Goal: Task Accomplishment & Management: Use online tool/utility

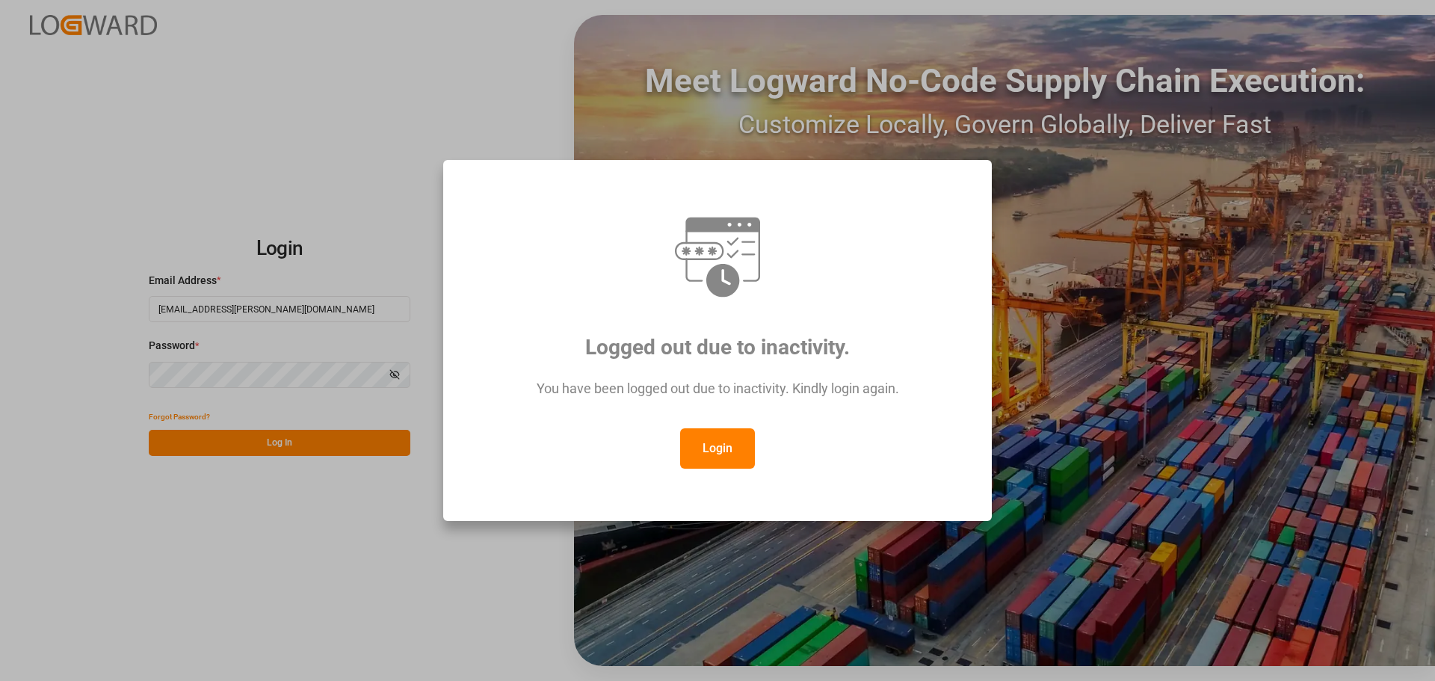
drag, startPoint x: 743, startPoint y: 443, endPoint x: 578, endPoint y: 220, distance: 277.4
click at [743, 445] on button "Login" at bounding box center [717, 448] width 75 height 40
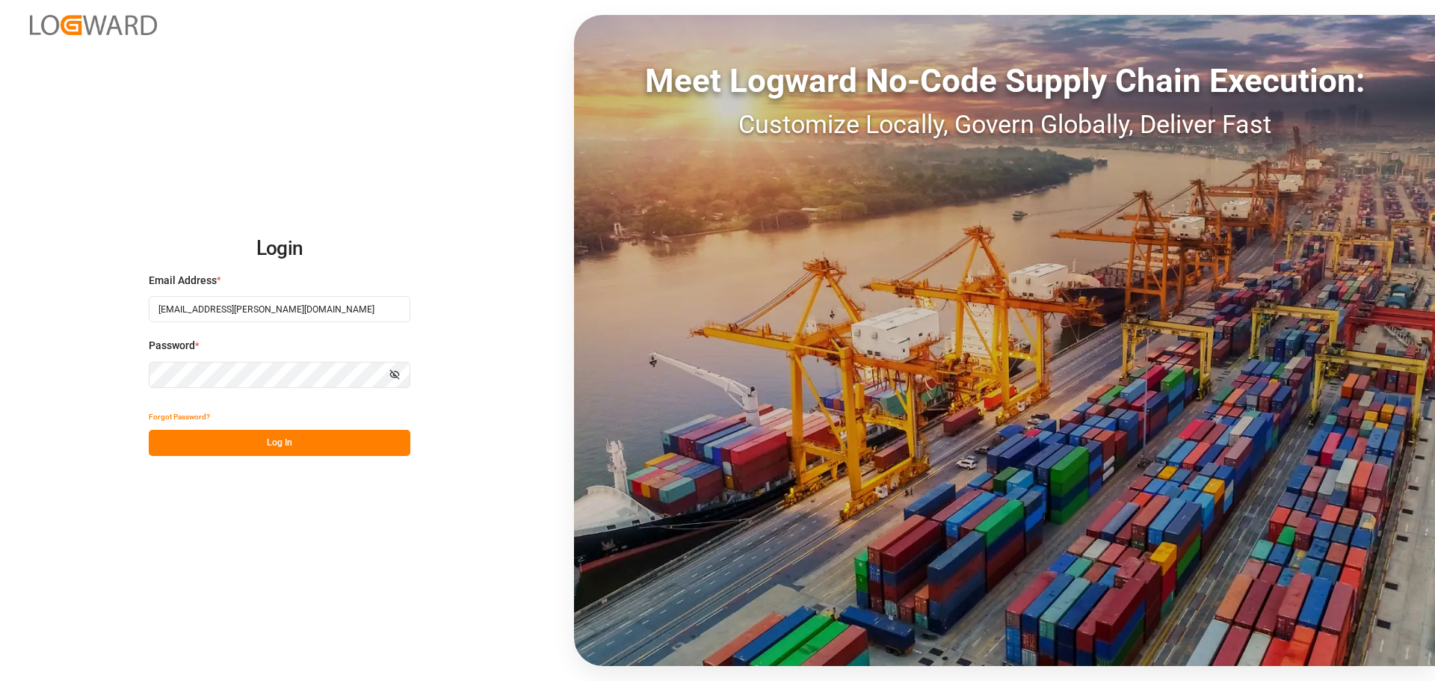
drag, startPoint x: 317, startPoint y: 431, endPoint x: 322, endPoint y: 438, distance: 8.5
click at [318, 432] on button "Log In" at bounding box center [280, 443] width 262 height 26
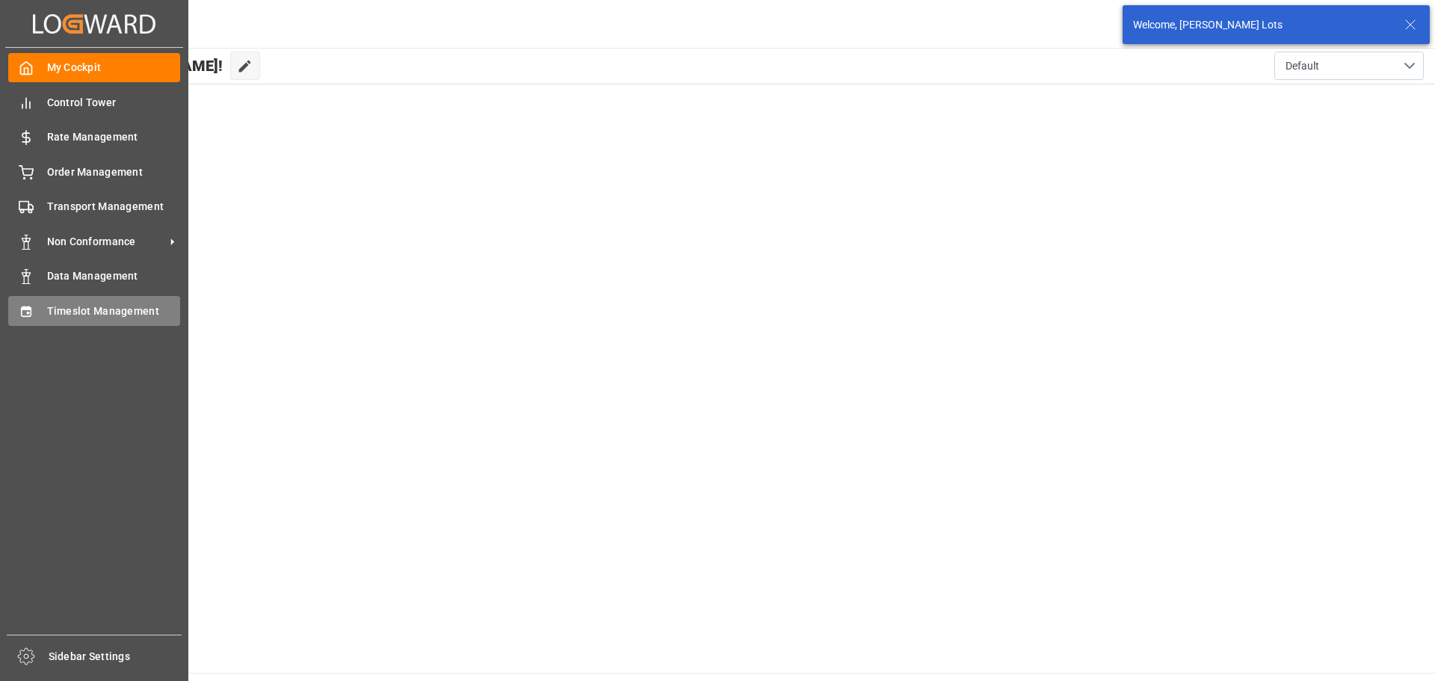
click at [42, 312] on div "Timeslot Management Timeslot Management" at bounding box center [94, 310] width 172 height 29
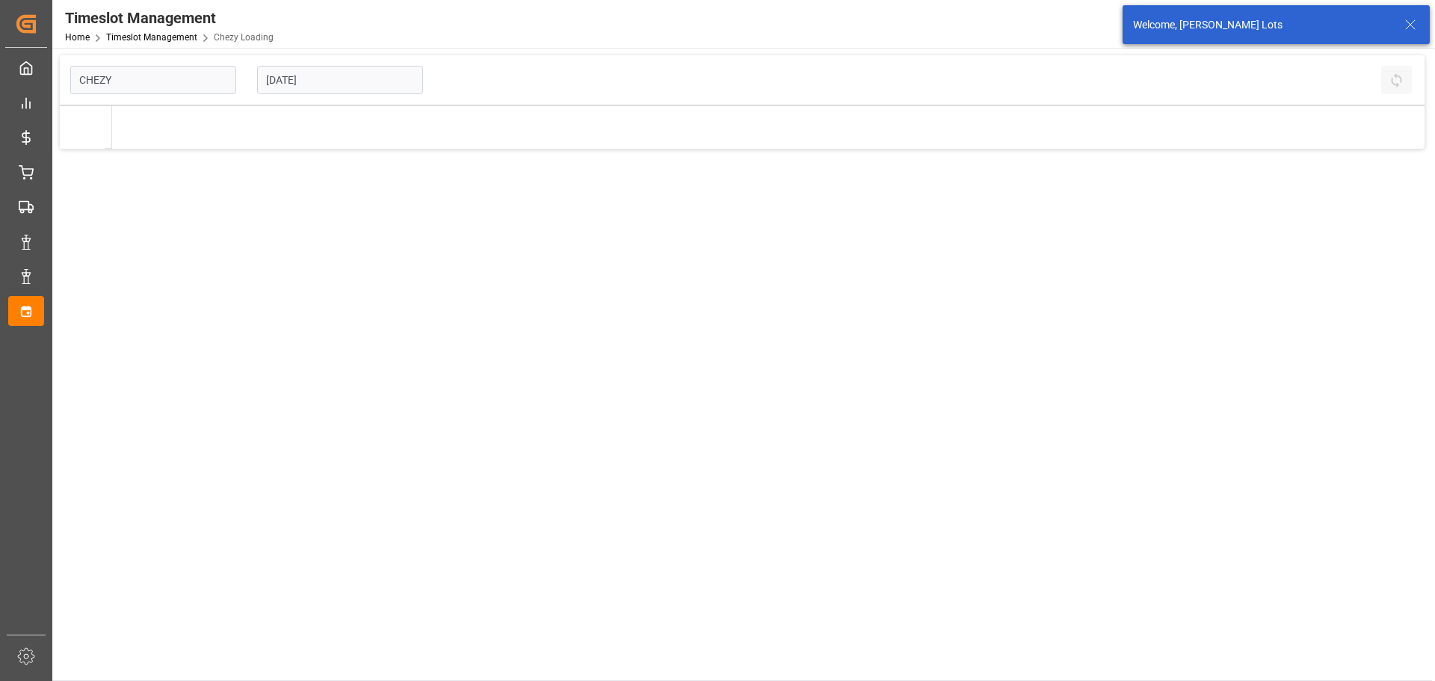
type input "Chezy Loading"
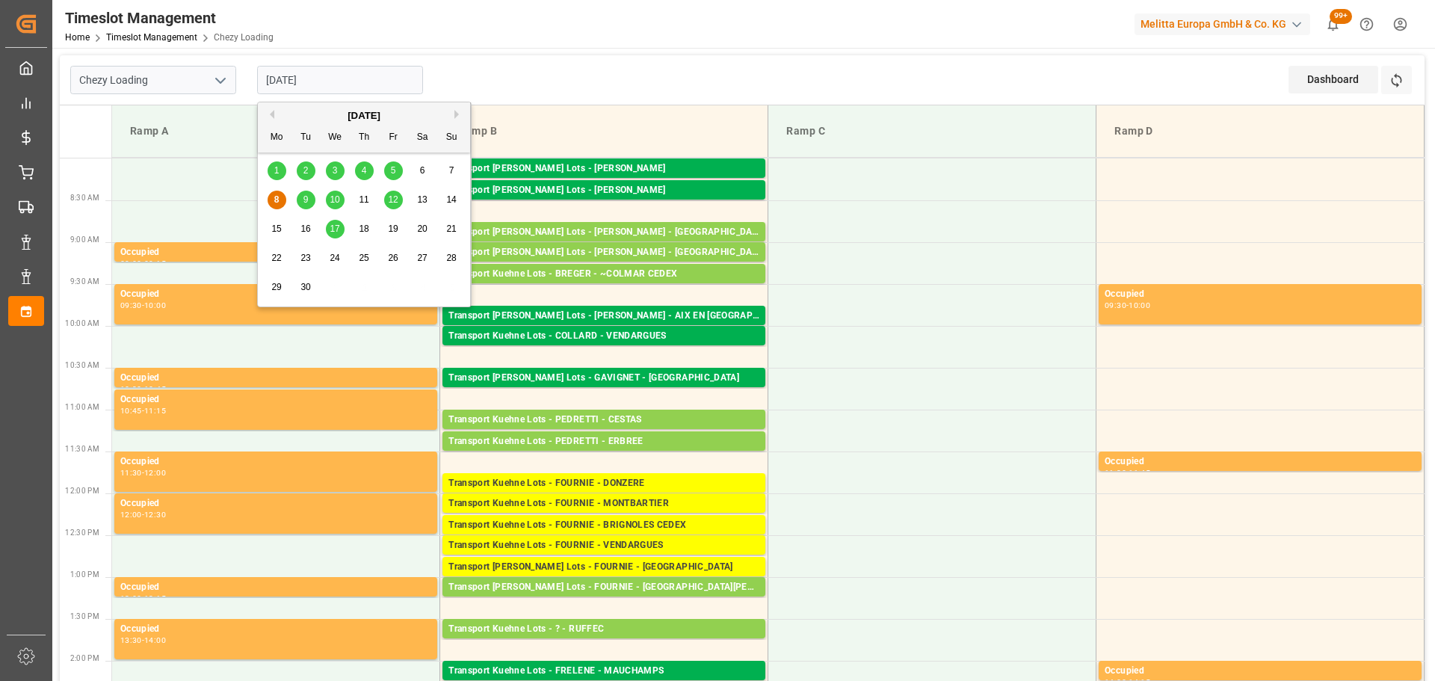
click at [314, 78] on input "[DATE]" at bounding box center [340, 80] width 166 height 28
click at [306, 199] on span "9" at bounding box center [305, 199] width 5 height 10
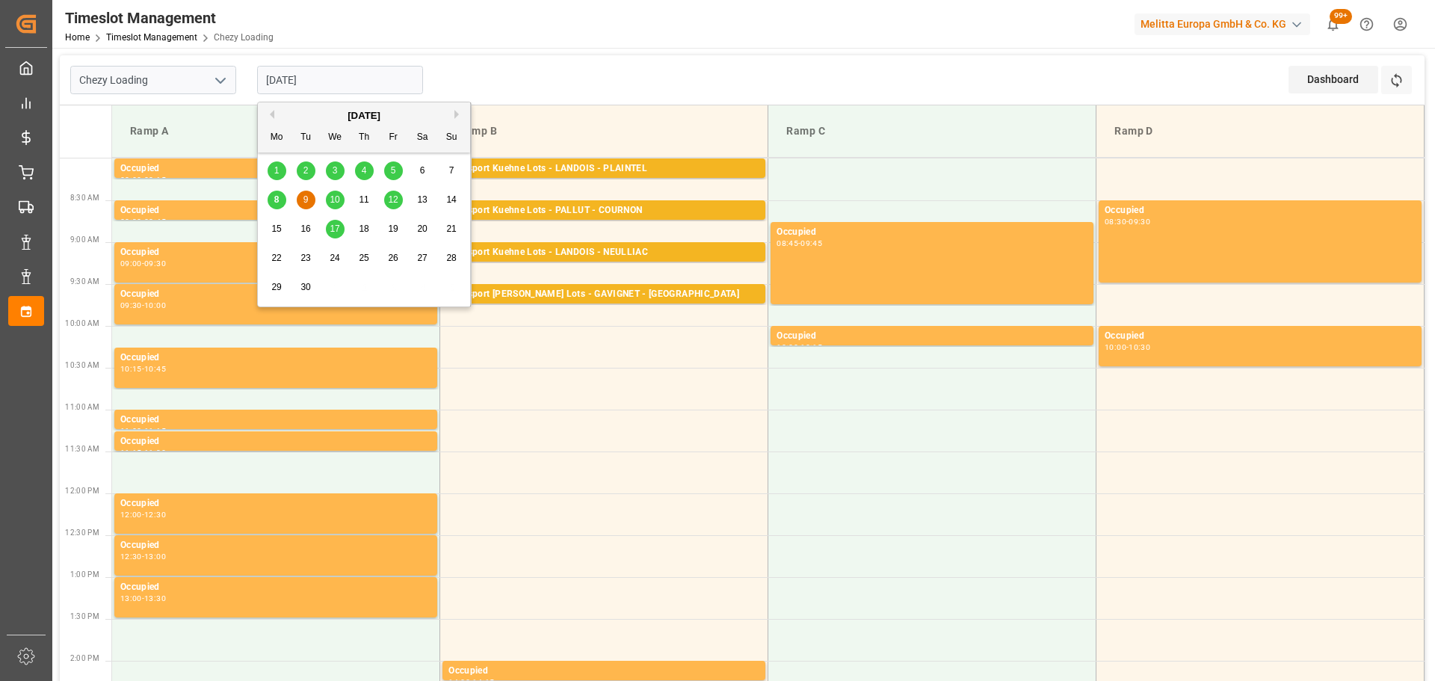
click at [300, 76] on input "[DATE]" at bounding box center [340, 80] width 166 height 28
click at [271, 201] on div "8" at bounding box center [277, 200] width 19 height 18
type input "[DATE]"
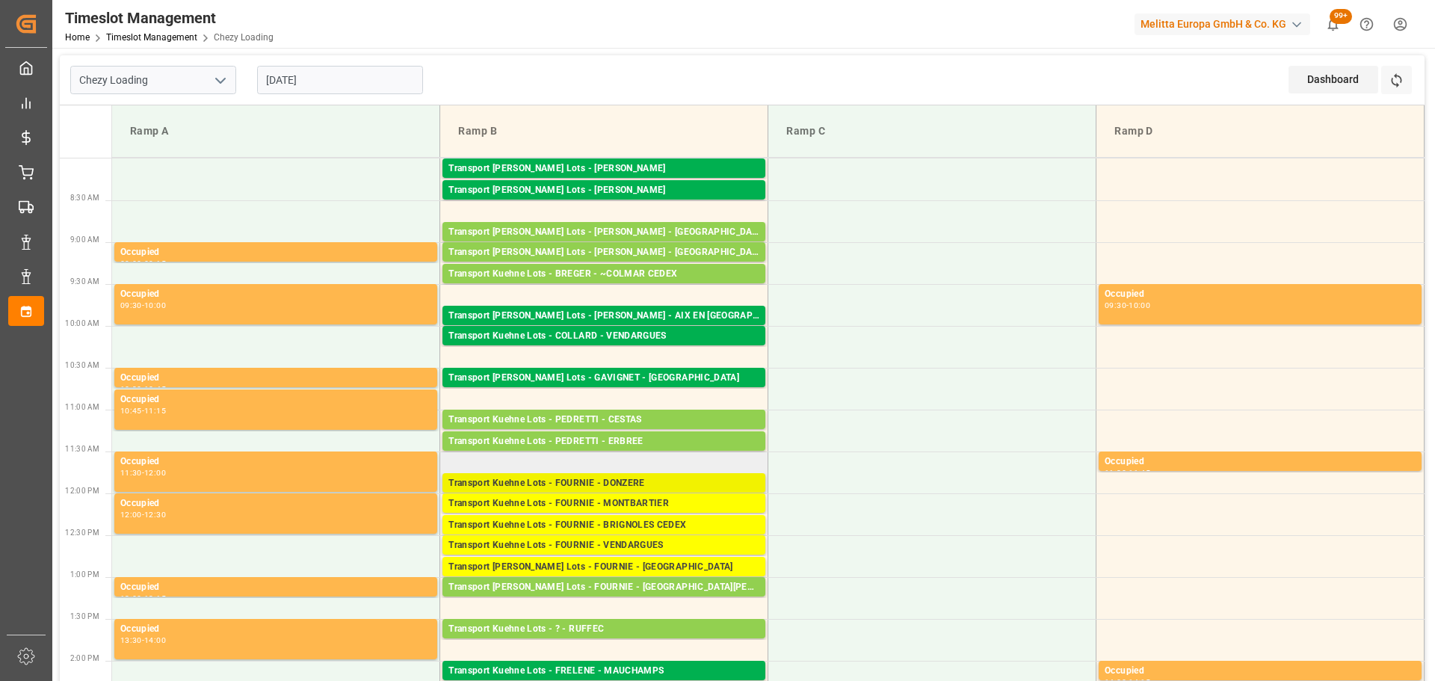
click at [585, 478] on div "Transport Kuehne Lots - FOURNIE - DONZERE" at bounding box center [603, 483] width 311 height 15
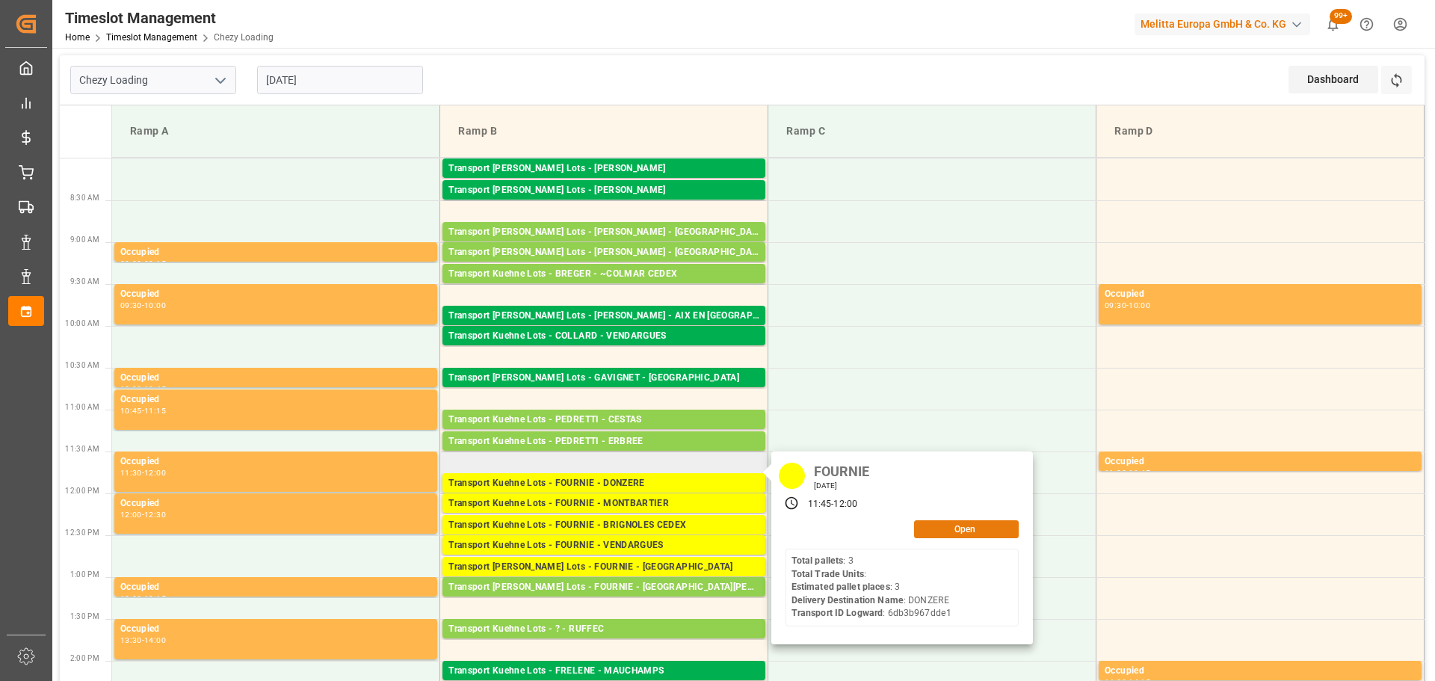
click at [957, 528] on button "Open" at bounding box center [966, 529] width 105 height 18
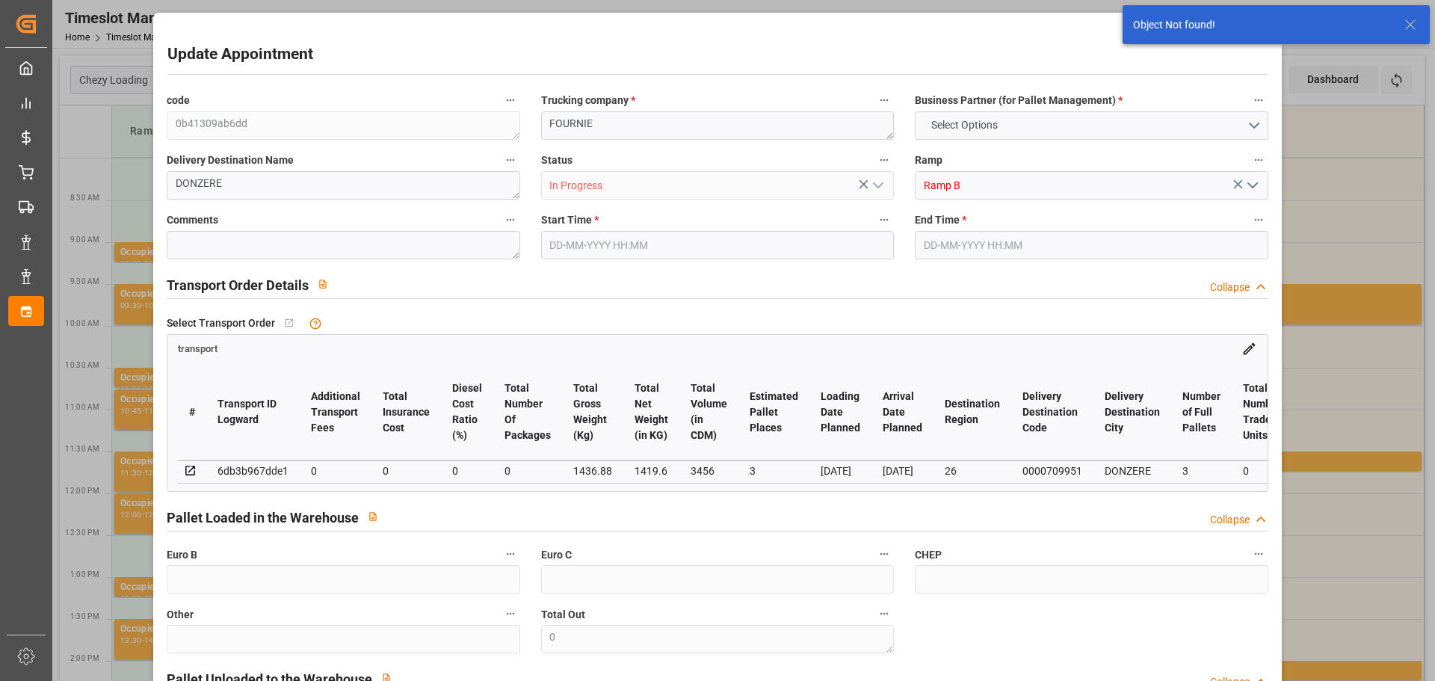
type input "08-09-2025 11:45"
type input "08-09-2025 12:00"
type input "05-09-2025 13:03"
click at [593, 241] on input "08-09-2025 11:45" at bounding box center [717, 245] width 353 height 28
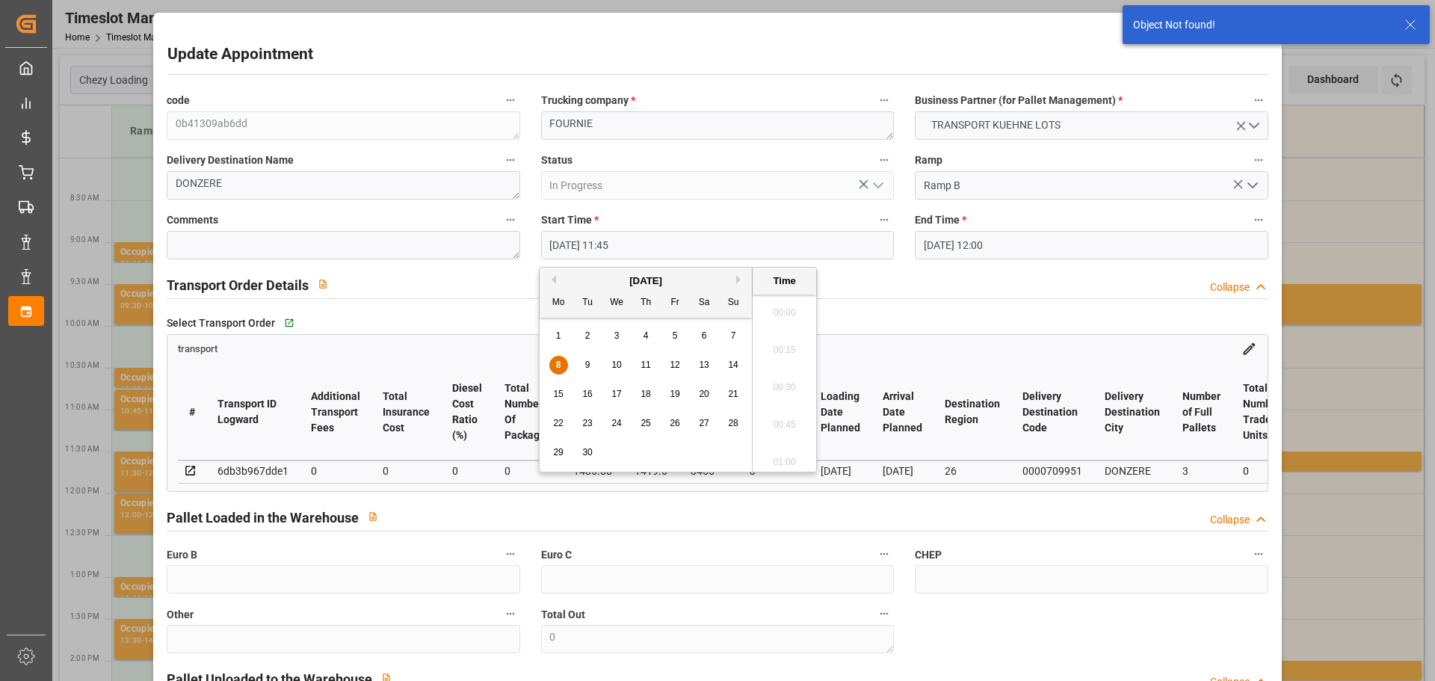
scroll to position [1687, 0]
click at [583, 357] on div "9" at bounding box center [587, 365] width 19 height 18
click at [785, 337] on li "10:00" at bounding box center [784, 345] width 64 height 37
type input "09-09-2025 10:00"
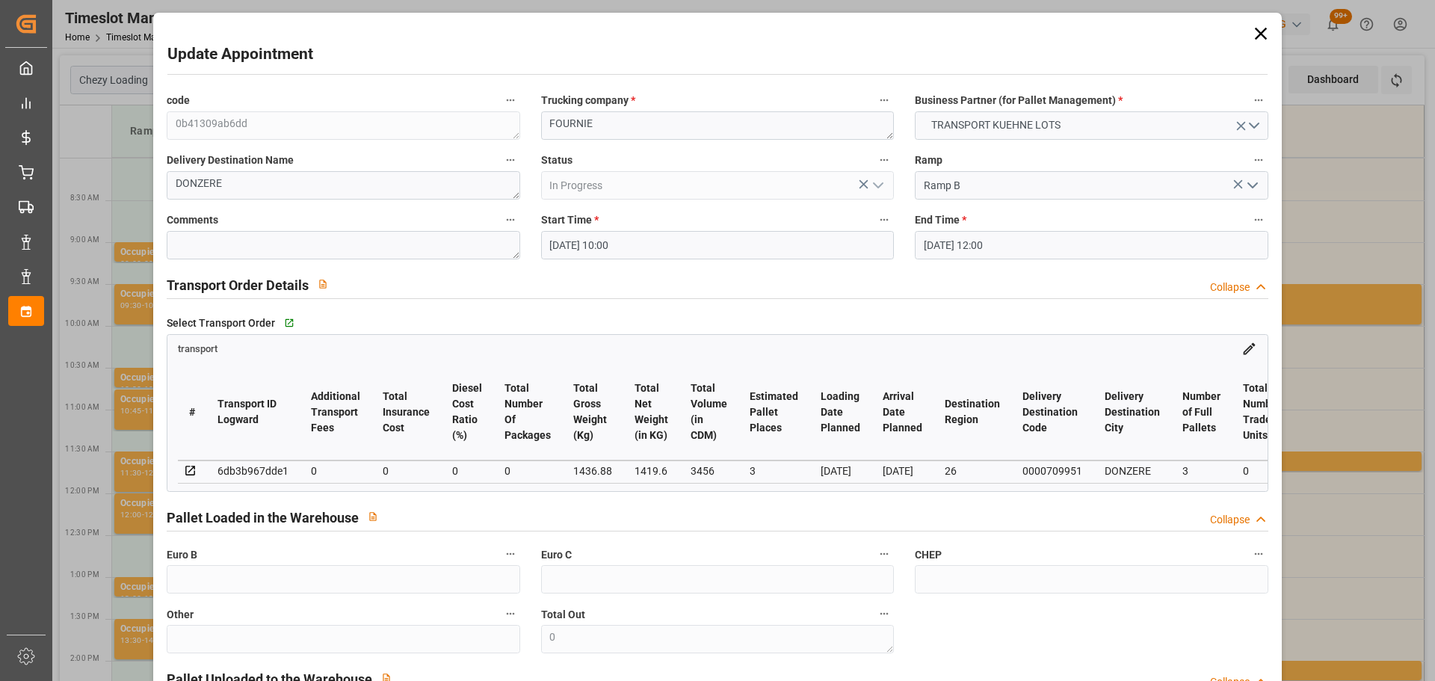
click at [975, 240] on input "08-09-2025 12:00" at bounding box center [1091, 245] width 353 height 28
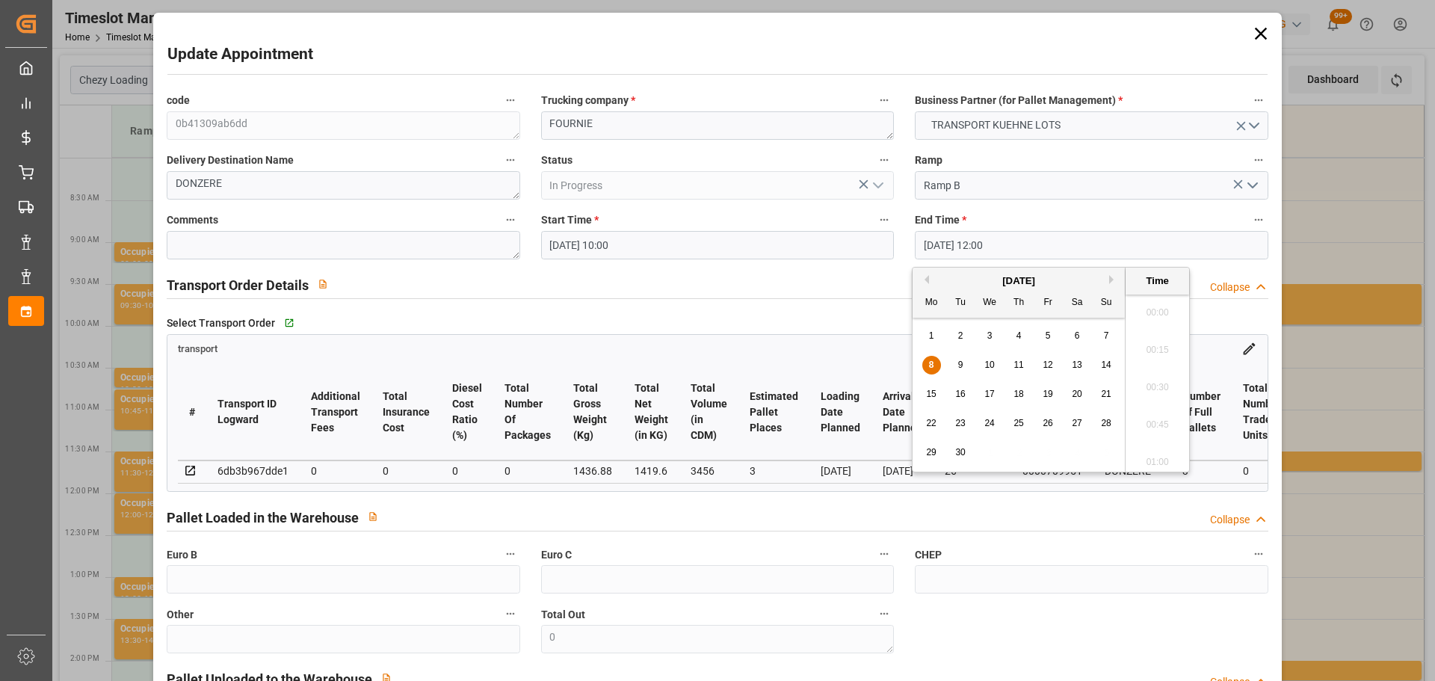
scroll to position [1724, 0]
click at [927, 365] on div "8" at bounding box center [931, 365] width 19 height 18
click at [1159, 333] on li "10:15" at bounding box center [1157, 345] width 64 height 37
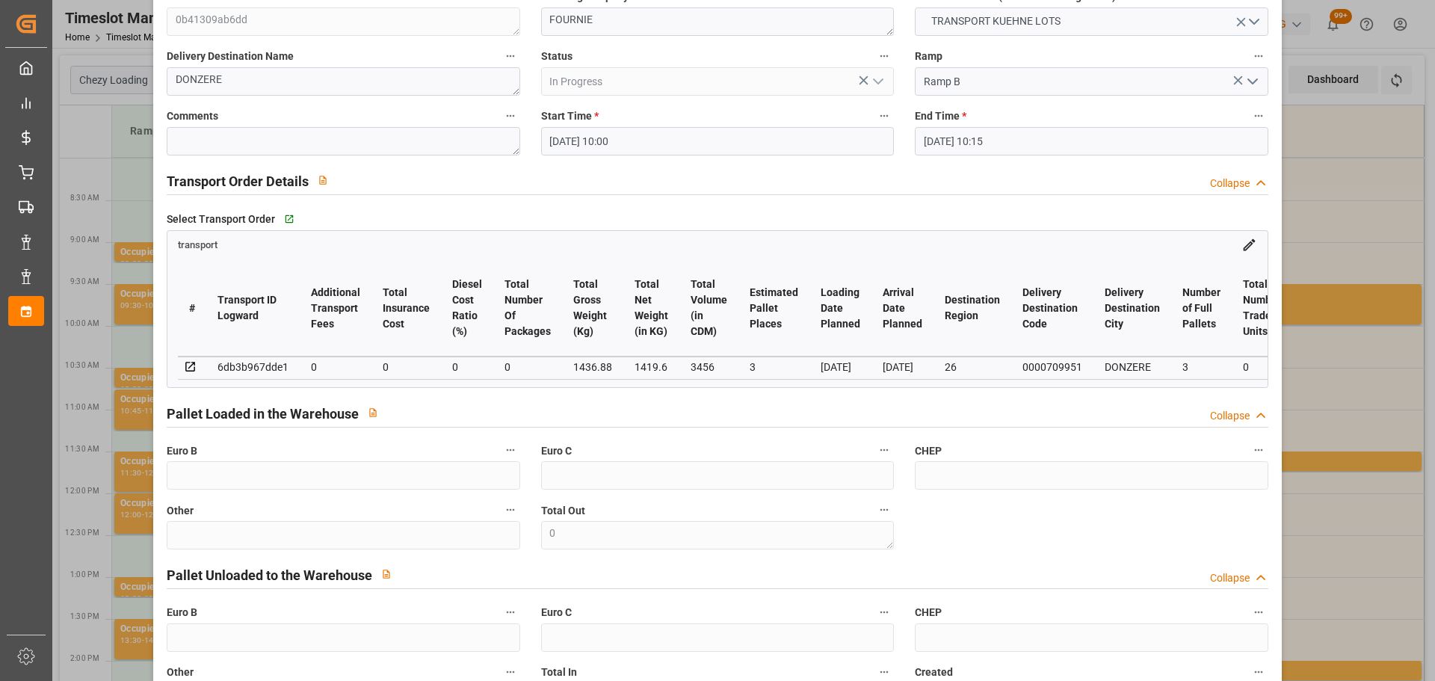
scroll to position [226, 0]
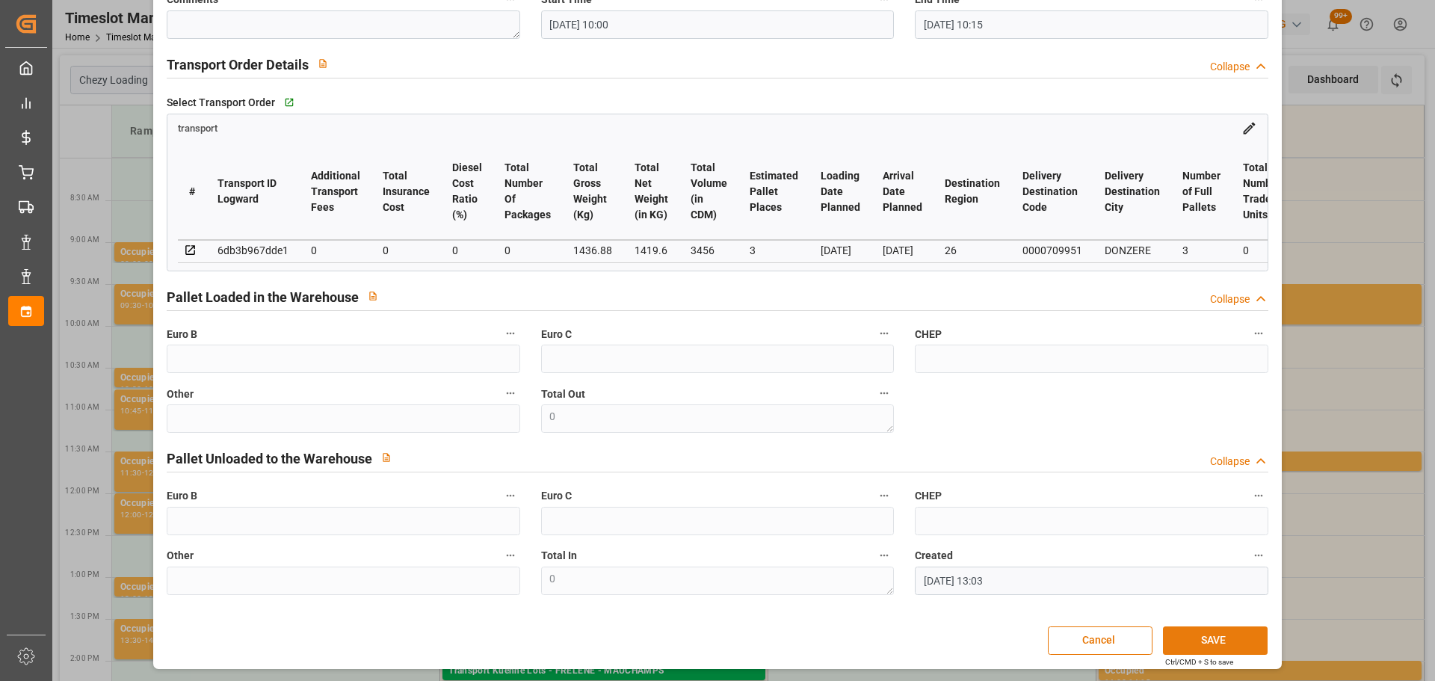
click at [1217, 637] on button "SAVE" at bounding box center [1215, 640] width 105 height 28
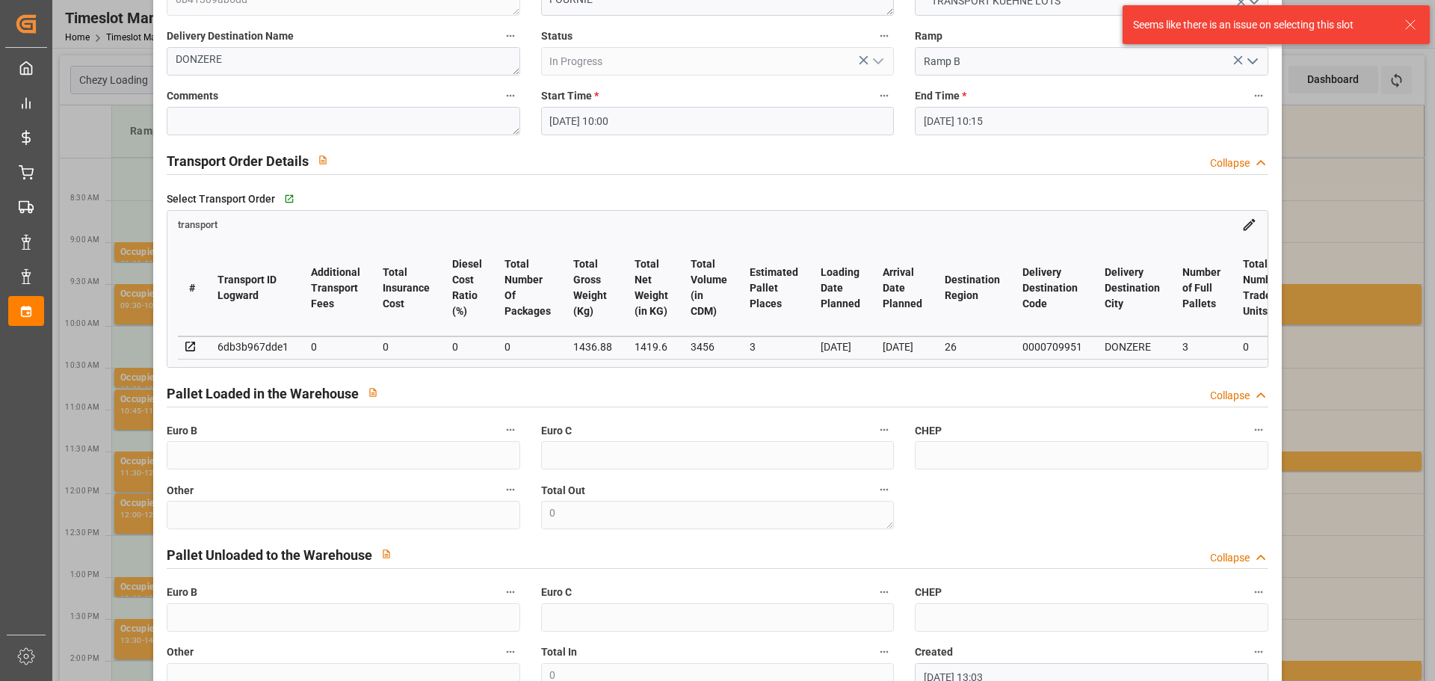
scroll to position [0, 0]
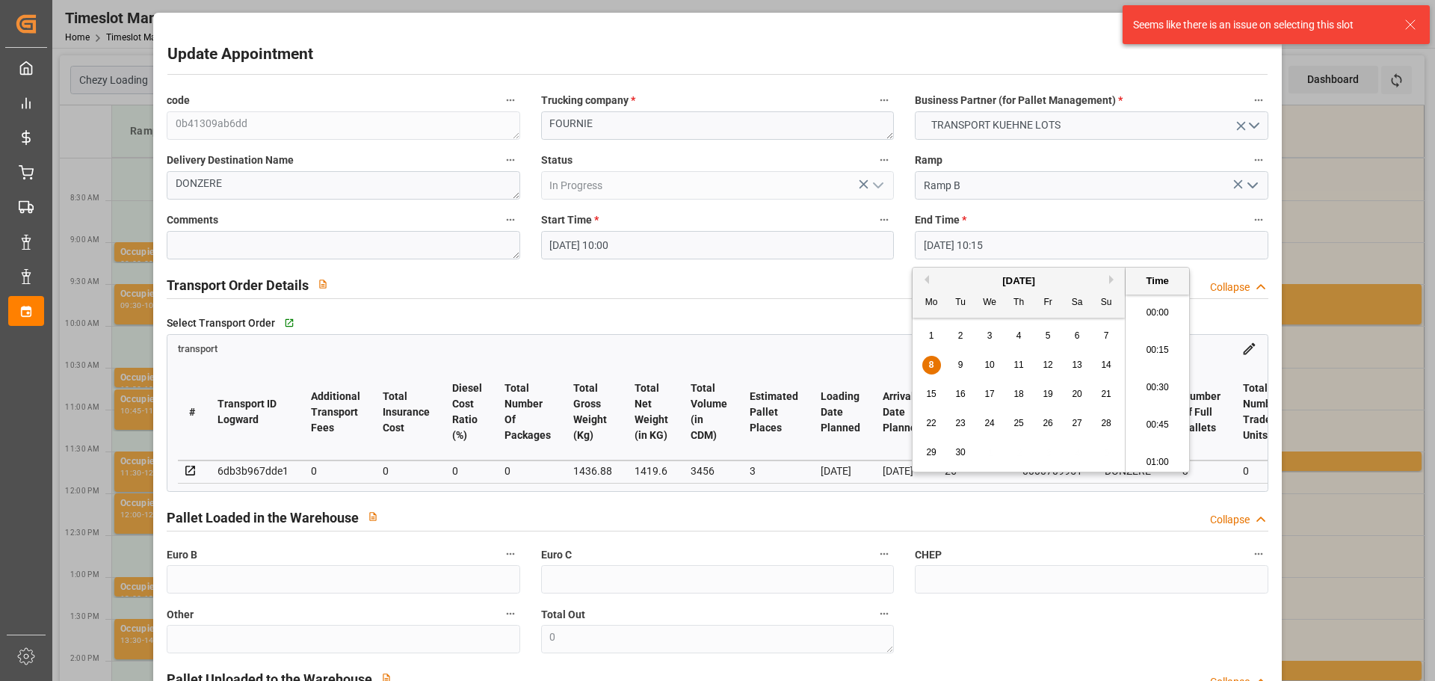
click at [971, 241] on input "08-09-2025 10:15" at bounding box center [1091, 245] width 353 height 28
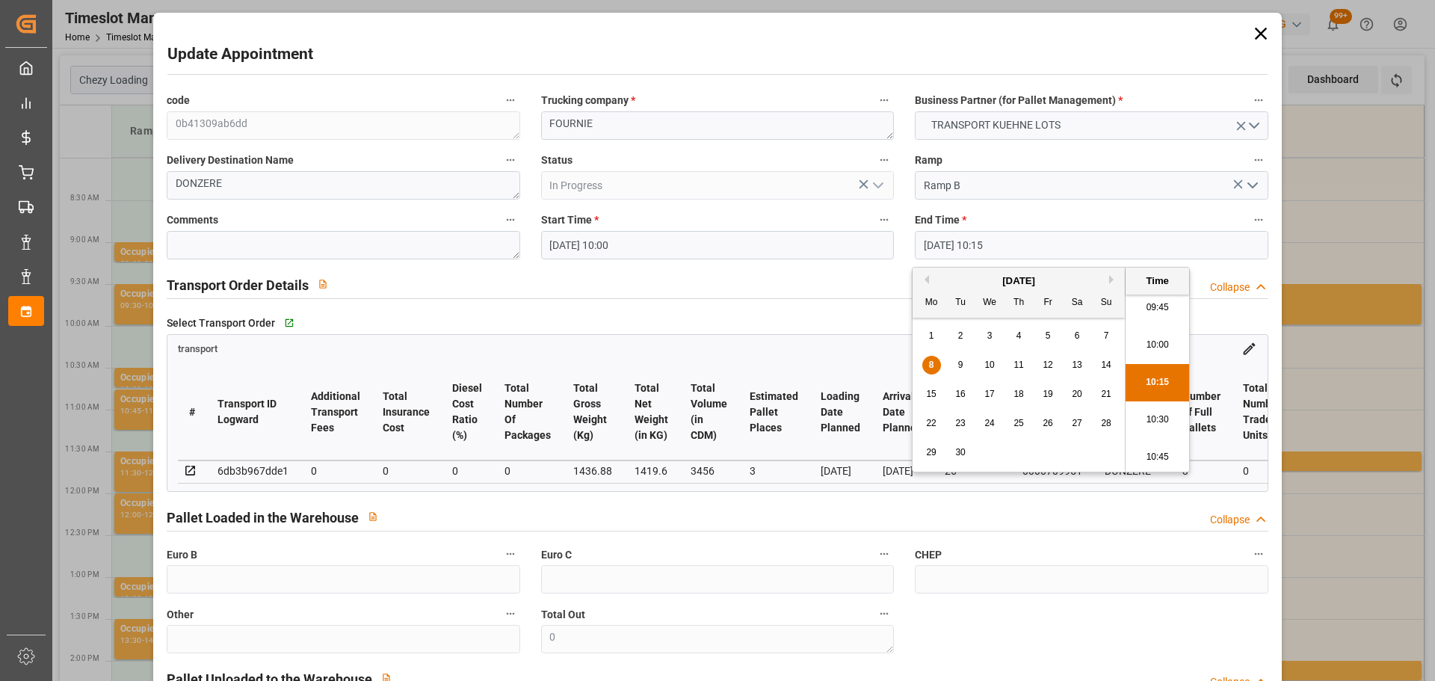
click at [958, 355] on div "8 9 10 11 12 13 14" at bounding box center [1019, 364] width 204 height 29
click at [959, 363] on span "9" at bounding box center [960, 364] width 5 height 10
type input "09-09-2025 10:15"
click at [1132, 375] on li "10:15" at bounding box center [1157, 382] width 64 height 37
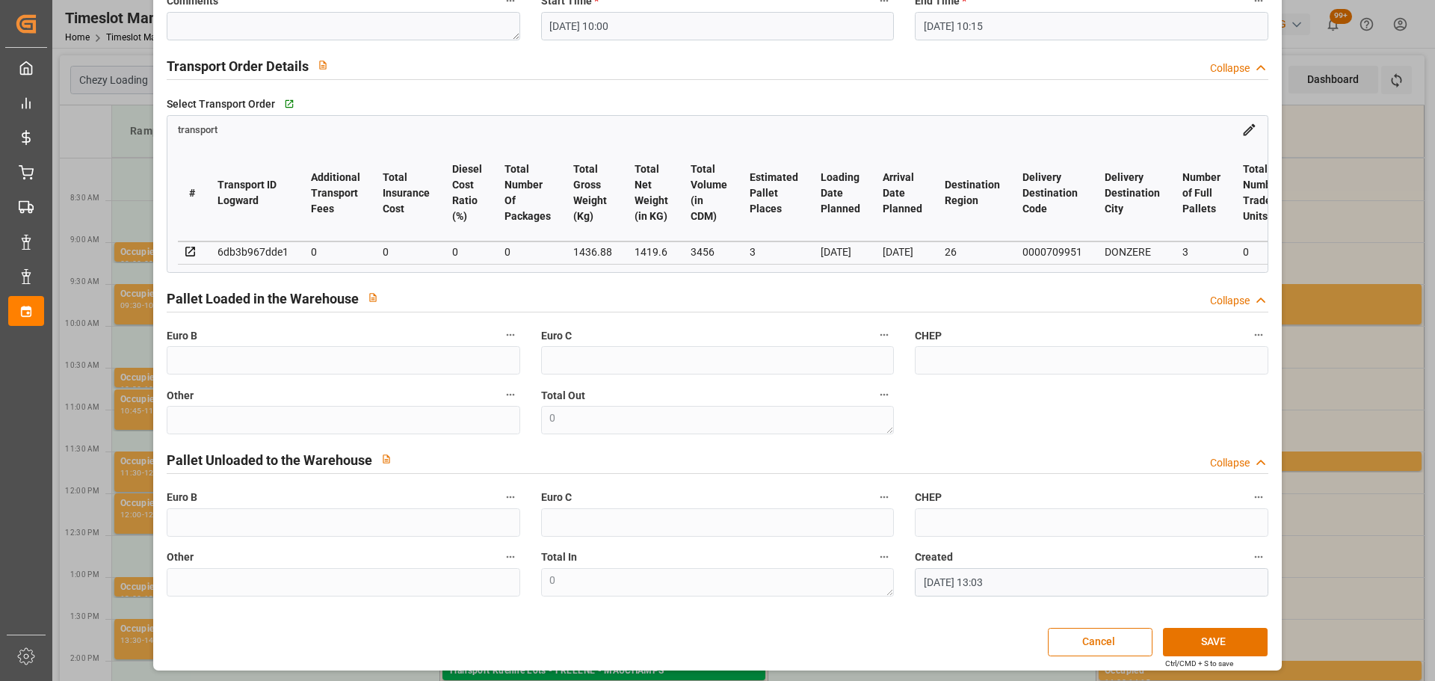
scroll to position [226, 0]
click at [1190, 637] on button "SAVE" at bounding box center [1215, 640] width 105 height 28
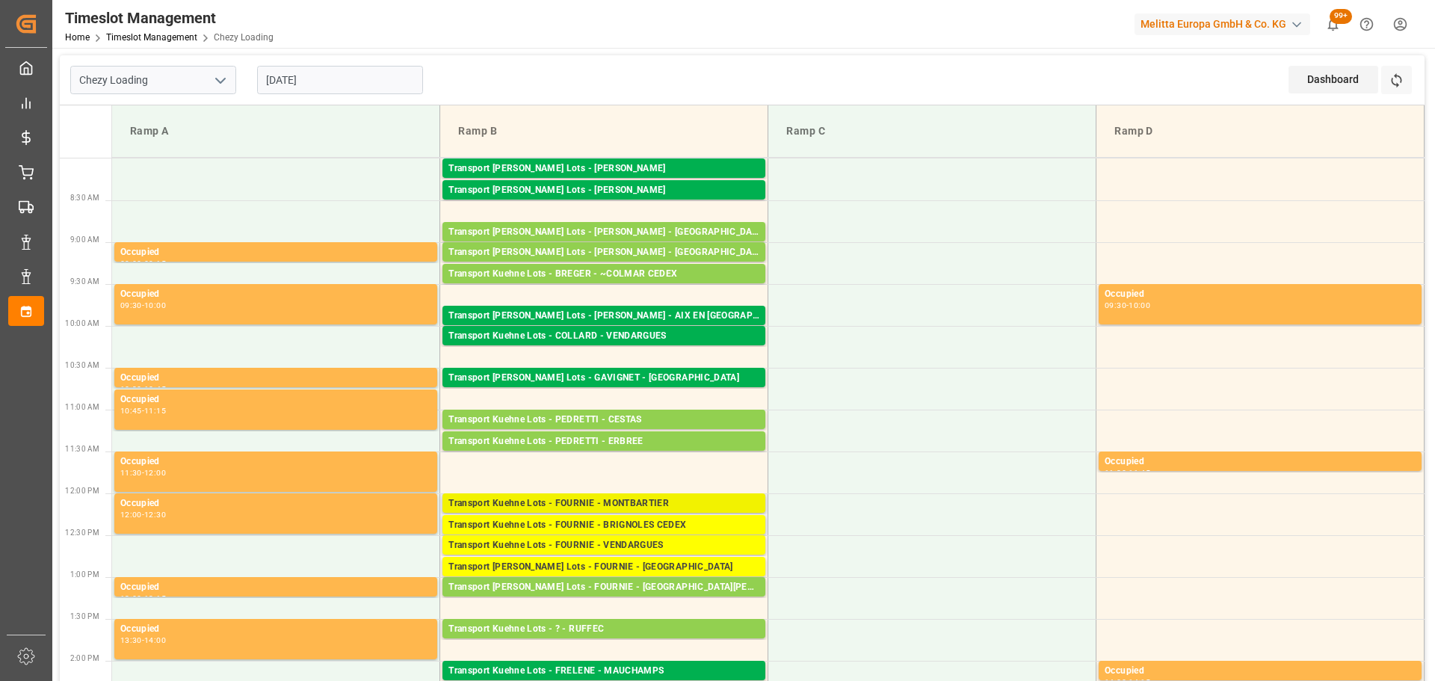
click at [539, 504] on div "Transport Kuehne Lots - FOURNIE - MONTBARTIER" at bounding box center [603, 503] width 311 height 15
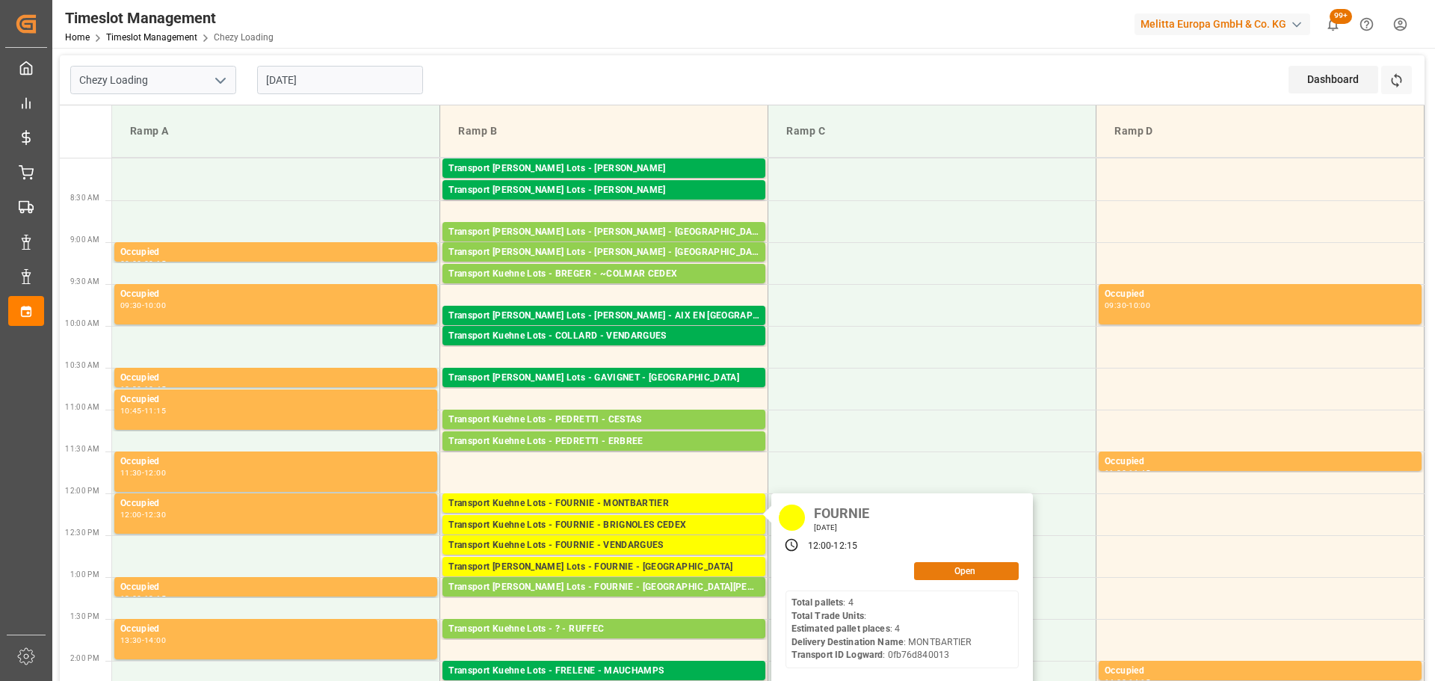
click at [945, 562] on button "Open" at bounding box center [966, 571] width 105 height 18
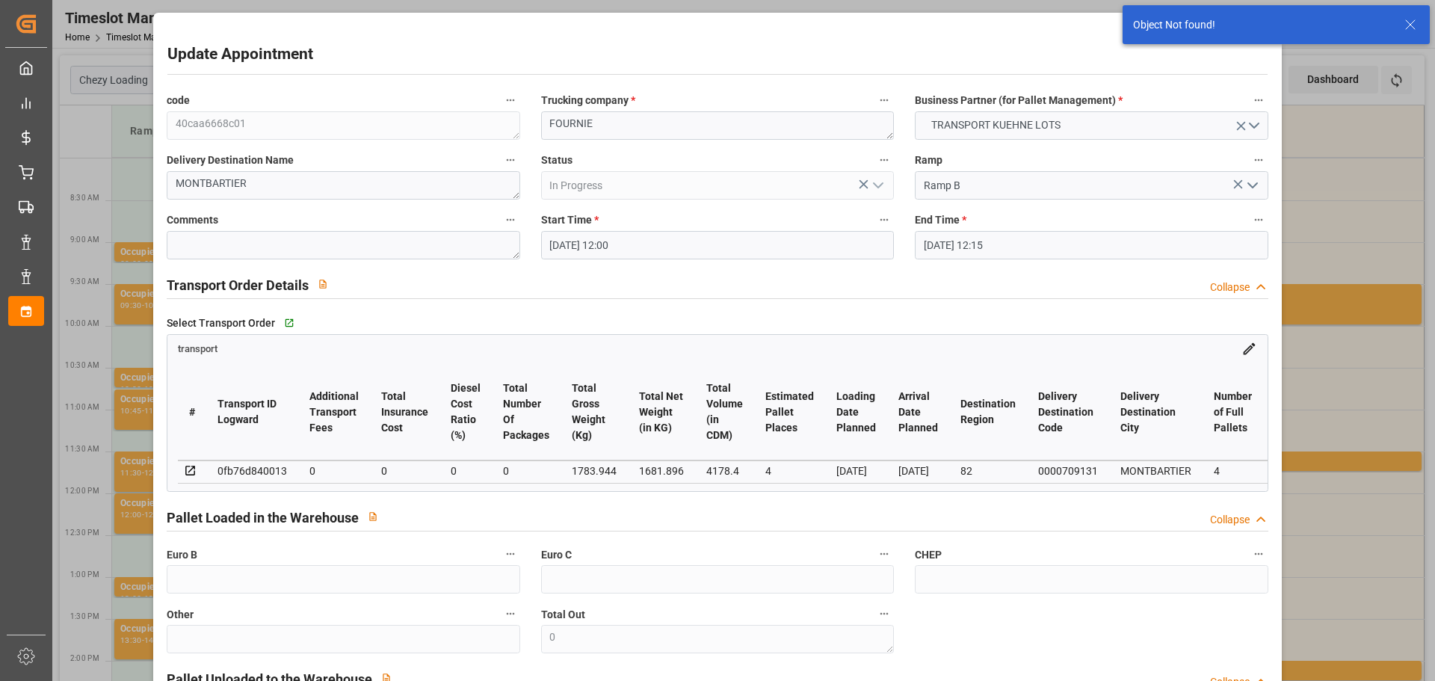
drag, startPoint x: 595, startPoint y: 250, endPoint x: 608, endPoint y: 260, distance: 16.6
click at [602, 252] on input "08-09-2025 12:00" at bounding box center [717, 245] width 353 height 28
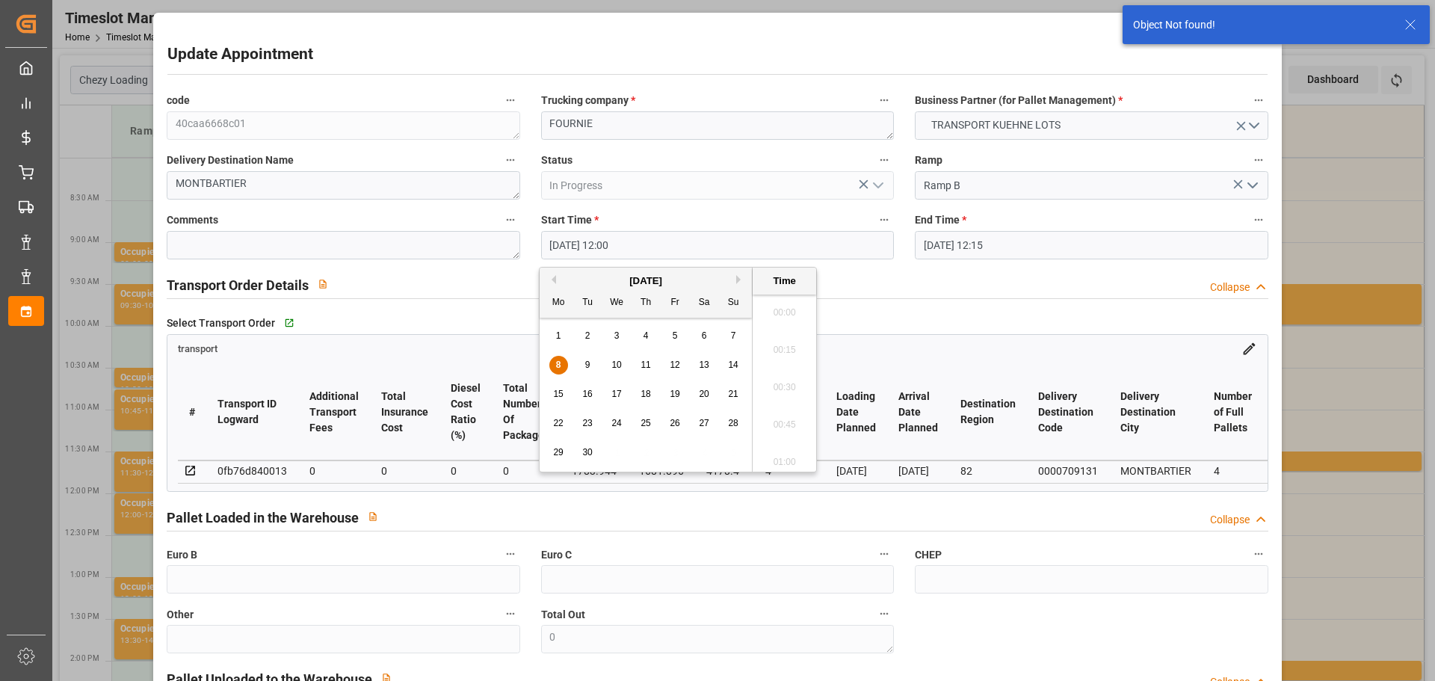
scroll to position [1724, 0]
click at [587, 364] on span "9" at bounding box center [587, 364] width 5 height 10
click at [787, 333] on li "10:15" at bounding box center [784, 345] width 64 height 37
type input "09-09-2025 10:15"
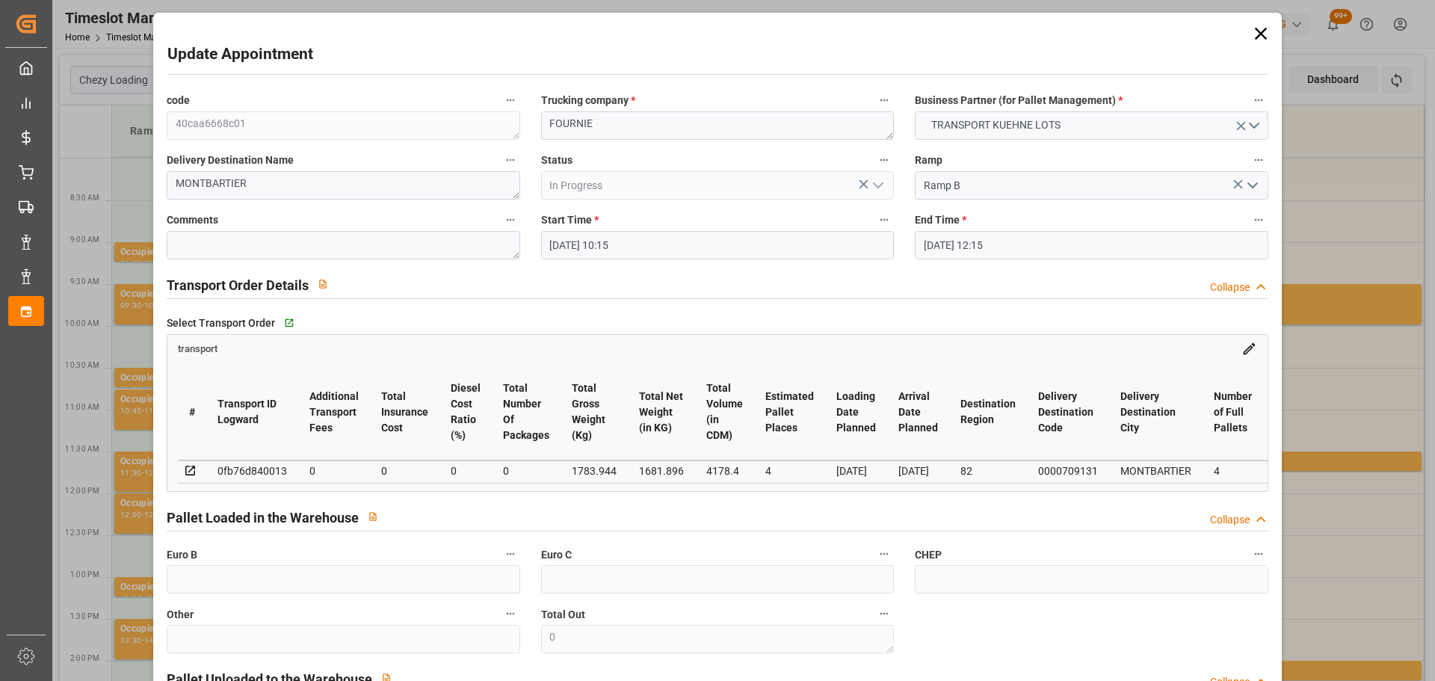
click at [939, 244] on input "08-09-2025 12:15" at bounding box center [1091, 245] width 353 height 28
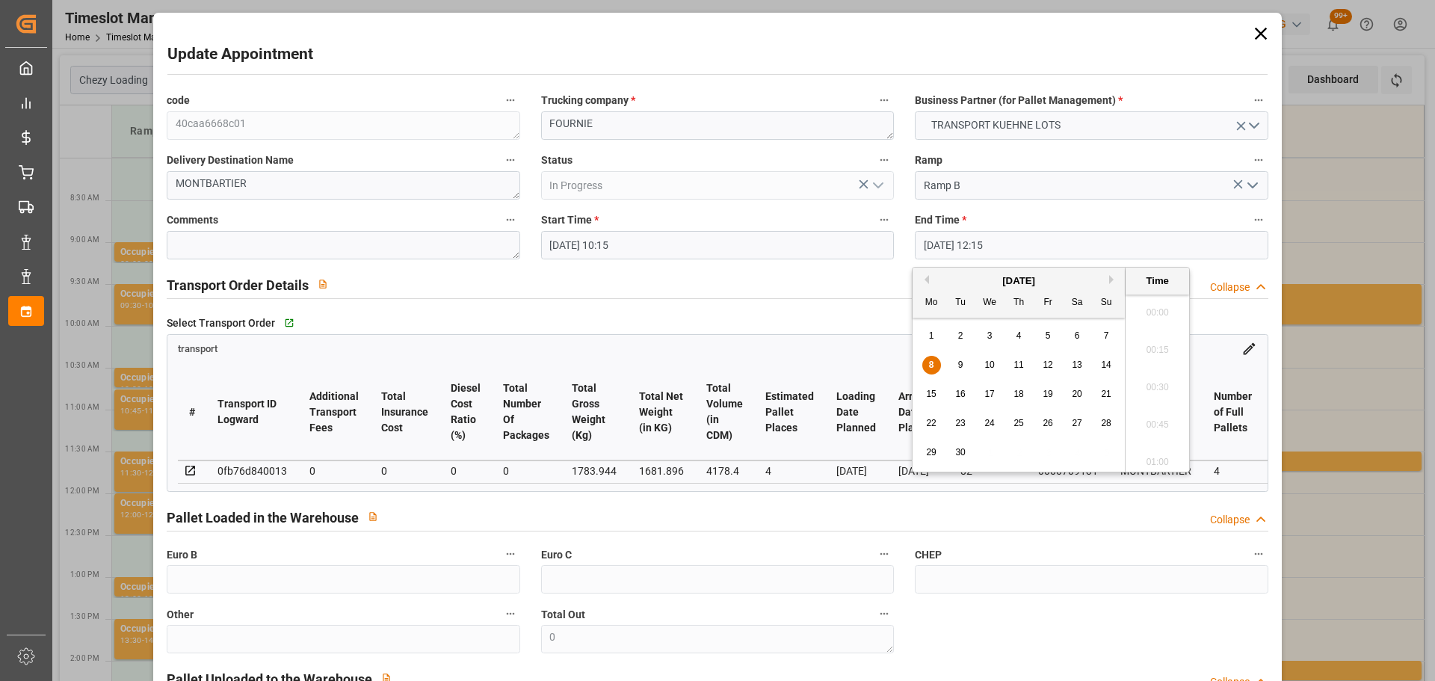
scroll to position [1761, 0]
click at [956, 361] on div "9" at bounding box center [960, 365] width 19 height 18
click at [1146, 336] on li "10:30" at bounding box center [1157, 345] width 64 height 37
type input "09-09-2025 10:30"
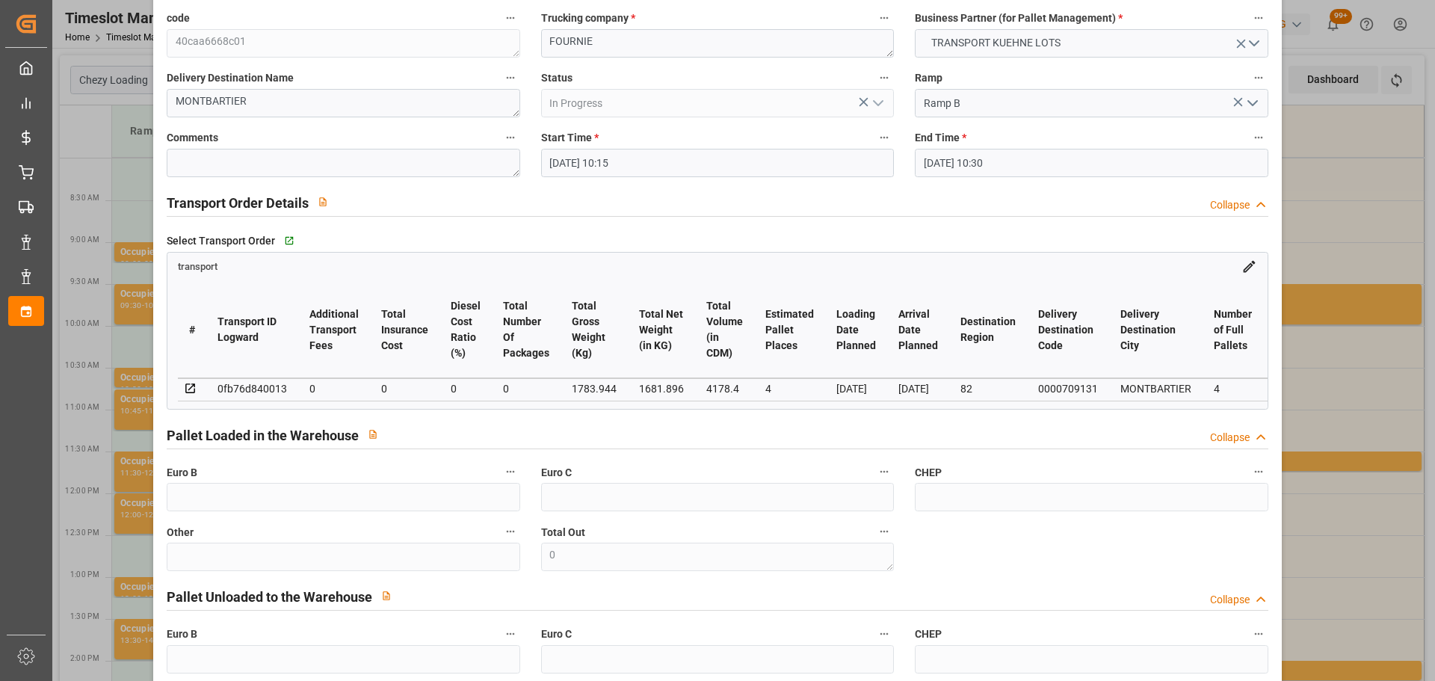
scroll to position [226, 0]
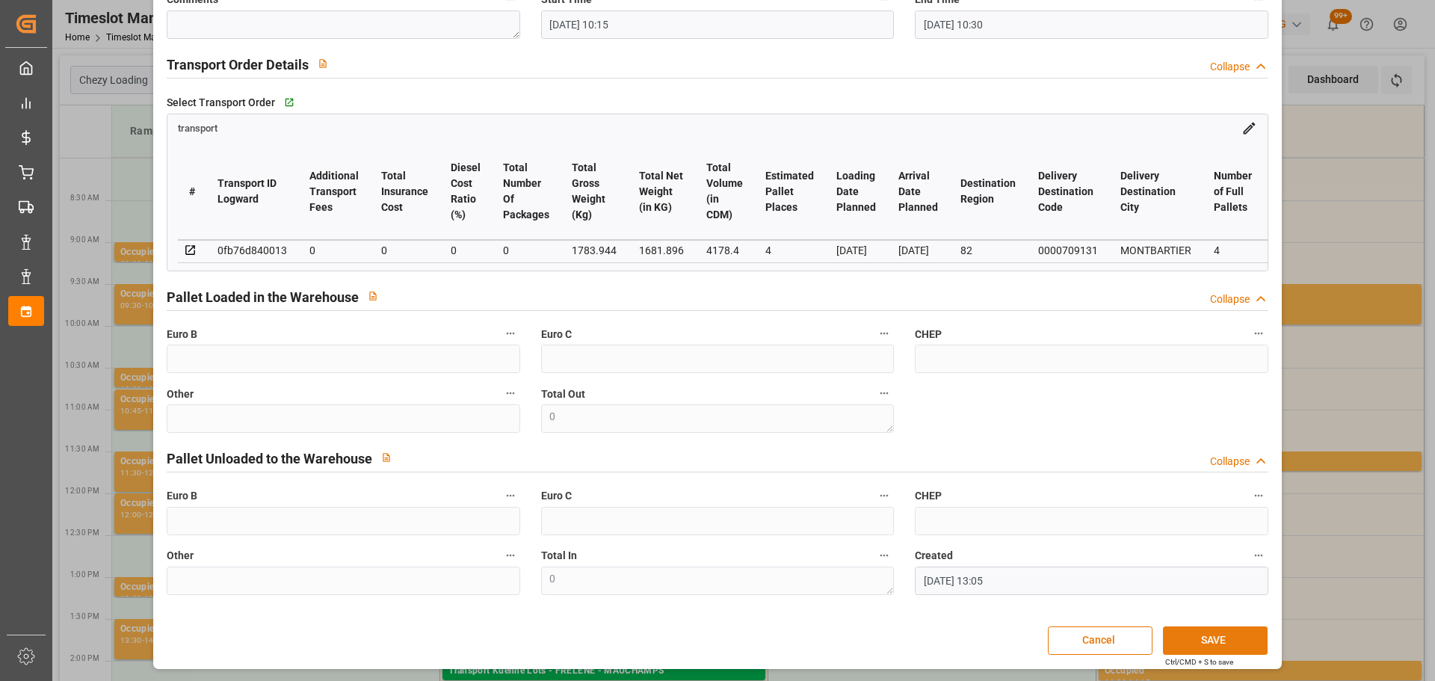
click at [1198, 643] on button "SAVE" at bounding box center [1215, 640] width 105 height 28
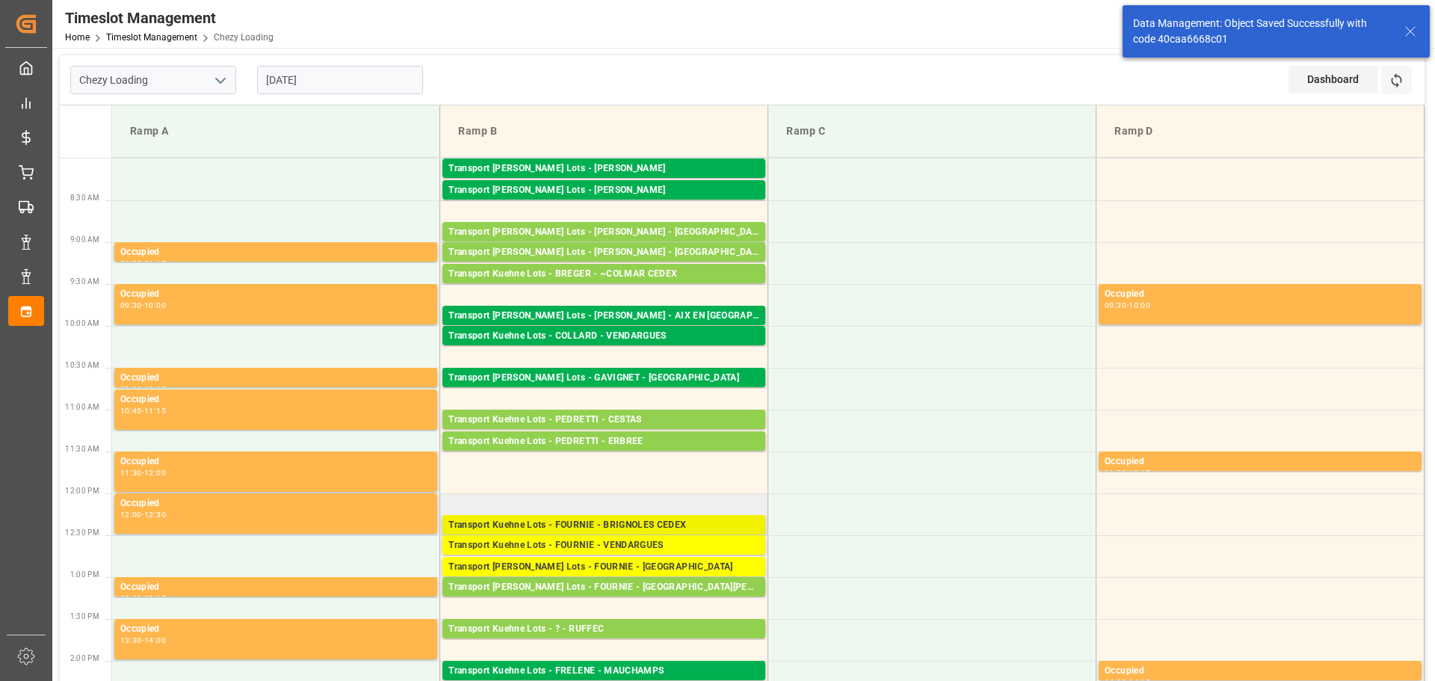
click at [647, 522] on div "Transport Kuehne Lots - FOURNIE - BRIGNOLES CEDEX" at bounding box center [603, 525] width 311 height 15
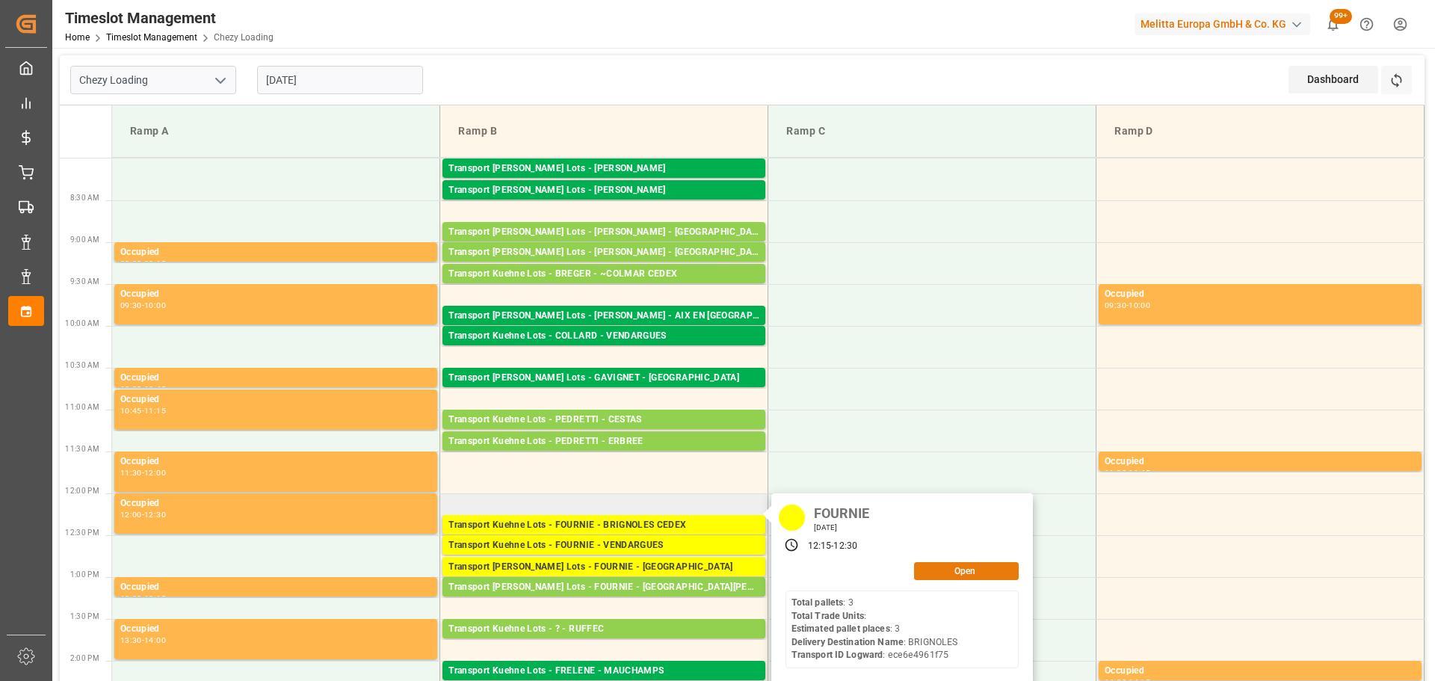
click at [941, 567] on button "Open" at bounding box center [966, 571] width 105 height 18
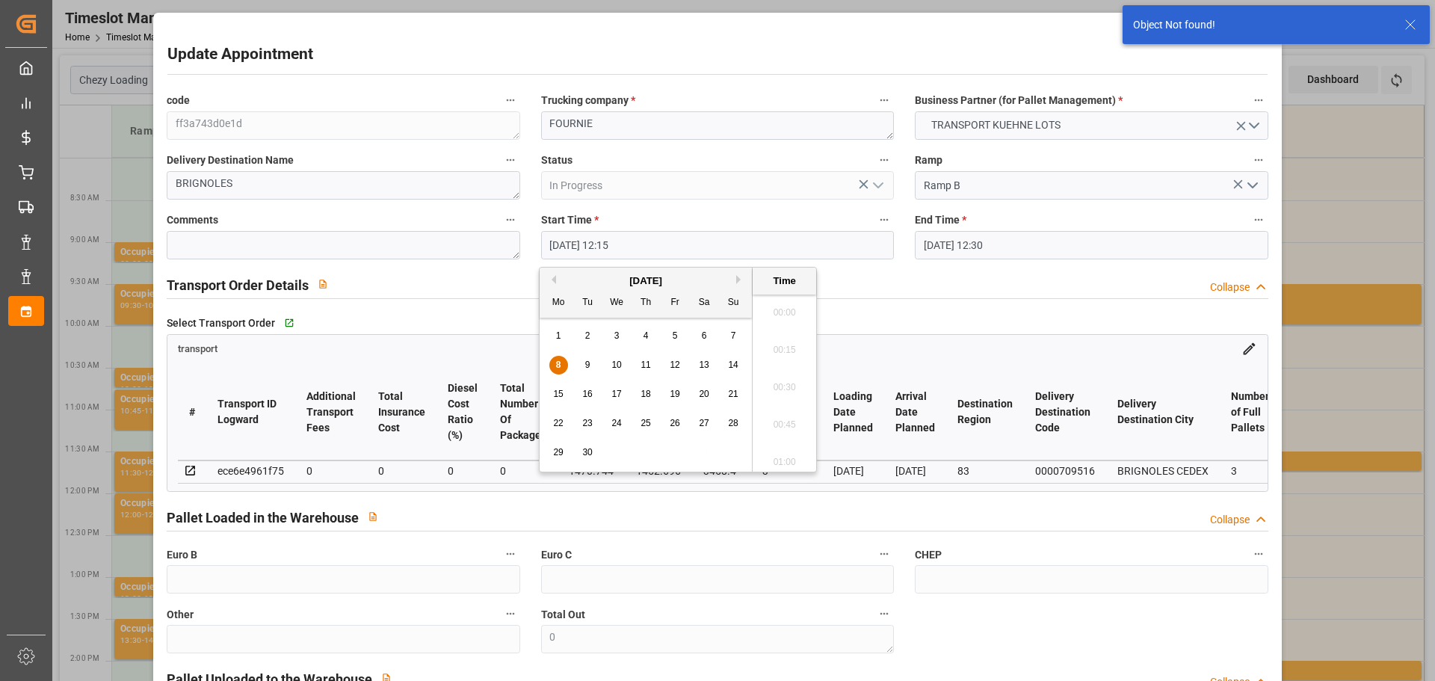
click at [590, 245] on input "08-09-2025 12:15" at bounding box center [717, 245] width 353 height 28
click at [587, 359] on div "9" at bounding box center [587, 365] width 19 height 18
drag, startPoint x: 783, startPoint y: 333, endPoint x: 833, endPoint y: 325, distance: 50.7
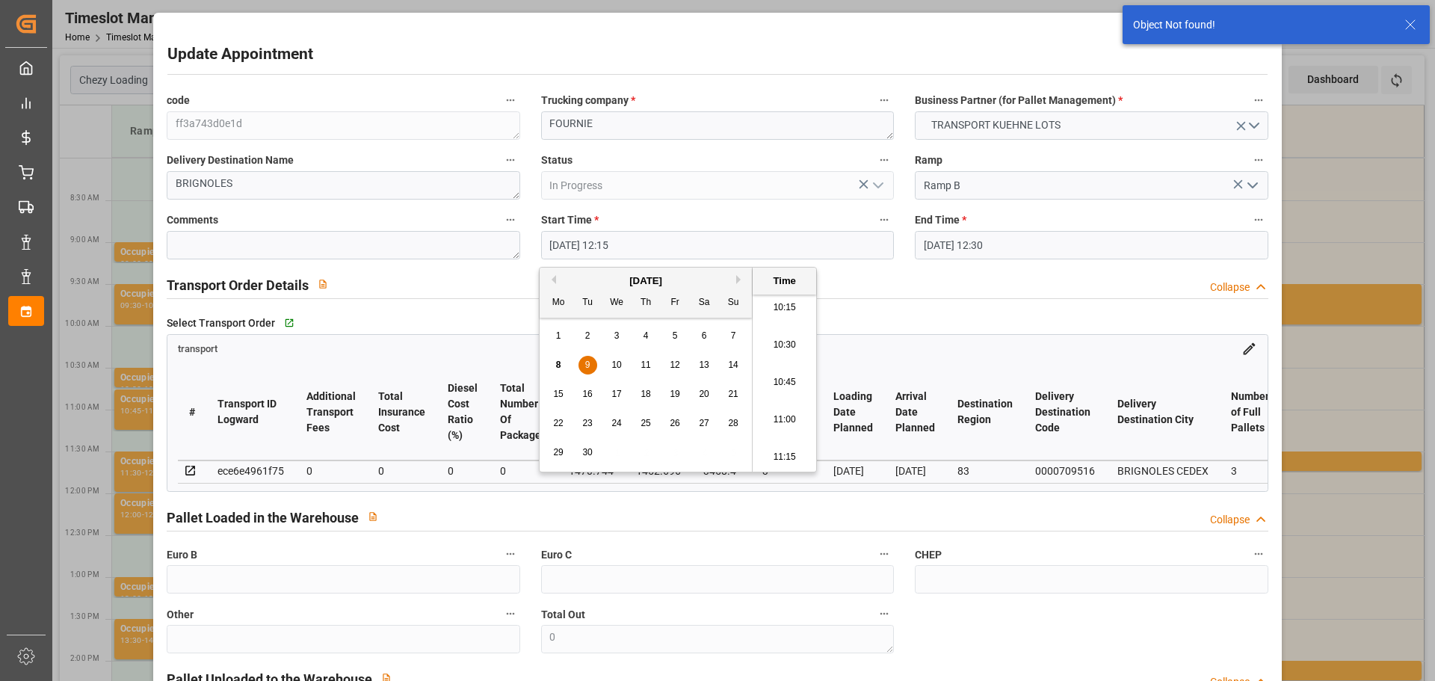
click at [786, 334] on li "10:30" at bounding box center [784, 345] width 64 height 37
type input "09-09-2025 10:30"
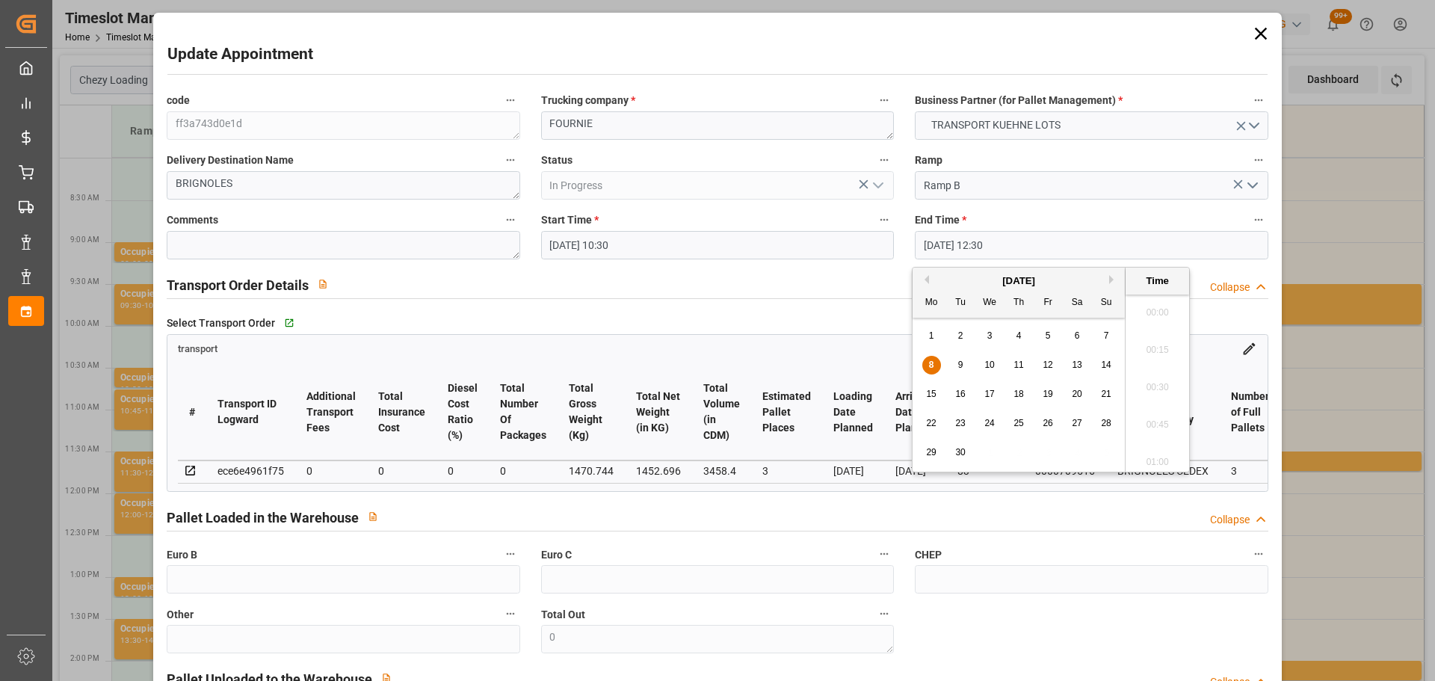
click at [962, 237] on input "08-09-2025 12:30" at bounding box center [1091, 245] width 353 height 28
click at [955, 362] on div "9" at bounding box center [960, 365] width 19 height 18
click at [1146, 338] on li "10:45" at bounding box center [1157, 345] width 64 height 37
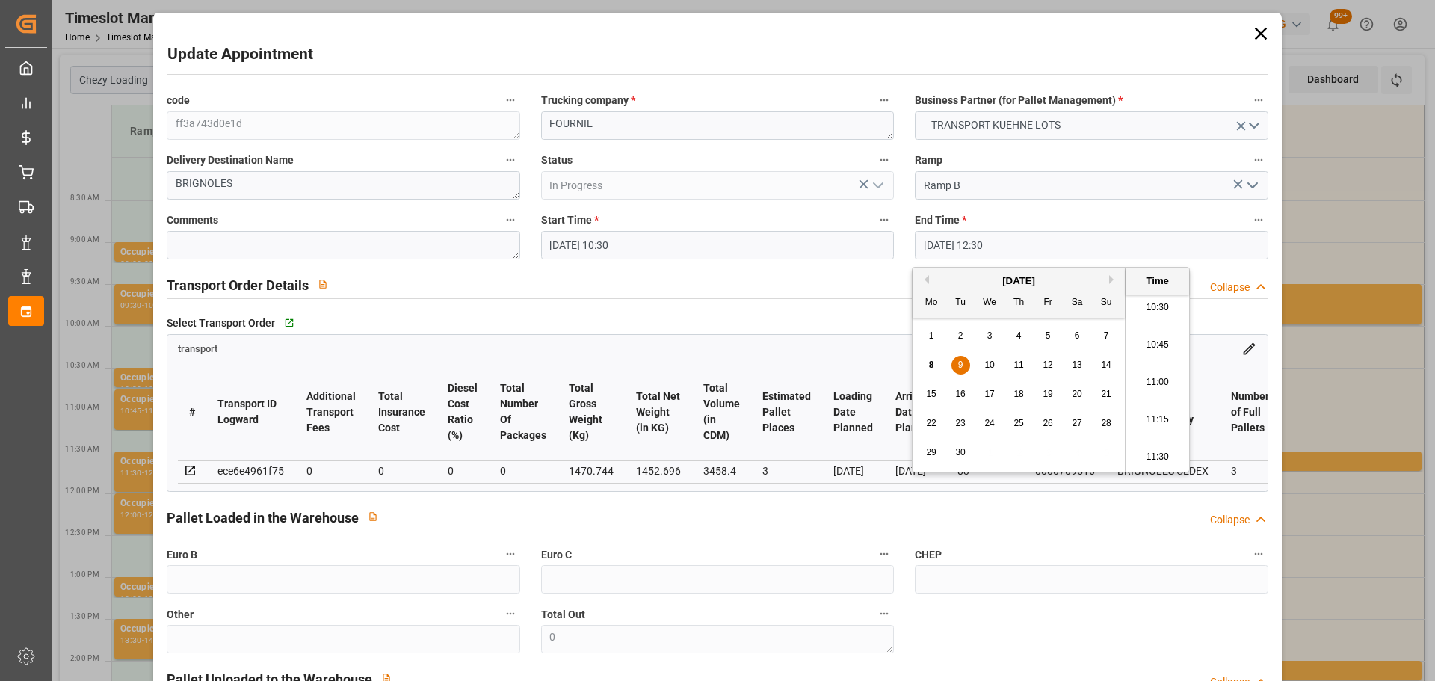
type input "09-09-2025 10:45"
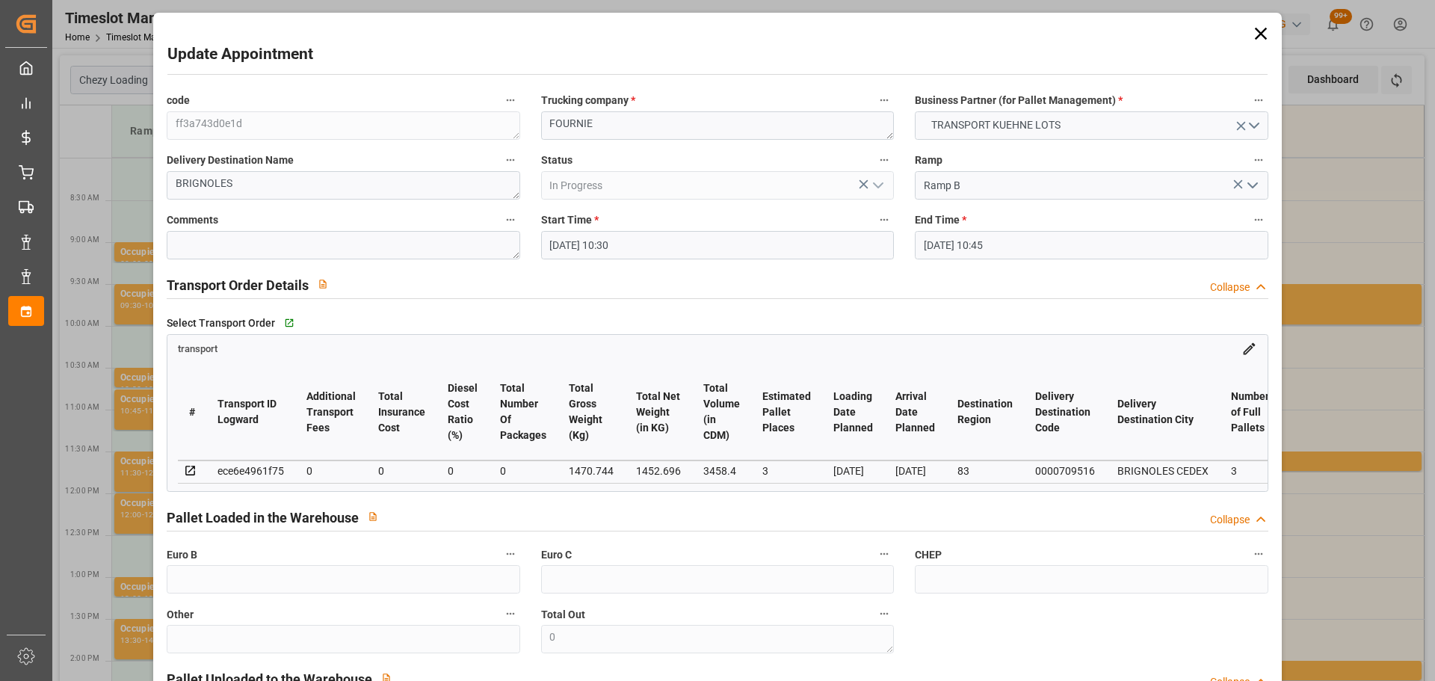
scroll to position [226, 0]
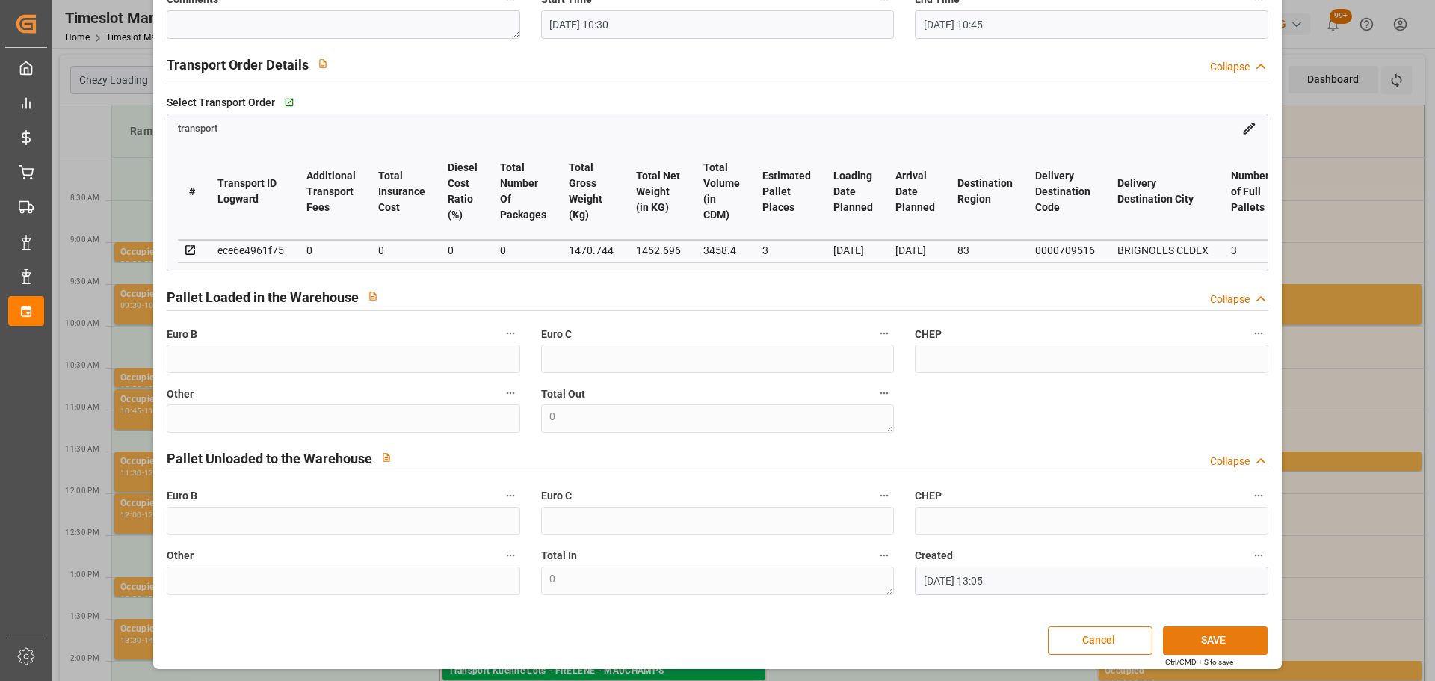
click at [1215, 640] on button "SAVE" at bounding box center [1215, 640] width 105 height 28
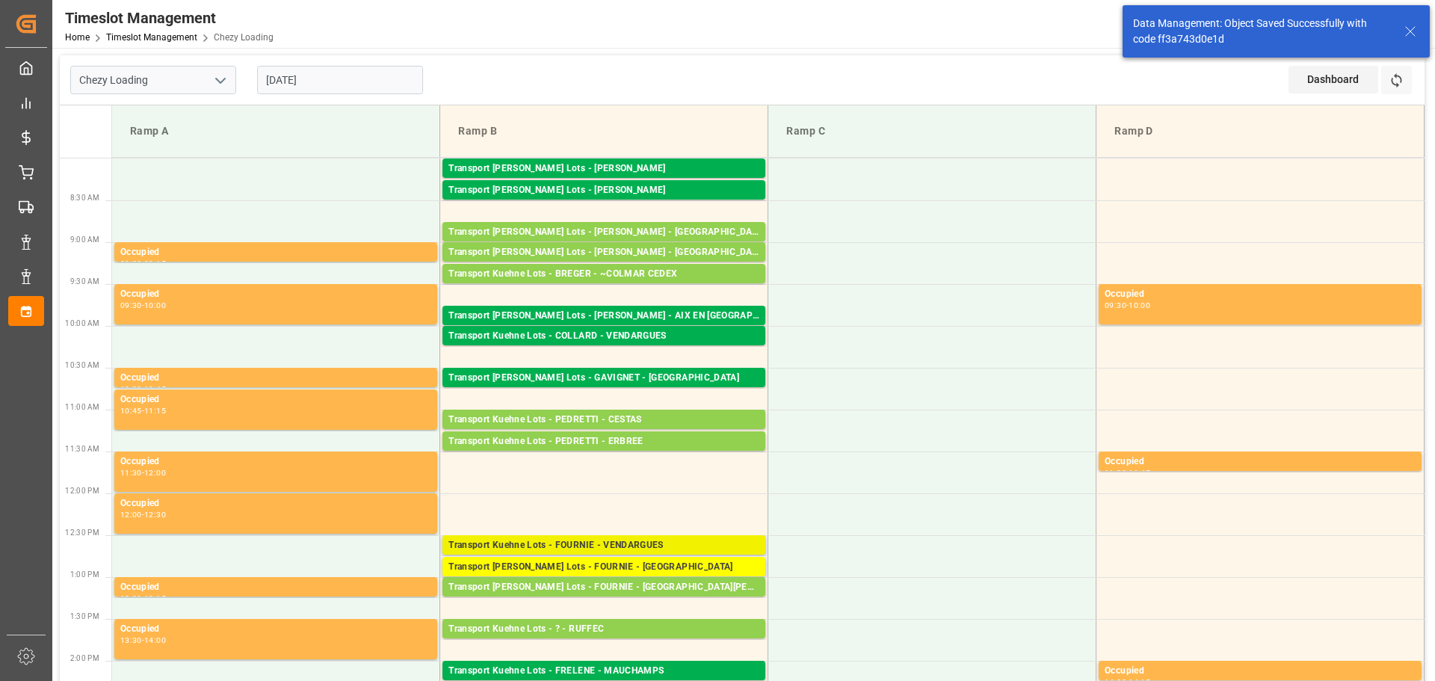
click at [555, 542] on div "Transport Kuehne Lots - FOURNIE - VENDARGUES" at bounding box center [603, 545] width 311 height 15
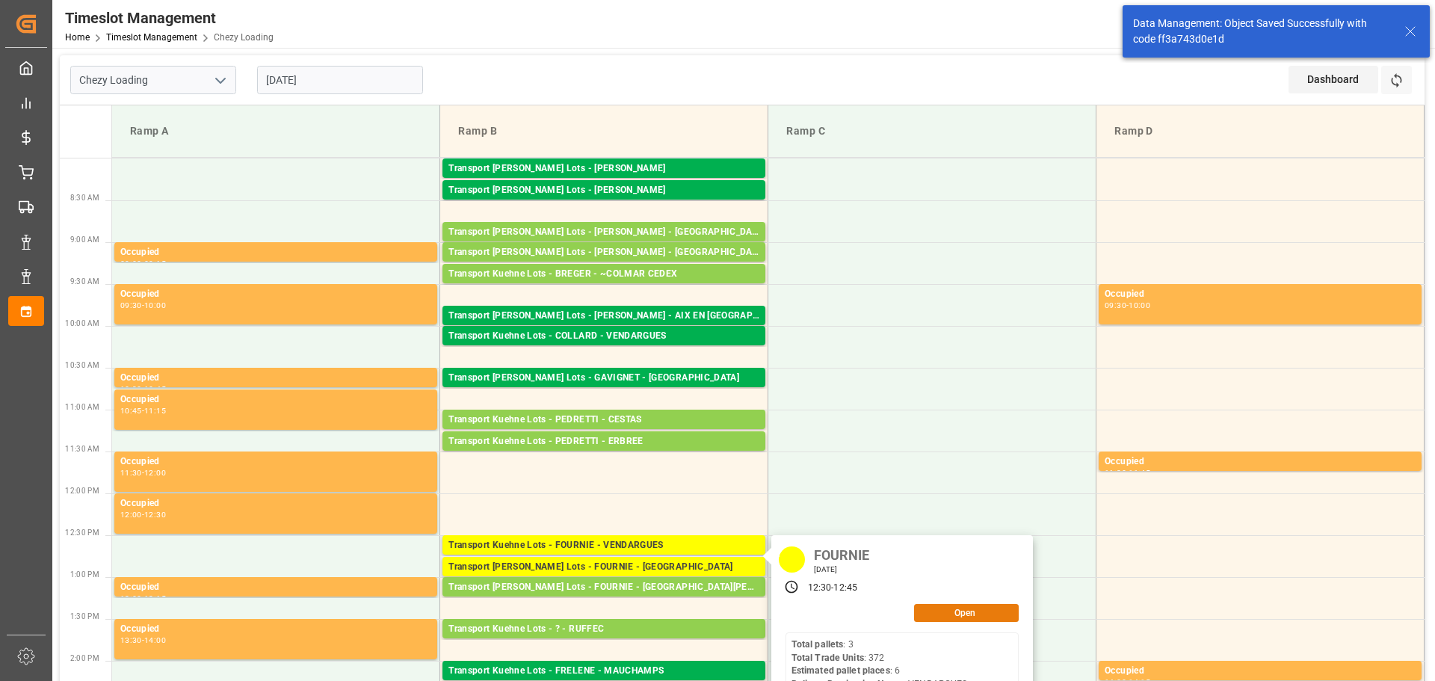
click at [965, 605] on button "Open" at bounding box center [966, 613] width 105 height 18
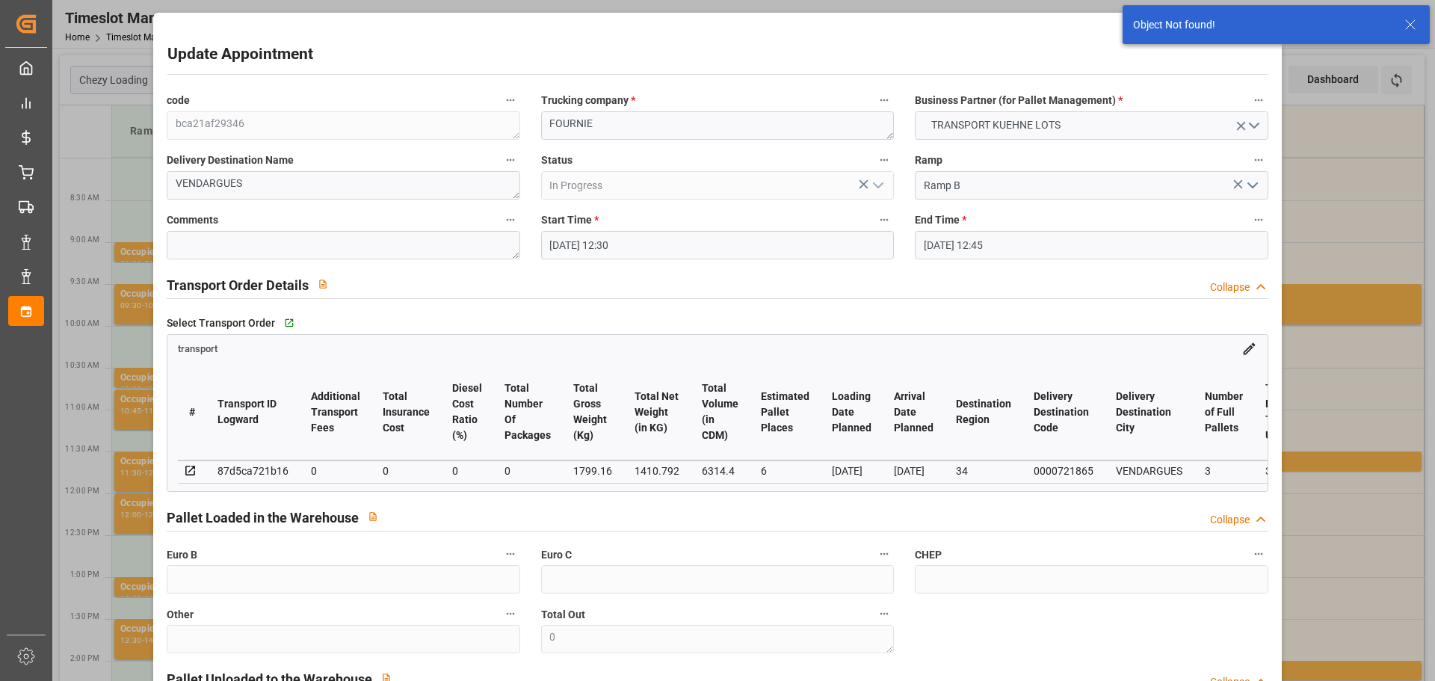
click at [556, 237] on input "08-09-2025 12:30" at bounding box center [717, 245] width 353 height 28
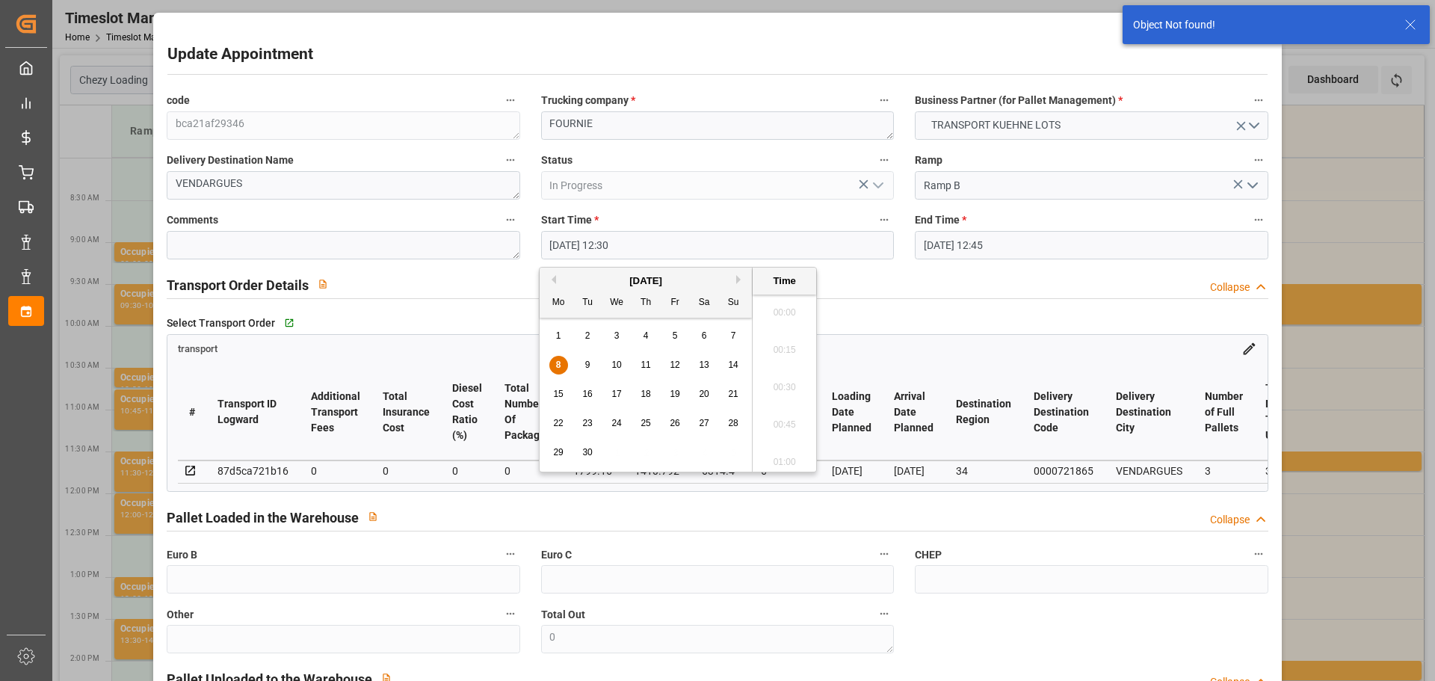
scroll to position [1799, 0]
click at [586, 357] on div "9" at bounding box center [587, 365] width 19 height 18
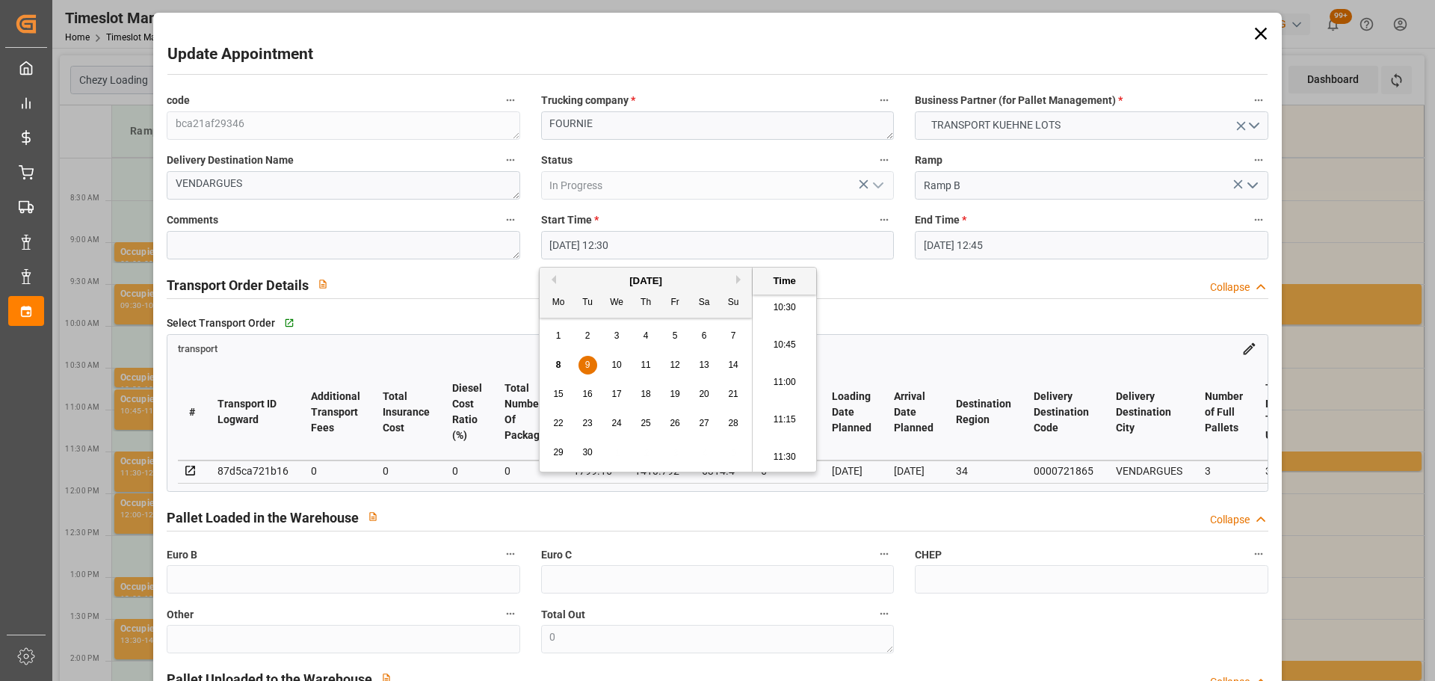
click at [783, 339] on li "10:45" at bounding box center [784, 345] width 64 height 37
type input "09-09-2025 10:45"
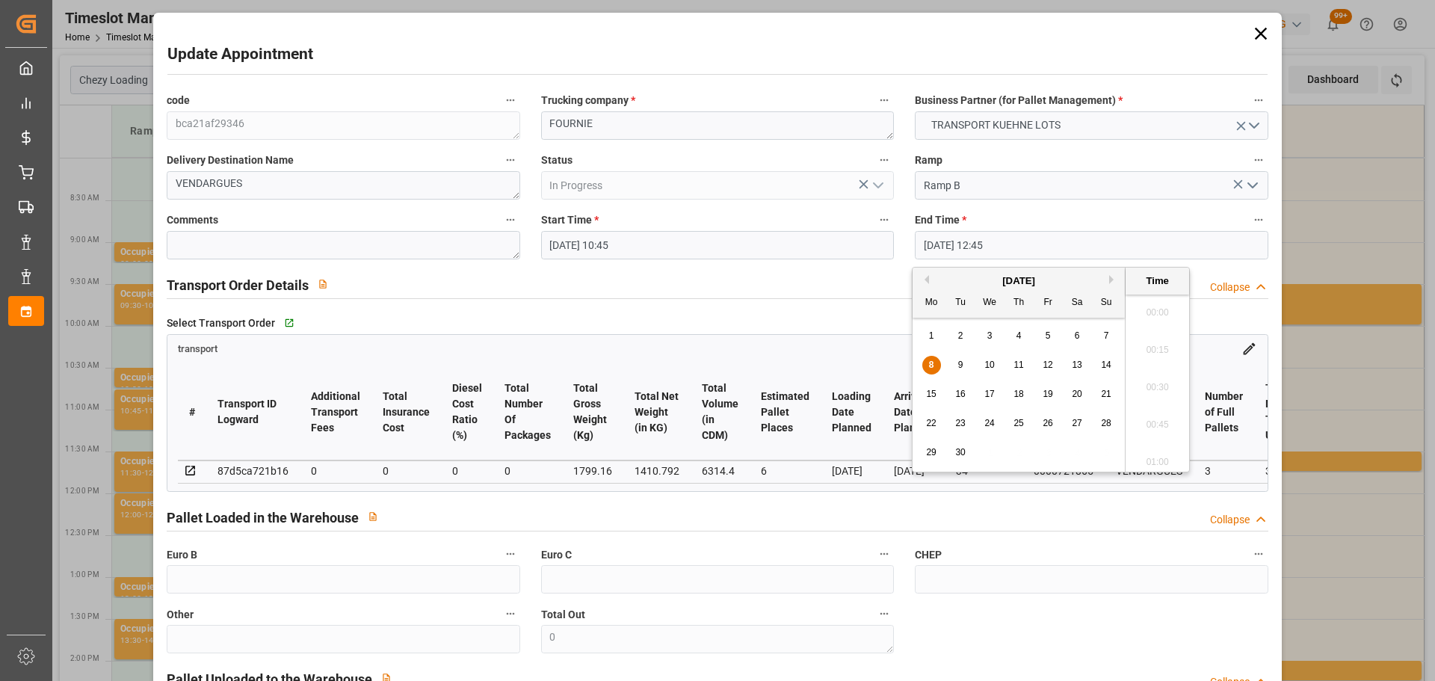
click at [974, 241] on input "08-09-2025 12:45" at bounding box center [1091, 245] width 353 height 28
click at [965, 361] on div "9" at bounding box center [960, 365] width 19 height 18
click at [1159, 334] on li "11:00" at bounding box center [1157, 345] width 64 height 37
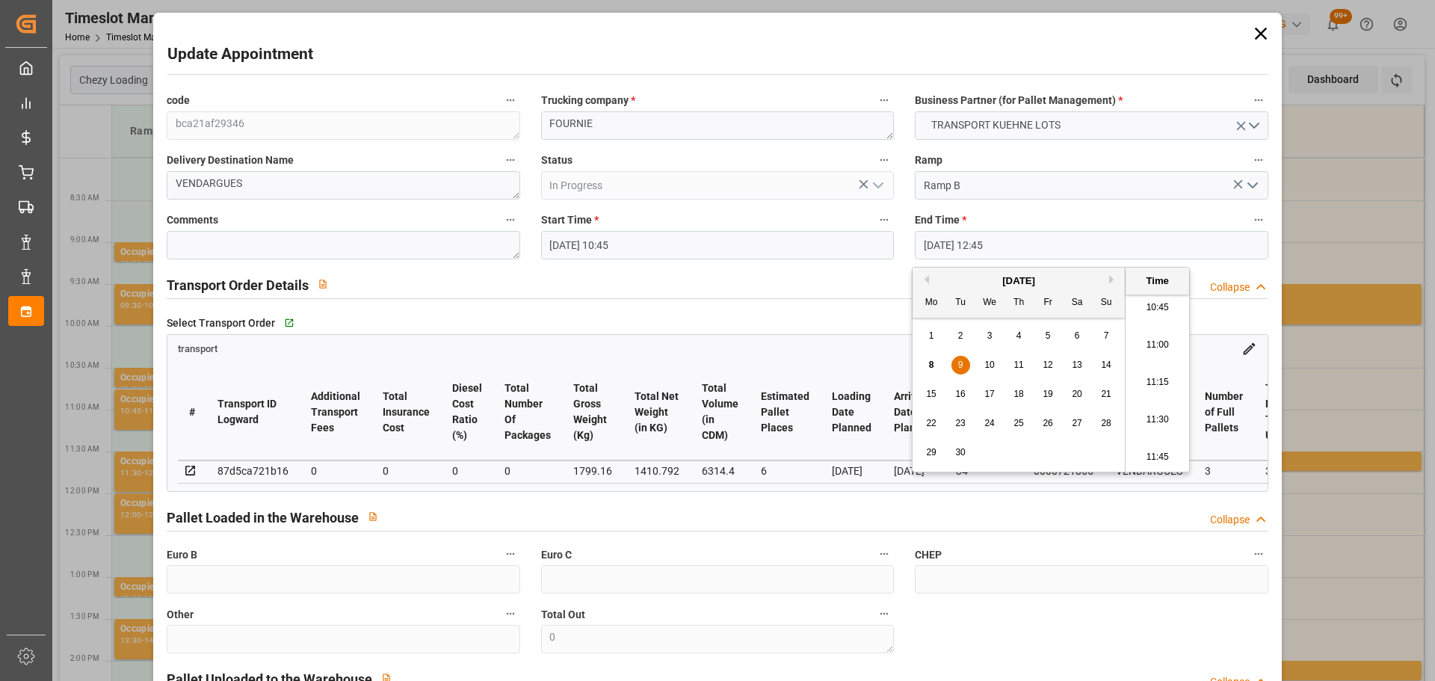
type input "09-09-2025 11:00"
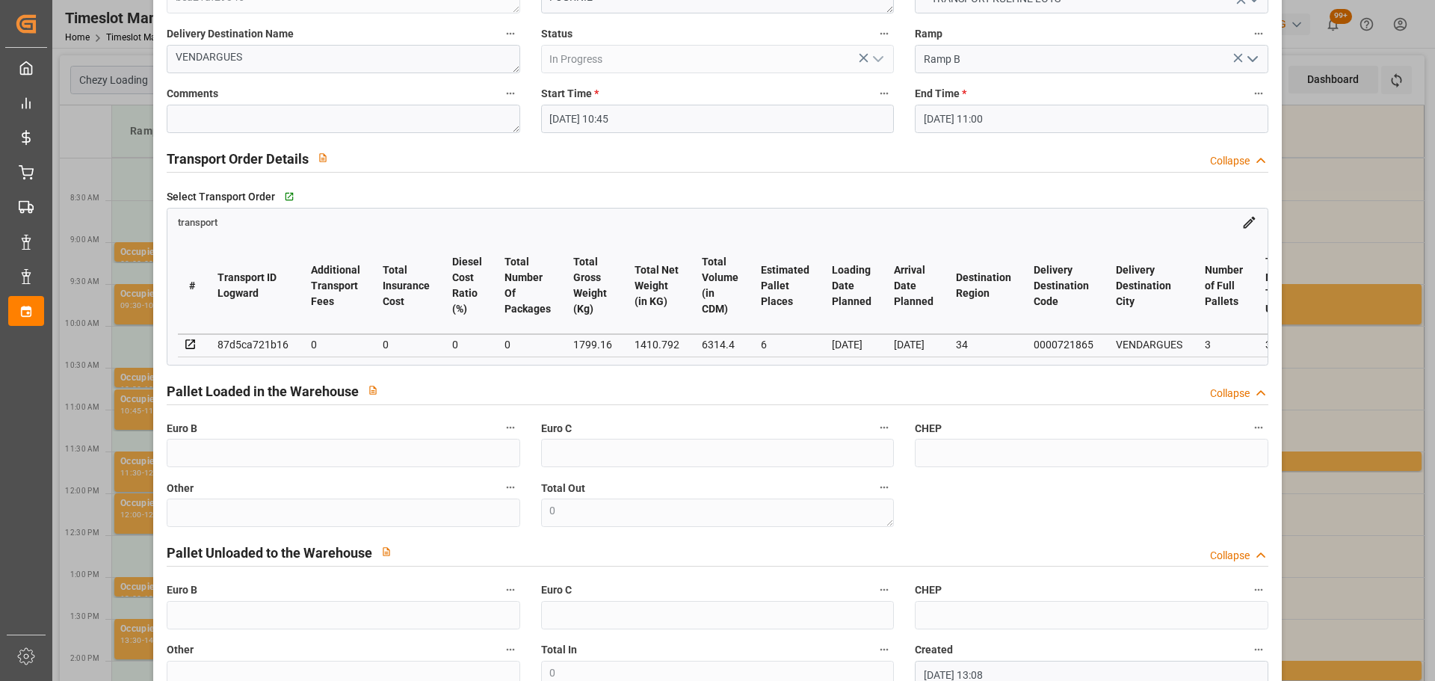
scroll to position [226, 0]
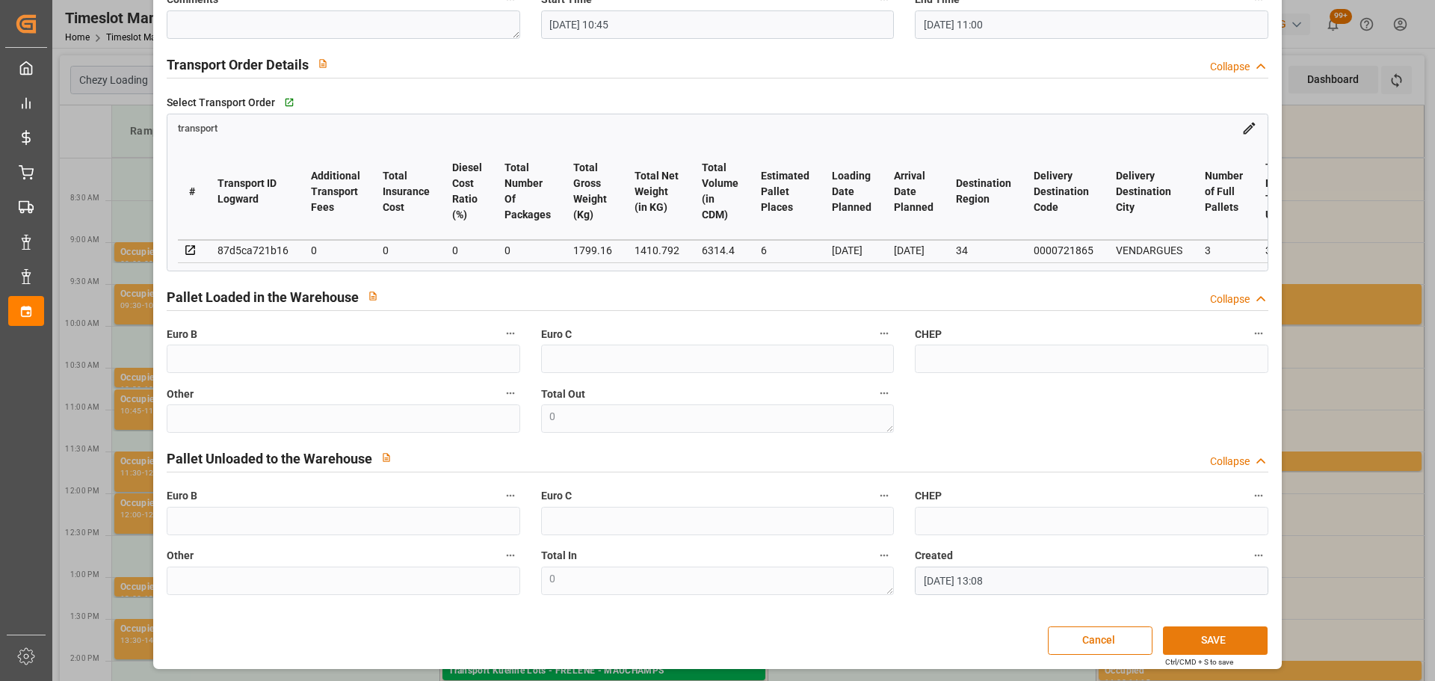
click at [1195, 643] on button "SAVE" at bounding box center [1215, 640] width 105 height 28
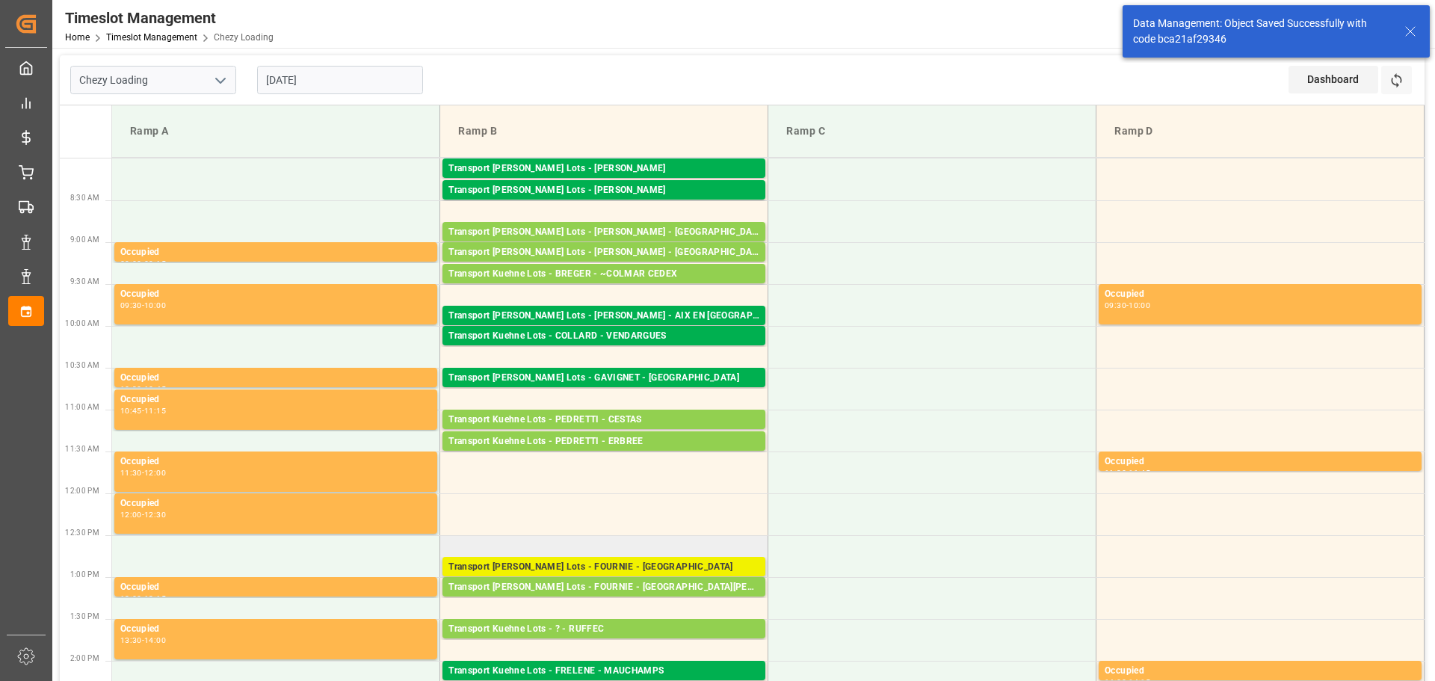
click at [602, 563] on div "Transport Kuehne Lots - FOURNIE - ROULLET-SAINT-ESTEPHE" at bounding box center [603, 567] width 311 height 15
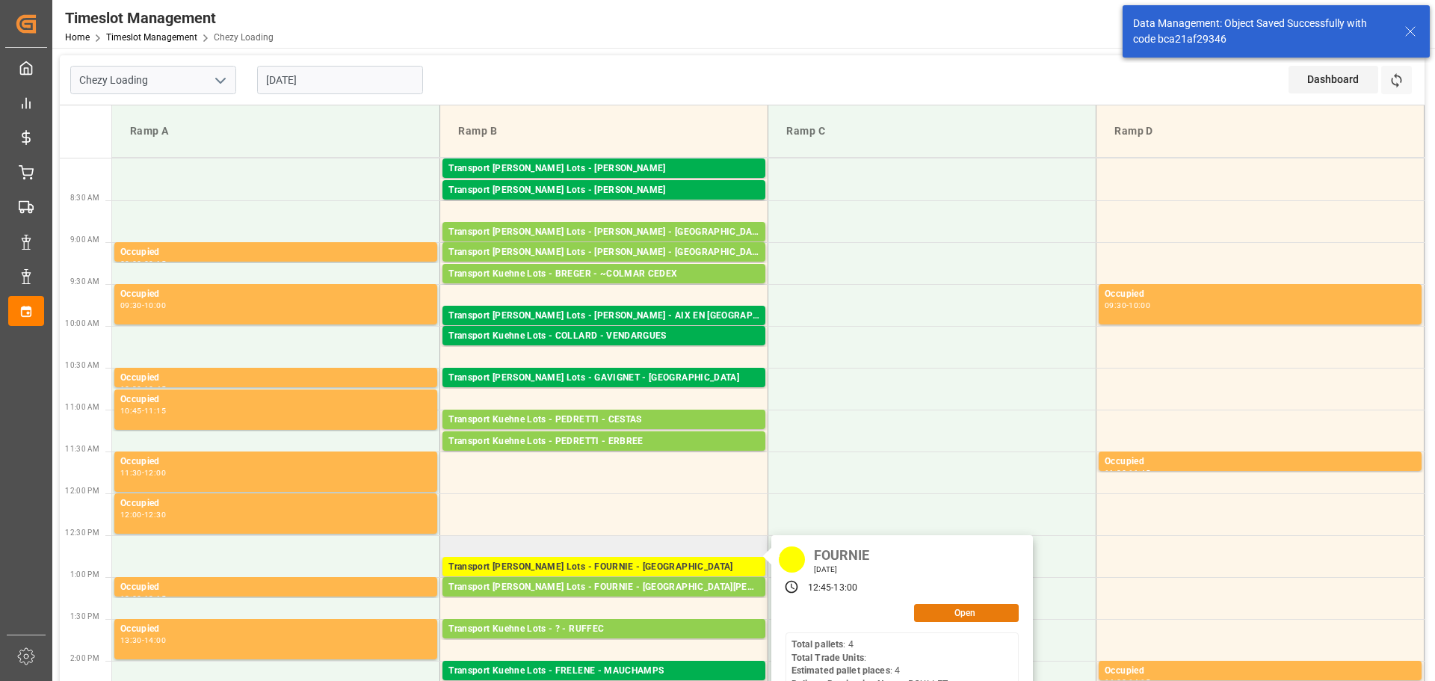
click at [943, 610] on button "Open" at bounding box center [966, 613] width 105 height 18
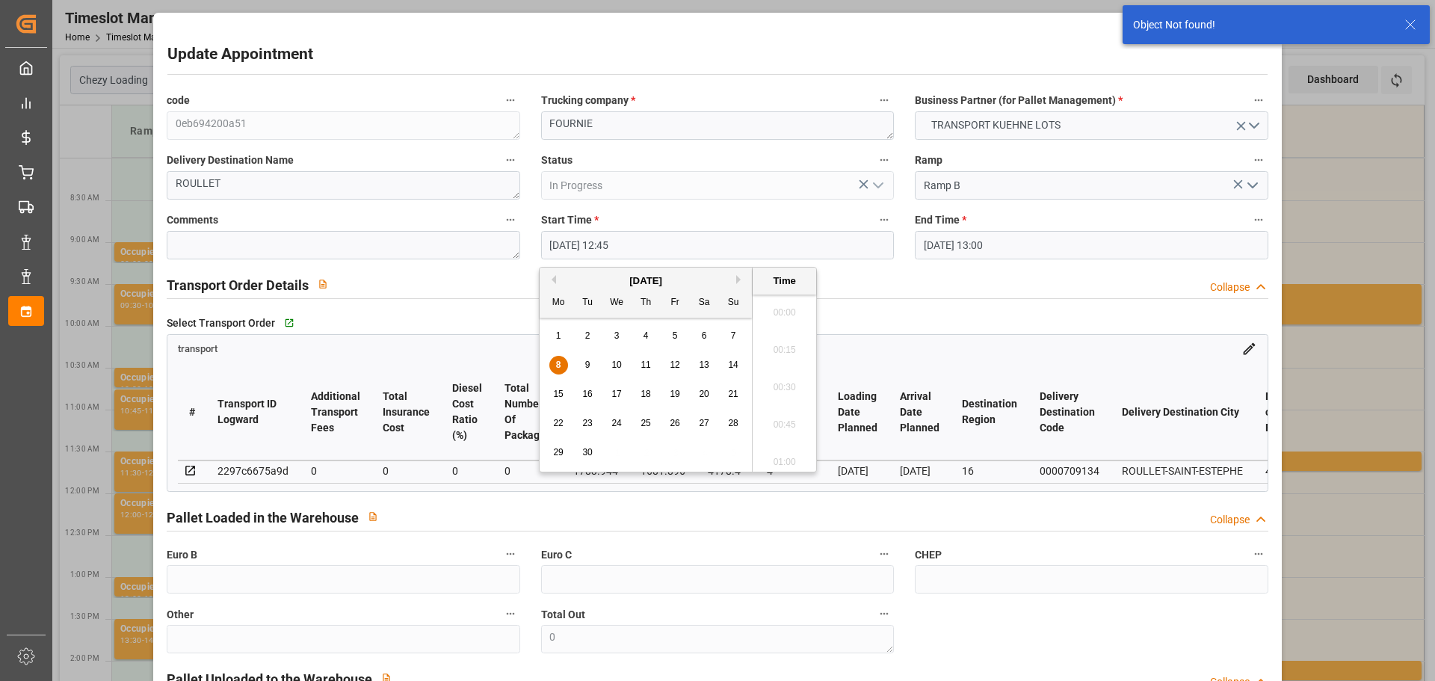
click at [575, 253] on input "08-09-2025 12:45" at bounding box center [717, 245] width 353 height 28
click at [588, 362] on span "9" at bounding box center [587, 364] width 5 height 10
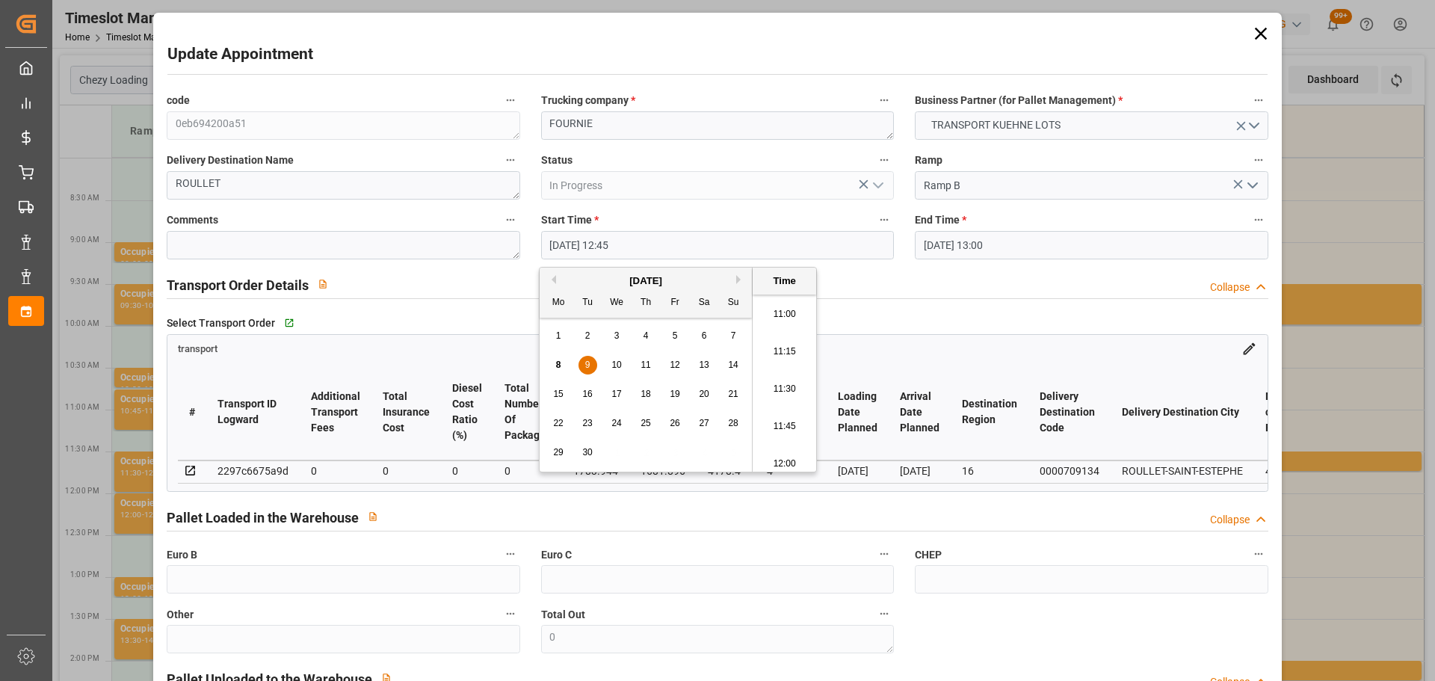
scroll to position [1612, 0]
drag, startPoint x: 779, startPoint y: 338, endPoint x: 912, endPoint y: 269, distance: 150.4
click at [785, 335] on li "11:00" at bounding box center [784, 345] width 64 height 37
type input "09-09-2025 11:00"
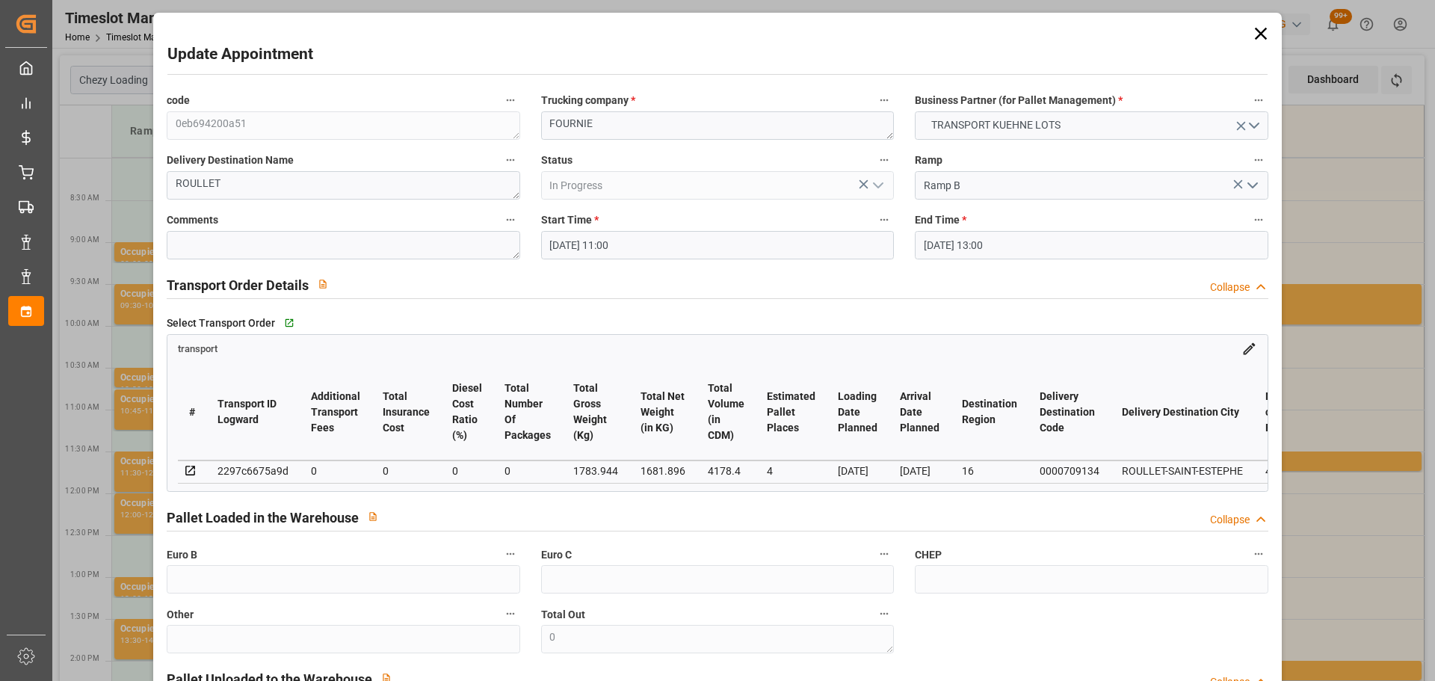
drag, startPoint x: 935, startPoint y: 238, endPoint x: 961, endPoint y: 256, distance: 31.7
click at [938, 238] on input "08-09-2025 13:00" at bounding box center [1091, 245] width 353 height 28
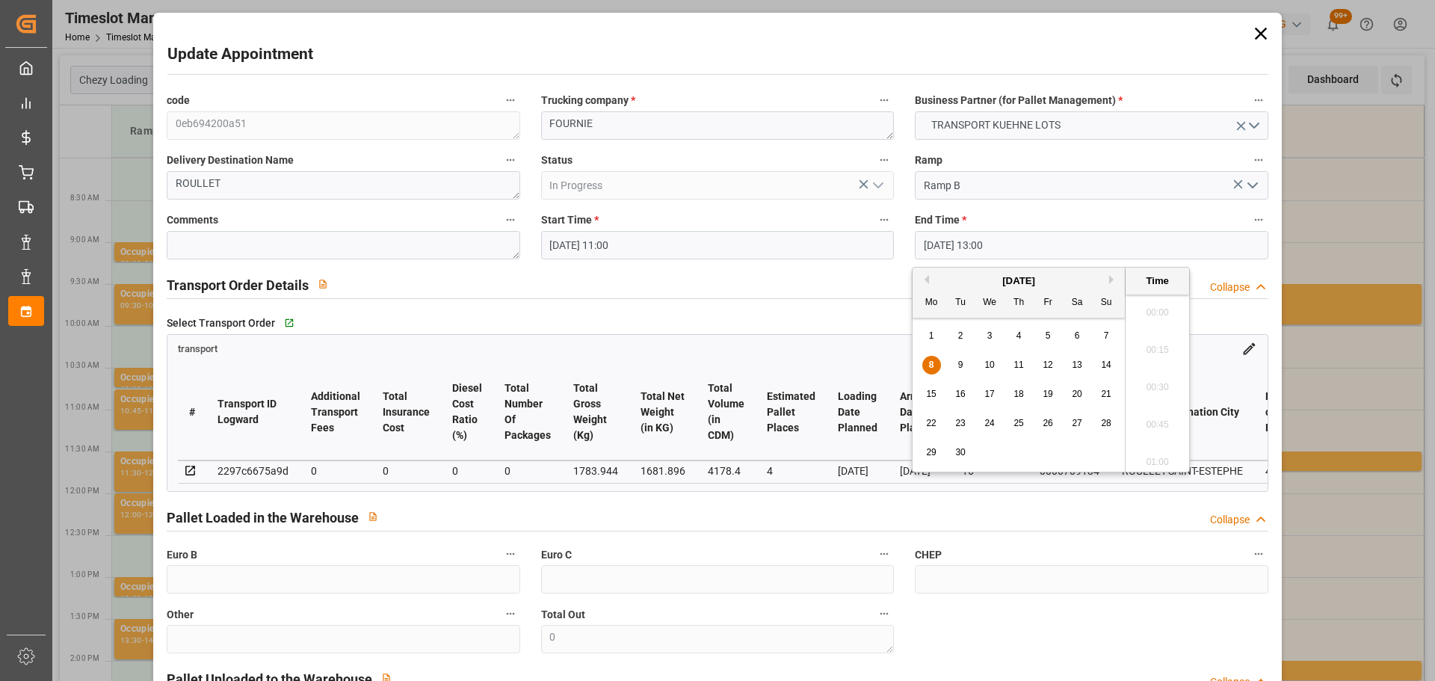
scroll to position [1873, 0]
click at [959, 358] on div "9" at bounding box center [960, 365] width 19 height 18
click at [1160, 339] on li "11:15" at bounding box center [1157, 345] width 64 height 37
type input "09-09-2025 11:15"
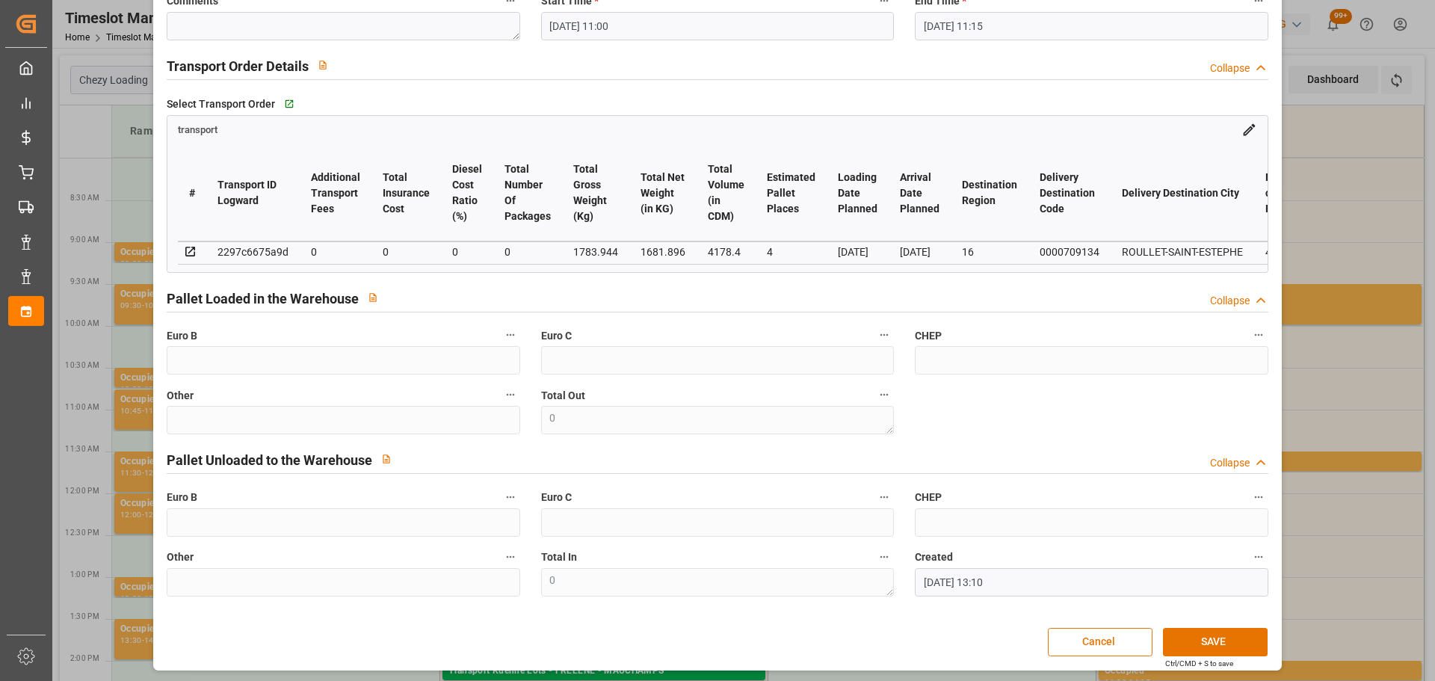
scroll to position [226, 0]
click at [1237, 637] on button "SAVE" at bounding box center [1215, 640] width 105 height 28
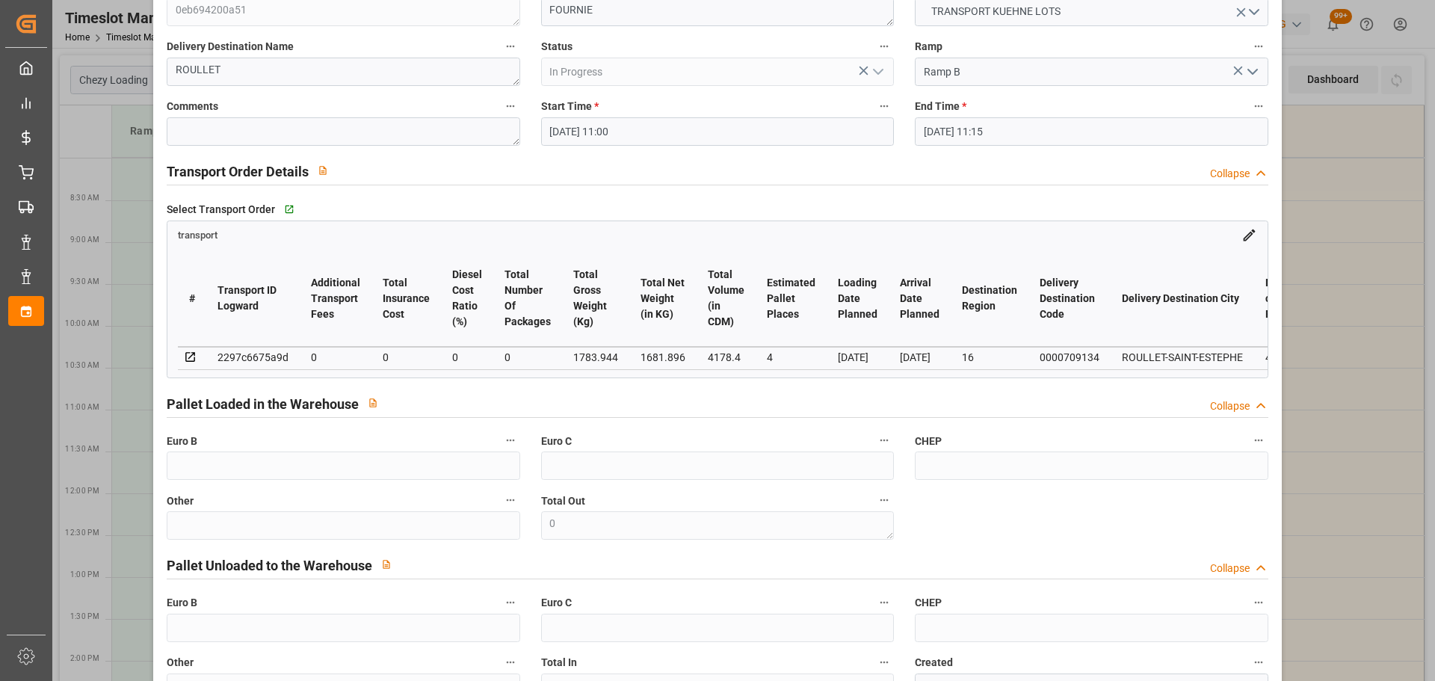
scroll to position [0, 0]
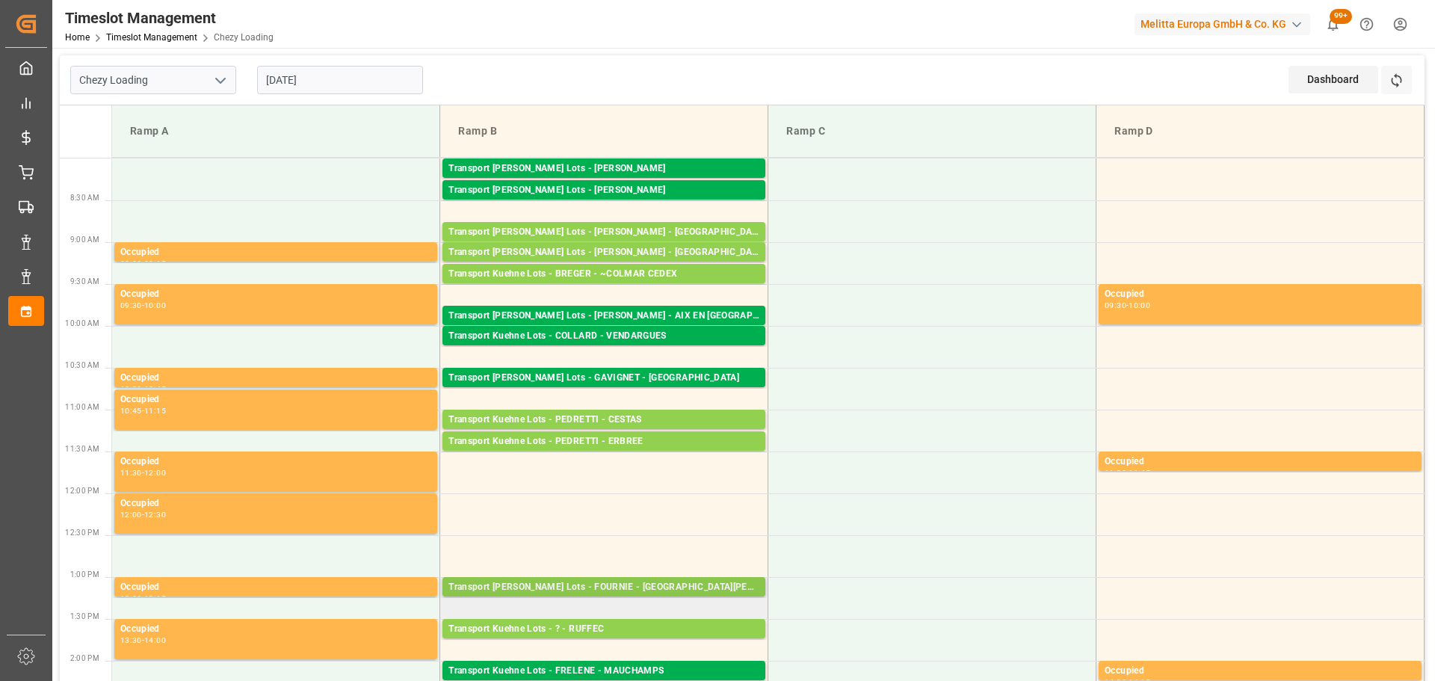
click at [596, 584] on div "Transport Kuehne Lots - FOURNIE - MONT DE MARSAN" at bounding box center [603, 587] width 311 height 15
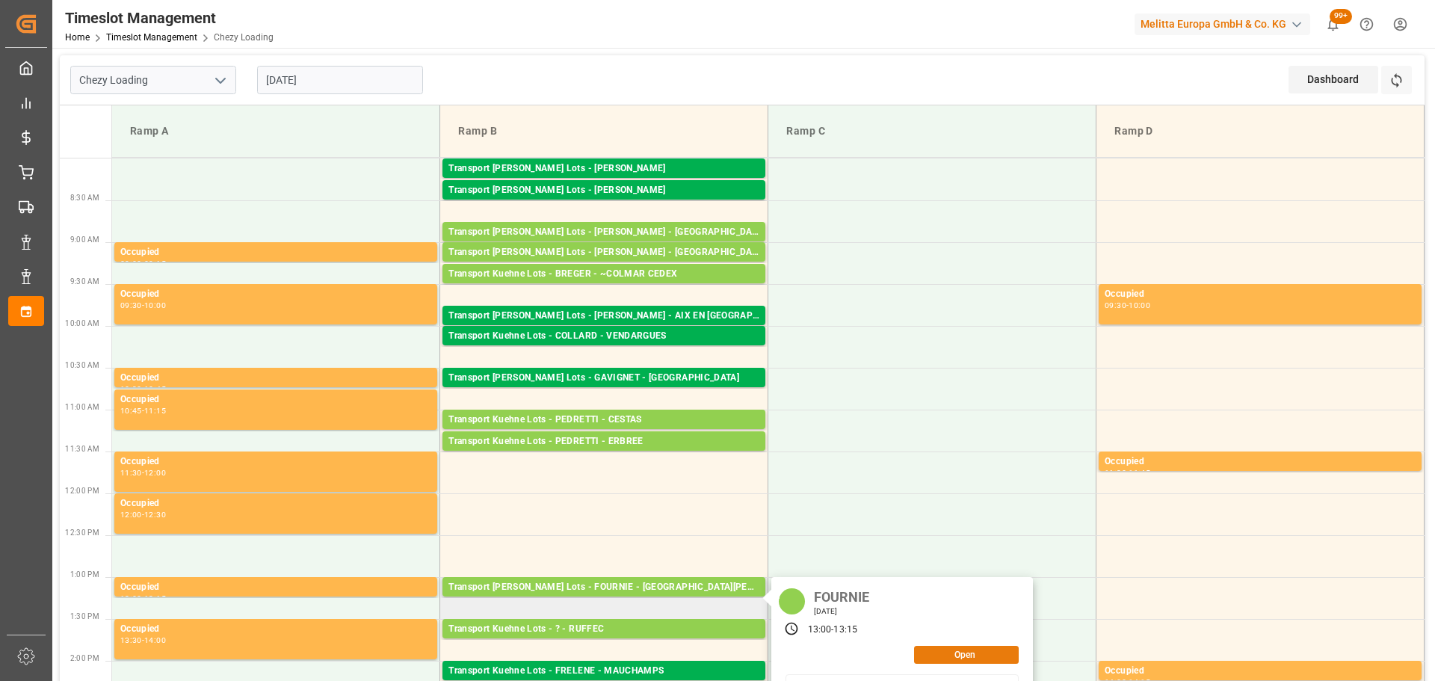
click at [961, 656] on button "Open" at bounding box center [966, 655] width 105 height 18
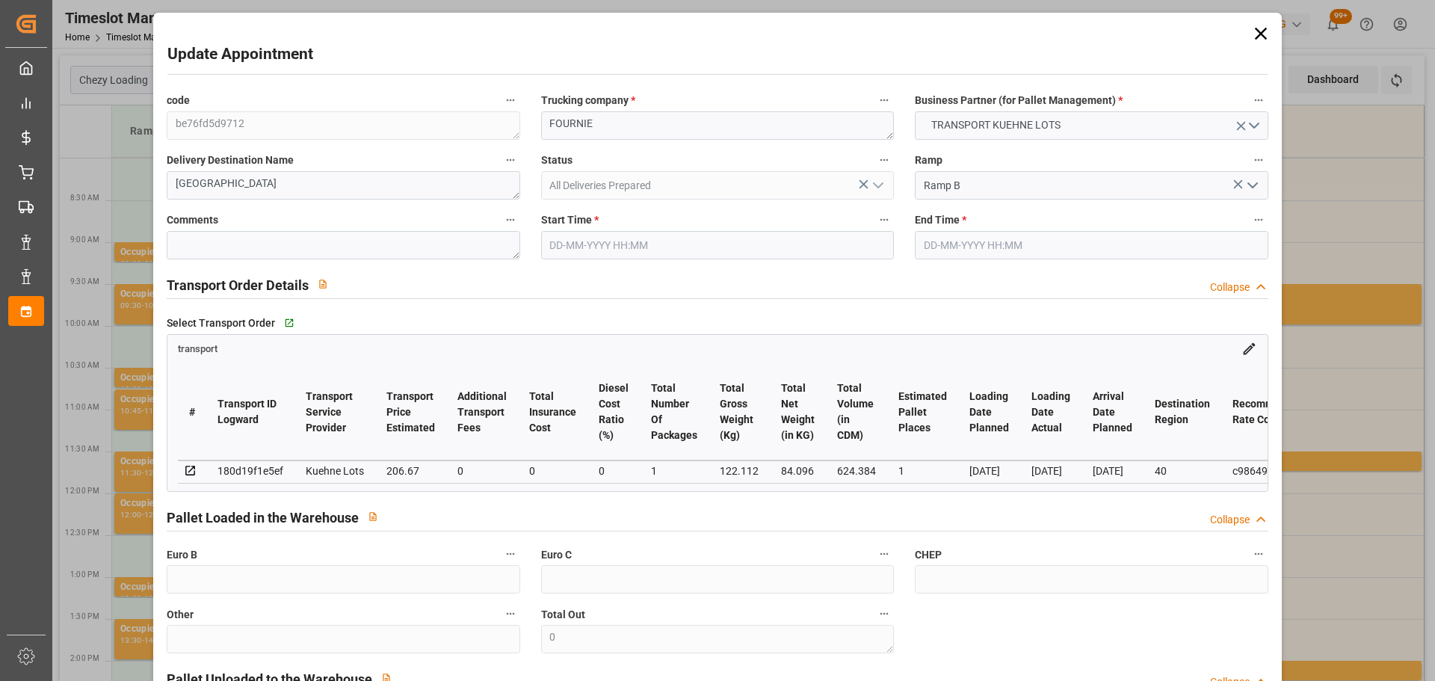
type input "08-09-2025 13:00"
type input "08-09-2025 13:15"
type input "05-09-2025 13:11"
type input "05-09-2025 11:18"
type input "10-09-2025"
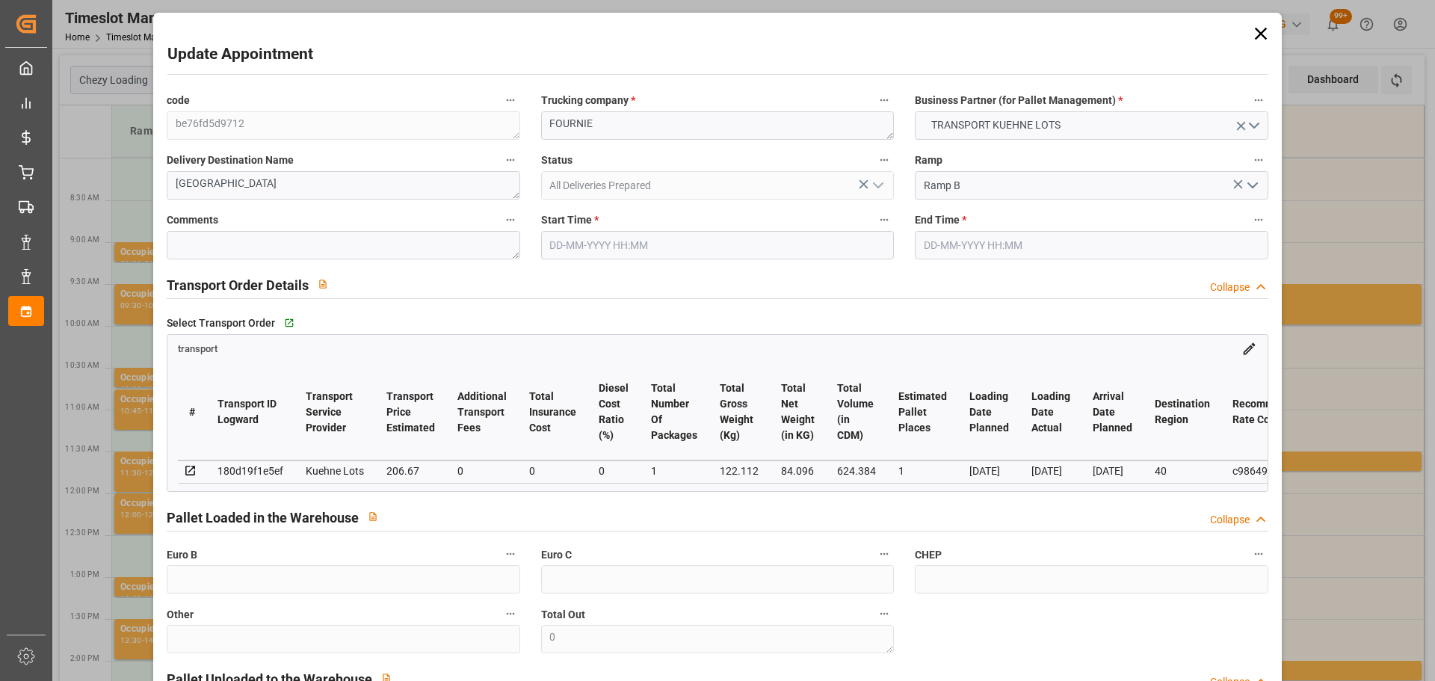
type input "[DATE]"
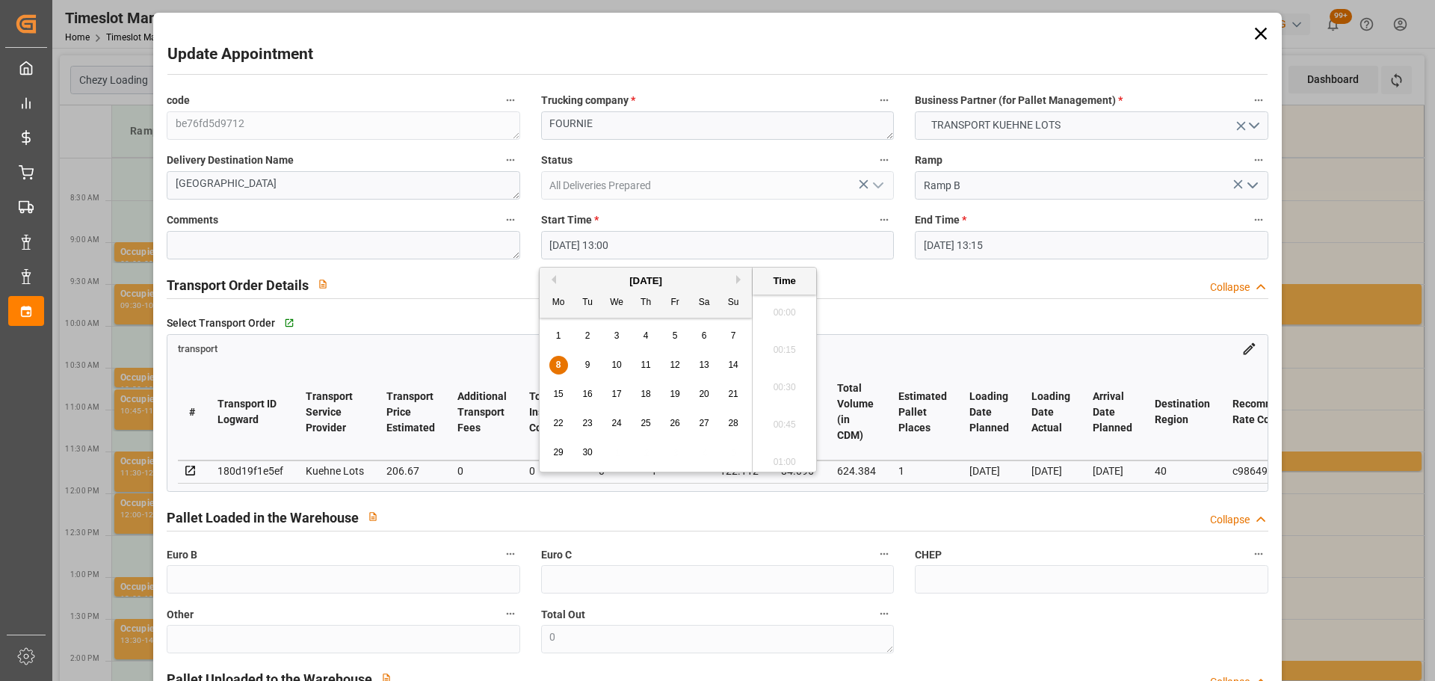
drag, startPoint x: 584, startPoint y: 232, endPoint x: 612, endPoint y: 341, distance: 111.8
click at [584, 235] on input "08-09-2025 13:00" at bounding box center [717, 245] width 353 height 28
drag, startPoint x: 587, startPoint y: 363, endPoint x: 791, endPoint y: 424, distance: 212.1
click at [596, 368] on div "9" at bounding box center [587, 365] width 19 height 18
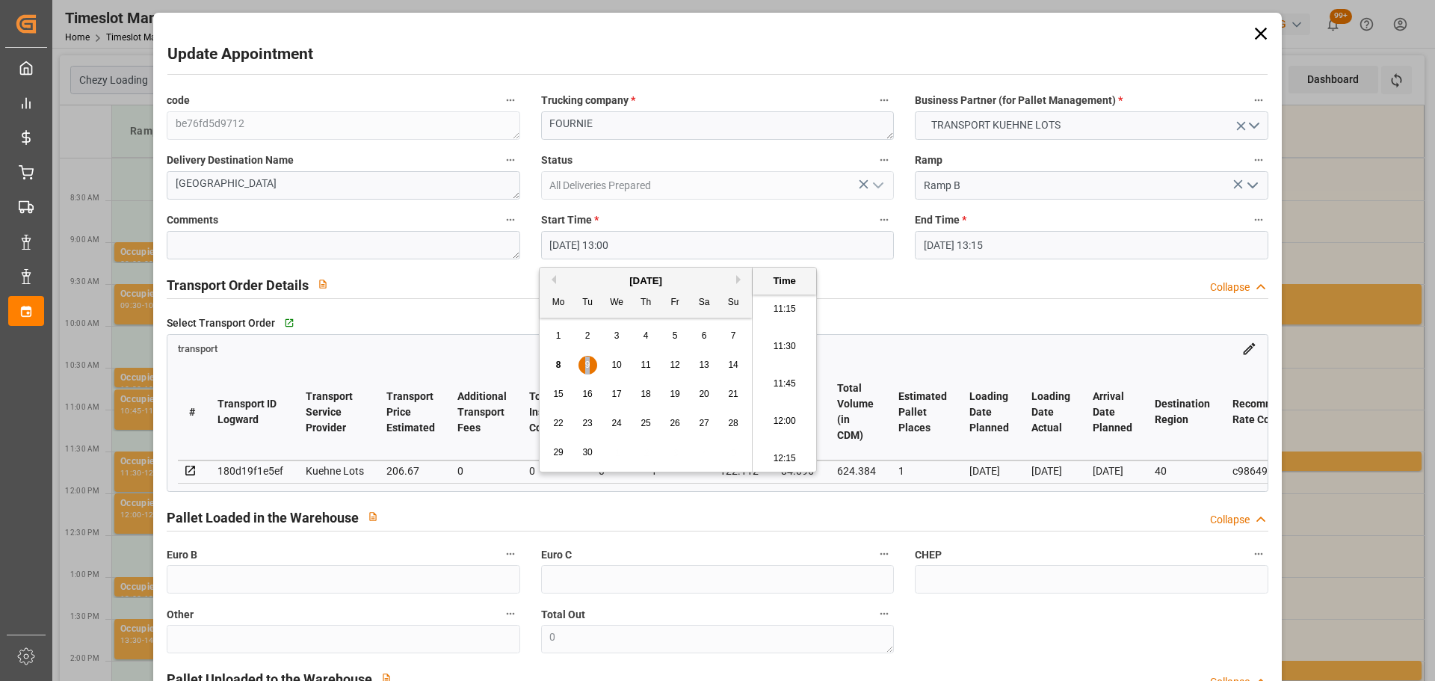
scroll to position [1649, 0]
drag, startPoint x: 774, startPoint y: 340, endPoint x: 809, endPoint y: 337, distance: 35.2
click at [775, 340] on li "11:15" at bounding box center [784, 345] width 64 height 37
type input "09-09-2025 11:15"
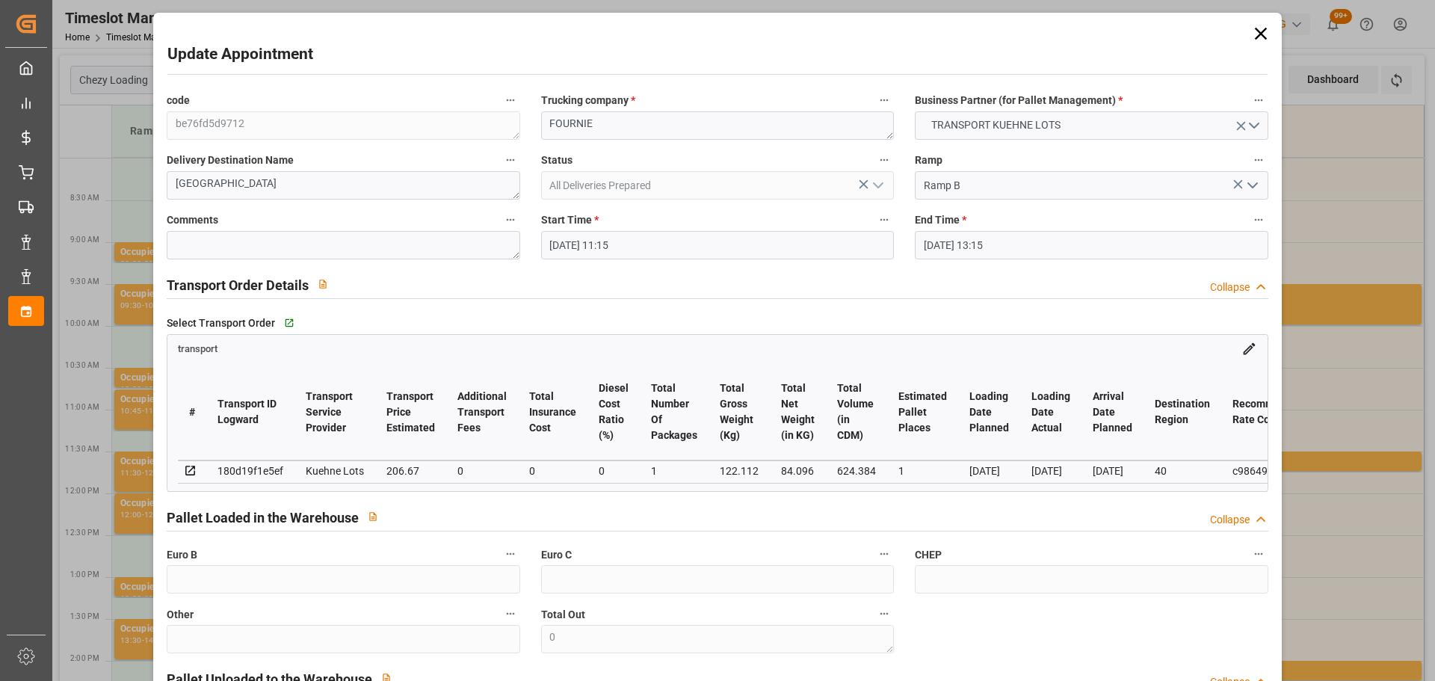
click at [946, 247] on input "08-09-2025 13:15" at bounding box center [1091, 245] width 353 height 28
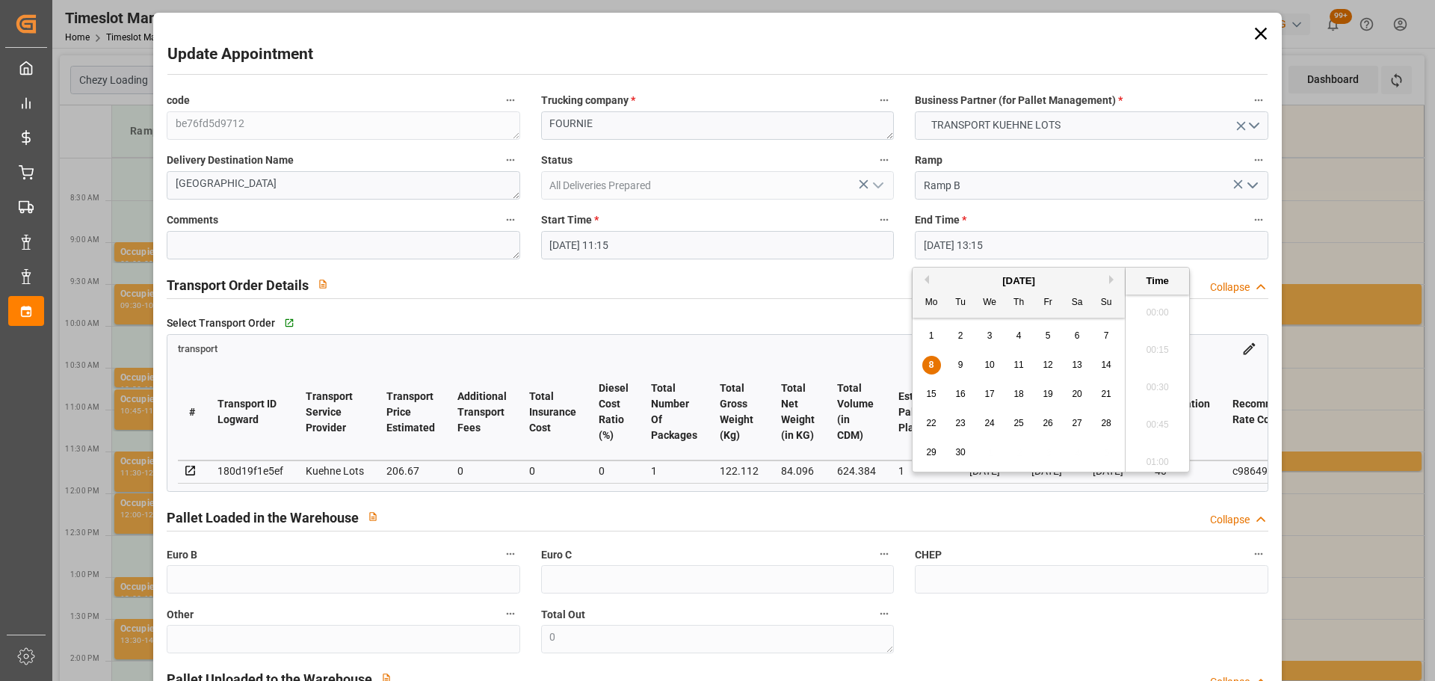
scroll to position [1911, 0]
click at [961, 359] on span "9" at bounding box center [960, 364] width 5 height 10
click at [1153, 336] on li "11:30" at bounding box center [1157, 345] width 64 height 37
type input "09-09-2025 11:30"
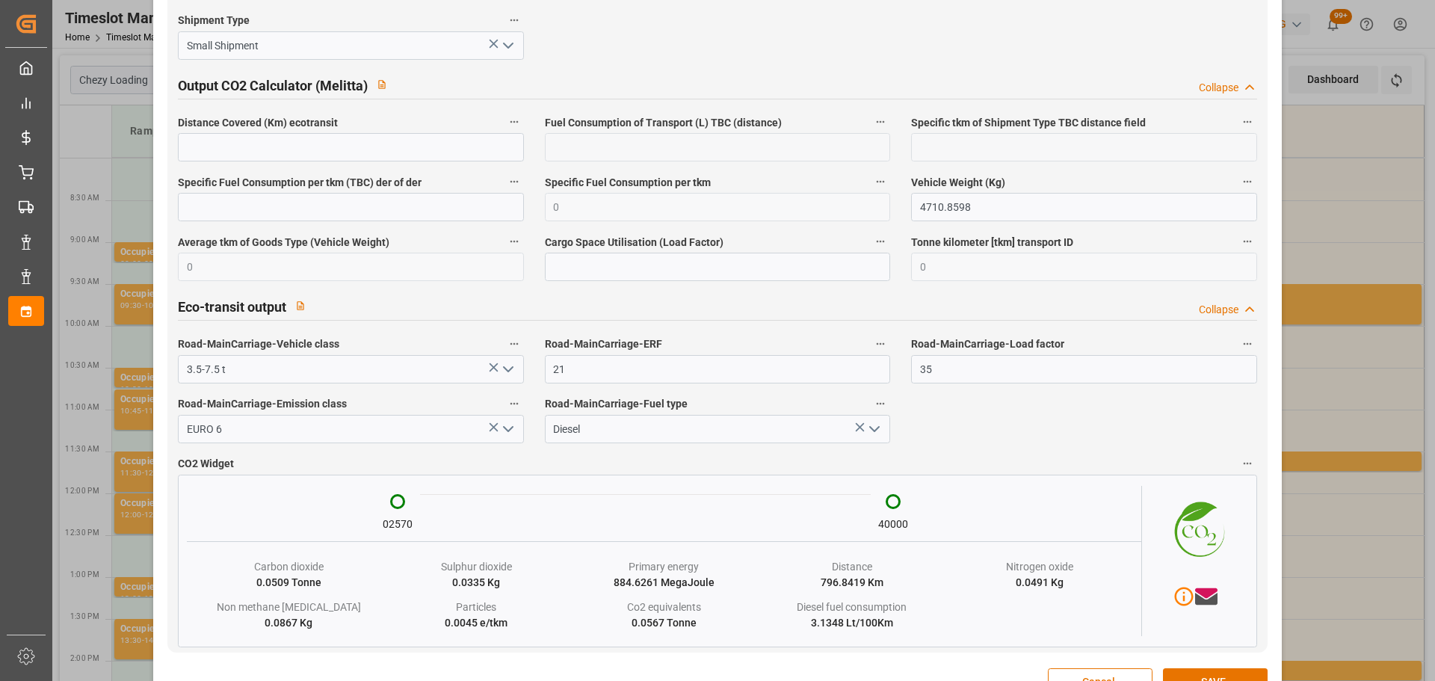
scroll to position [2518, 0]
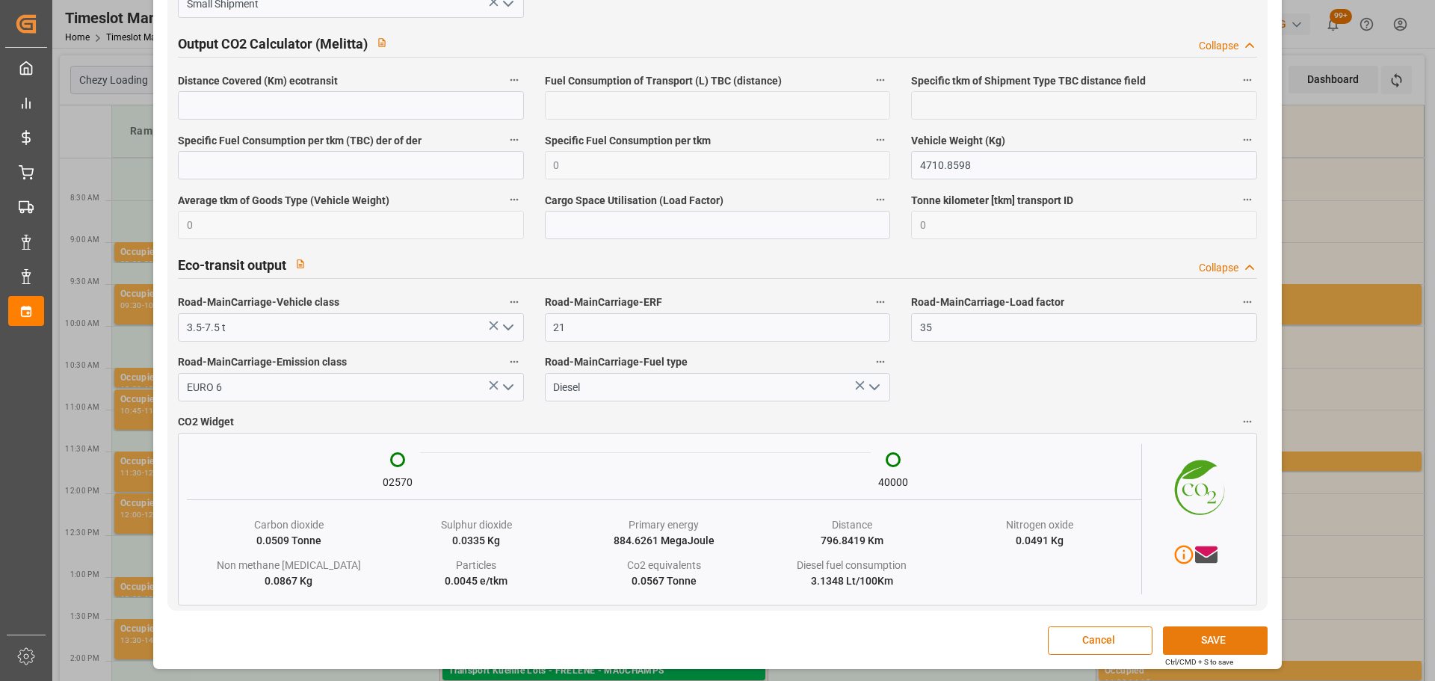
click at [1202, 633] on button "SAVE" at bounding box center [1215, 640] width 105 height 28
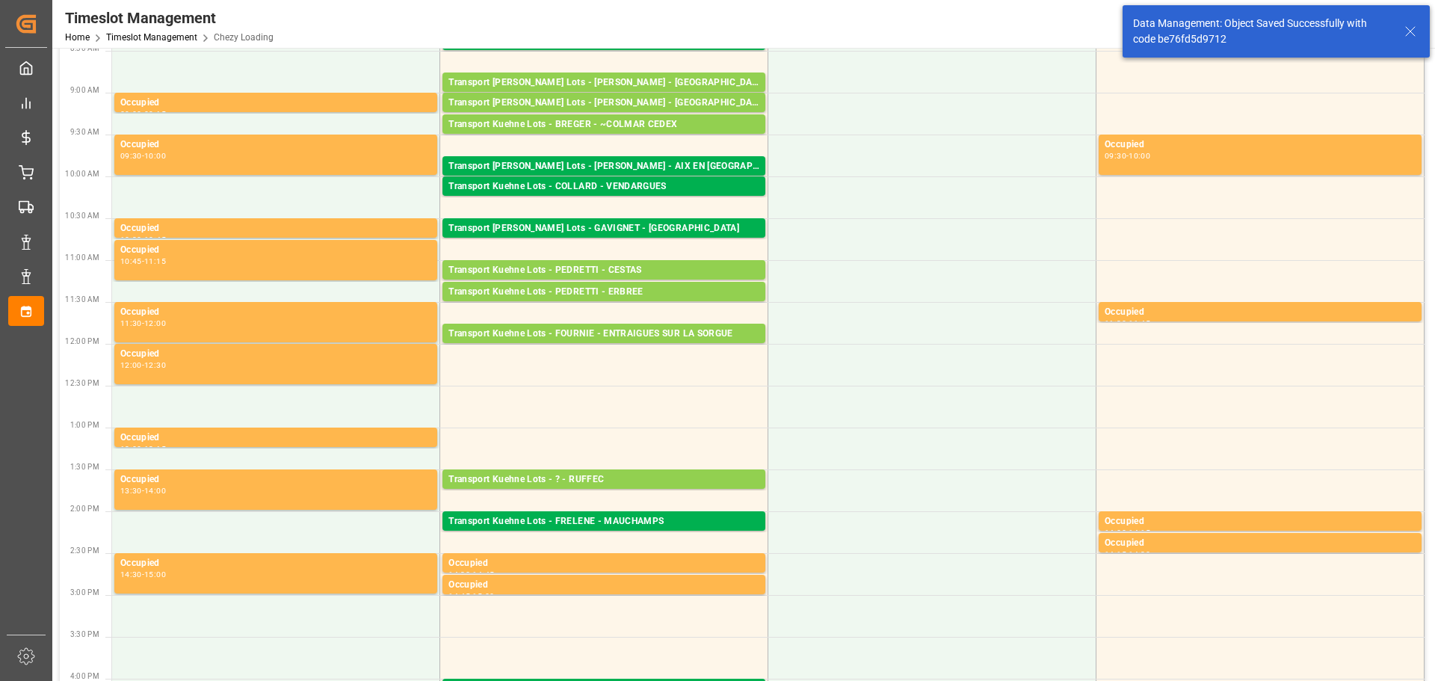
scroll to position [224, 0]
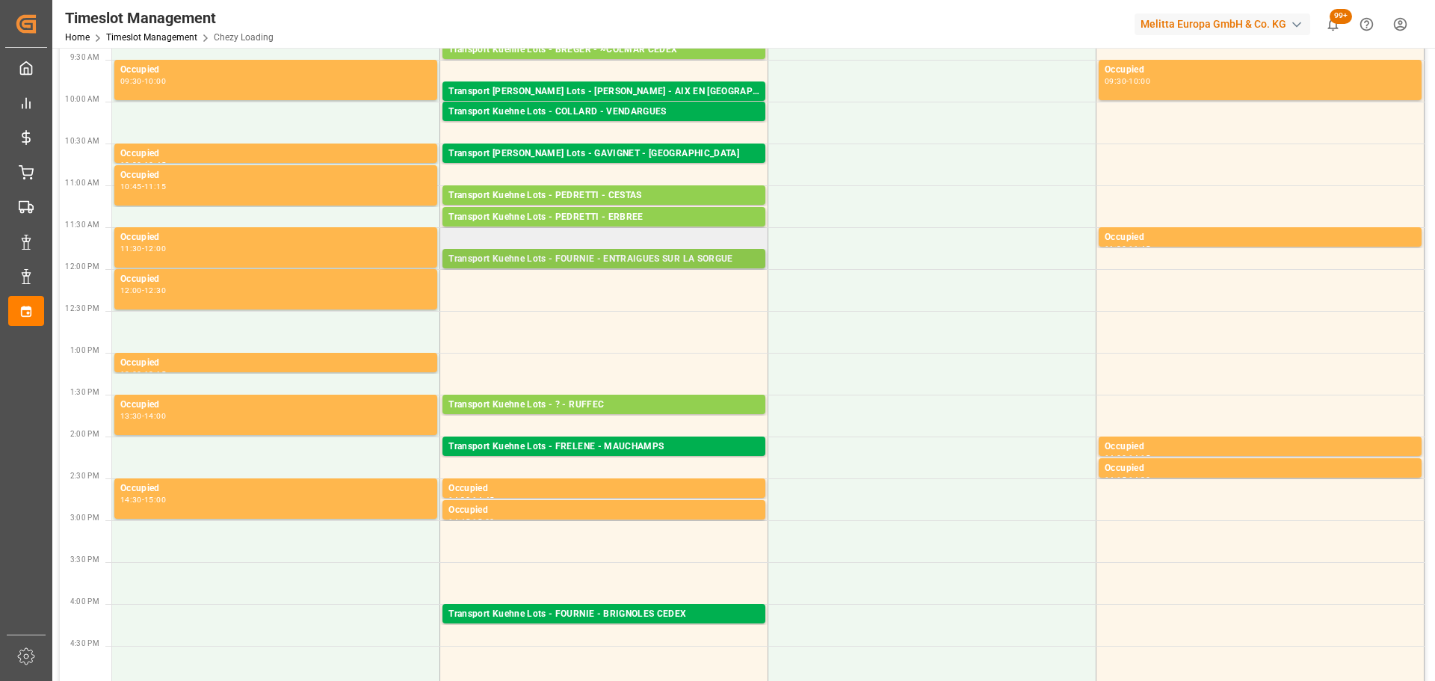
click at [564, 257] on div "Transport Kuehne Lots - FOURNIE - ENTRAIGUES SUR LA SORGUE" at bounding box center [603, 259] width 311 height 15
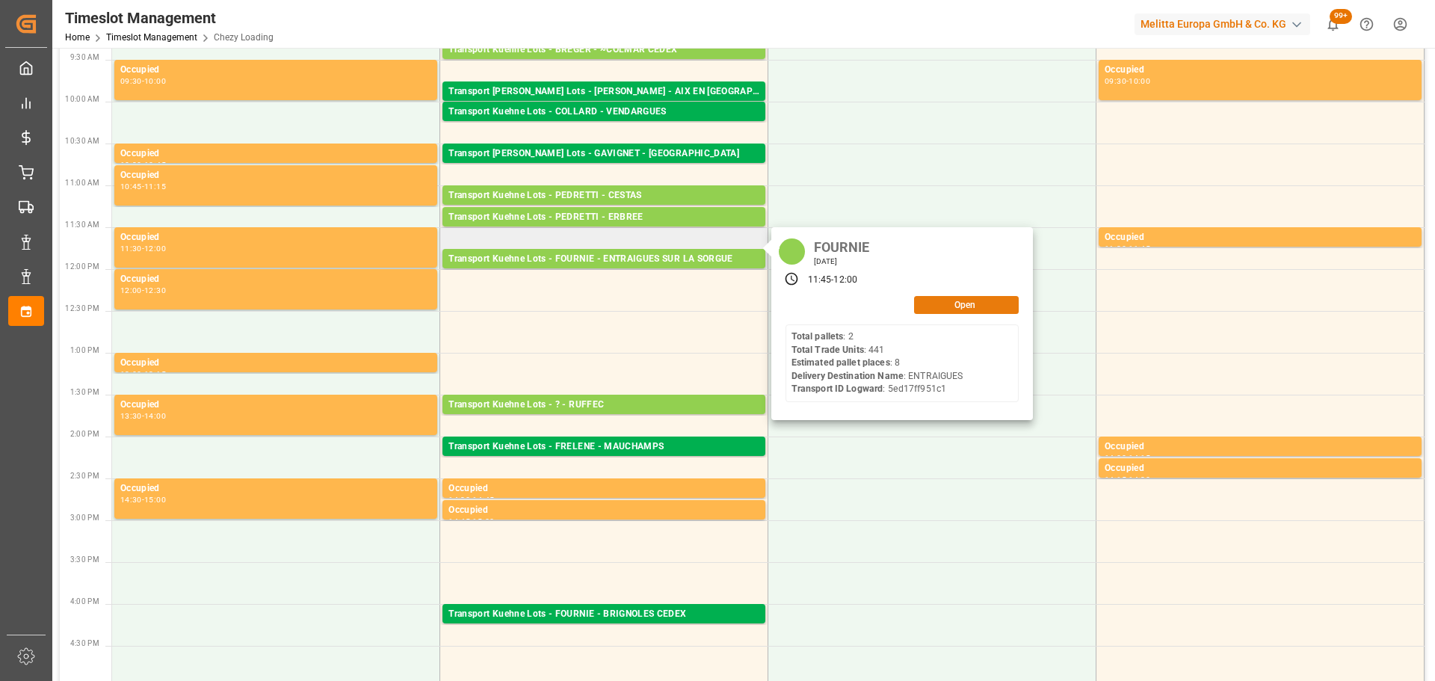
click at [948, 301] on button "Open" at bounding box center [966, 305] width 105 height 18
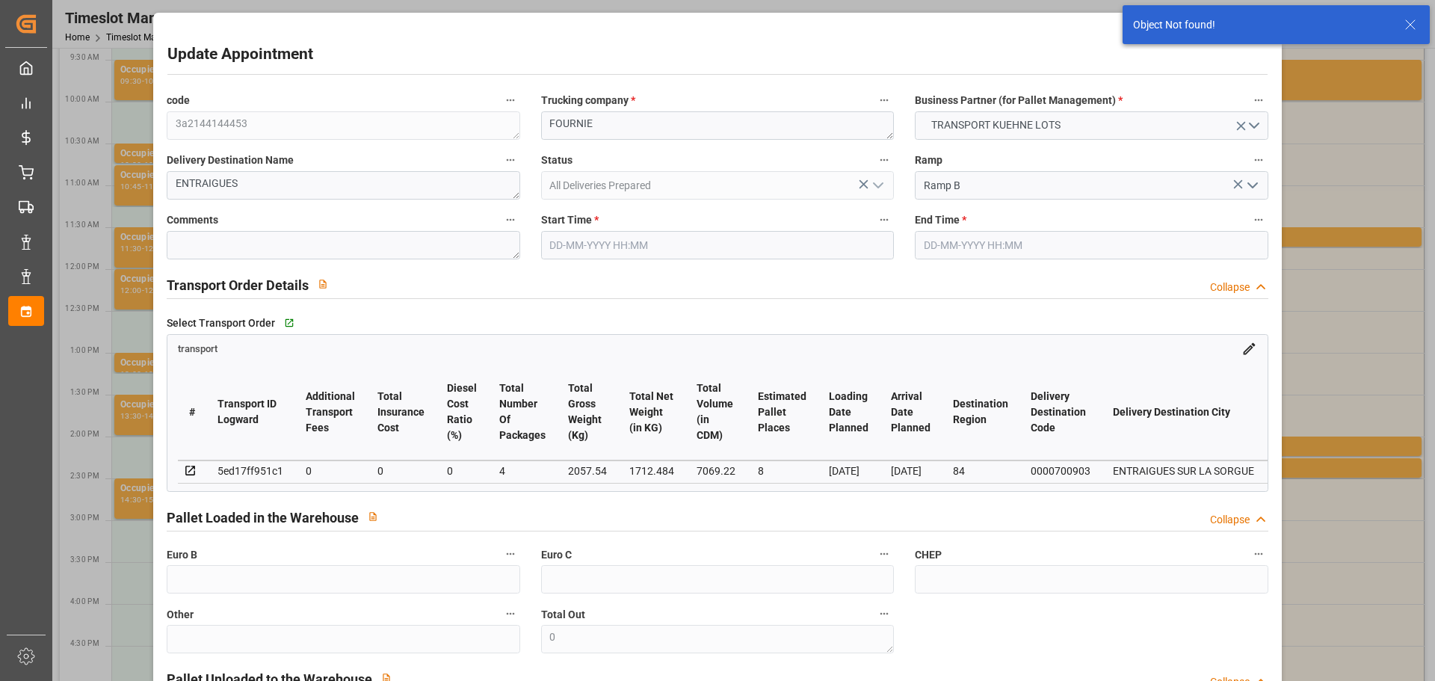
type input "08-09-2025 11:45"
type input "08-09-2025 12:00"
type input "03-09-2025 14:01"
type input "05-09-2025 11:18"
type input "[DATE]"
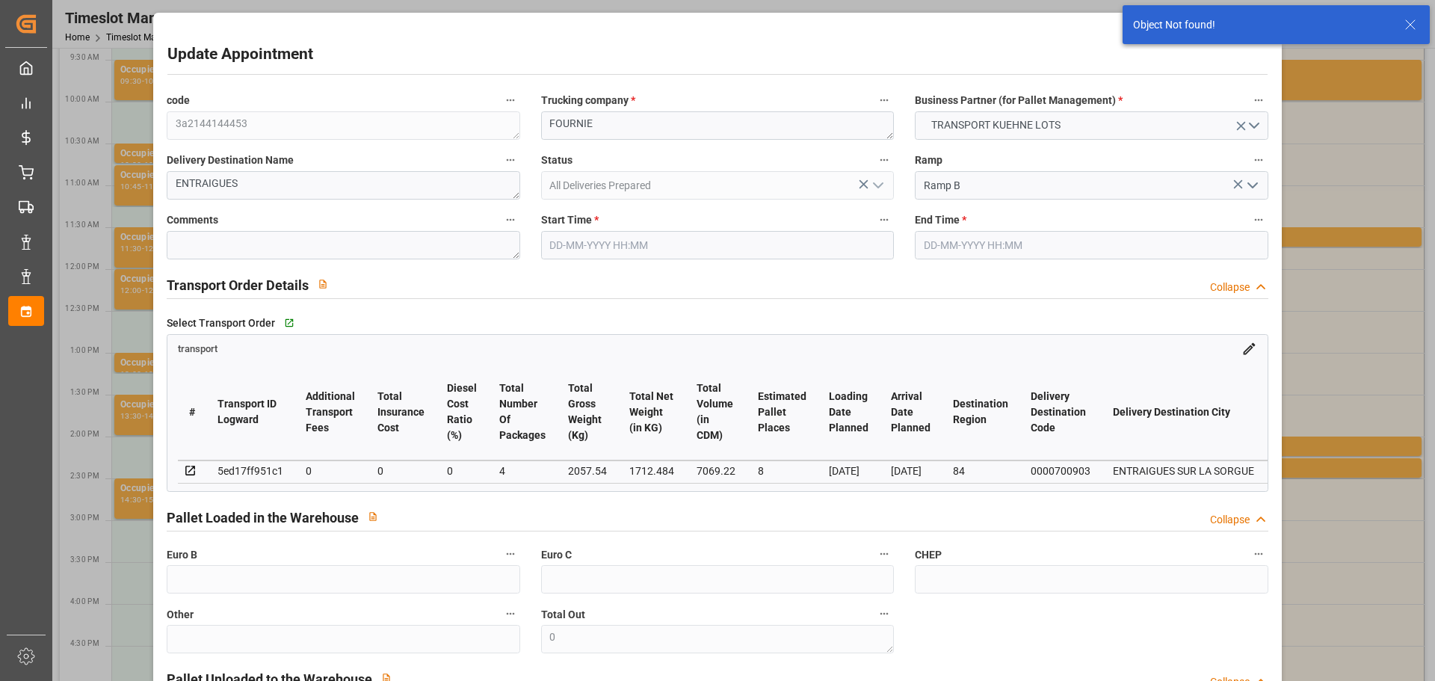
type input "[DATE]"
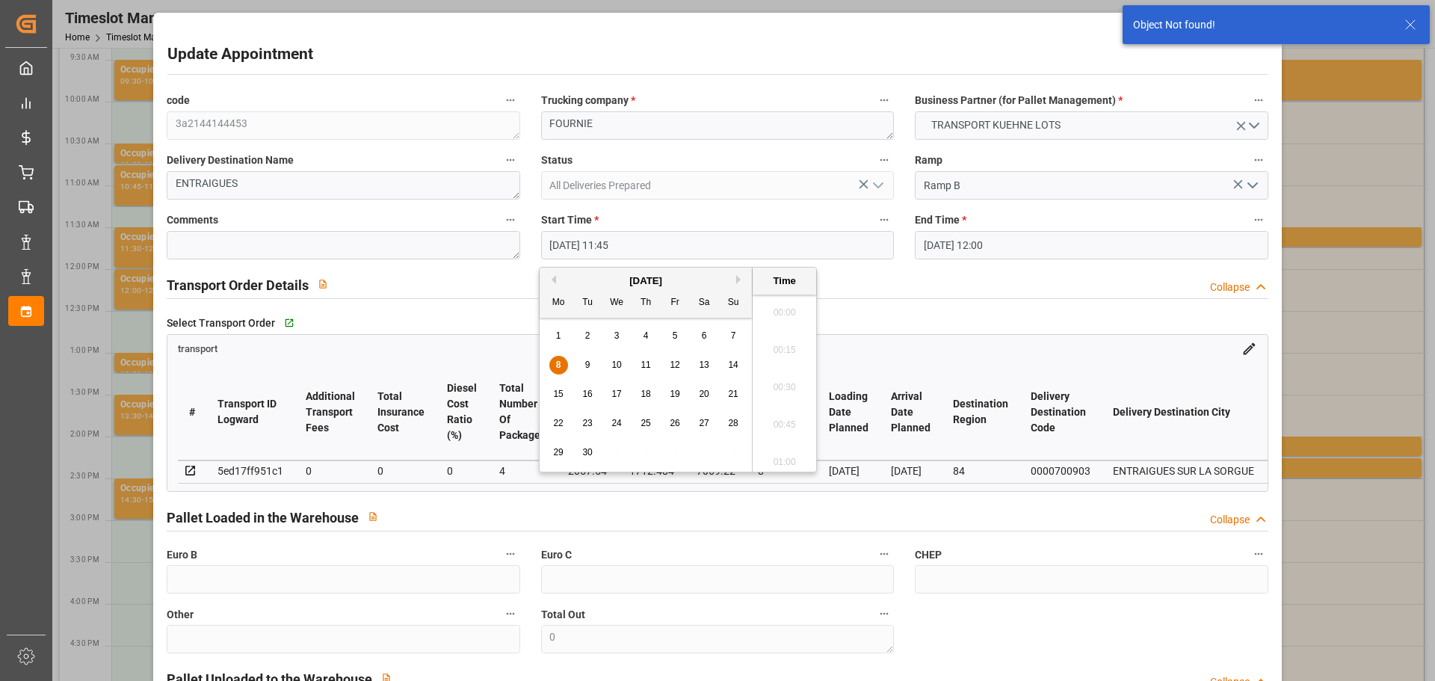
drag, startPoint x: 573, startPoint y: 242, endPoint x: 625, endPoint y: 291, distance: 71.3
click at [577, 242] on input "08-09-2025 11:45" at bounding box center [717, 245] width 353 height 28
drag, startPoint x: 581, startPoint y: 358, endPoint x: 599, endPoint y: 363, distance: 18.7
click at [587, 360] on div "9" at bounding box center [587, 365] width 19 height 18
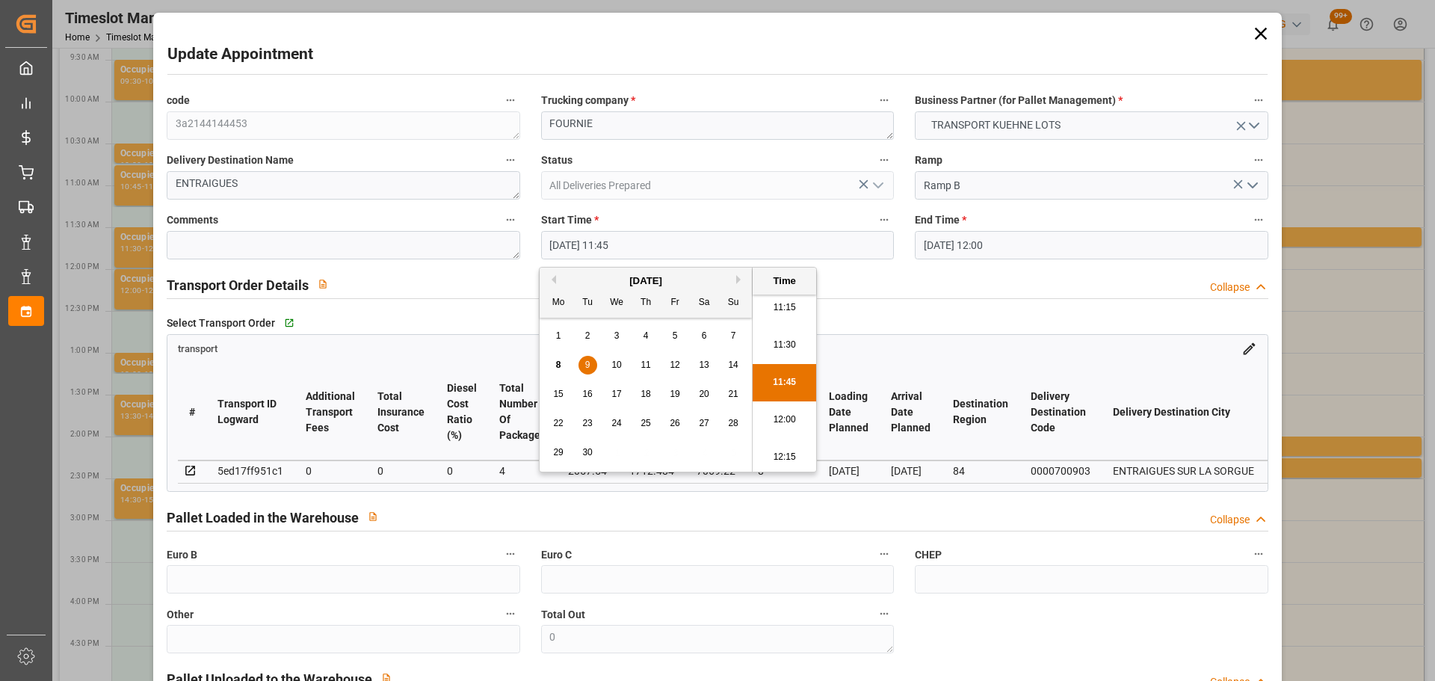
click at [782, 338] on li "11:30" at bounding box center [784, 345] width 64 height 37
type input "09-09-2025 11:30"
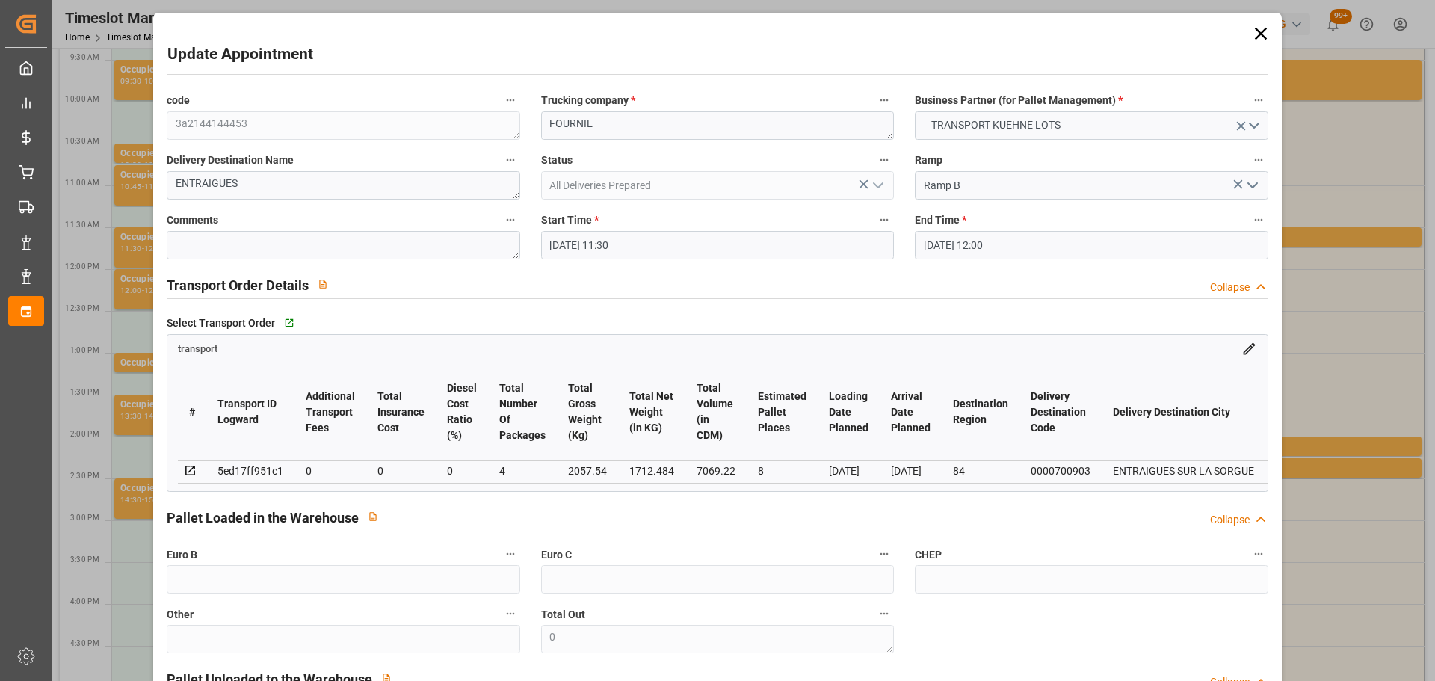
drag, startPoint x: 946, startPoint y: 244, endPoint x: 961, endPoint y: 264, distance: 24.5
click at [948, 244] on input "08-09-2025 12:00" at bounding box center [1091, 245] width 353 height 28
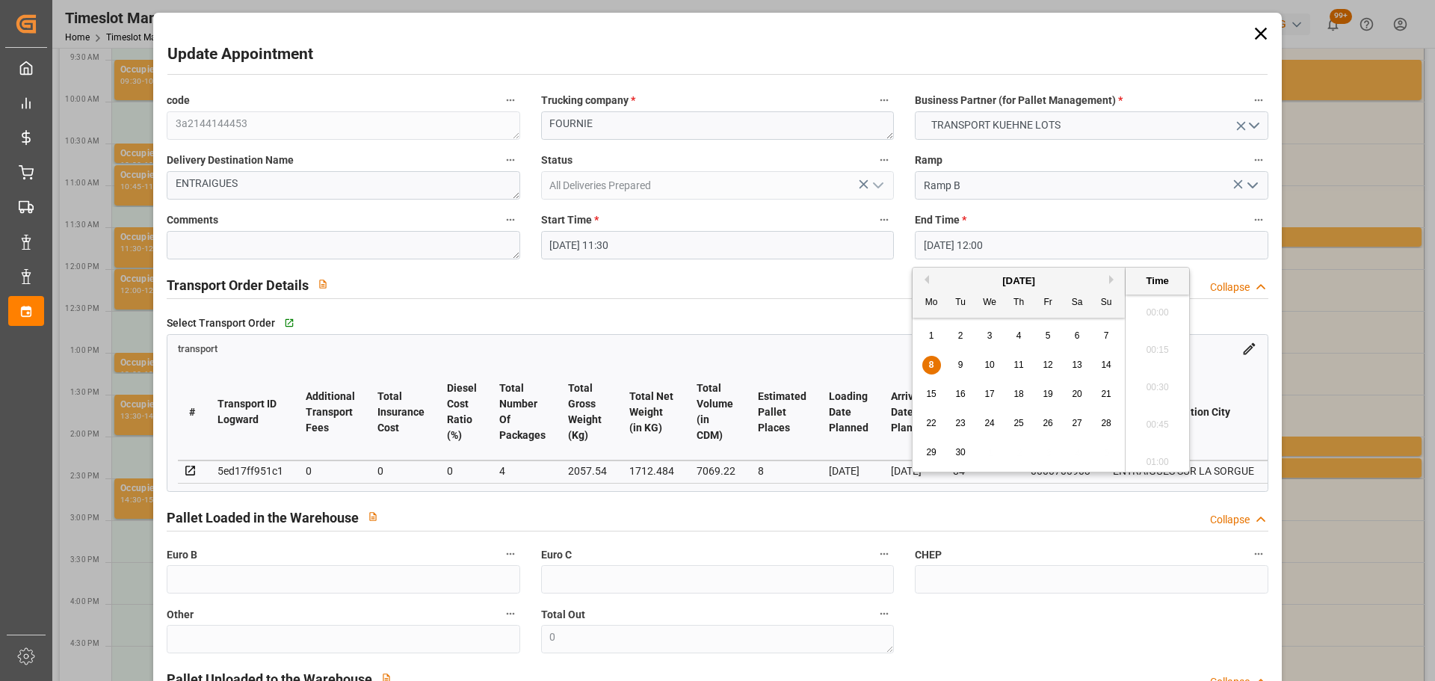
scroll to position [1724, 0]
click at [956, 360] on div "9" at bounding box center [960, 365] width 19 height 18
click at [1149, 339] on li "11:45" at bounding box center [1157, 345] width 64 height 37
type input "09-09-2025 11:45"
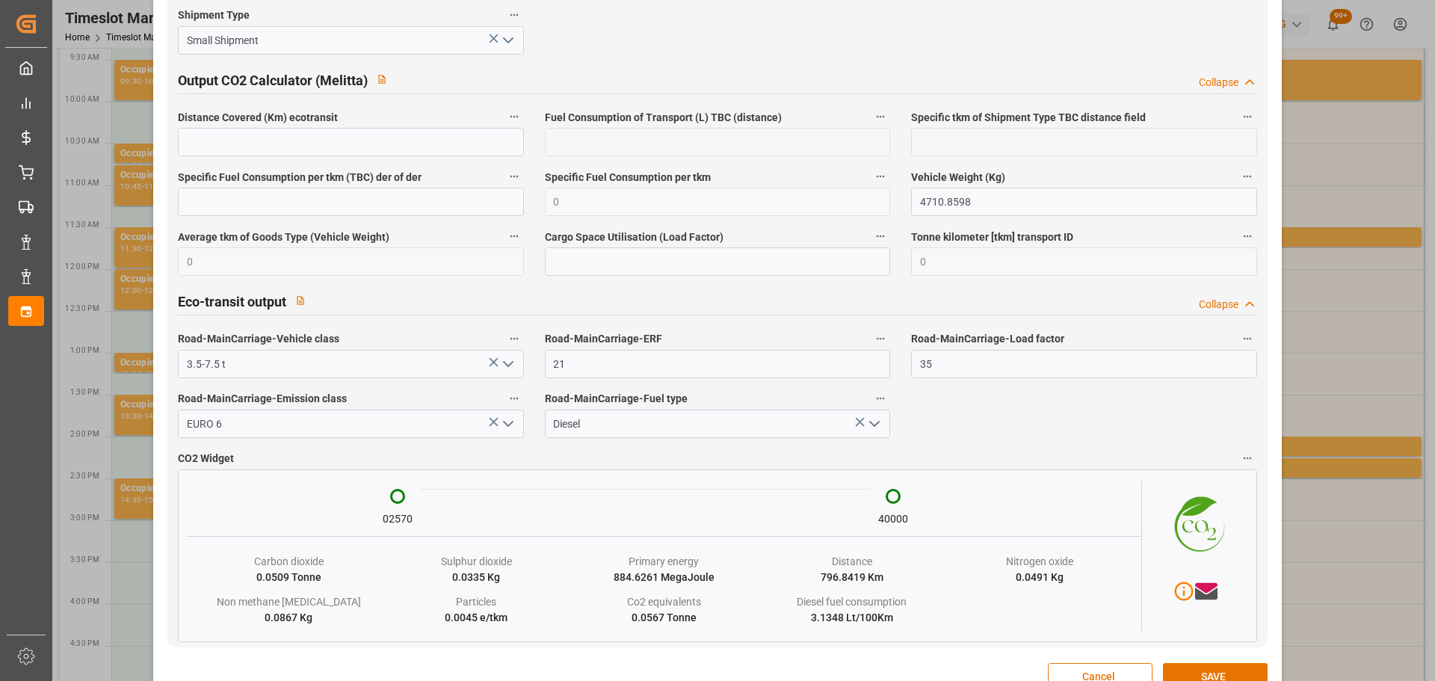
scroll to position [2518, 0]
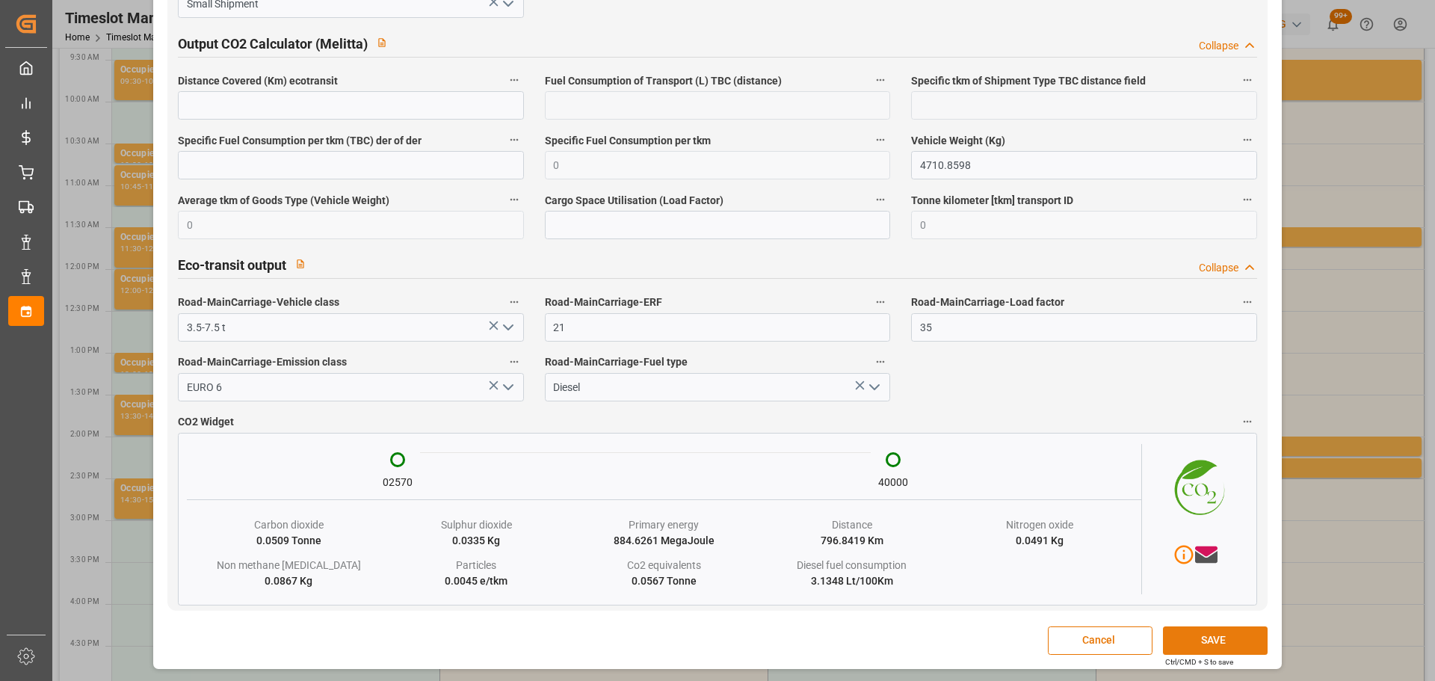
click at [1206, 633] on button "SAVE" at bounding box center [1215, 640] width 105 height 28
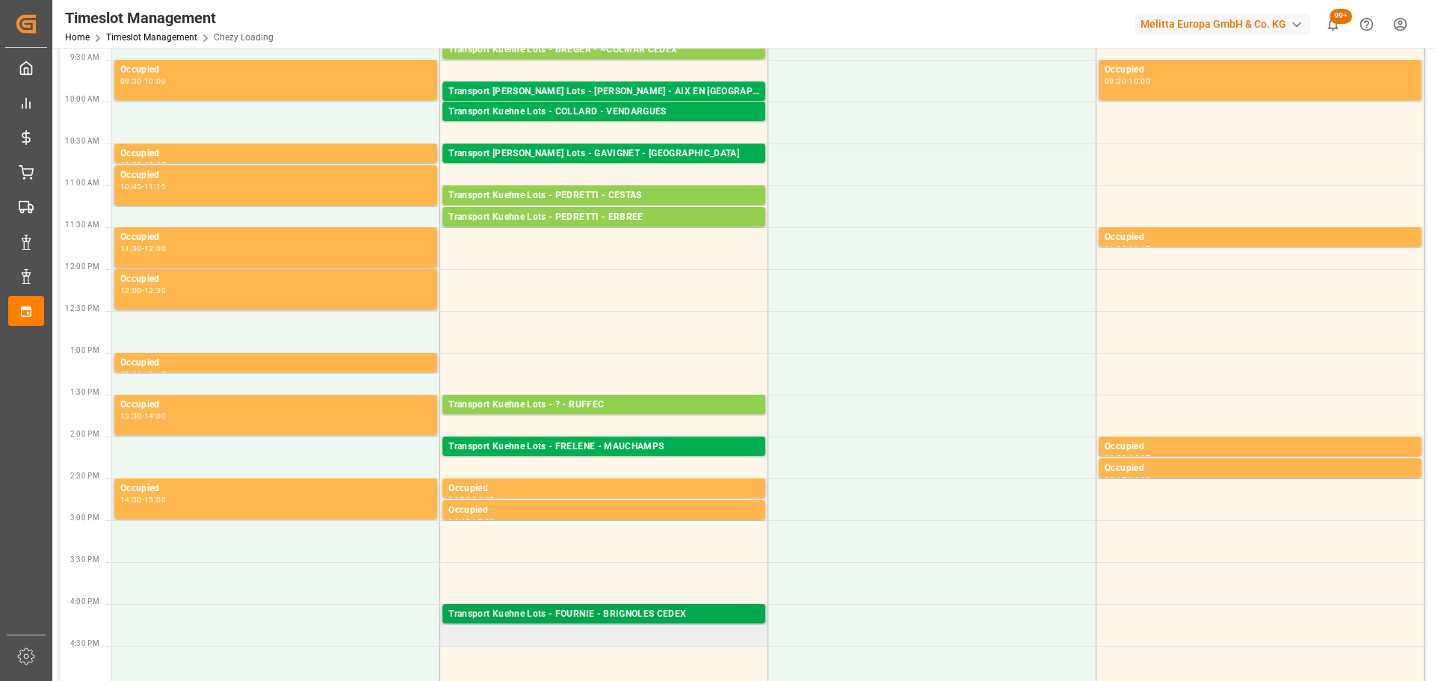
click at [584, 609] on div "Transport Kuehne Lots - FOURNIE - BRIGNOLES CEDEX" at bounding box center [603, 614] width 311 height 15
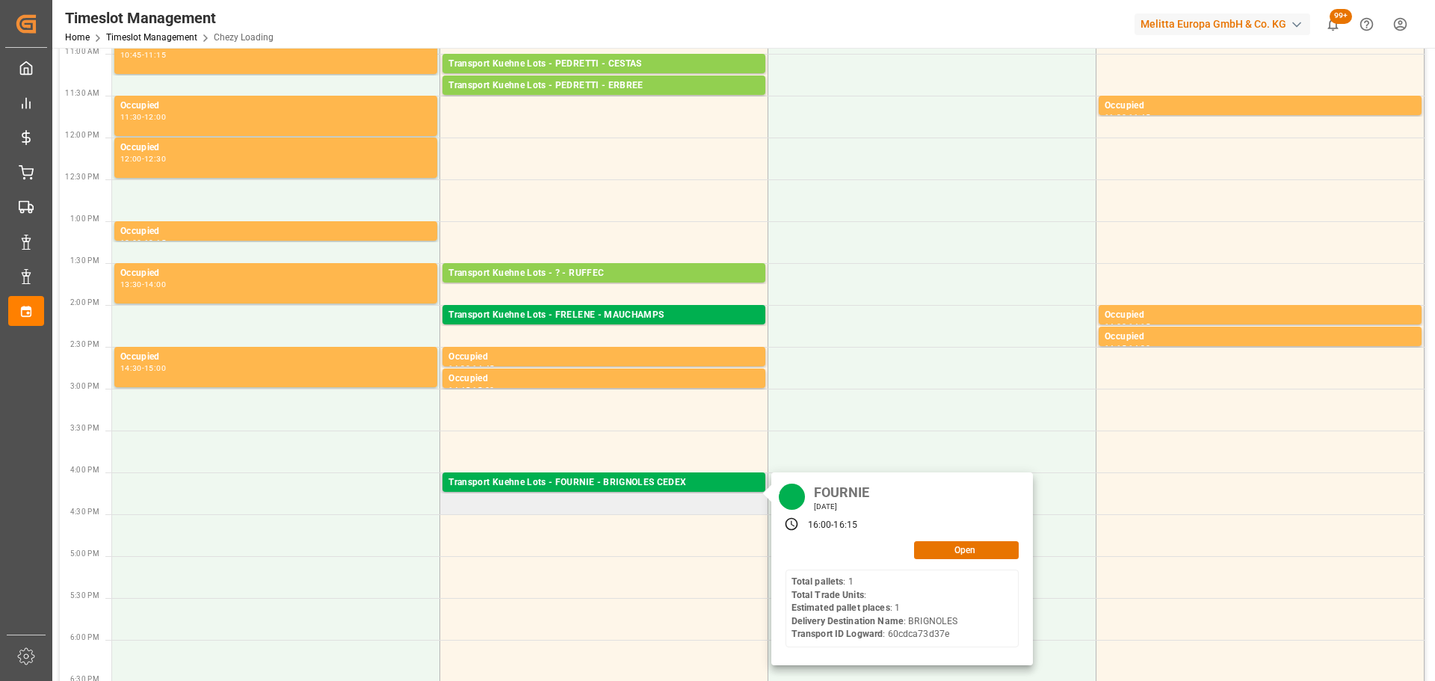
scroll to position [374, 0]
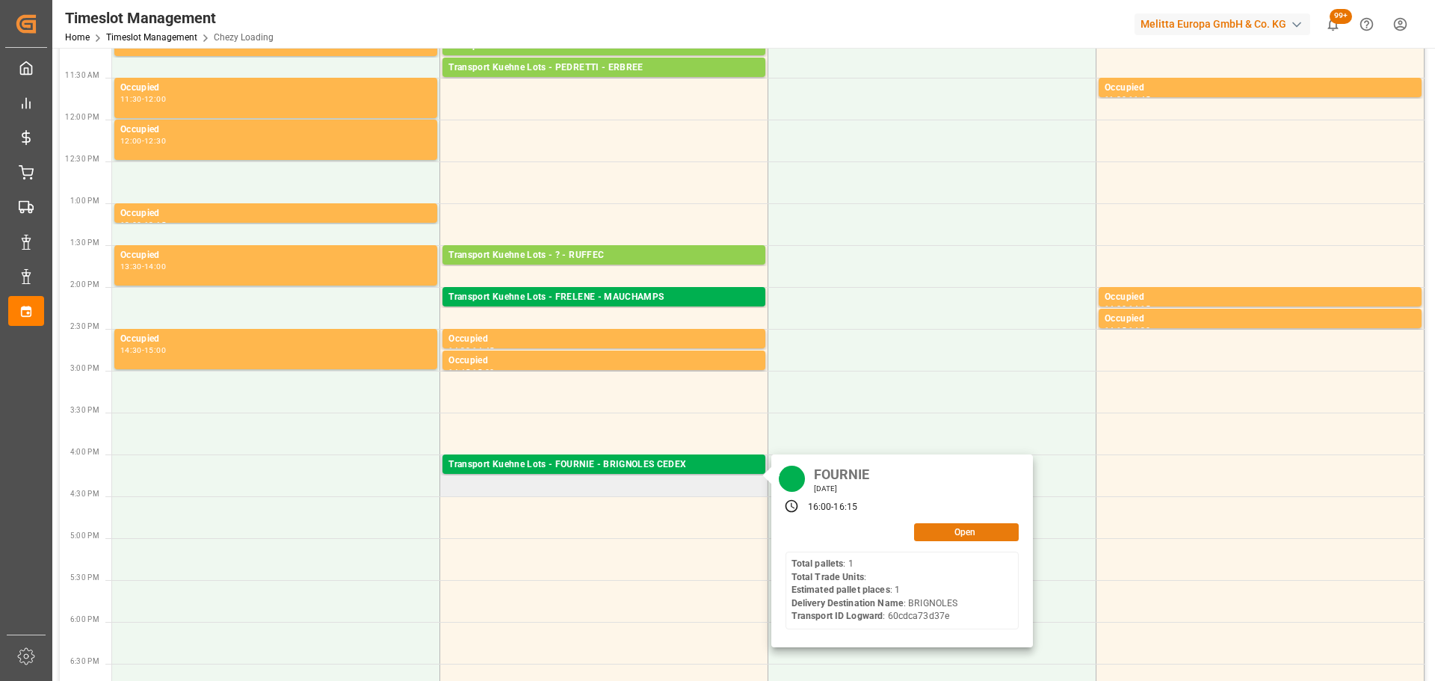
click at [955, 527] on button "Open" at bounding box center [966, 532] width 105 height 18
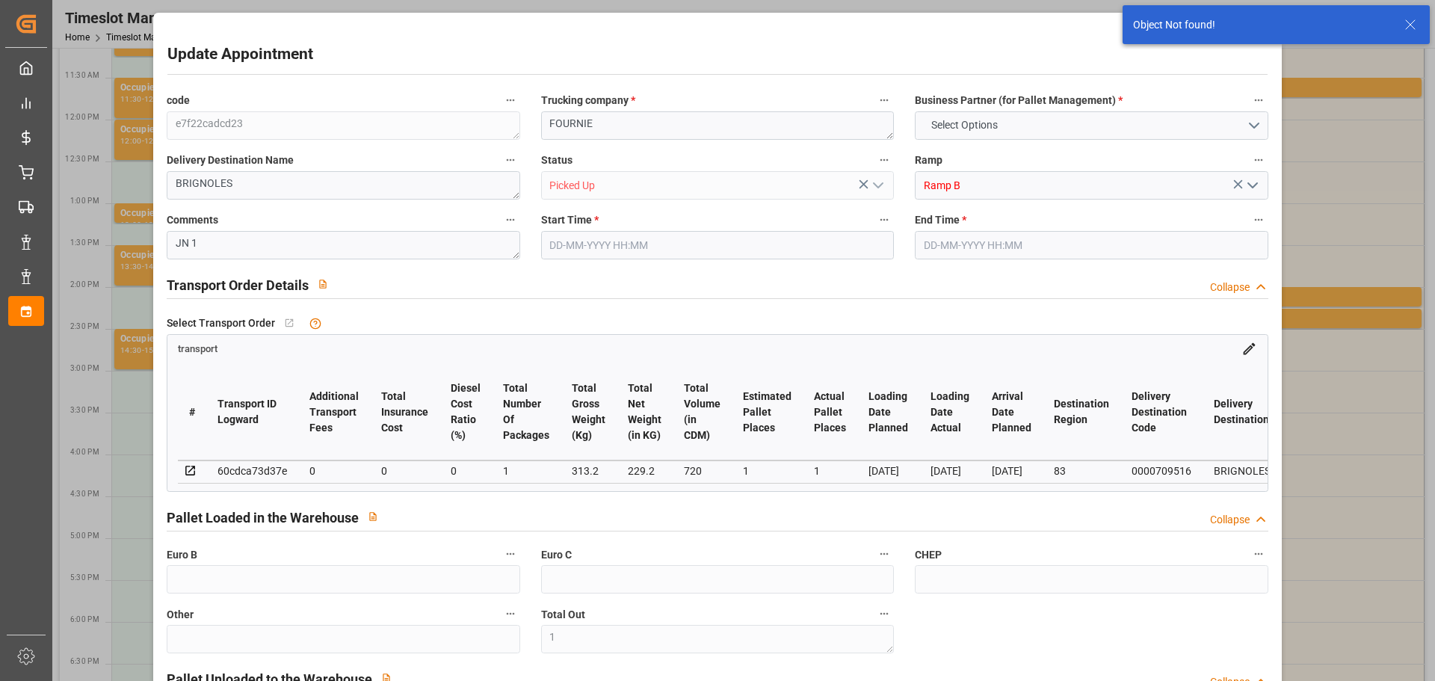
type input "1"
type input "206.67"
type input "0"
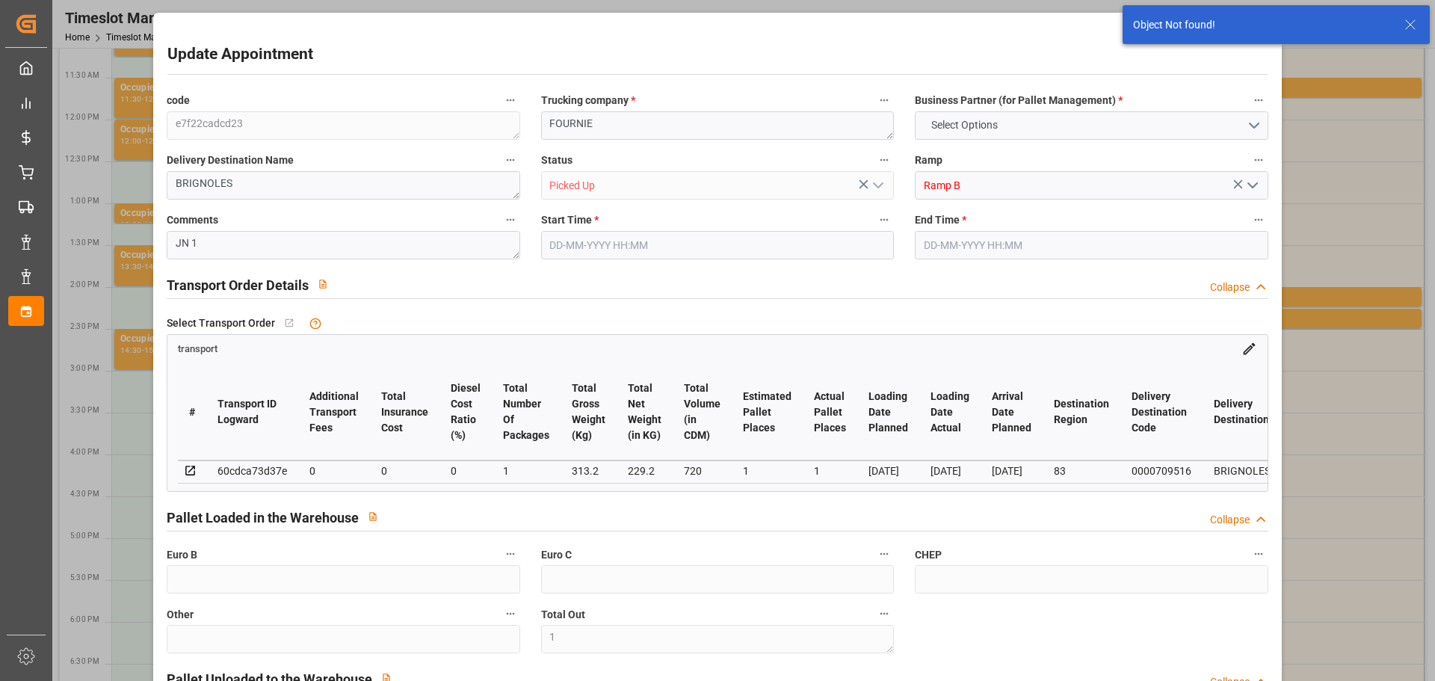
type input "0"
type input "206.67"
type input "0"
type input "1"
type input "84.096"
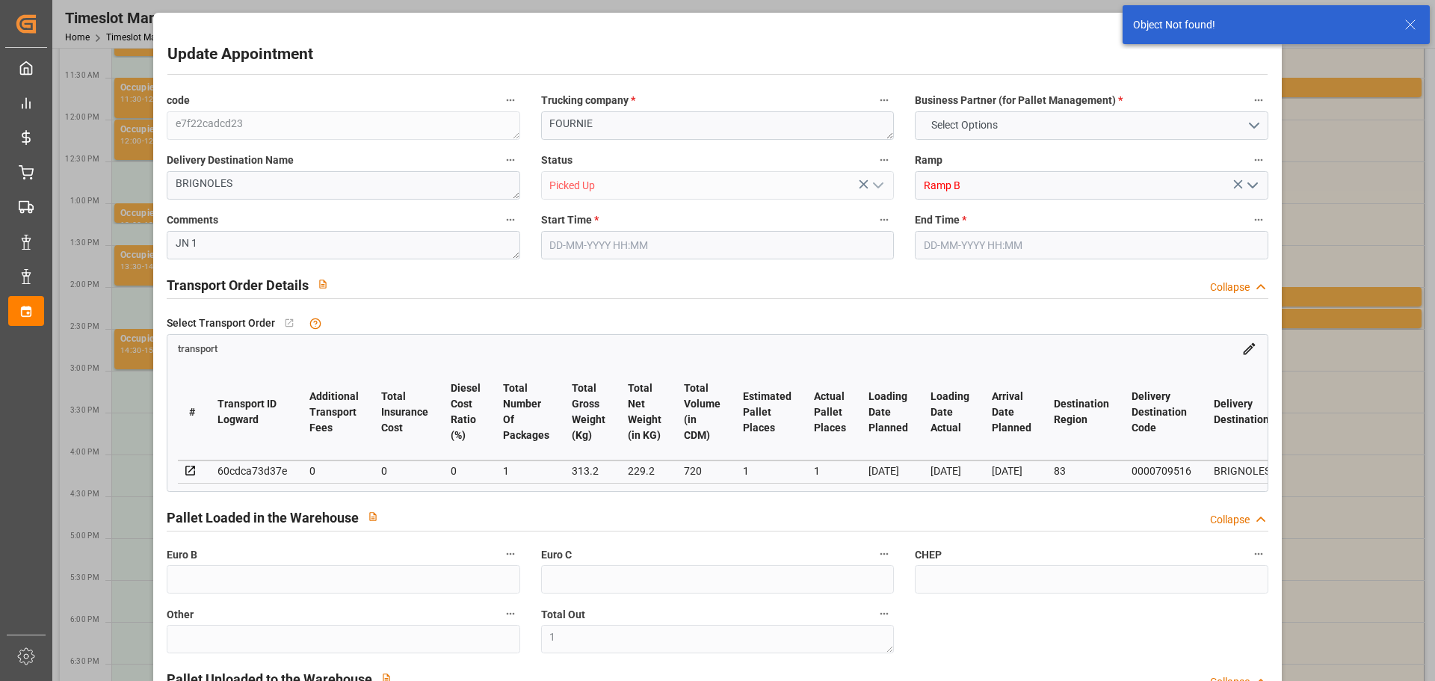
type input "150"
type input "624.384"
type input "40"
type input "1"
type input "0"
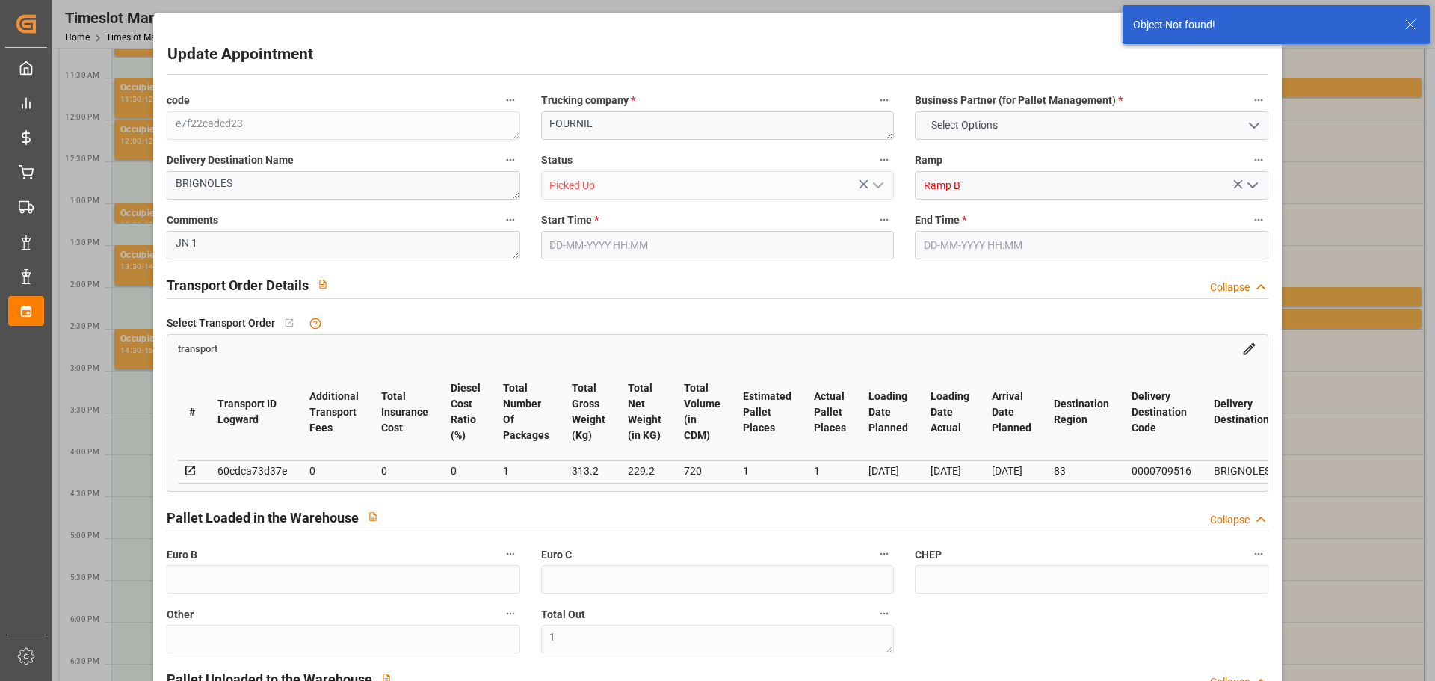
type input "1"
type input "101"
type input "122.112"
type input "0"
type input "4710.8598"
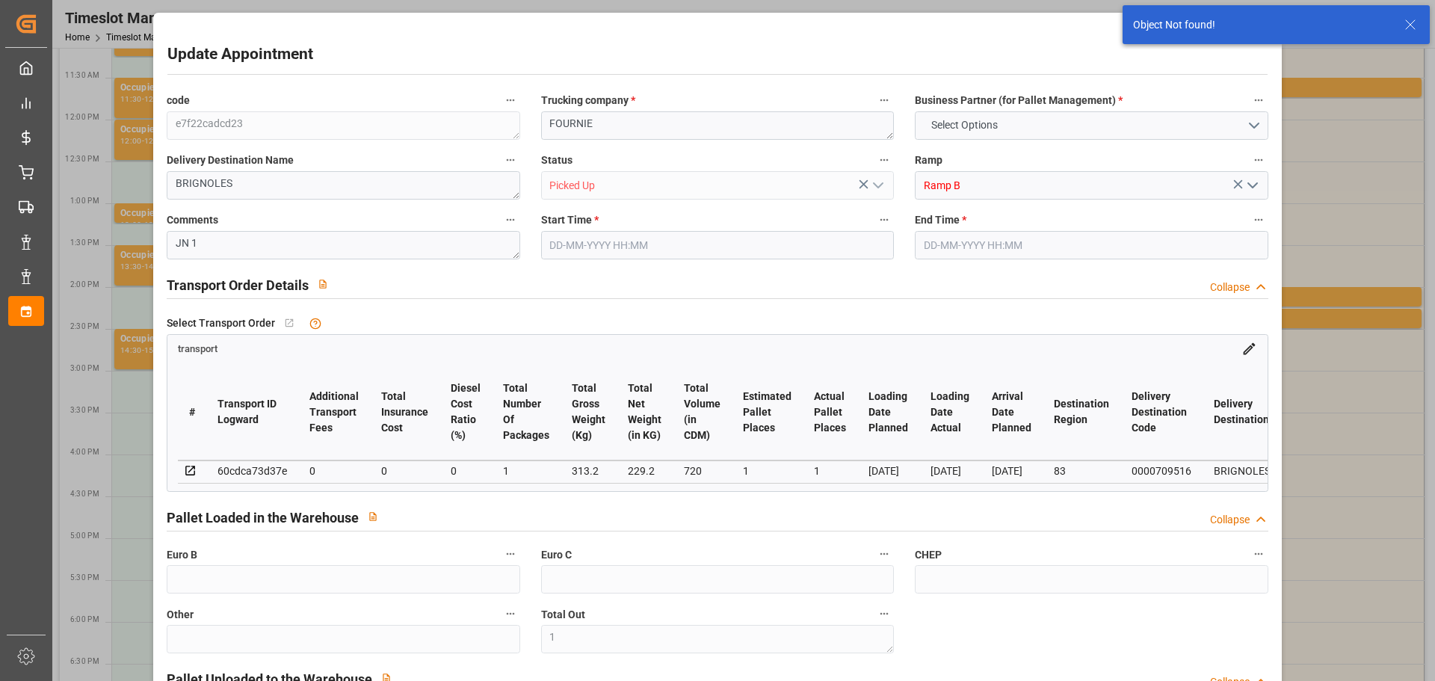
type input "0"
type input "21"
type input "35"
type input "08-09-2025 16:00"
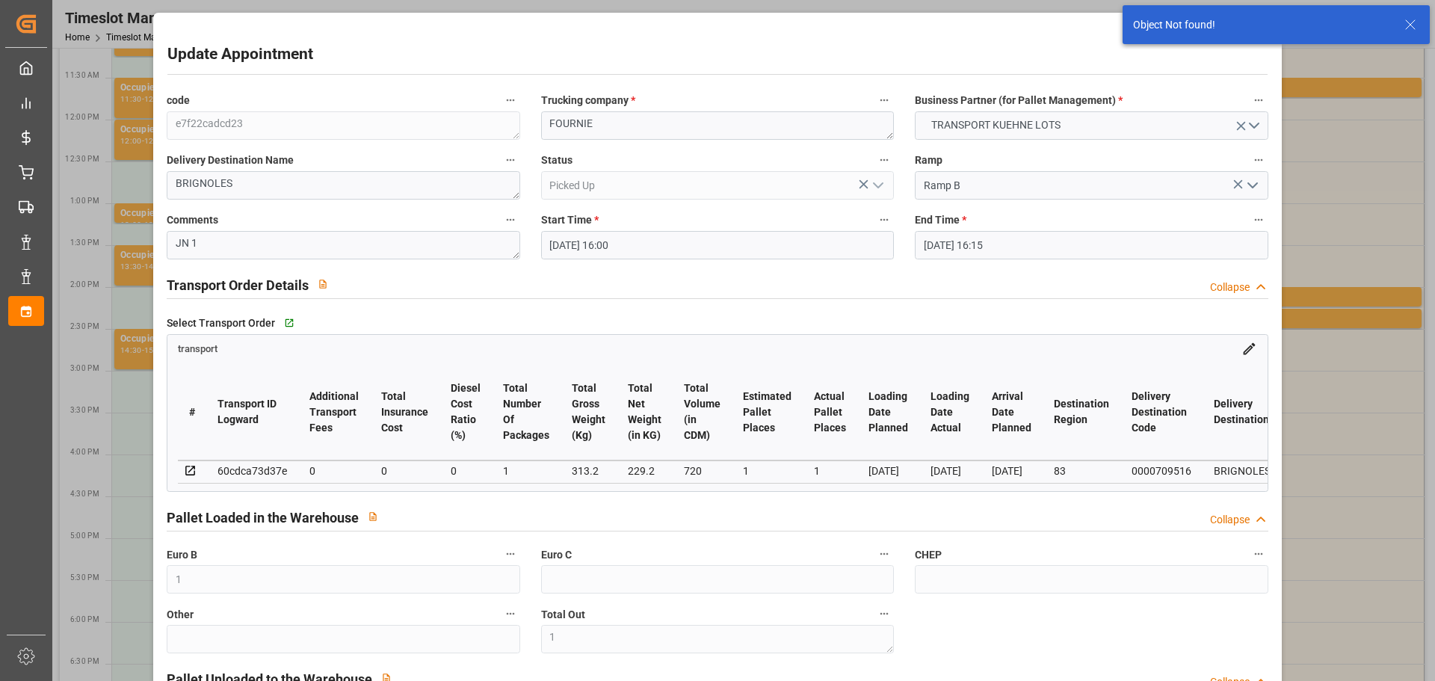
type input "08-09-2025 16:15"
type input "04-09-2025 14:25"
type input "05-09-2025 11:18"
type input "10-09-2025"
type input "08-09-2025"
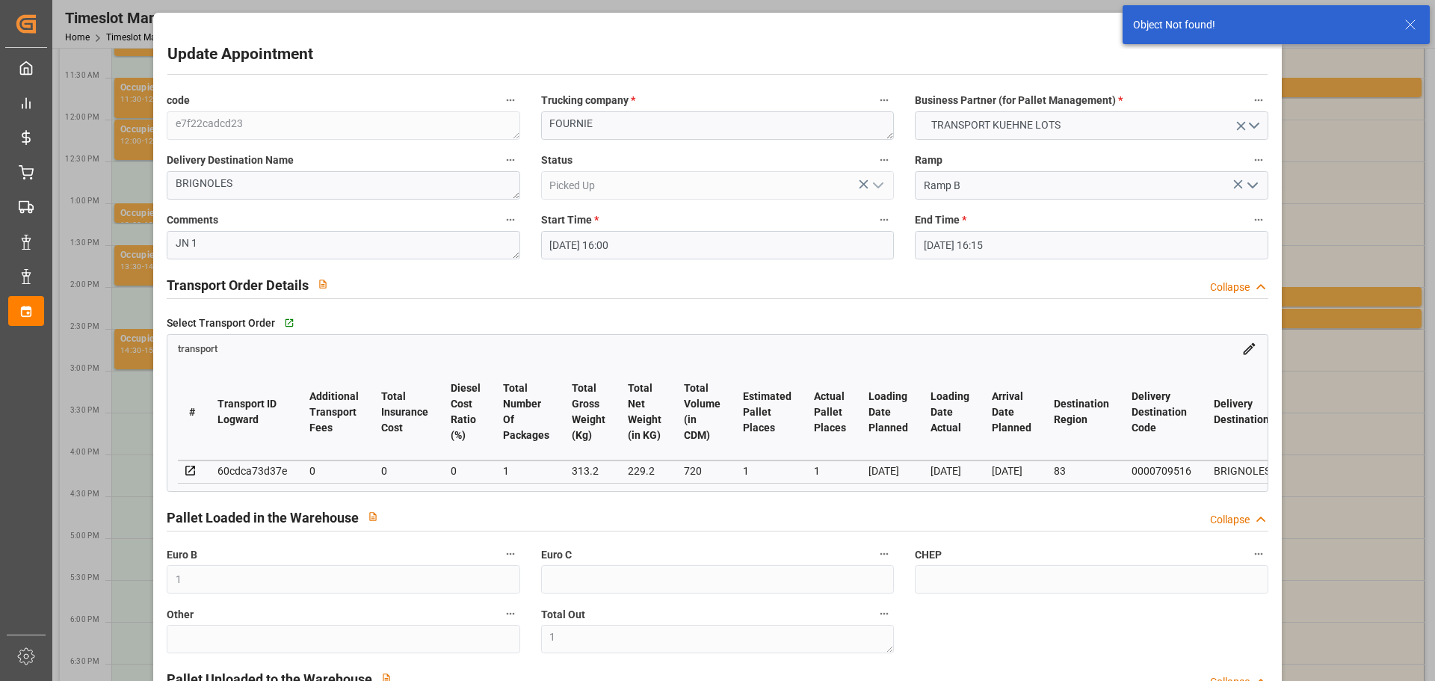
type input "08-09-2025"
click at [560, 235] on input "08-09-2025 16:00" at bounding box center [717, 245] width 353 height 28
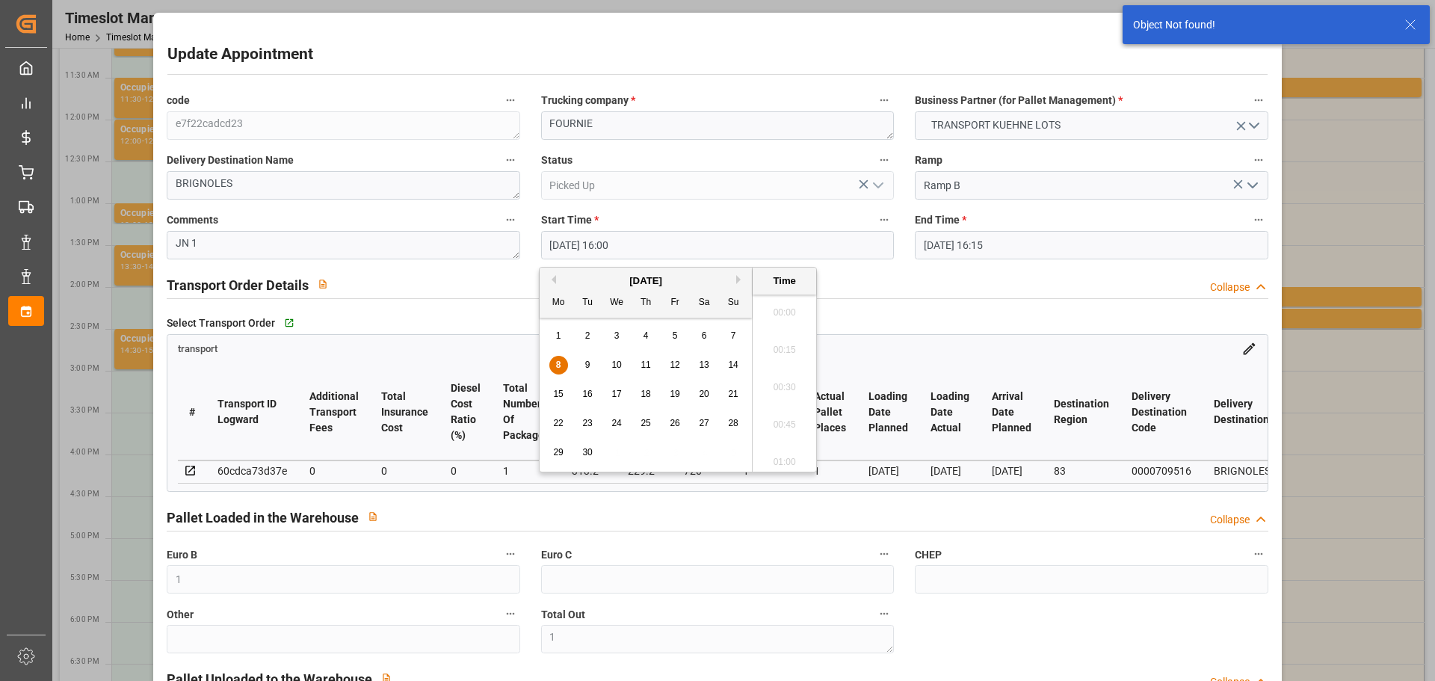
scroll to position [2322, 0]
click at [593, 361] on div "9" at bounding box center [587, 365] width 19 height 18
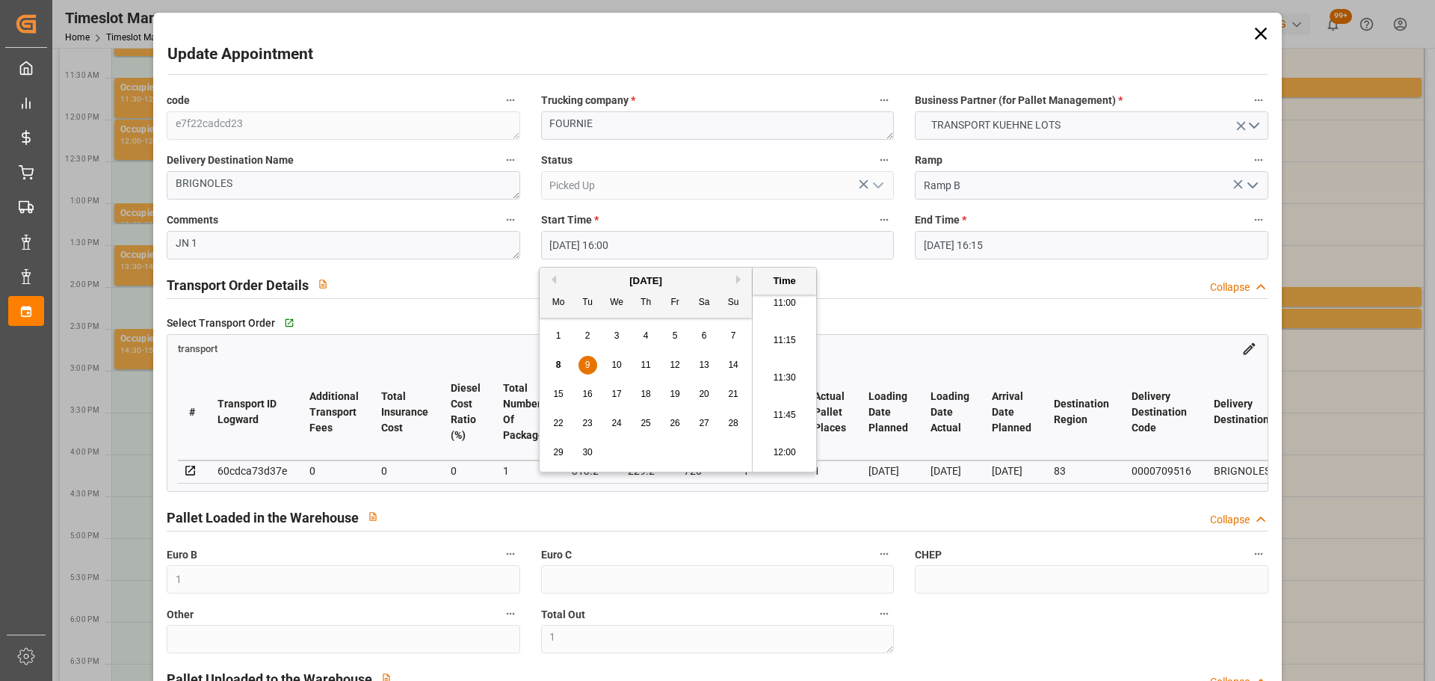
scroll to position [1649, 0]
click at [782, 340] on li "11:15" at bounding box center [784, 345] width 64 height 37
click at [578, 244] on input "09-09-2025 11:15" at bounding box center [717, 245] width 353 height 28
click at [589, 366] on span "9" at bounding box center [587, 364] width 5 height 10
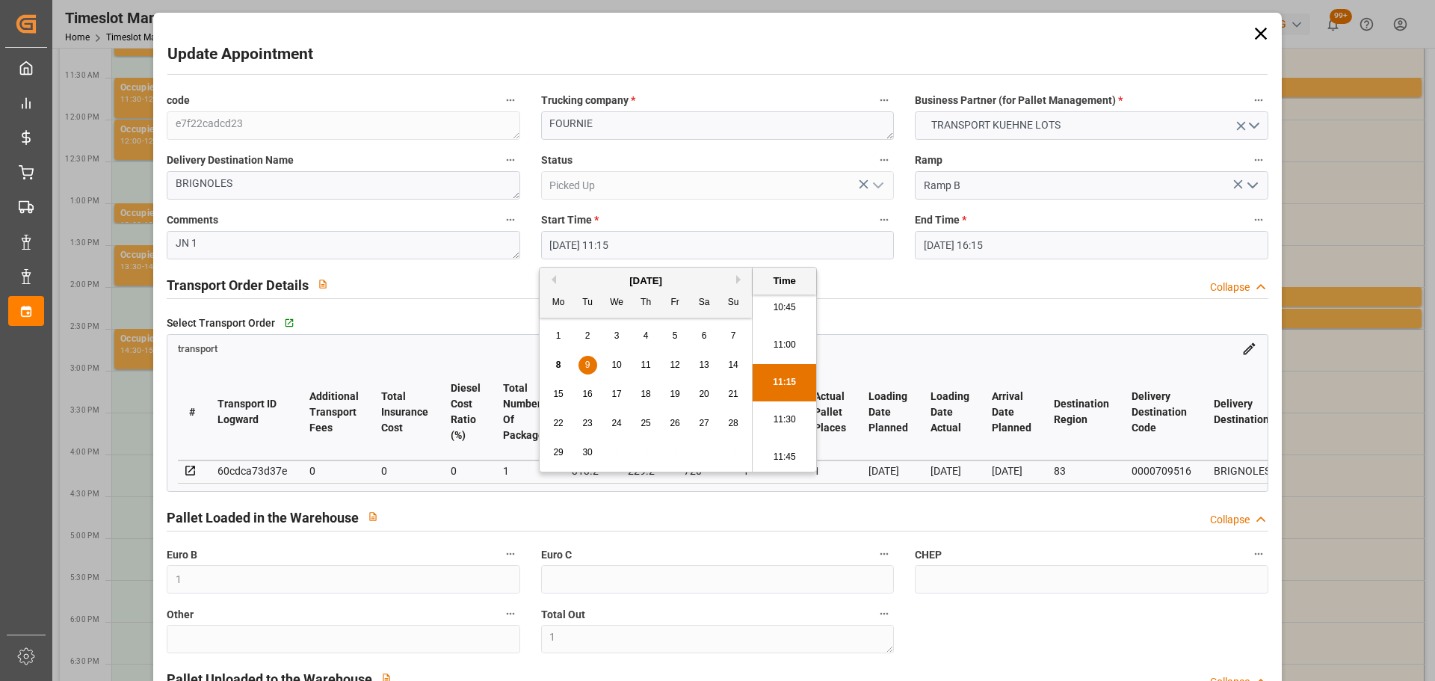
scroll to position [1687, 0]
click at [791, 378] on li "11:45" at bounding box center [784, 382] width 64 height 37
type input "09-09-2025 11:45"
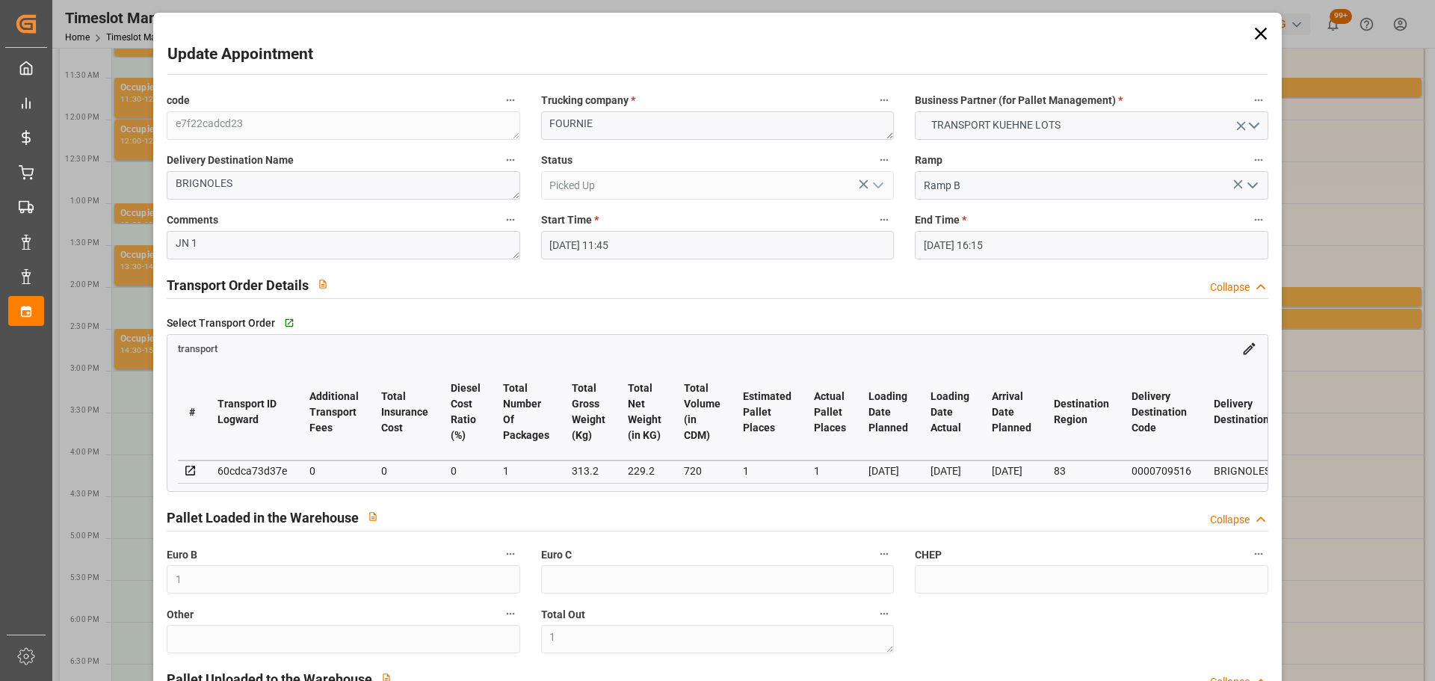
drag, startPoint x: 930, startPoint y: 243, endPoint x: 948, endPoint y: 266, distance: 29.3
click at [930, 242] on input "08-09-2025 16:15" at bounding box center [1091, 245] width 353 height 28
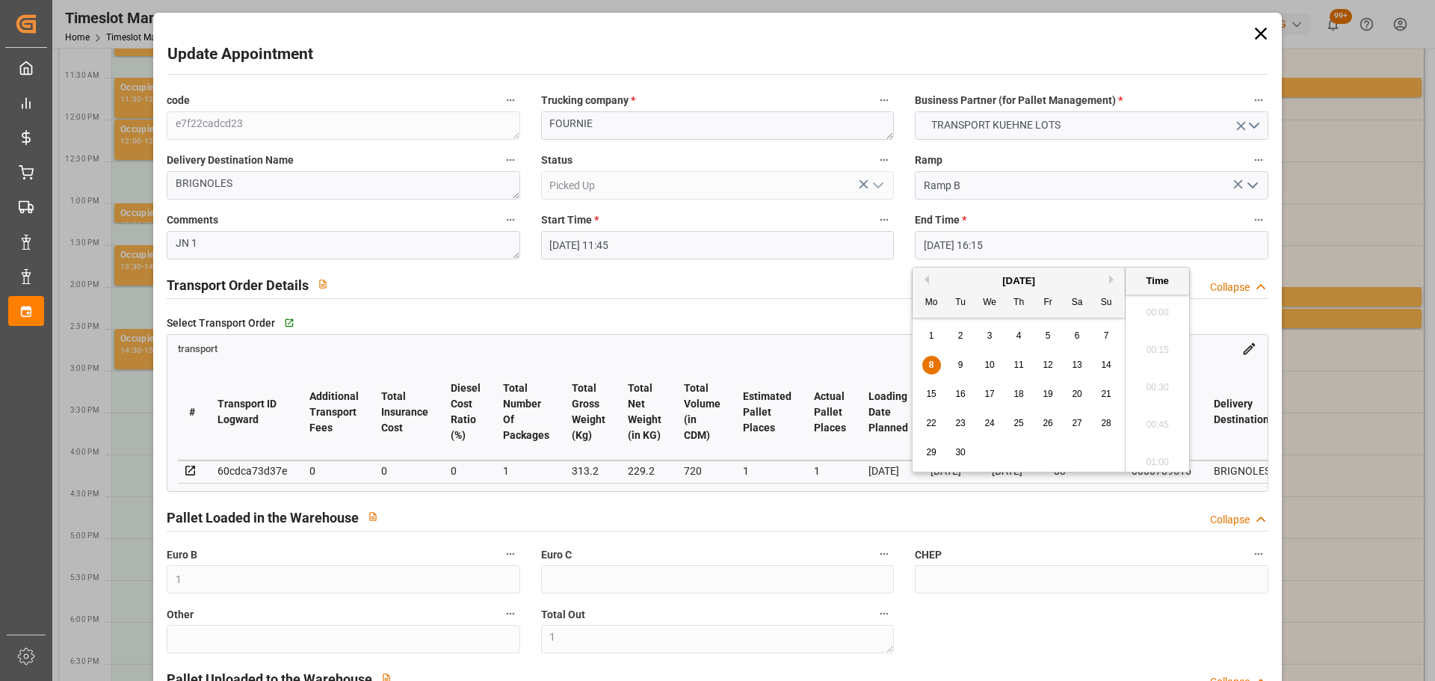
scroll to position [2359, 0]
click at [963, 362] on div "9" at bounding box center [960, 365] width 19 height 18
click at [1163, 343] on li "12:00" at bounding box center [1157, 345] width 64 height 37
type input "09-09-2025 12:00"
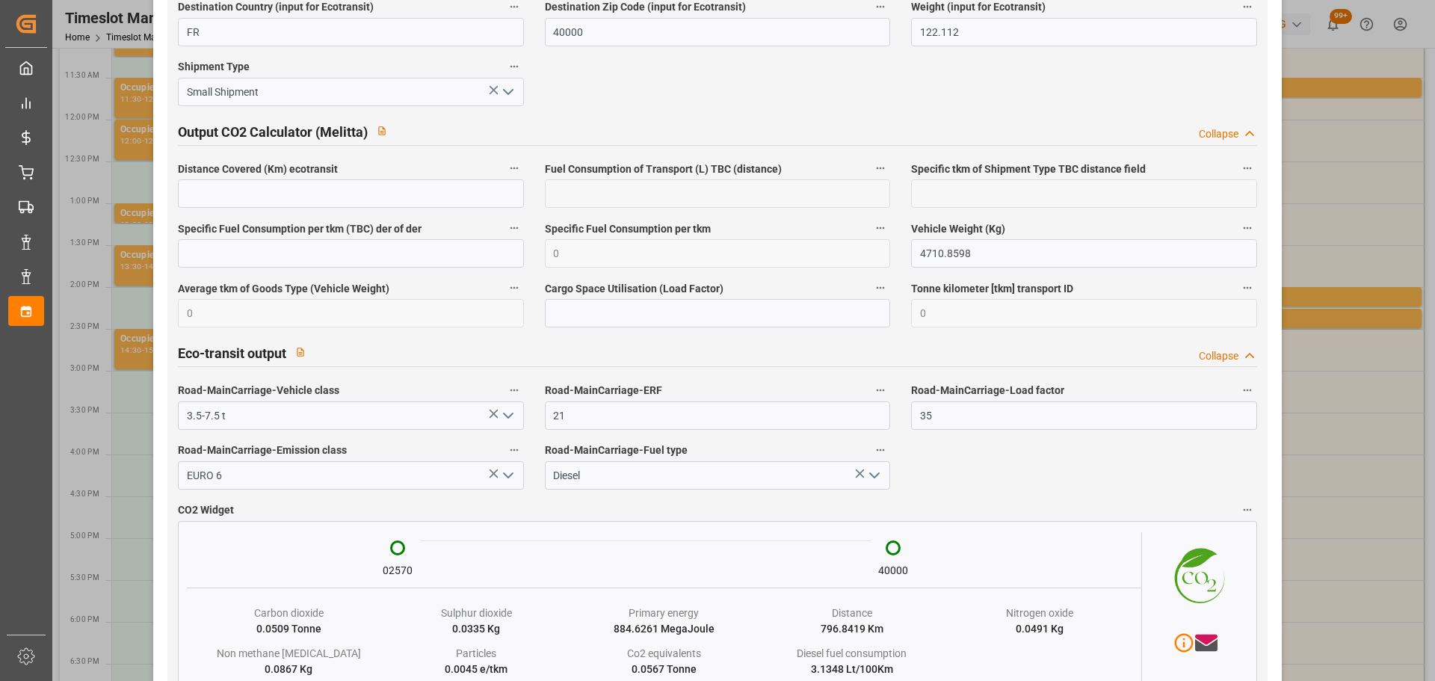
scroll to position [2518, 0]
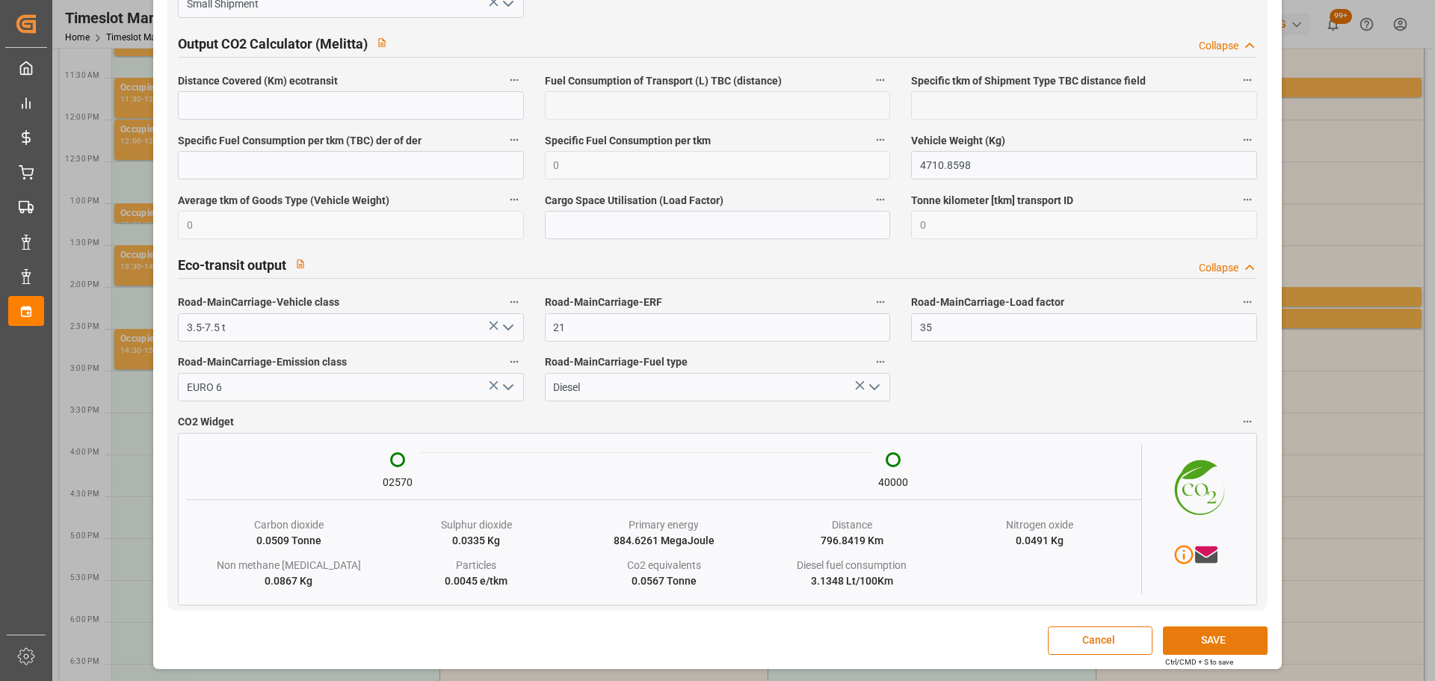
click at [1213, 641] on button "SAVE" at bounding box center [1215, 640] width 105 height 28
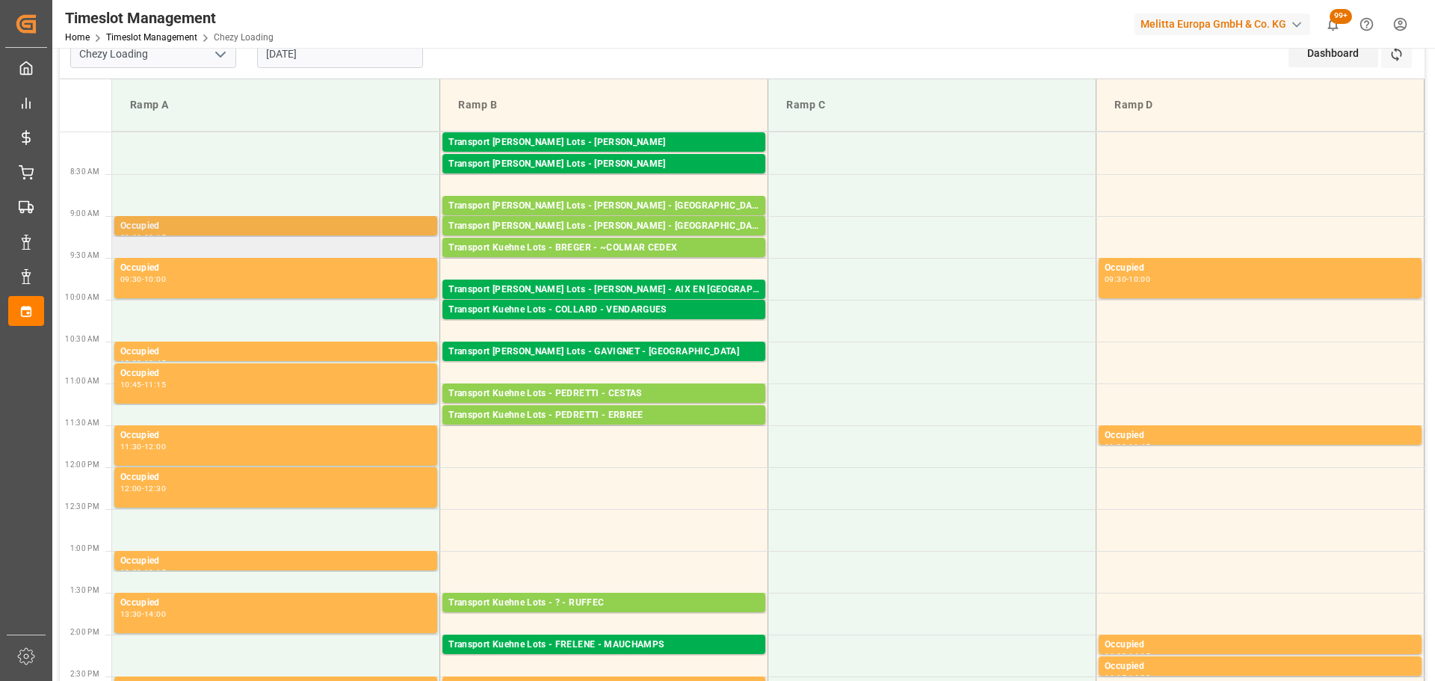
scroll to position [0, 0]
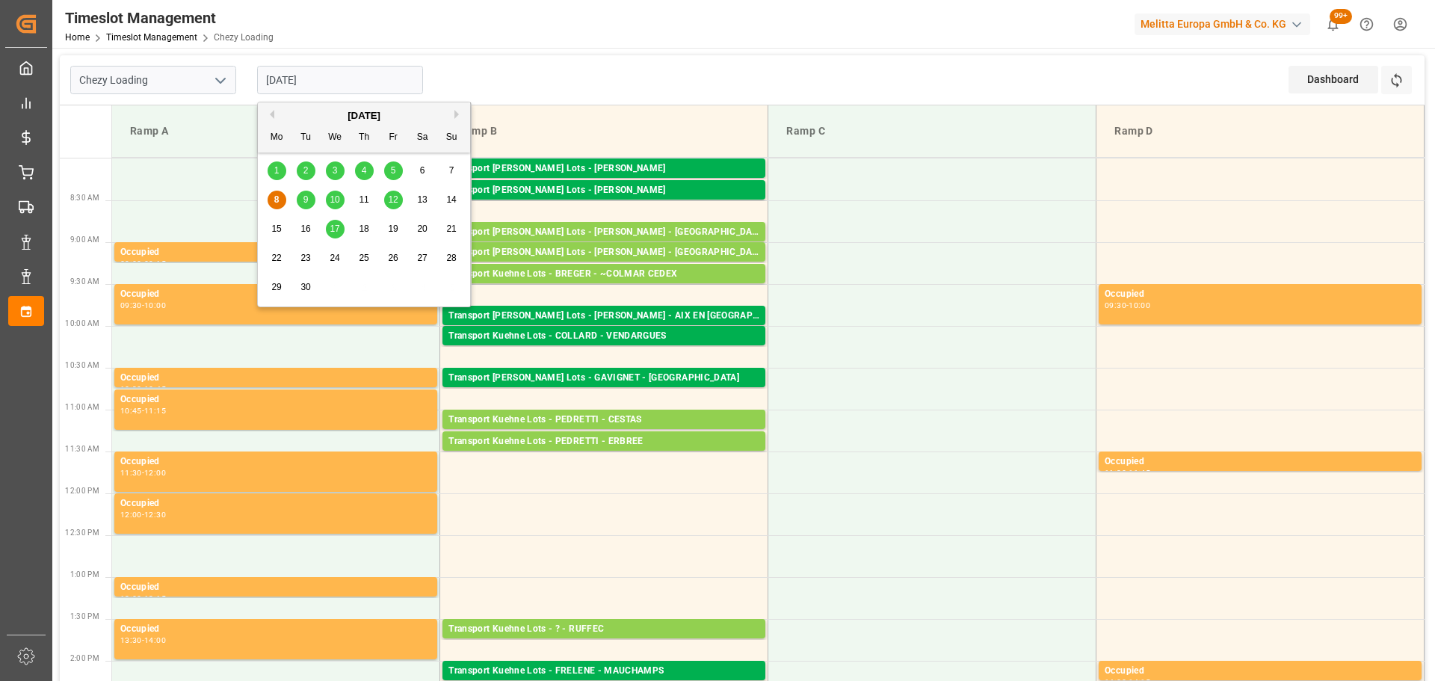
click at [303, 72] on input "08-09-2025" at bounding box center [340, 80] width 166 height 28
click at [300, 199] on div "9" at bounding box center [306, 200] width 19 height 18
type input "09-09-2025"
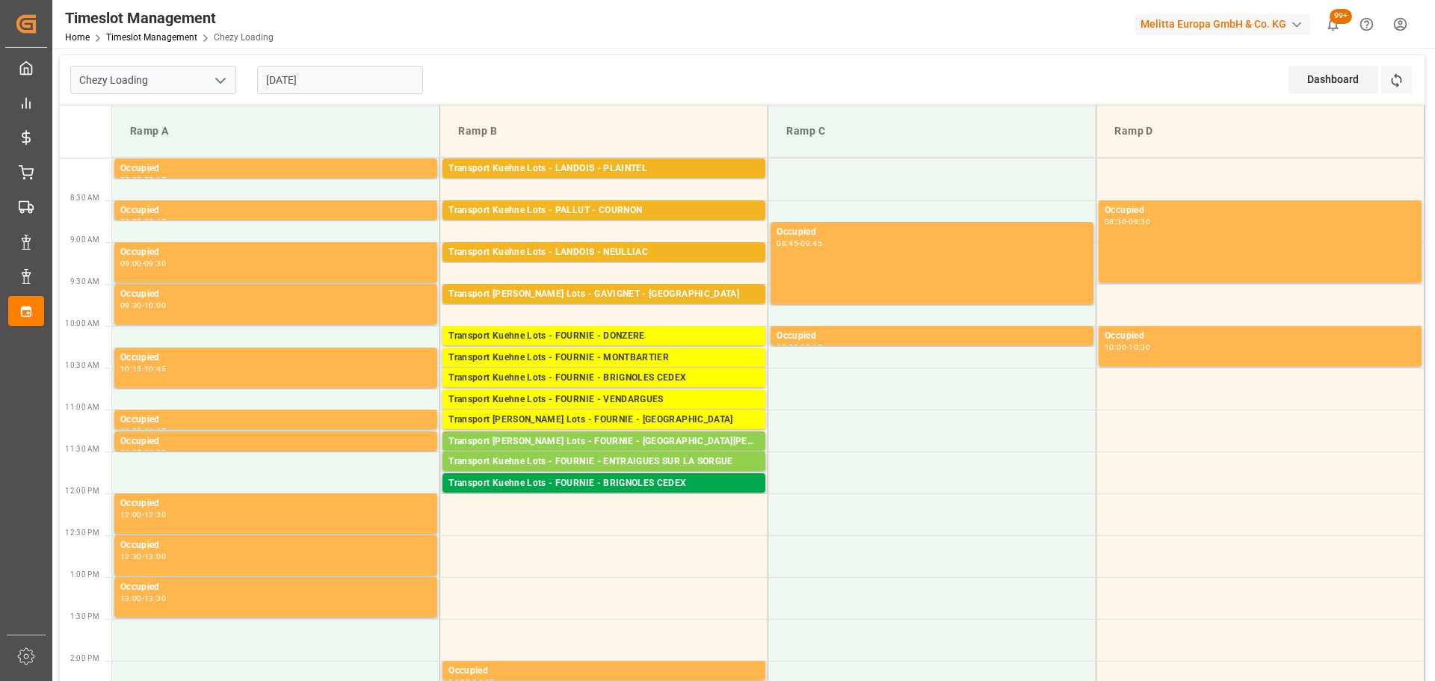
click at [602, 483] on div "Transport Kuehne Lots - FOURNIE - BRIGNOLES CEDEX" at bounding box center [603, 483] width 311 height 15
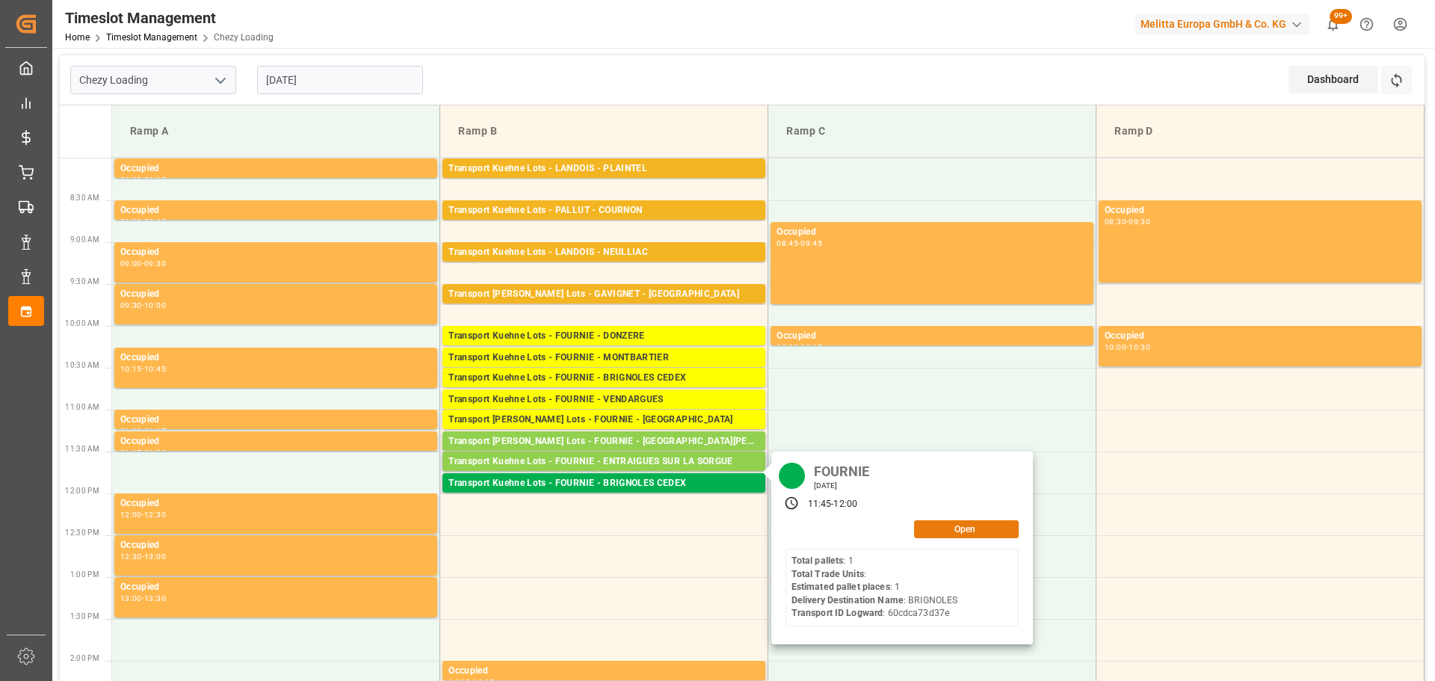
click at [926, 525] on button "Open" at bounding box center [966, 529] width 105 height 18
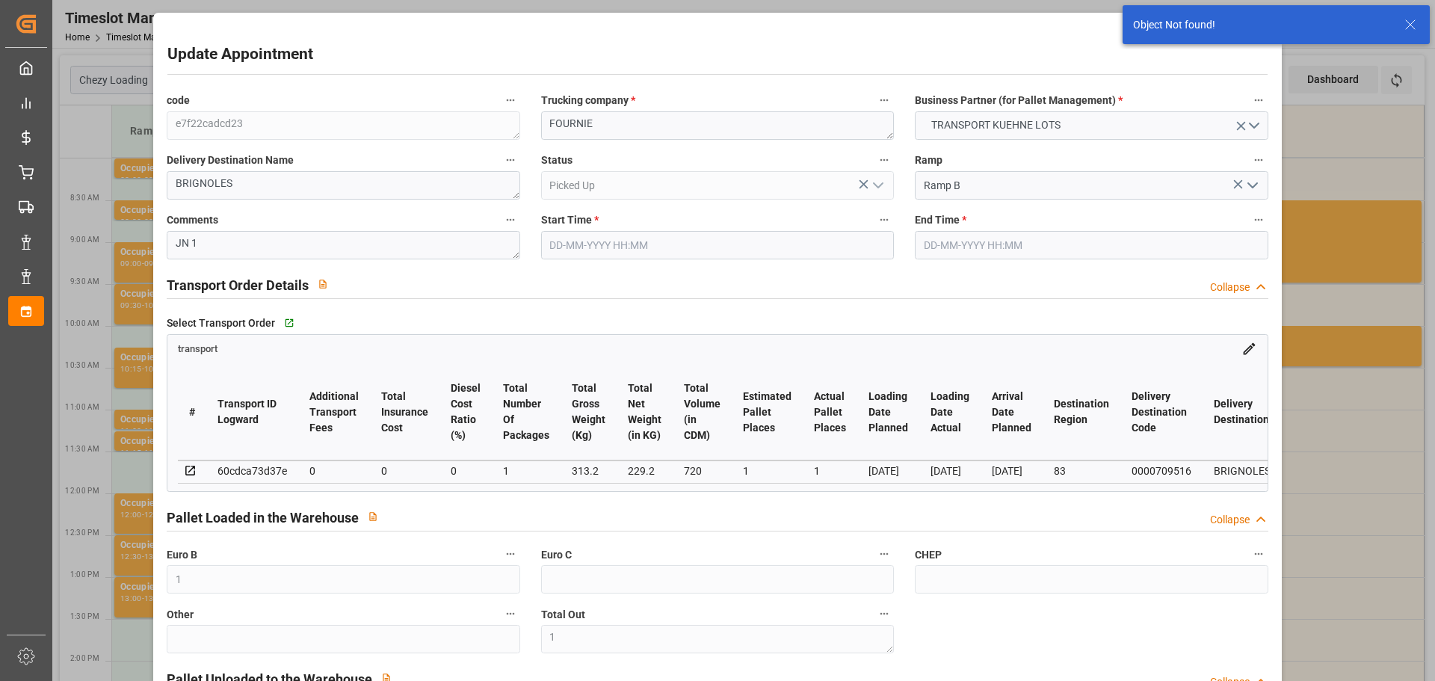
type input "09-09-2025 11:45"
type input "09-09-2025 12:00"
type input "04-09-2025 14:25"
type input "05-09-2025 11:18"
type input "10-09-2025"
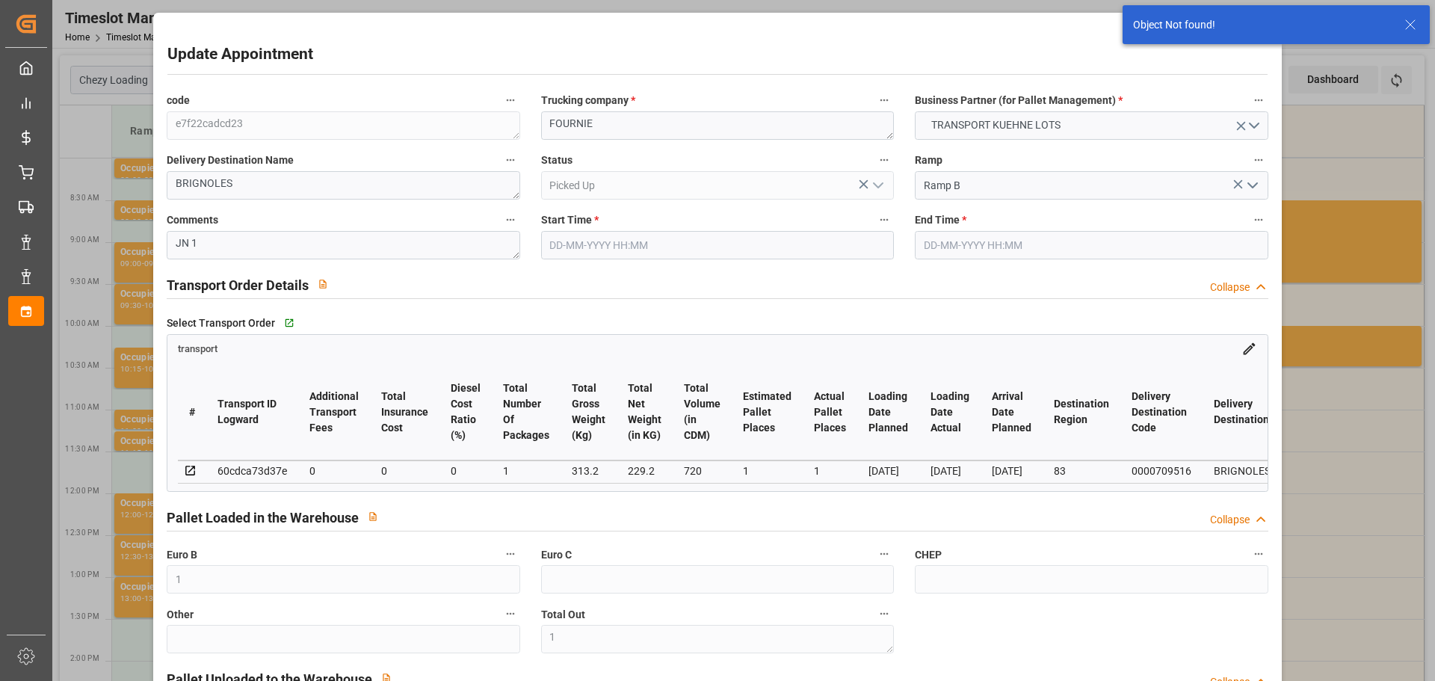
type input "08-09-2025"
click at [554, 249] on input "09-09-2025 11:45" at bounding box center [717, 245] width 353 height 28
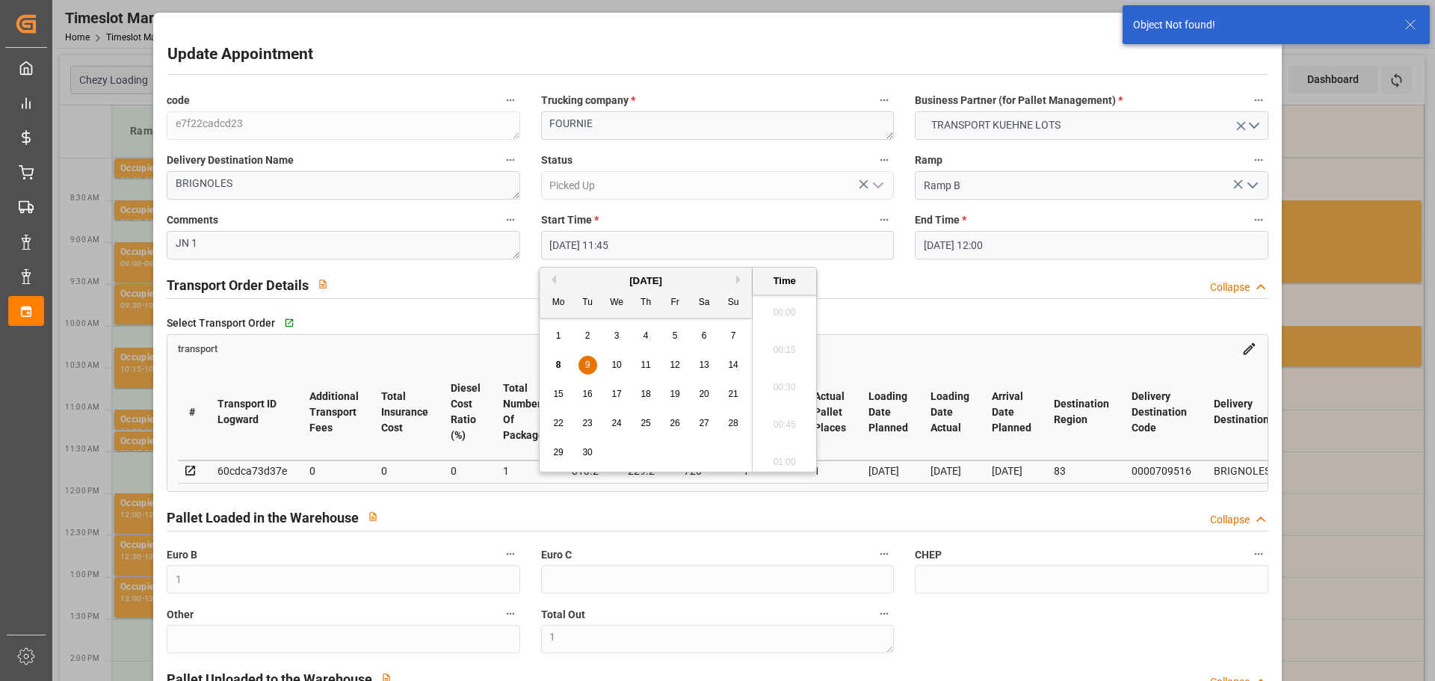
scroll to position [1687, 0]
click at [552, 361] on div "8" at bounding box center [558, 365] width 19 height 18
type input "08-09-2025 11:45"
click at [785, 378] on li "11:45" at bounding box center [784, 382] width 64 height 37
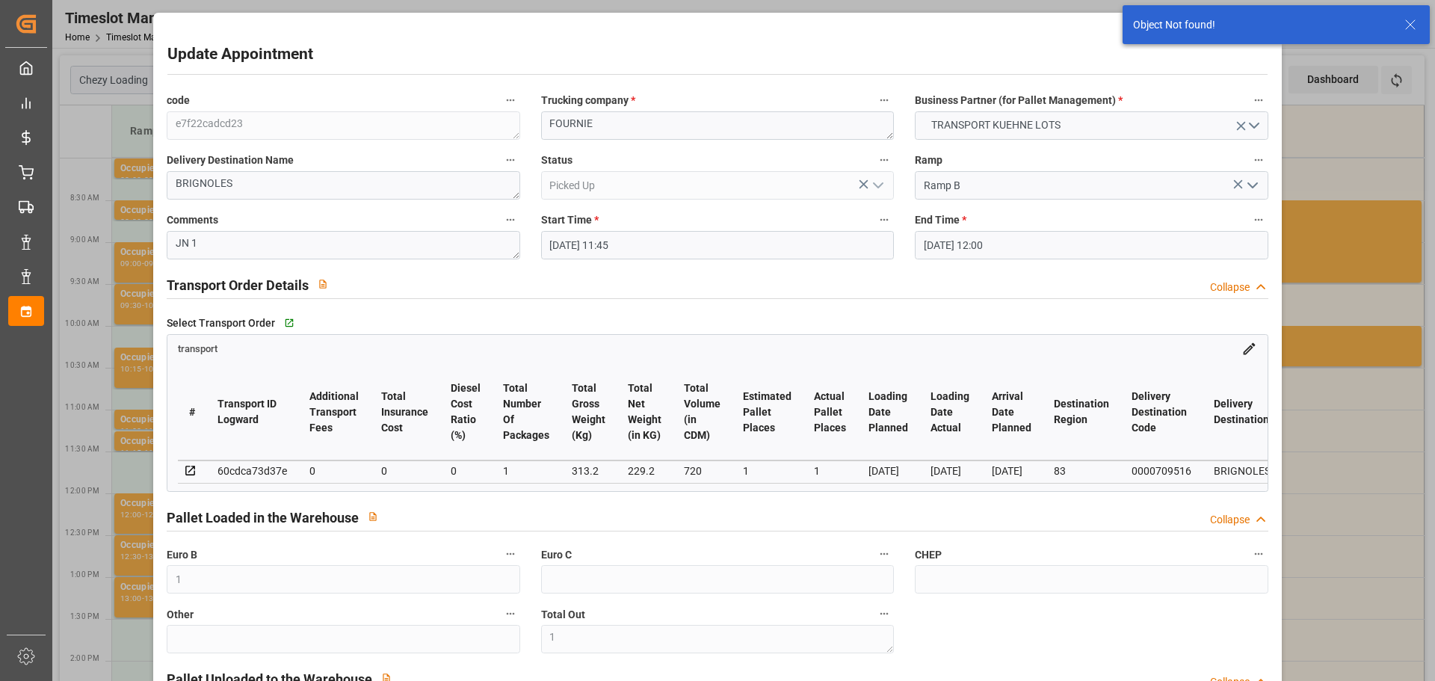
click at [927, 244] on input "09-09-2025 12:00" at bounding box center [1091, 245] width 353 height 28
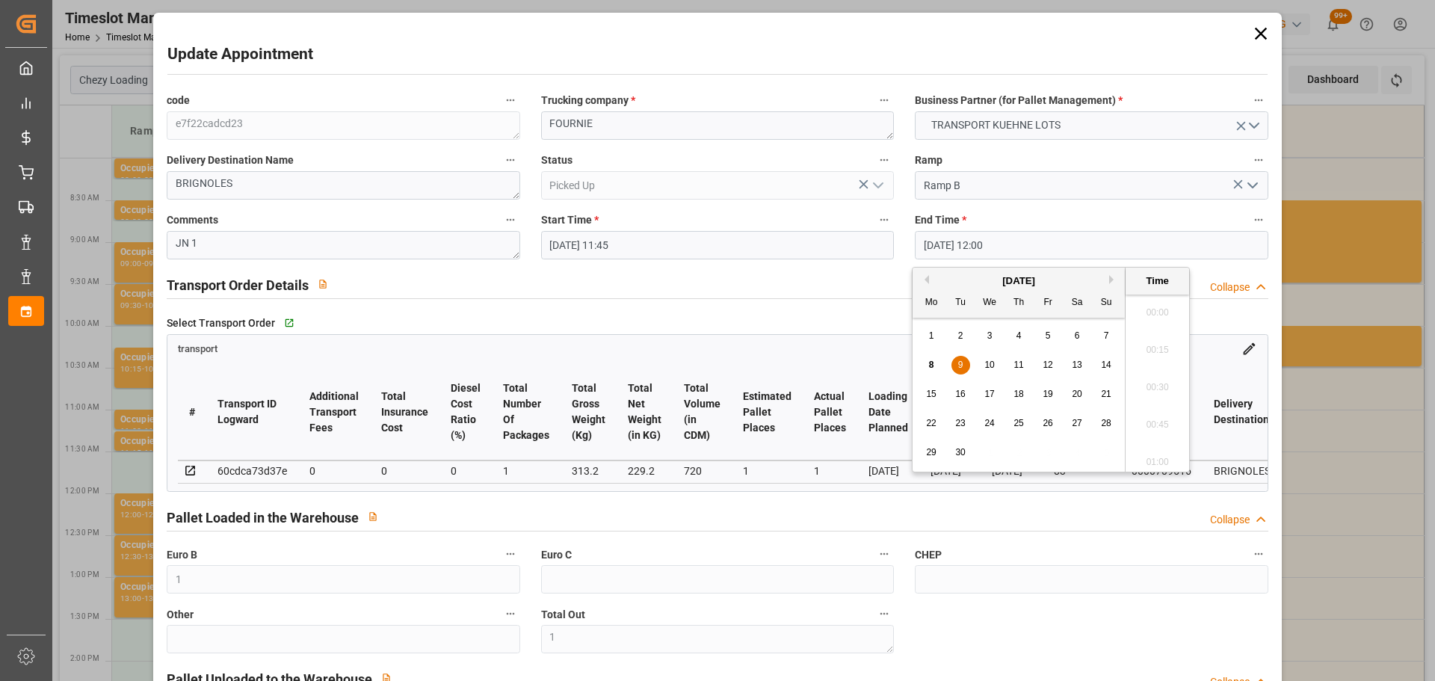
scroll to position [1724, 0]
click at [929, 362] on span "8" at bounding box center [931, 364] width 5 height 10
type input "08-09-2025 12:00"
click at [1166, 375] on li "12:00" at bounding box center [1157, 382] width 64 height 37
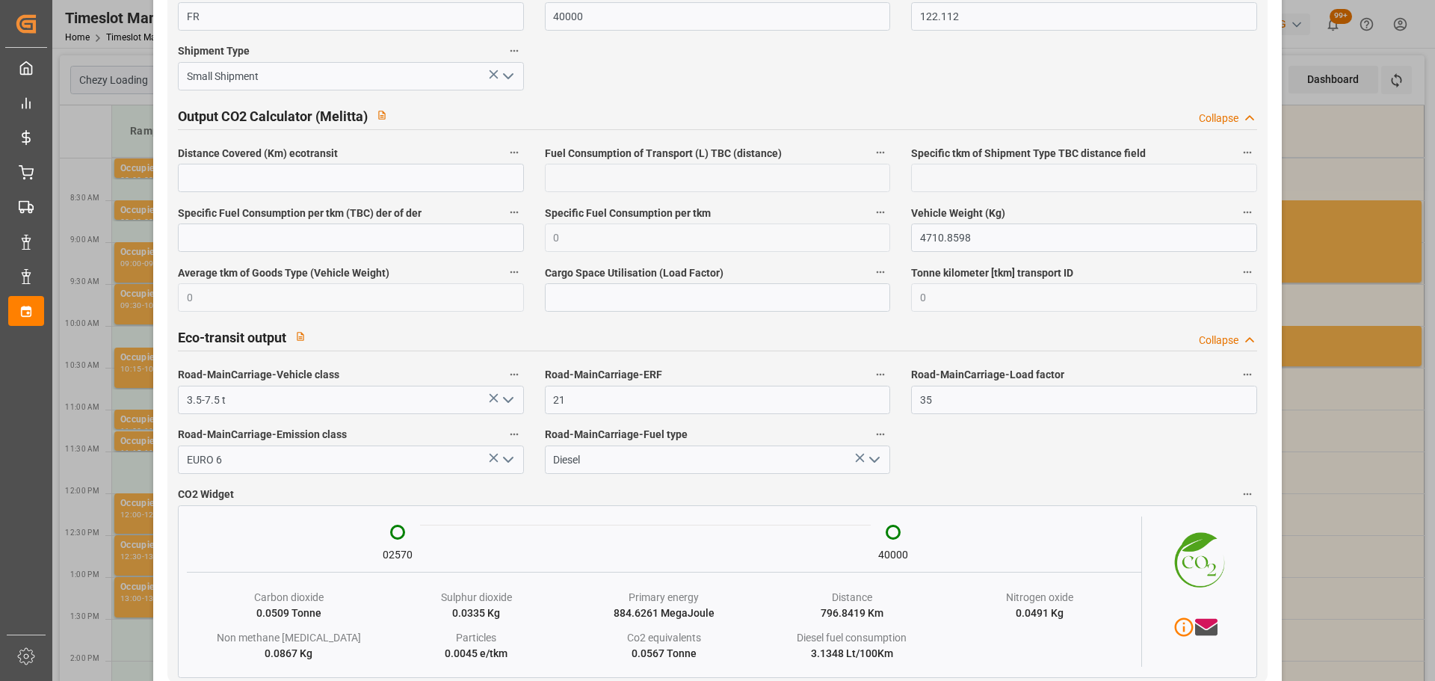
scroll to position [2518, 0]
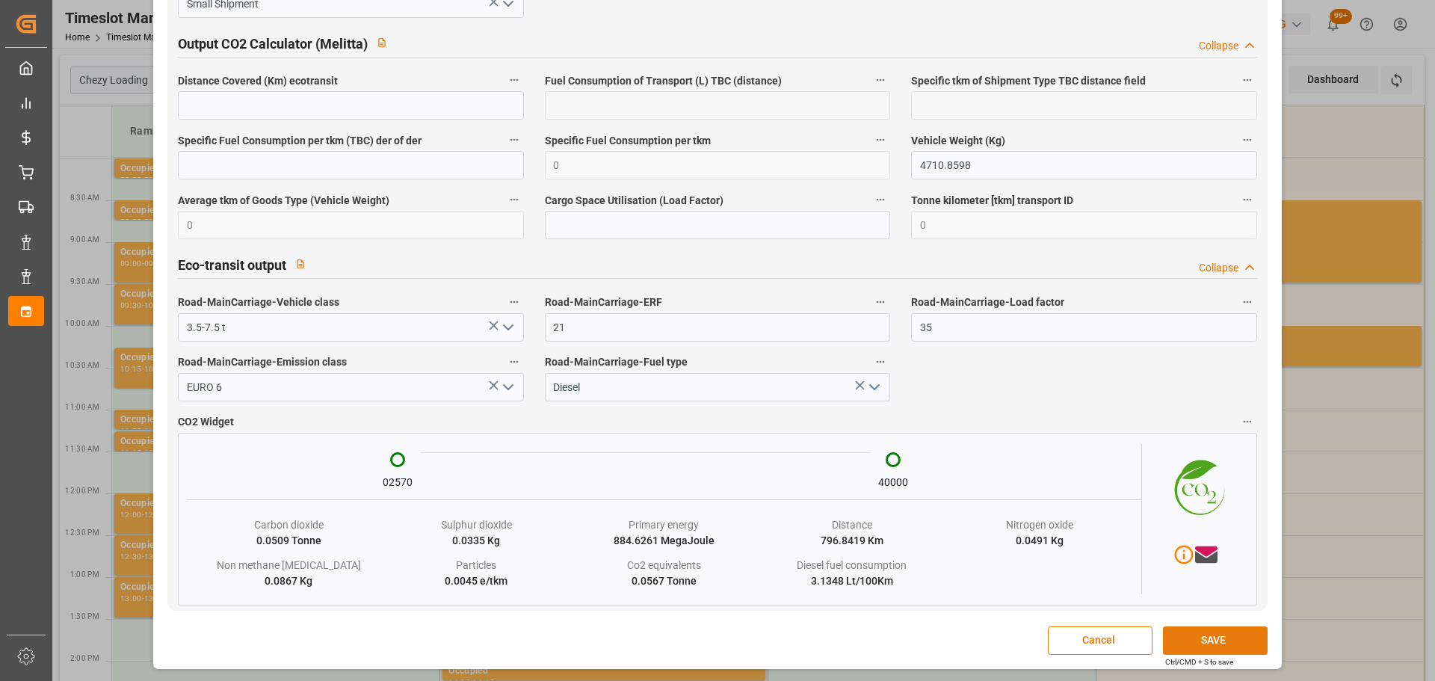
click at [1237, 634] on button "SAVE" at bounding box center [1215, 640] width 105 height 28
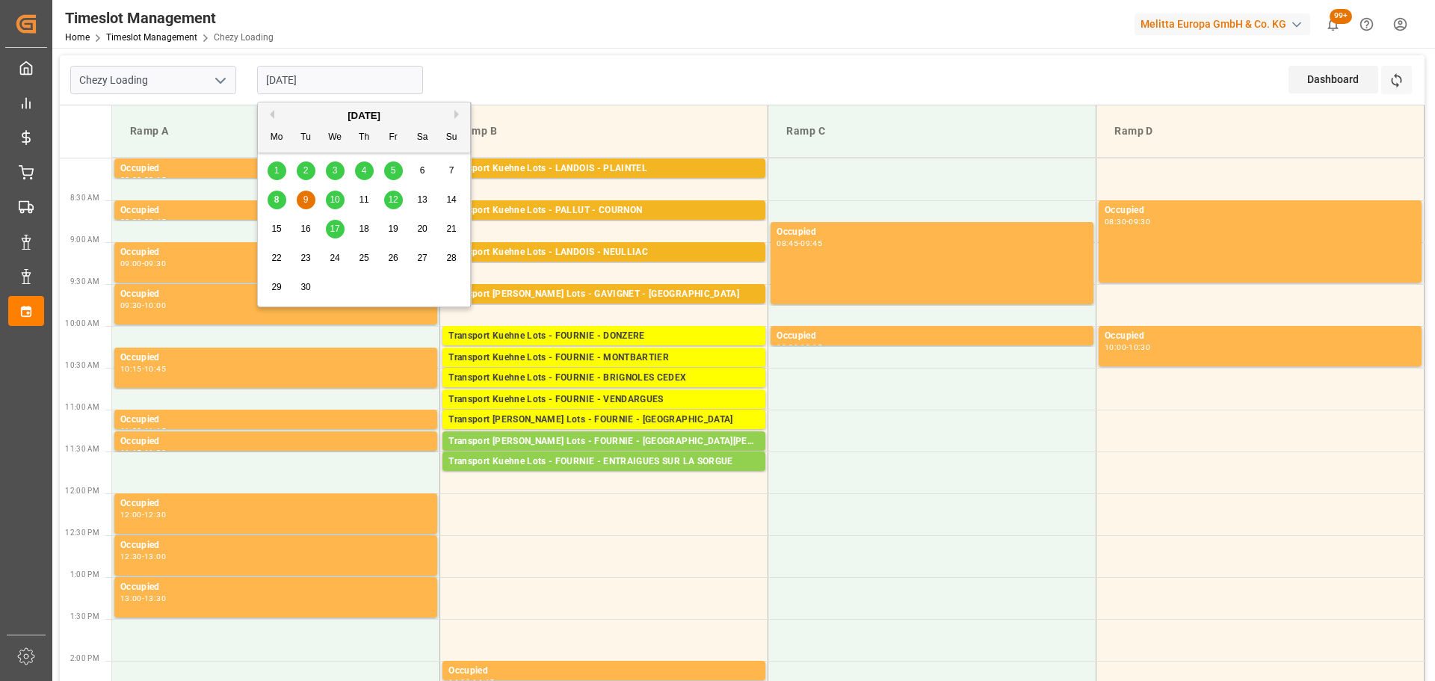
click at [276, 75] on input "09-09-2025" at bounding box center [340, 80] width 166 height 28
click at [276, 200] on span "8" at bounding box center [276, 199] width 5 height 10
type input "08-09-2025"
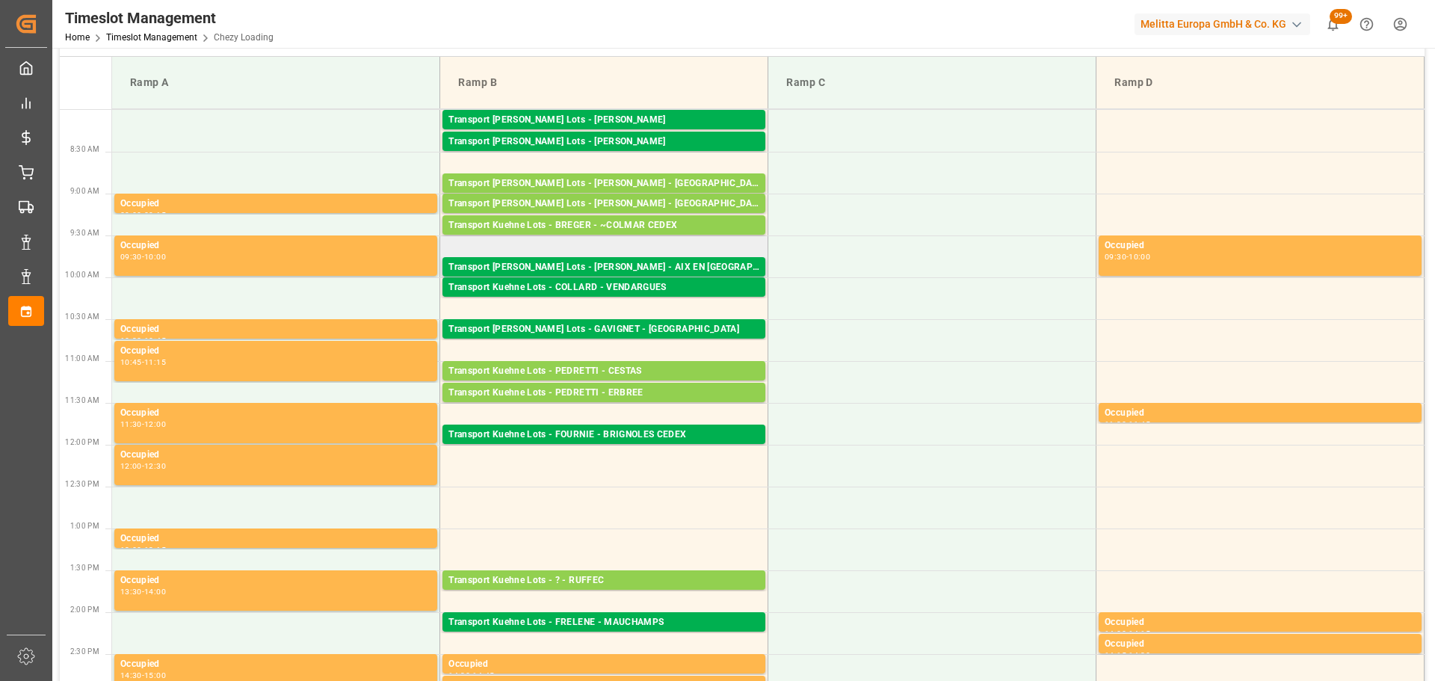
scroll to position [75, 0]
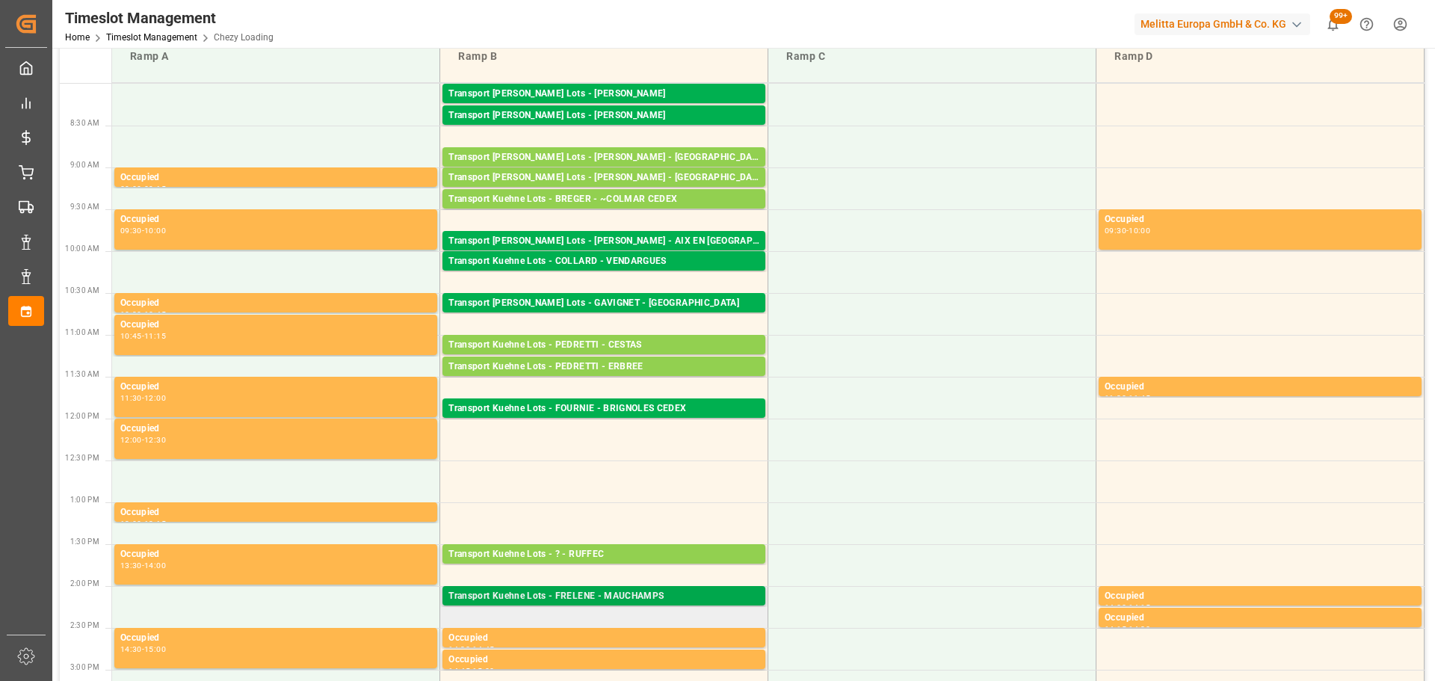
click at [560, 596] on div "Transport Kuehne Lots - FRELENE - MAUCHAMPS" at bounding box center [603, 596] width 311 height 15
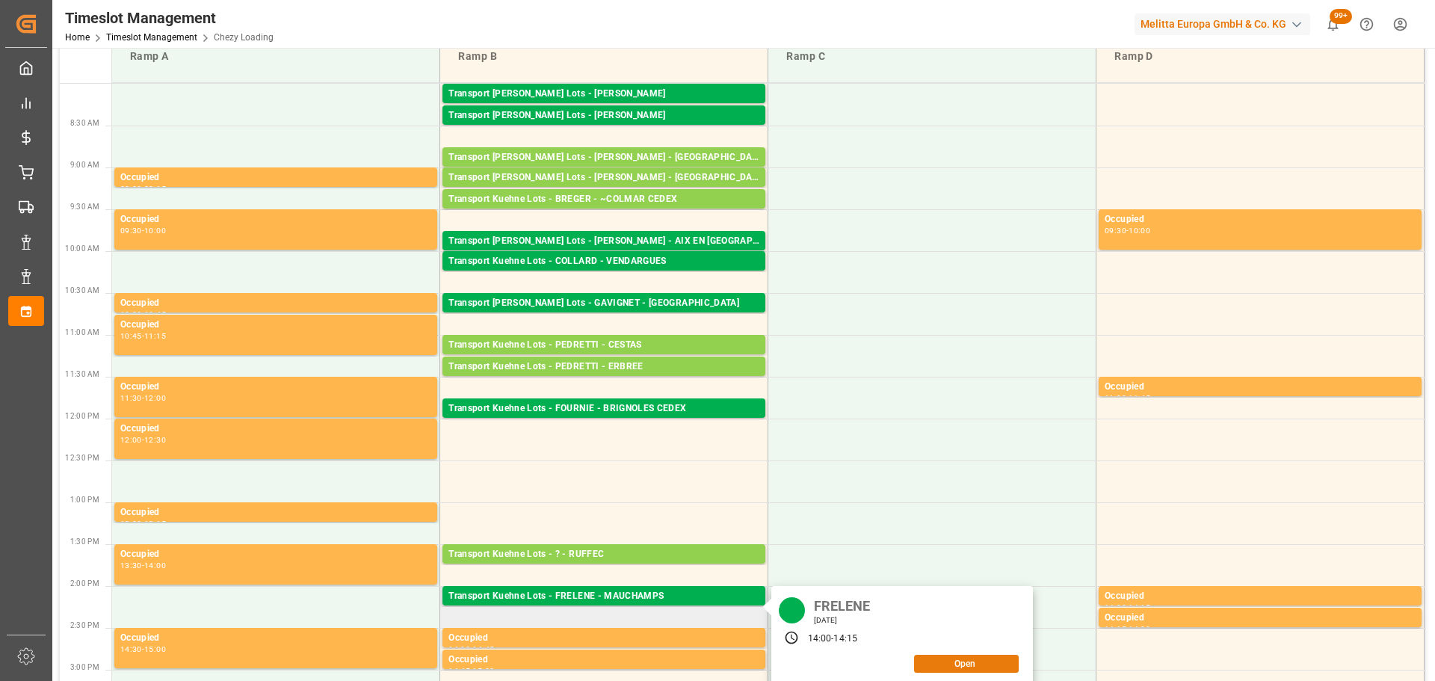
click at [952, 655] on button "Open" at bounding box center [966, 664] width 105 height 18
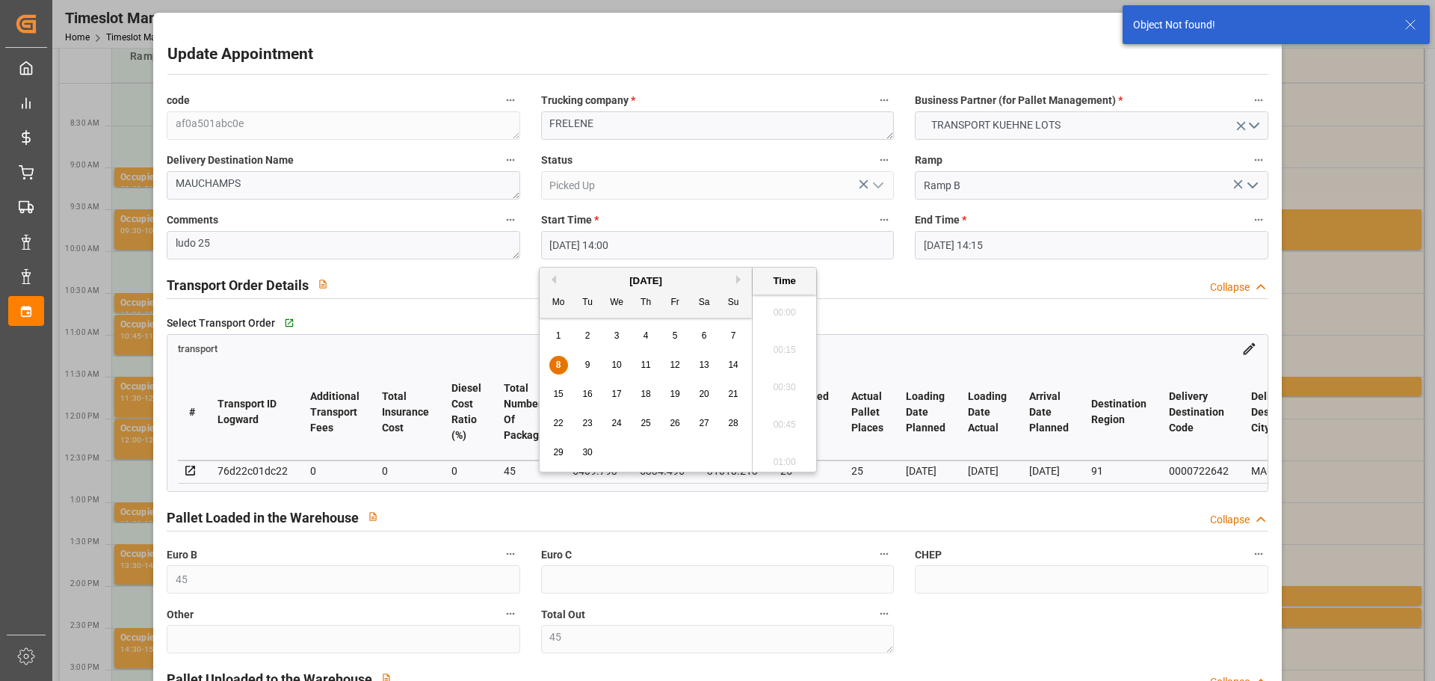
click at [557, 240] on input "08-09-2025 14:00" at bounding box center [717, 245] width 353 height 28
click at [560, 364] on span "8" at bounding box center [558, 364] width 5 height 10
click at [779, 338] on li "12:15" at bounding box center [784, 345] width 64 height 37
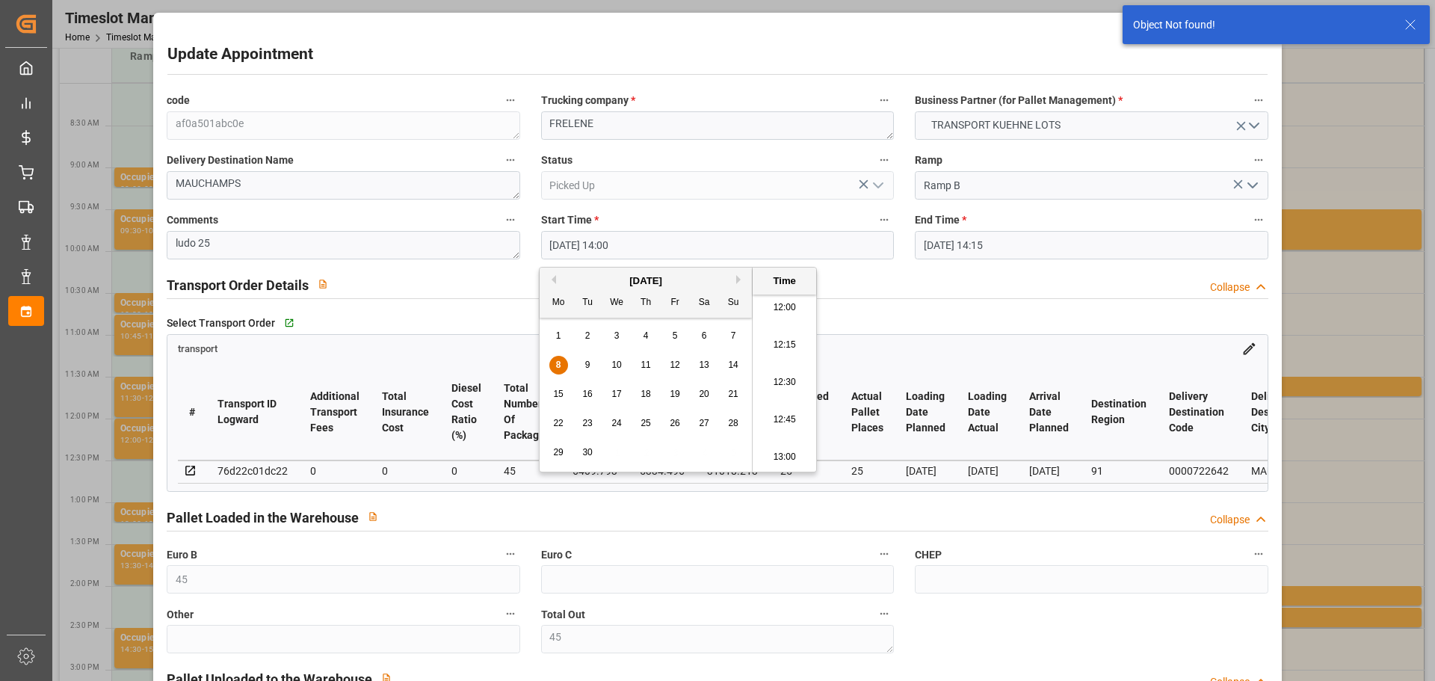
type input "08-09-2025 12:15"
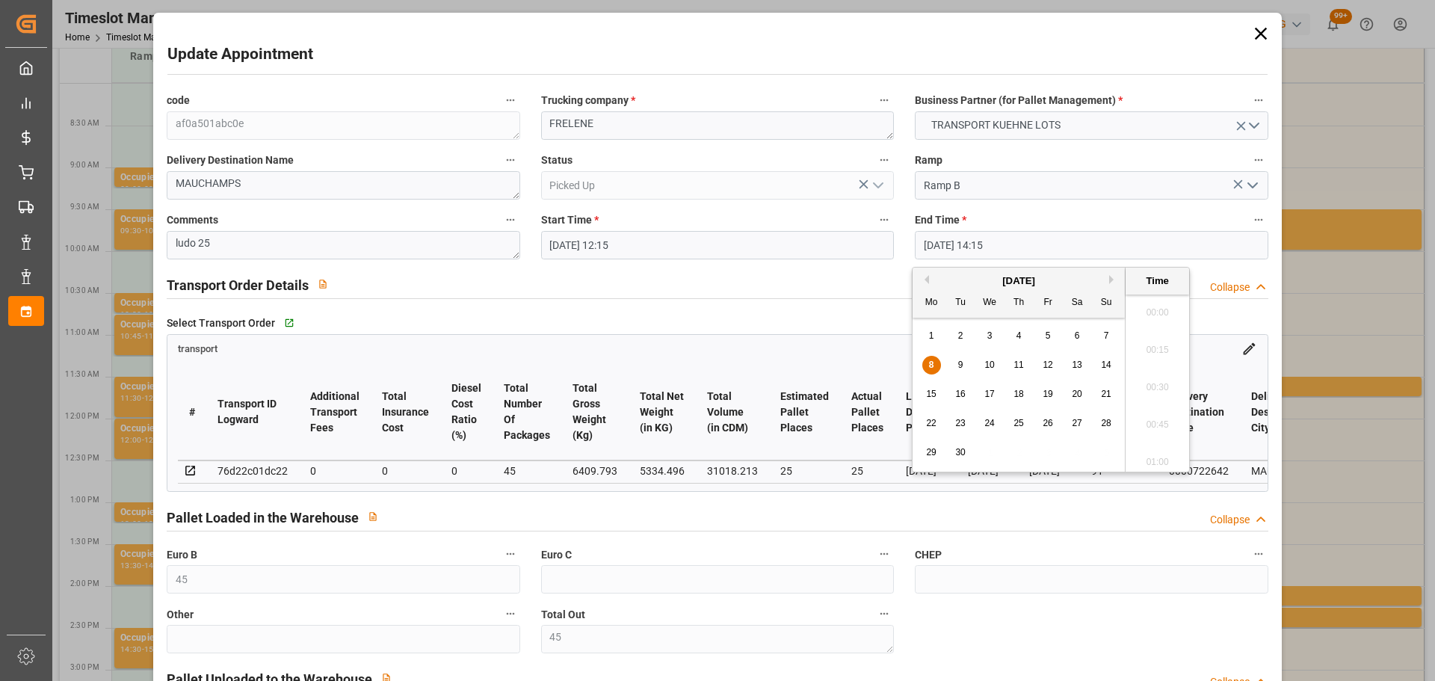
click at [936, 244] on input "08-09-2025 14:15" at bounding box center [1091, 245] width 353 height 28
drag, startPoint x: 930, startPoint y: 361, endPoint x: 1249, endPoint y: 415, distance: 324.3
click at [930, 360] on span "8" at bounding box center [931, 364] width 5 height 10
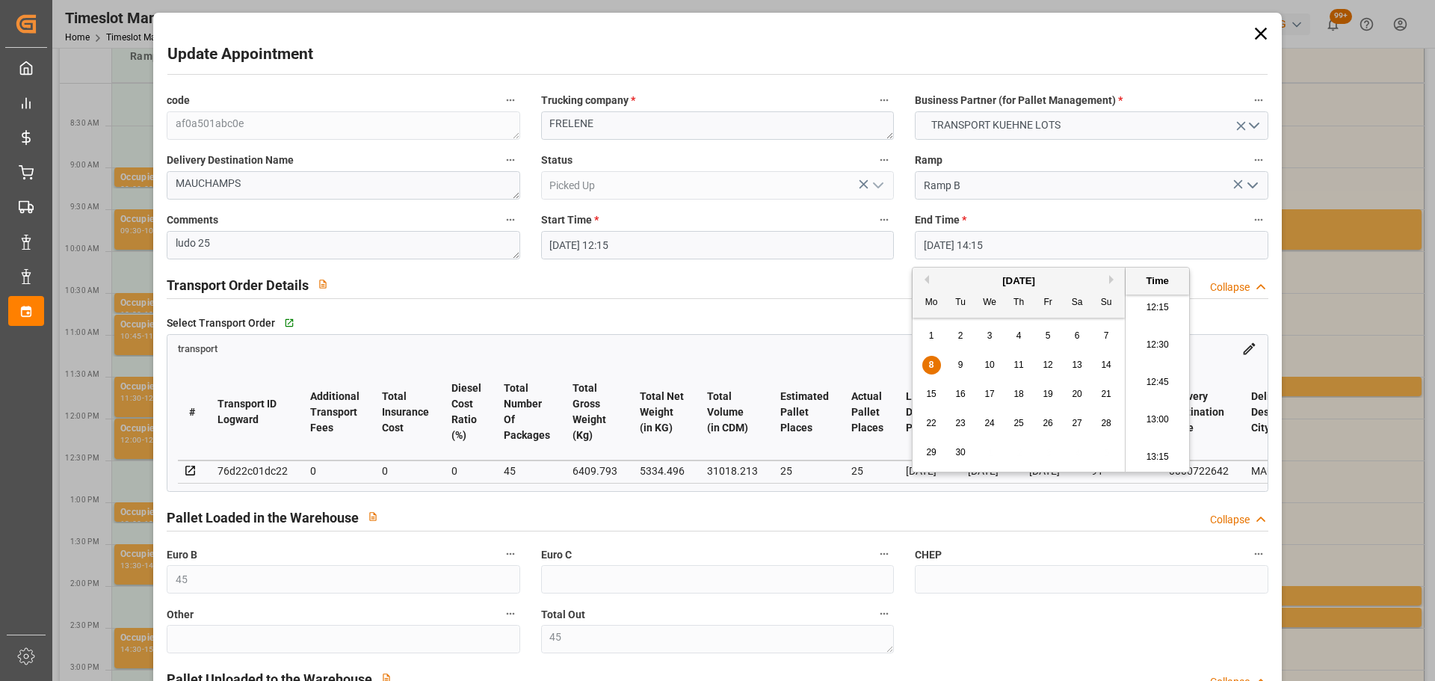
click at [1146, 339] on li "12:30" at bounding box center [1157, 345] width 64 height 37
type input "08-09-2025 12:30"
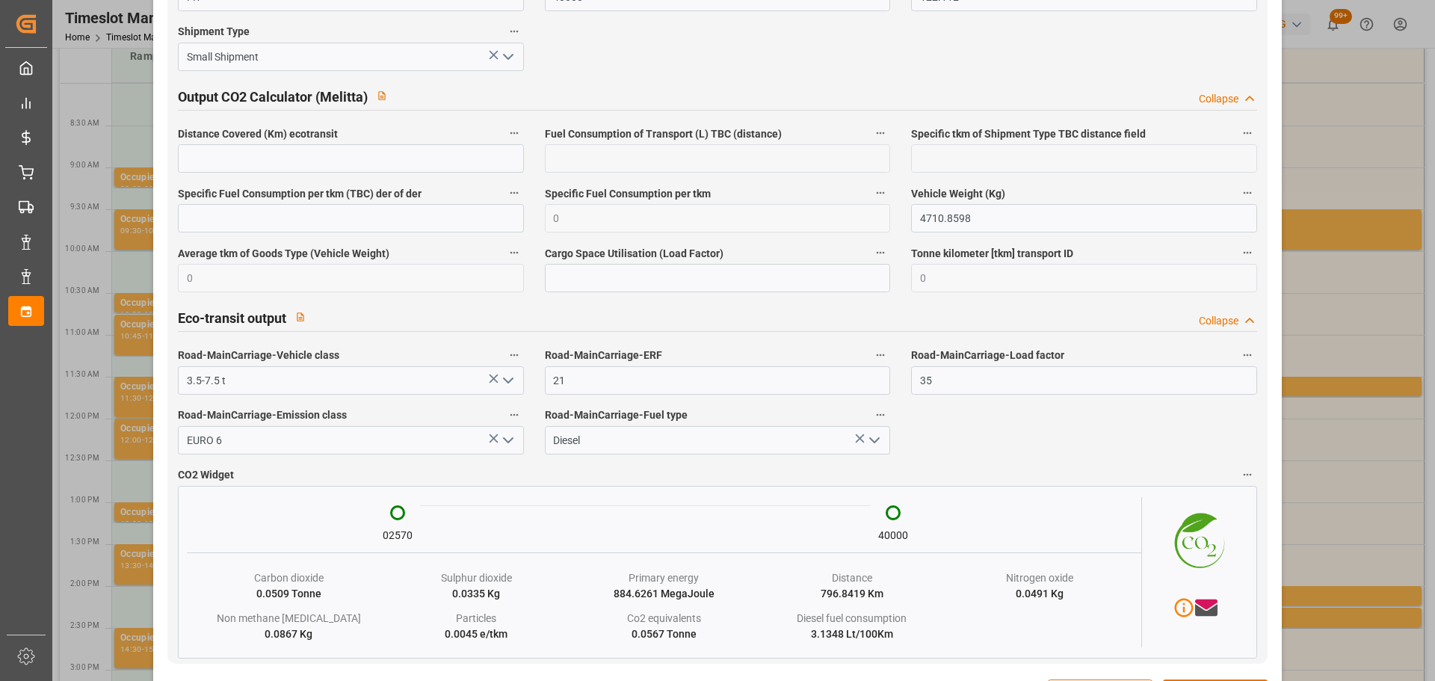
scroll to position [2518, 0]
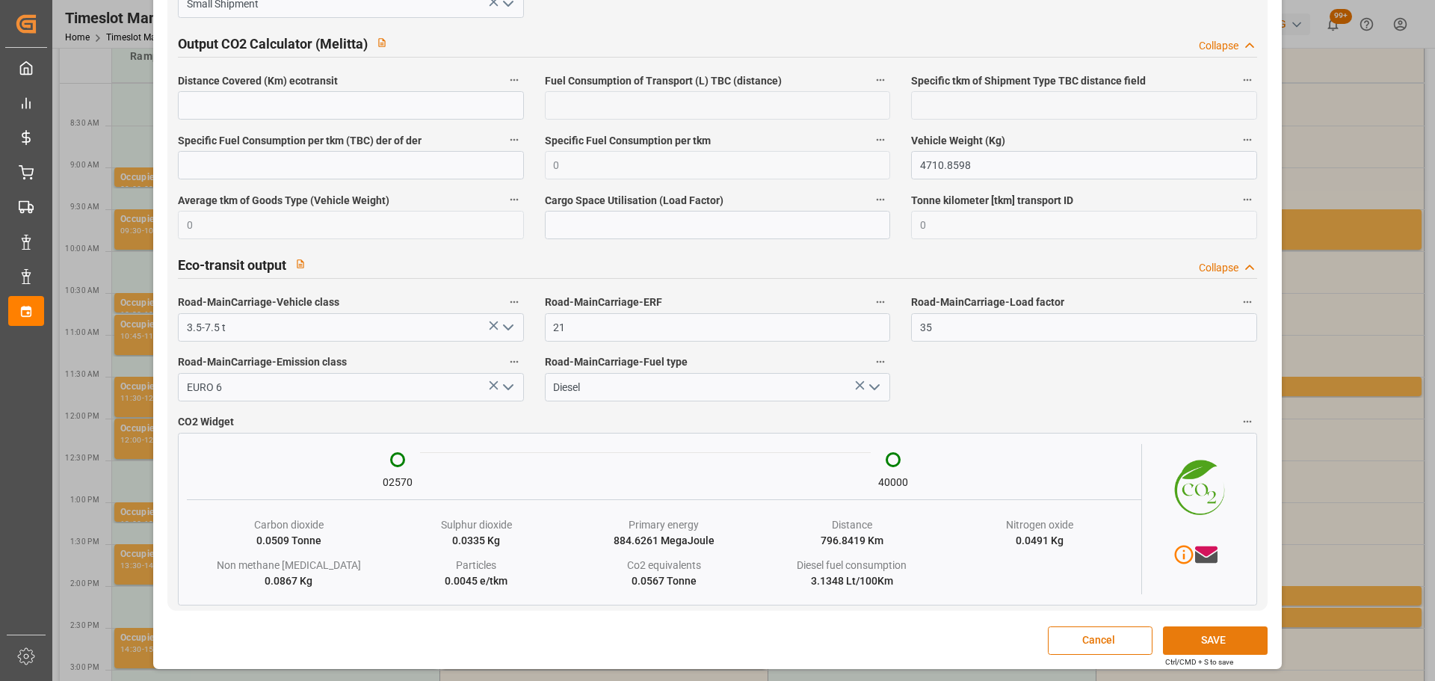
click at [1212, 643] on button "SAVE" at bounding box center [1215, 640] width 105 height 28
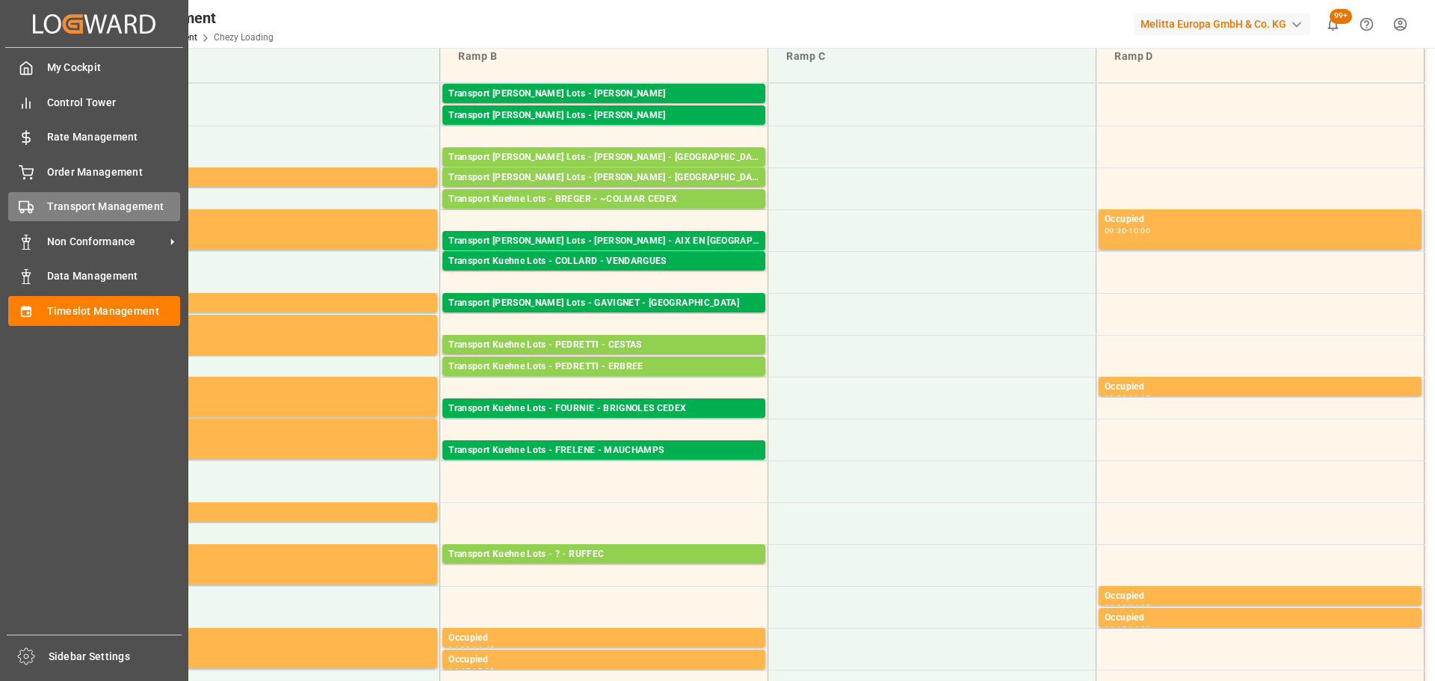
click at [50, 209] on span "Transport Management" at bounding box center [114, 207] width 134 height 16
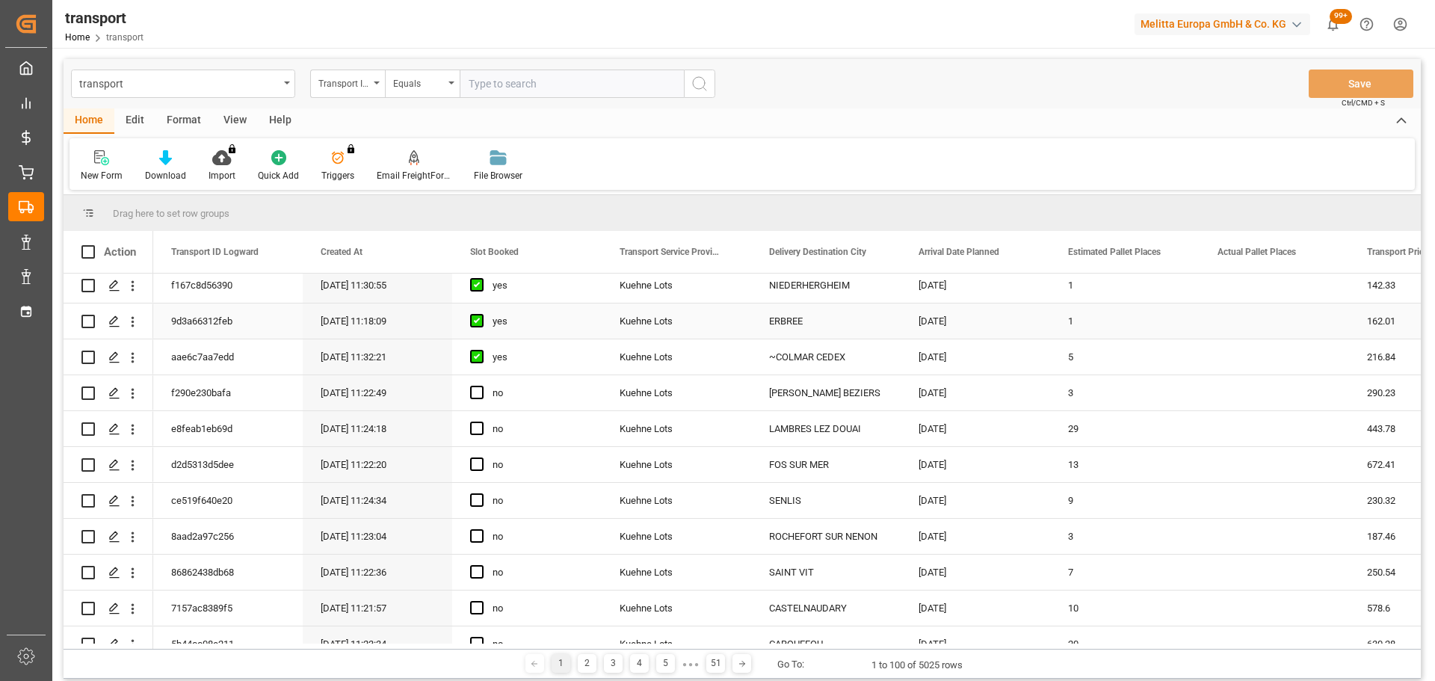
scroll to position [224, 0]
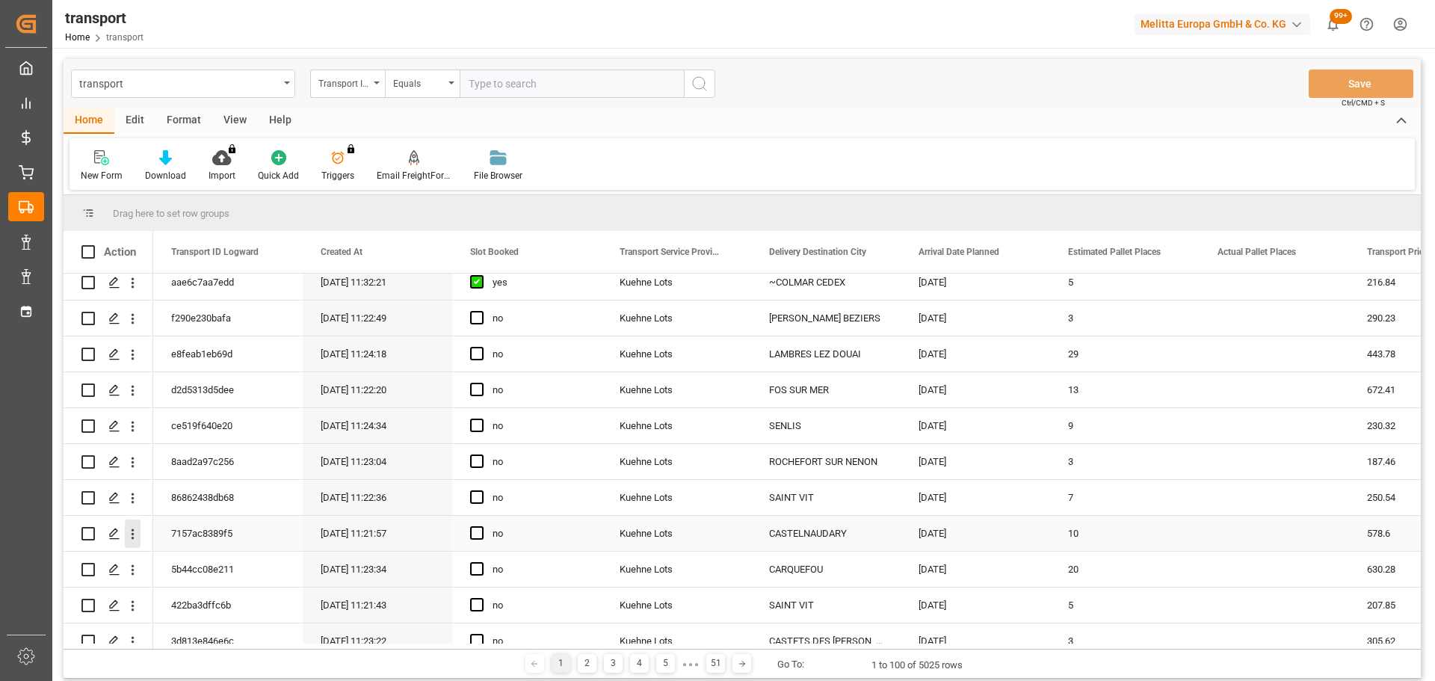
click at [135, 531] on icon "open menu" at bounding box center [133, 534] width 16 height 16
click at [1219, 169] on div "New Form Download Import You don't have permission for this feature. Contact ad…" at bounding box center [741, 164] width 1345 height 52
click at [129, 315] on icon "open menu" at bounding box center [133, 319] width 16 height 16
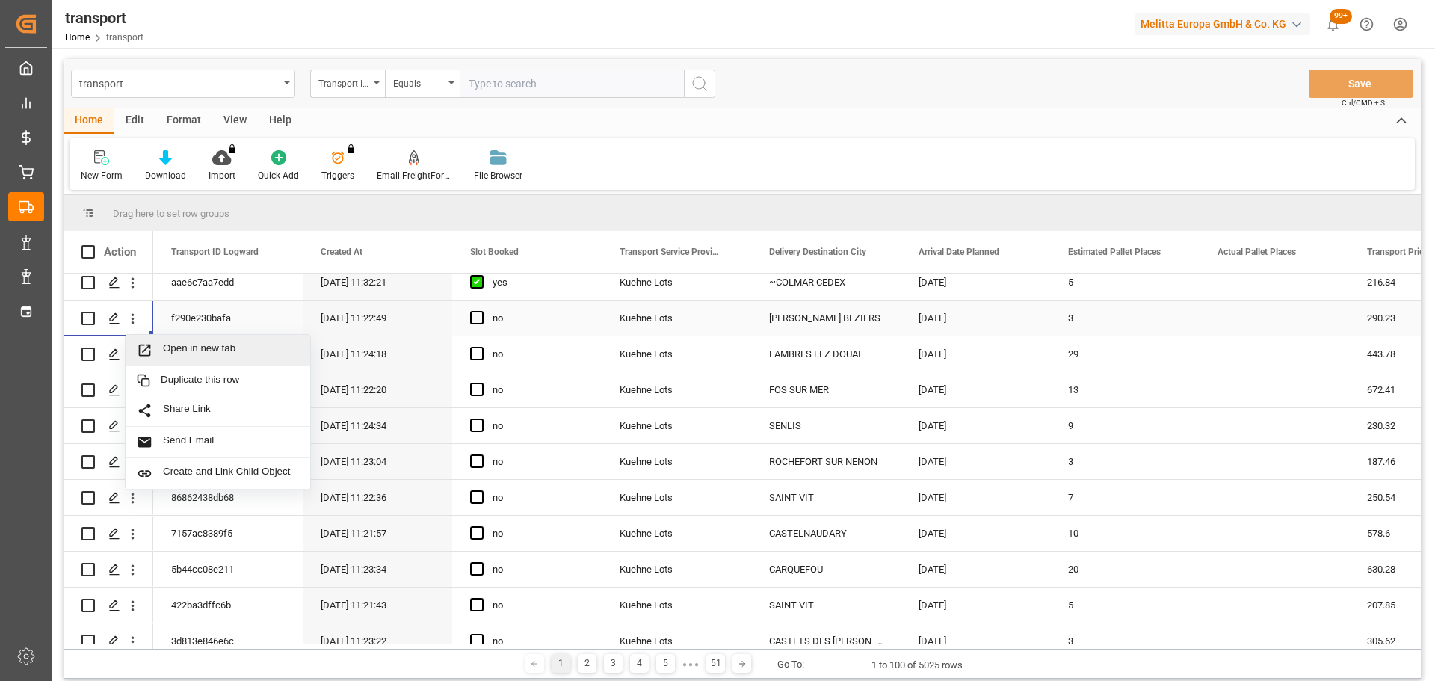
click at [203, 349] on span "Open in new tab" at bounding box center [231, 350] width 136 height 16
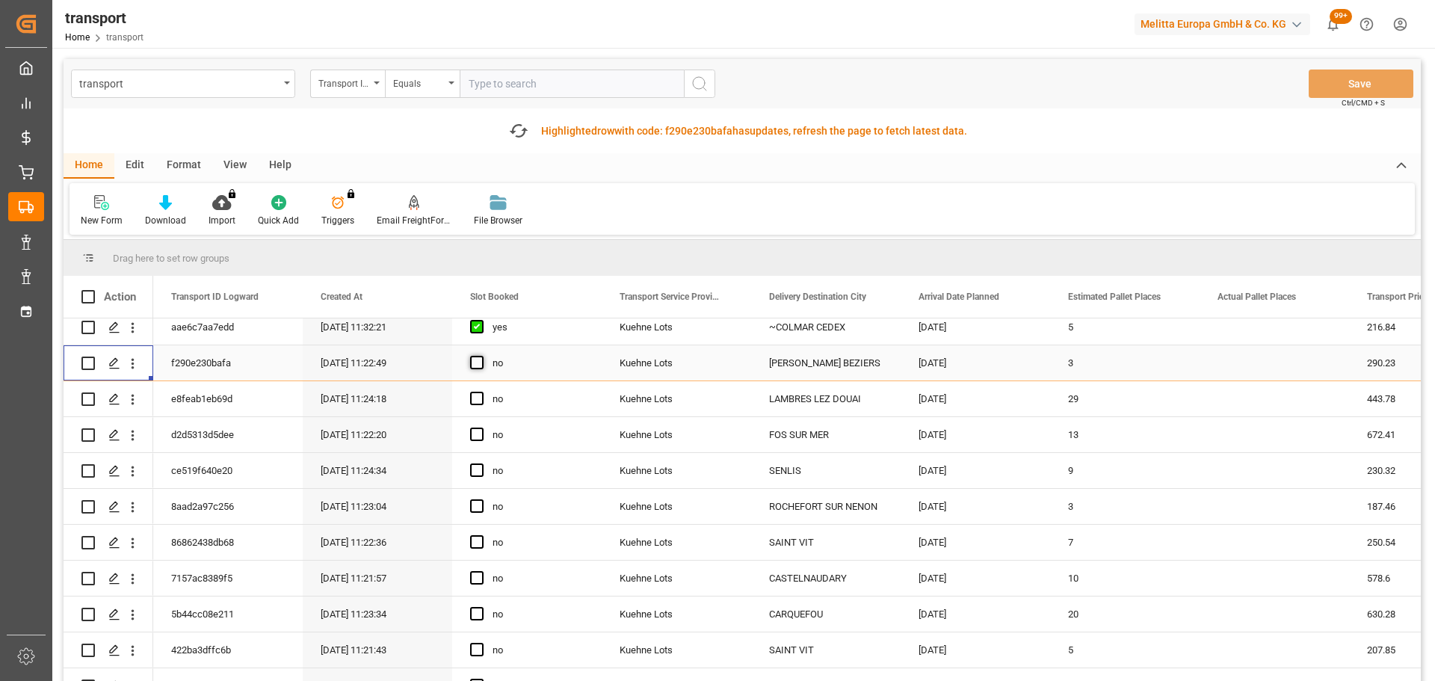
click at [476, 362] on span "Press SPACE to select this row." at bounding box center [476, 362] width 13 height 13
click at [481, 356] on input "Press SPACE to select this row." at bounding box center [481, 356] width 0 height 0
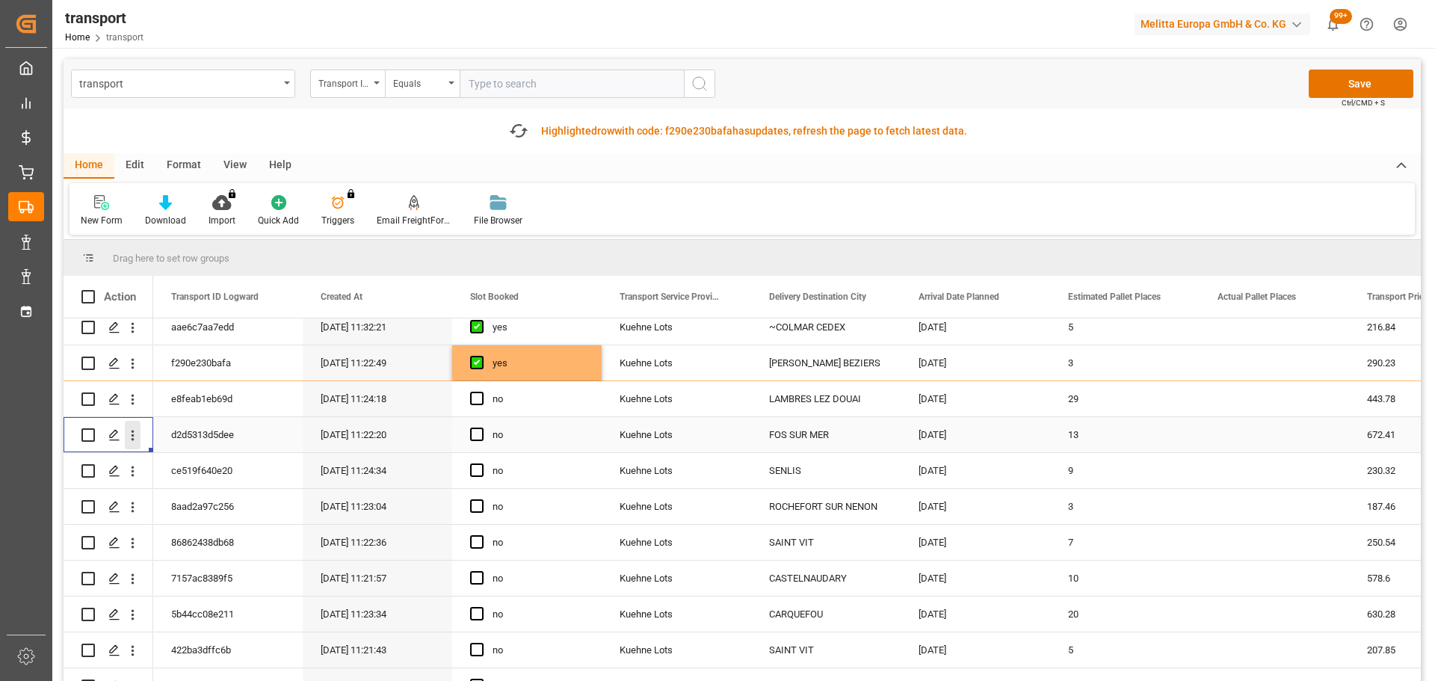
click at [129, 431] on icon "open menu" at bounding box center [133, 435] width 16 height 16
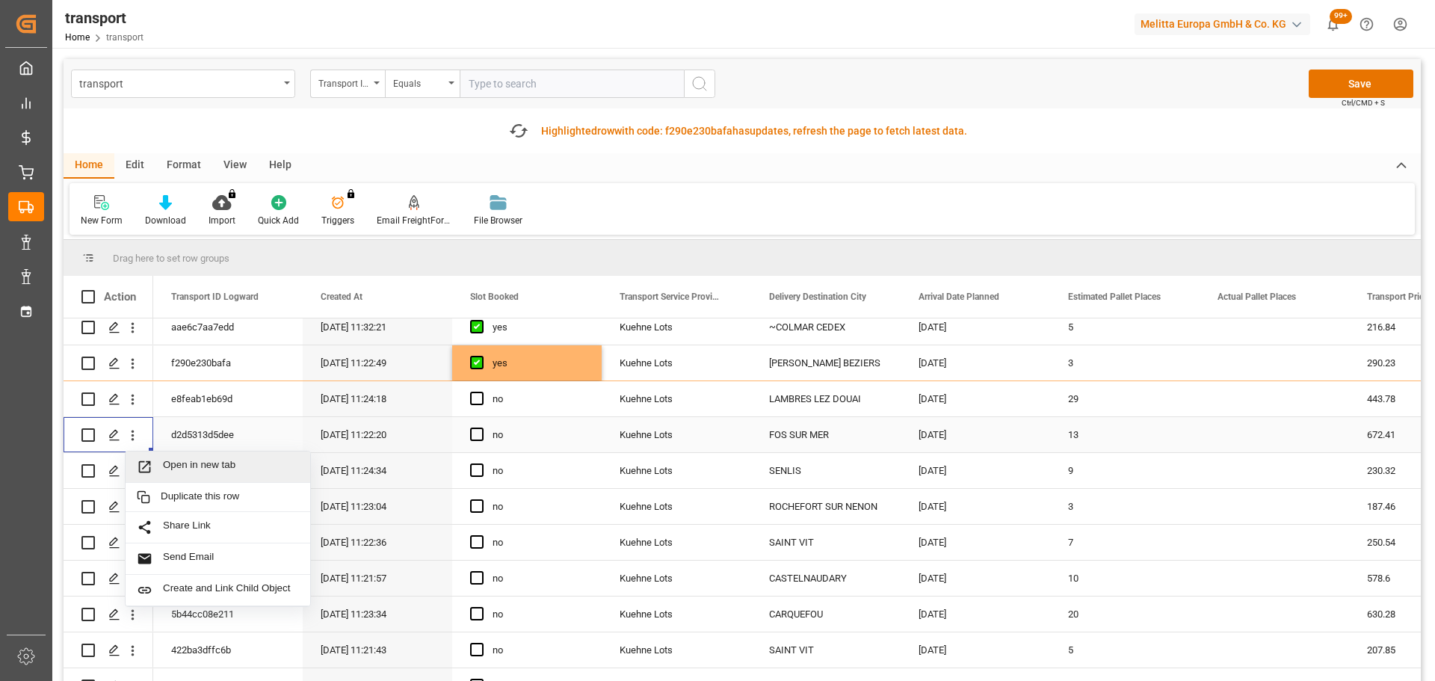
click at [189, 455] on div "Open in new tab" at bounding box center [218, 466] width 185 height 31
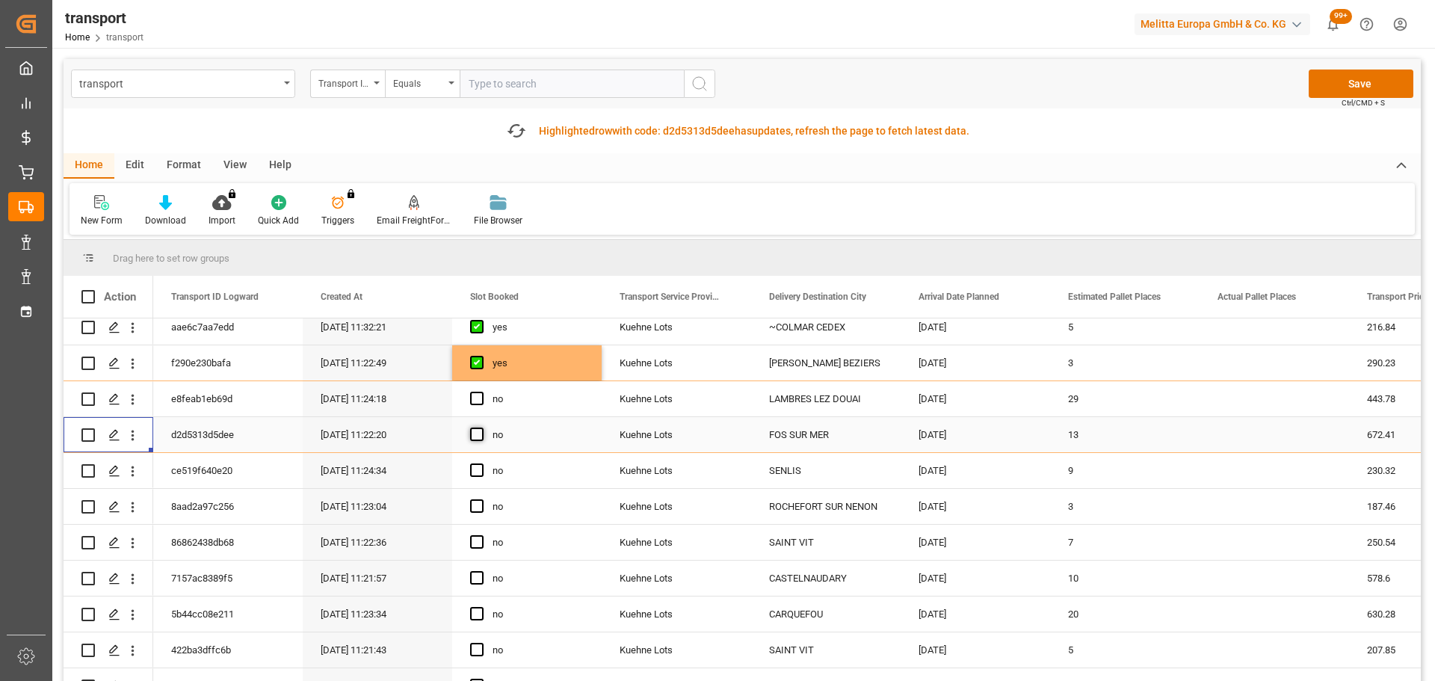
click at [476, 436] on span "Press SPACE to select this row." at bounding box center [476, 433] width 13 height 13
click at [481, 427] on input "Press SPACE to select this row." at bounding box center [481, 427] width 0 height 0
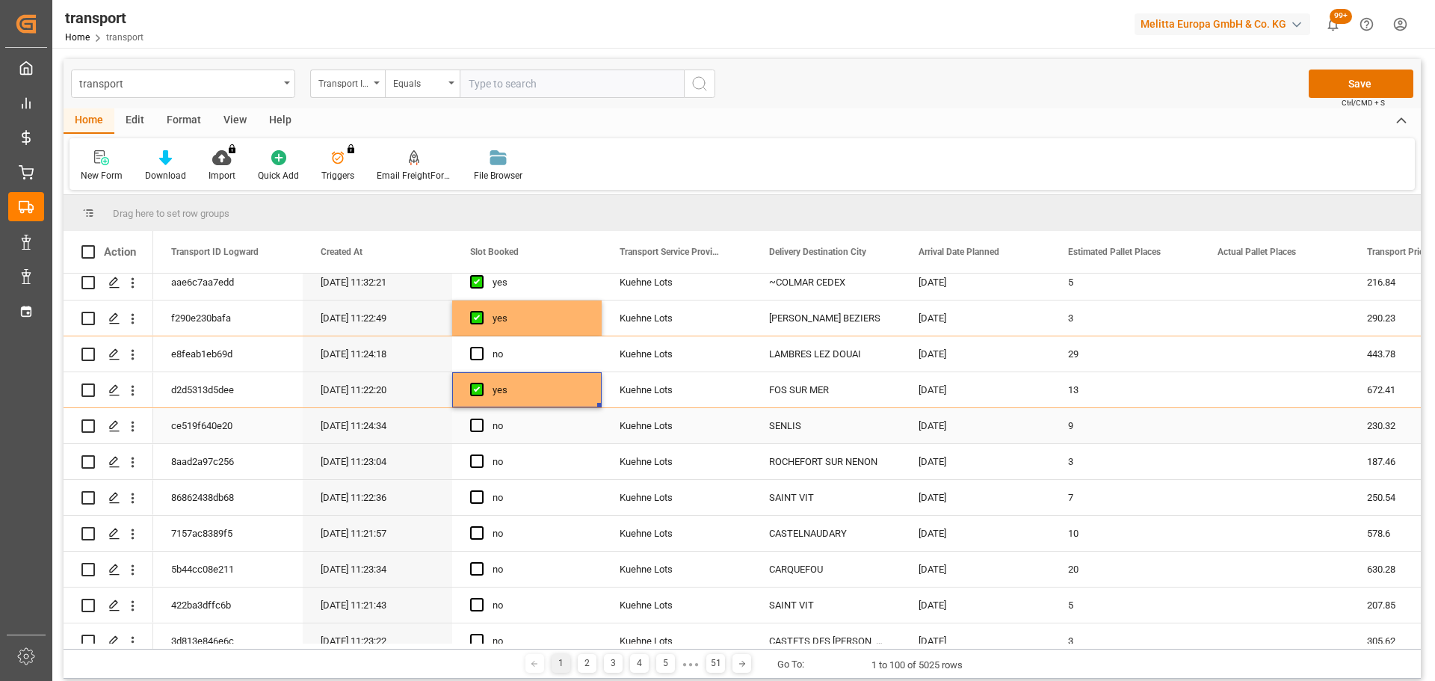
drag, startPoint x: 129, startPoint y: 424, endPoint x: 165, endPoint y: 443, distance: 40.4
click at [129, 424] on icon "open menu" at bounding box center [133, 426] width 16 height 16
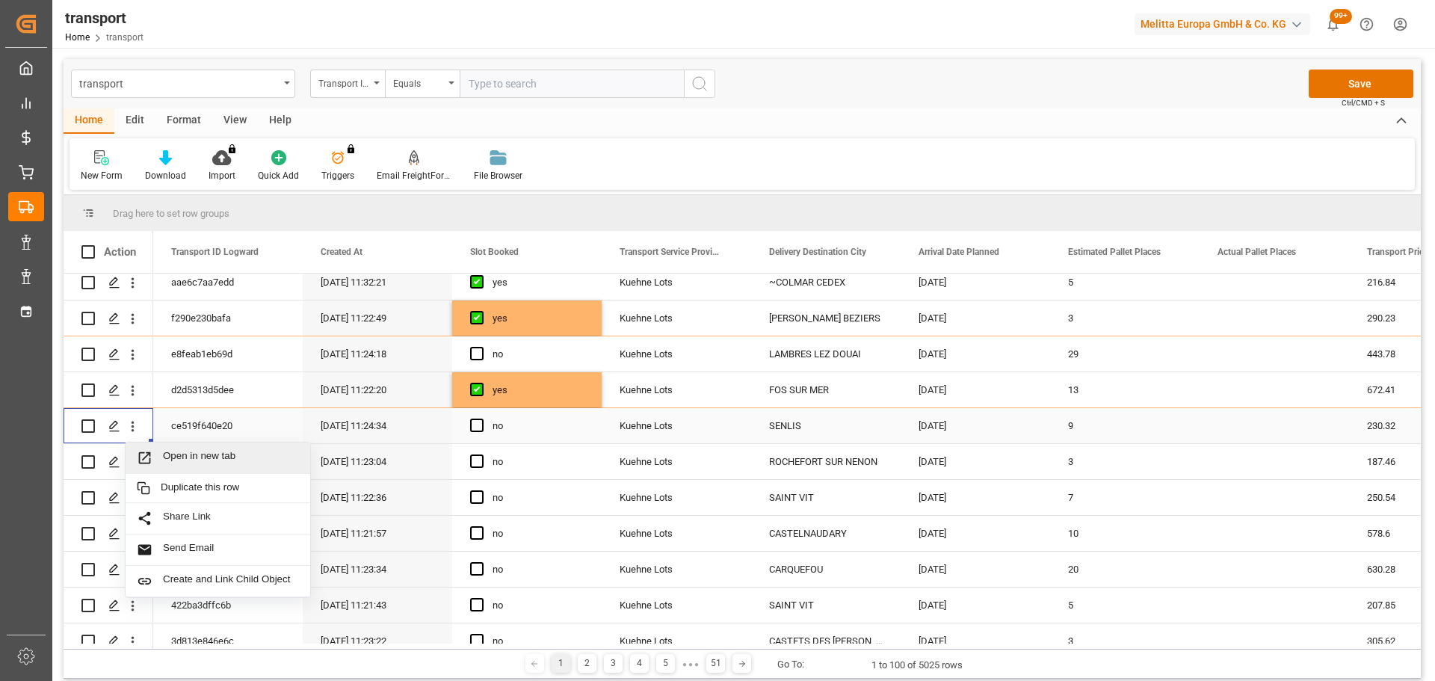
click at [200, 448] on div "Open in new tab" at bounding box center [218, 457] width 185 height 31
click at [477, 430] on span "Press SPACE to select this row." at bounding box center [476, 424] width 13 height 13
click at [481, 418] on input "Press SPACE to select this row." at bounding box center [481, 418] width 0 height 0
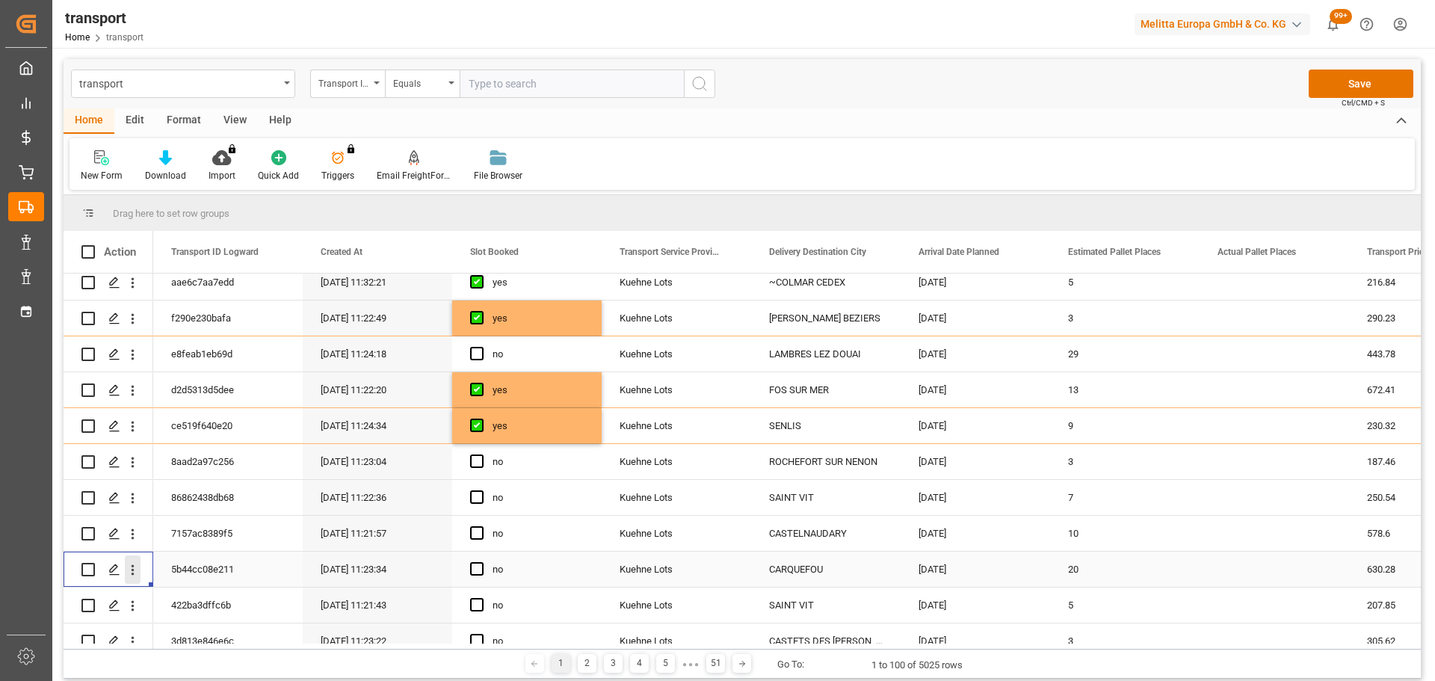
click at [132, 564] on icon "open menu" at bounding box center [133, 570] width 16 height 16
click at [211, 592] on div "Open in new tab" at bounding box center [218, 601] width 185 height 31
click at [479, 569] on span "Press SPACE to select this row." at bounding box center [476, 568] width 13 height 13
click at [481, 562] on input "Press SPACE to select this row." at bounding box center [481, 562] width 0 height 0
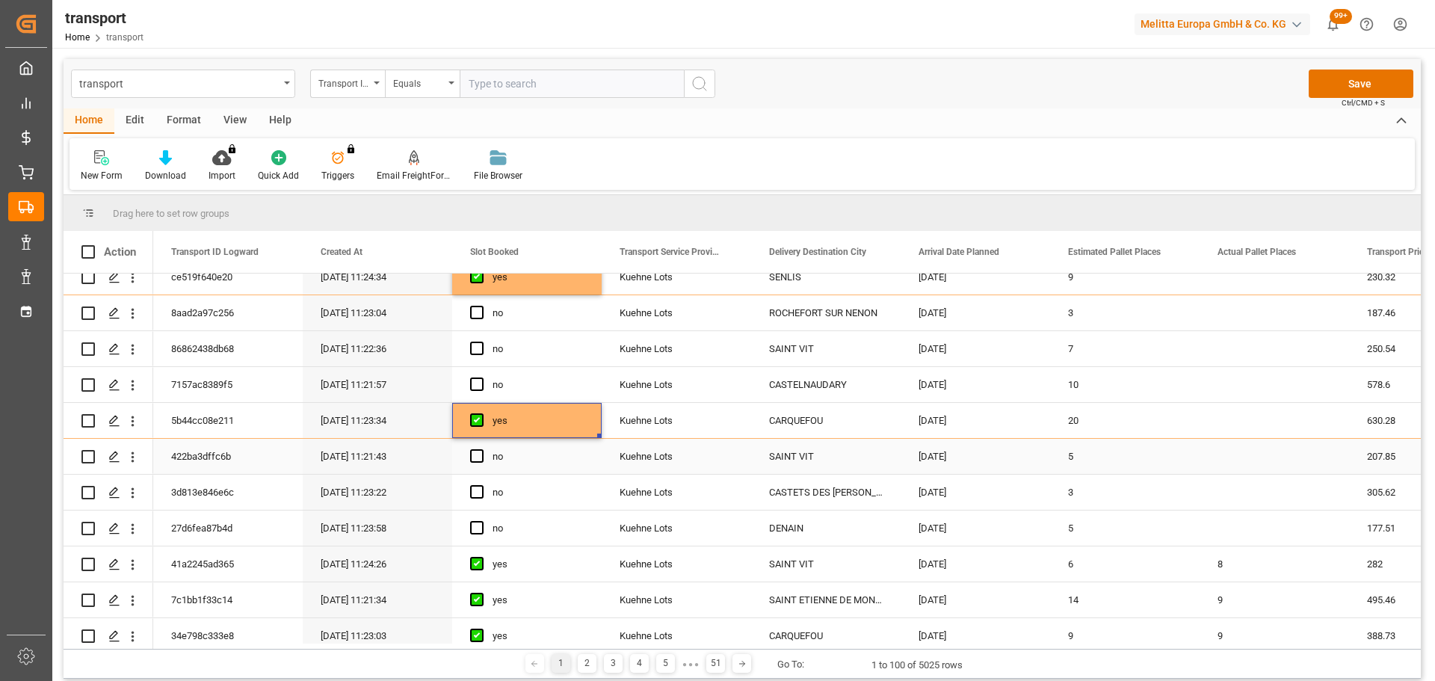
scroll to position [374, 0]
click at [133, 453] on icon "open menu" at bounding box center [133, 456] width 3 height 10
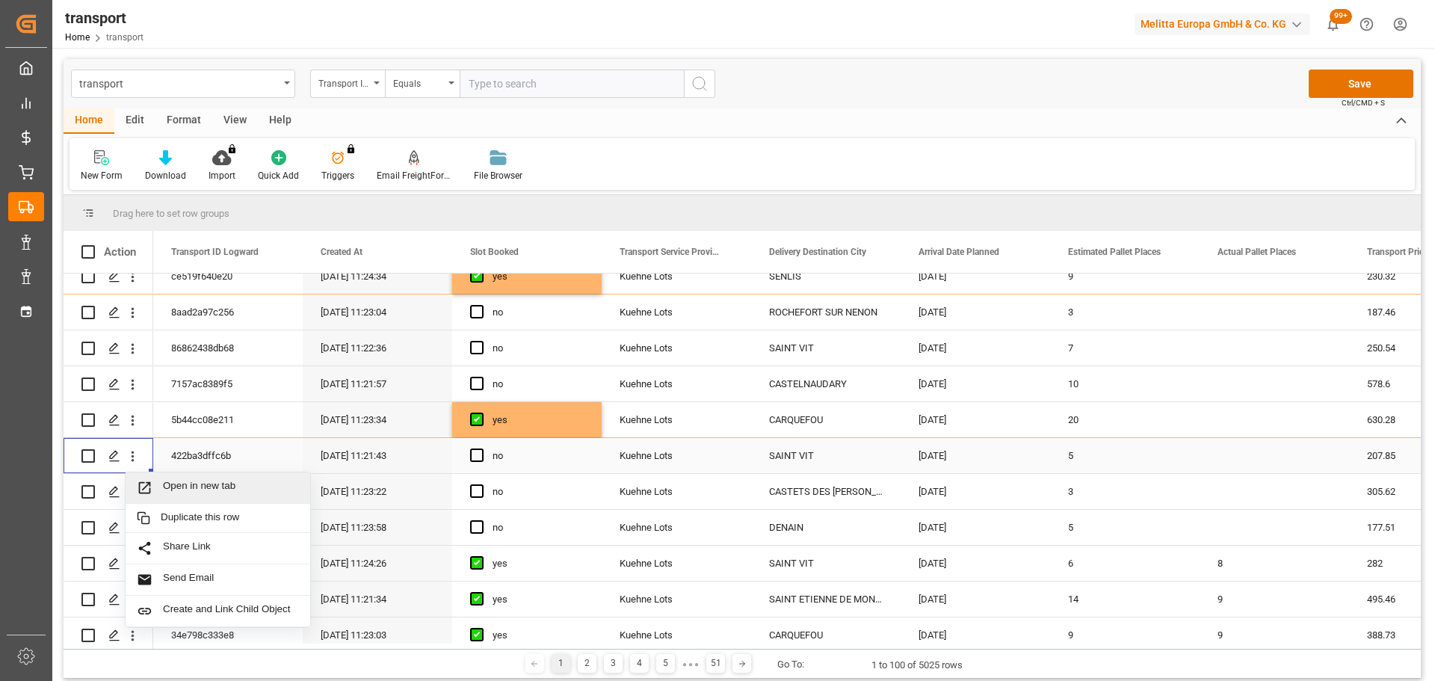
click at [197, 480] on span "Open in new tab" at bounding box center [231, 488] width 136 height 16
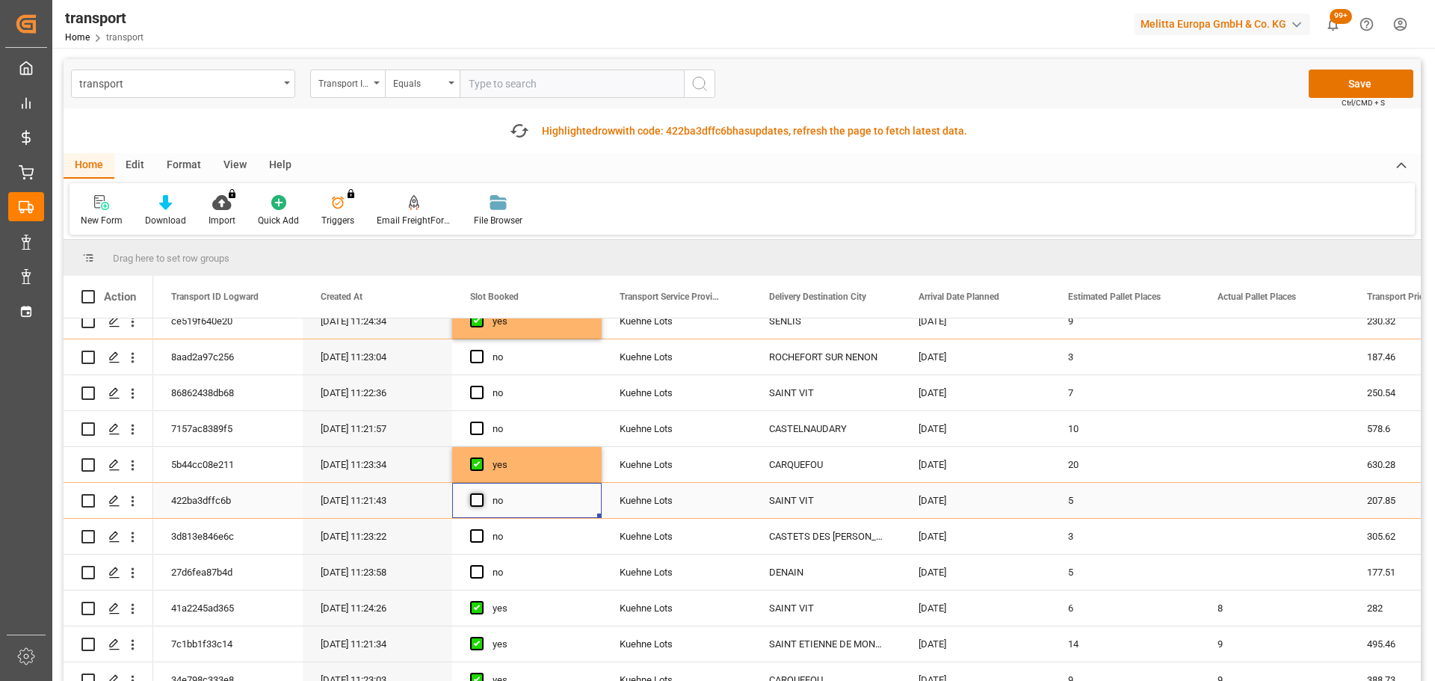
click at [478, 501] on span "Press SPACE to select this row." at bounding box center [476, 499] width 13 height 13
click at [481, 493] on input "Press SPACE to select this row." at bounding box center [481, 493] width 0 height 0
click at [133, 353] on icon "open menu" at bounding box center [133, 358] width 3 height 10
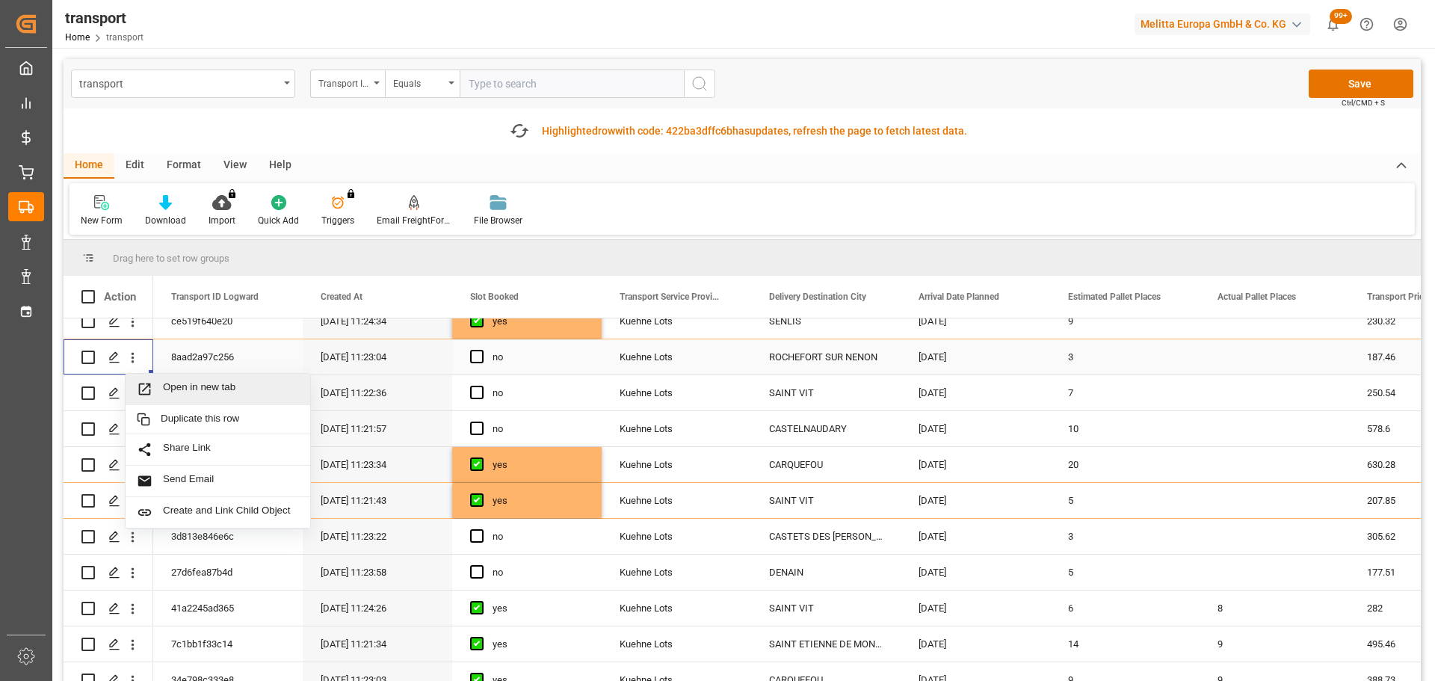
click at [176, 389] on span "Open in new tab" at bounding box center [231, 389] width 136 height 16
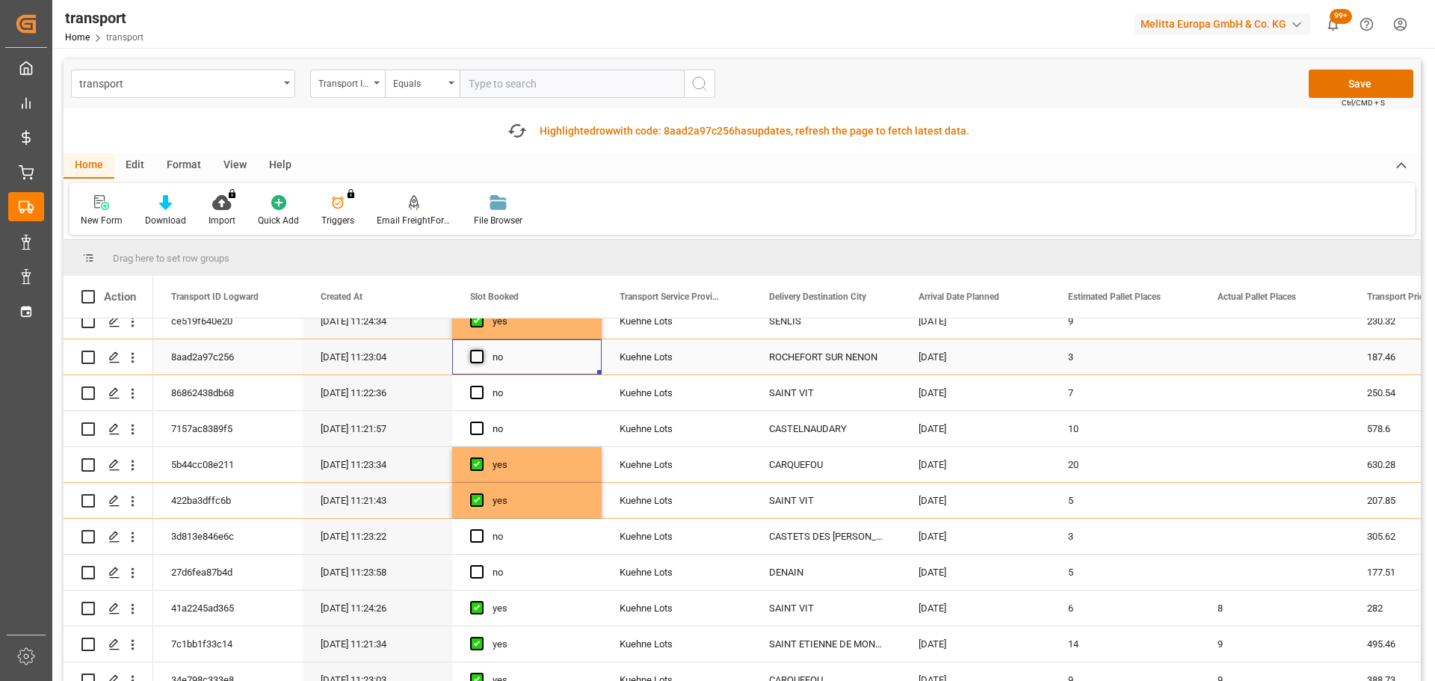
click at [474, 355] on span "Press SPACE to select this row." at bounding box center [476, 356] width 13 height 13
click at [481, 350] on input "Press SPACE to select this row." at bounding box center [481, 350] width 0 height 0
click at [133, 387] on icon "open menu" at bounding box center [133, 394] width 16 height 16
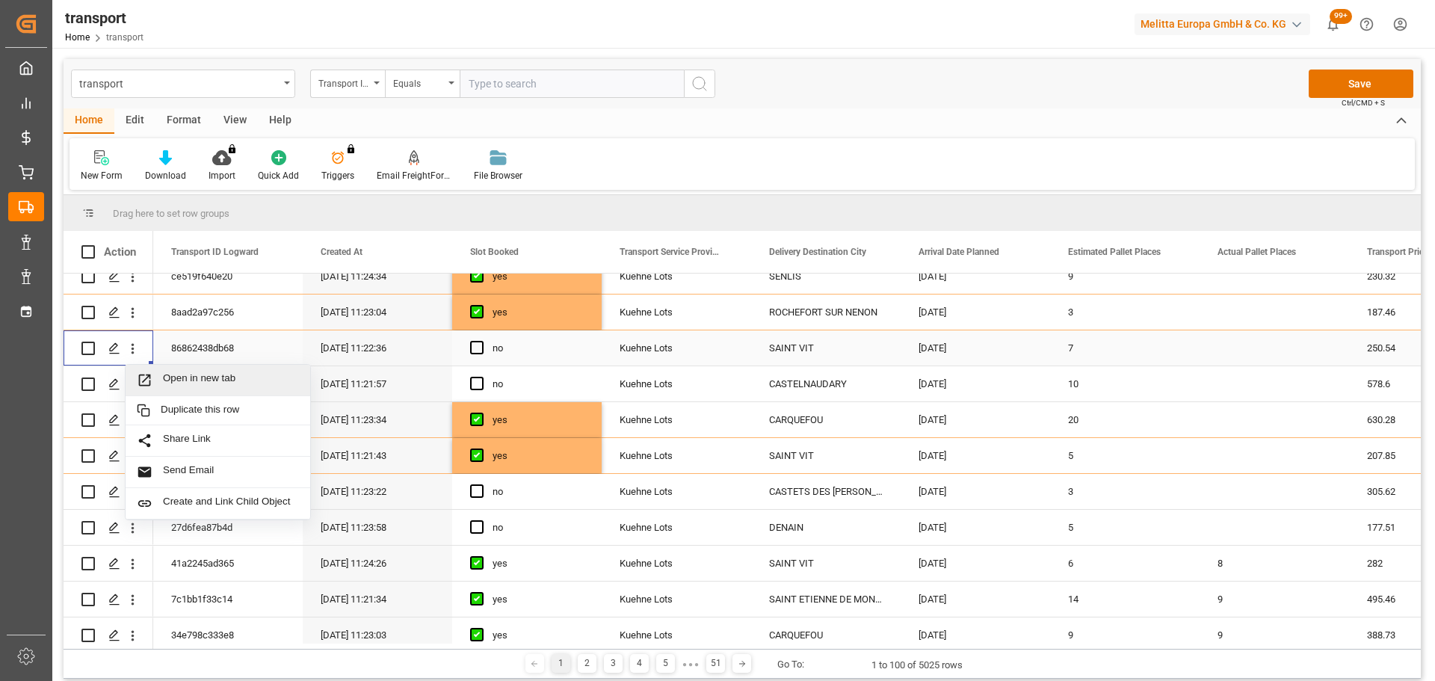
click at [195, 374] on span "Open in new tab" at bounding box center [231, 380] width 136 height 16
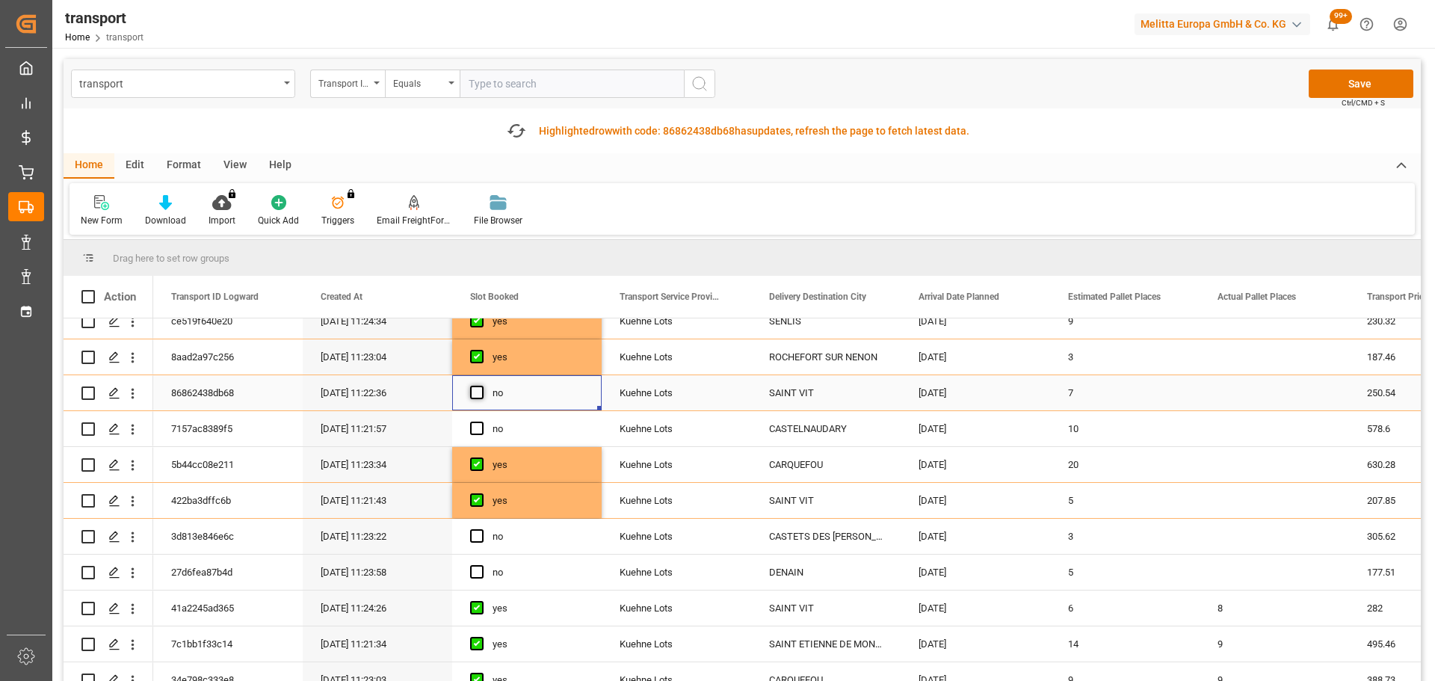
click at [479, 388] on span "Press SPACE to select this row." at bounding box center [476, 392] width 13 height 13
click at [481, 386] on input "Press SPACE to select this row." at bounding box center [481, 386] width 0 height 0
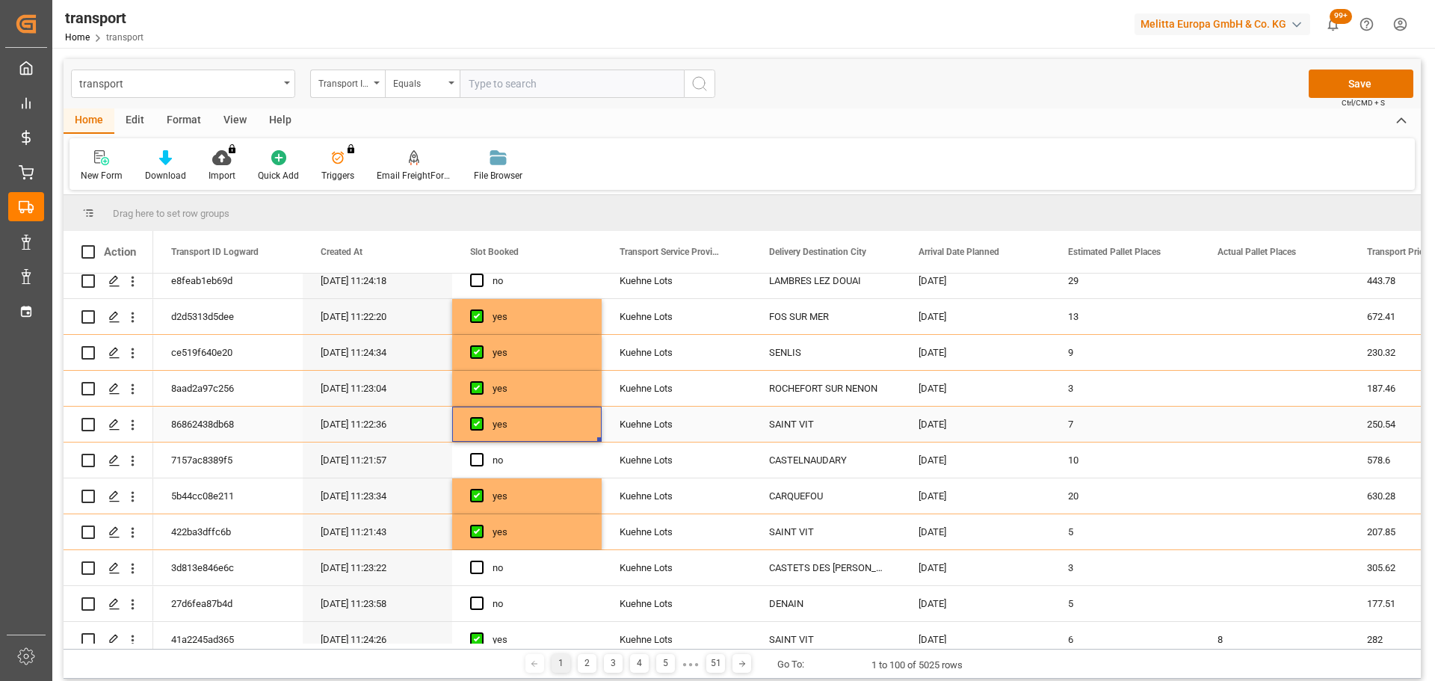
scroll to position [299, 0]
click at [134, 454] on icon "open menu" at bounding box center [133, 459] width 16 height 16
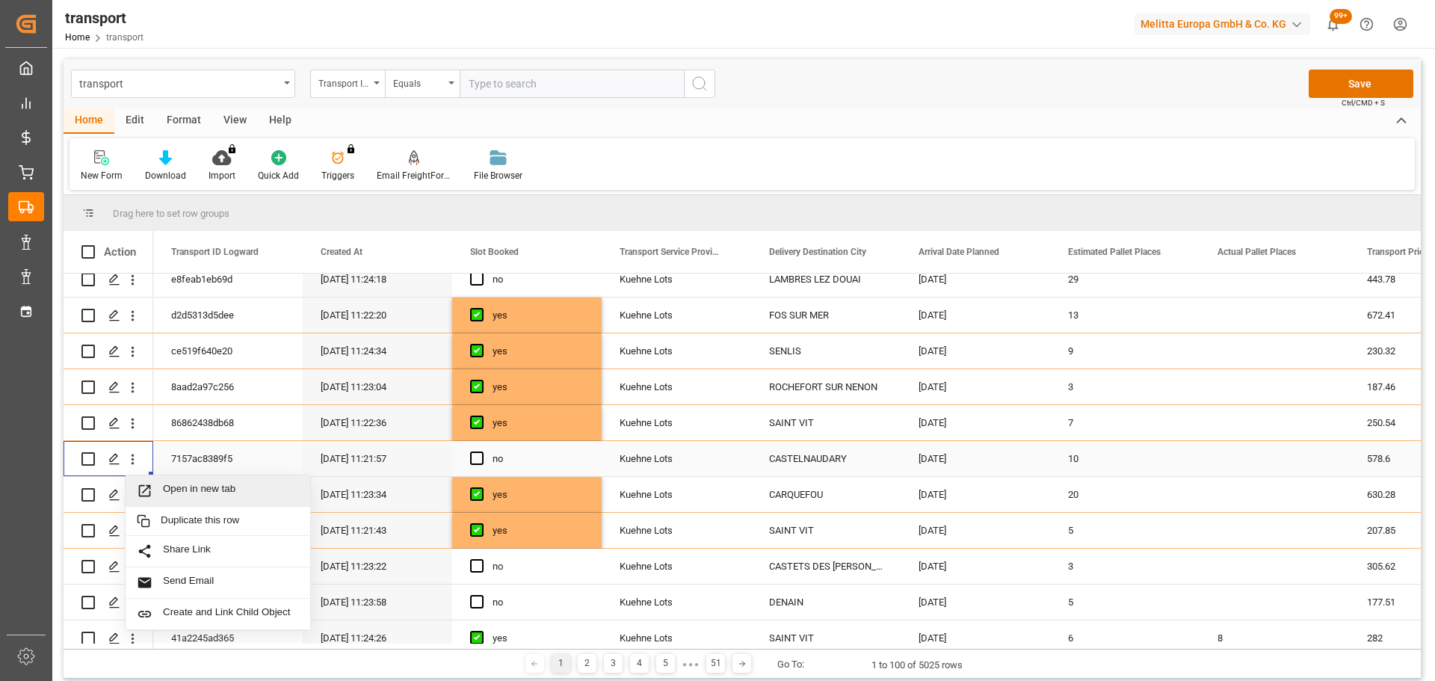
click at [185, 483] on span "Open in new tab" at bounding box center [231, 491] width 136 height 16
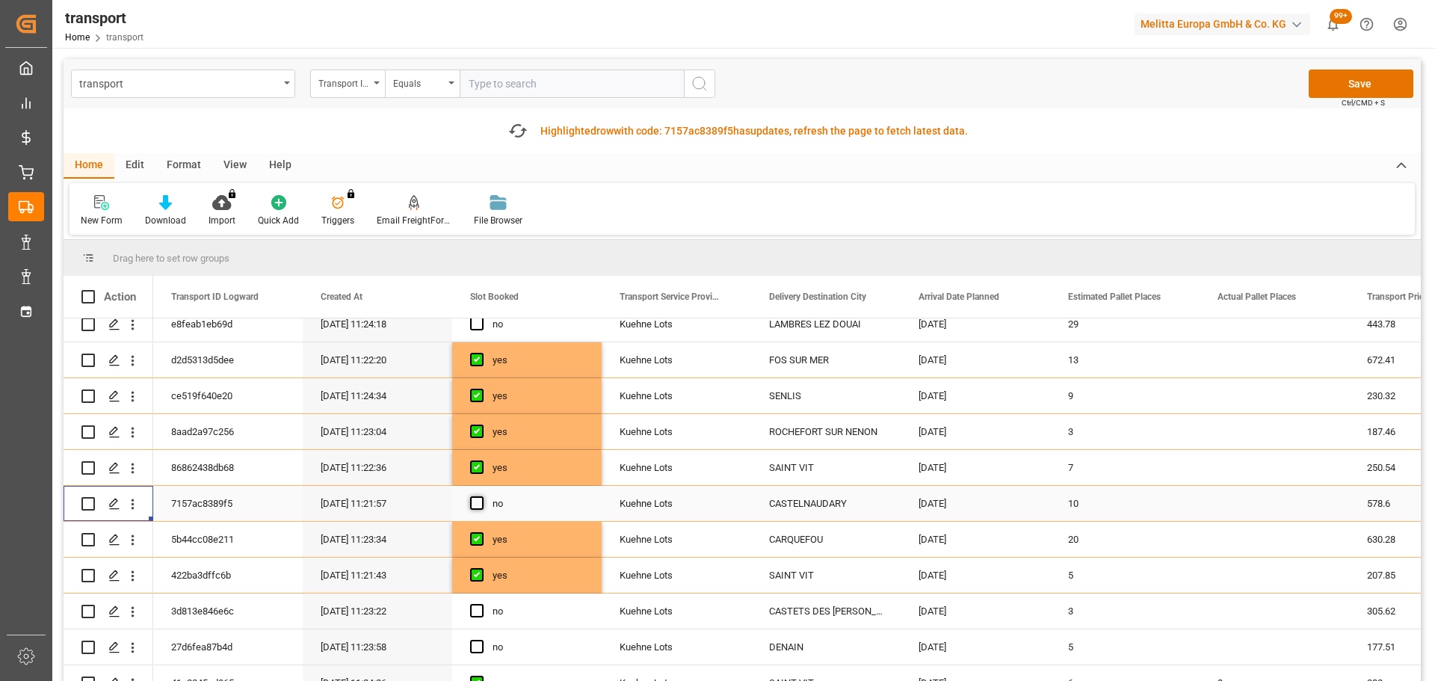
click at [472, 500] on span "Press SPACE to select this row." at bounding box center [476, 502] width 13 height 13
click at [481, 496] on input "Press SPACE to select this row." at bounding box center [481, 496] width 0 height 0
click at [127, 605] on icon "open menu" at bounding box center [133, 612] width 16 height 16
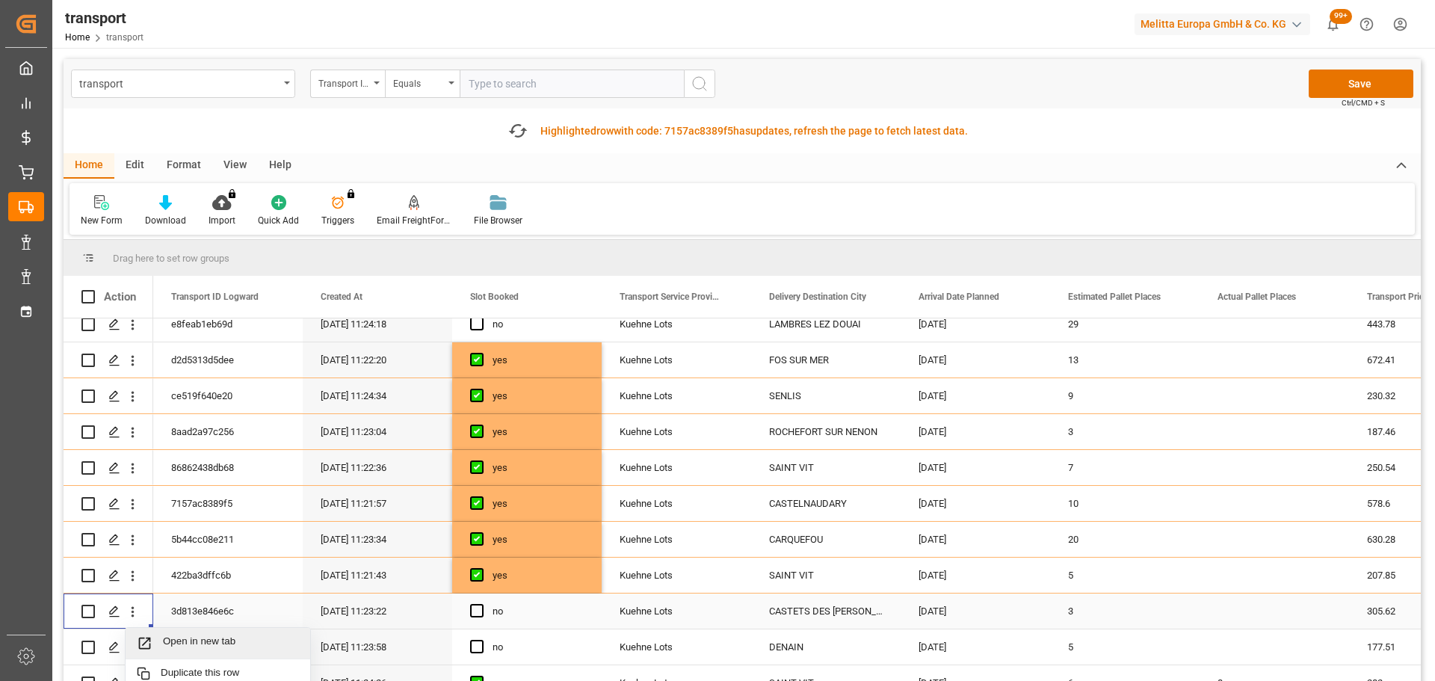
click at [187, 638] on span "Open in new tab" at bounding box center [231, 643] width 136 height 16
click at [477, 609] on span "Press SPACE to select this row." at bounding box center [476, 610] width 13 height 13
click at [481, 604] on input "Press SPACE to select this row." at bounding box center [481, 604] width 0 height 0
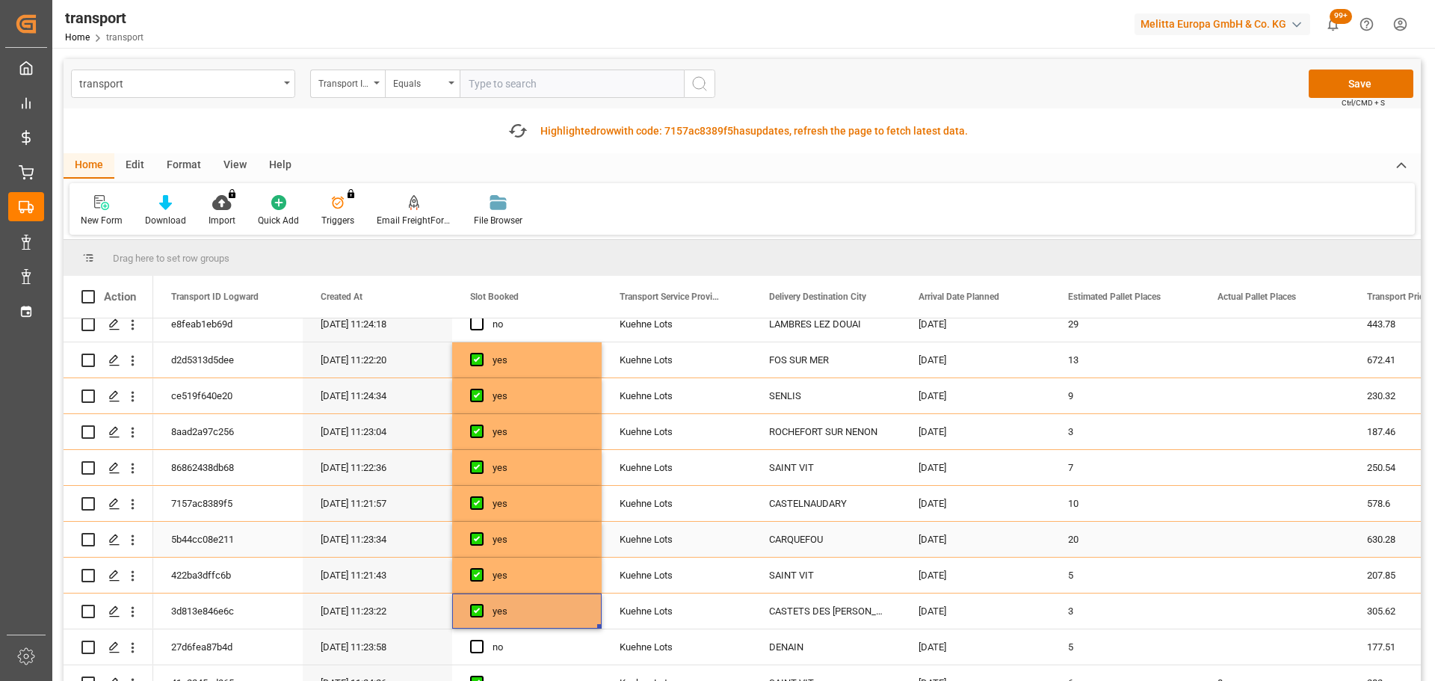
scroll to position [374, 0]
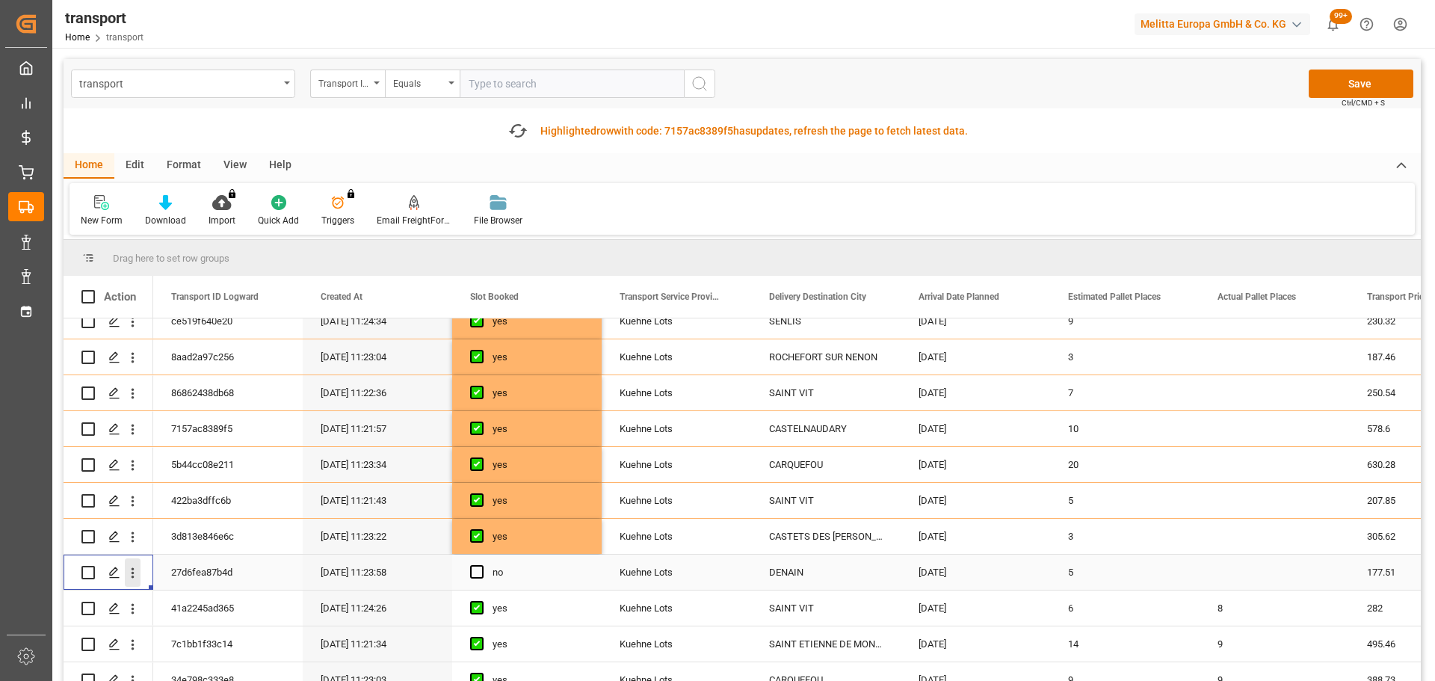
click at [130, 567] on icon "open menu" at bounding box center [133, 573] width 16 height 16
click at [197, 595] on div "Open in new tab" at bounding box center [218, 604] width 185 height 31
click at [475, 568] on span "Press SPACE to select this row." at bounding box center [476, 571] width 13 height 13
click at [481, 565] on input "Press SPACE to select this row." at bounding box center [481, 565] width 0 height 0
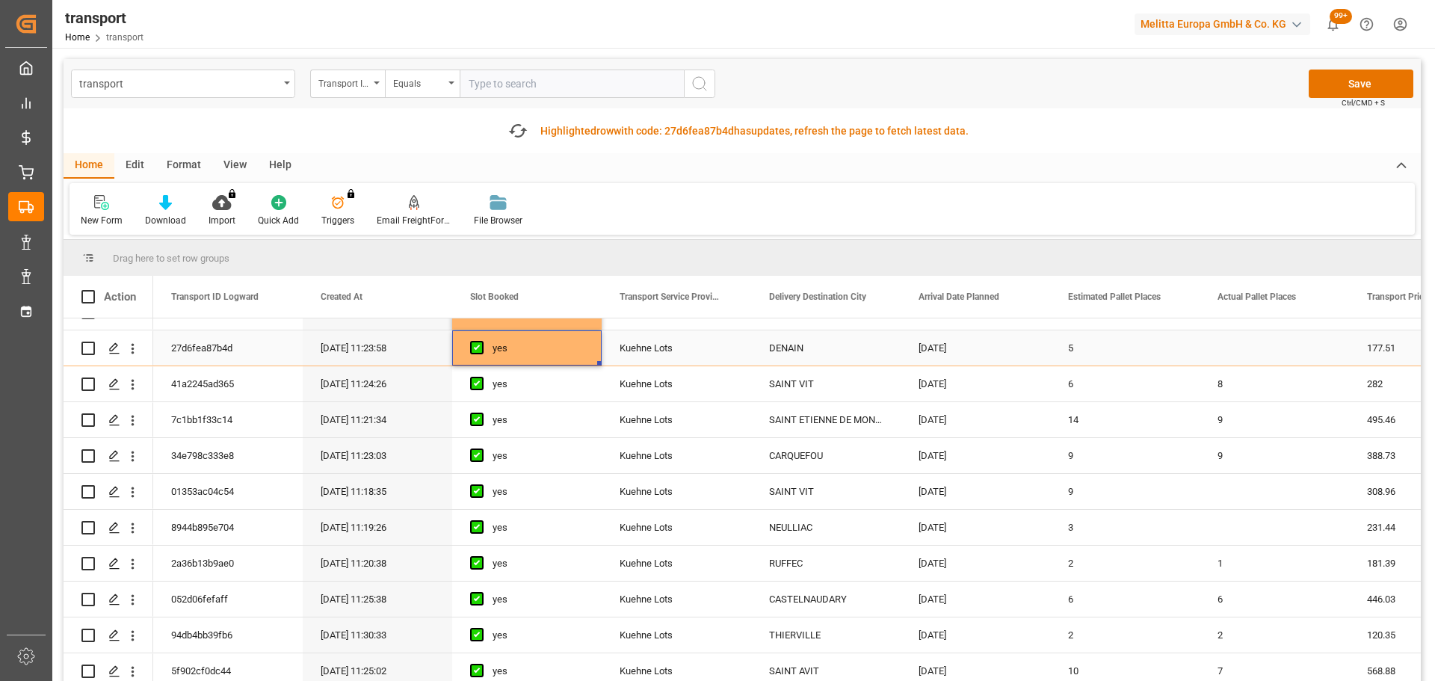
scroll to position [224, 0]
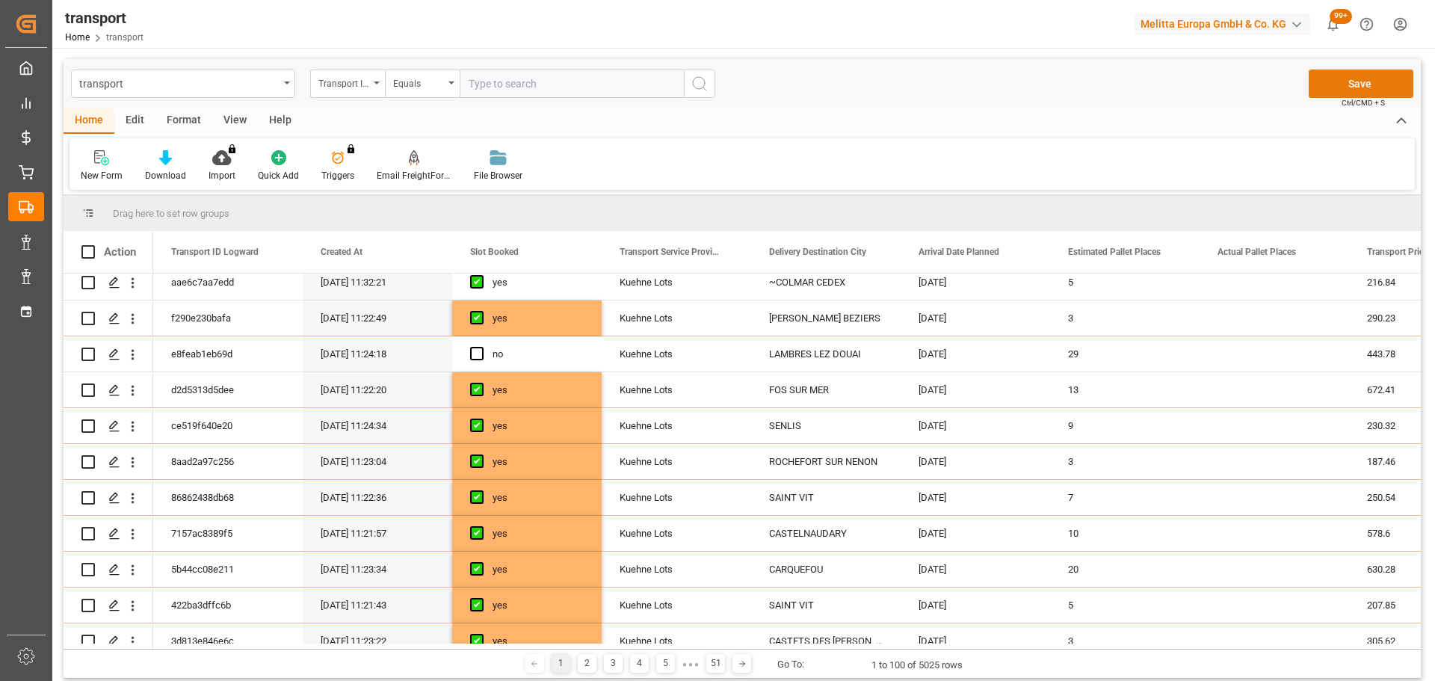
click at [1370, 81] on button "Save" at bounding box center [1360, 83] width 105 height 28
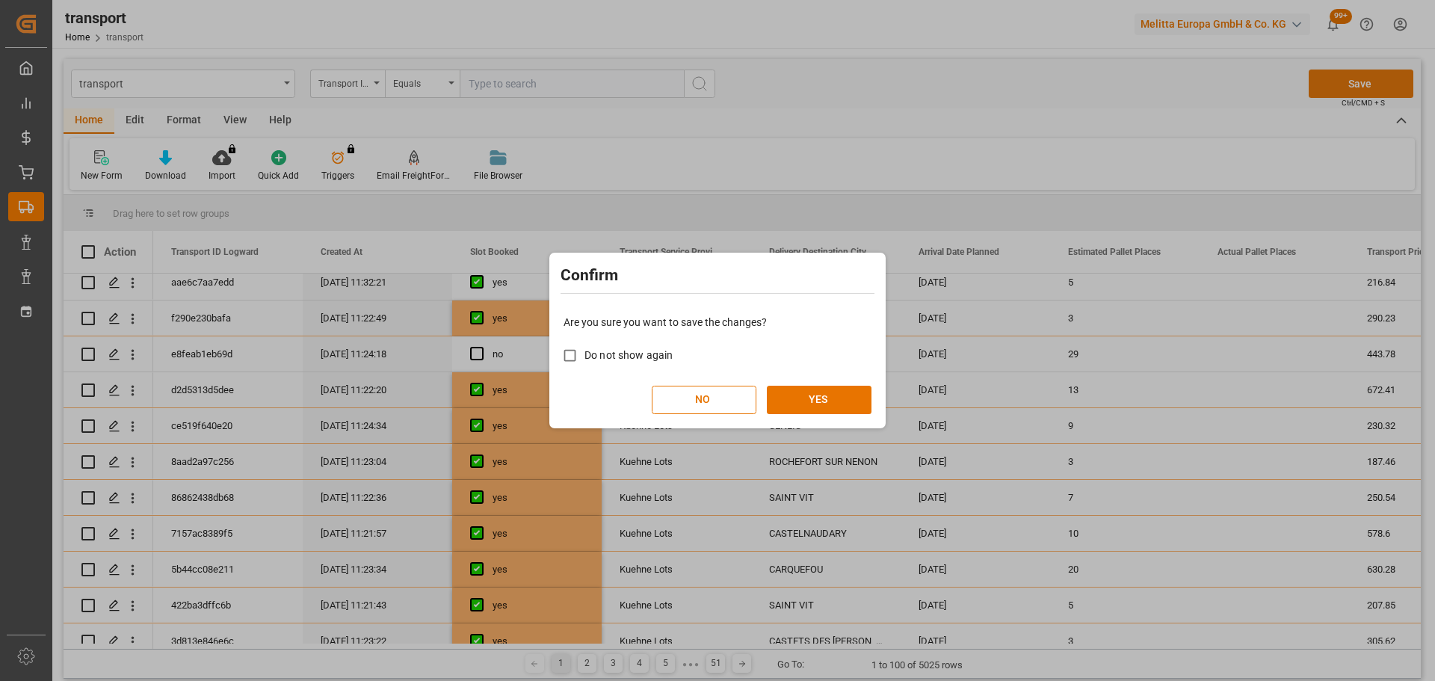
click at [1370, 81] on div "Confirm Are you sure you want to save the changes? Do not show again NO YES" at bounding box center [717, 340] width 1435 height 681
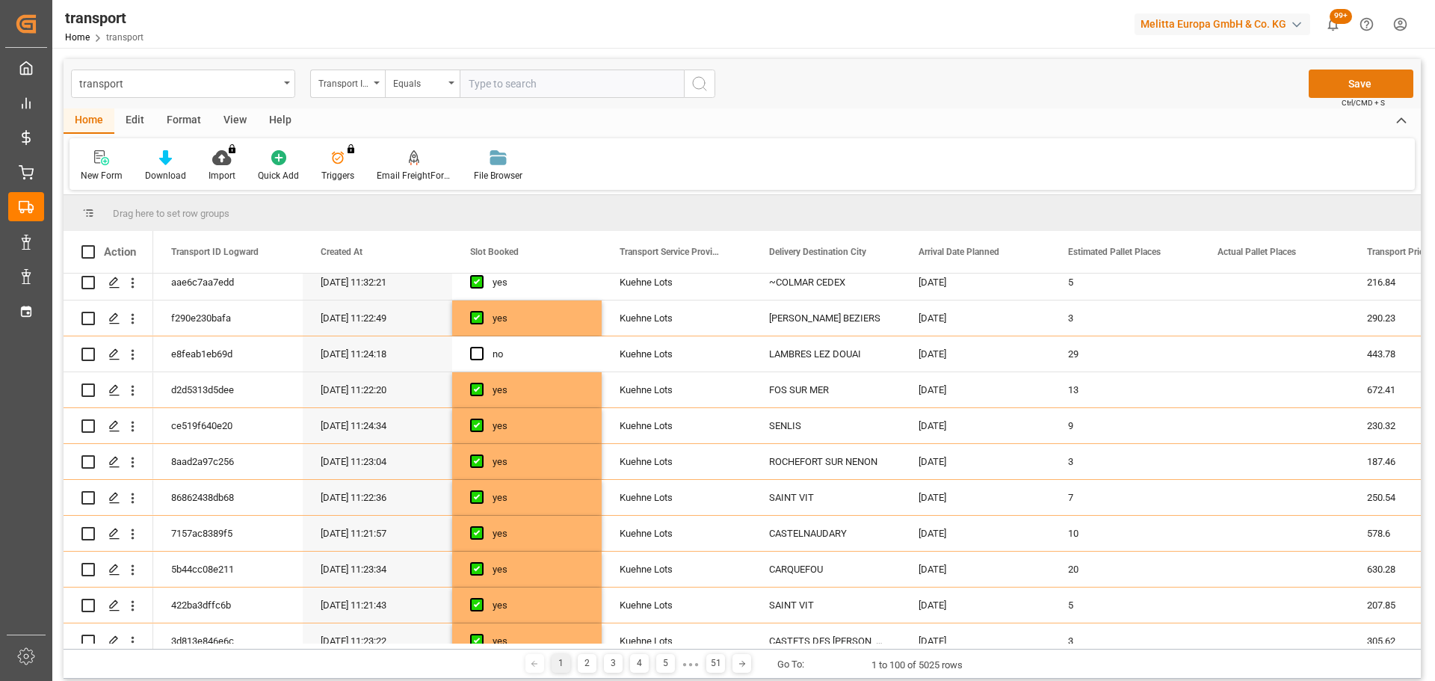
click at [1348, 77] on button "Save" at bounding box center [1360, 83] width 105 height 28
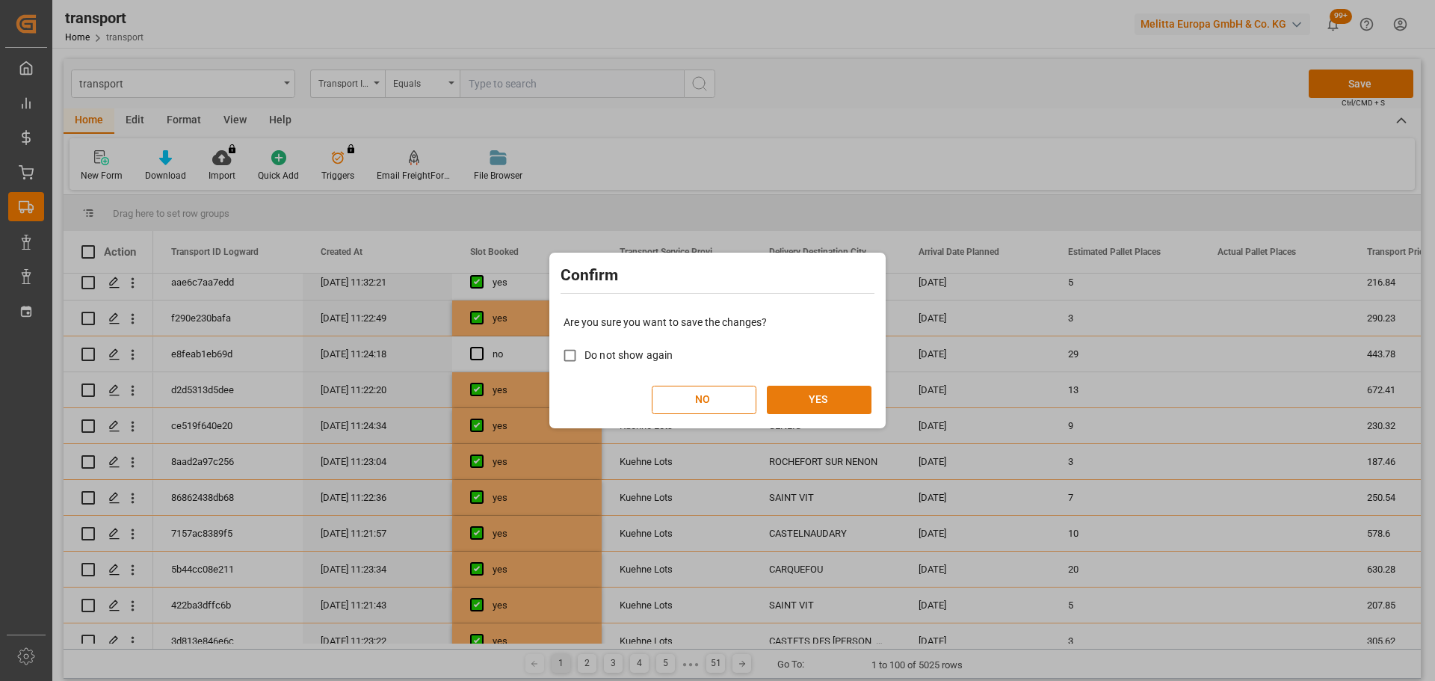
click at [814, 392] on button "YES" at bounding box center [819, 400] width 105 height 28
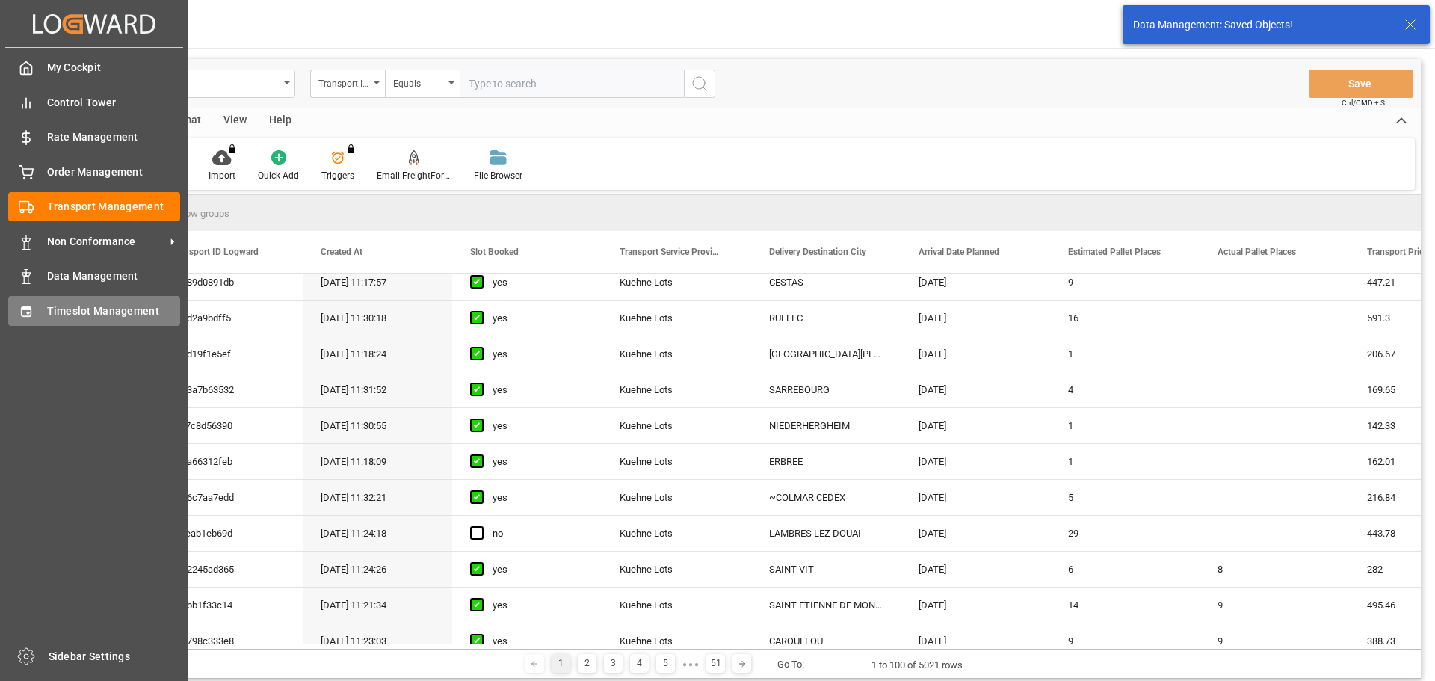
click at [91, 303] on span "Timeslot Management" at bounding box center [114, 311] width 134 height 16
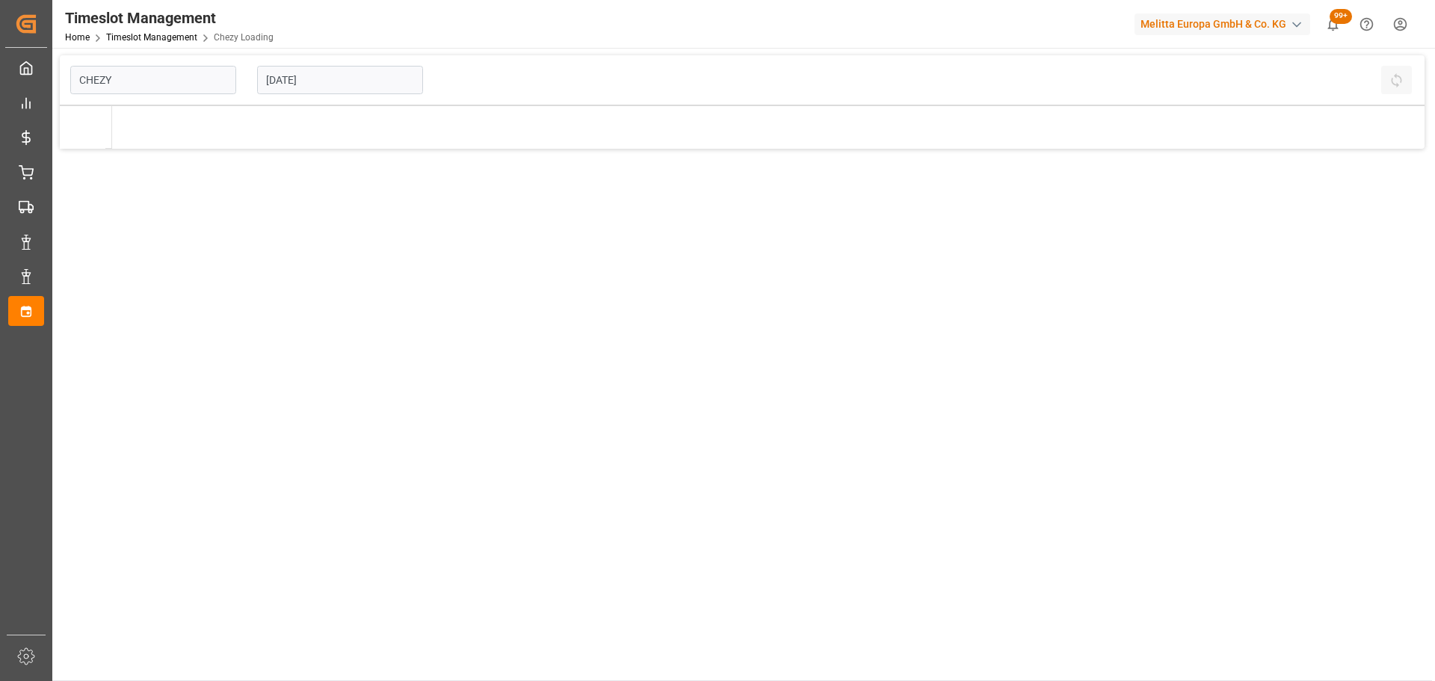
type input "Chezy Loading"
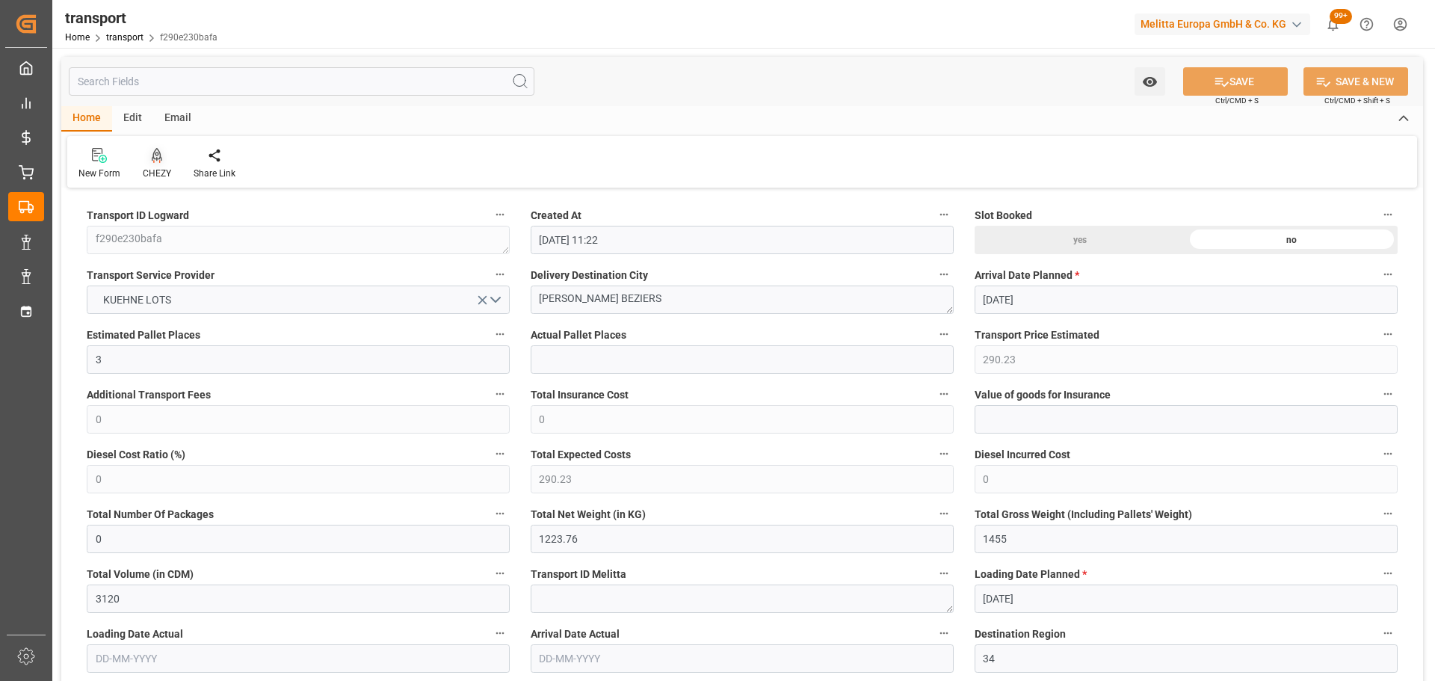
click at [161, 161] on icon at bounding box center [157, 154] width 10 height 13
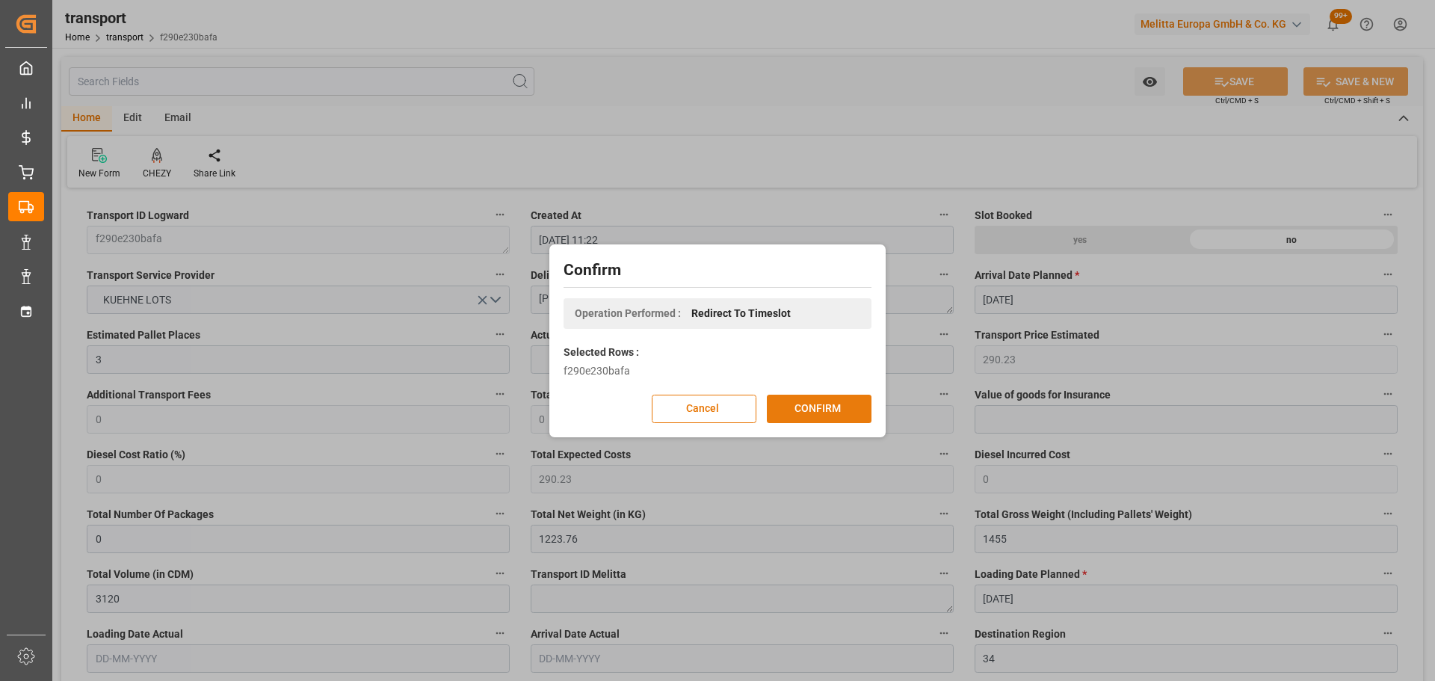
click at [841, 403] on button "CONFIRM" at bounding box center [819, 409] width 105 height 28
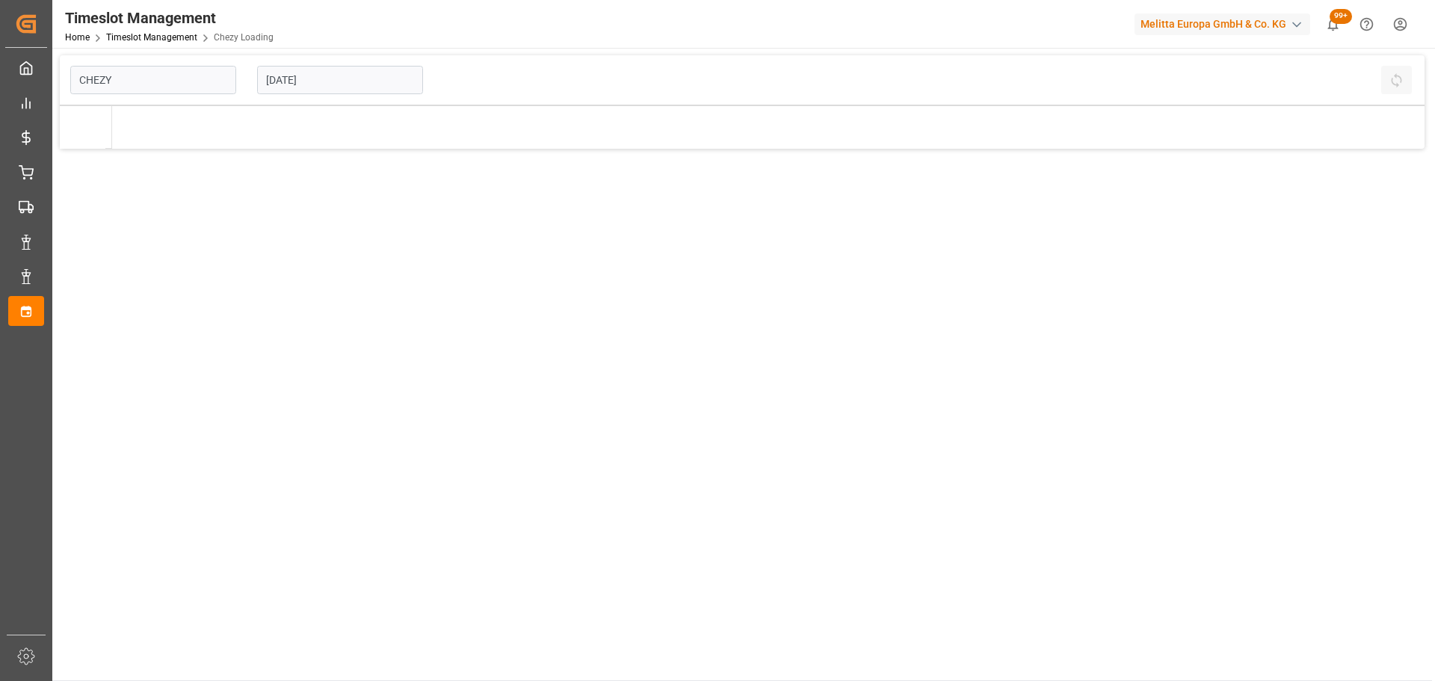
type input "Chezy Loading"
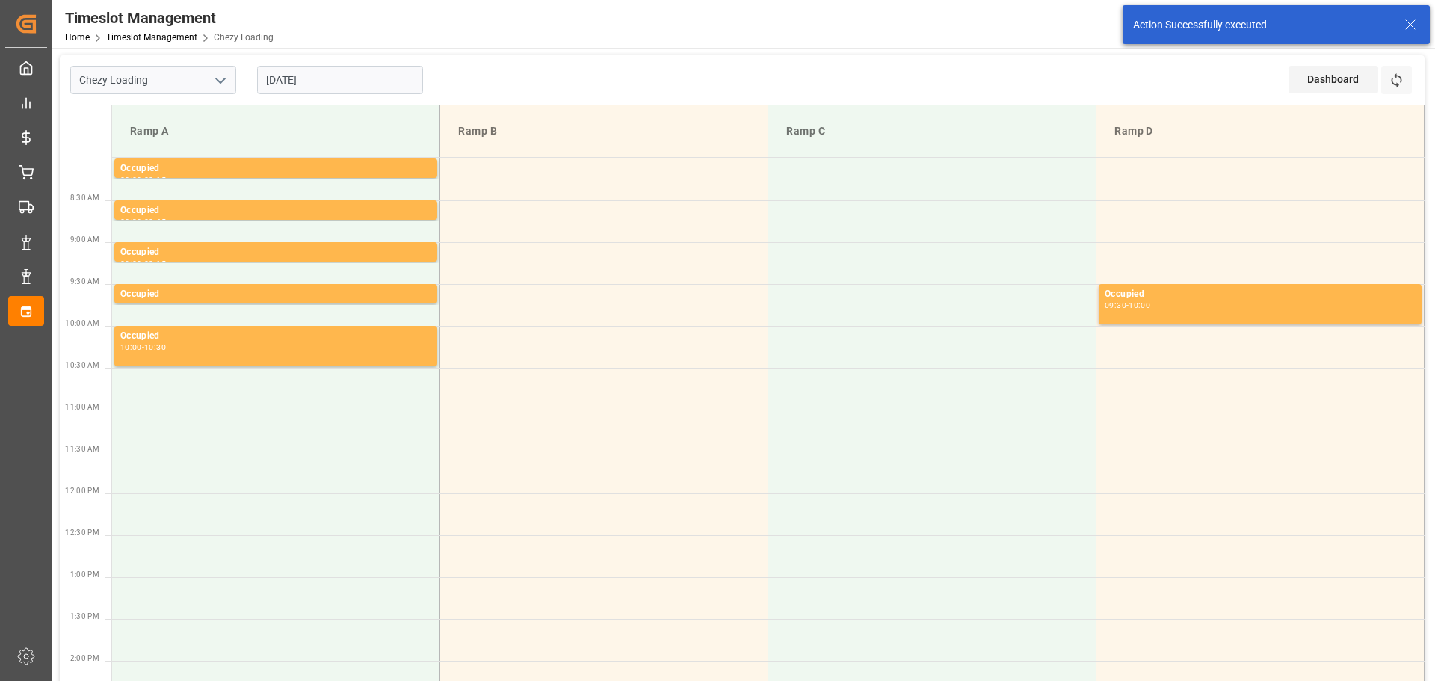
click at [310, 84] on input "[DATE]" at bounding box center [340, 80] width 166 height 28
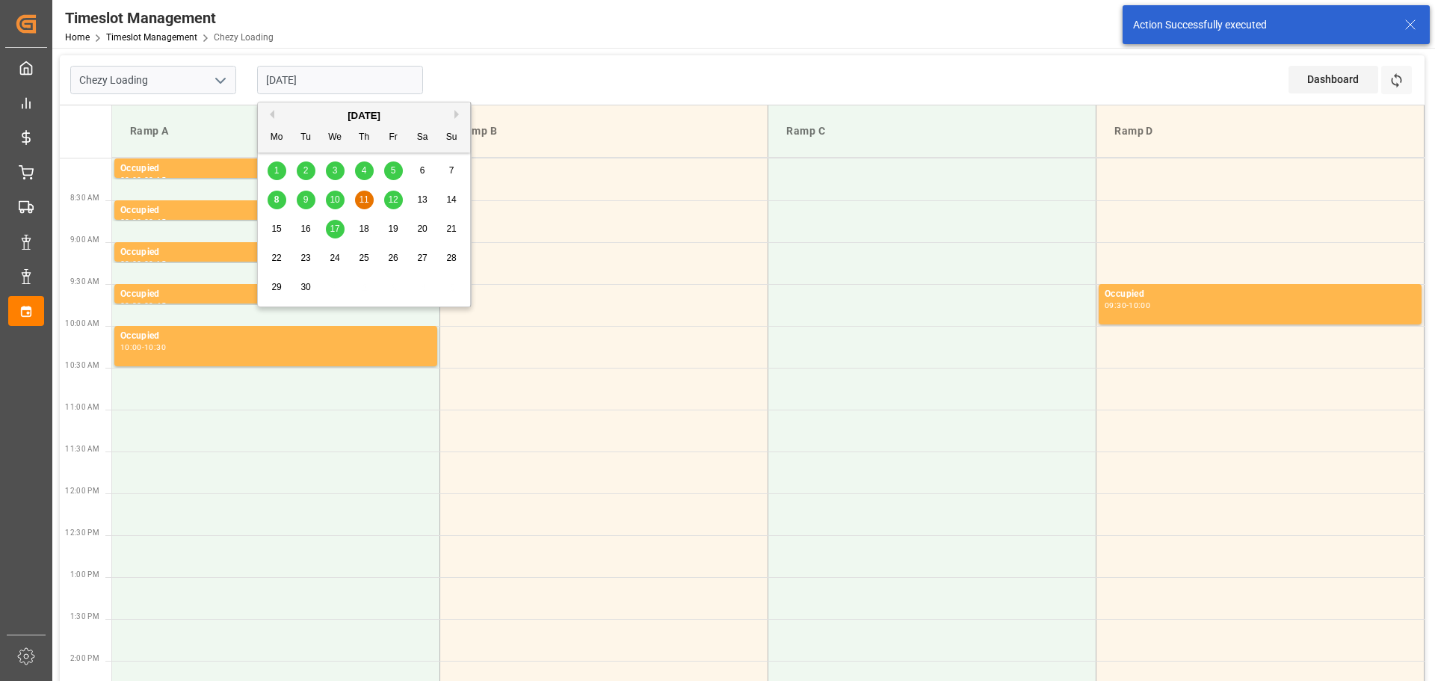
click at [330, 200] on span "10" at bounding box center [335, 199] width 10 height 10
type input "[DATE]"
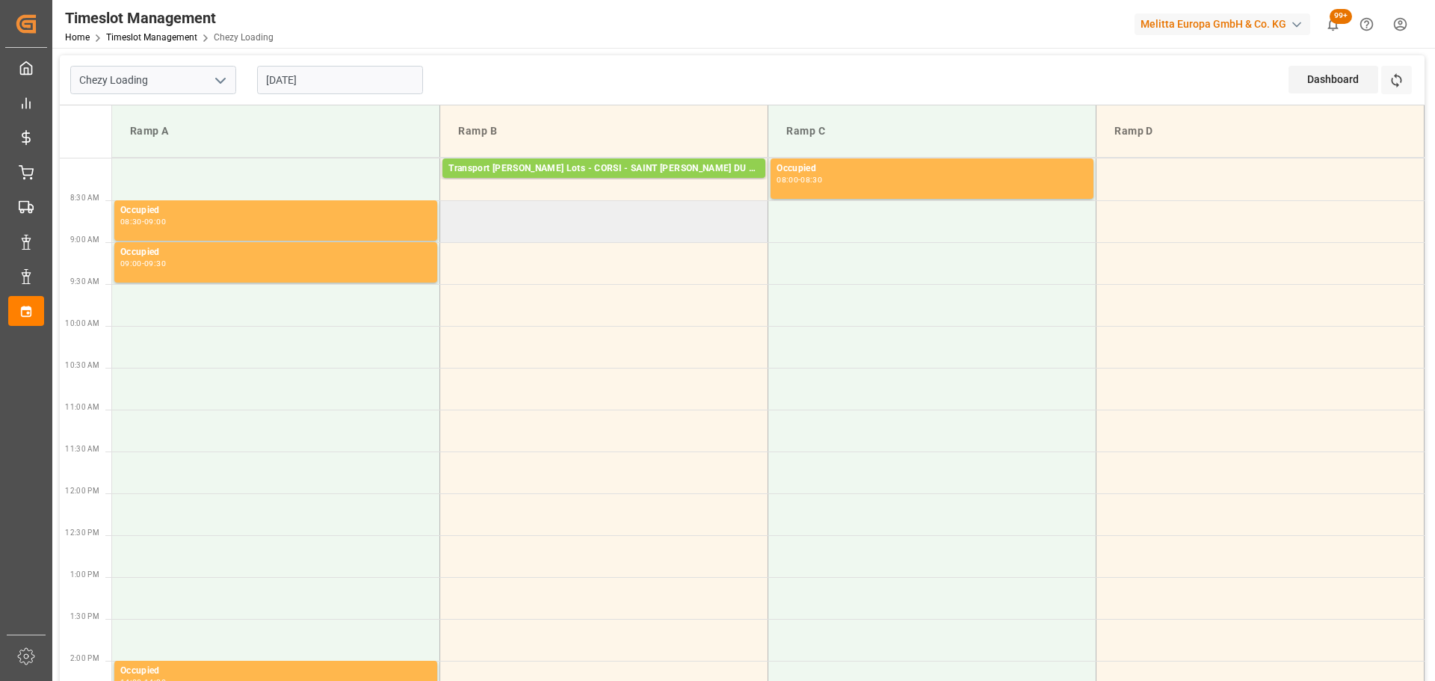
click at [454, 237] on td at bounding box center [604, 221] width 328 height 42
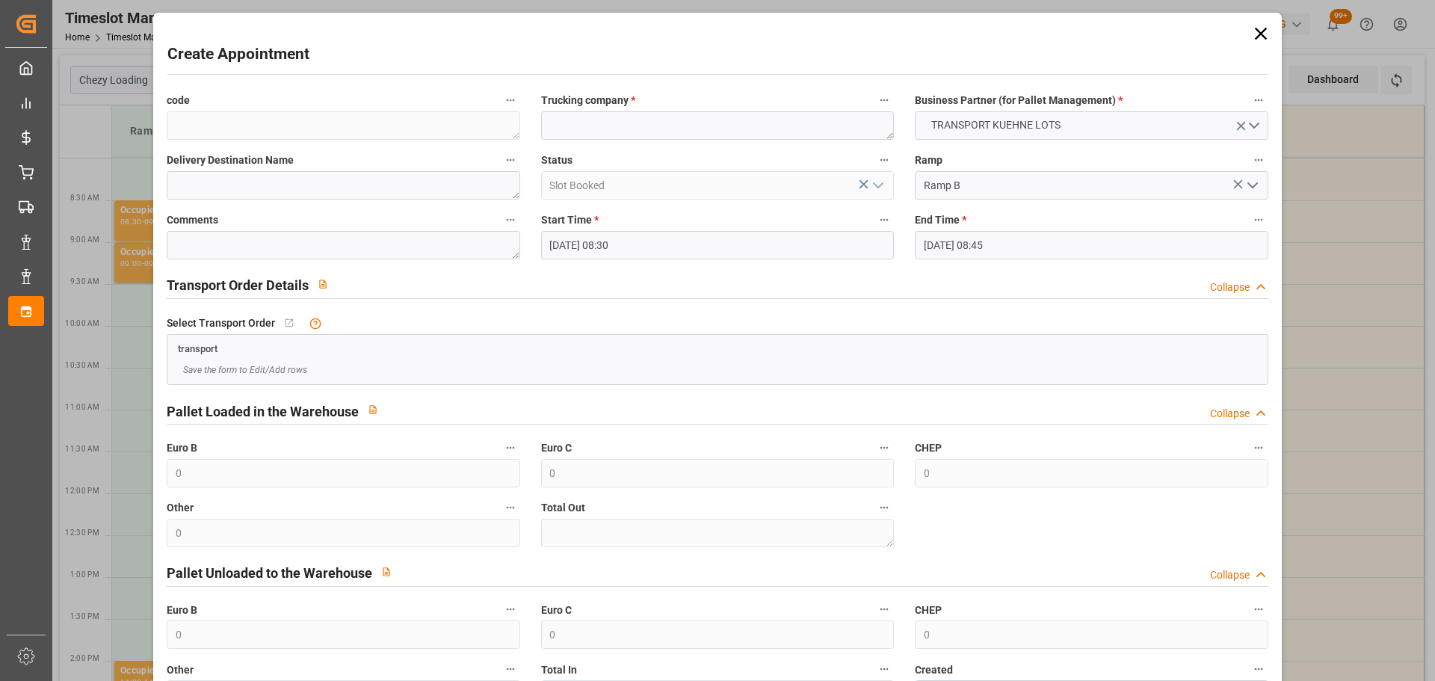
click at [603, 238] on input "10-09-2025 08:30" at bounding box center [717, 245] width 353 height 28
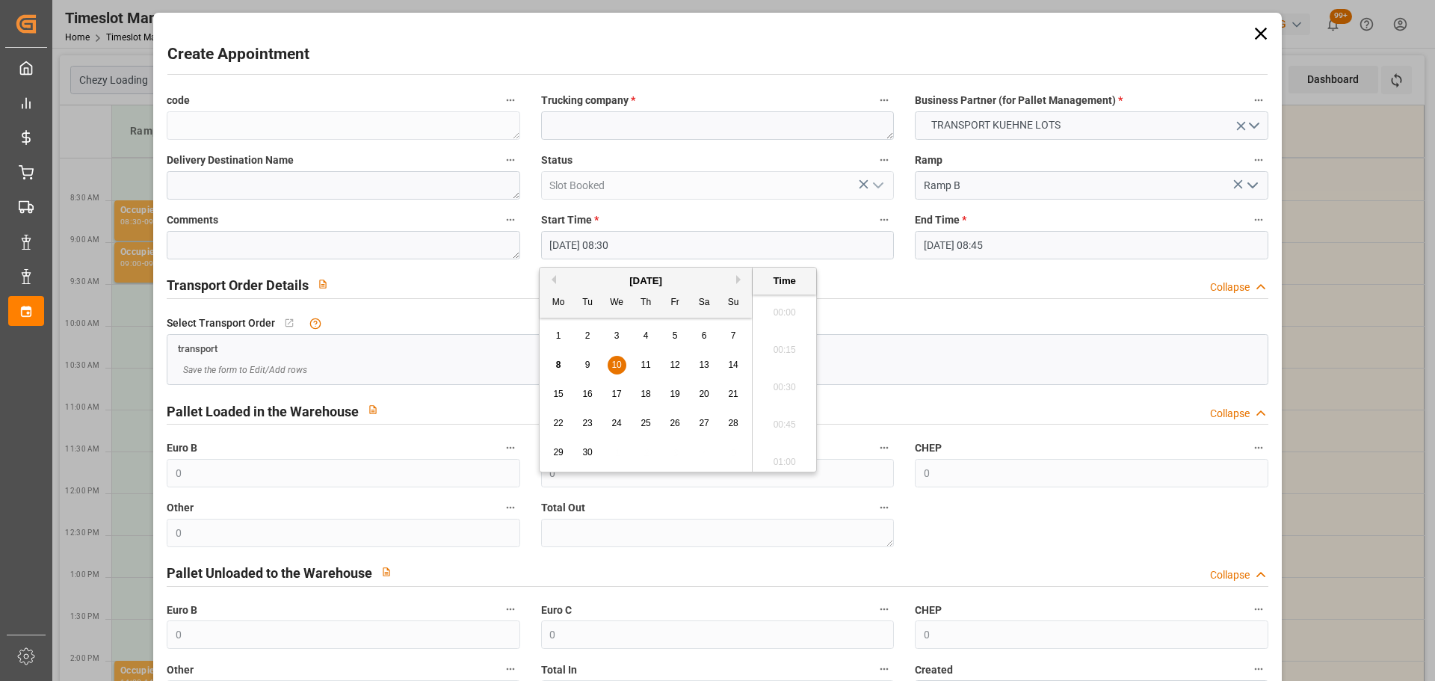
scroll to position [1201, 0]
click at [615, 364] on span "10" at bounding box center [616, 364] width 10 height 10
click at [771, 416] on li "08:45" at bounding box center [784, 419] width 64 height 37
type input "[DATE] 08:45"
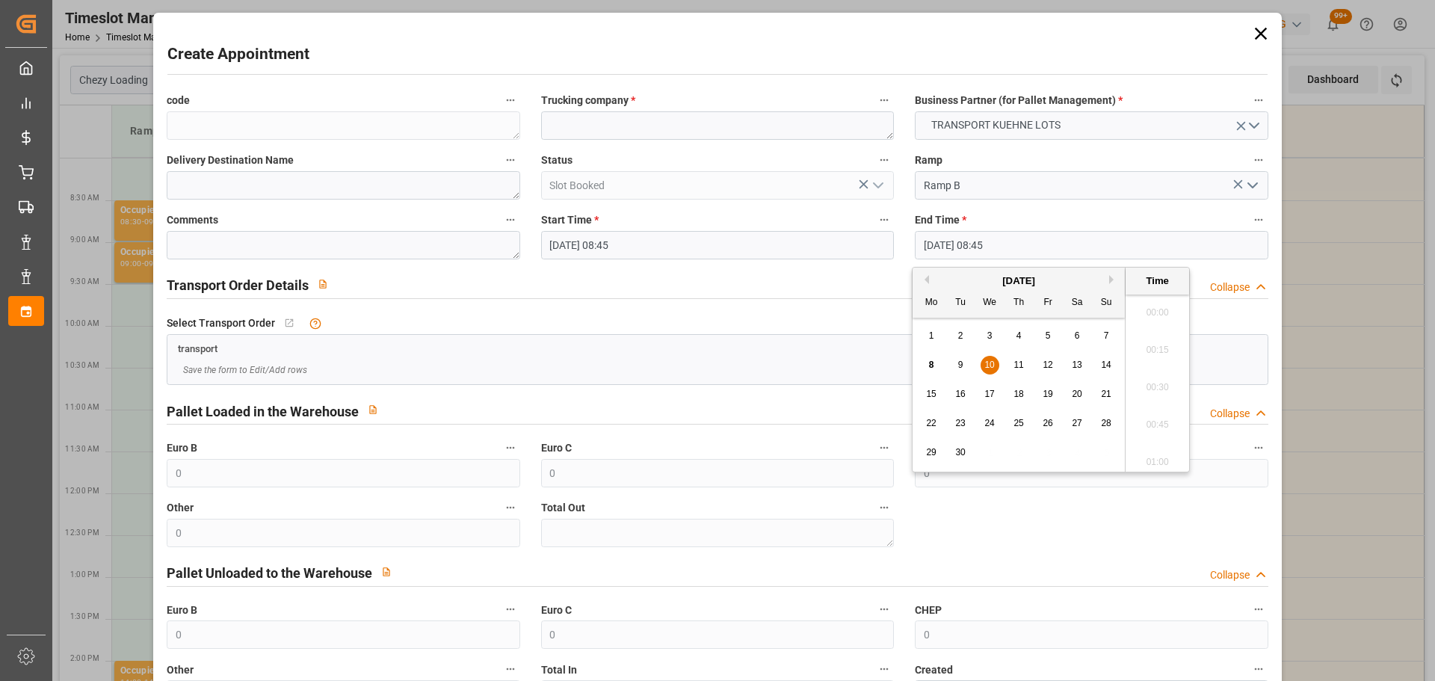
click at [943, 244] on input "10-09-2025 08:45" at bounding box center [1091, 245] width 353 height 28
click at [983, 367] on div "10" at bounding box center [989, 365] width 19 height 18
click at [1162, 416] on li "09:00" at bounding box center [1157, 419] width 64 height 37
type input "10-09-2025 09:00"
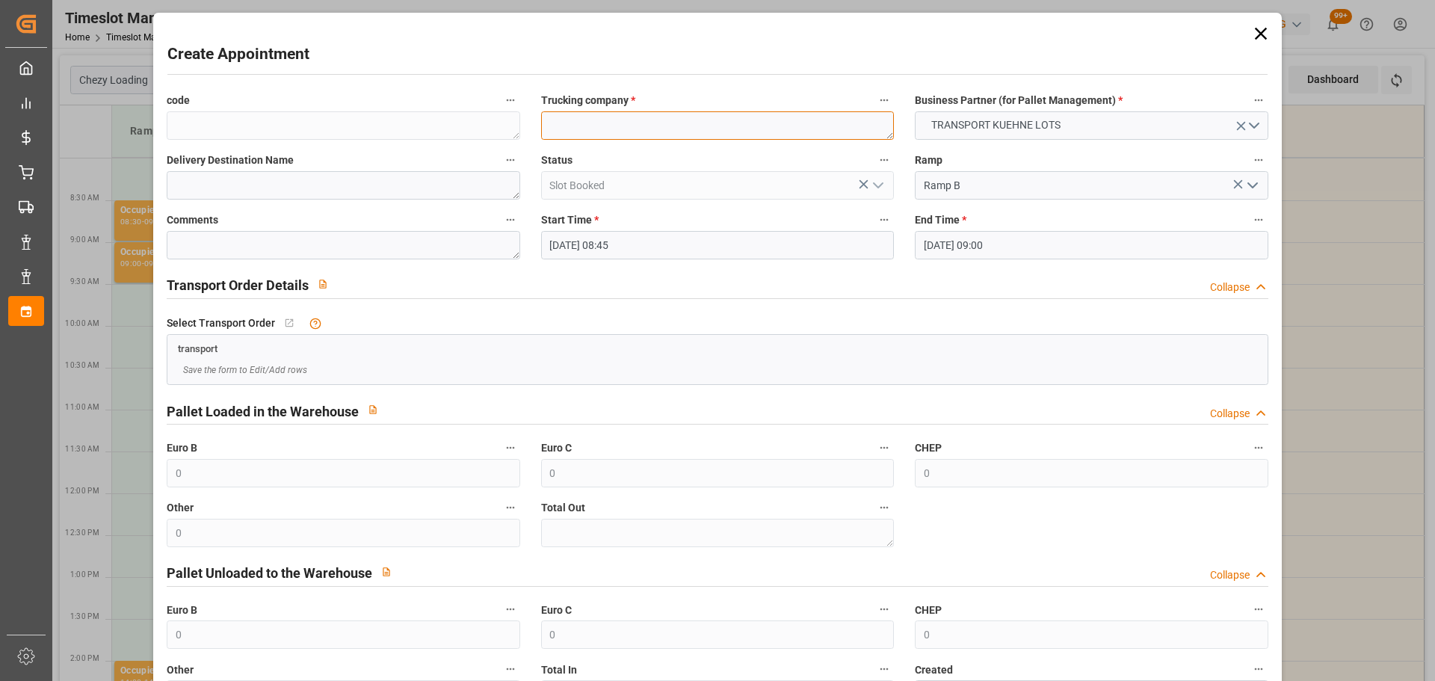
click at [619, 124] on textarea at bounding box center [717, 125] width 353 height 28
type textarea "FOURNIE"
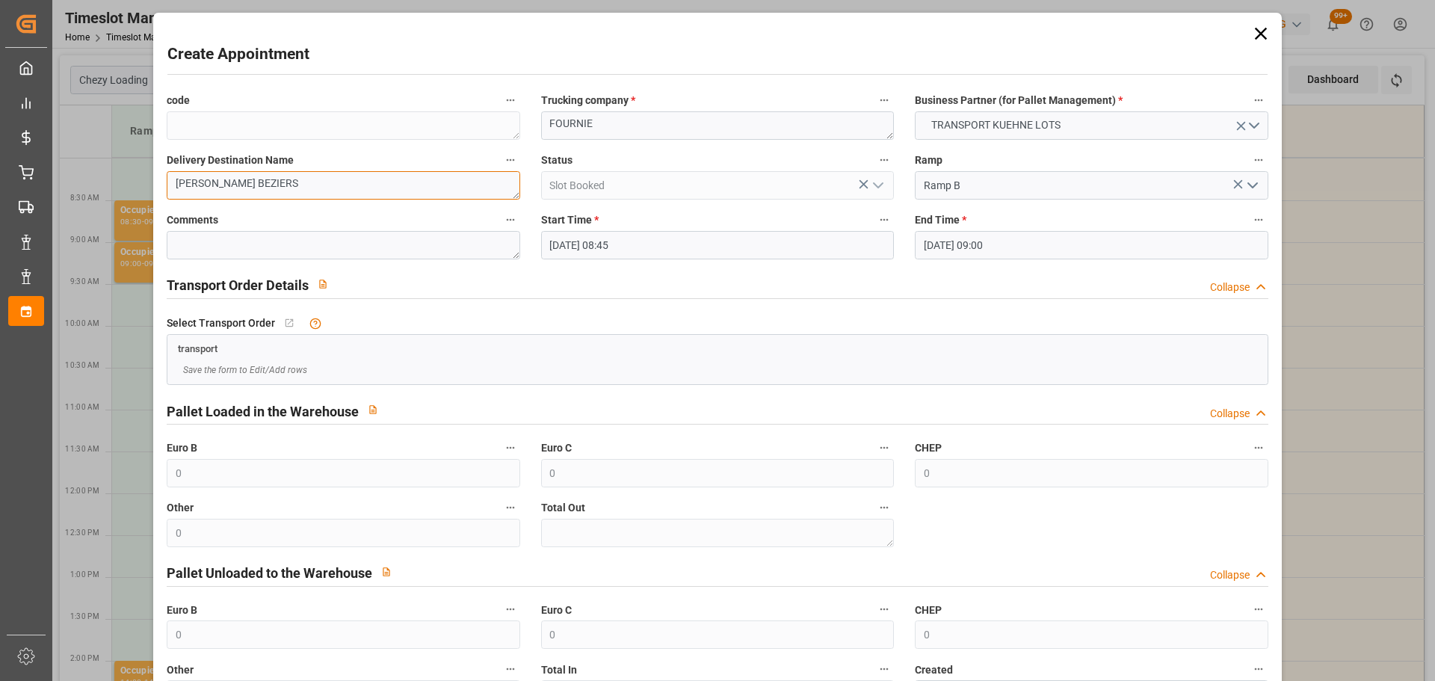
scroll to position [114, 0]
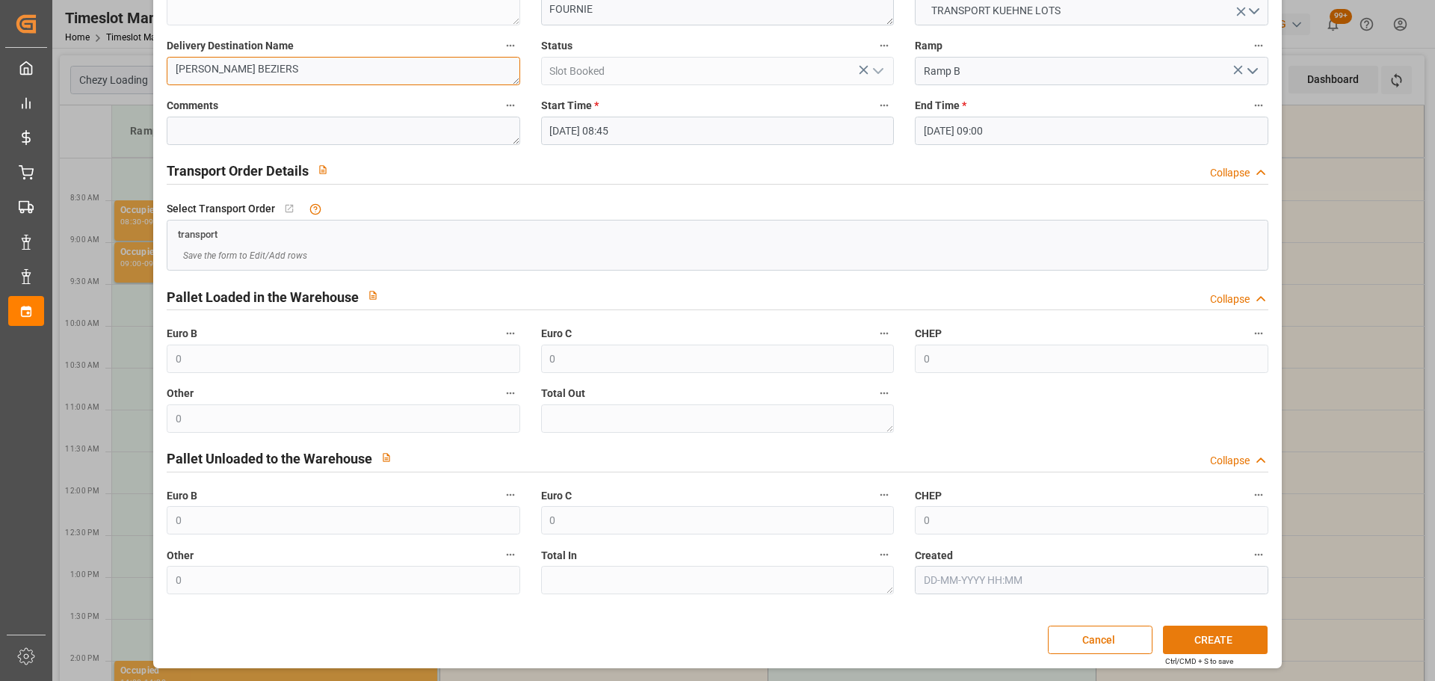
type textarea "VILLENEUVE LES BEZIERS"
click at [1171, 633] on button "CREATE" at bounding box center [1215, 639] width 105 height 28
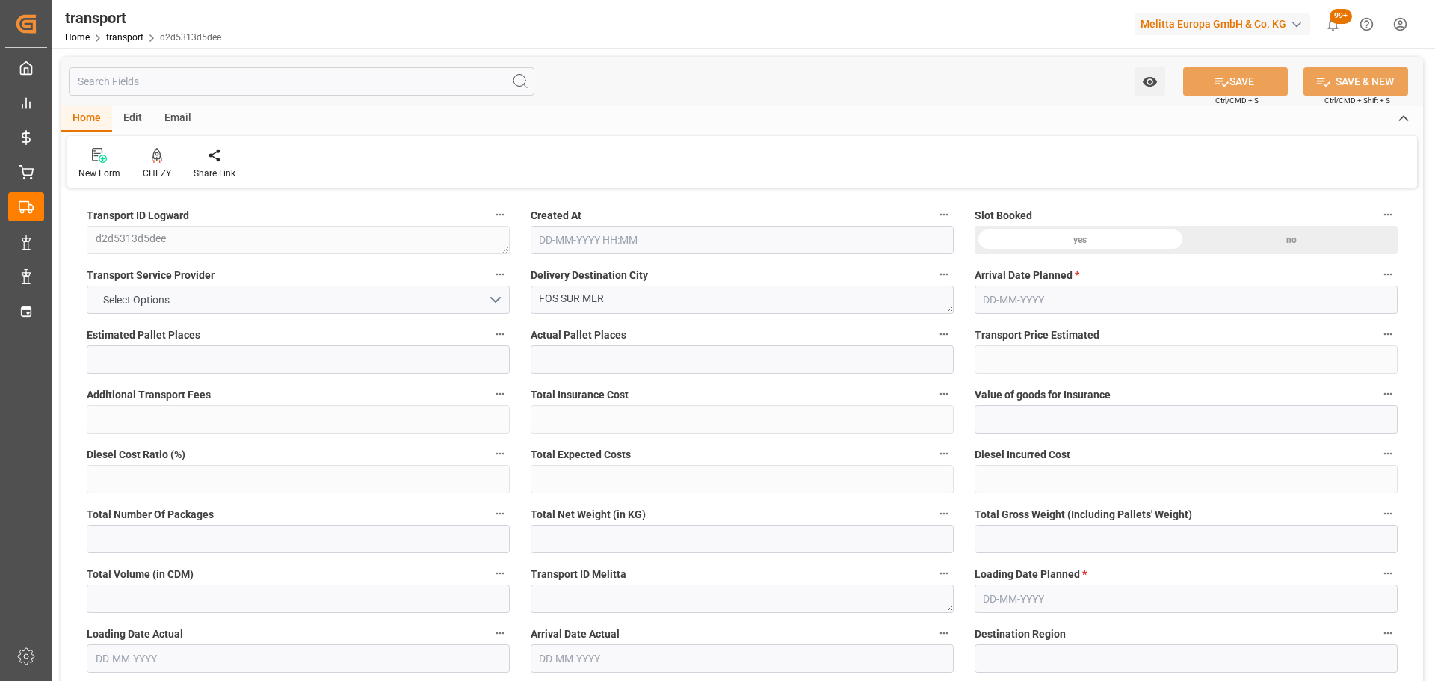
type input "13"
type input "672.41"
type input "0"
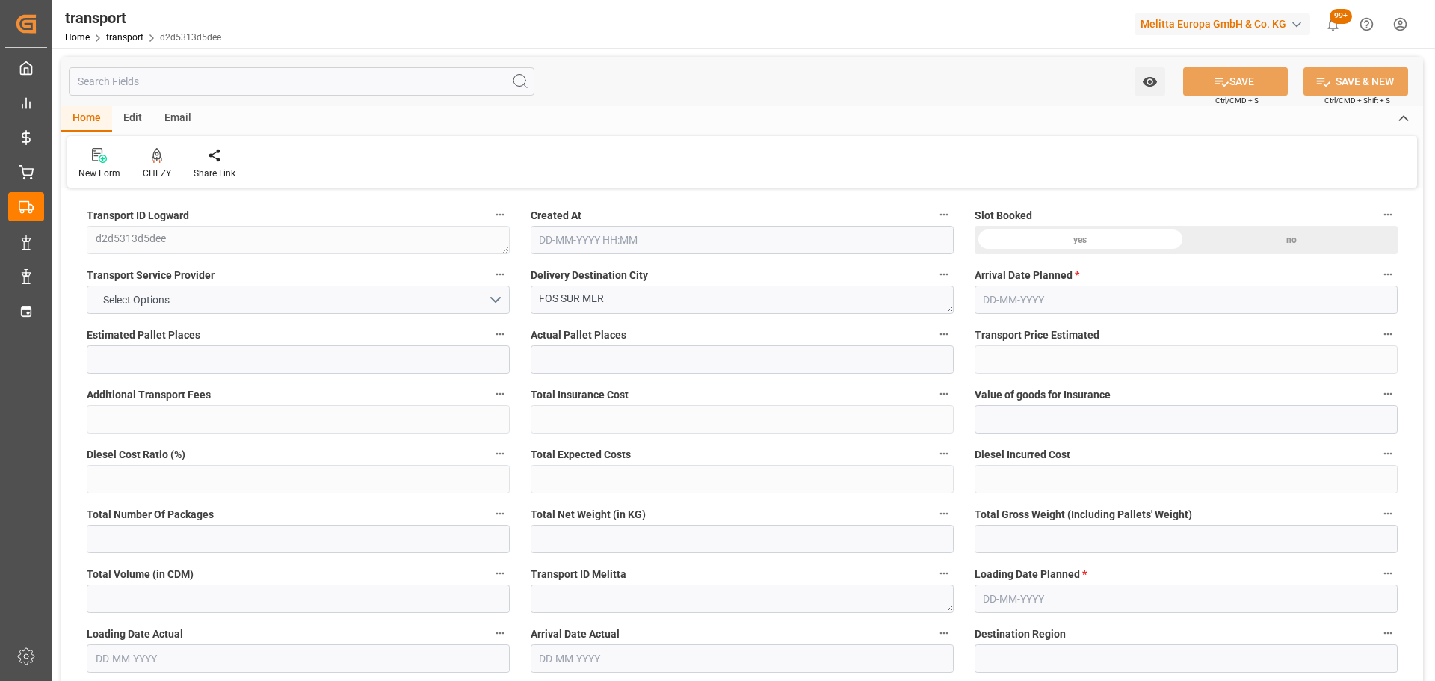
type input "672.41"
type input "0"
type input "1185.6"
type input "2119"
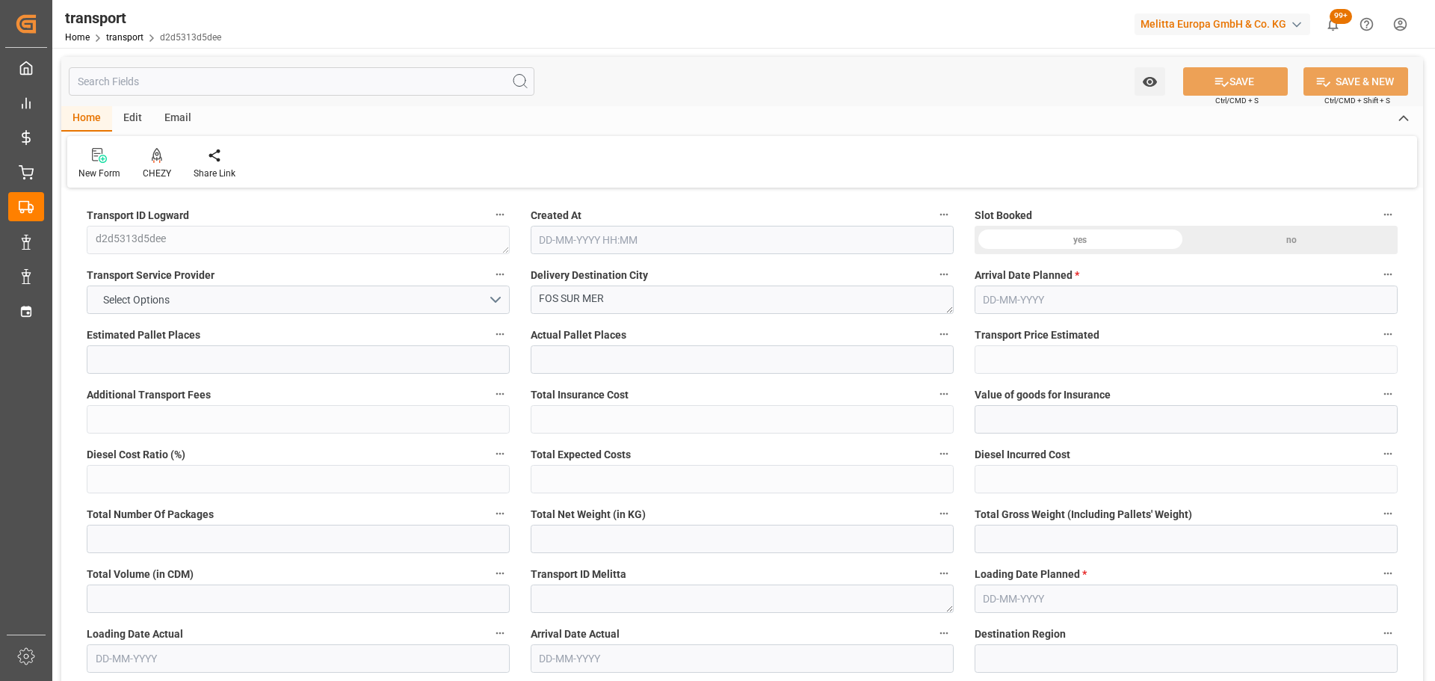
type input "15645.552"
type input "13"
type input "0"
type input "13"
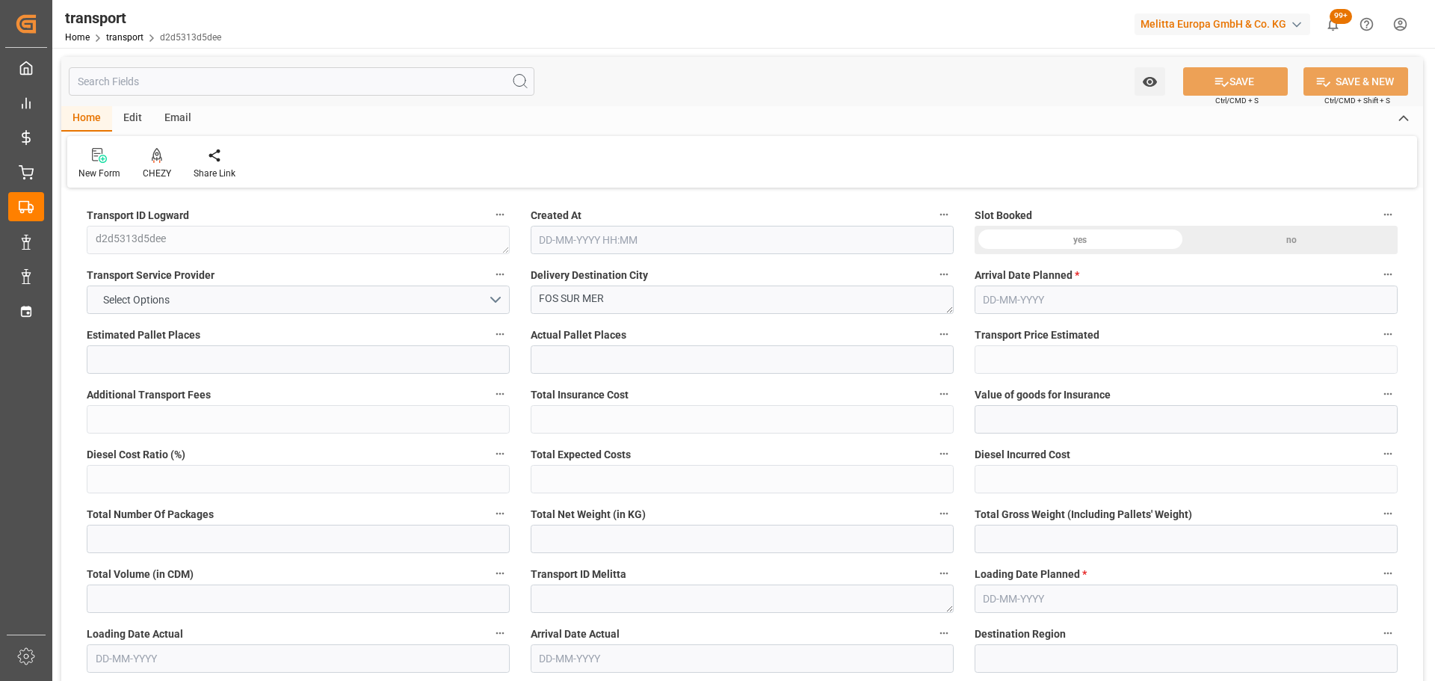
type input "101"
type input "1644.24"
type input "0"
type input "4710.8598"
type input "0"
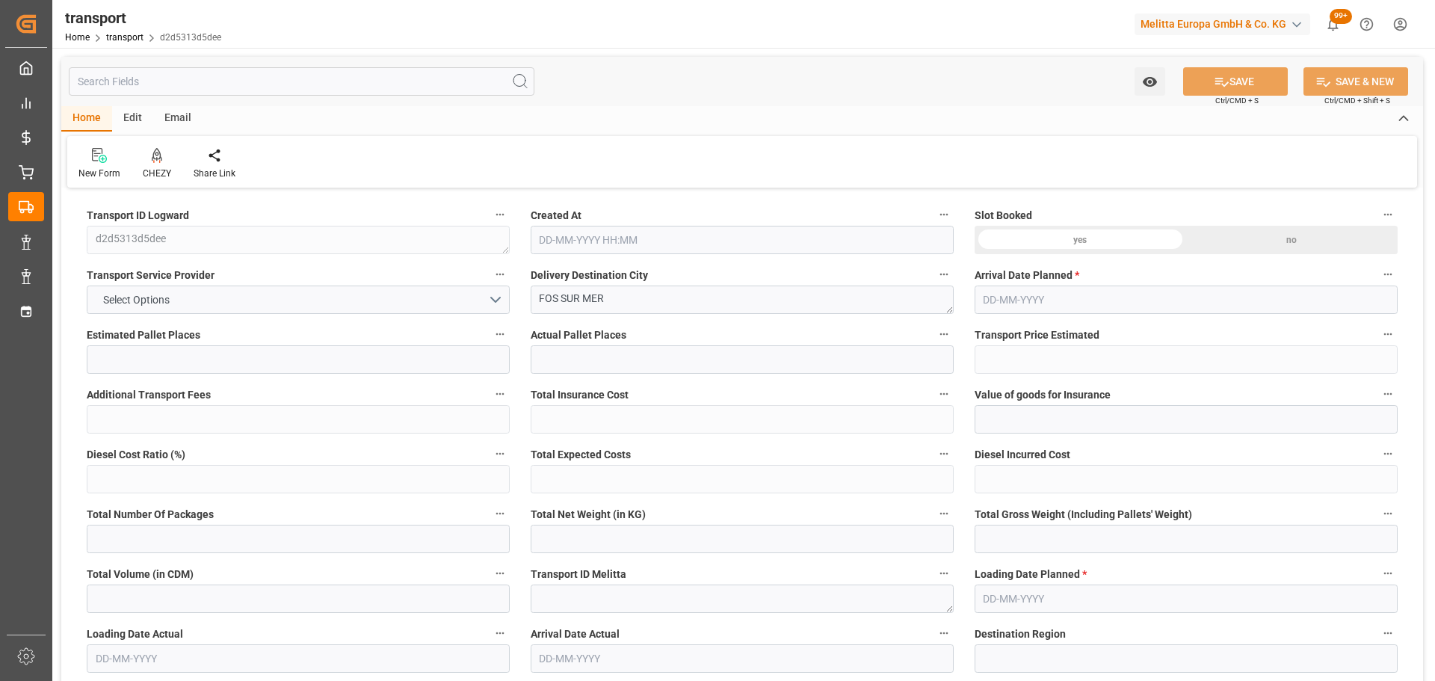
type input "0"
type input "21"
type input "35"
type input "08-09-2025 11:22"
type input "[DATE]"
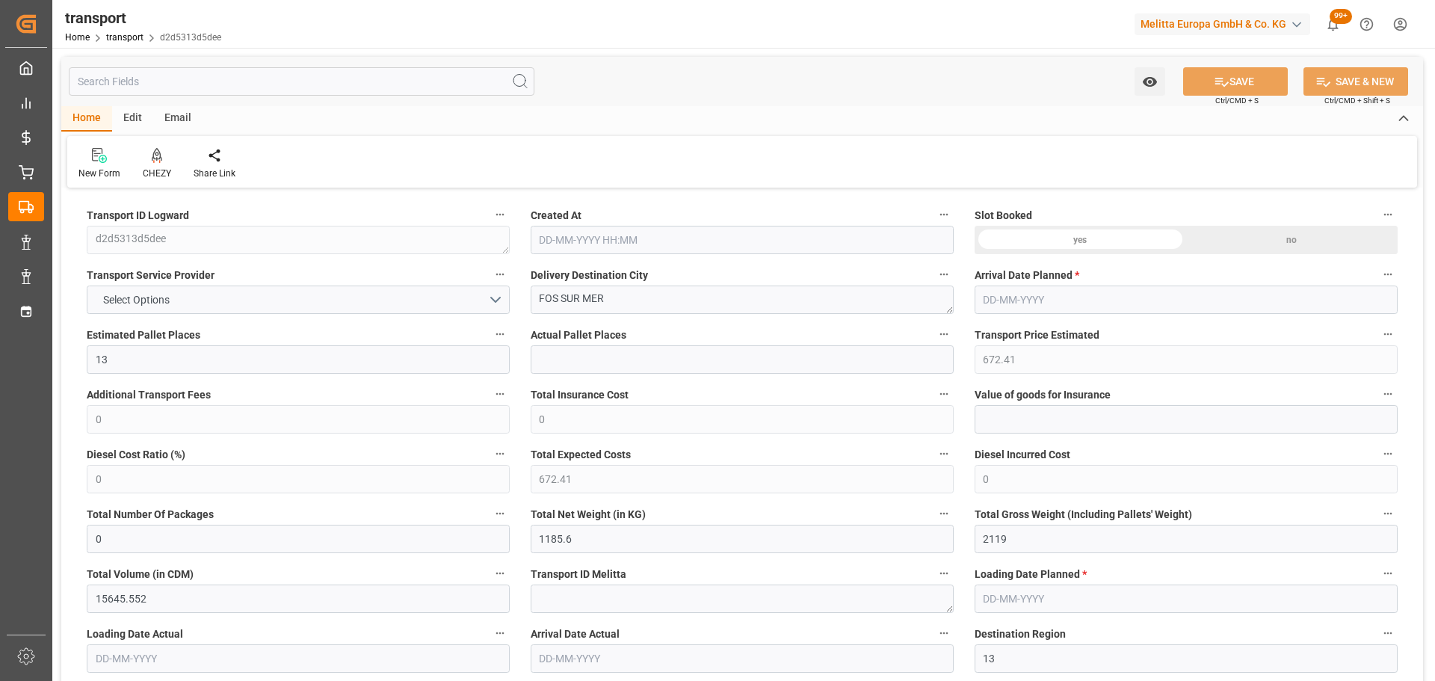
type input "[DATE]"
click at [155, 161] on icon at bounding box center [157, 155] width 10 height 15
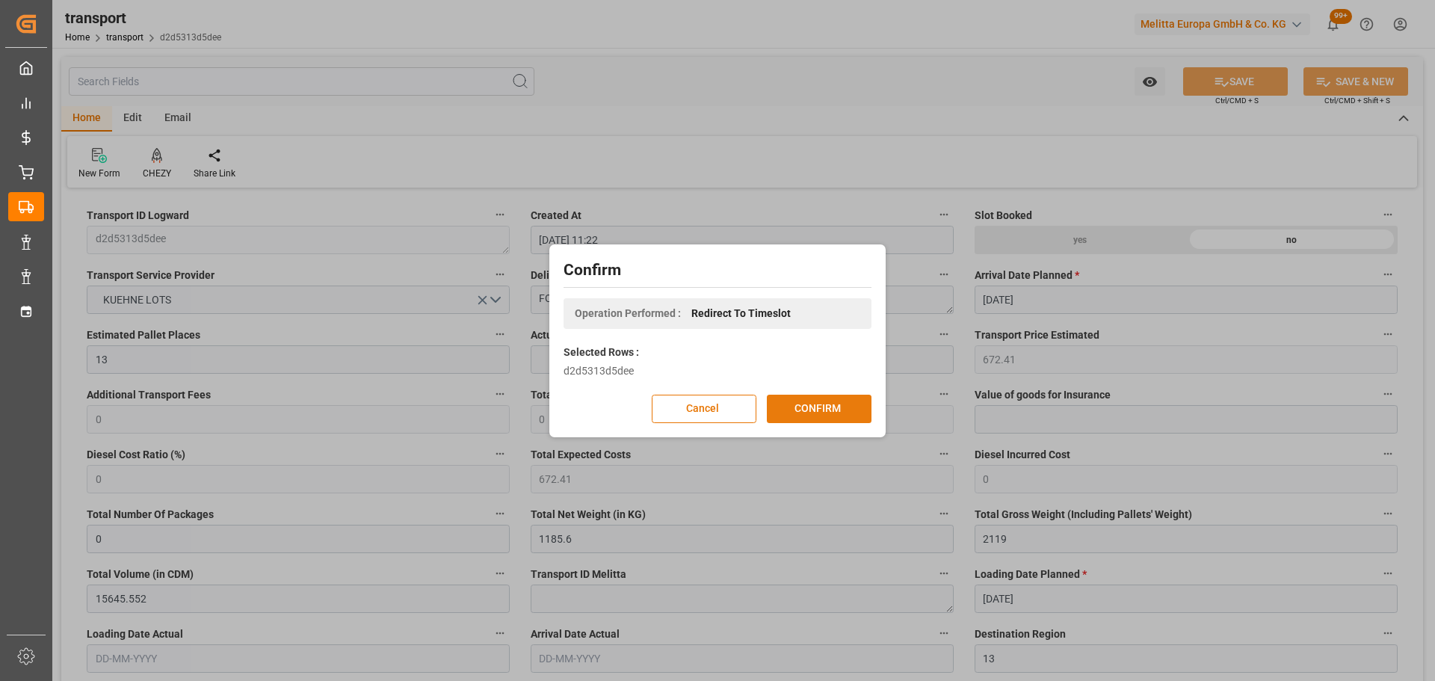
click at [794, 402] on button "CONFIRM" at bounding box center [819, 409] width 105 height 28
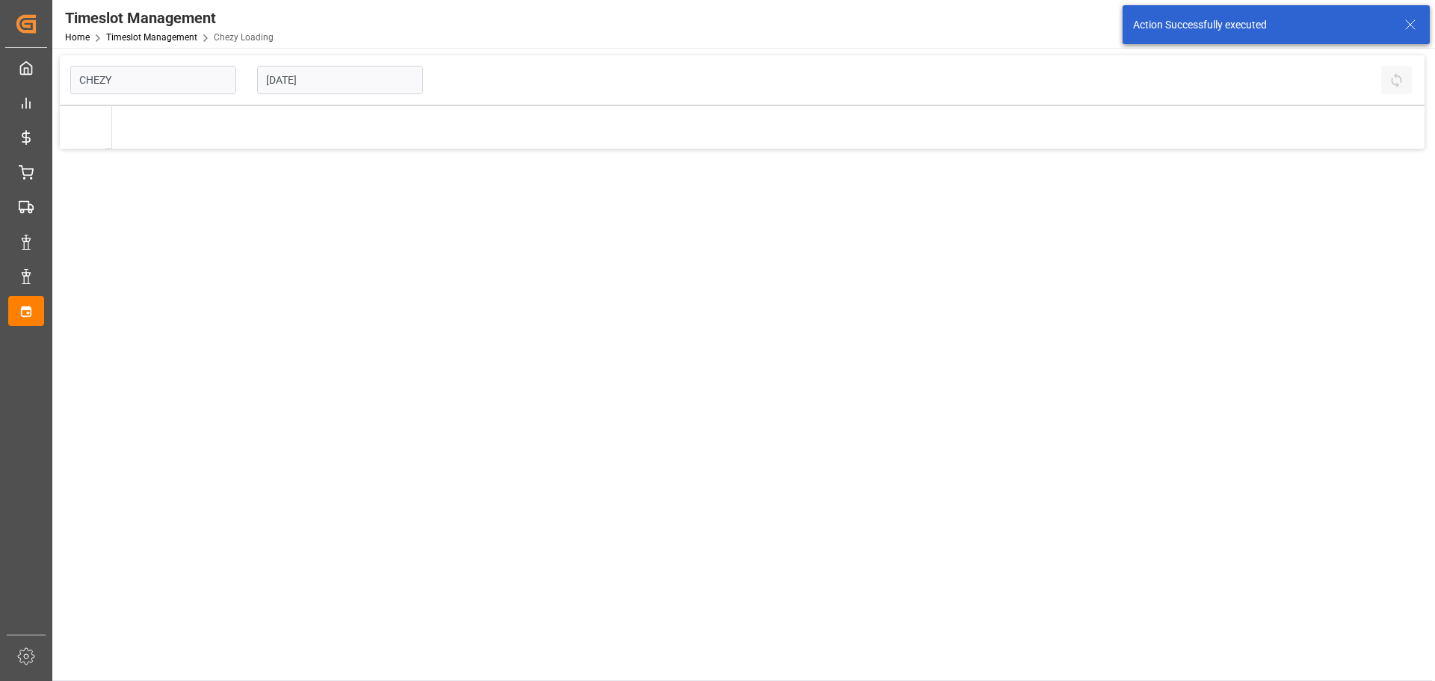
type input "Chezy Loading"
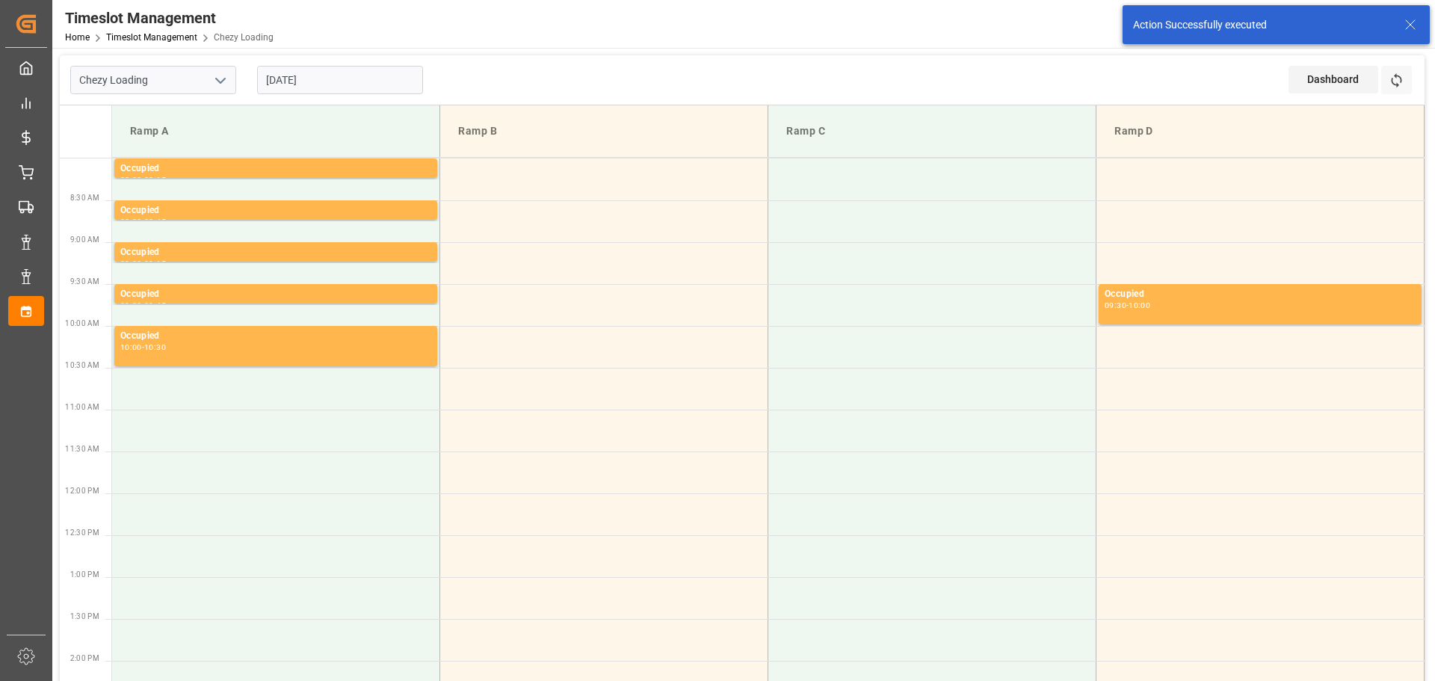
click at [282, 84] on input "[DATE]" at bounding box center [340, 80] width 166 height 28
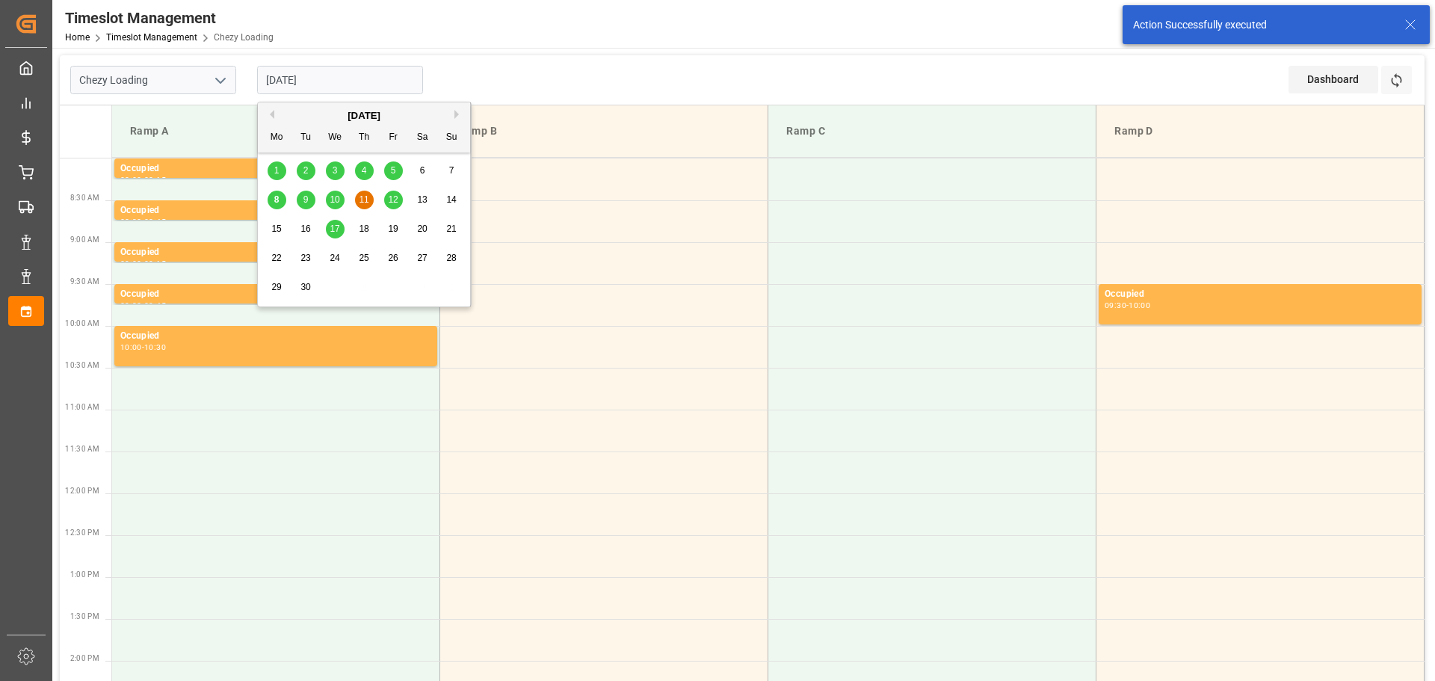
click at [336, 199] on span "10" at bounding box center [335, 199] width 10 height 10
type input "10-09-2025"
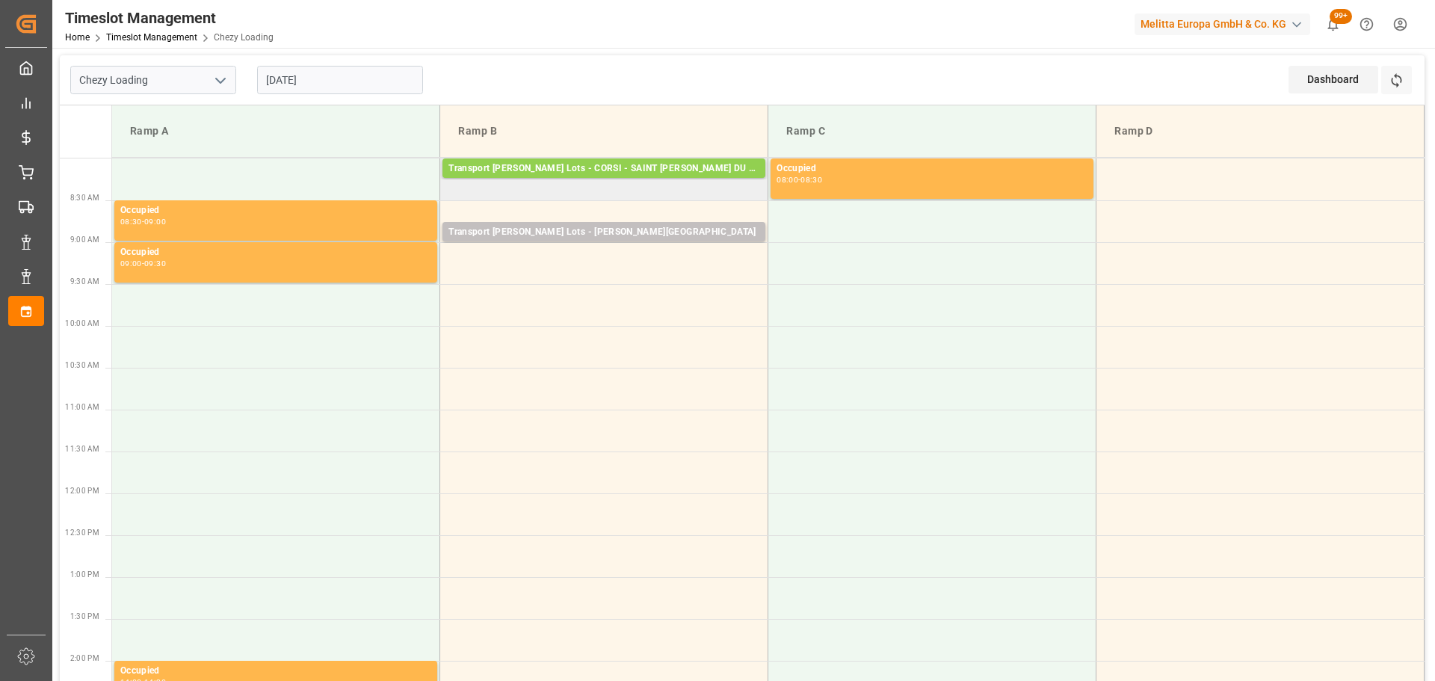
click at [454, 191] on td "Transport Kuehne Lots - CORSI - SAINT MARTIN DU CRAU Pallets: 11,TU: 261,City: …" at bounding box center [604, 179] width 328 height 42
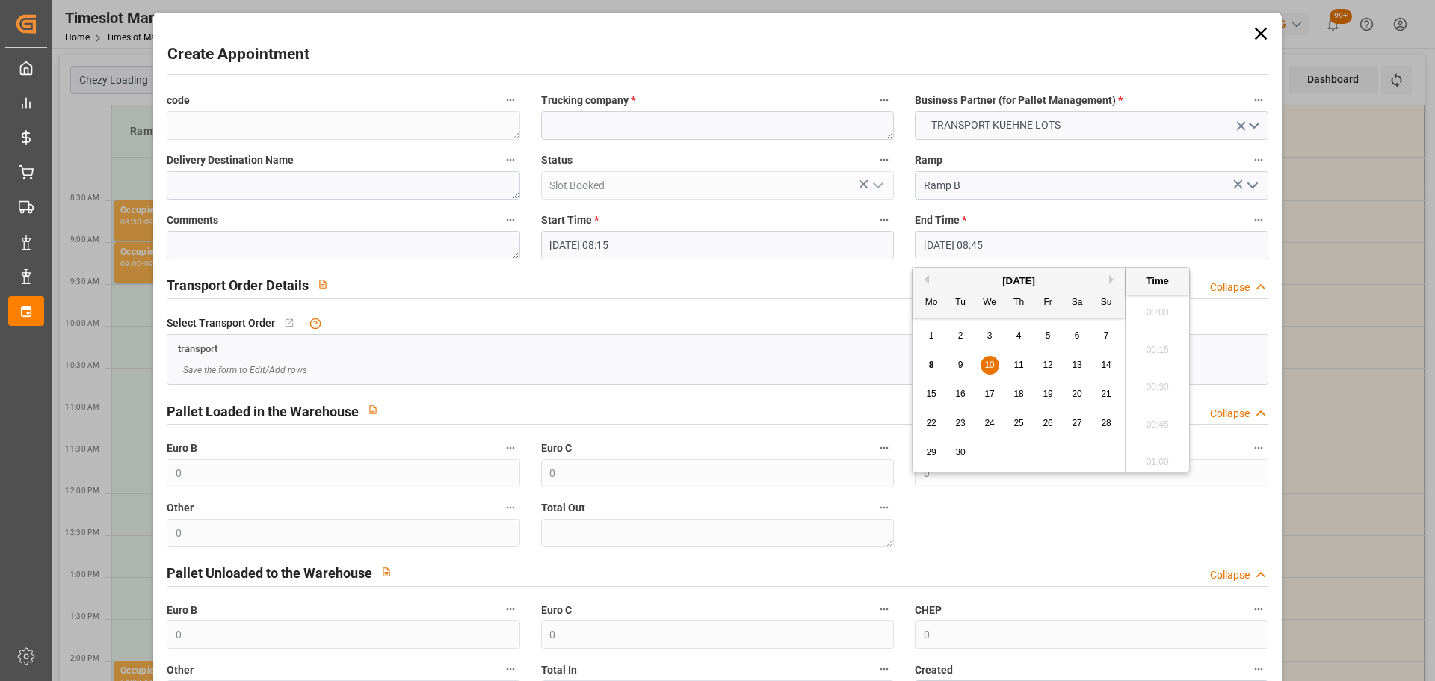
click at [971, 239] on input "10-09-2025 08:45" at bounding box center [1091, 245] width 353 height 28
click at [984, 364] on span "10" at bounding box center [989, 364] width 10 height 10
drag, startPoint x: 1160, startPoint y: 339, endPoint x: 715, endPoint y: 178, distance: 473.7
click at [1154, 341] on li "08:30" at bounding box center [1157, 345] width 64 height 37
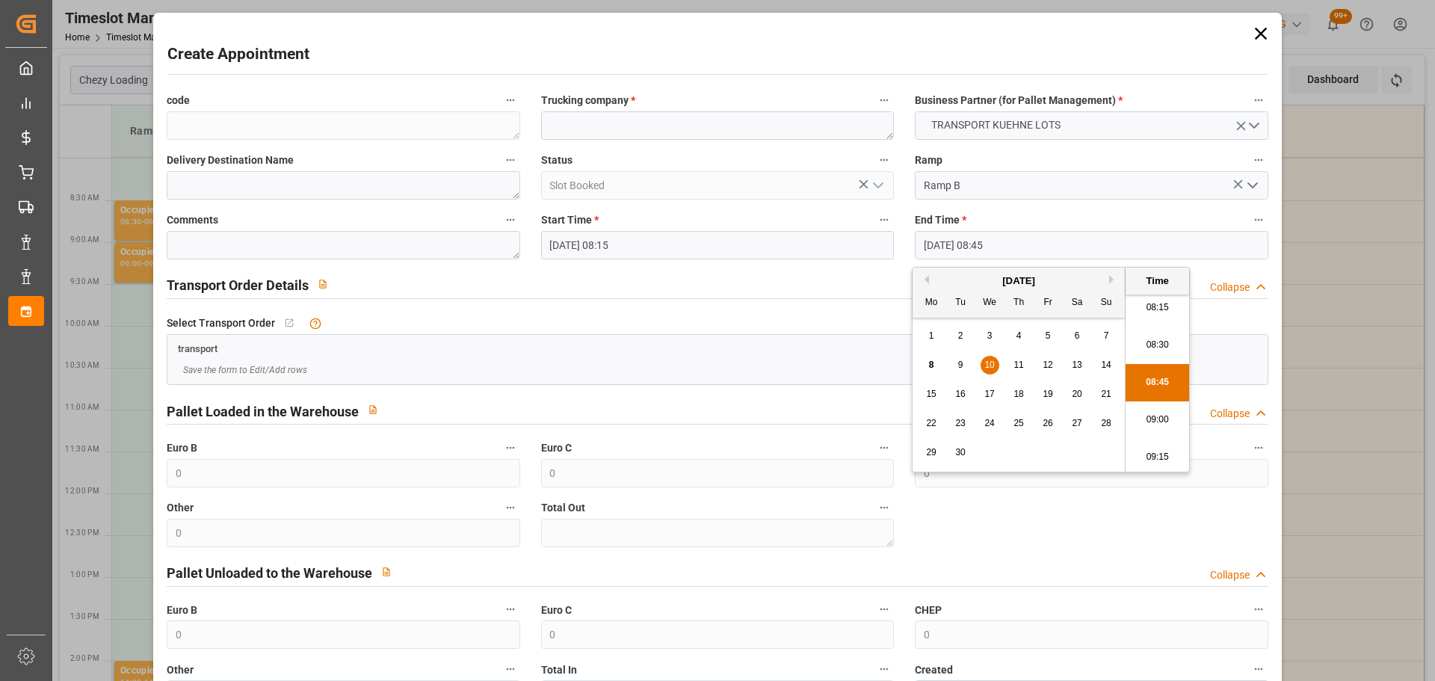
type input "10-09-2025 08:30"
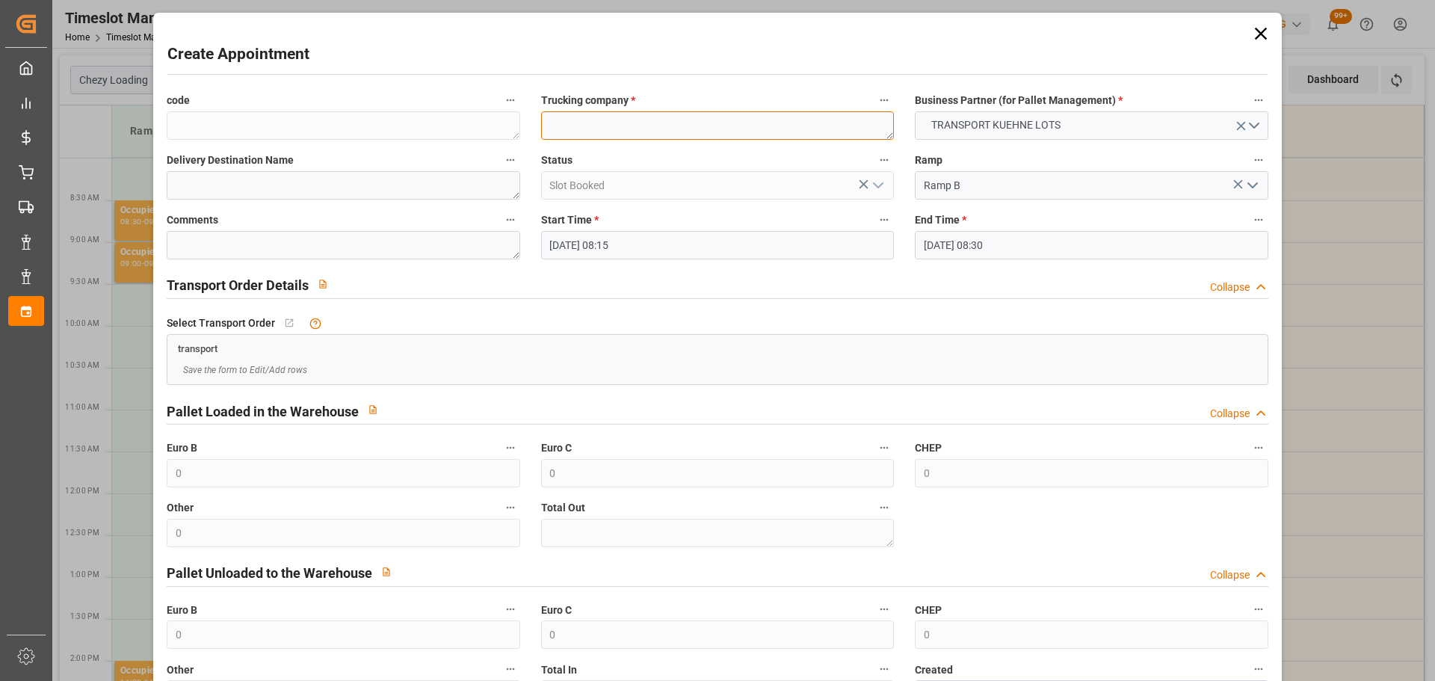
click at [613, 129] on textarea at bounding box center [717, 125] width 353 height 28
type textarea "CORSI"
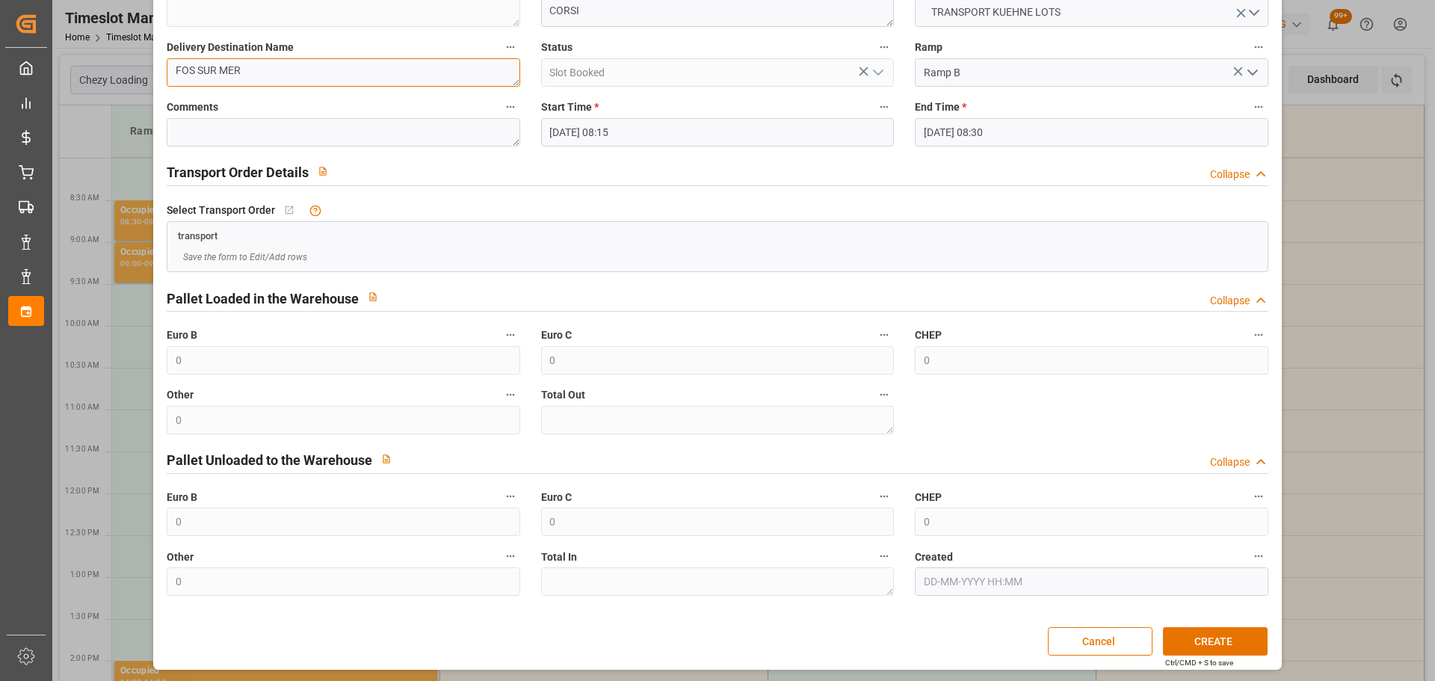
scroll to position [114, 0]
type textarea "FOS SUR MER"
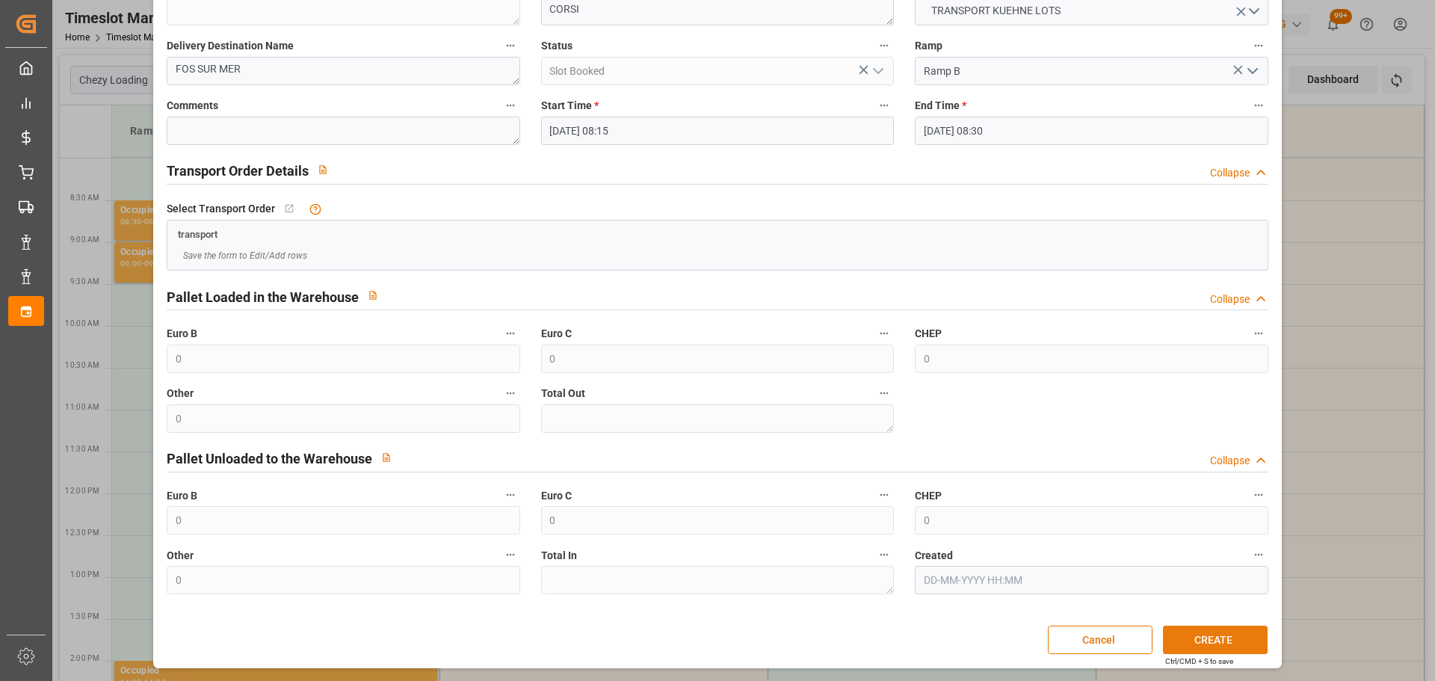
click at [1238, 637] on button "CREATE" at bounding box center [1215, 639] width 105 height 28
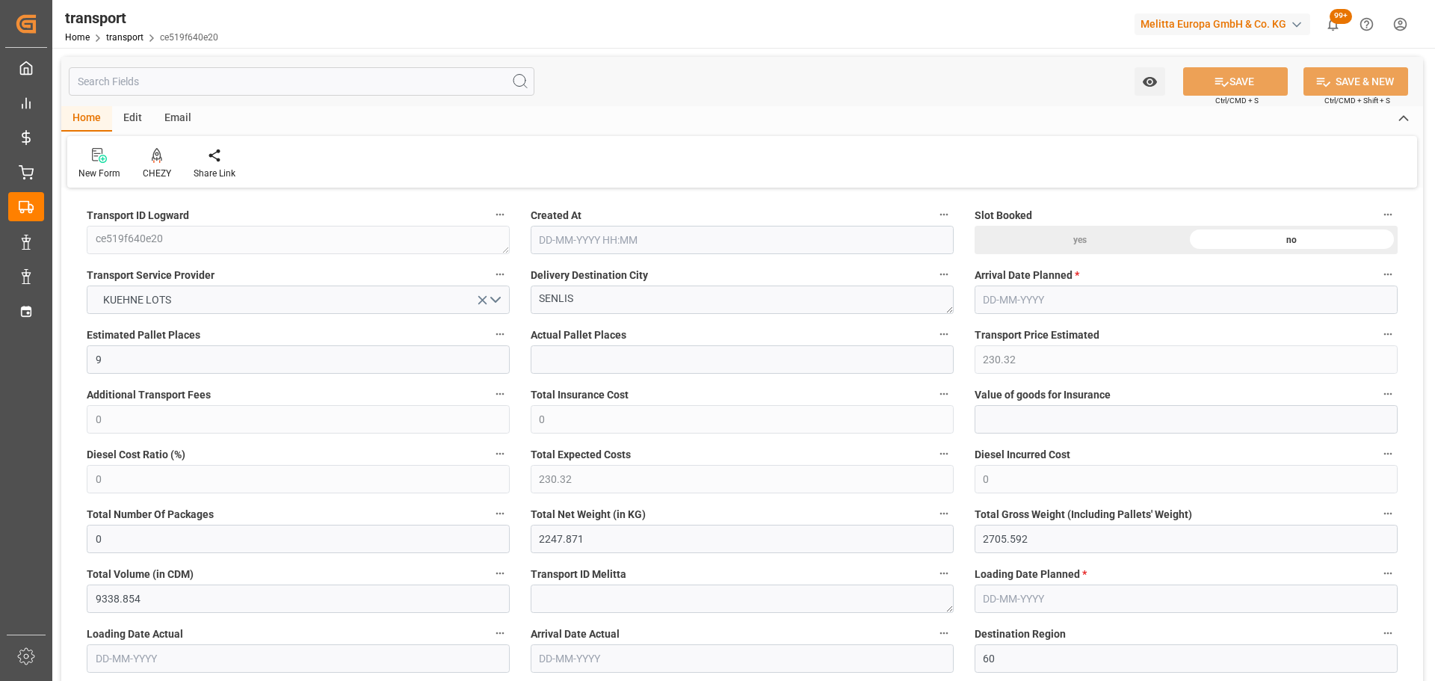
type input "08-09-2025 11:24"
type input "15-09-2025"
type input "[DATE]"
click at [158, 156] on icon at bounding box center [157, 155] width 10 height 15
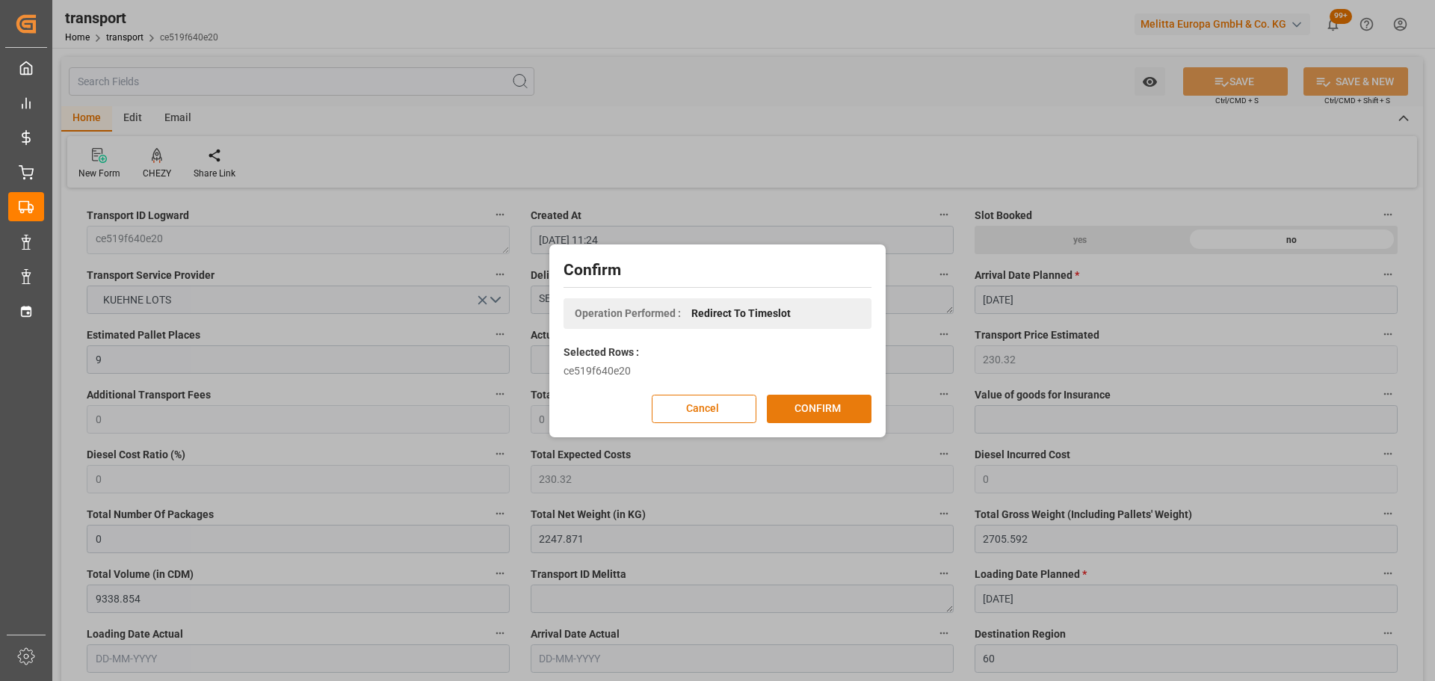
click at [817, 408] on button "CONFIRM" at bounding box center [819, 409] width 105 height 28
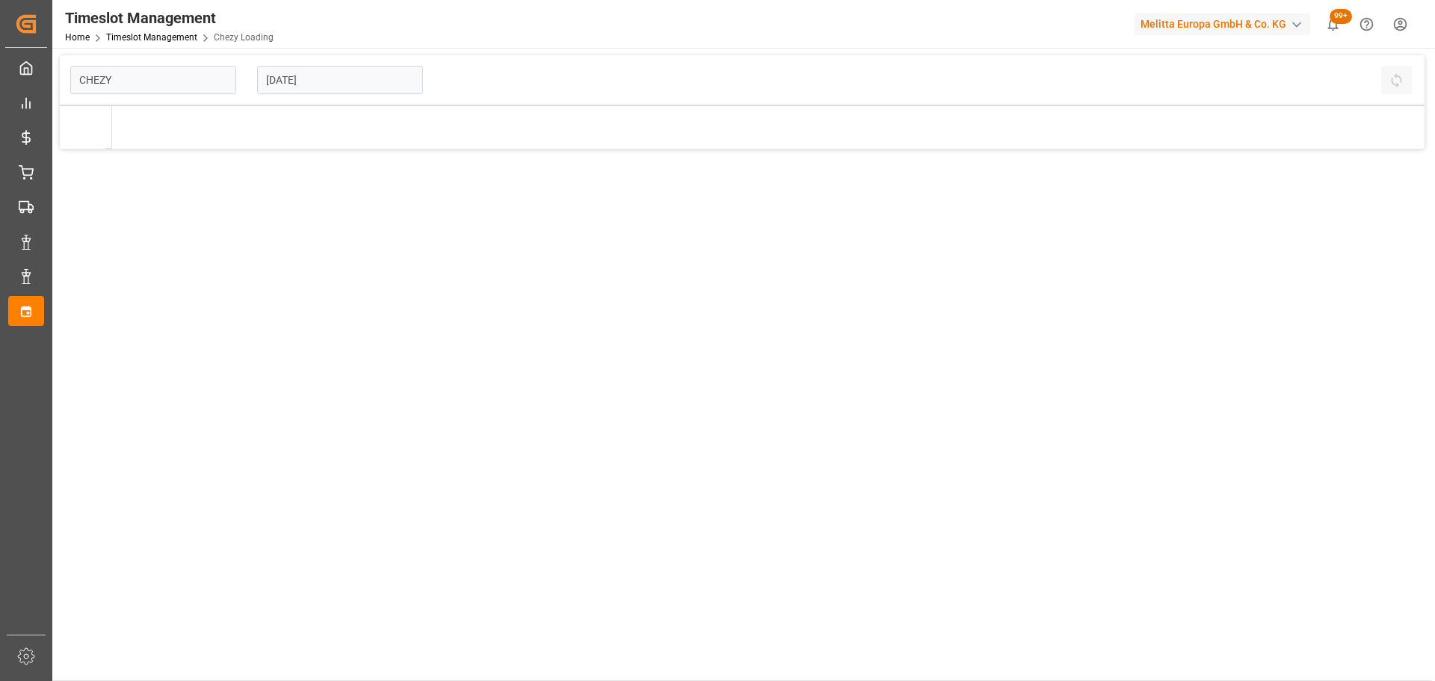
type input "Chezy Loading"
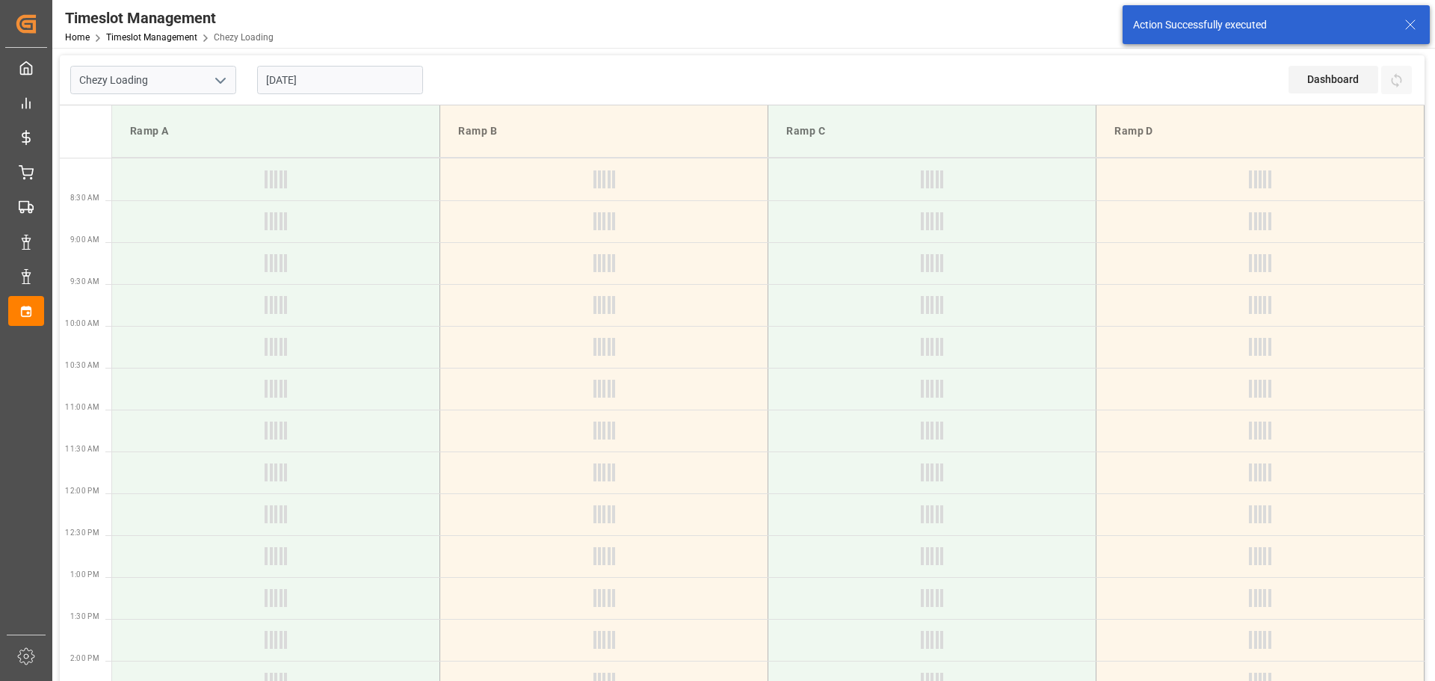
click at [288, 80] on input "[DATE]" at bounding box center [340, 80] width 166 height 28
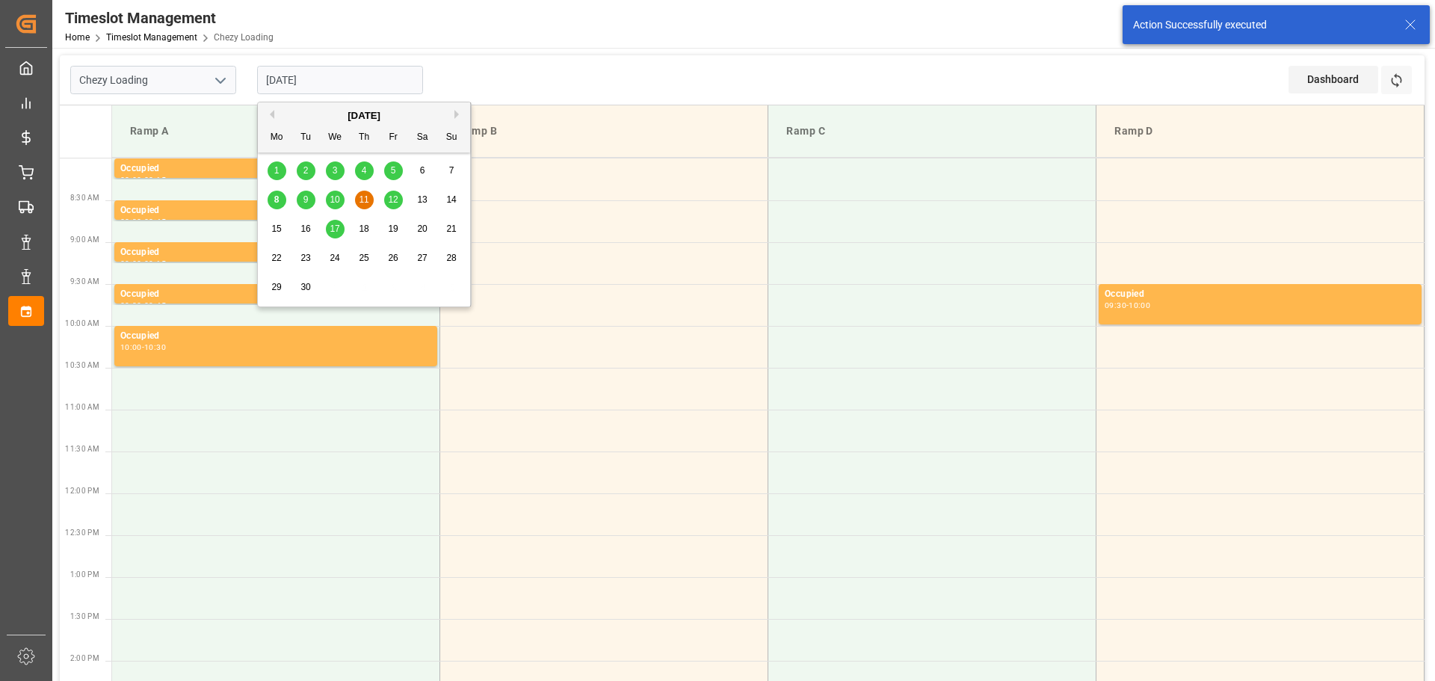
click at [397, 200] on span "12" at bounding box center [393, 199] width 10 height 10
type input "[DATE]"
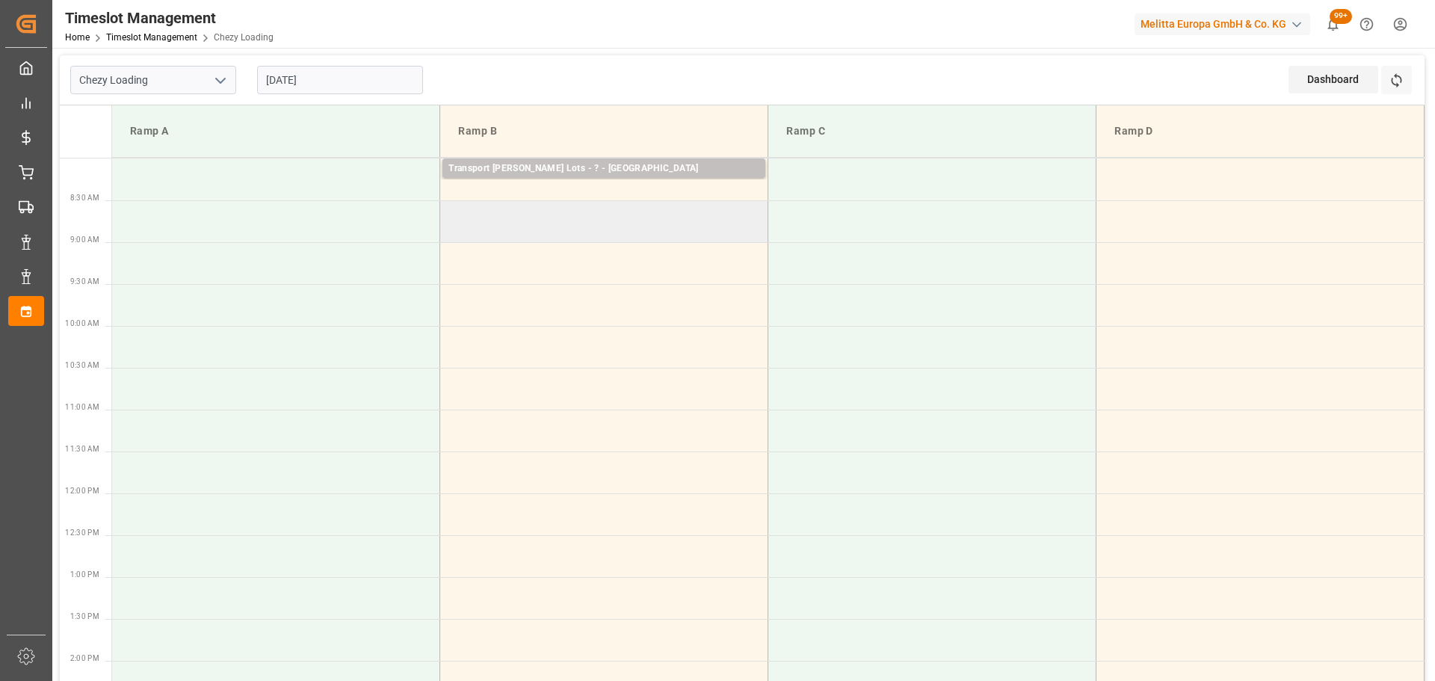
click at [448, 237] on td at bounding box center [604, 221] width 328 height 42
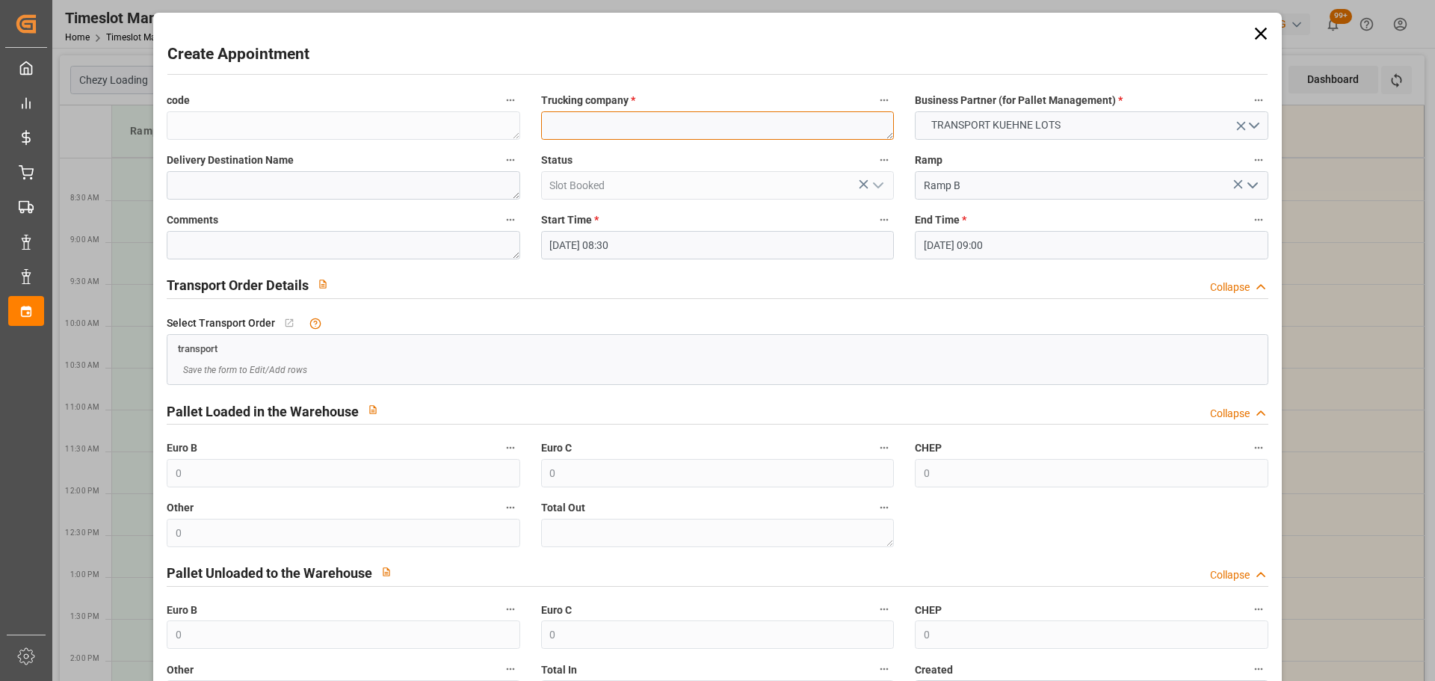
click at [584, 135] on textarea at bounding box center [717, 125] width 353 height 28
type textarea "DERE"
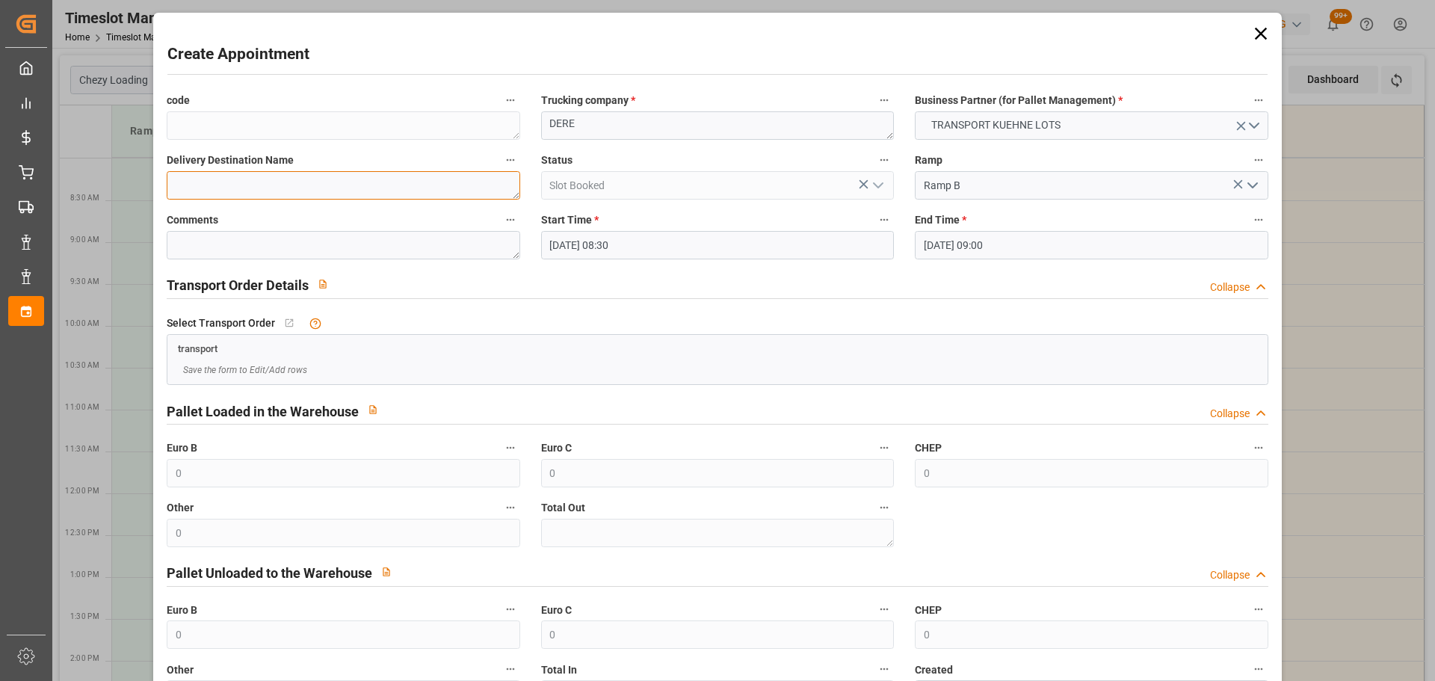
click at [257, 188] on textarea at bounding box center [343, 185] width 353 height 28
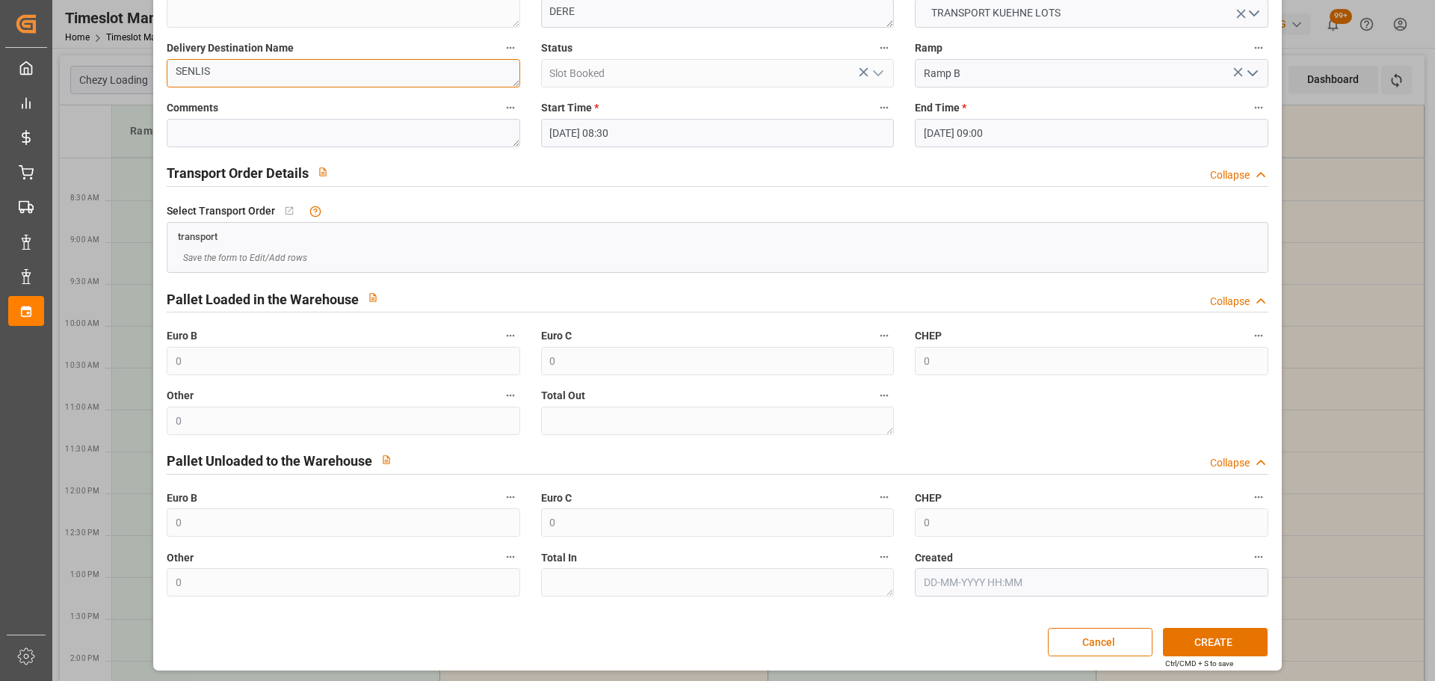
scroll to position [114, 0]
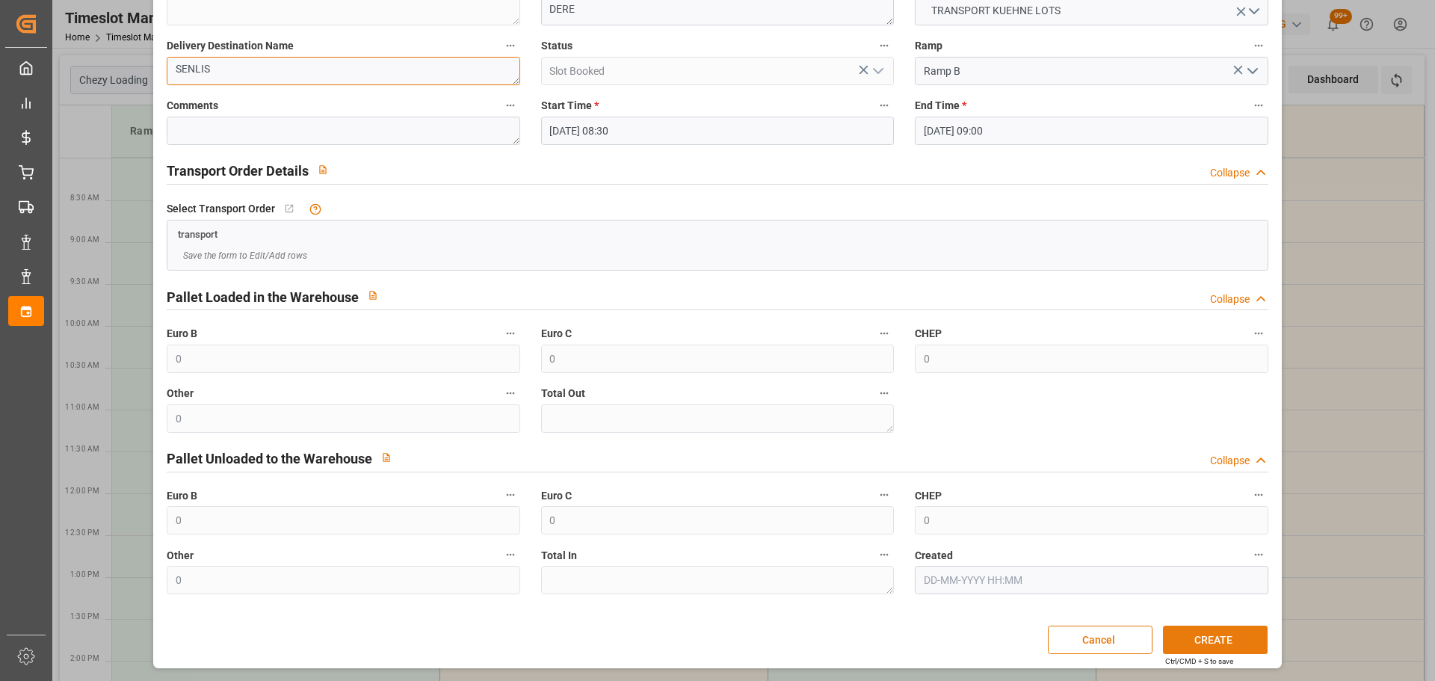
type textarea "SENLIS"
click at [1220, 641] on button "CREATE" at bounding box center [1215, 639] width 105 height 28
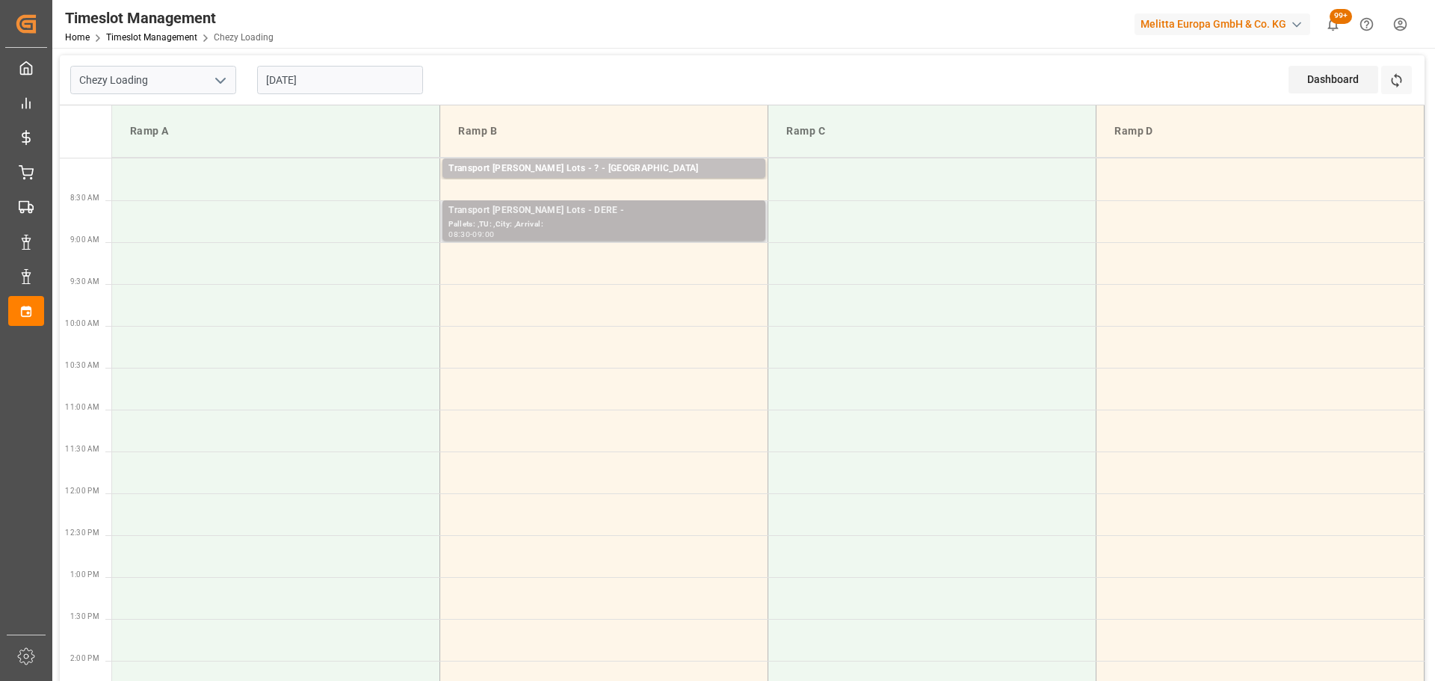
click at [594, 207] on div "Transport [PERSON_NAME] Lots - DERE -" at bounding box center [603, 210] width 311 height 15
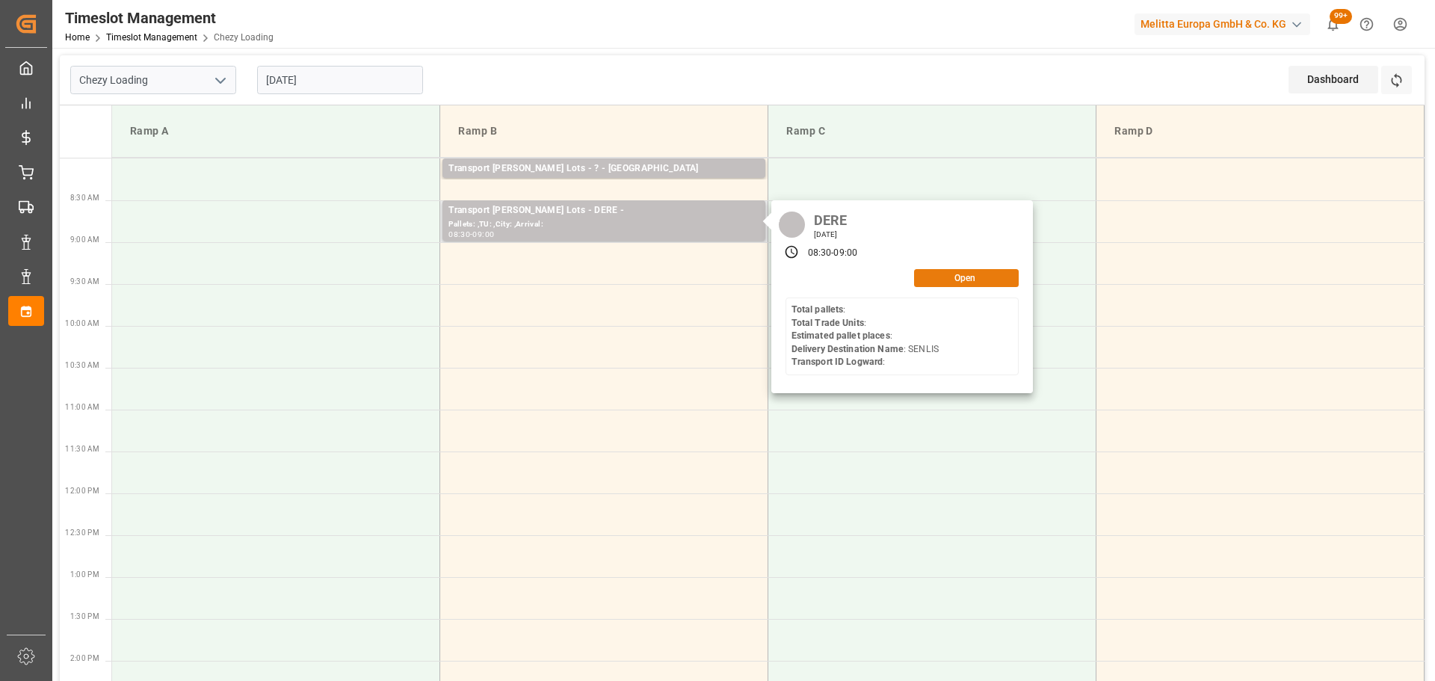
click at [939, 273] on button "Open" at bounding box center [966, 278] width 105 height 18
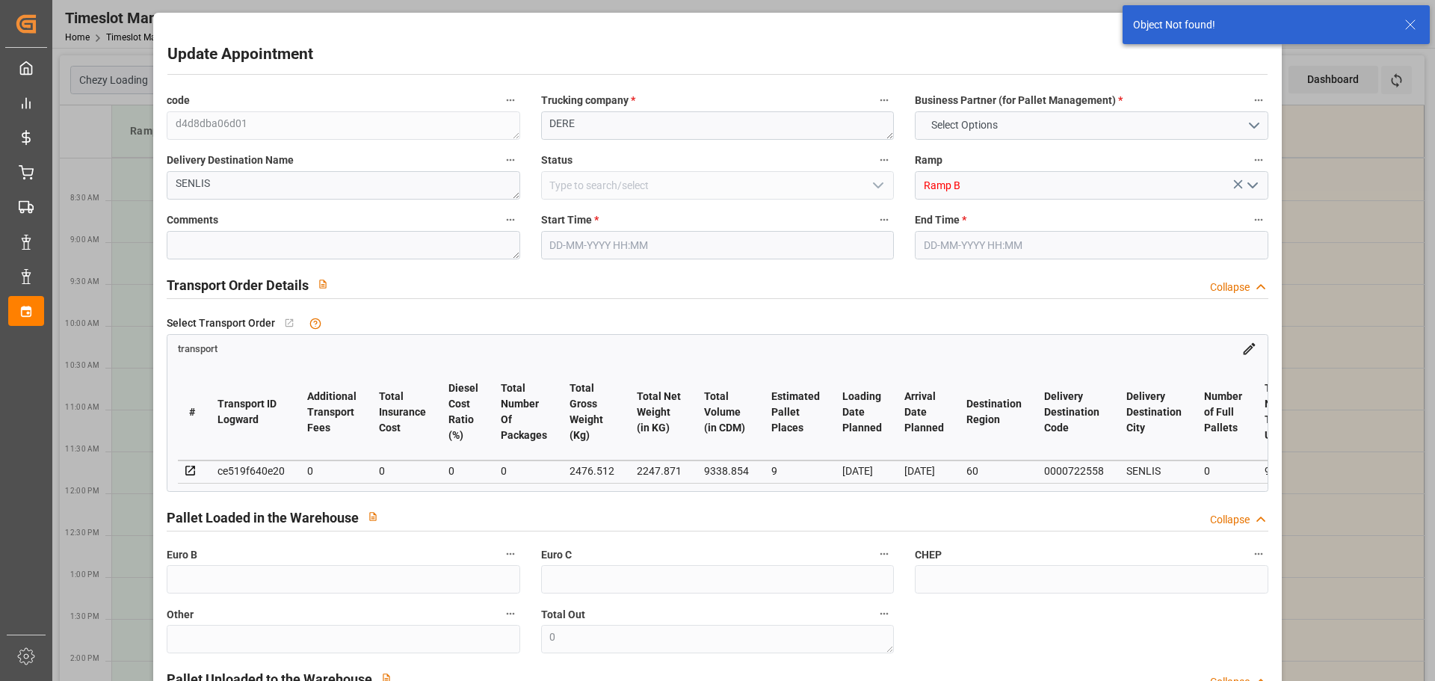
type input "[DATE] 08:30"
type input "[DATE] 09:00"
type input "[DATE] 12:44"
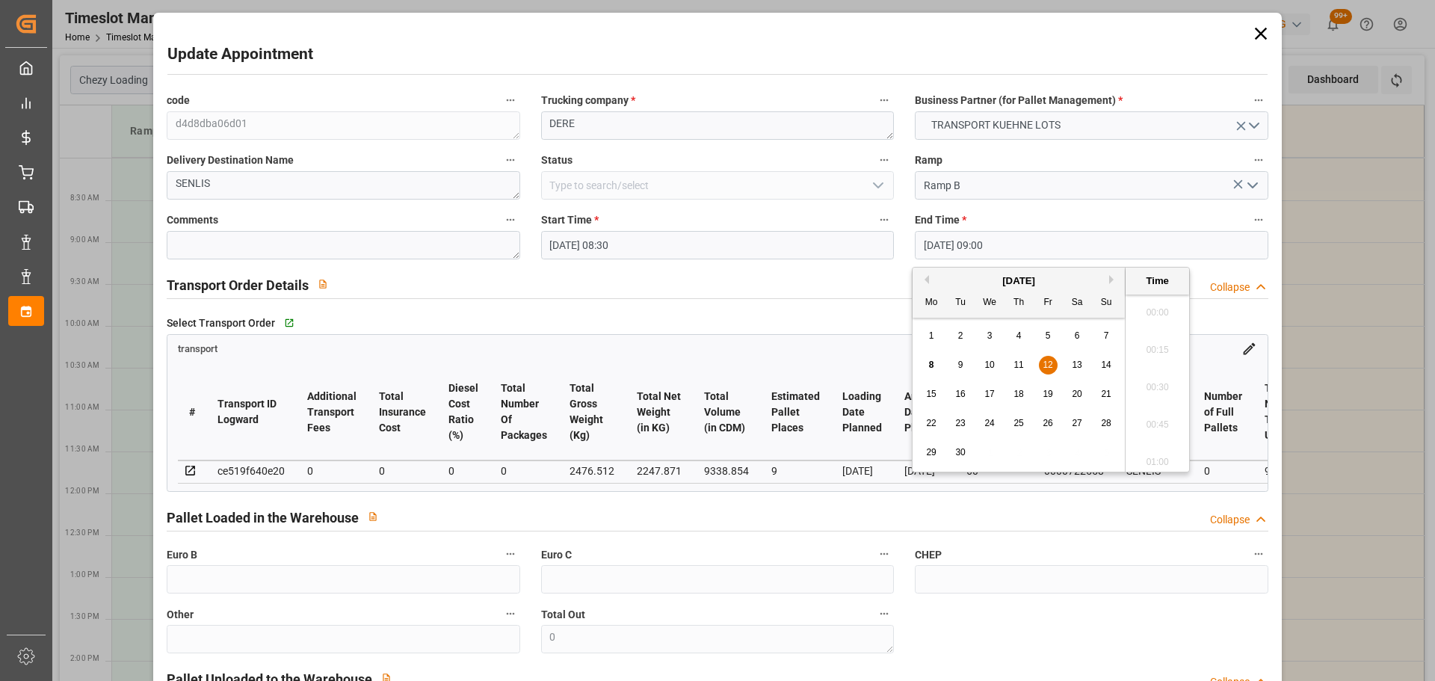
click at [948, 249] on input "[DATE] 09:00" at bounding box center [1091, 245] width 353 height 28
click at [1048, 363] on span "12" at bounding box center [1047, 364] width 10 height 10
click at [1149, 342] on li "08:45" at bounding box center [1157, 345] width 64 height 37
type input "[DATE] 08:45"
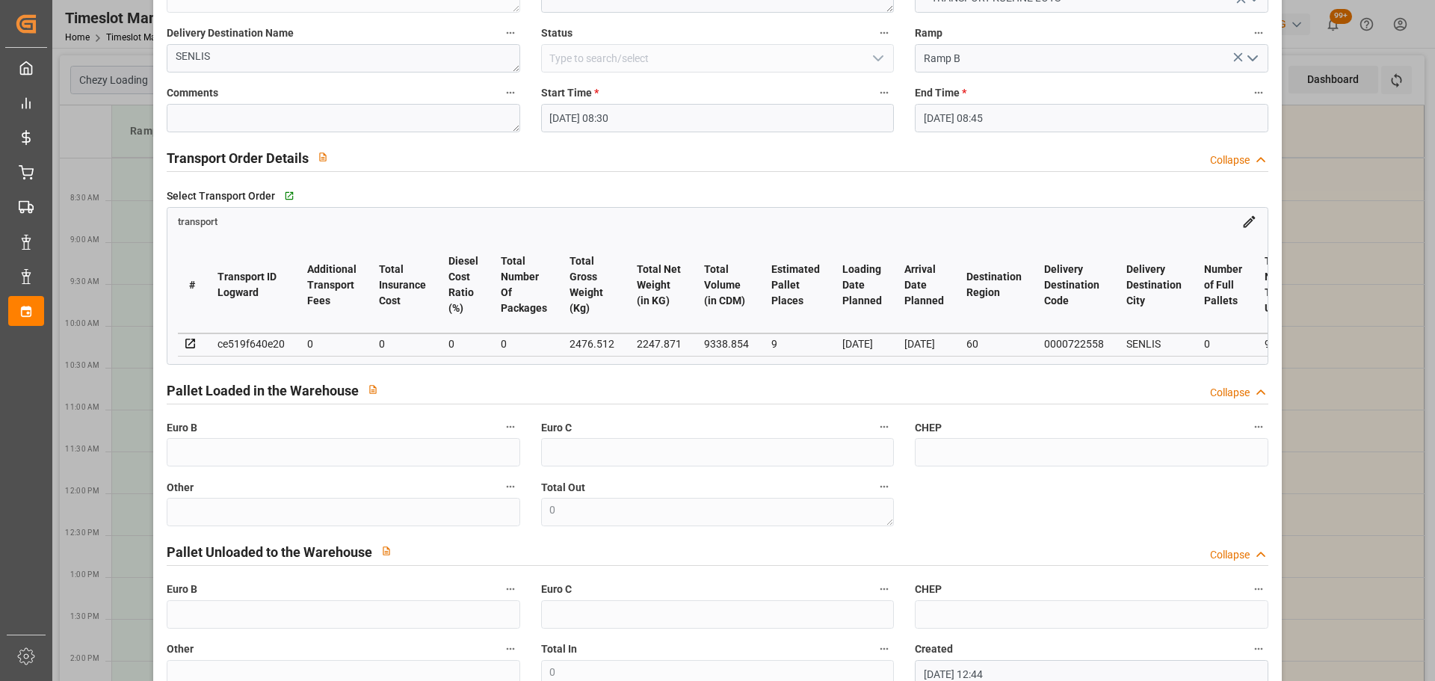
scroll to position [0, 0]
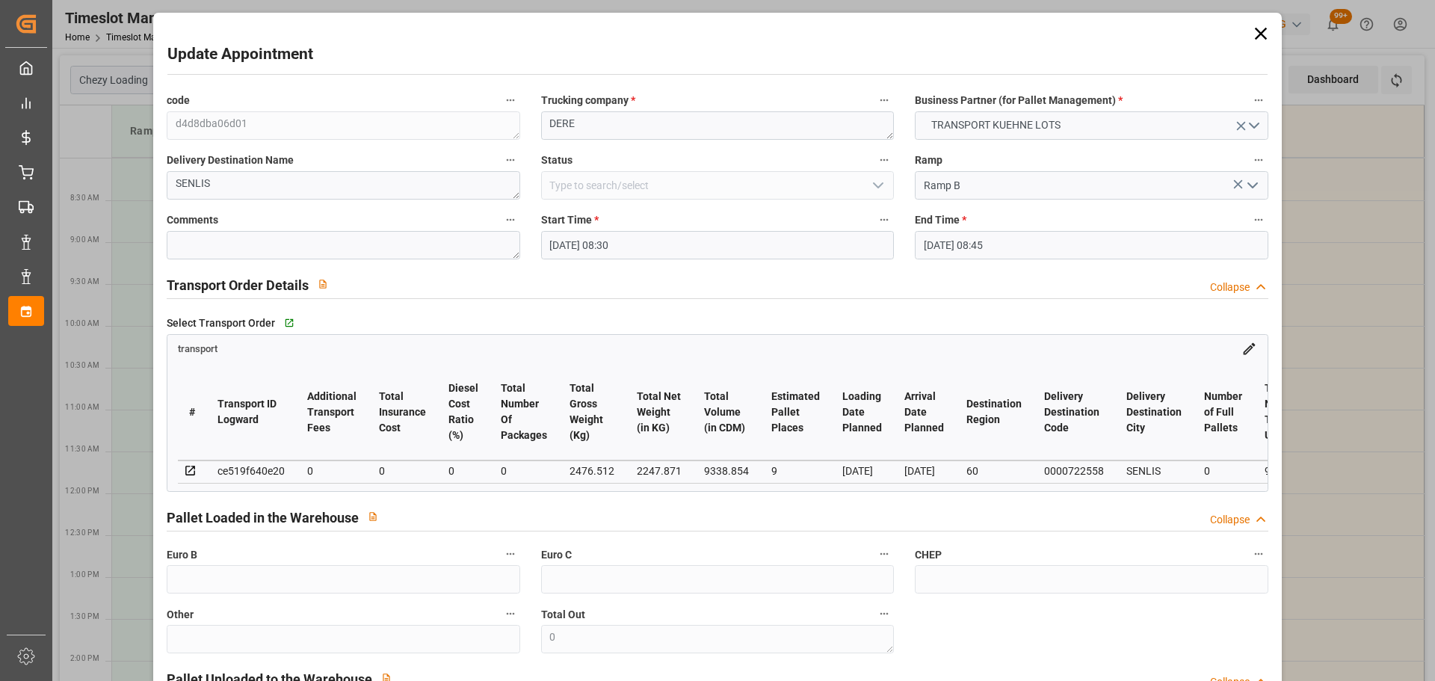
click at [610, 238] on input "[DATE] 08:30" at bounding box center [717, 245] width 353 height 28
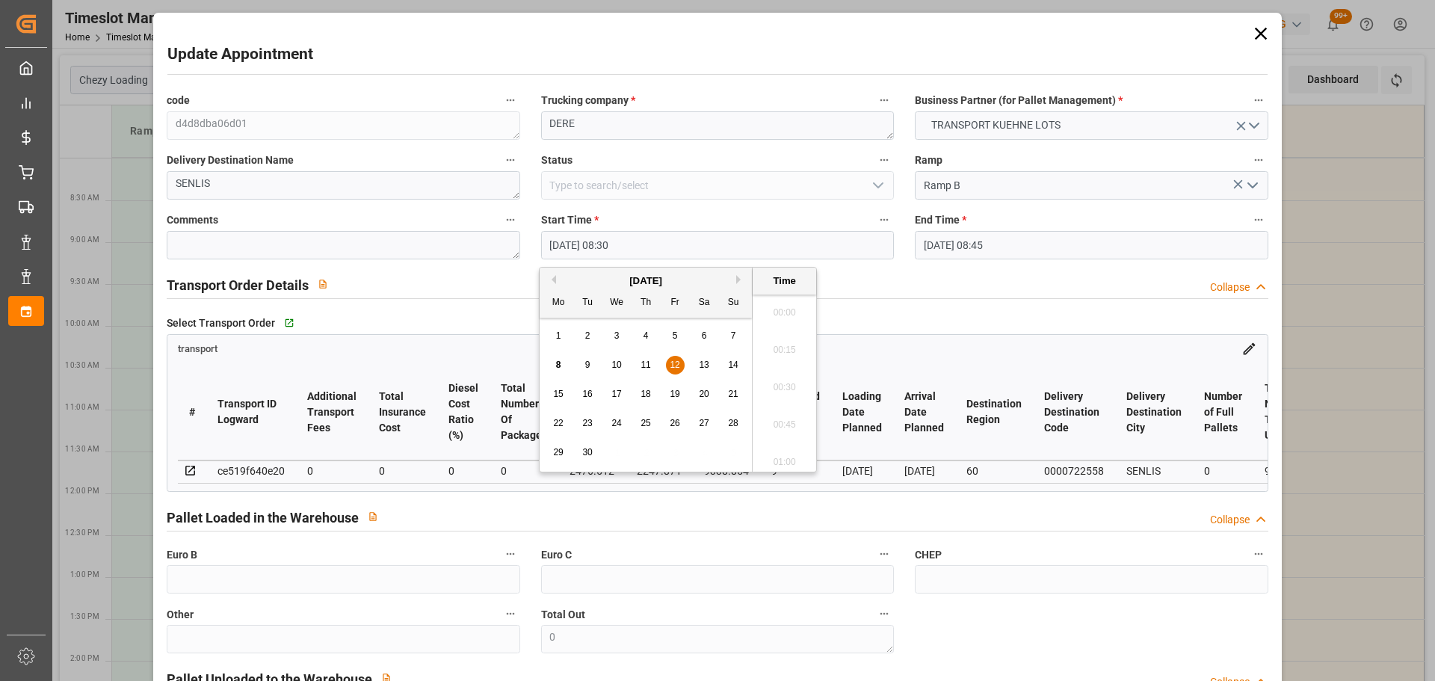
scroll to position [1201, 0]
click at [679, 364] on span "12" at bounding box center [675, 364] width 10 height 10
drag, startPoint x: 767, startPoint y: 413, endPoint x: 933, endPoint y: 334, distance: 183.2
click at [771, 413] on li "08:45" at bounding box center [784, 419] width 64 height 37
type input "12-09-2025 08:45"
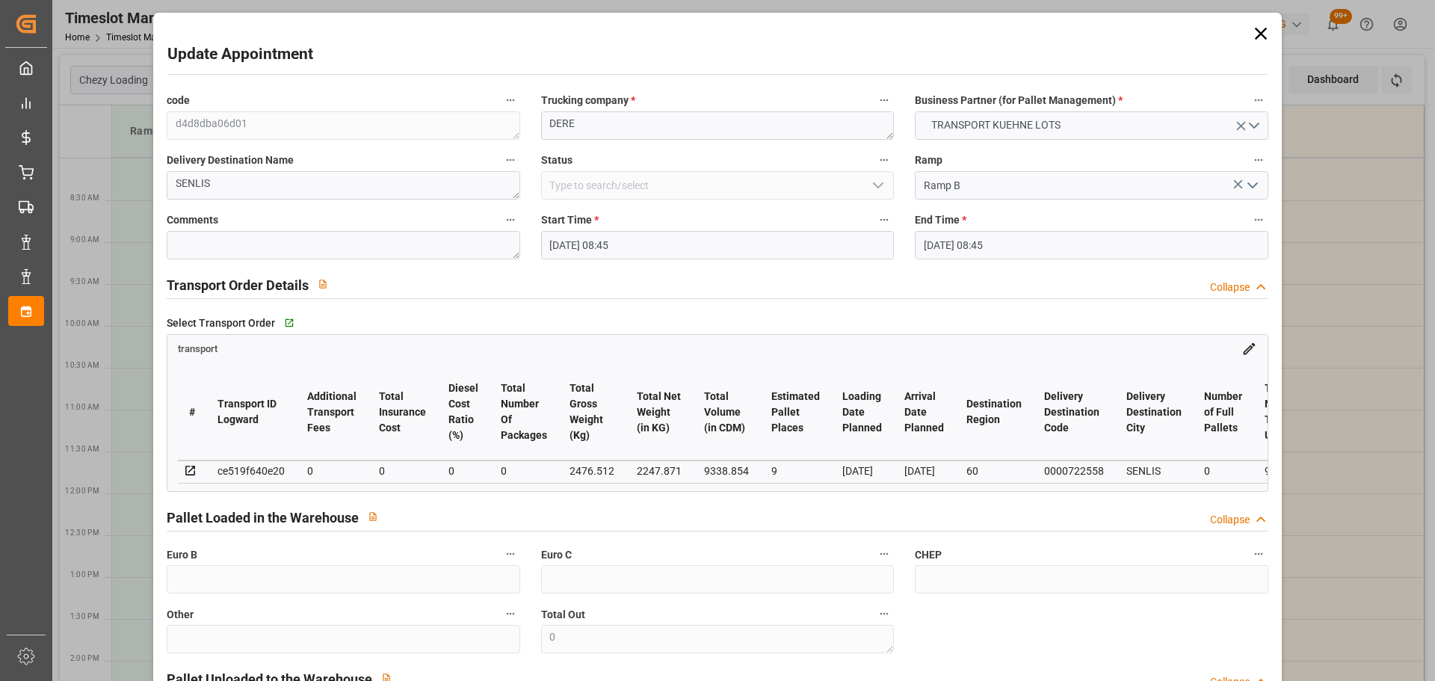
click at [956, 238] on input "12-09-2025 08:45" at bounding box center [1091, 245] width 353 height 28
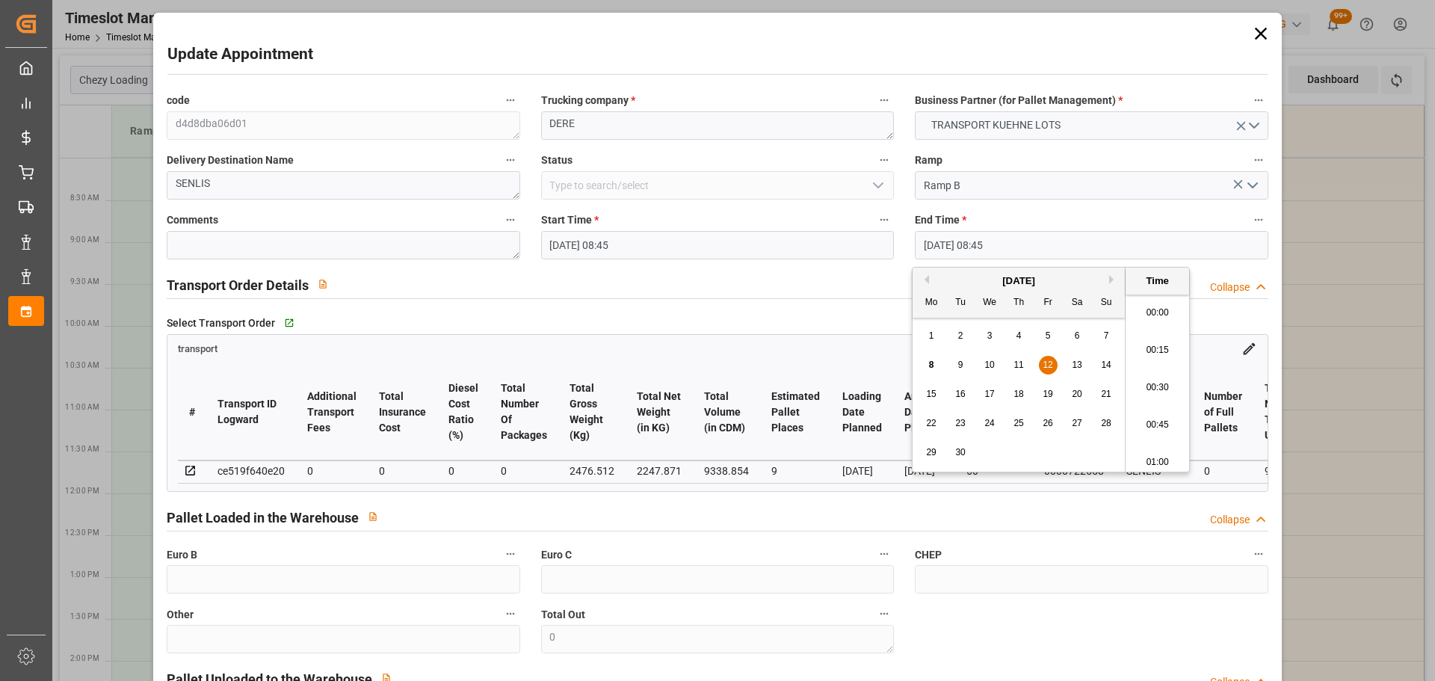
scroll to position [1238, 0]
click at [1047, 359] on span "12" at bounding box center [1047, 364] width 10 height 10
click at [1153, 415] on li "09:00" at bounding box center [1157, 419] width 64 height 37
type input "12-09-2025 09:00"
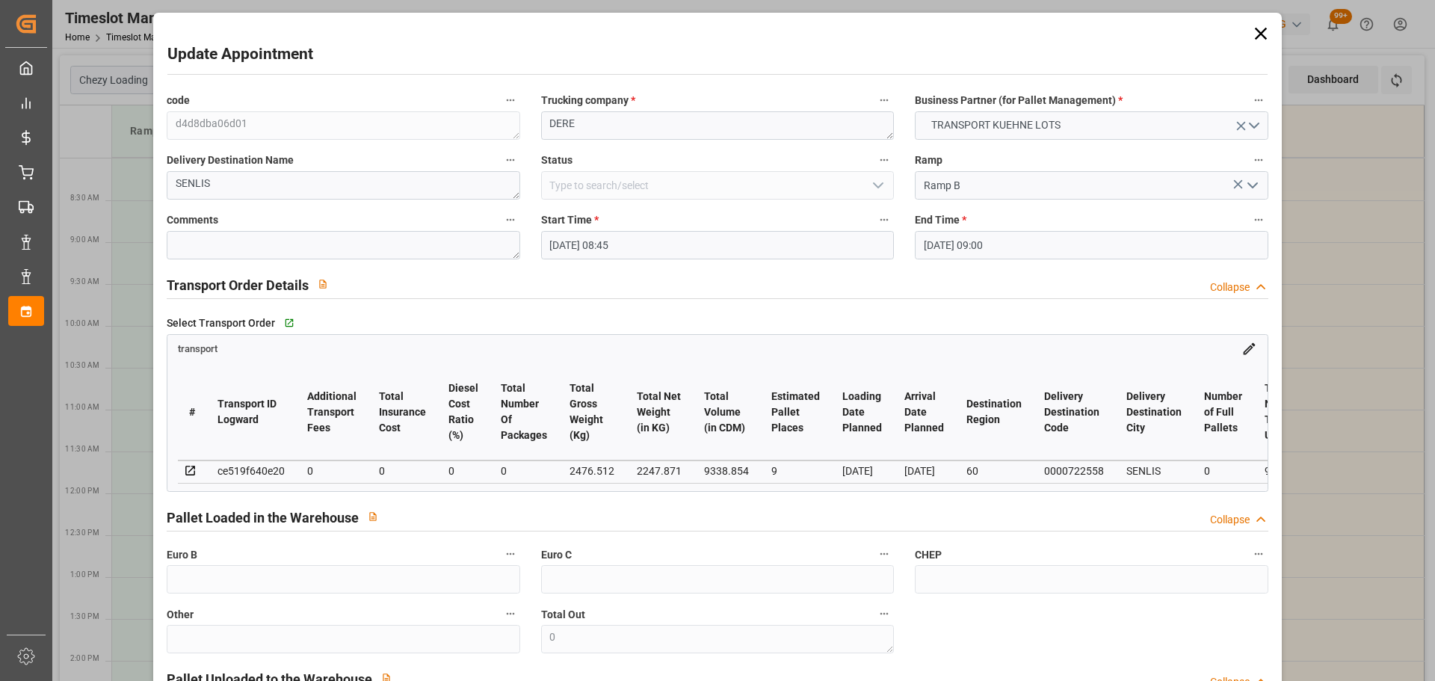
scroll to position [226, 0]
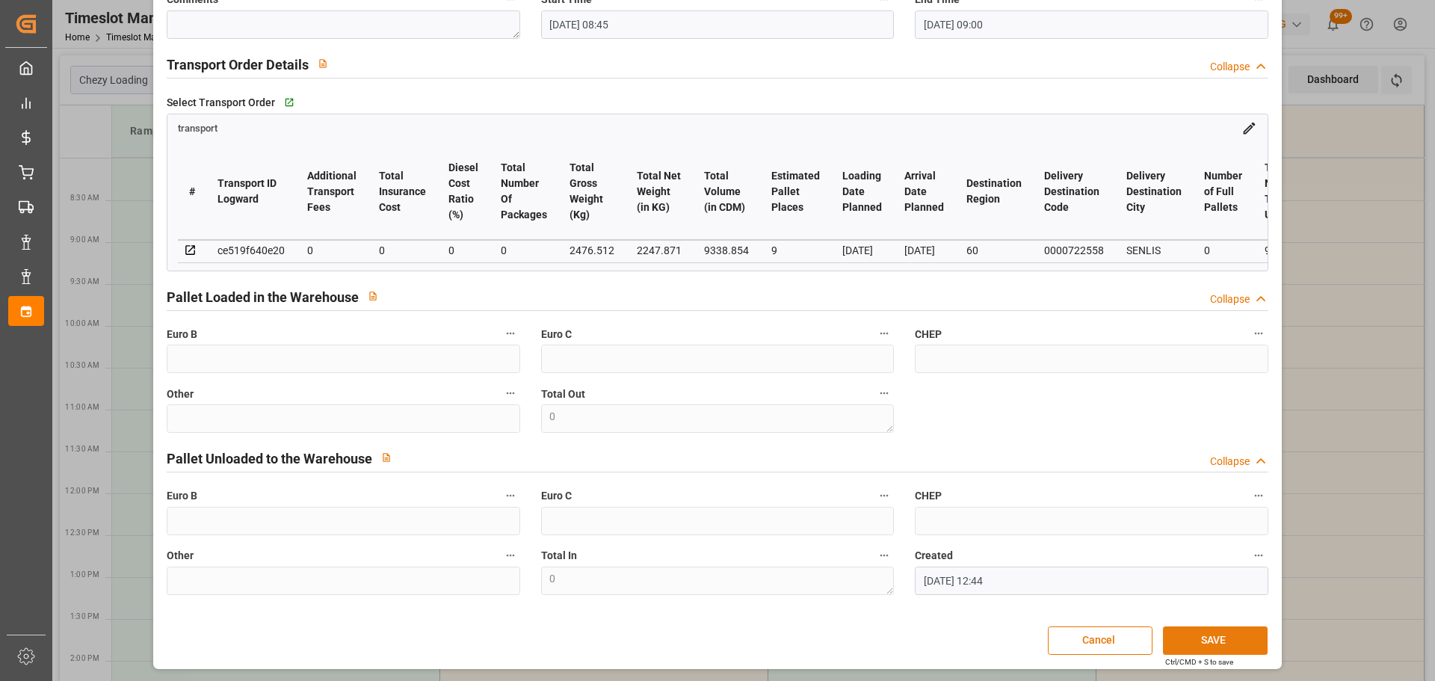
click at [1205, 638] on button "SAVE" at bounding box center [1215, 640] width 105 height 28
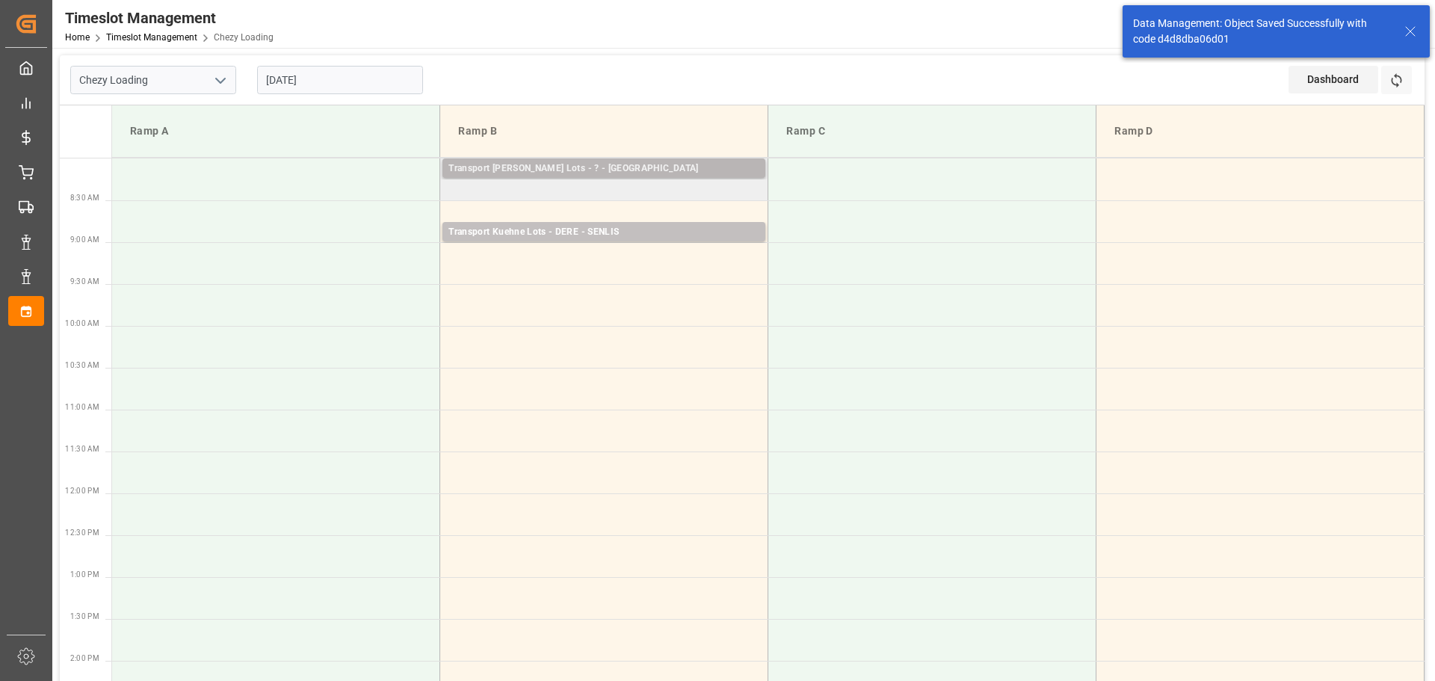
click at [626, 166] on div "Transport Kuehne Lots - ? - ST ETIENNE DE MONTLUC" at bounding box center [603, 168] width 311 height 15
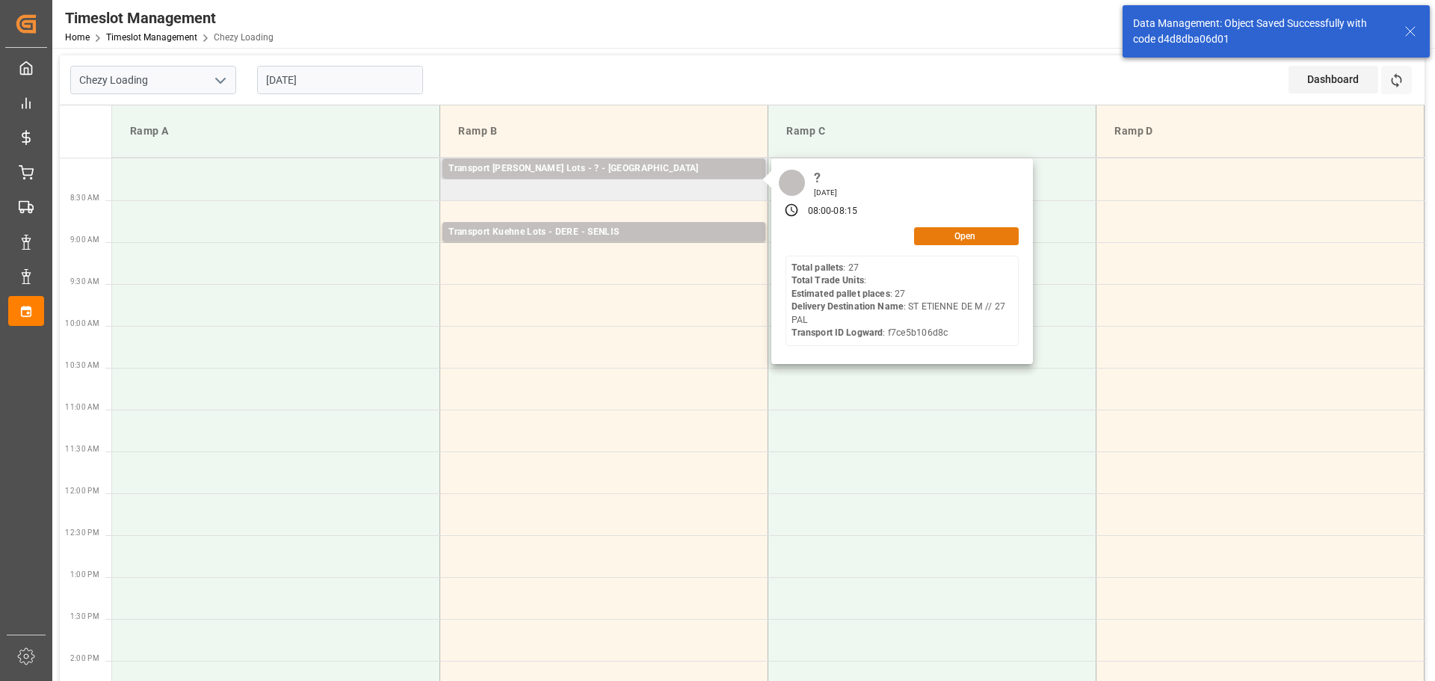
click at [956, 229] on button "Open" at bounding box center [966, 236] width 105 height 18
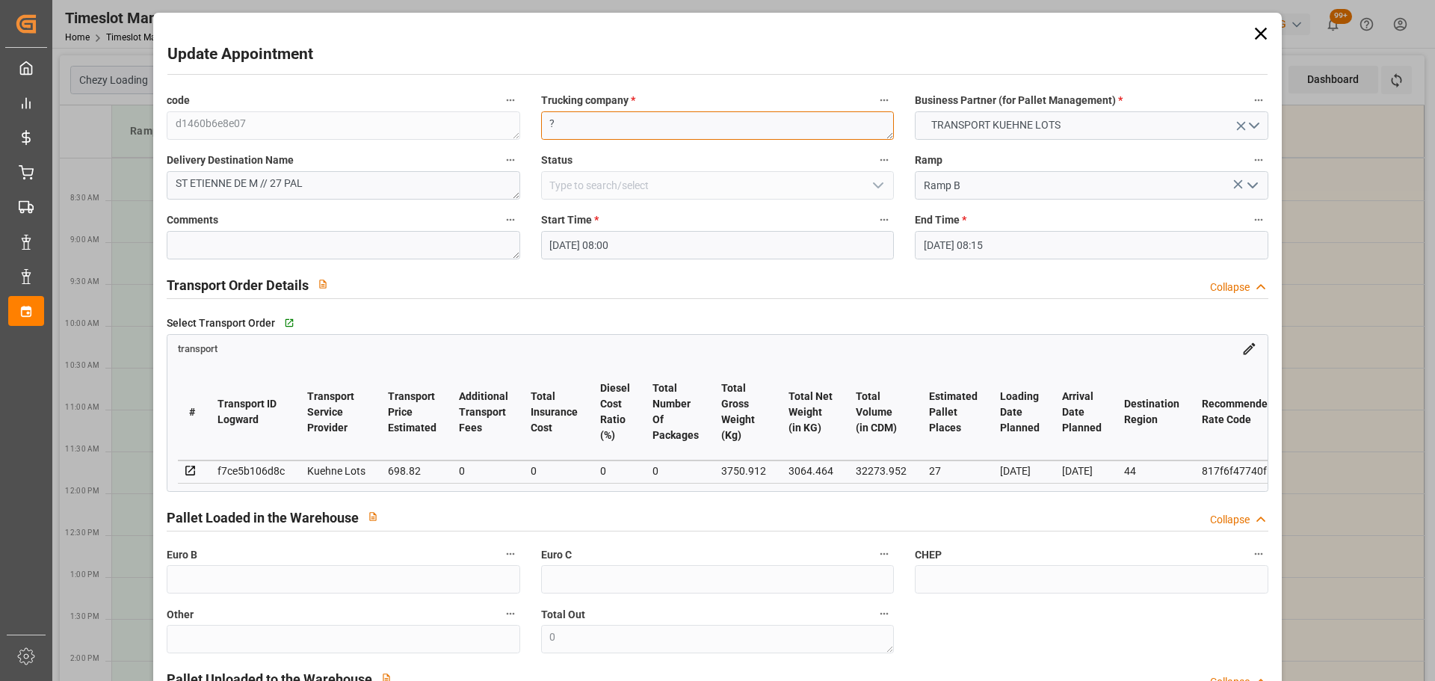
click at [560, 129] on textarea "?" at bounding box center [717, 125] width 353 height 28
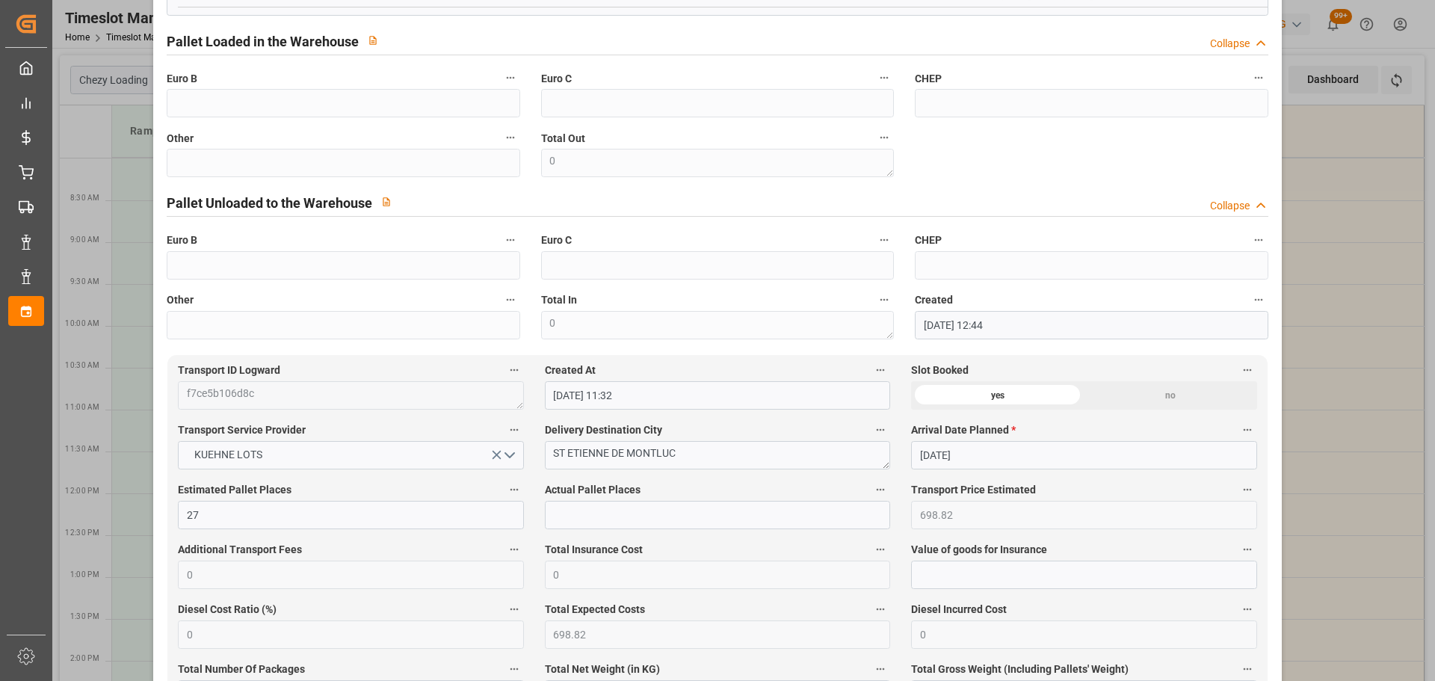
scroll to position [598, 0]
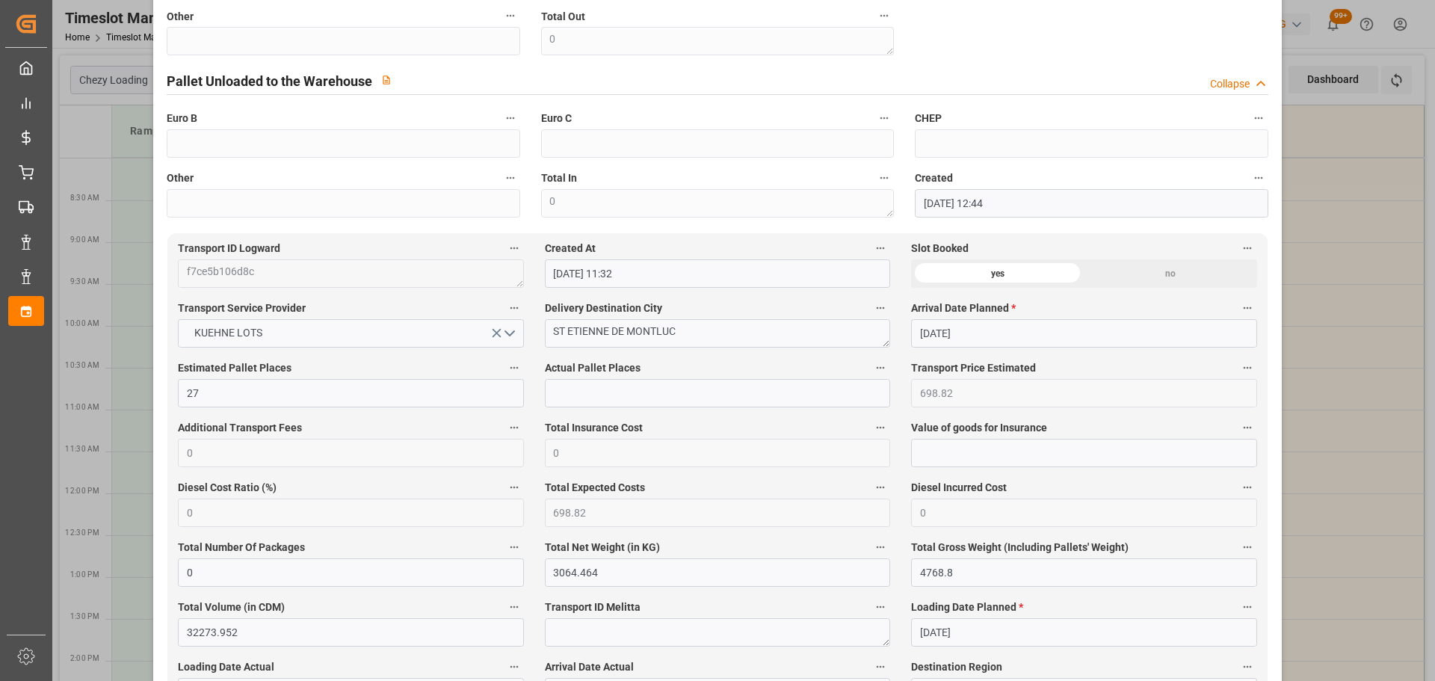
type textarea "ANTOINE"
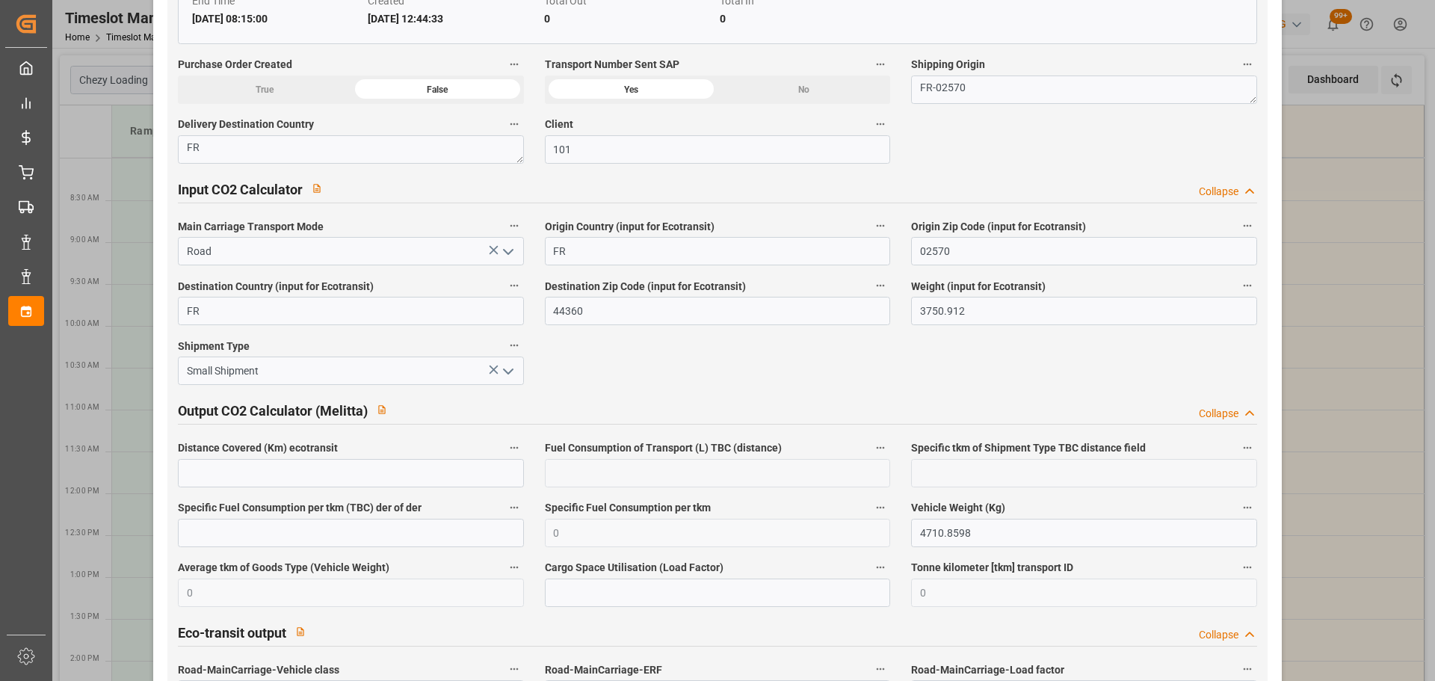
scroll to position [2470, 0]
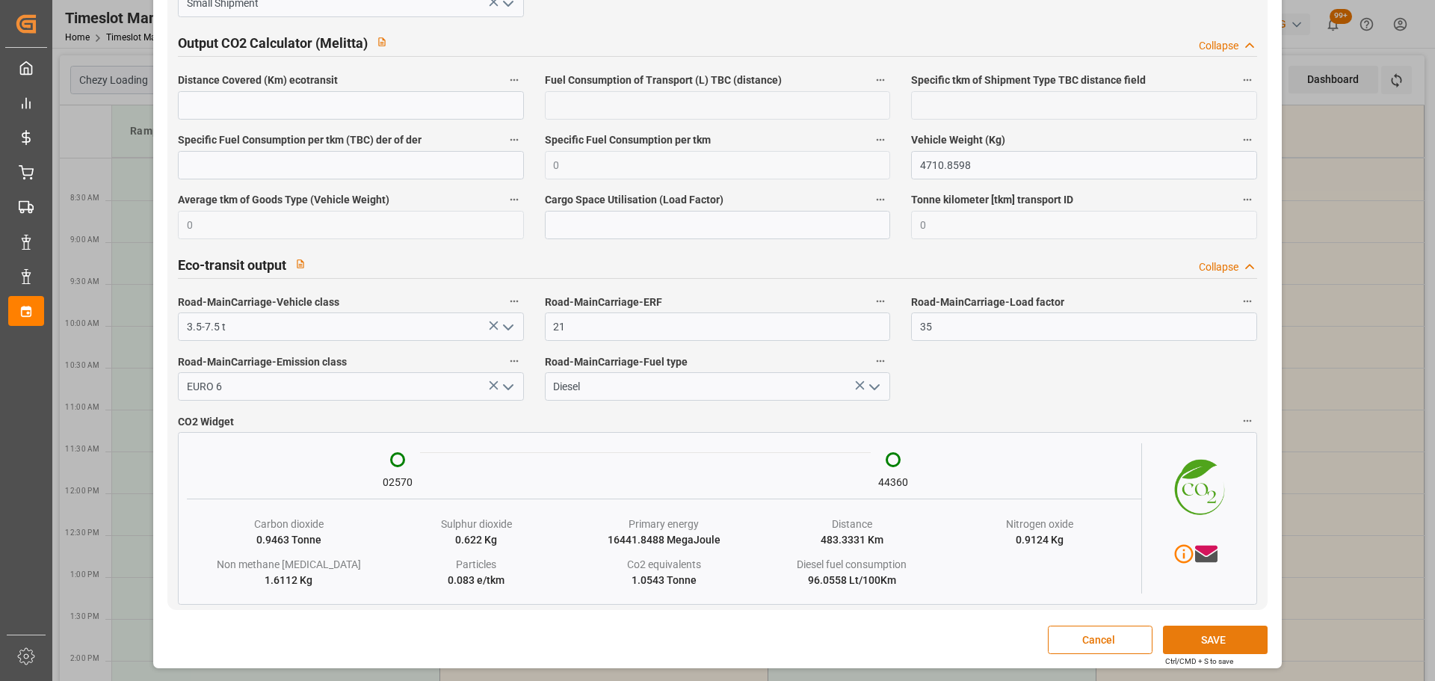
click at [1219, 632] on button "SAVE" at bounding box center [1215, 639] width 105 height 28
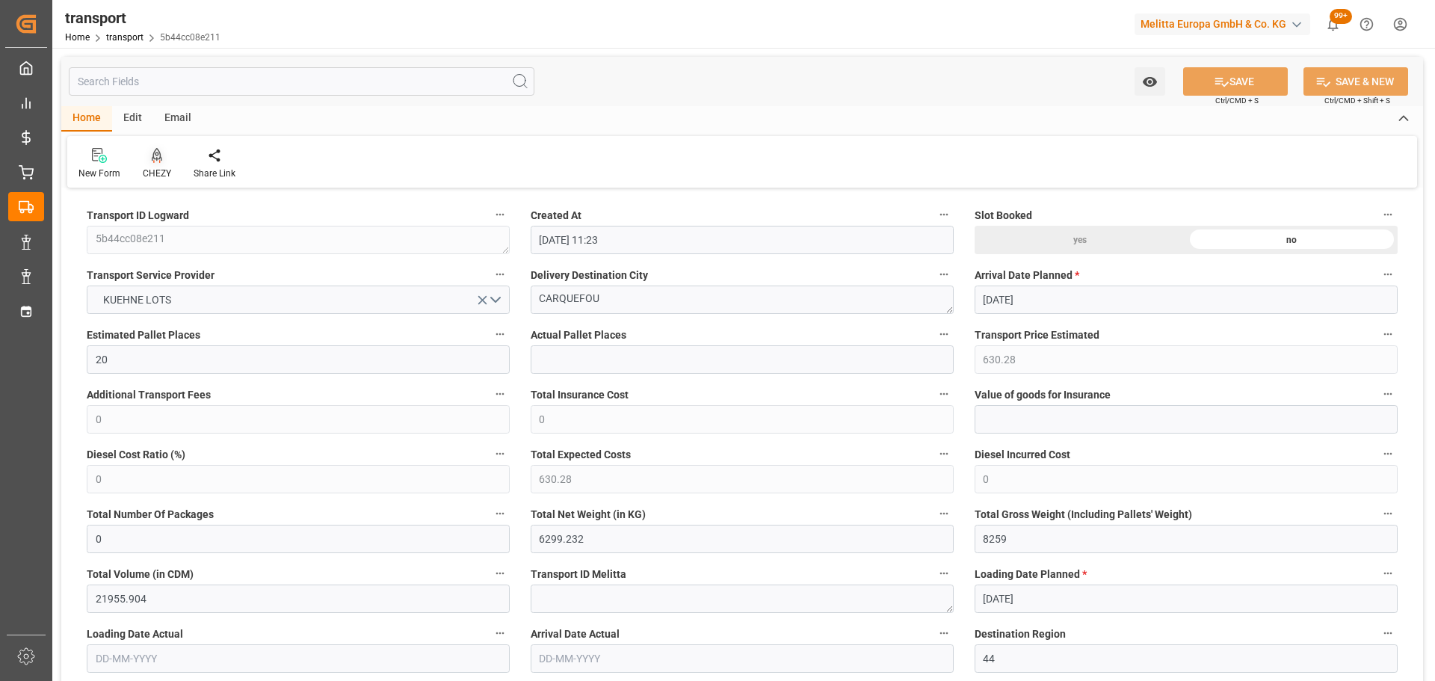
click at [152, 164] on div "CHEZY" at bounding box center [157, 163] width 51 height 33
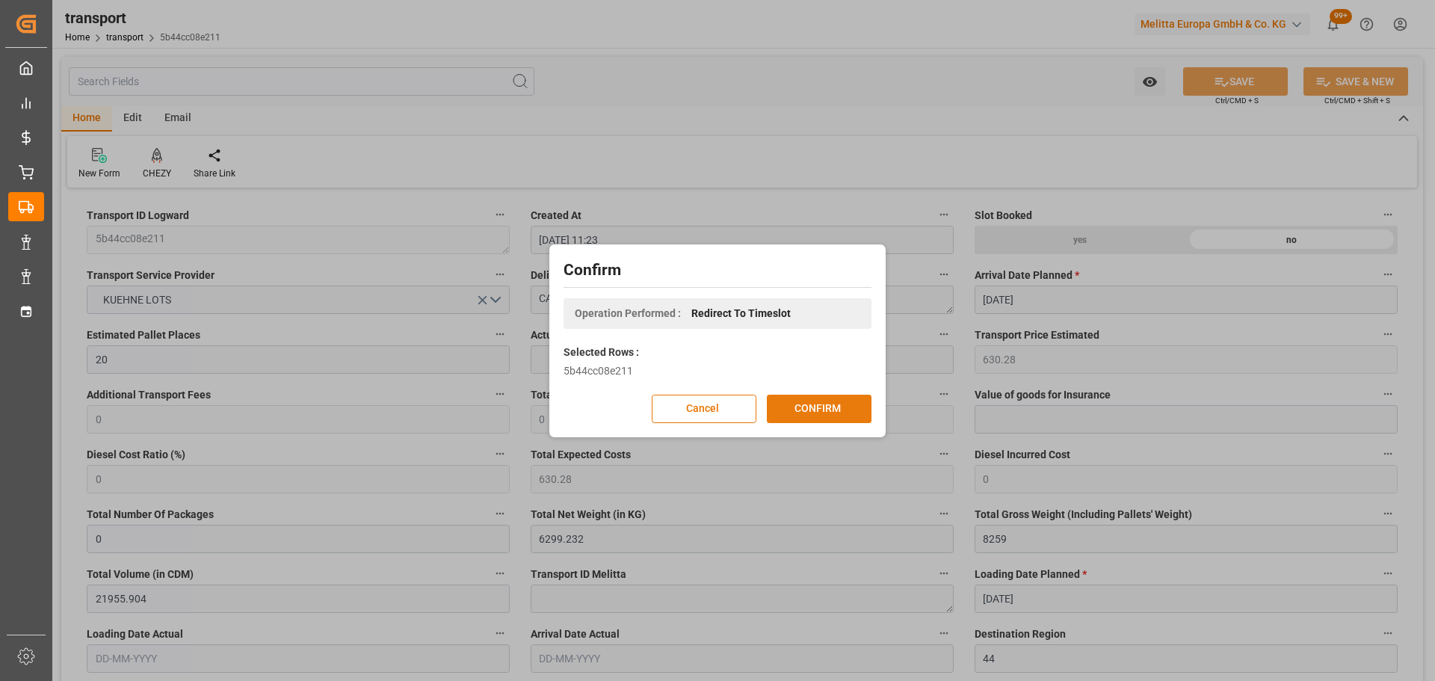
click at [803, 403] on button "CONFIRM" at bounding box center [819, 409] width 105 height 28
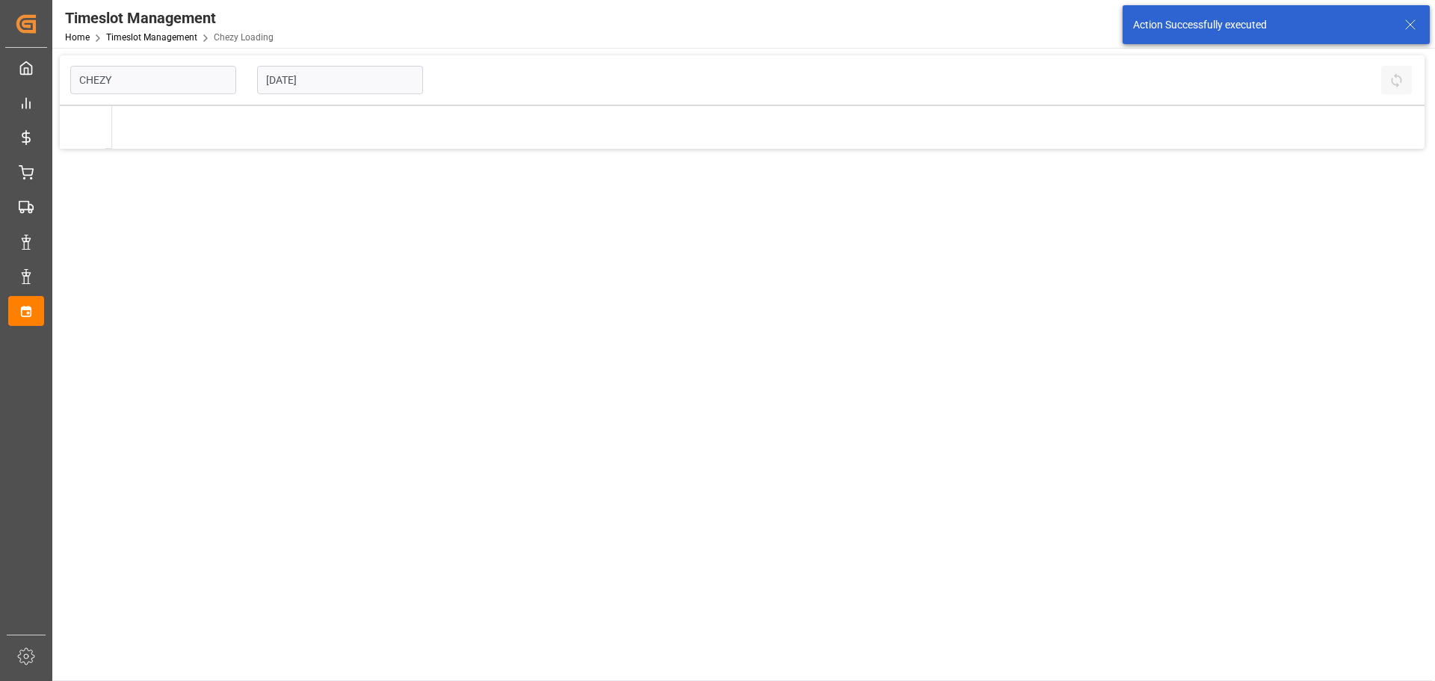
type input "Chezy Loading"
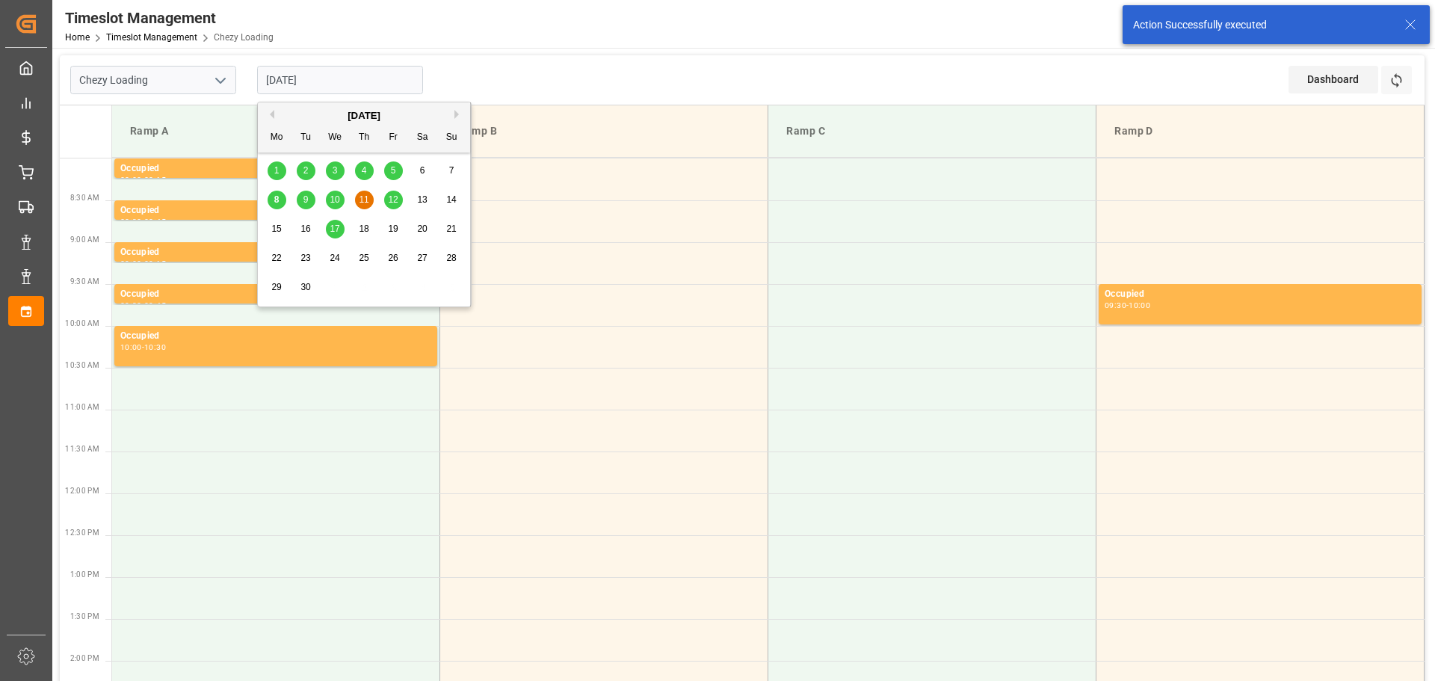
click at [330, 70] on input "[DATE]" at bounding box center [340, 80] width 166 height 28
click at [388, 197] on span "12" at bounding box center [393, 199] width 10 height 10
type input "[DATE]"
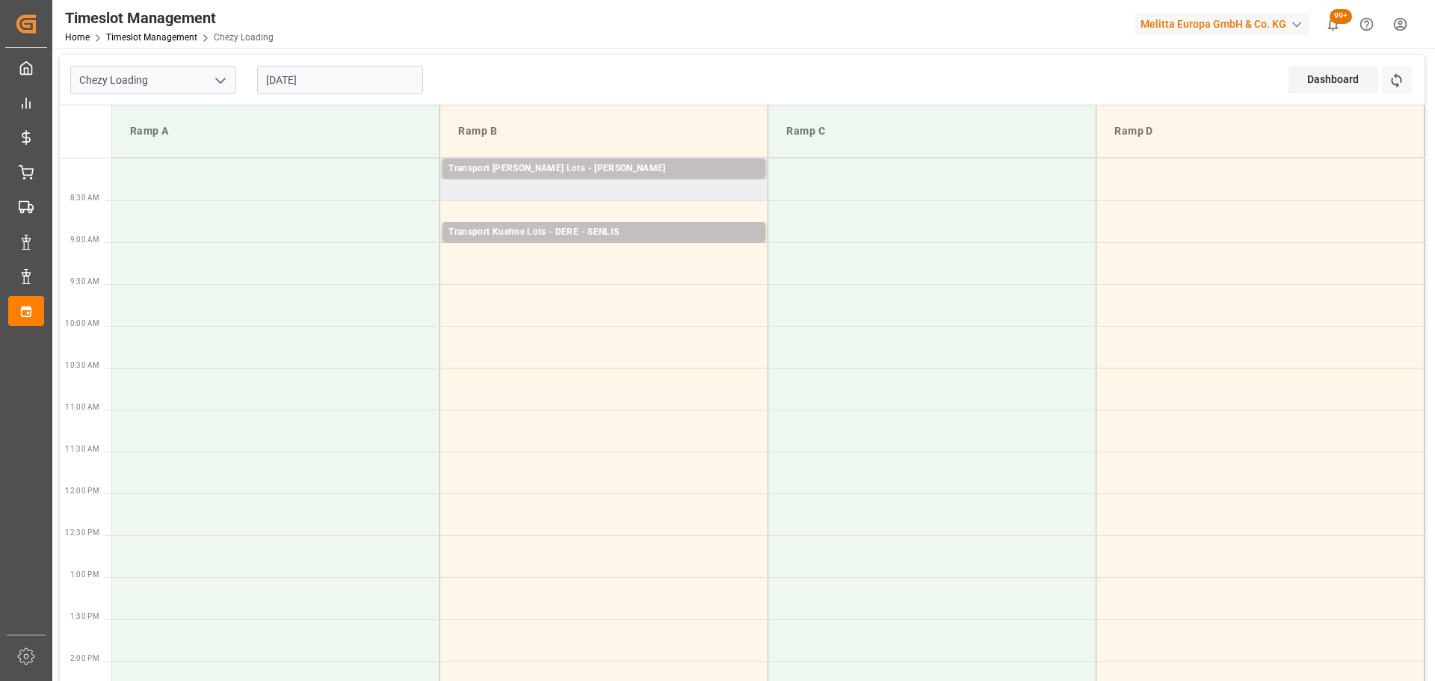
click at [452, 193] on td "Transport [PERSON_NAME] Lots - ANTOINE - [GEOGRAPHIC_DATA] Pallets: 27,TU: ,Cit…" at bounding box center [604, 179] width 328 height 42
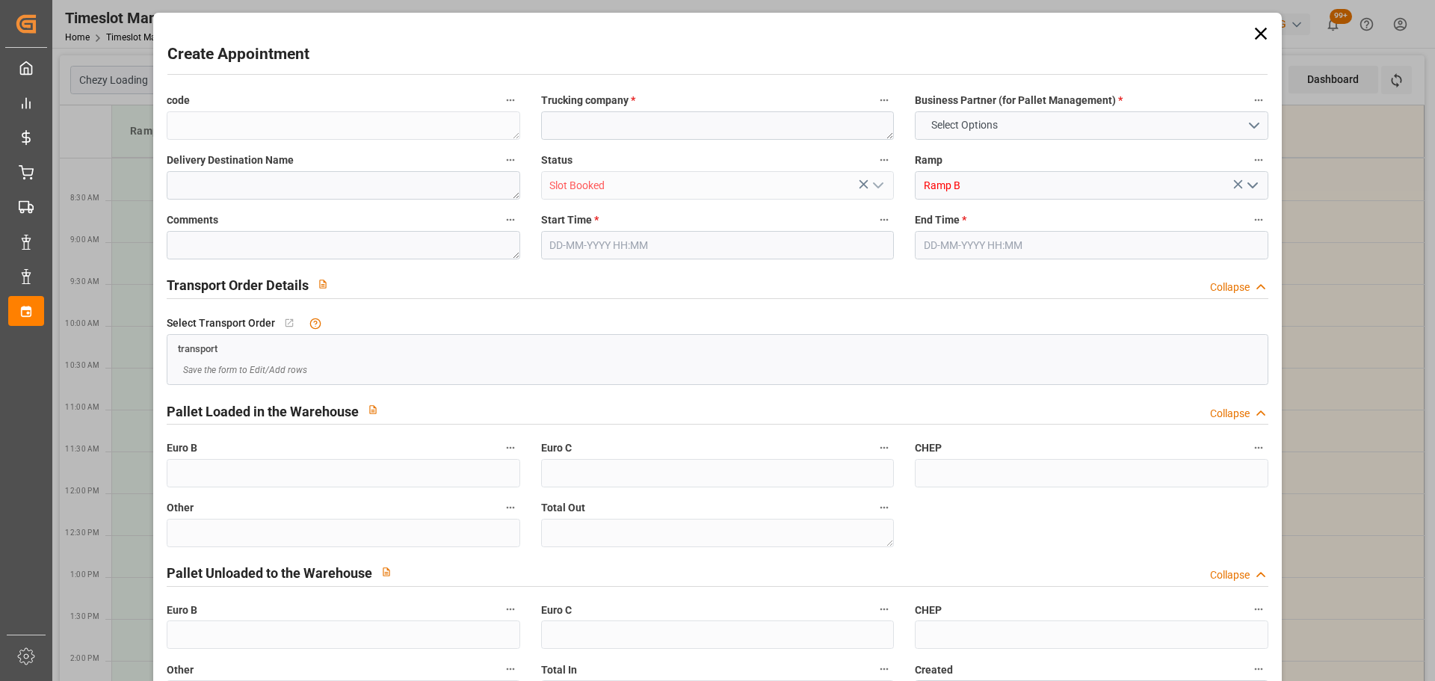
type input "0"
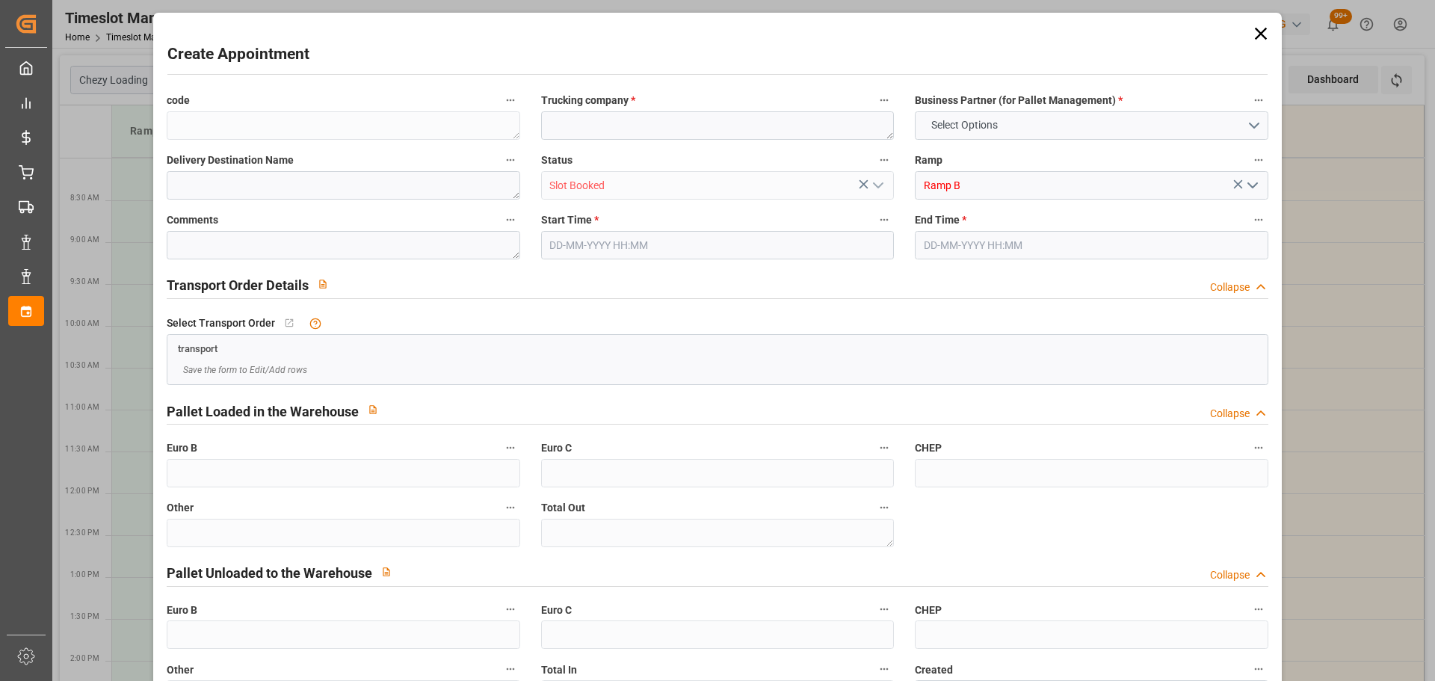
type input "0"
type input "12-09-2025 08:15"
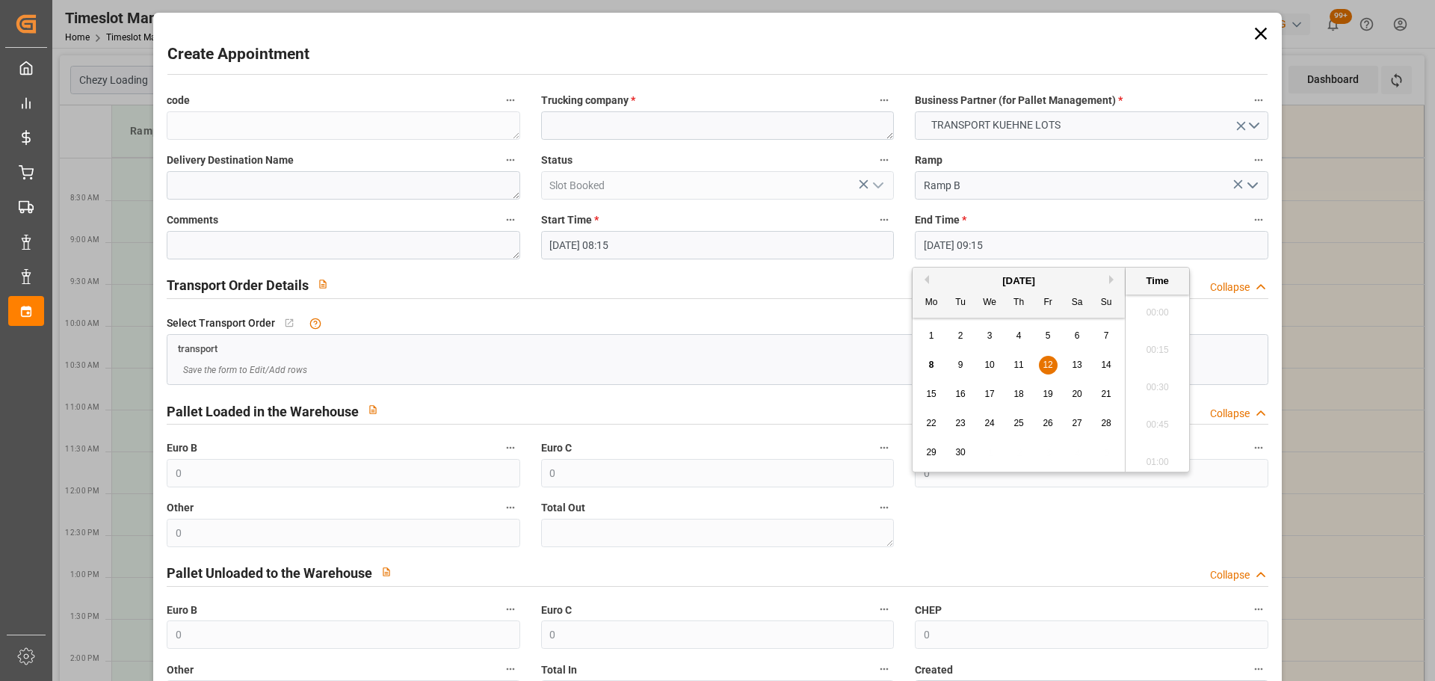
click at [980, 237] on input "12-09-2025 09:15" at bounding box center [1091, 245] width 353 height 28
click at [1042, 362] on span "12" at bounding box center [1047, 364] width 10 height 10
click at [1159, 412] on li "08:30" at bounding box center [1157, 419] width 64 height 37
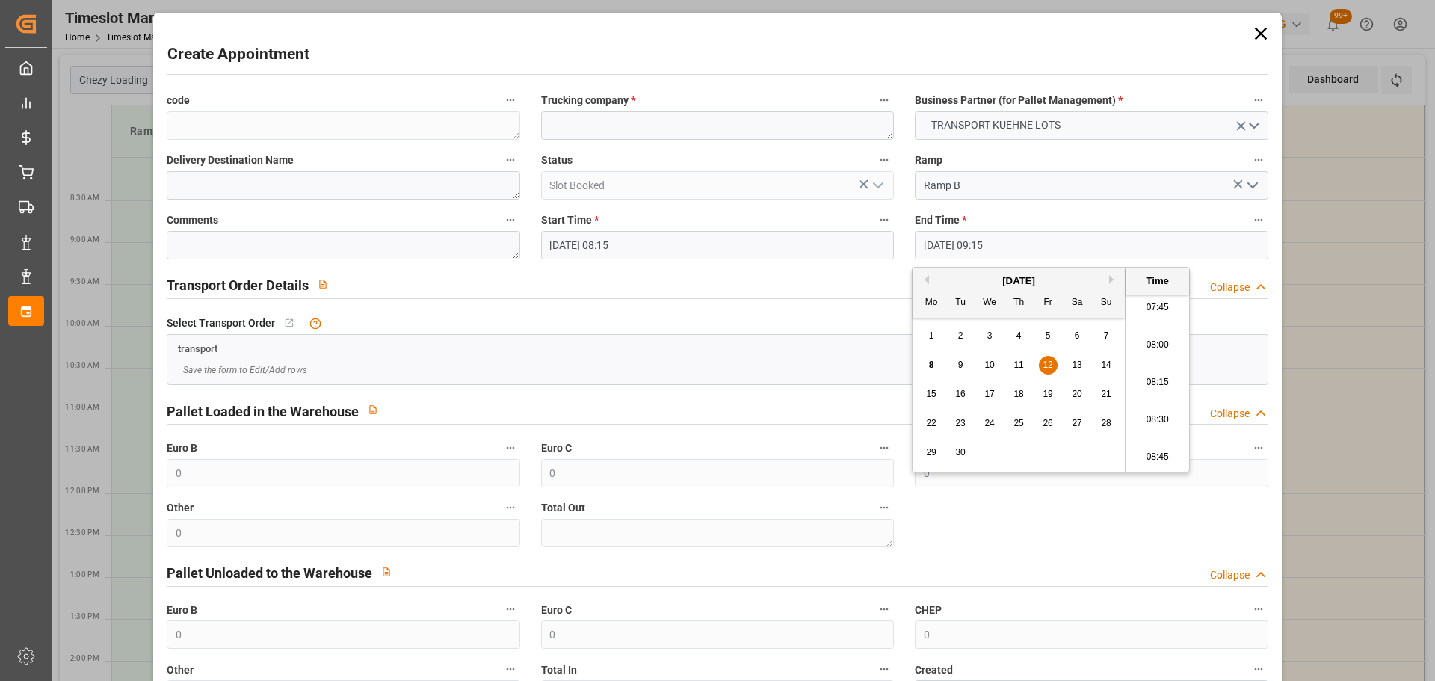
type input "12-09-2025 08:30"
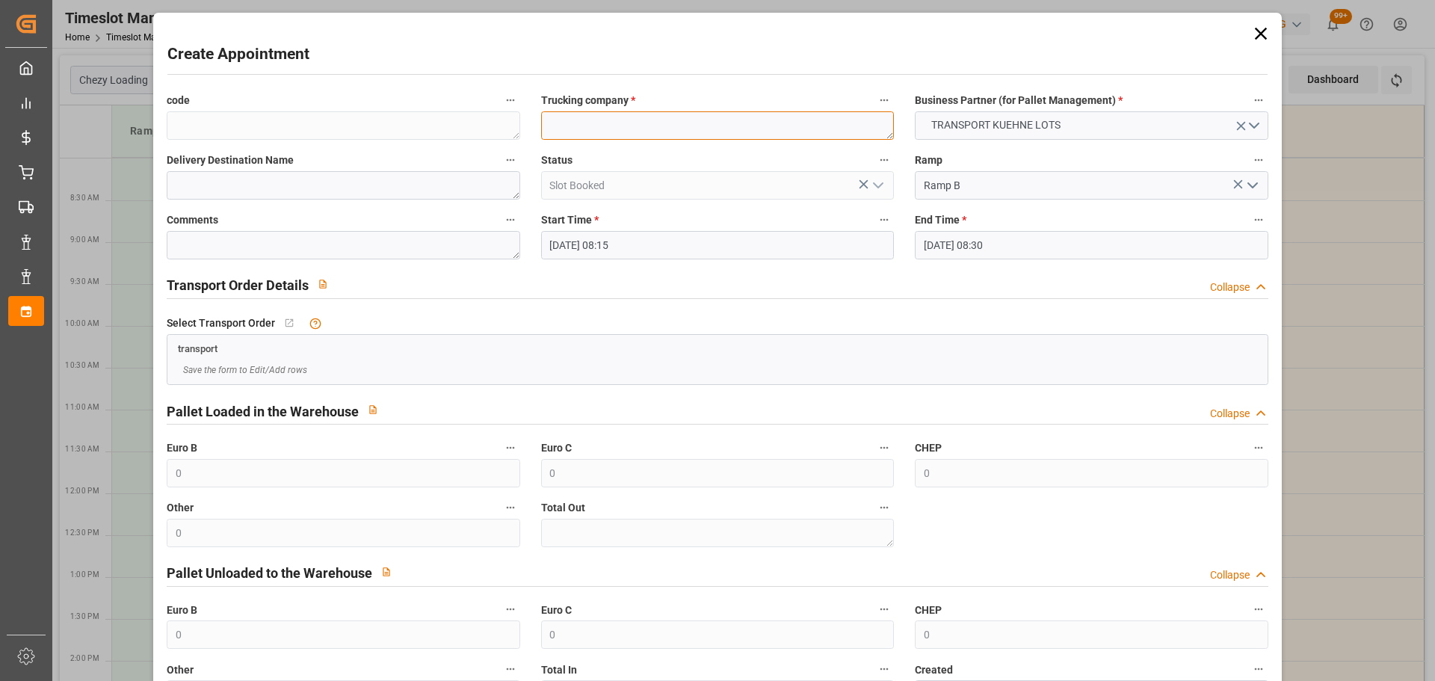
click at [675, 128] on textarea at bounding box center [717, 125] width 353 height 28
type textarea "ANTOINE"
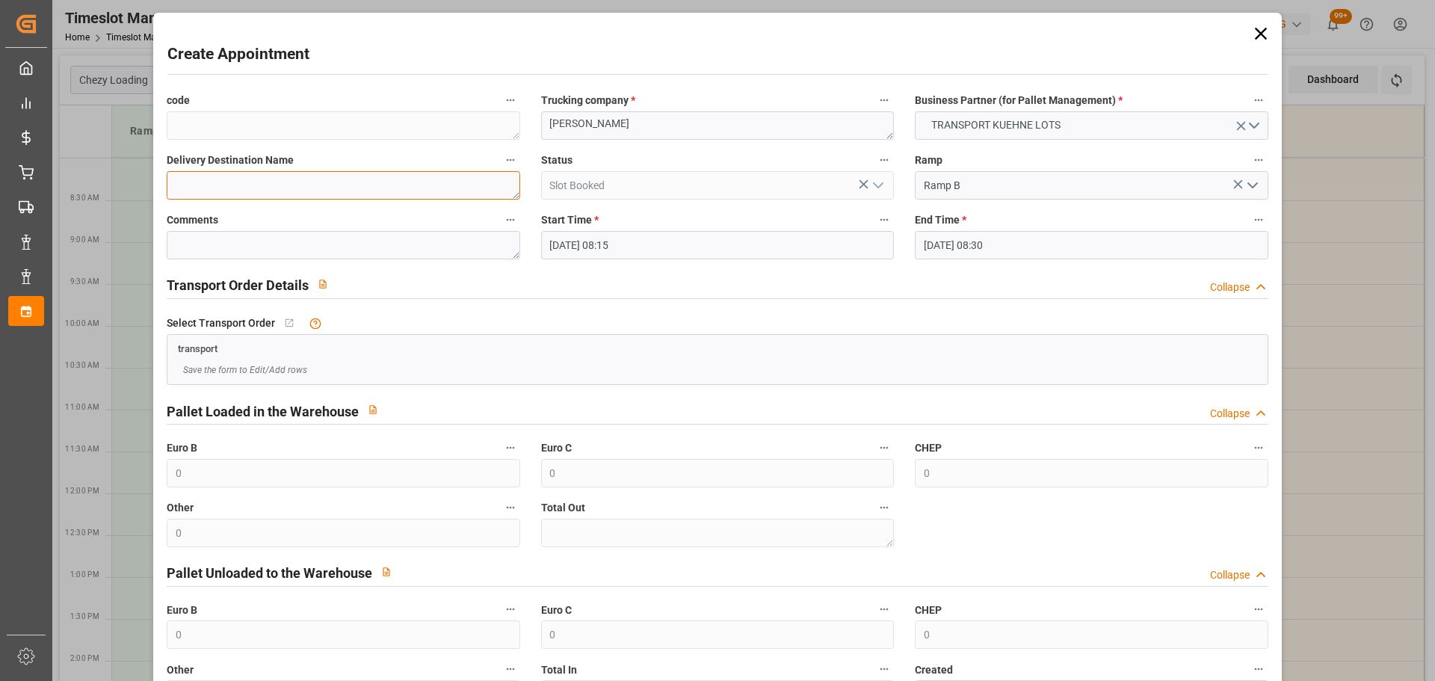
click at [254, 183] on textarea at bounding box center [343, 185] width 353 height 28
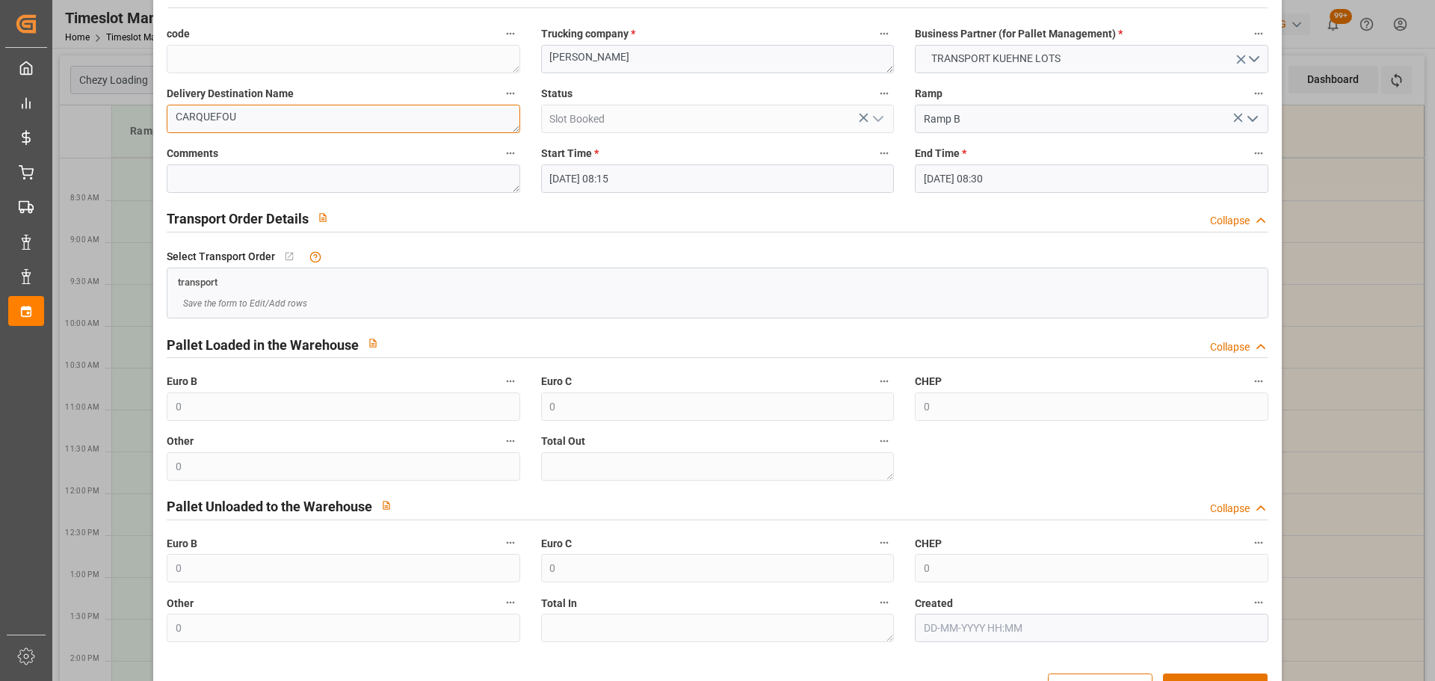
scroll to position [114, 0]
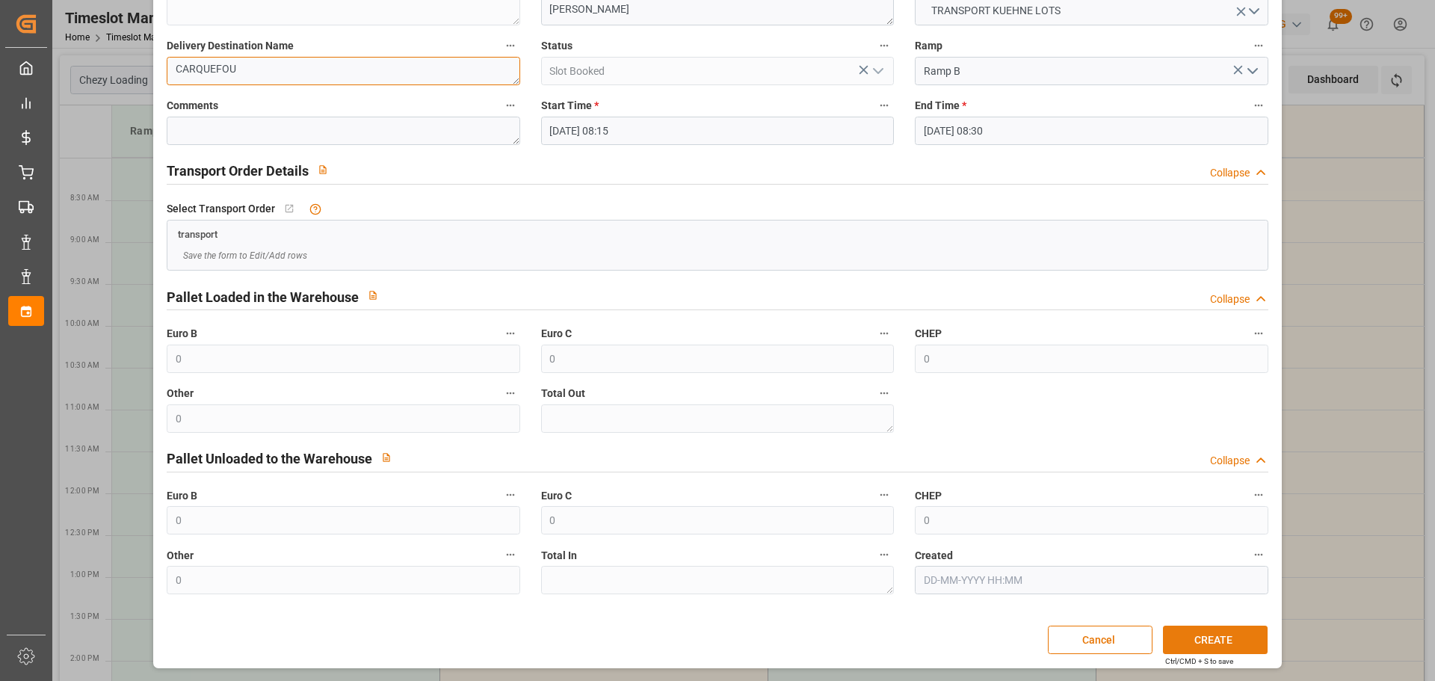
type textarea "CARQUEFOU"
click at [1196, 632] on button "CREATE" at bounding box center [1215, 639] width 105 height 28
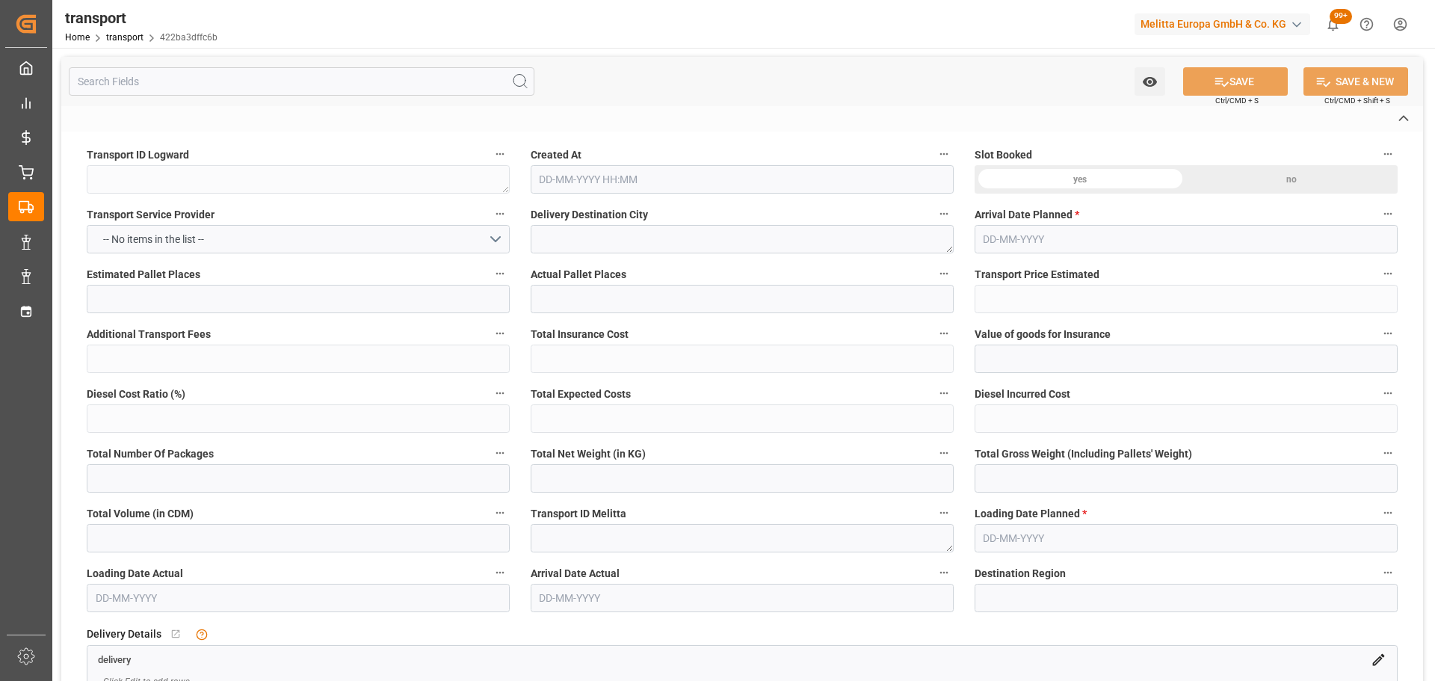
type textarea "422ba3dffc6b"
type textarea "SAINT VIT"
type textarea "0000721351"
type textarea "FR-02570"
type textarea "FR"
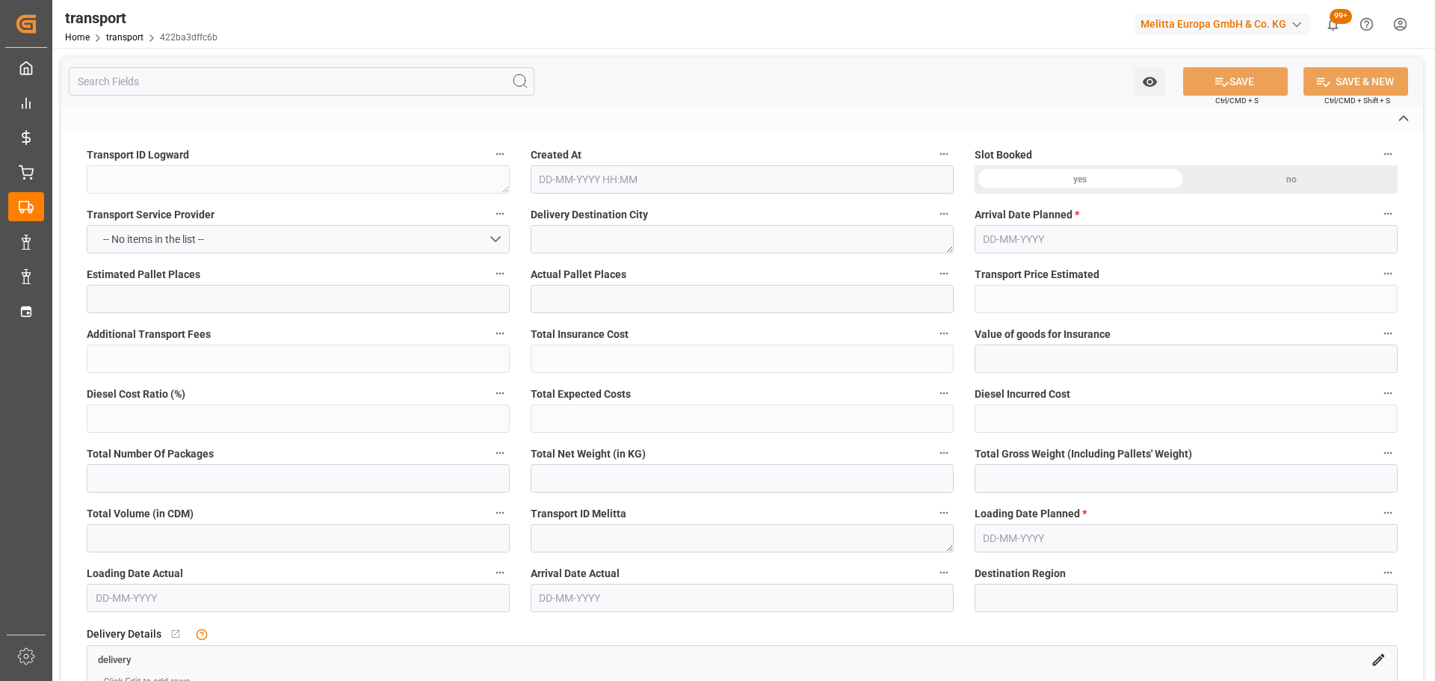
type input "Road"
type input "FR"
type input "02570"
type input "FR"
type input "25410"
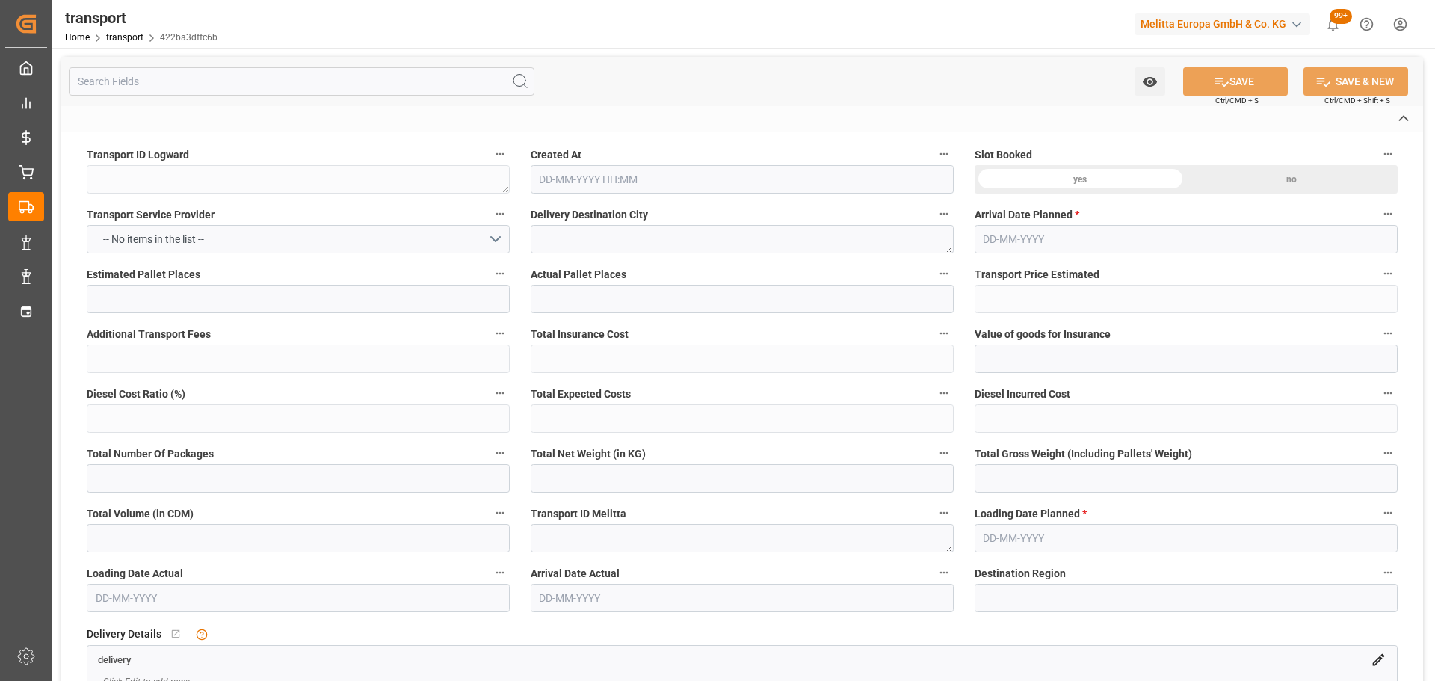
type input "Small Shipment"
type input "3.5-7.5 t"
type input "EURO 6"
type input "Diesel"
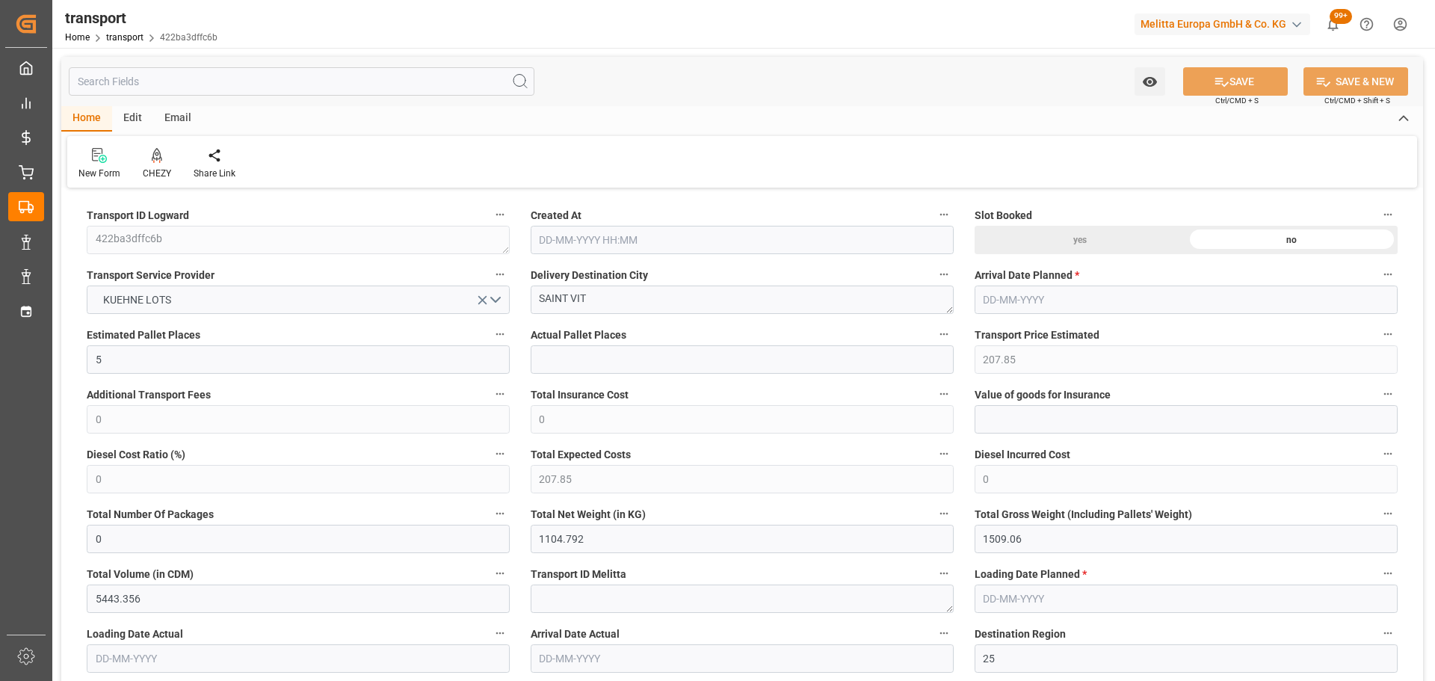
type input "5"
type input "207.85"
type input "0"
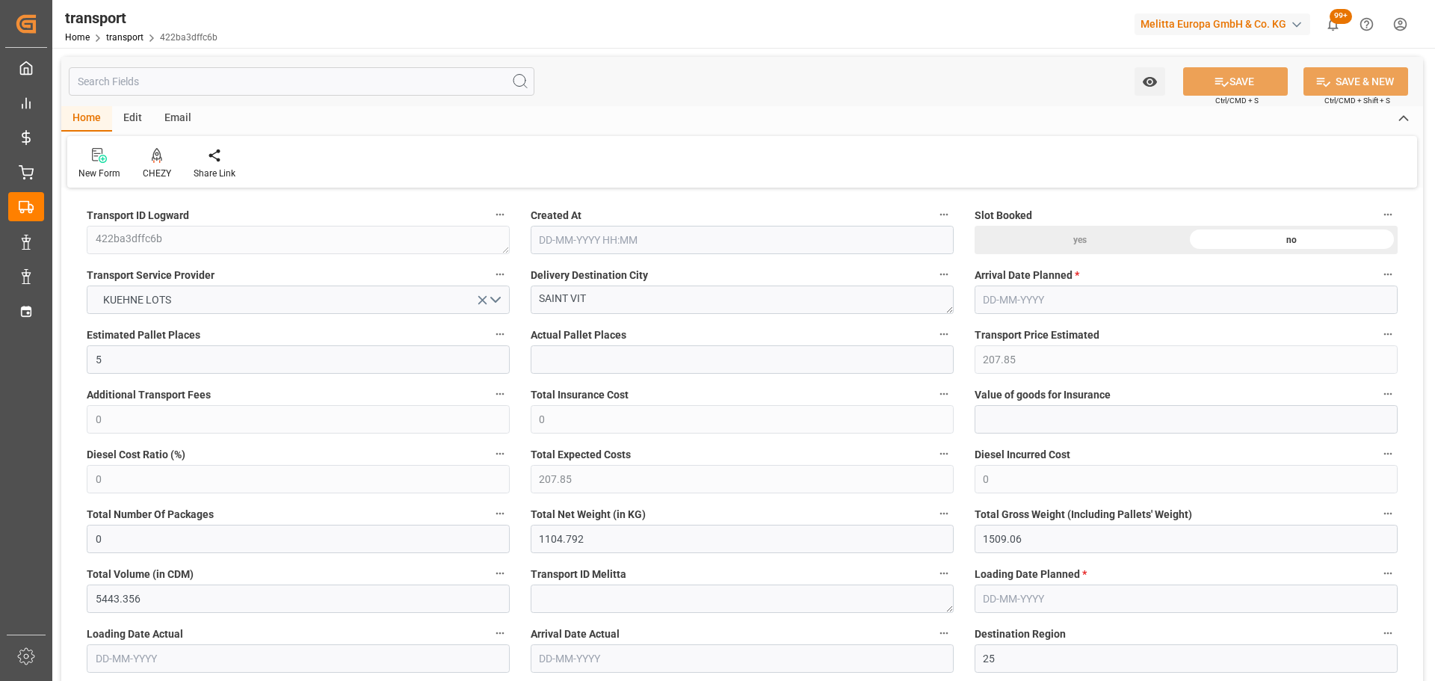
type input "207.85"
type input "0"
type input "1104.792"
type input "1509.06"
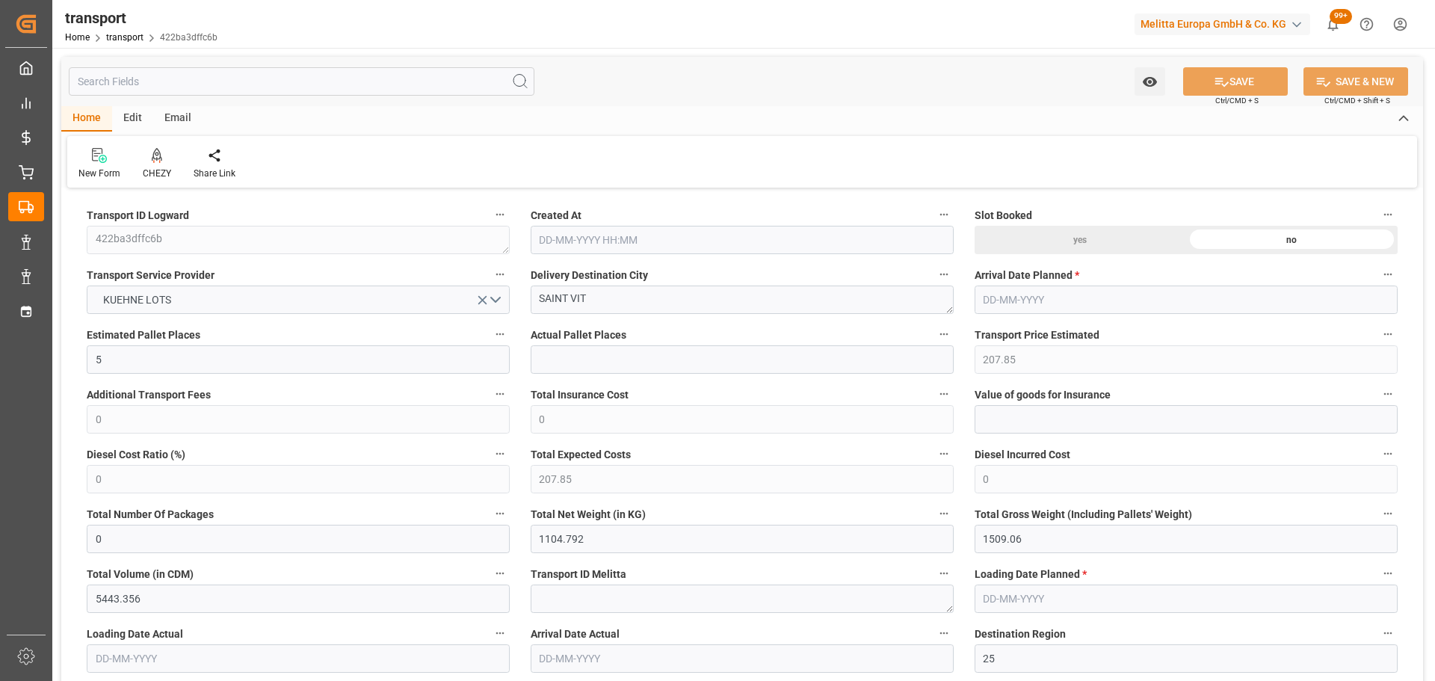
type input "5443.356"
type input "25"
type input "2"
type input "324"
type input "5"
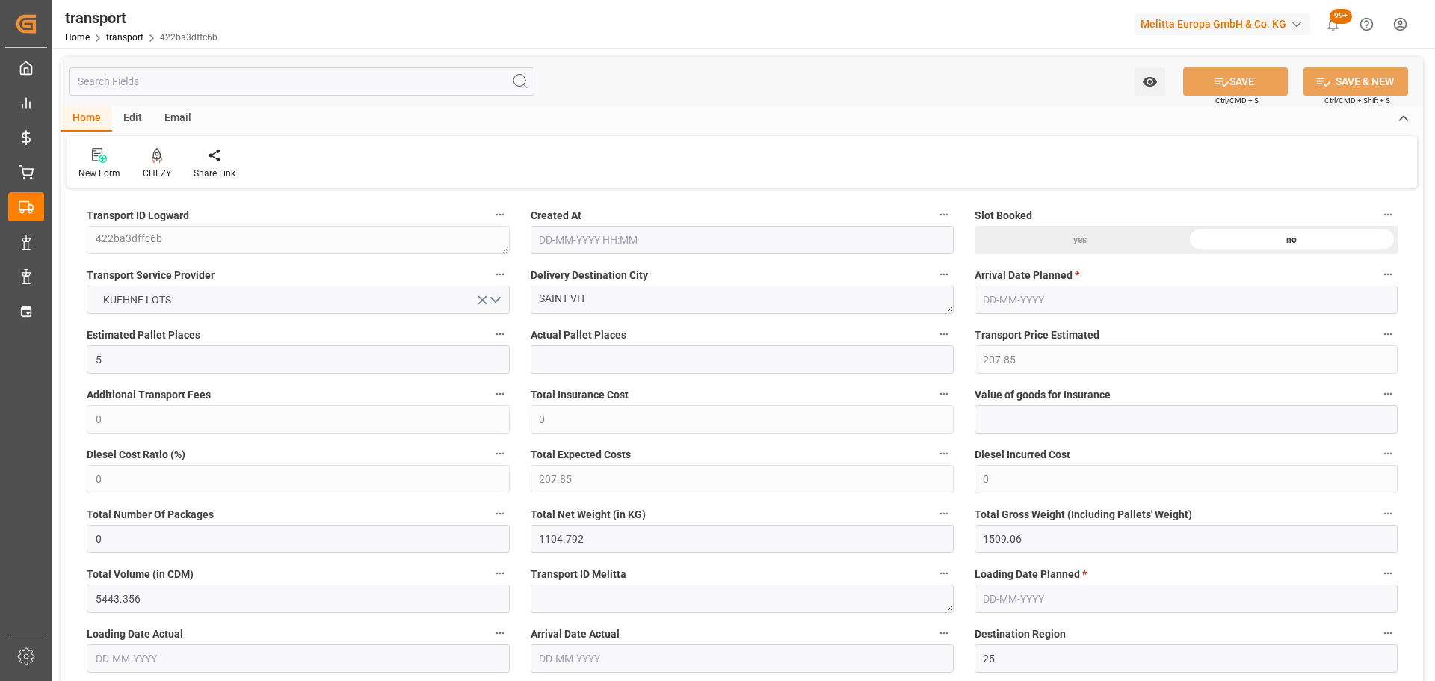
type input "101"
type input "1309.944"
type input "0"
type input "4710.8598"
type input "0"
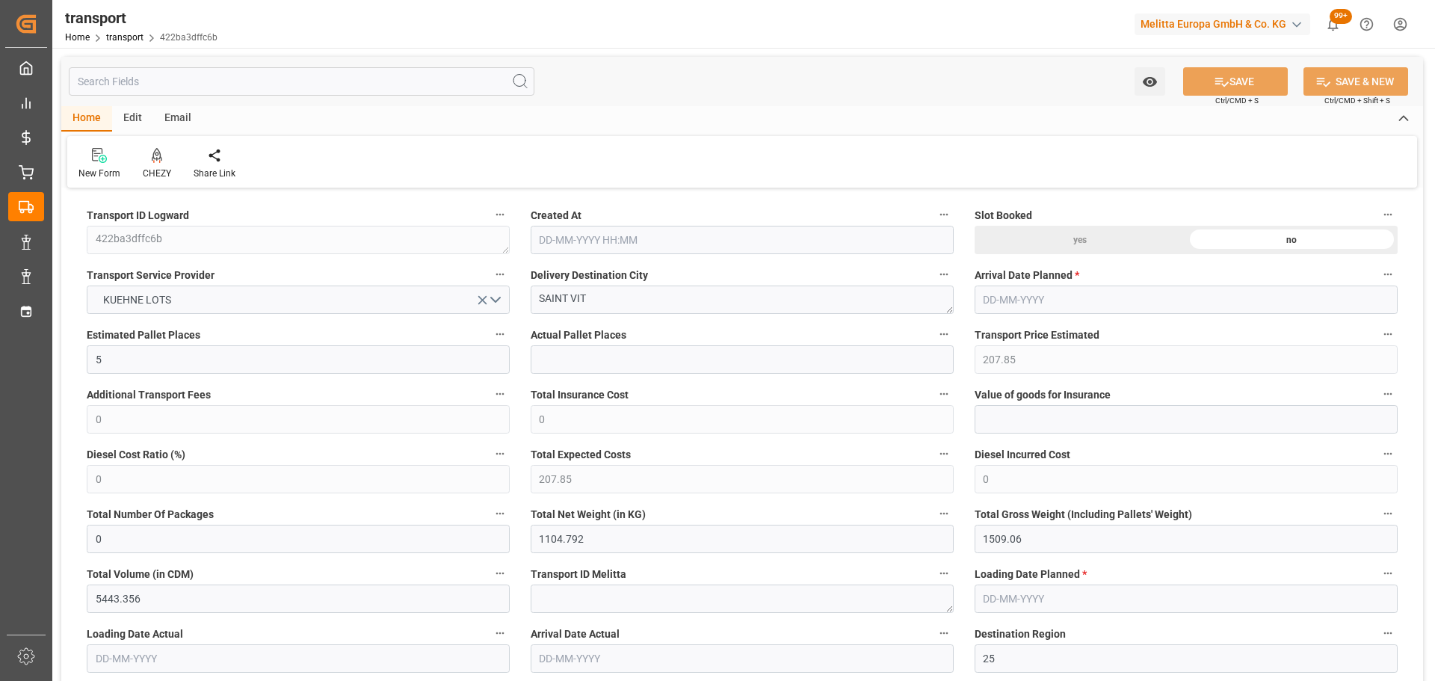
type input "0"
type input "21"
type input "35"
type input "08-09-2025 11:21"
type input "[DATE]"
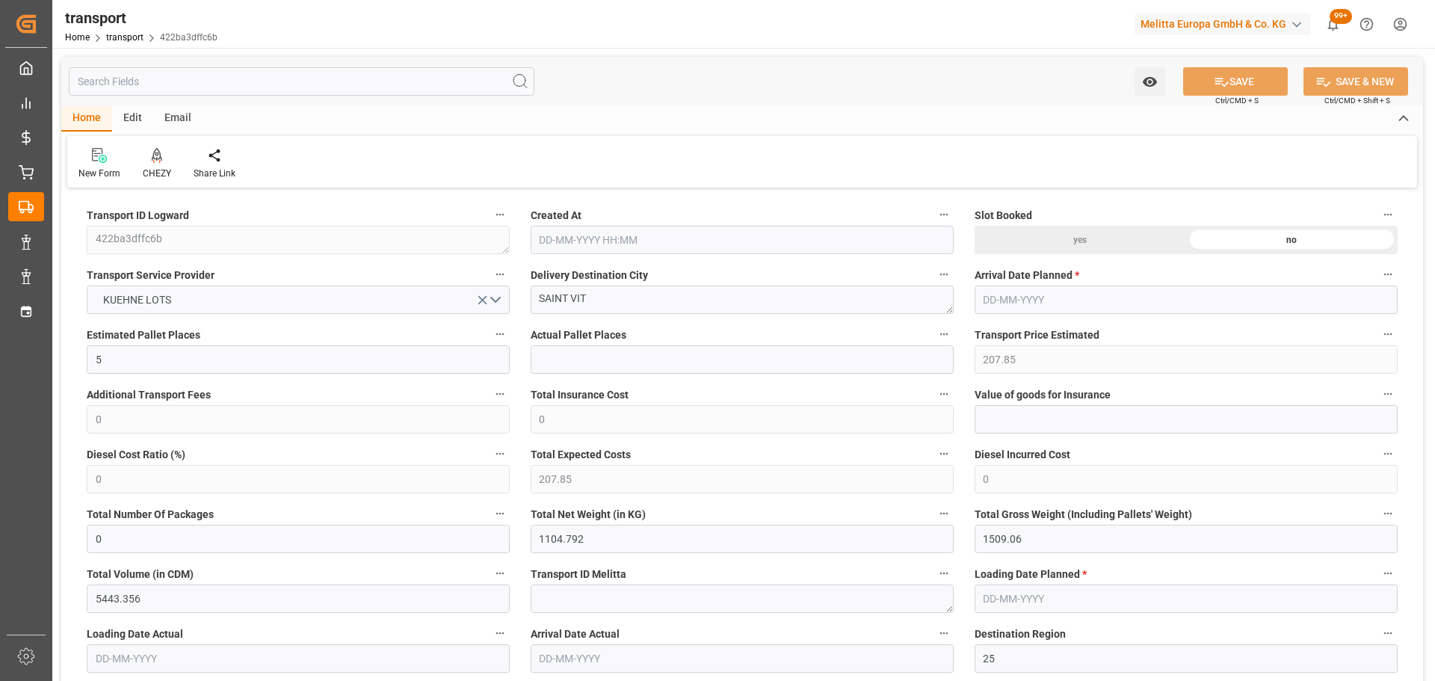
type input "11-09-2025"
click at [156, 161] on icon at bounding box center [157, 155] width 10 height 15
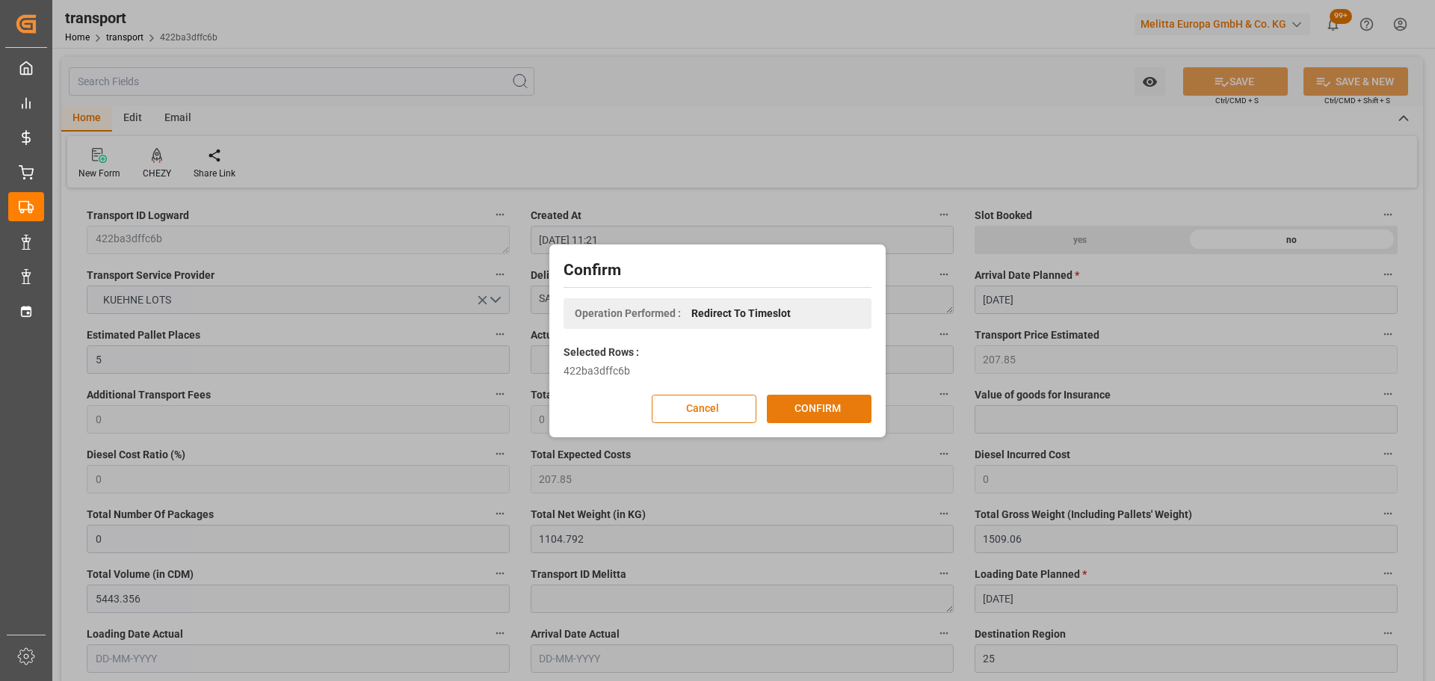
click at [802, 404] on button "CONFIRM" at bounding box center [819, 409] width 105 height 28
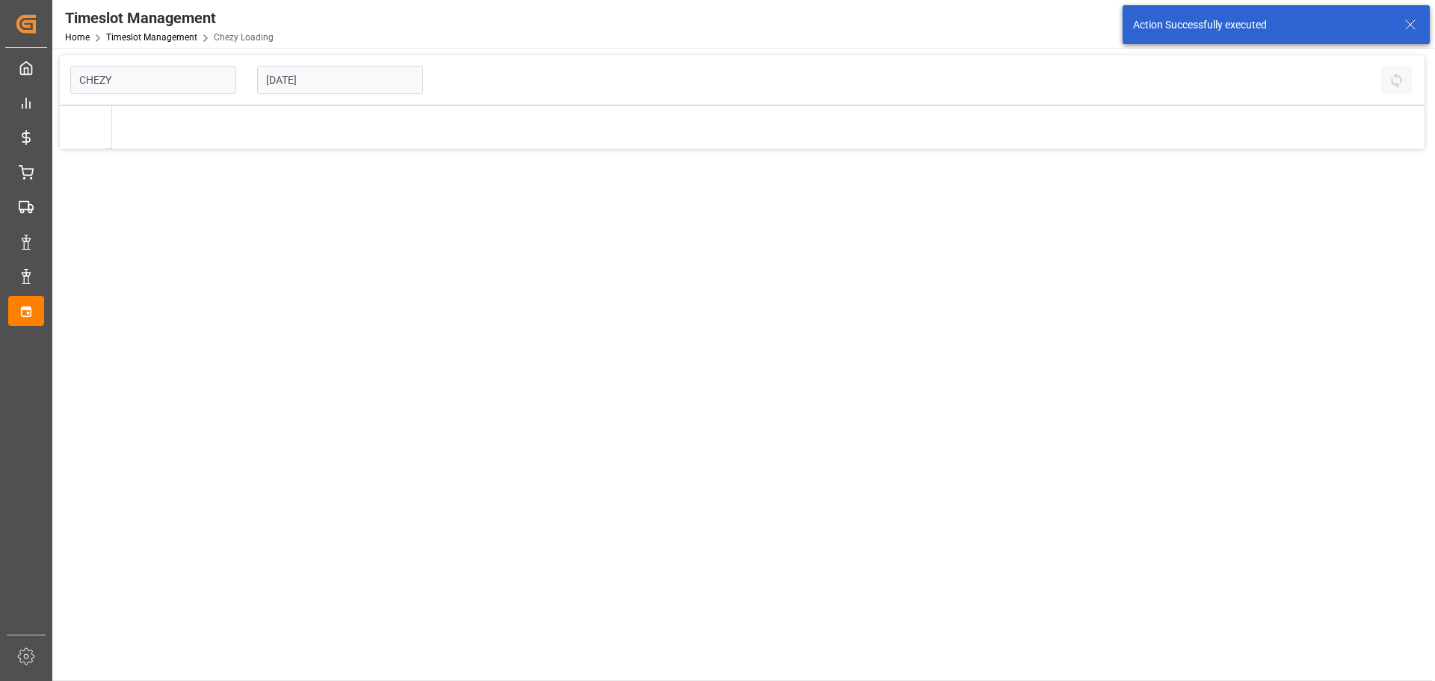
type input "Chezy Loading"
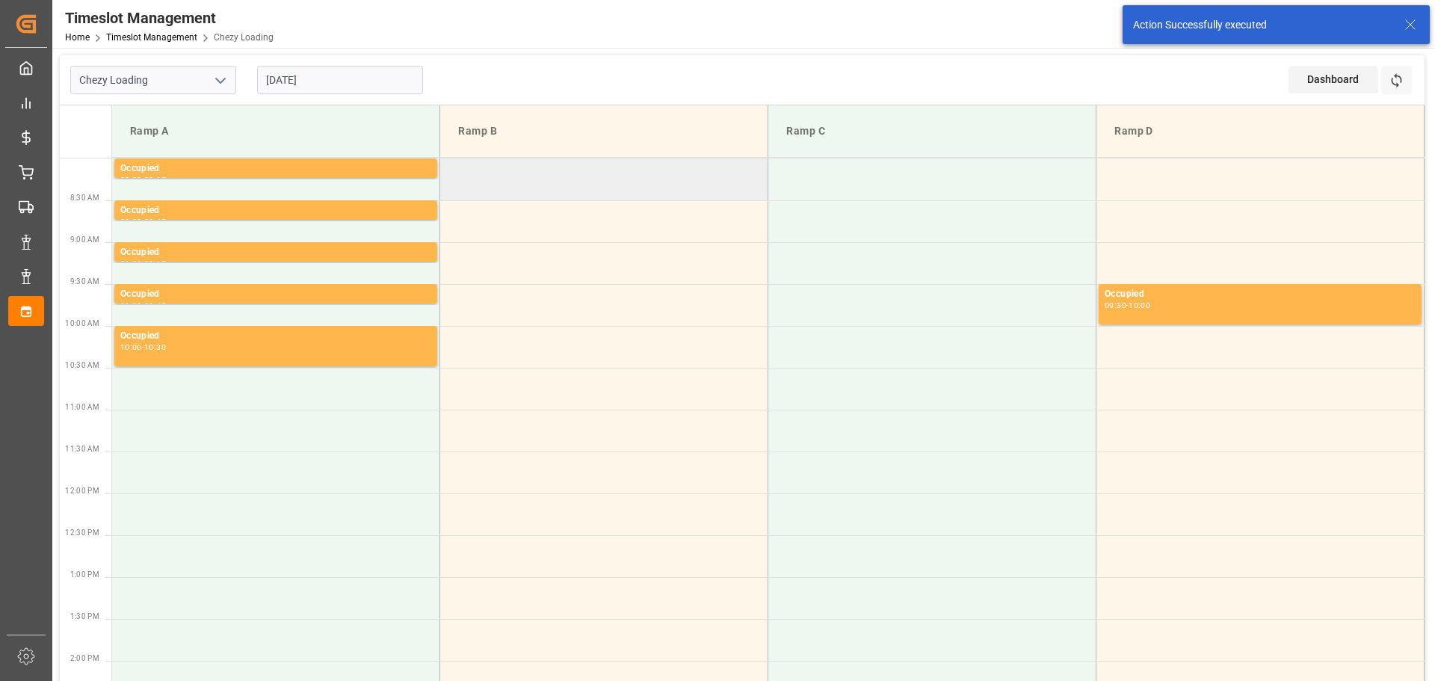
click at [452, 170] on td at bounding box center [604, 179] width 328 height 42
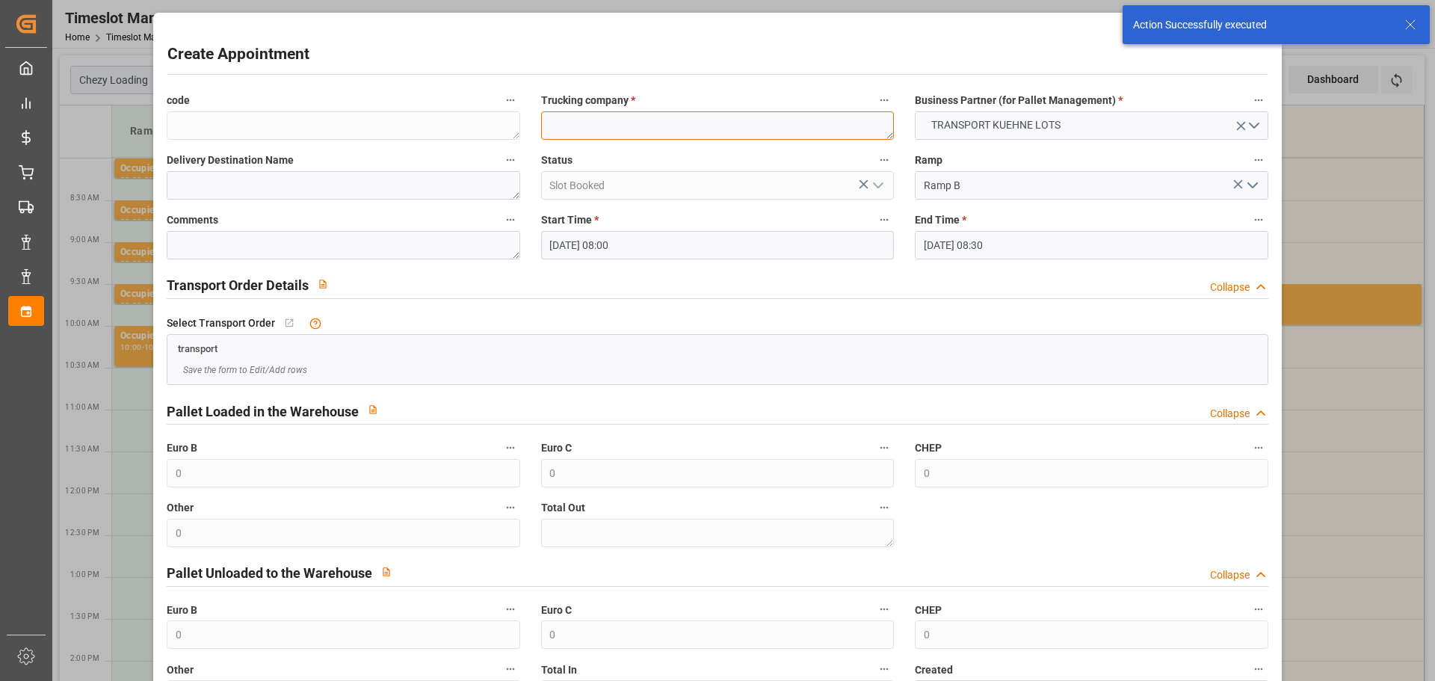
click at [634, 130] on textarea at bounding box center [717, 125] width 353 height 28
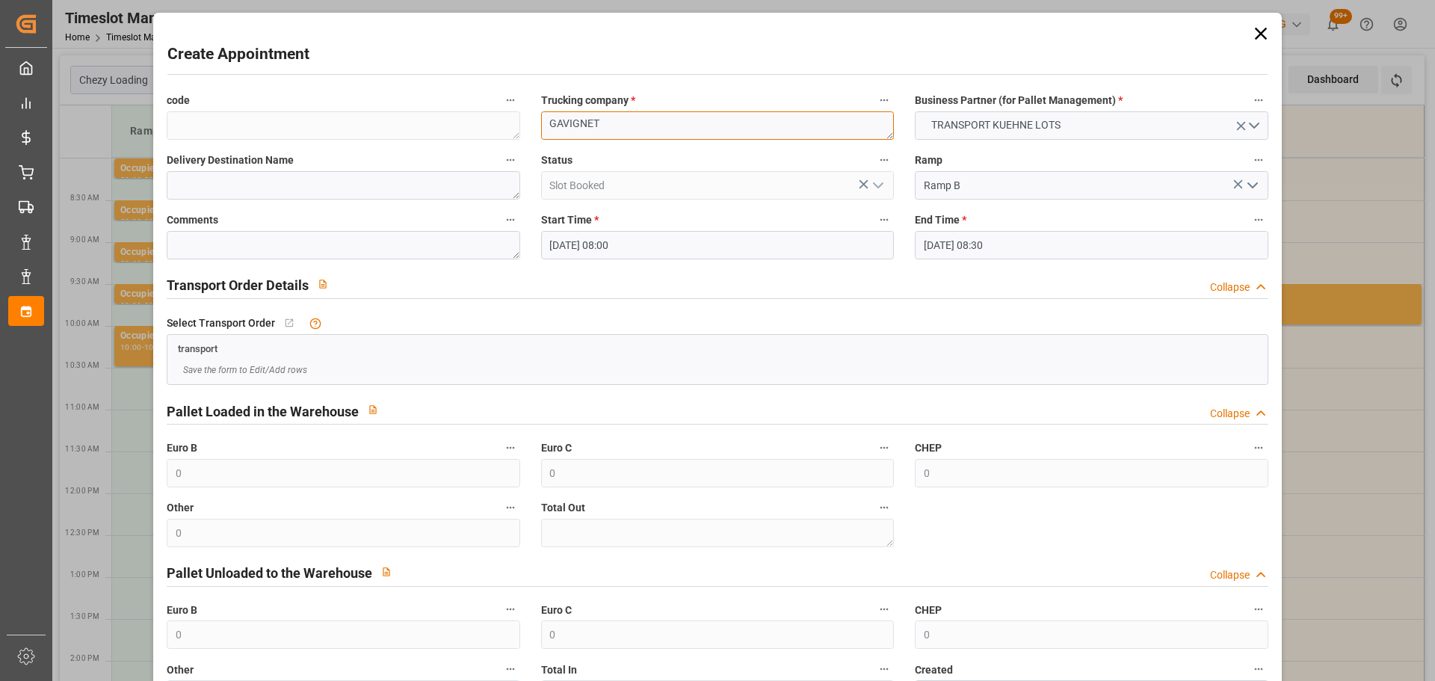
type textarea "GAVIGNET"
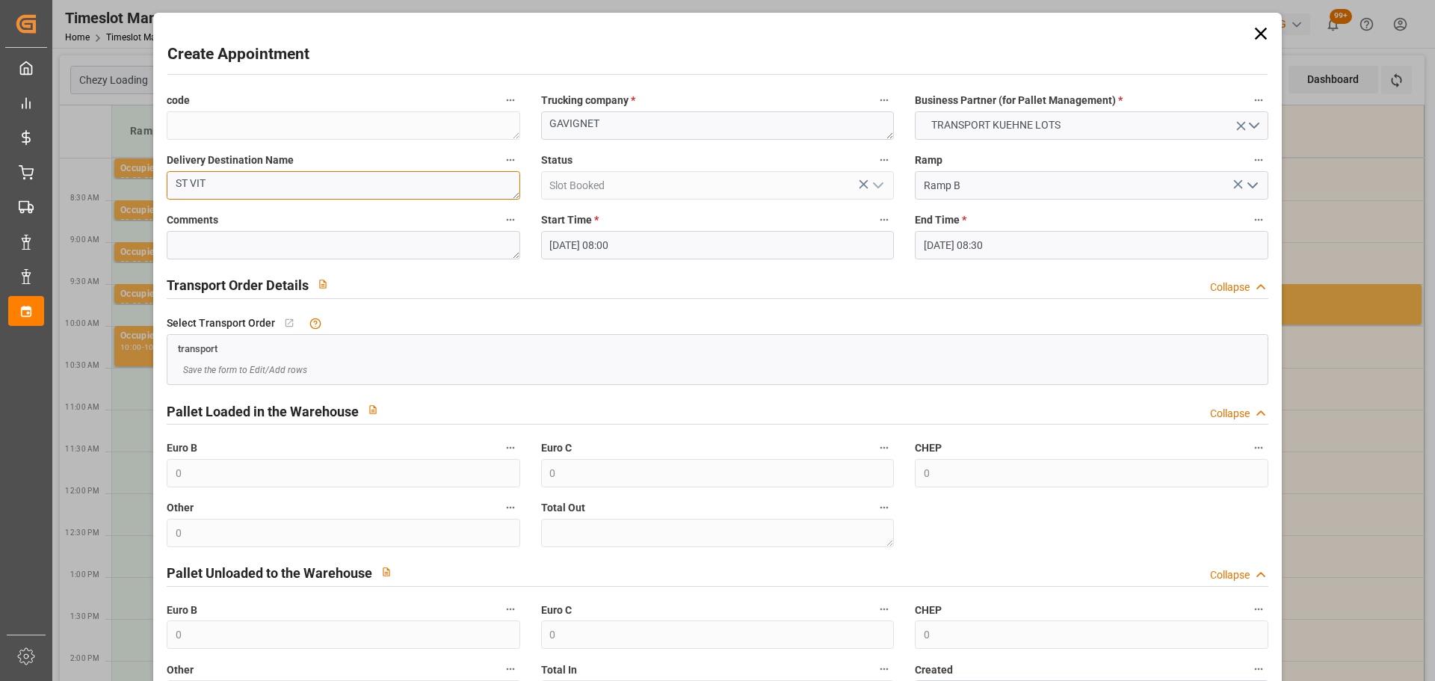
type textarea "ST VIT"
click at [974, 236] on input "11-09-2025 08:30" at bounding box center [1091, 245] width 353 height 28
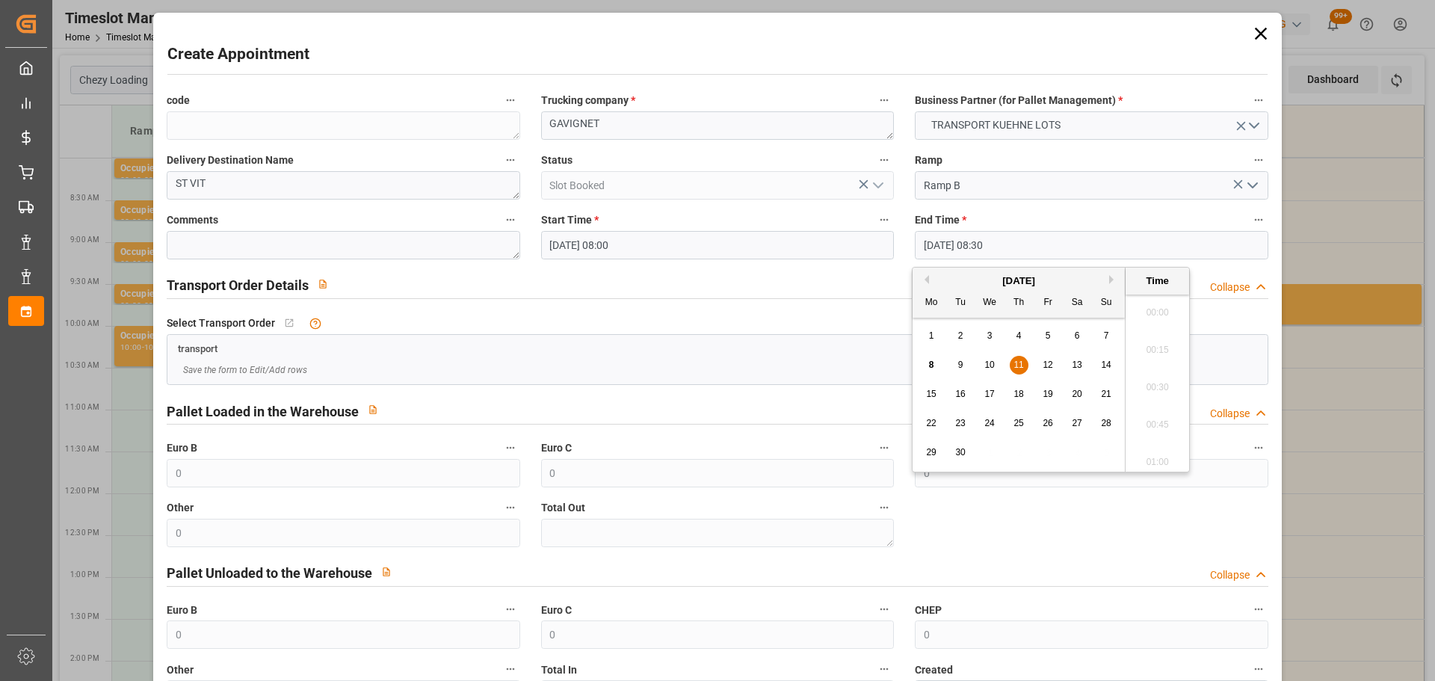
scroll to position [1201, 0]
drag, startPoint x: 1012, startPoint y: 357, endPoint x: 1104, endPoint y: 362, distance: 92.8
click at [1020, 360] on div "11" at bounding box center [1019, 365] width 19 height 18
click at [1162, 340] on li "08:15" at bounding box center [1157, 345] width 64 height 37
type input "[DATE] 08:15"
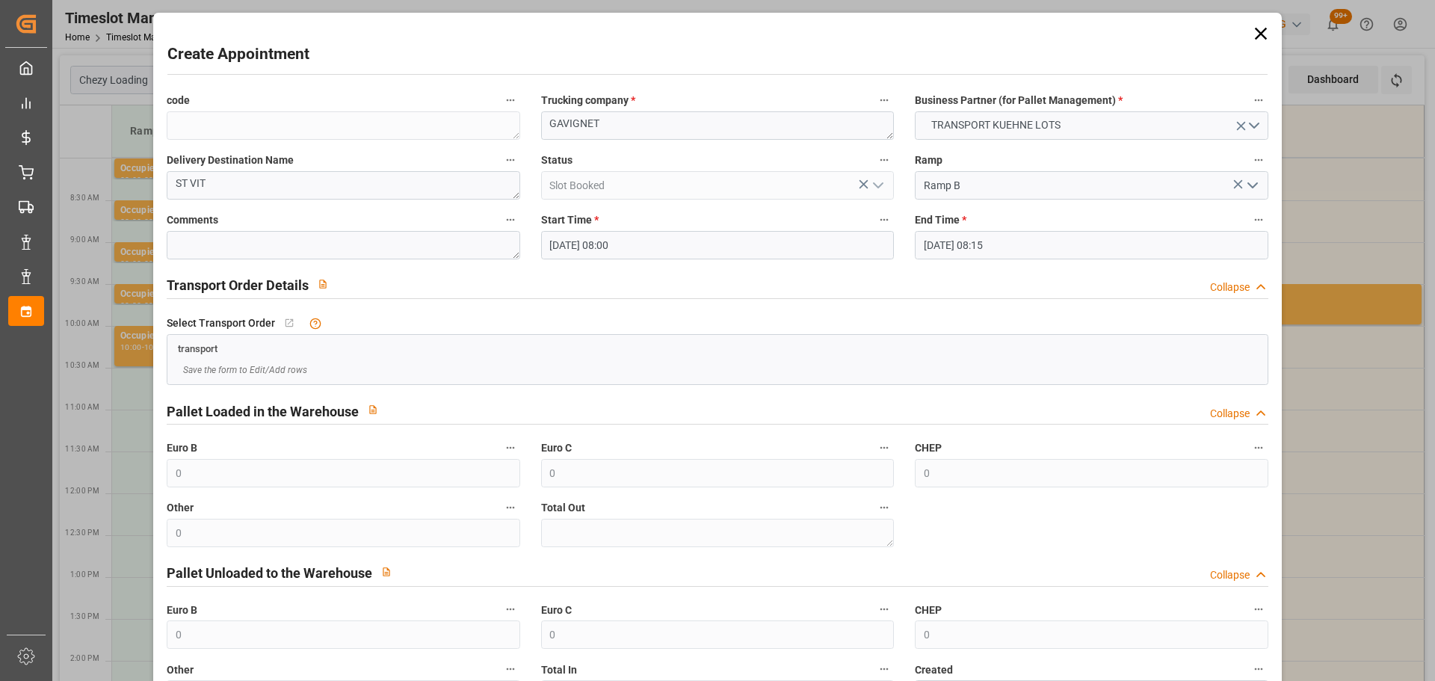
scroll to position [114, 0]
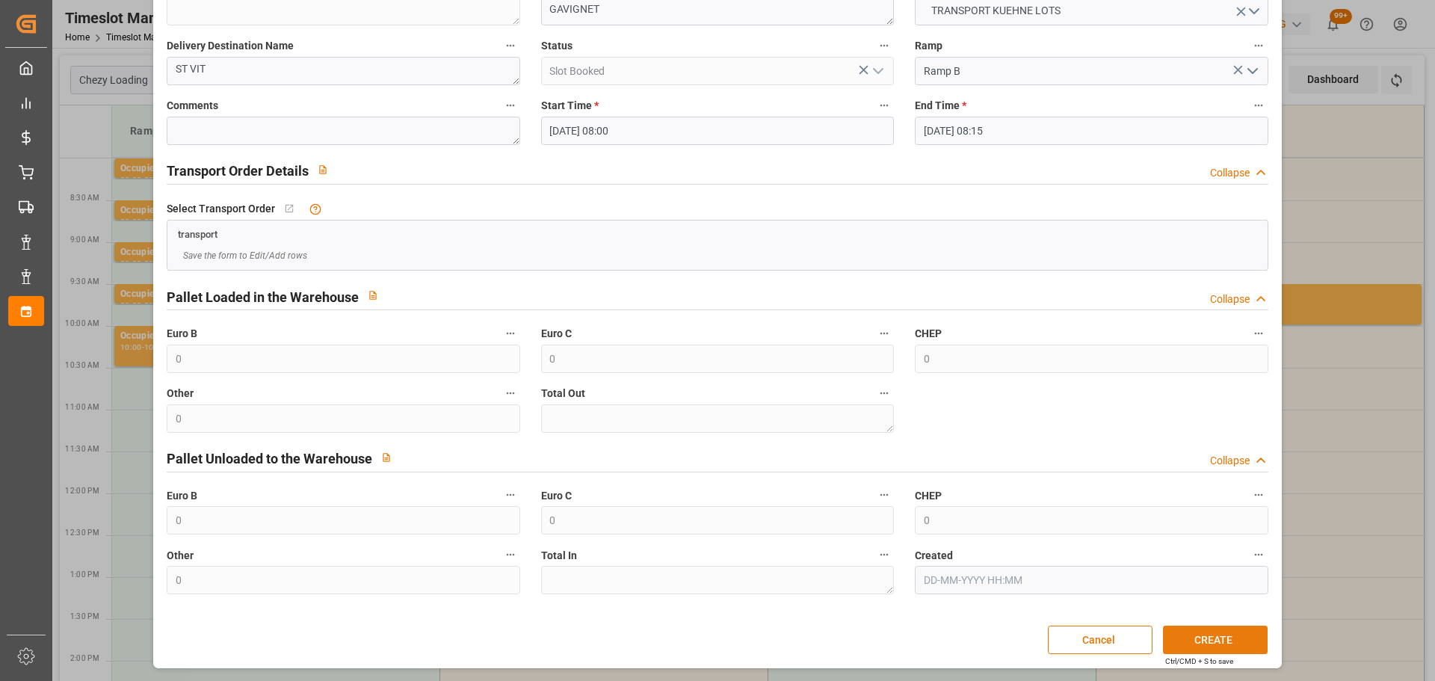
click at [1203, 640] on button "CREATE" at bounding box center [1215, 639] width 105 height 28
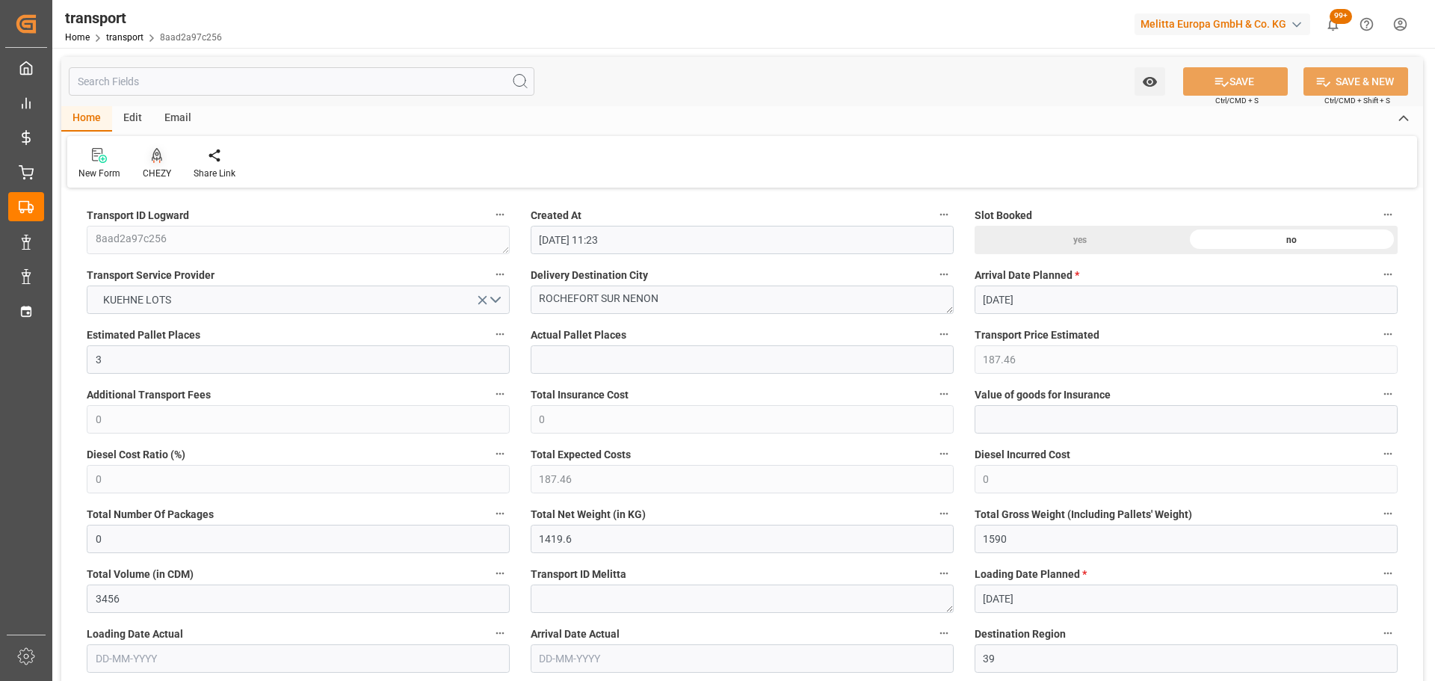
click at [159, 161] on icon at bounding box center [156, 162] width 7 height 3
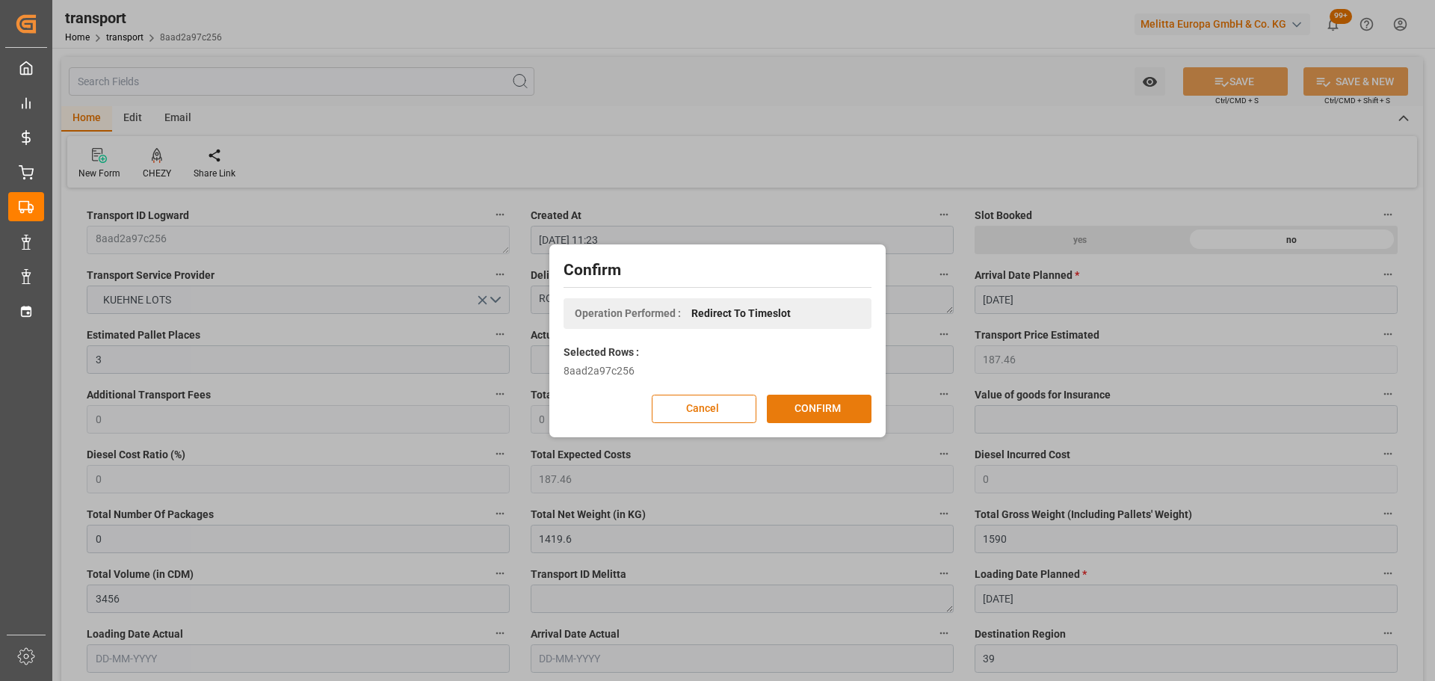
click at [800, 402] on button "CONFIRM" at bounding box center [819, 409] width 105 height 28
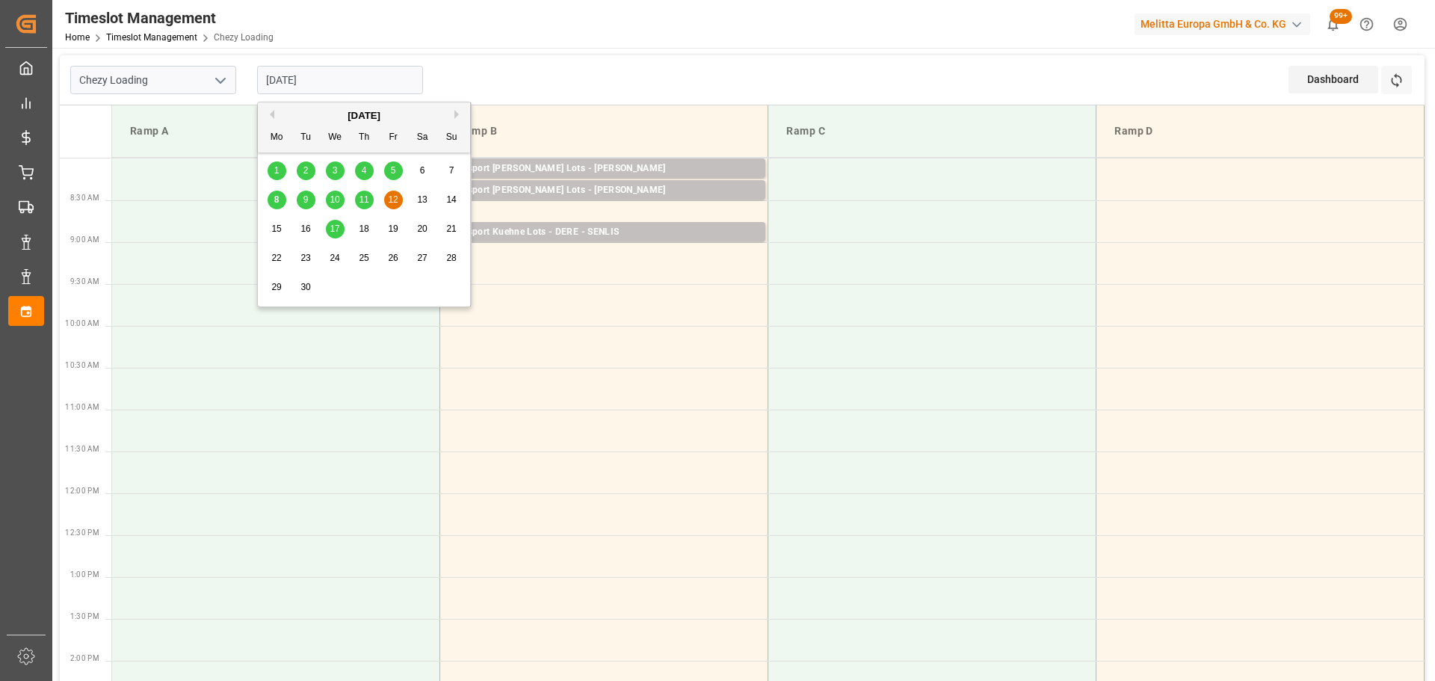
click at [301, 81] on input "[DATE]" at bounding box center [340, 80] width 166 height 28
click at [359, 201] on span "11" at bounding box center [364, 199] width 10 height 10
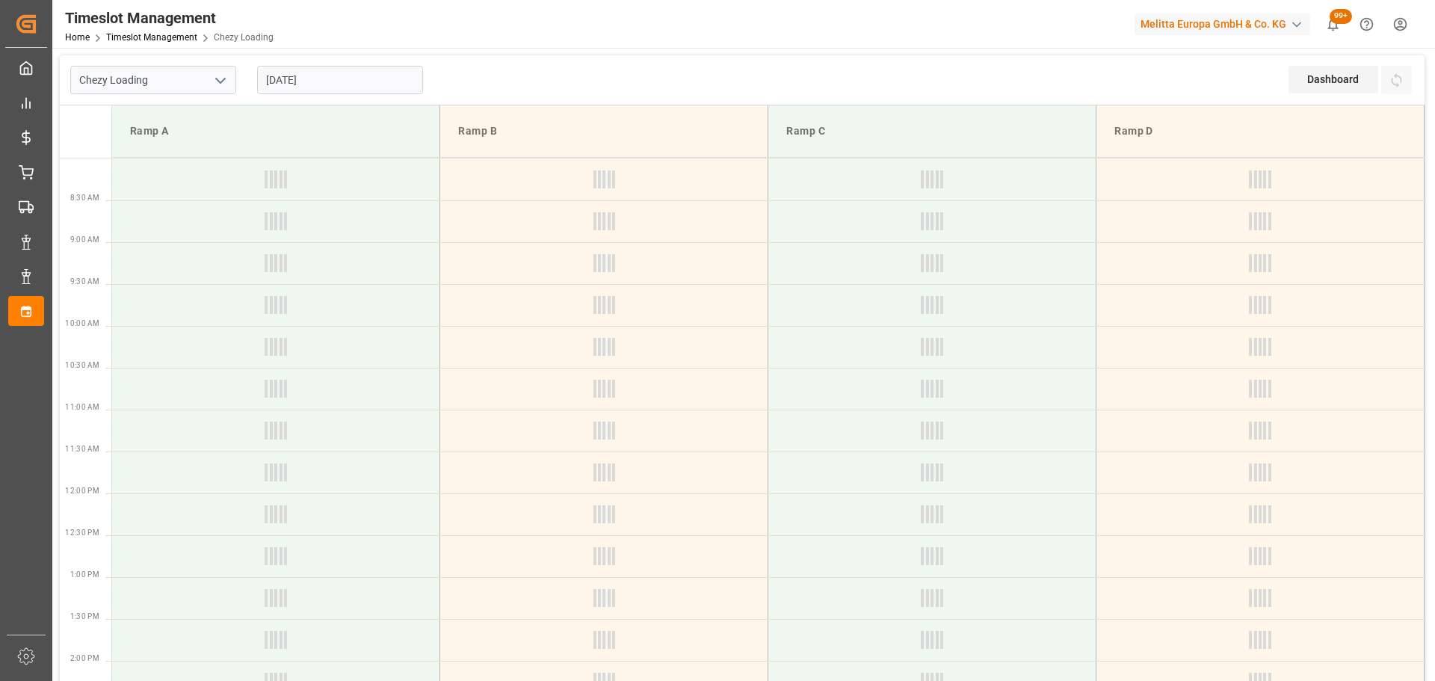
type input "[DATE]"
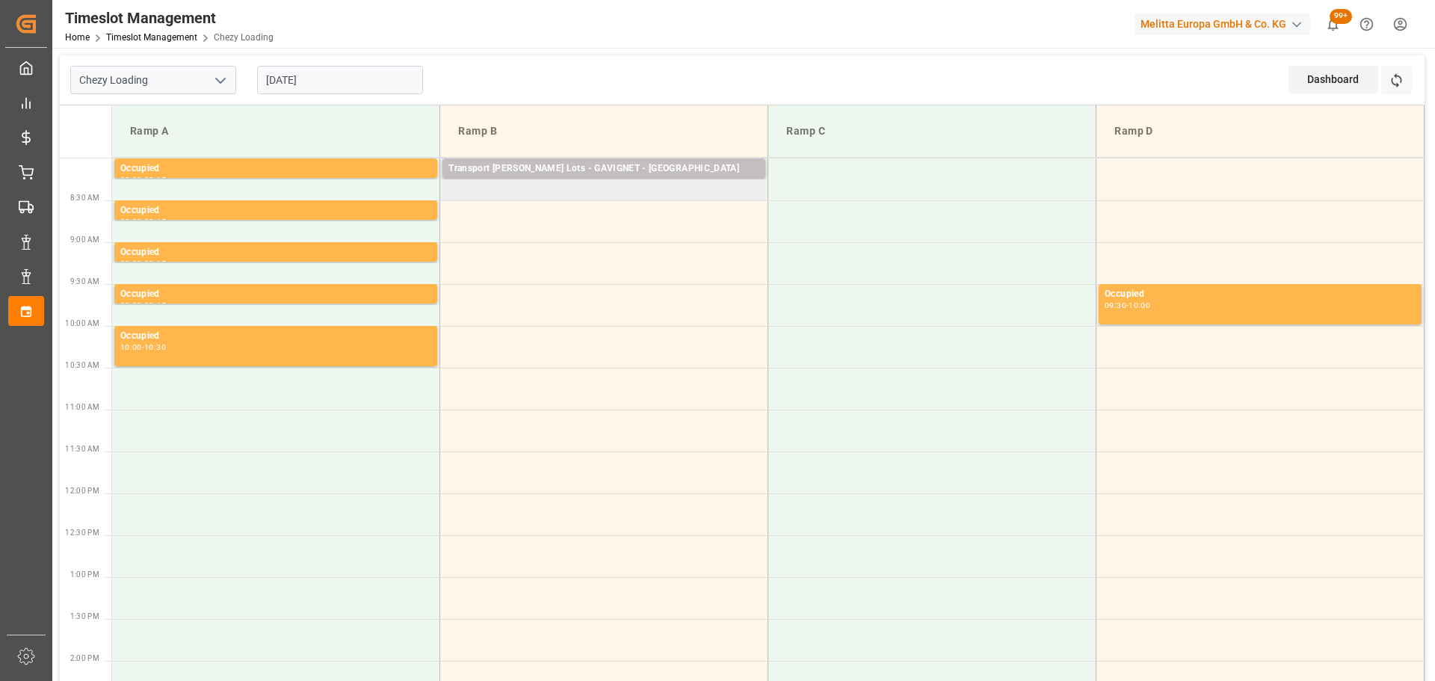
click at [455, 191] on td "Transport [PERSON_NAME] Lots - GAVIGNET - [GEOGRAPHIC_DATA]: 2,TU: 324,City: [G…" at bounding box center [604, 179] width 328 height 42
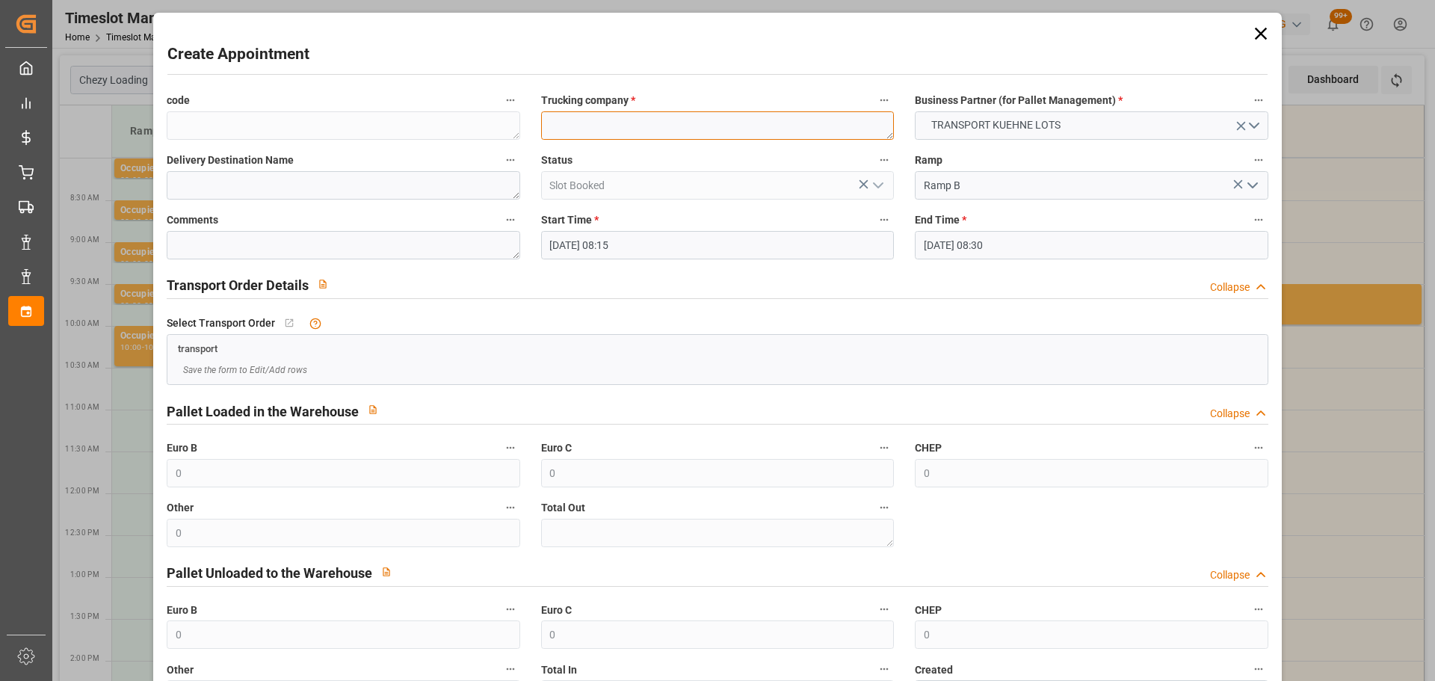
click at [593, 115] on textarea at bounding box center [717, 125] width 353 height 28
type textarea "GAVIGNET"
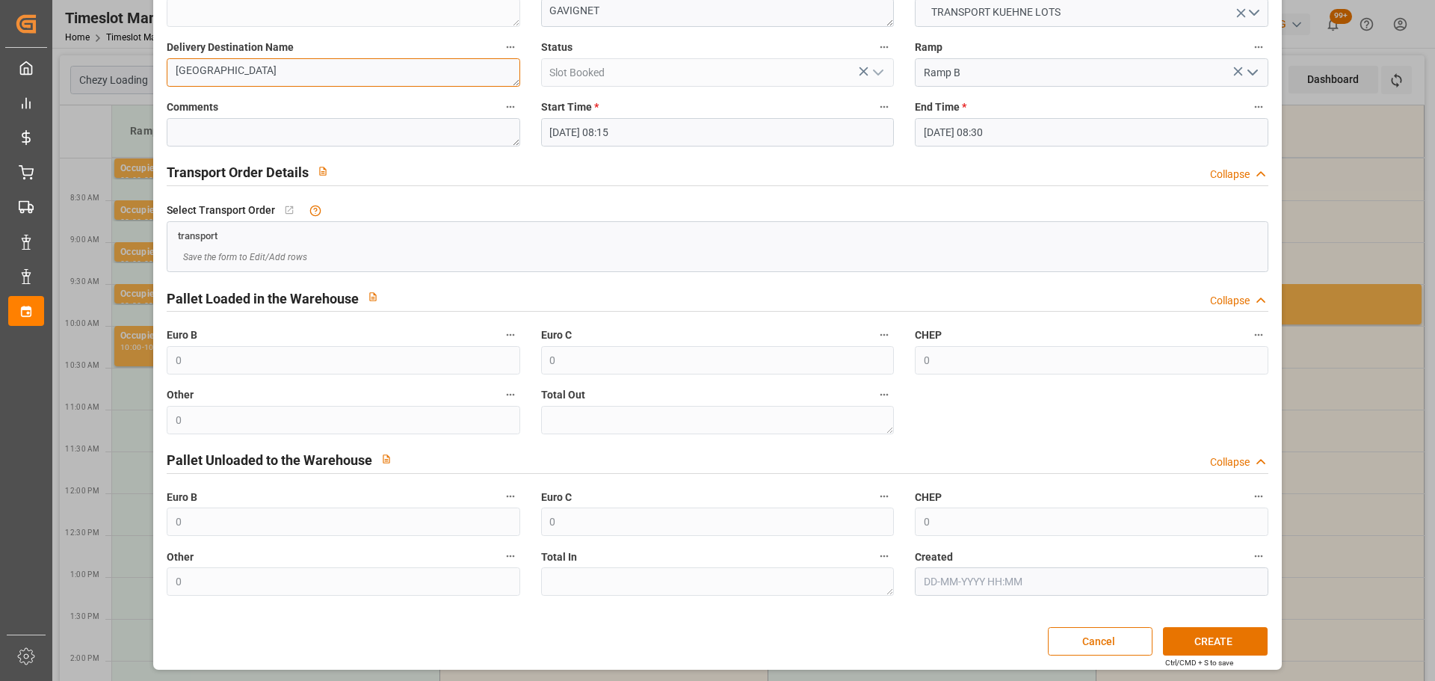
scroll to position [114, 0]
type textarea "ROCHEFORT"
click at [1198, 640] on button "CREATE" at bounding box center [1215, 639] width 105 height 28
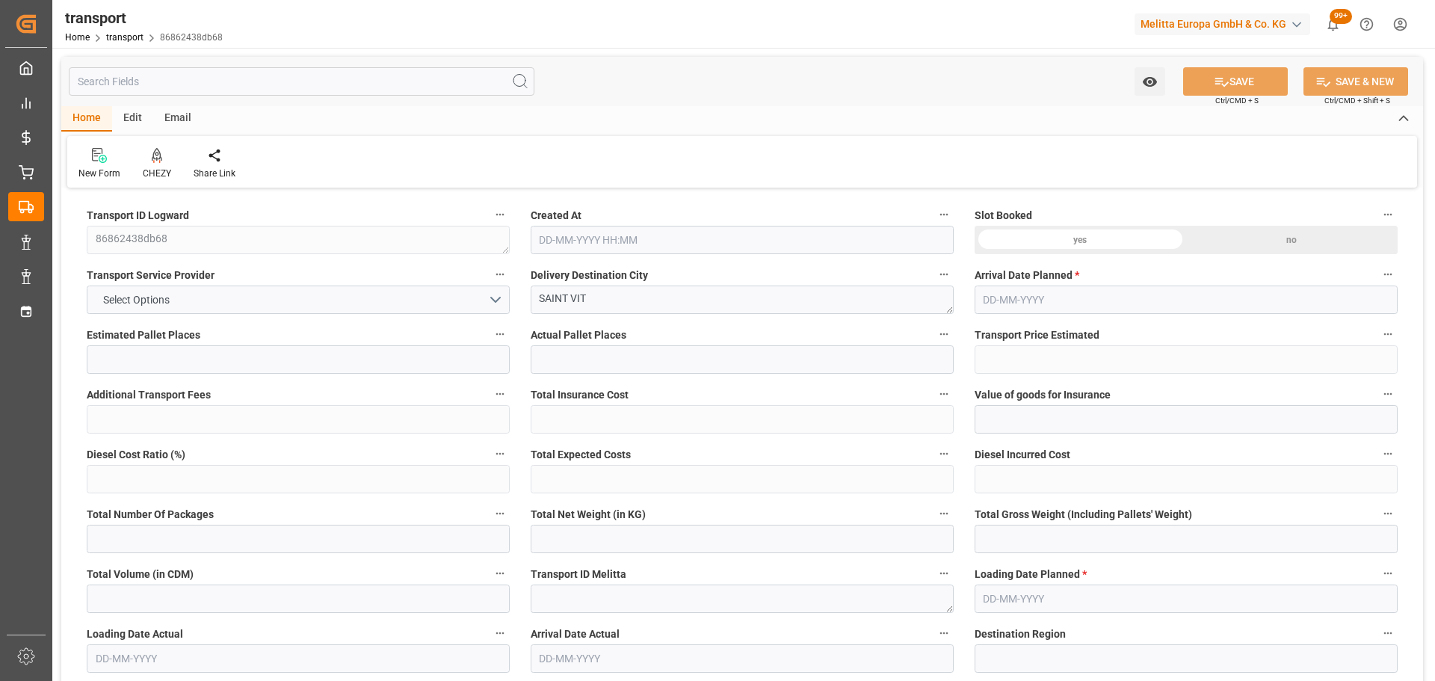
type input "7"
type input "250.54"
type input "0"
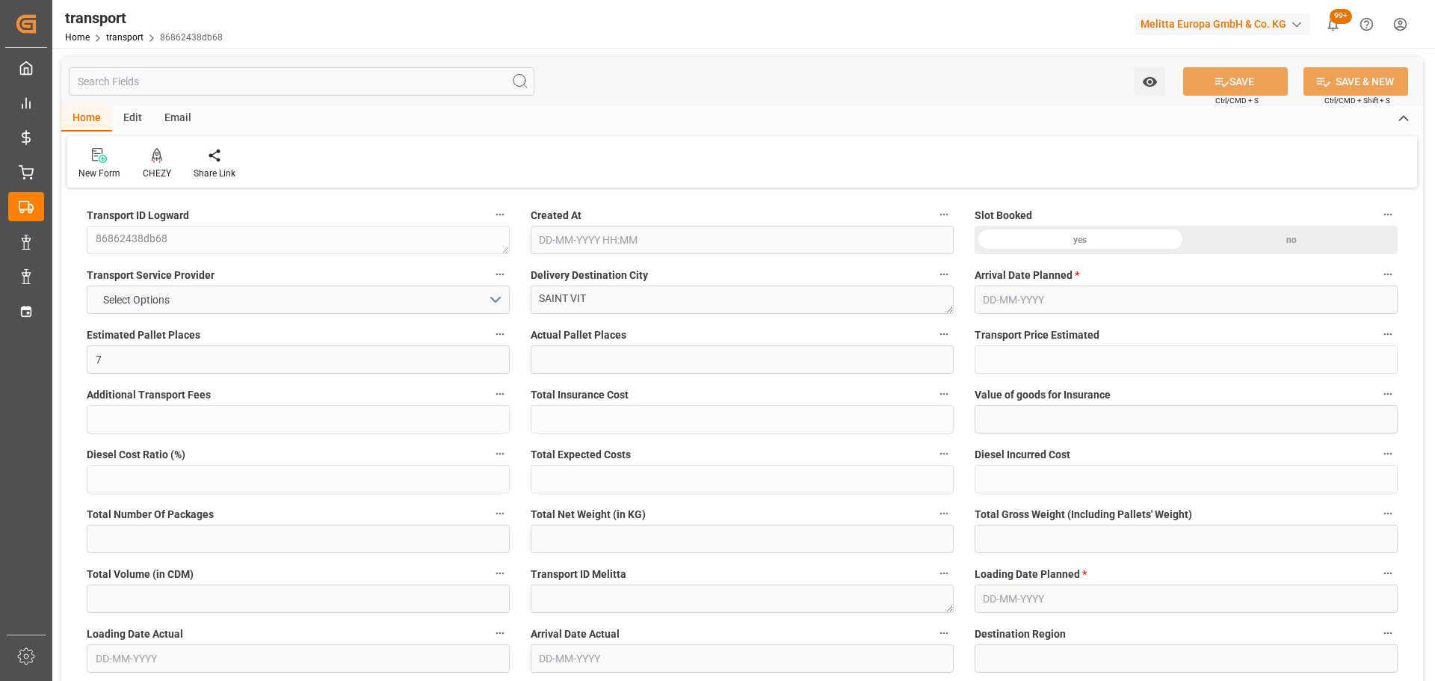
type input "250.54"
type input "0"
type input "1616.64"
type input "2424"
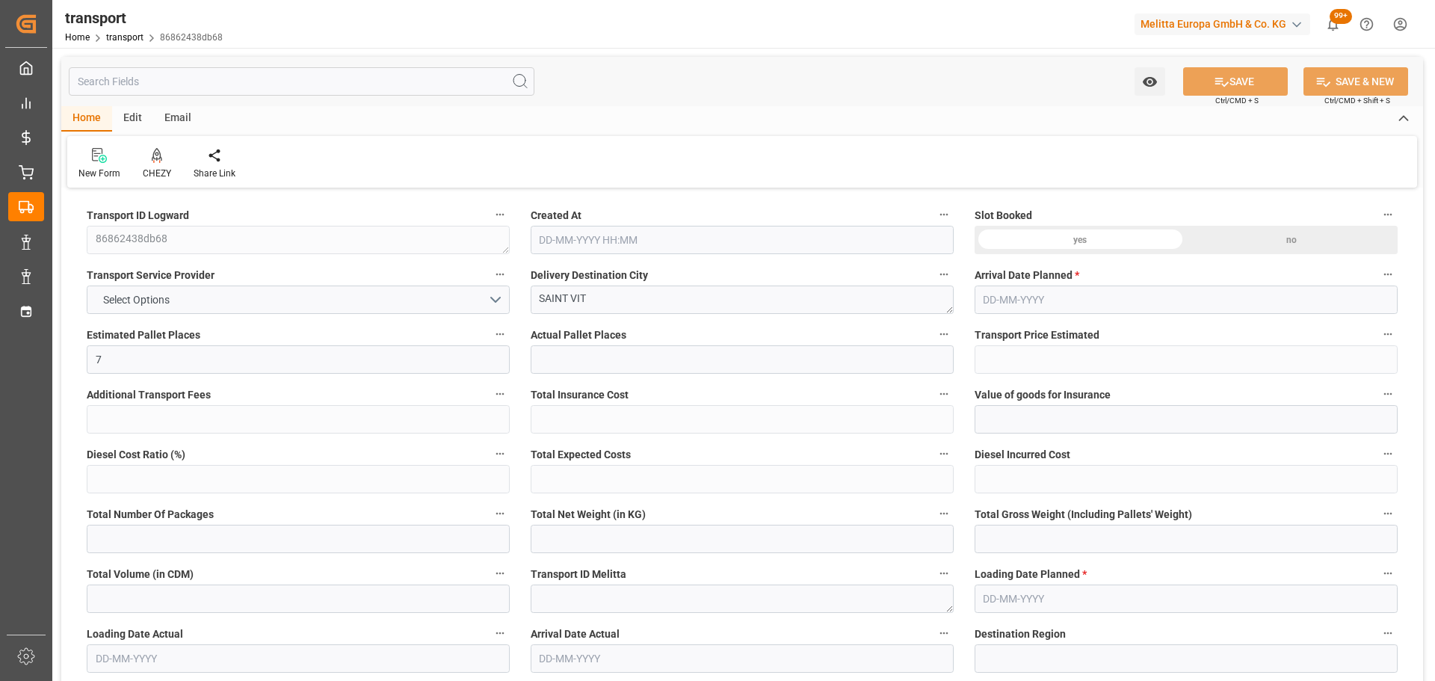
type input "7876.224"
type input "25"
type input "12"
type input "0"
type input "12"
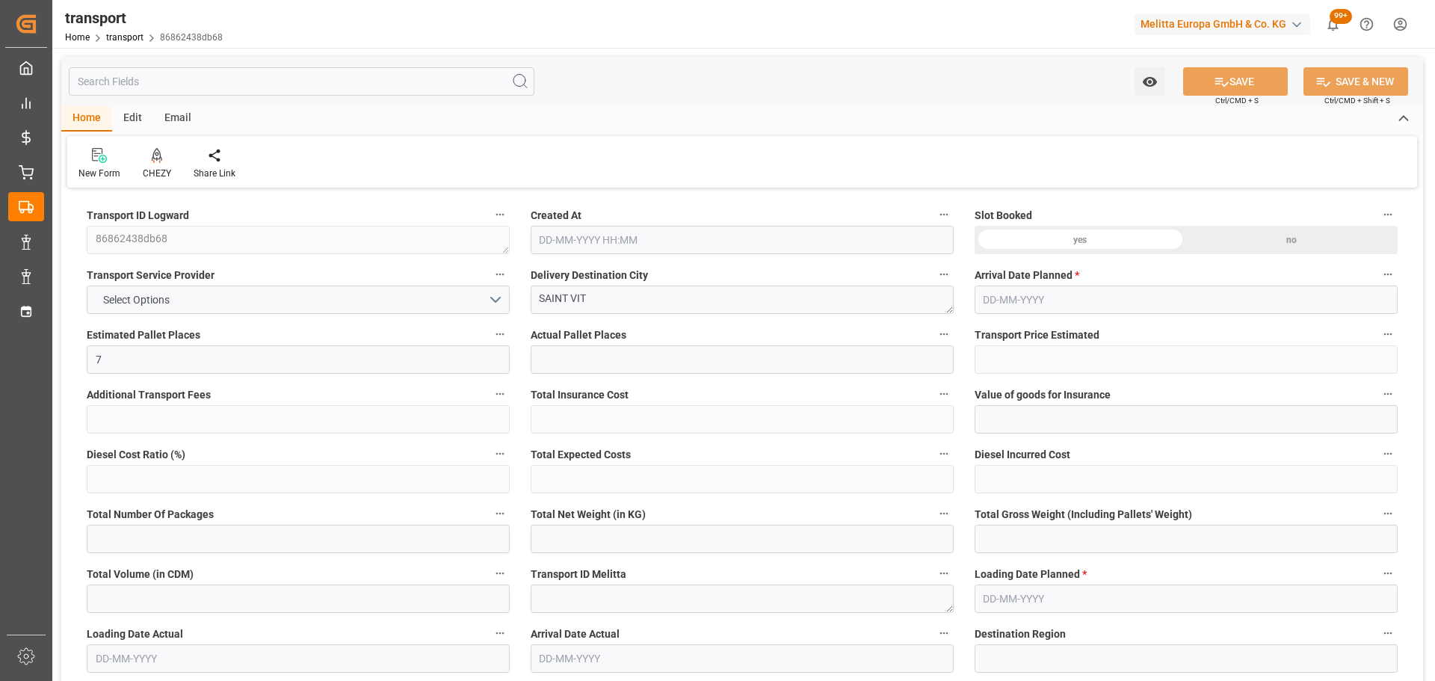
type input "101"
type input "2077.968"
type input "0"
type input "4710.8598"
type input "0"
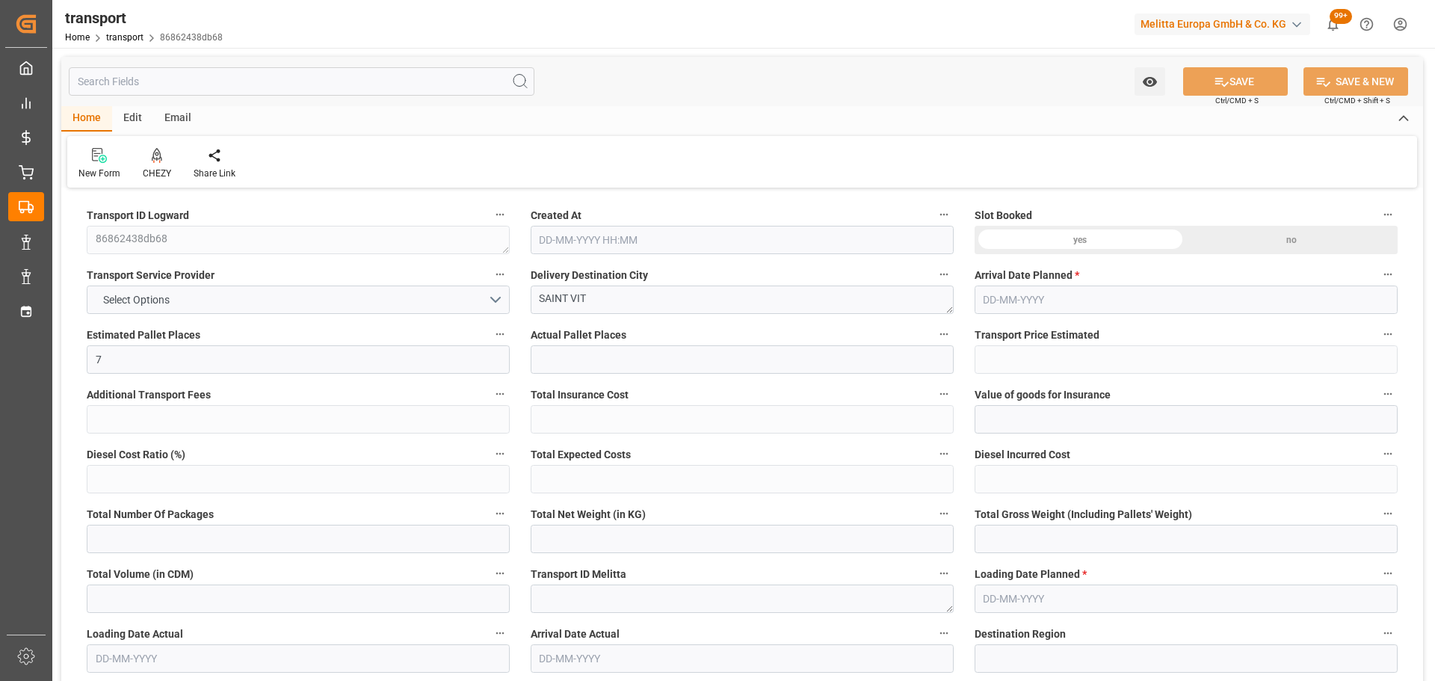
type input "0"
type input "21"
type input "35"
type input "08-09-2025 11:22"
type input "[DATE]"
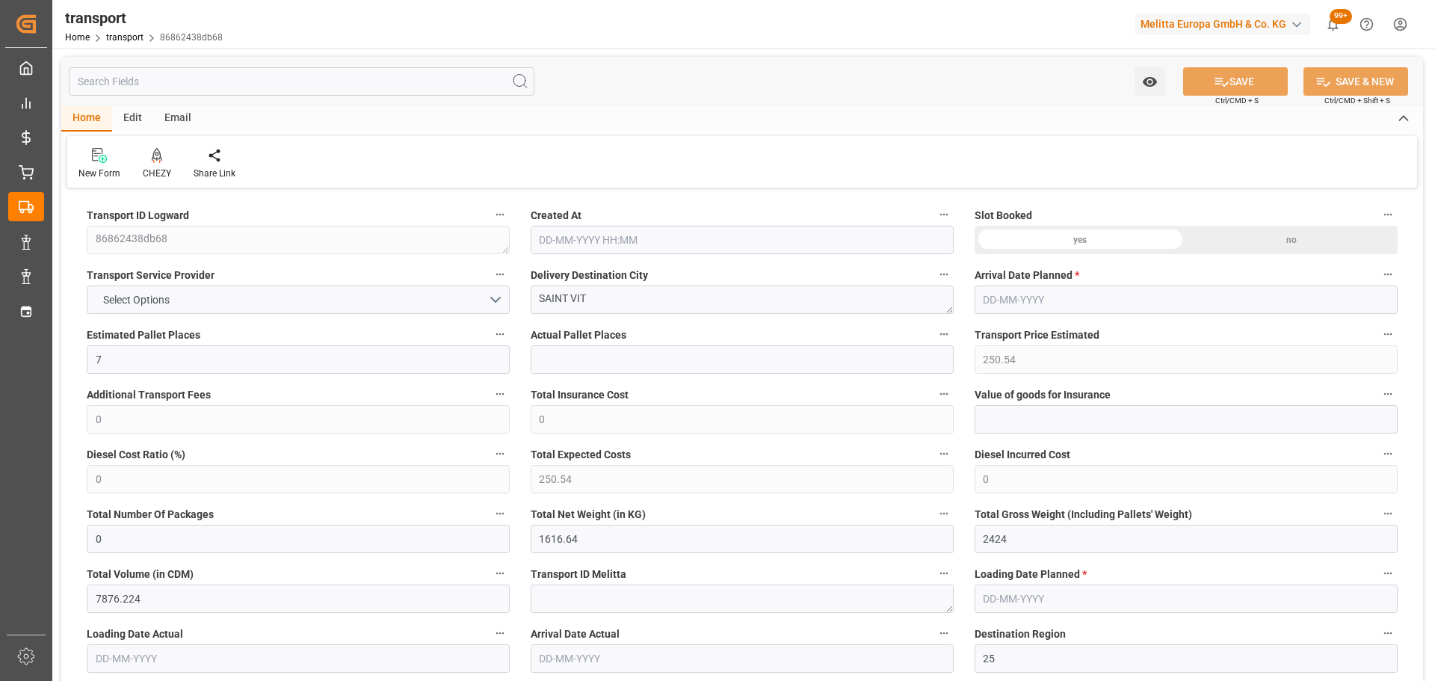
type input "12-09-2025"
click at [149, 155] on div at bounding box center [157, 155] width 28 height 16
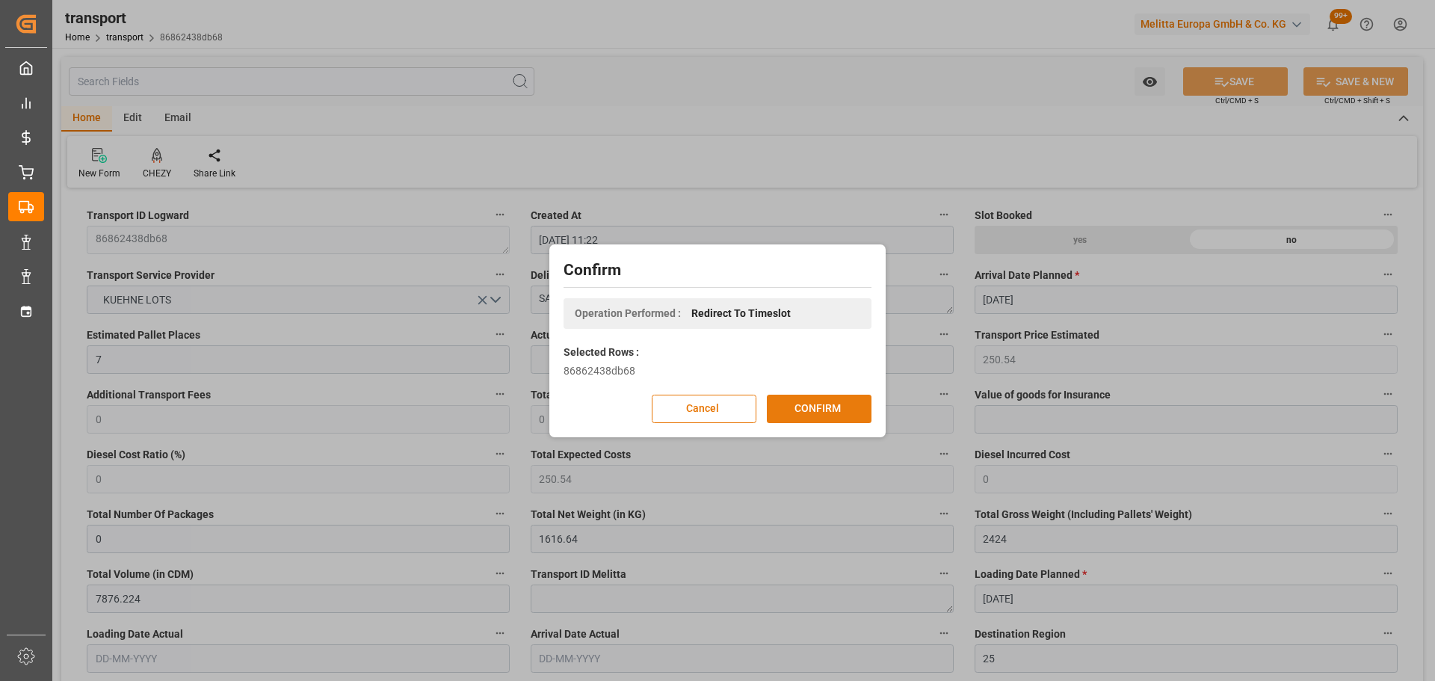
click at [809, 410] on button "CONFIRM" at bounding box center [819, 409] width 105 height 28
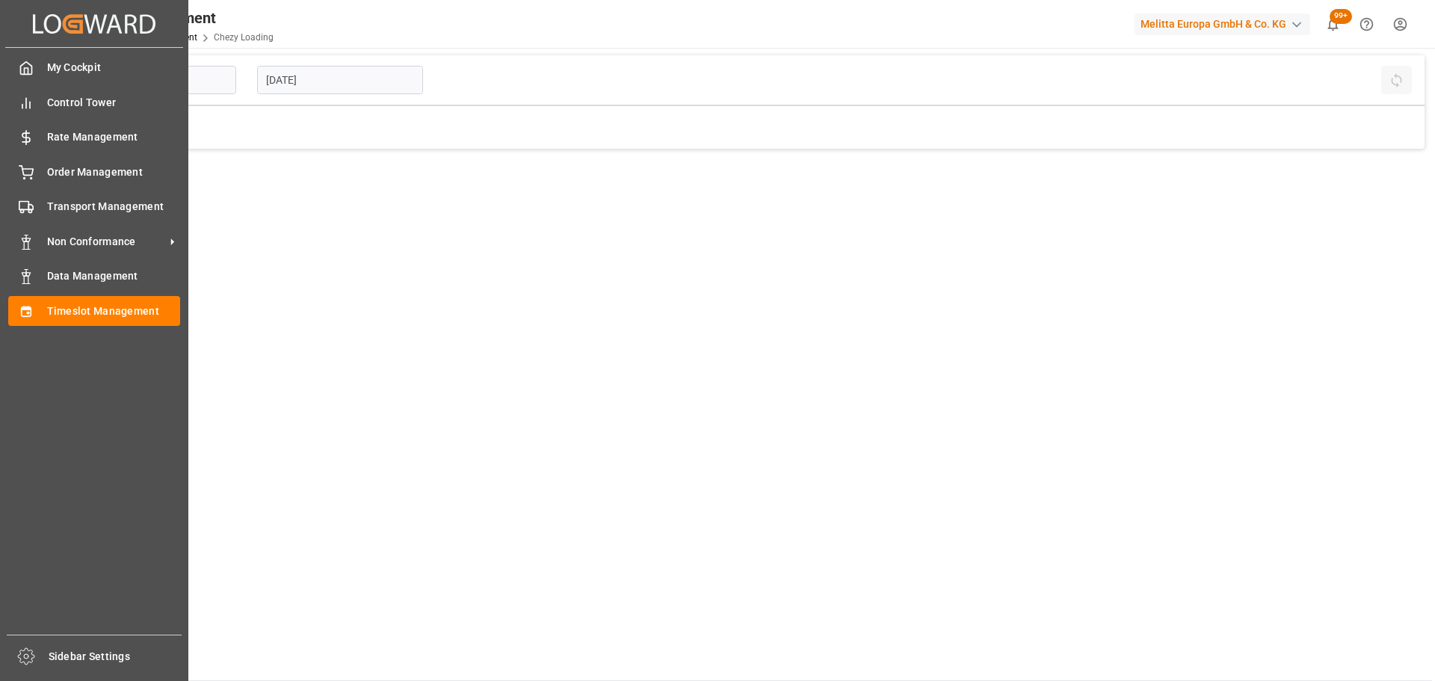
type input "Chezy Loading"
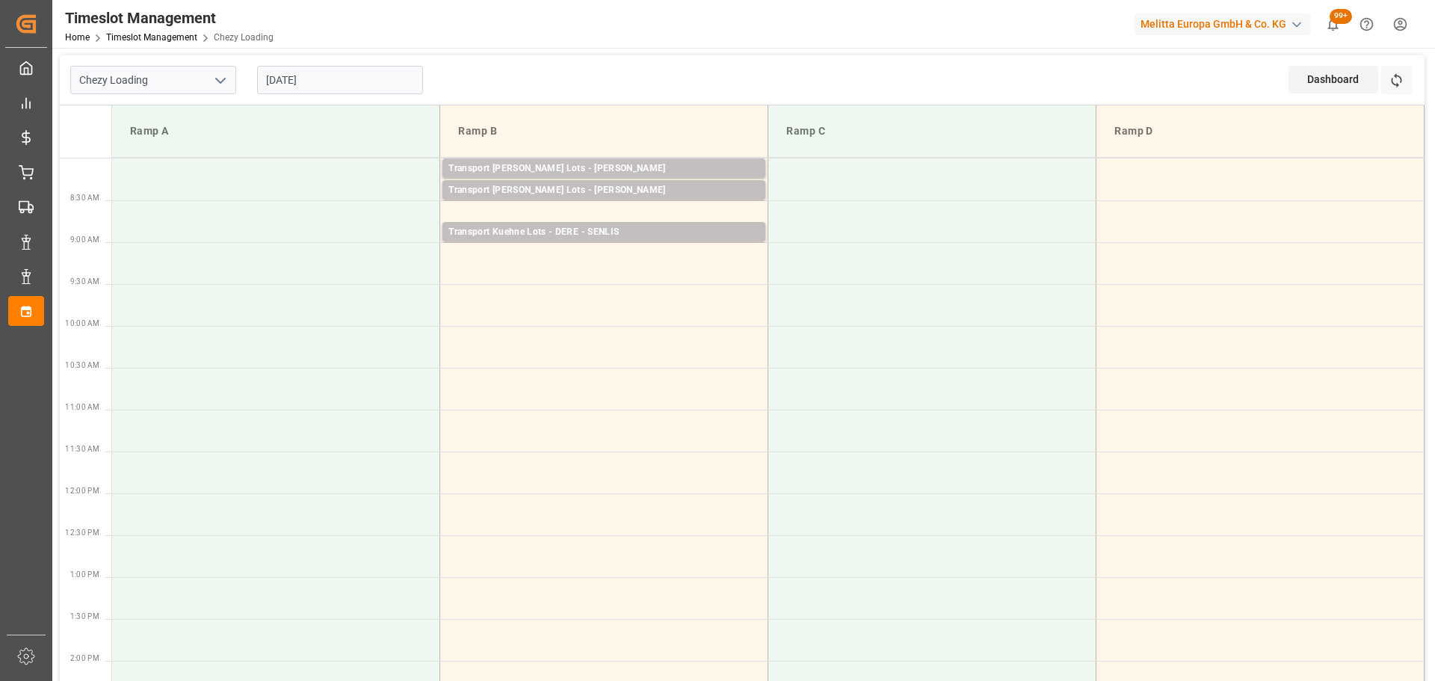
click at [327, 83] on input "[DATE]" at bounding box center [340, 80] width 166 height 28
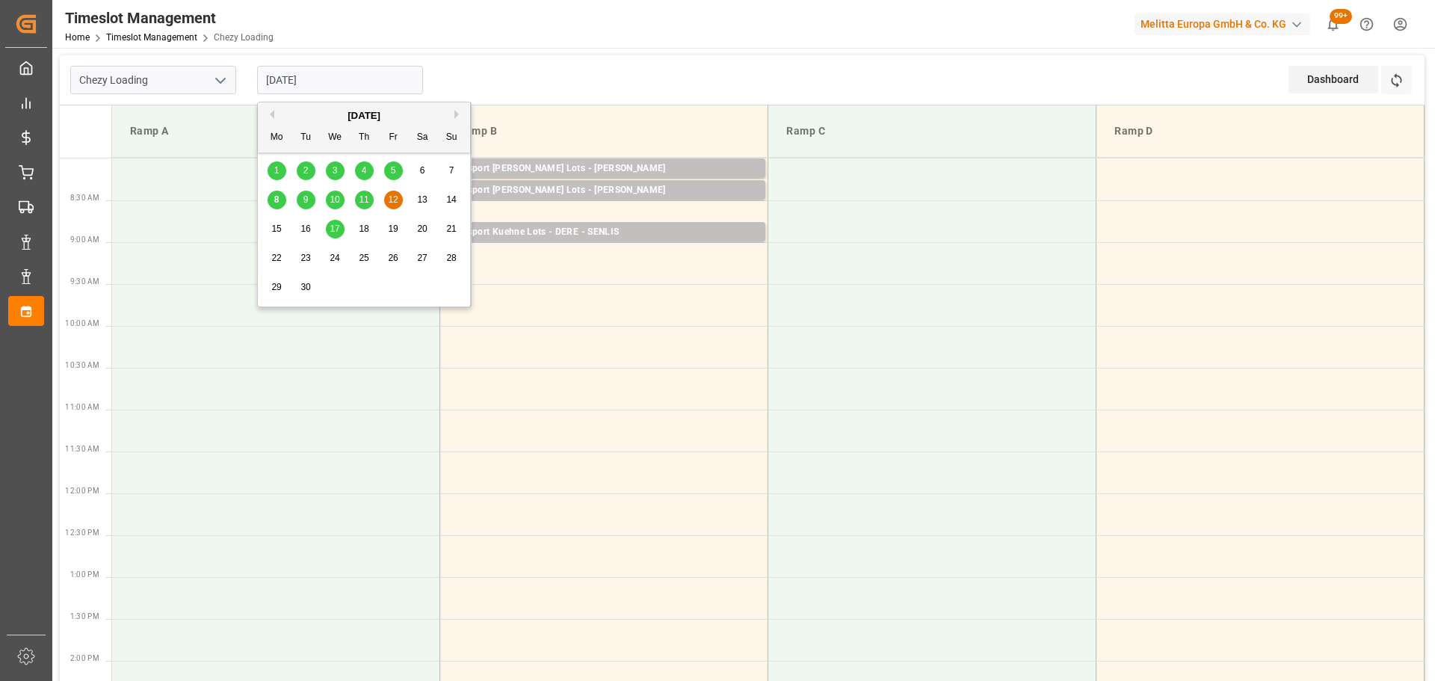
click at [365, 196] on span "11" at bounding box center [364, 199] width 10 height 10
type input "[DATE]"
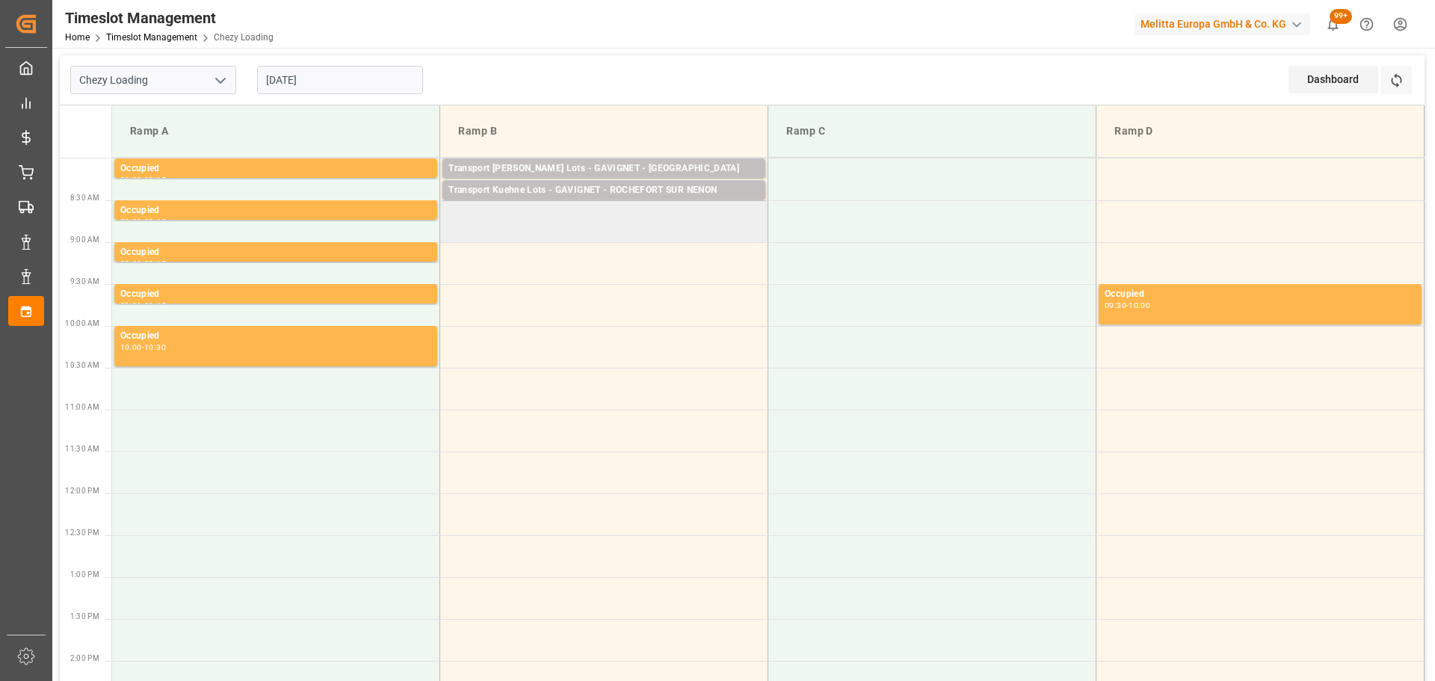
click at [453, 217] on td at bounding box center [604, 221] width 328 height 42
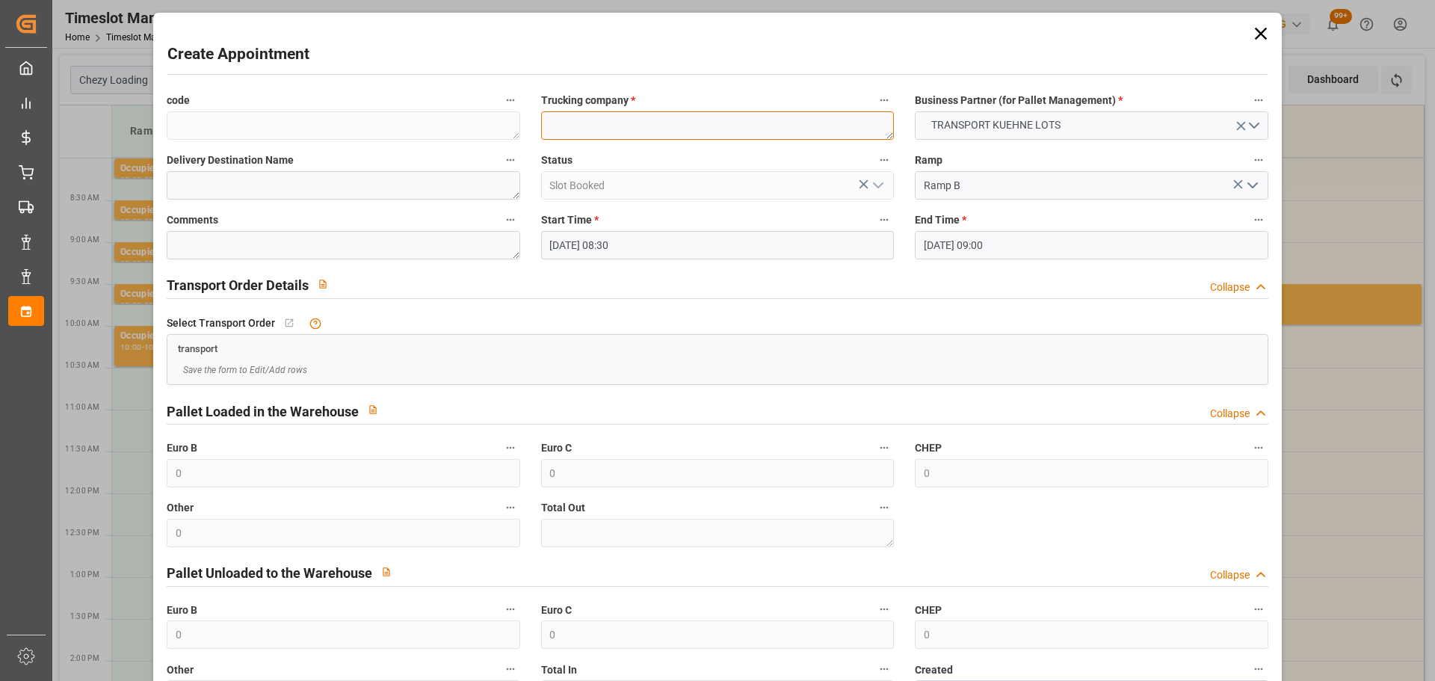
click at [574, 114] on textarea at bounding box center [717, 125] width 353 height 28
type textarea "GAVIGNET"
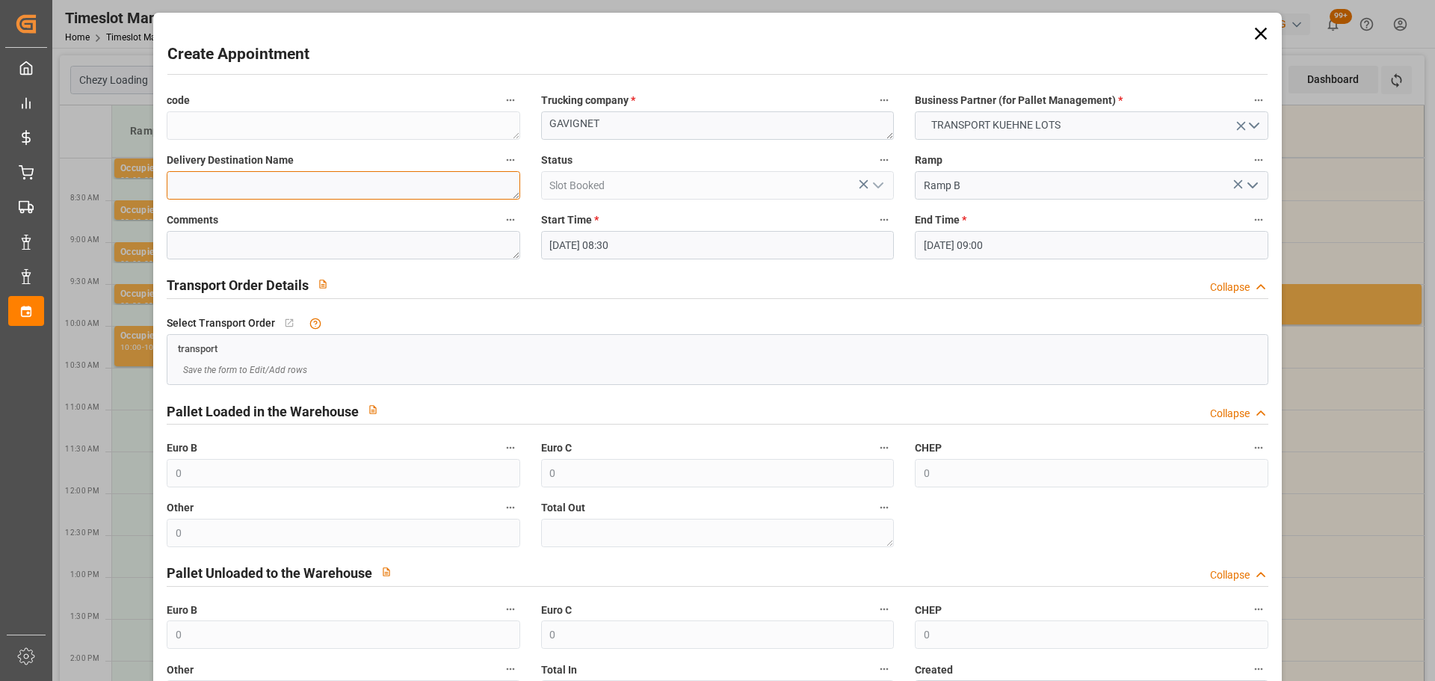
click at [371, 191] on textarea at bounding box center [343, 185] width 353 height 28
type textarea "ST VIT"
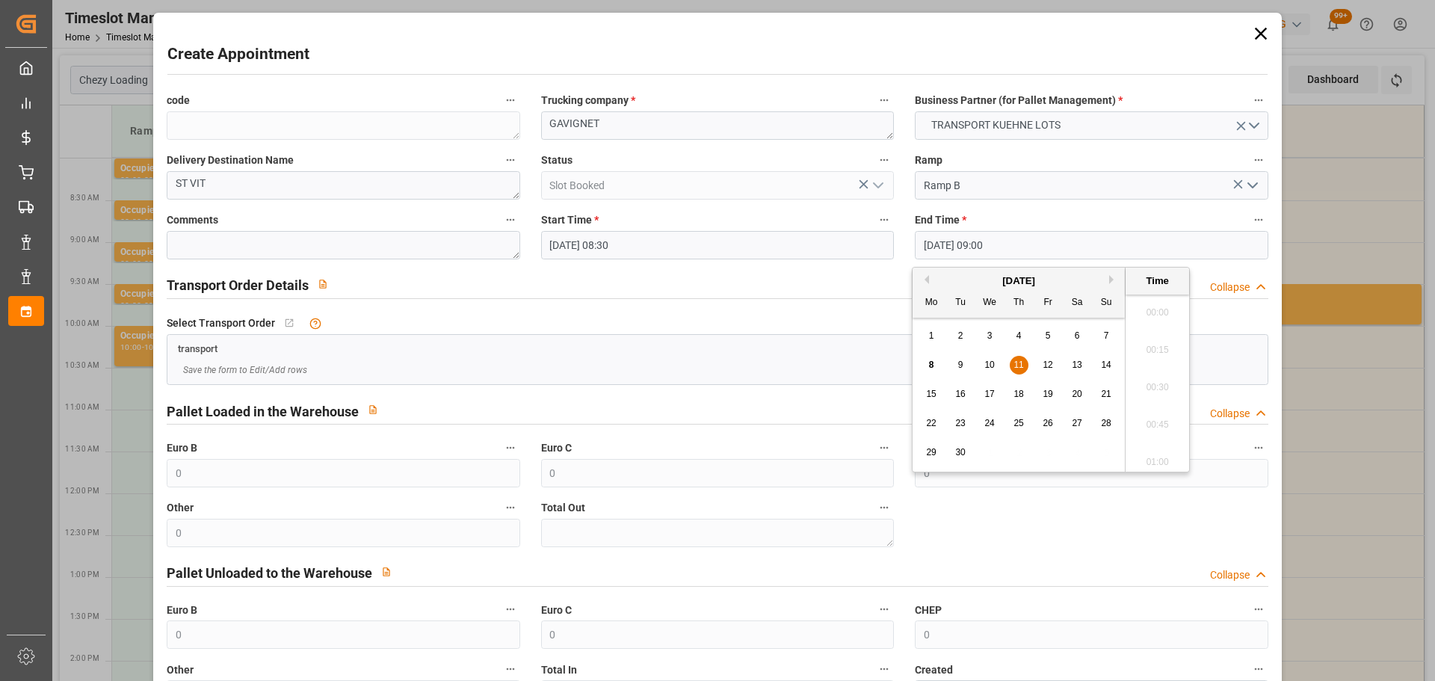
click at [953, 242] on input "11-09-2025 09:00" at bounding box center [1091, 245] width 353 height 28
click at [1019, 358] on div "11" at bounding box center [1019, 365] width 19 height 18
click at [1147, 338] on li "08:45" at bounding box center [1157, 345] width 64 height 37
type input "11-09-2025 08:45"
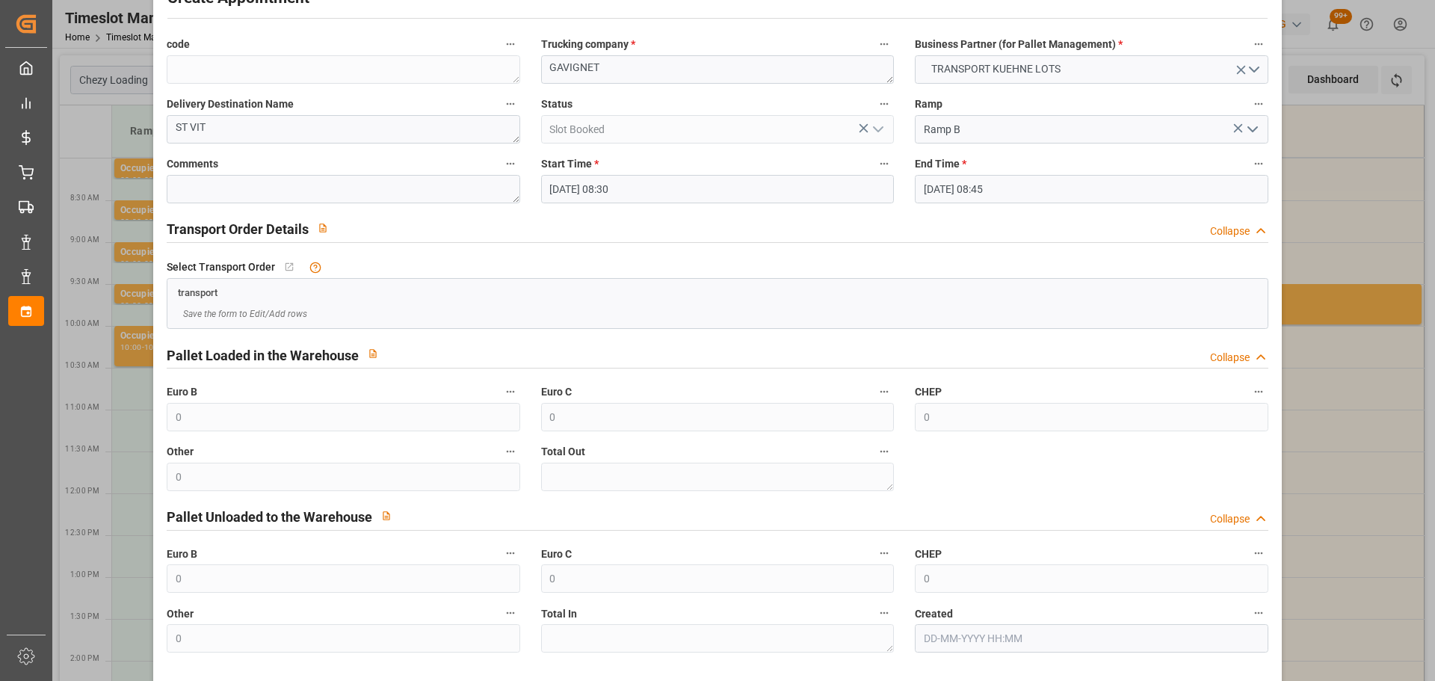
scroll to position [114, 0]
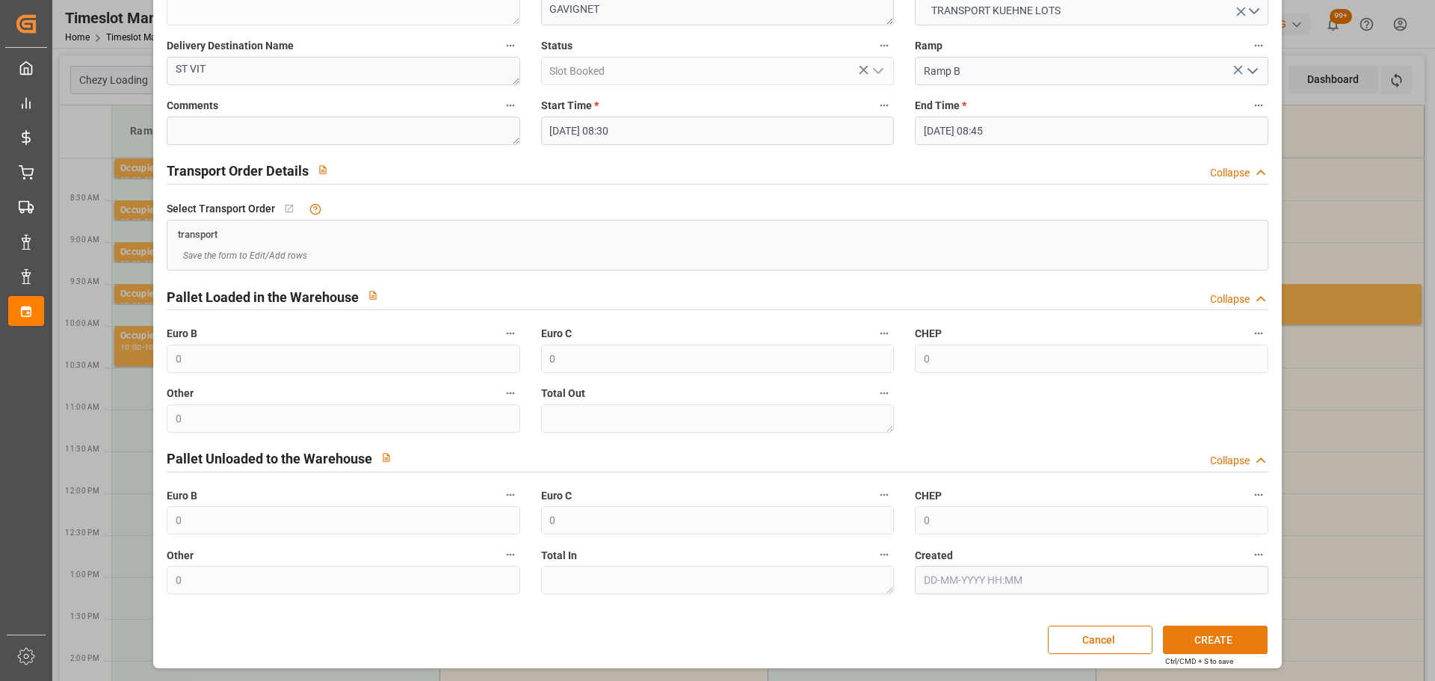
click at [1214, 634] on button "CREATE" at bounding box center [1215, 639] width 105 height 28
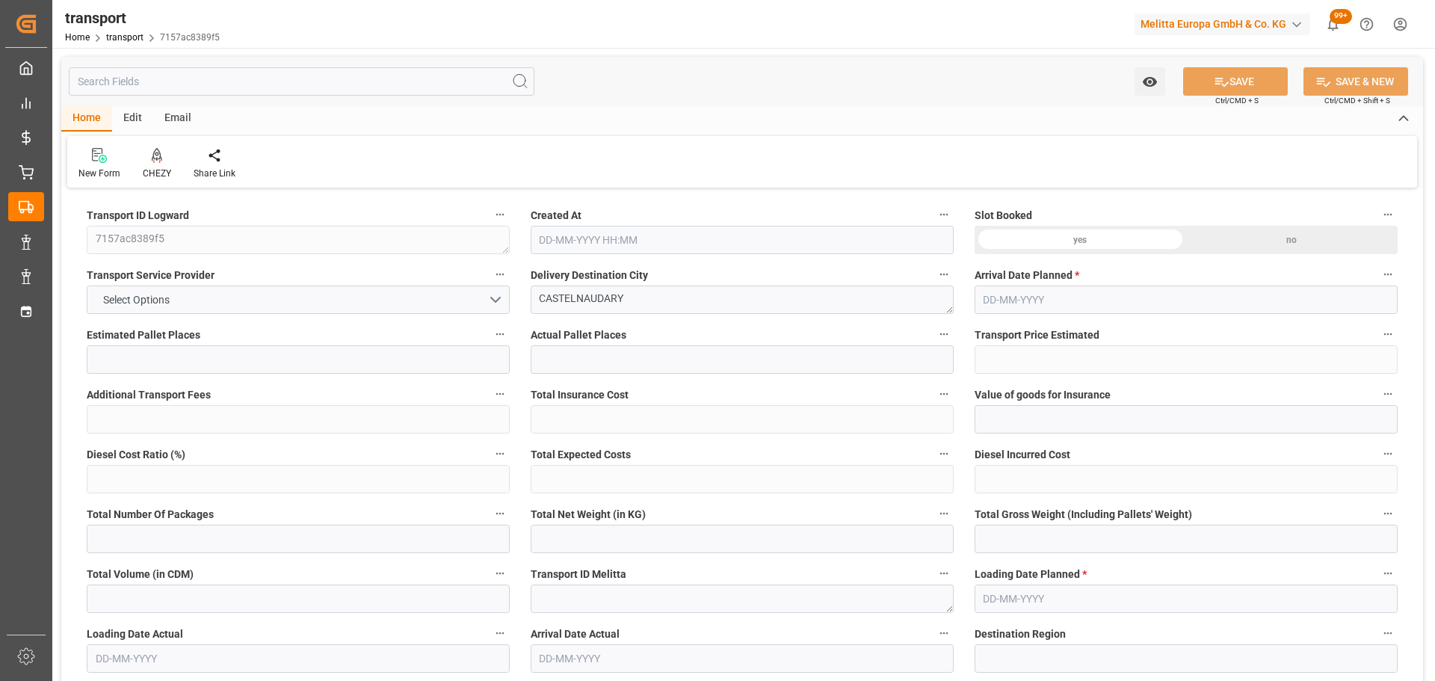
type input "10"
type input "578.6"
type input "0"
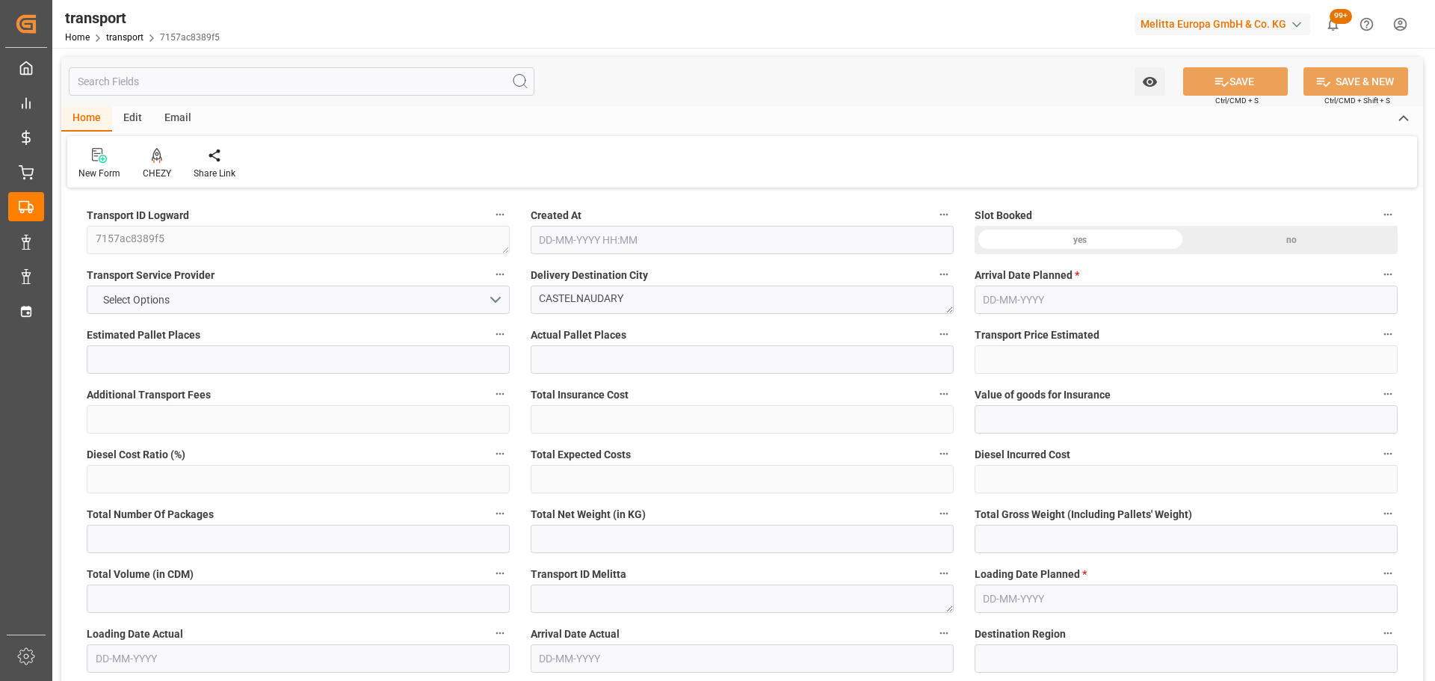
type input "578.6"
type input "0"
type input "2515.736"
type input "3595.042"
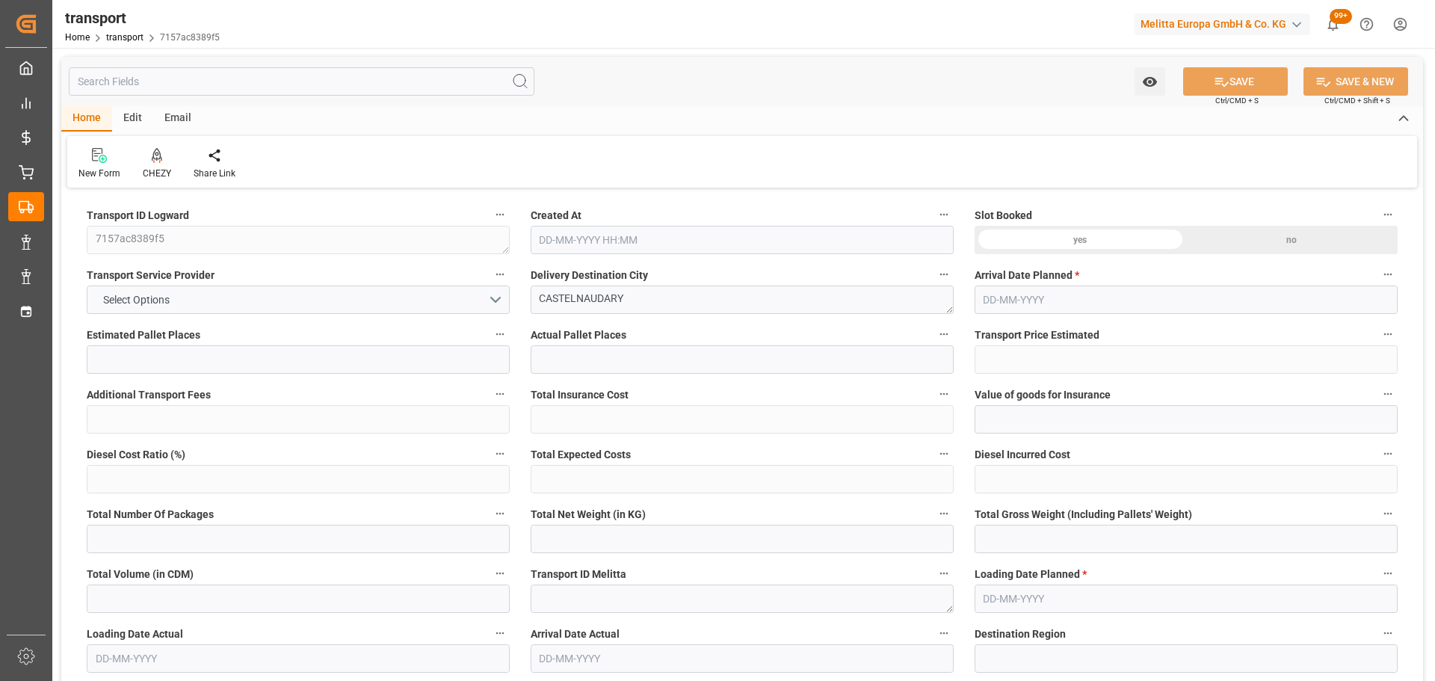
type input "9755.776"
type input "11"
type input "4"
type input "514"
type input "24"
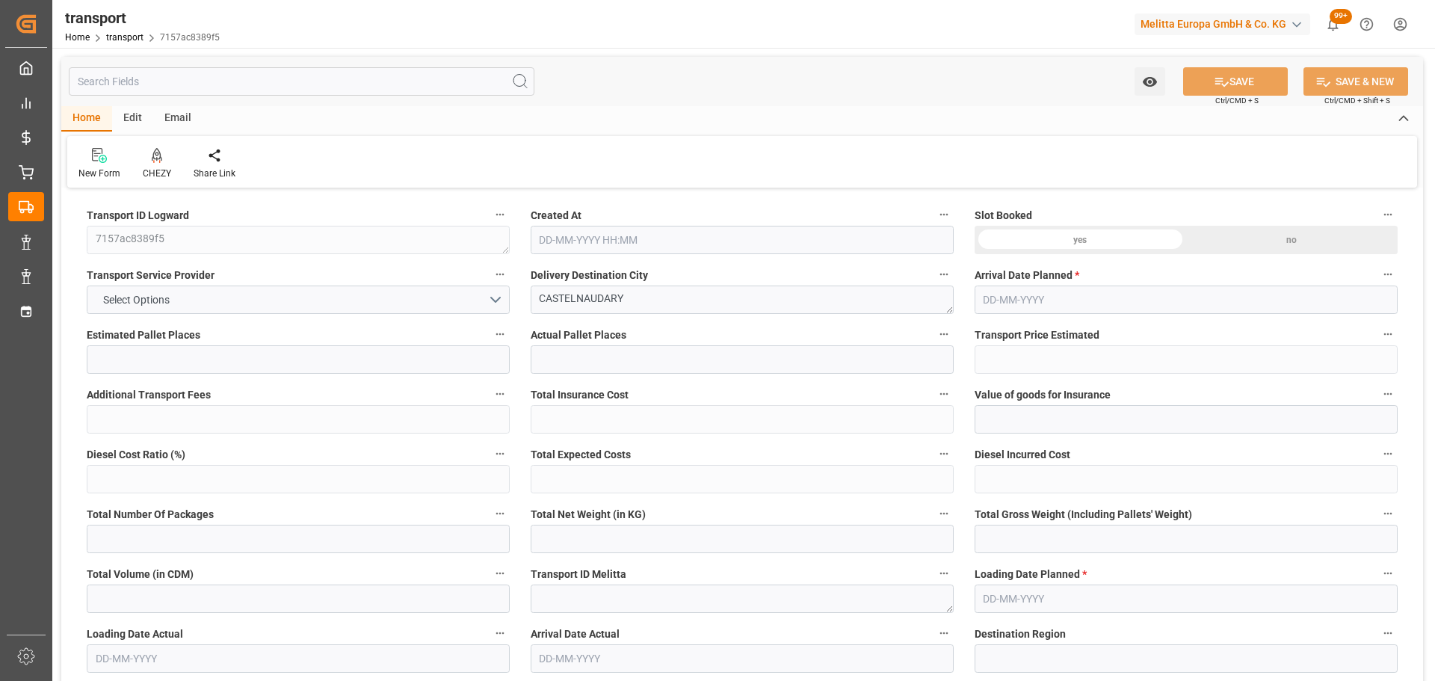
type input "101"
type input "2964.546"
type input "0"
type input "4710.8598"
type input "0"
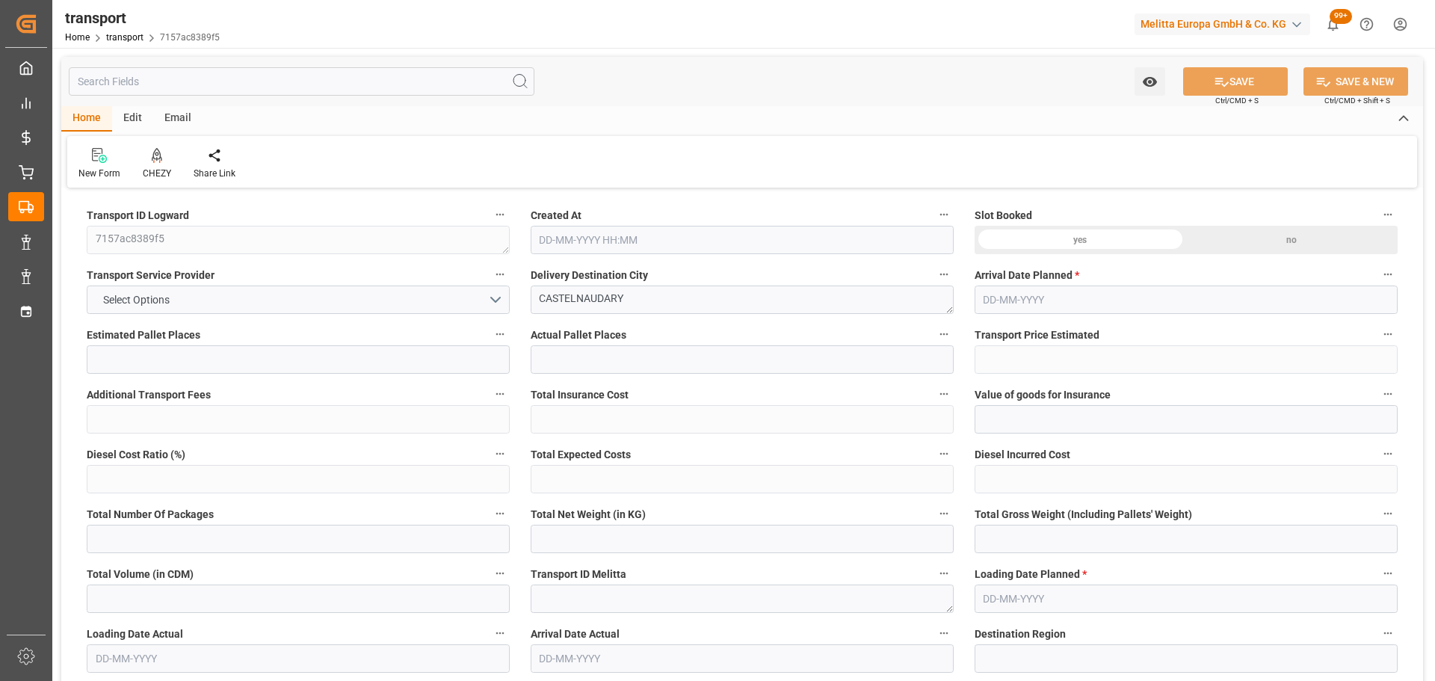
type input "0"
type input "21"
type input "35"
type input "08-09-2025 11:21"
type input "15-09-2025"
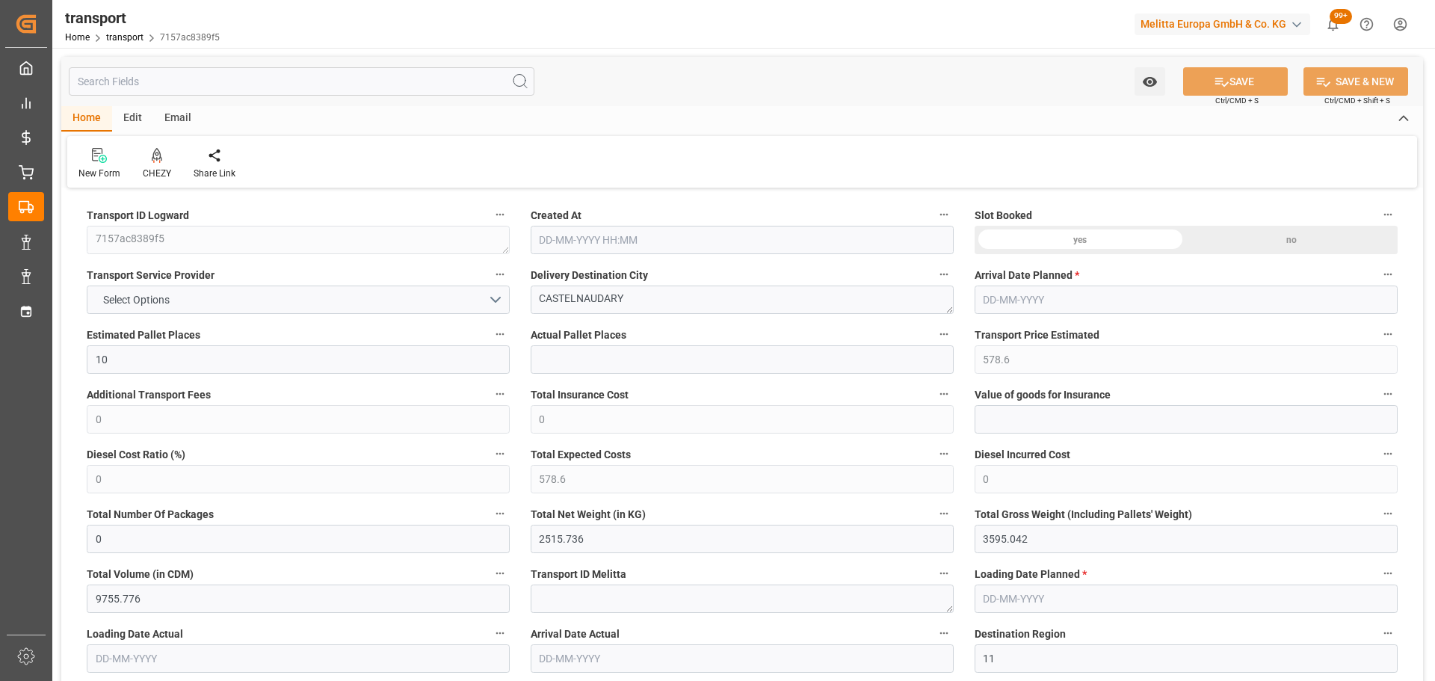
type input "[DATE]"
click at [152, 152] on icon at bounding box center [157, 155] width 10 height 15
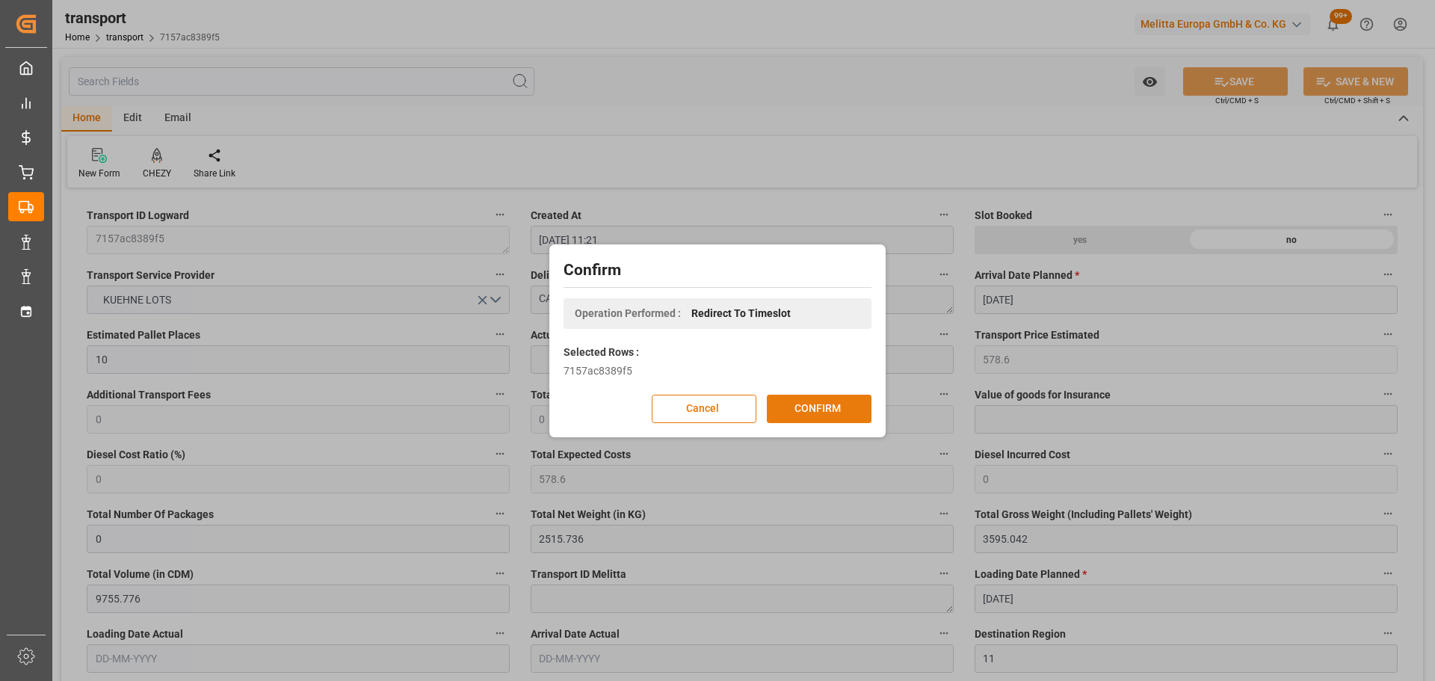
click at [800, 406] on button "CONFIRM" at bounding box center [819, 409] width 105 height 28
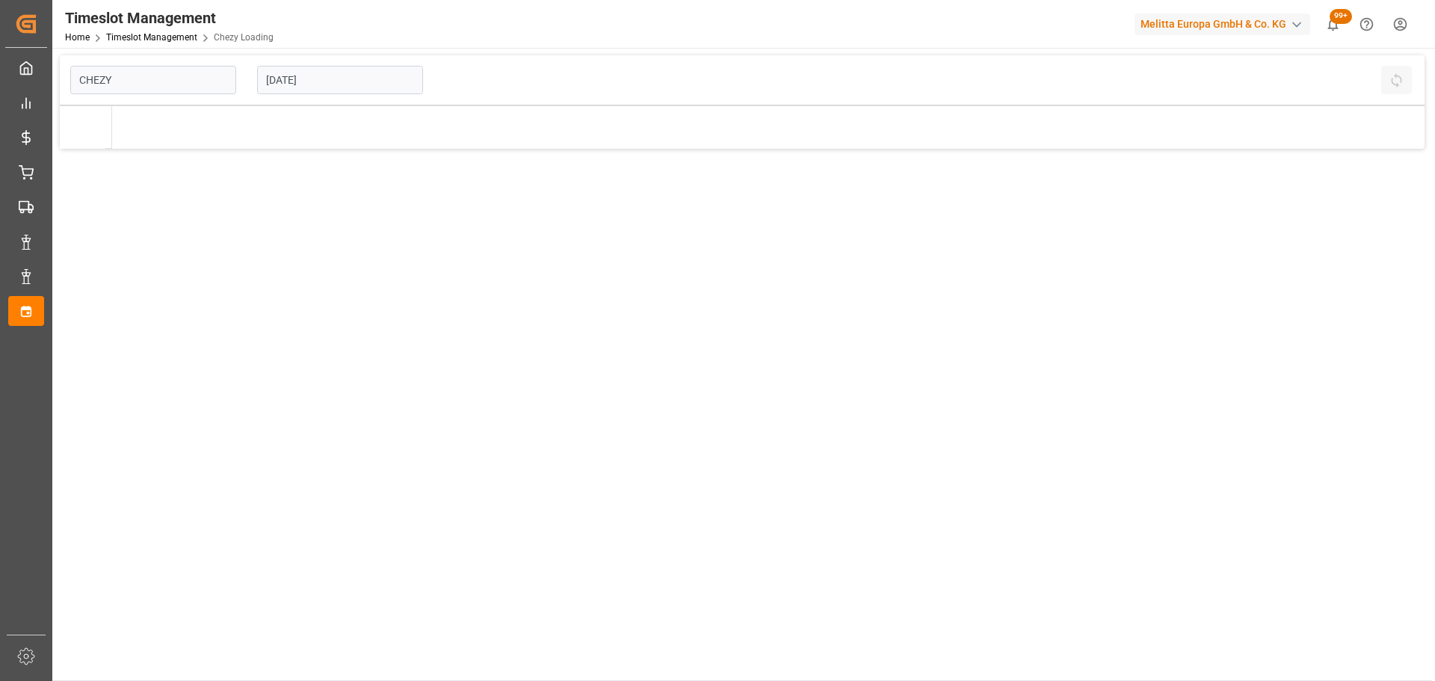
type input "Chezy Loading"
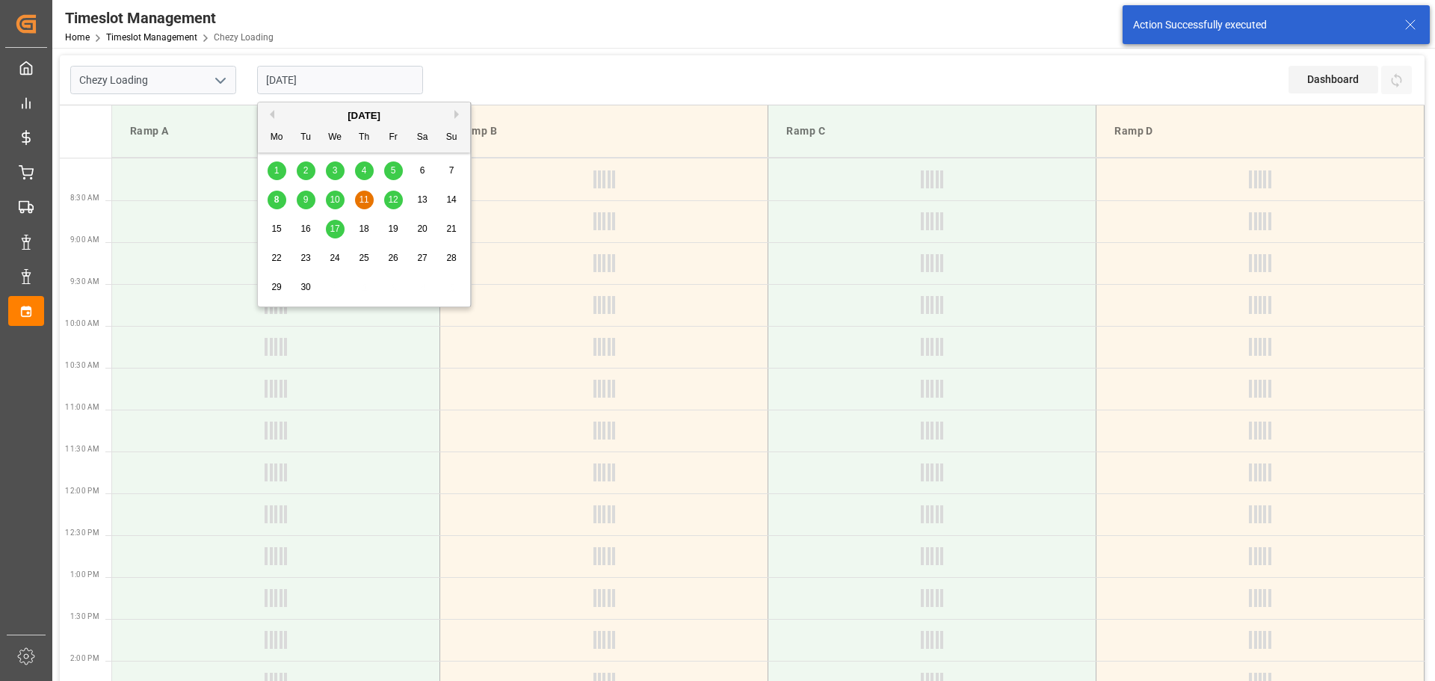
click at [303, 81] on input "[DATE]" at bounding box center [340, 80] width 166 height 28
click at [333, 196] on span "10" at bounding box center [335, 199] width 10 height 10
type input "[DATE]"
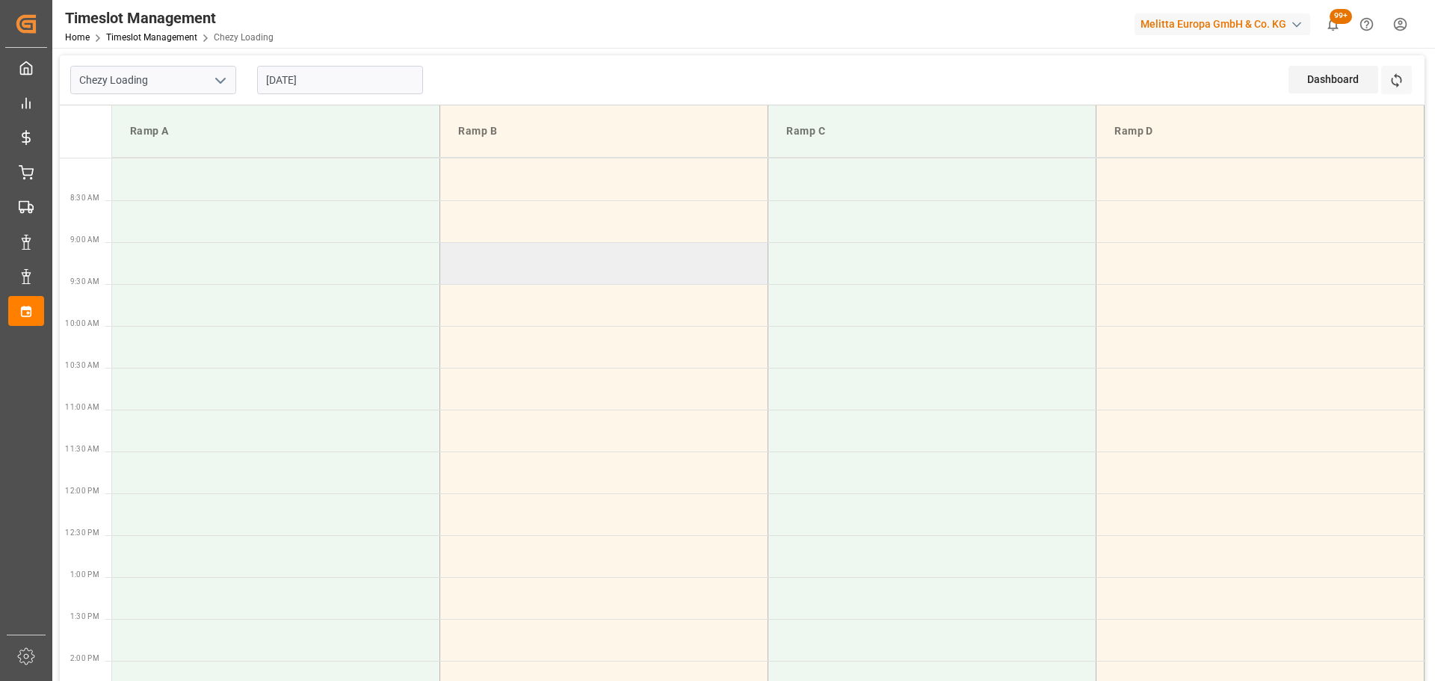
drag, startPoint x: 469, startPoint y: 256, endPoint x: 459, endPoint y: 253, distance: 10.9
click at [459, 253] on td at bounding box center [604, 263] width 328 height 42
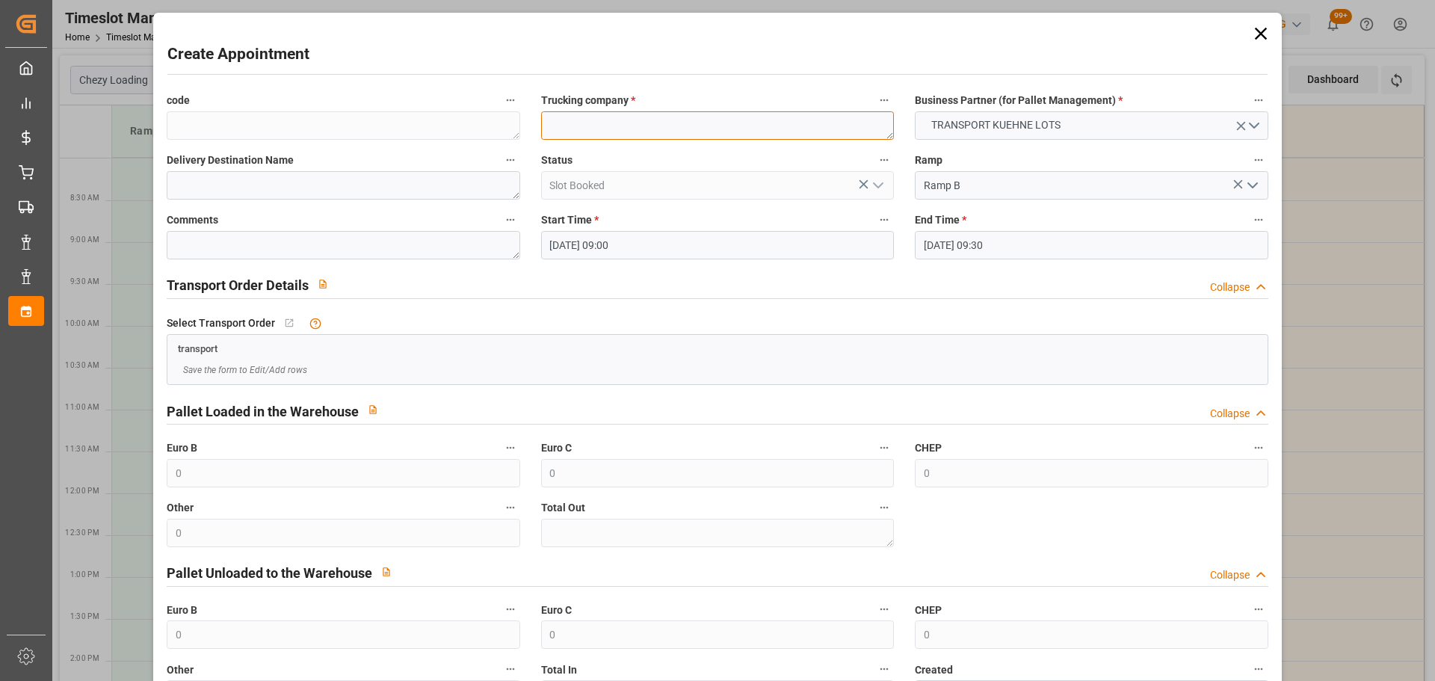
click at [658, 131] on textarea at bounding box center [717, 125] width 353 height 28
type textarea "FOURNIE"
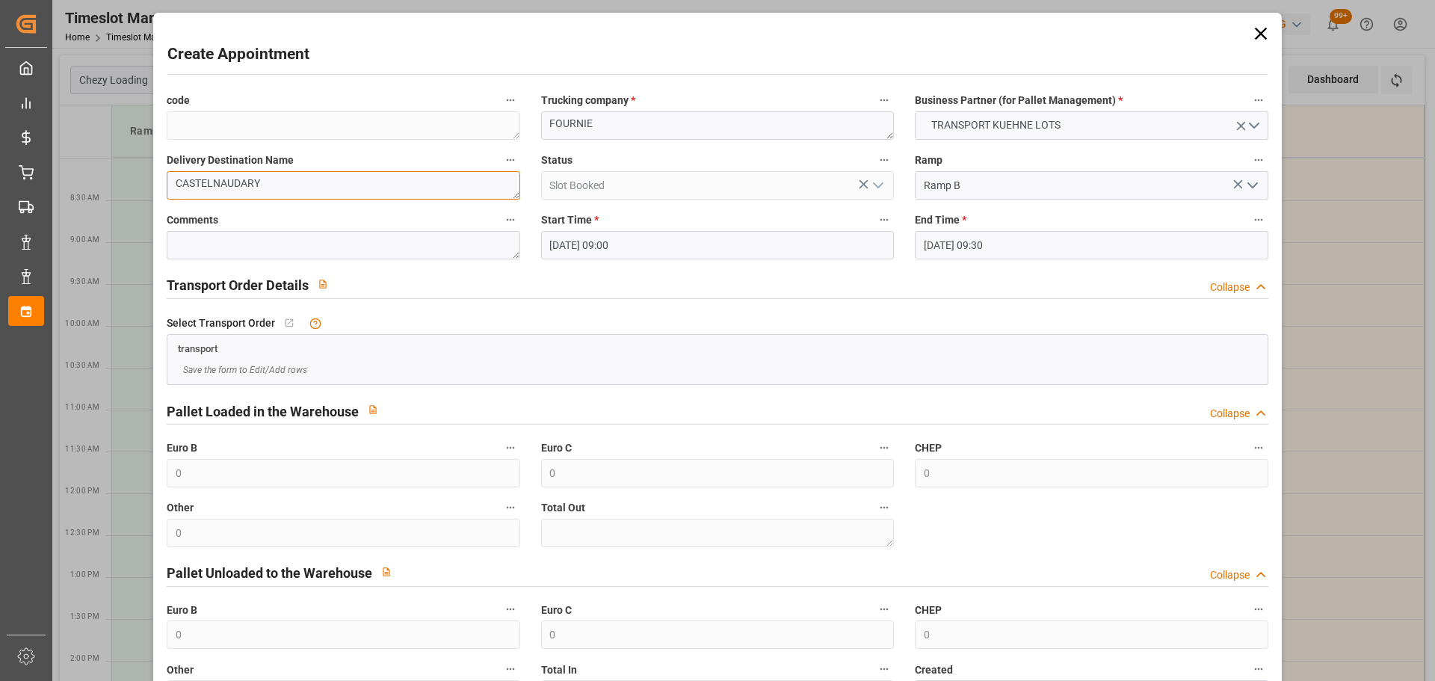
type textarea "CASTELNAUDARY"
drag, startPoint x: 972, startPoint y: 234, endPoint x: 980, endPoint y: 254, distance: 21.5
click at [973, 233] on input "[DATE] 09:30" at bounding box center [1091, 245] width 353 height 28
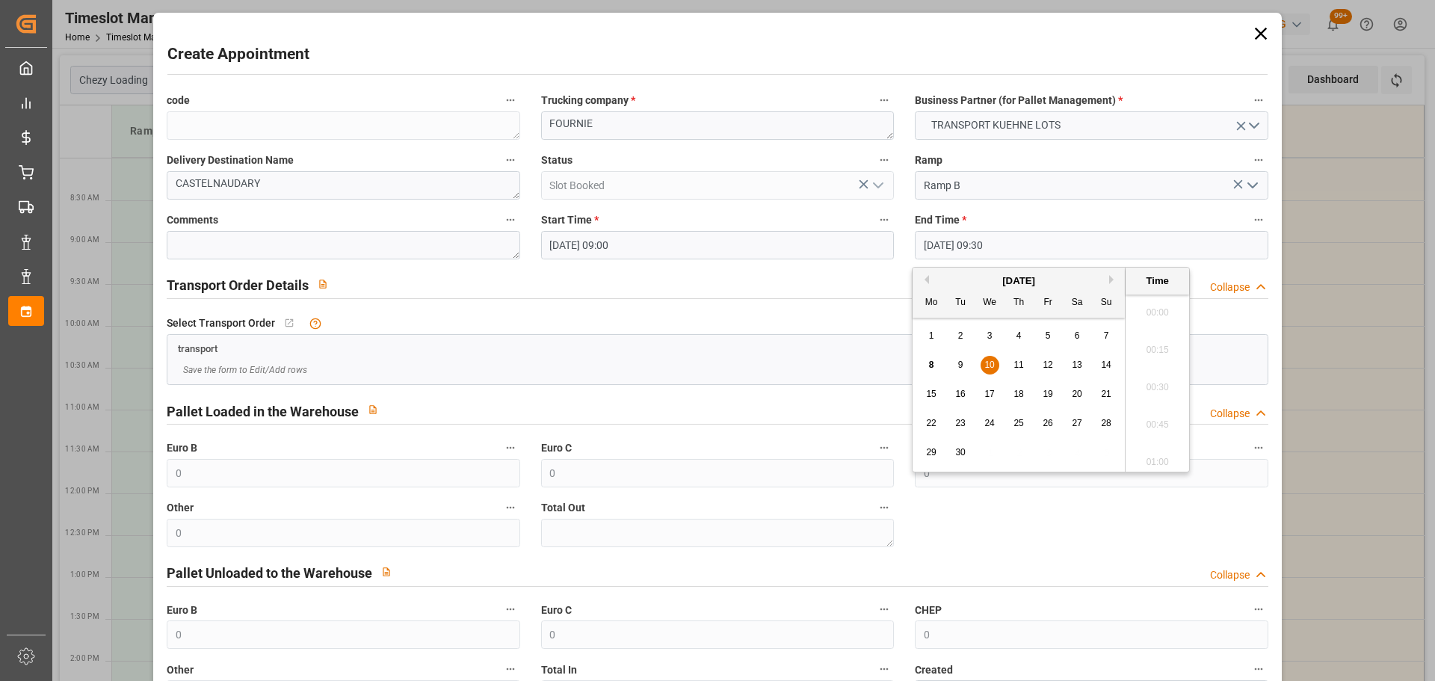
scroll to position [1350, 0]
click at [996, 362] on div "10" at bounding box center [989, 365] width 19 height 18
click at [1152, 338] on li "09:15" at bounding box center [1157, 345] width 64 height 37
type input "10-09-2025 09:15"
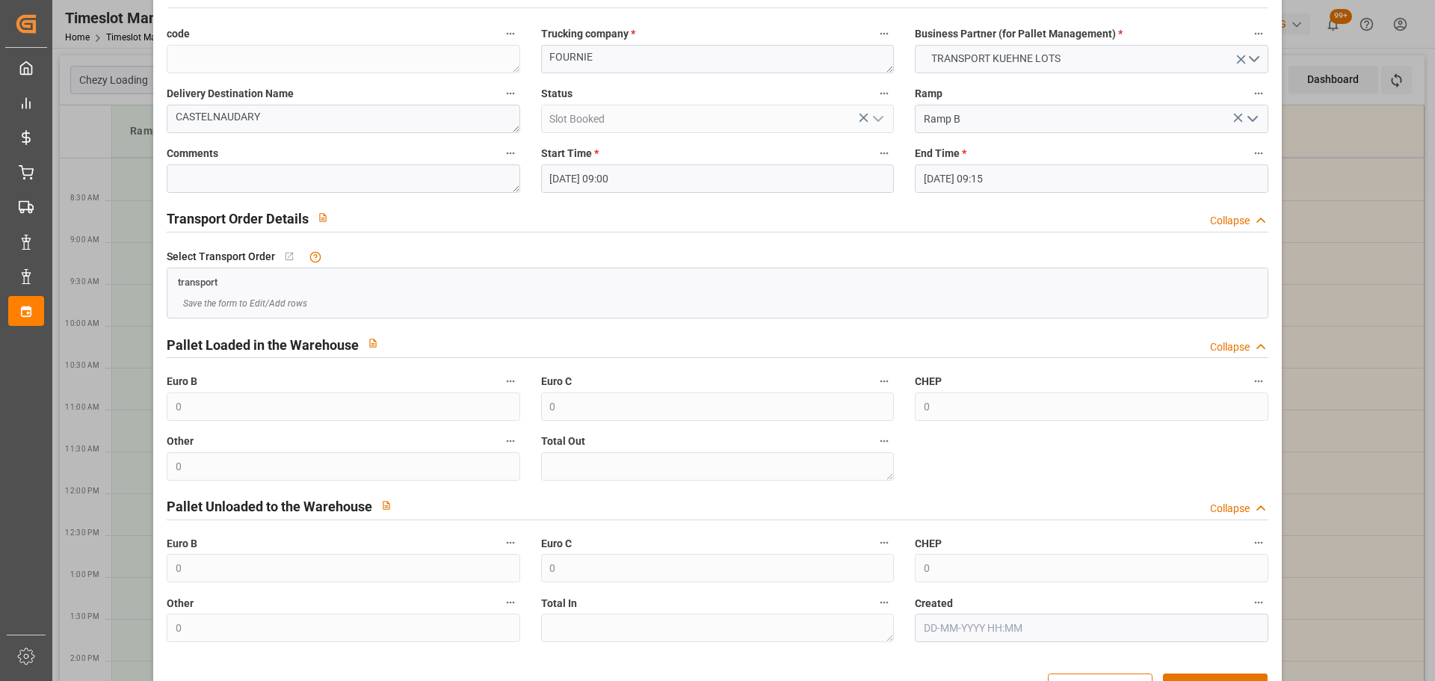
scroll to position [114, 0]
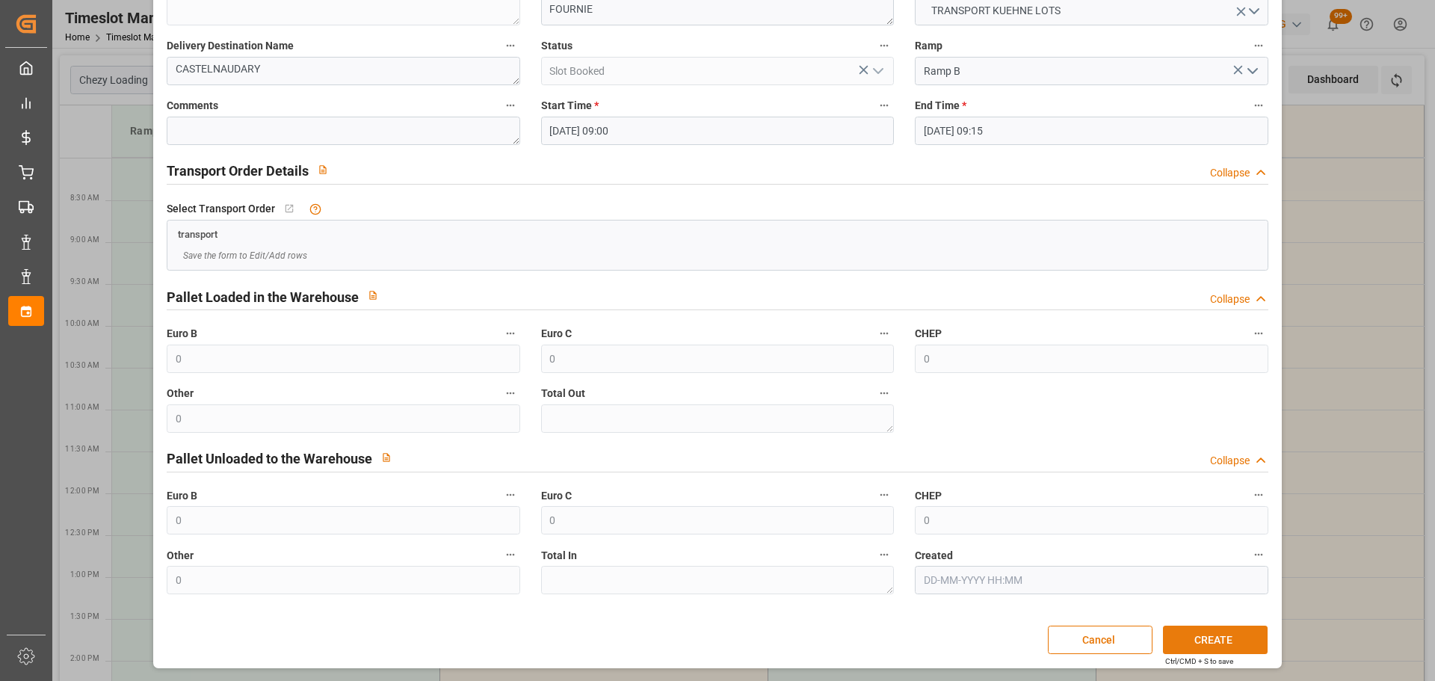
click at [1205, 635] on button "CREATE" at bounding box center [1215, 639] width 105 height 28
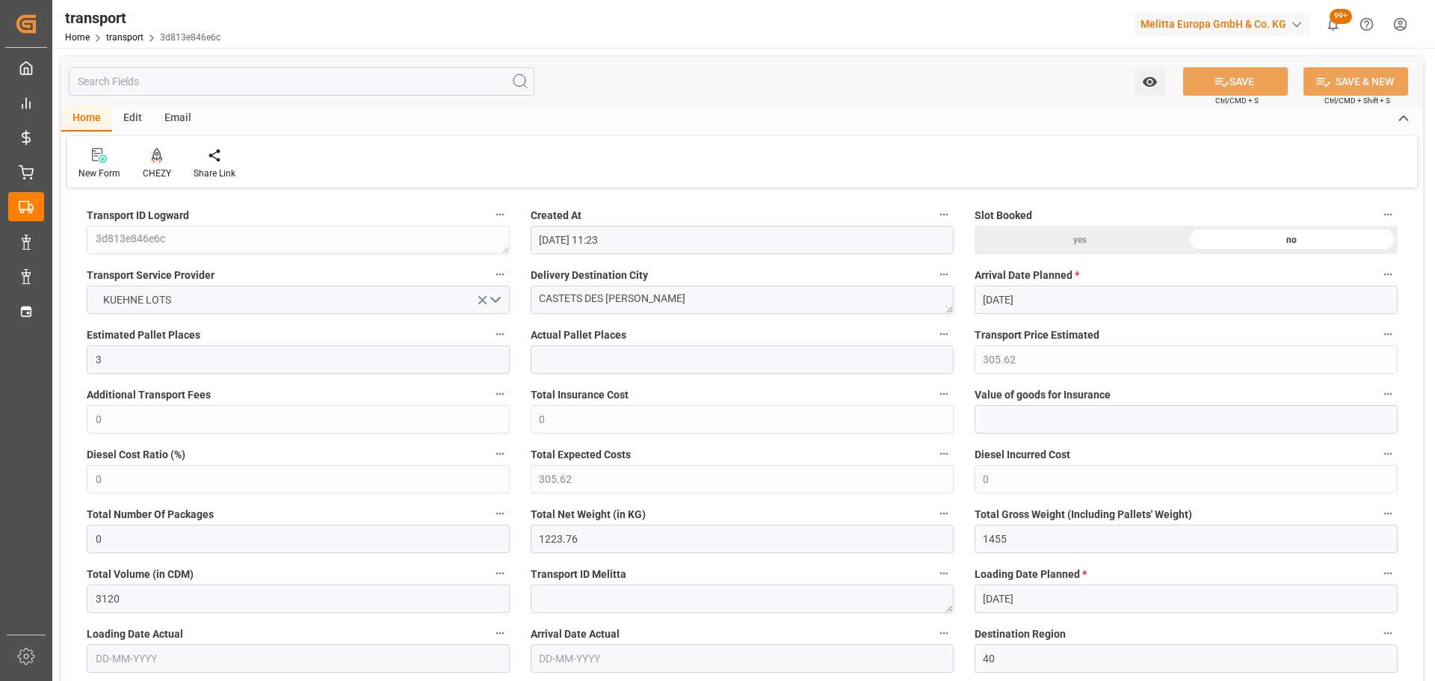
click at [161, 154] on icon at bounding box center [157, 155] width 10 height 15
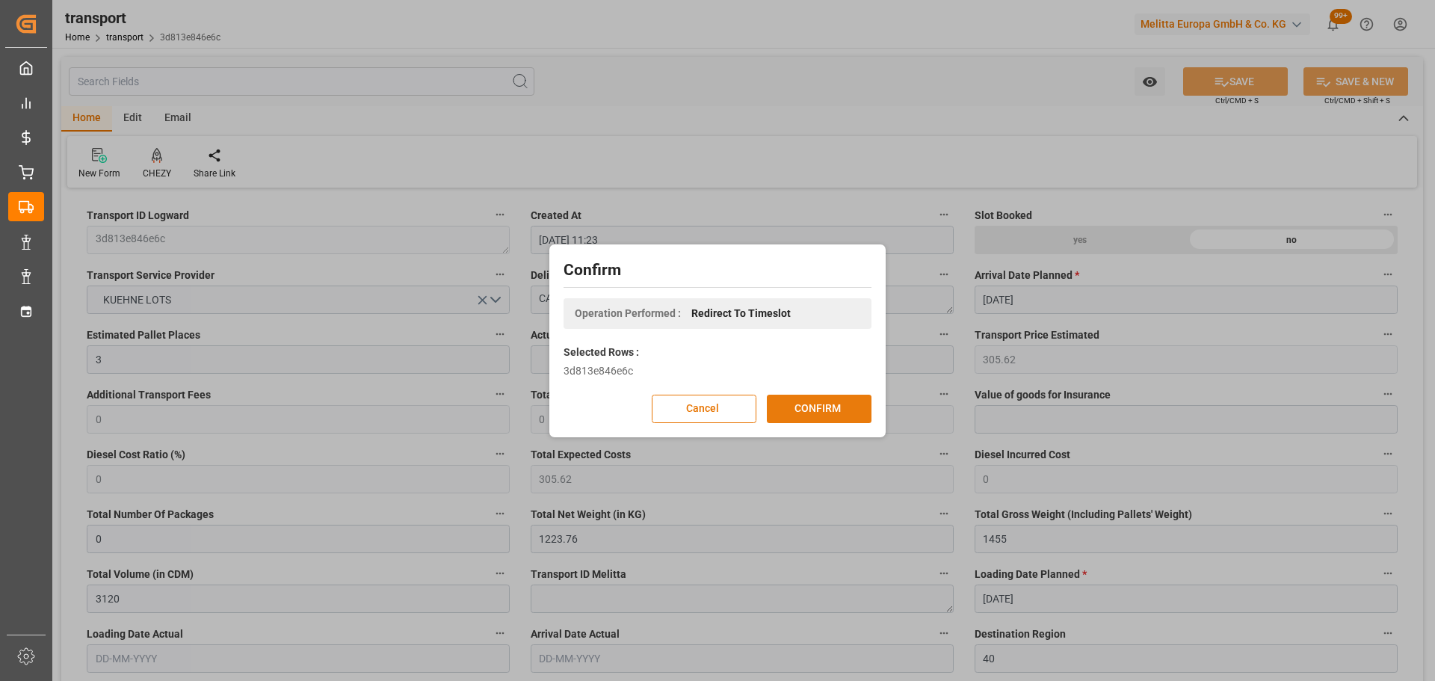
click at [809, 409] on button "CONFIRM" at bounding box center [819, 409] width 105 height 28
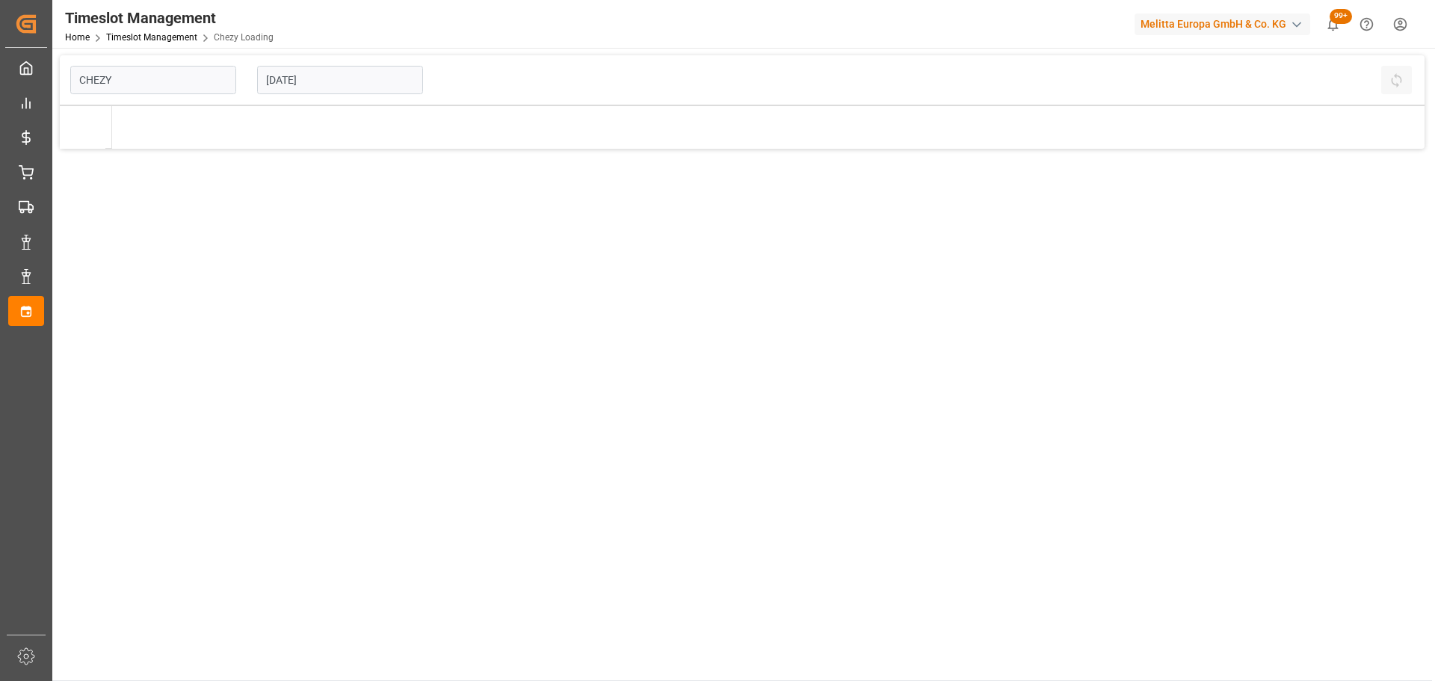
type input "Chezy Loading"
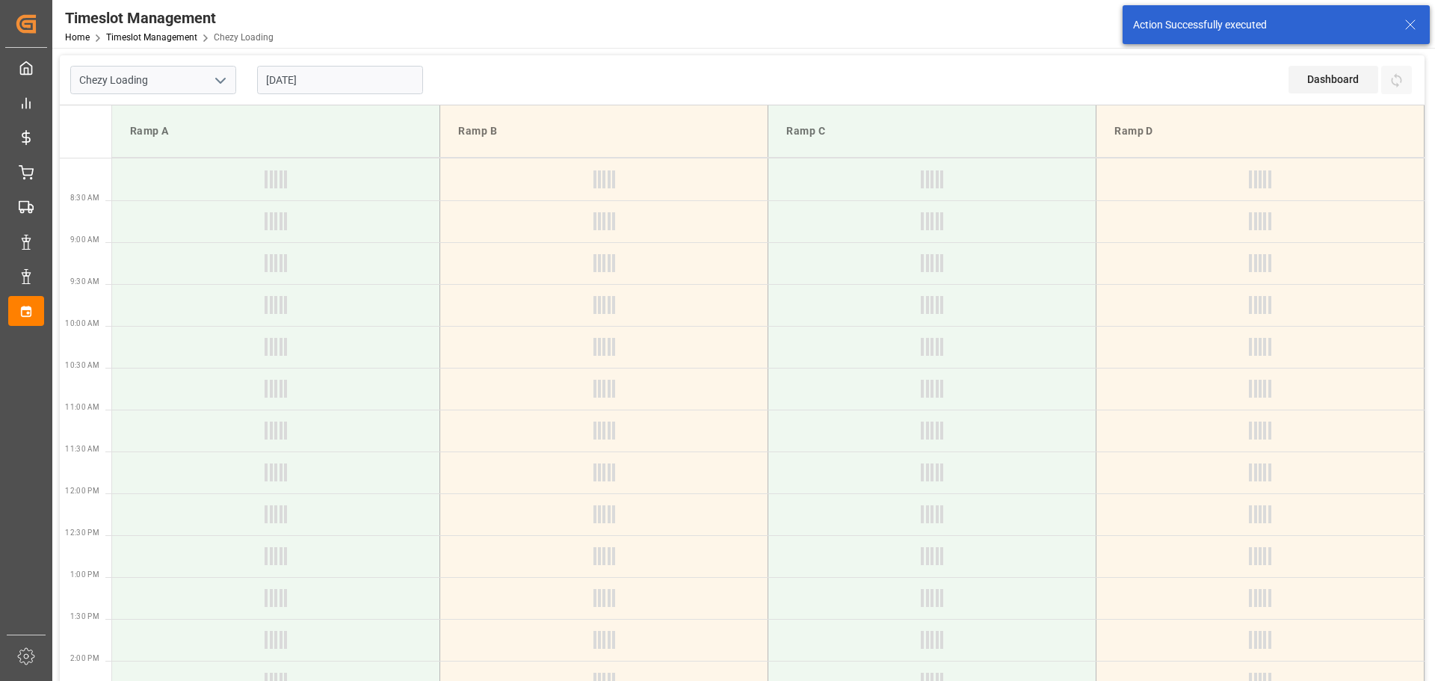
click at [303, 82] on input "[DATE]" at bounding box center [340, 80] width 166 height 28
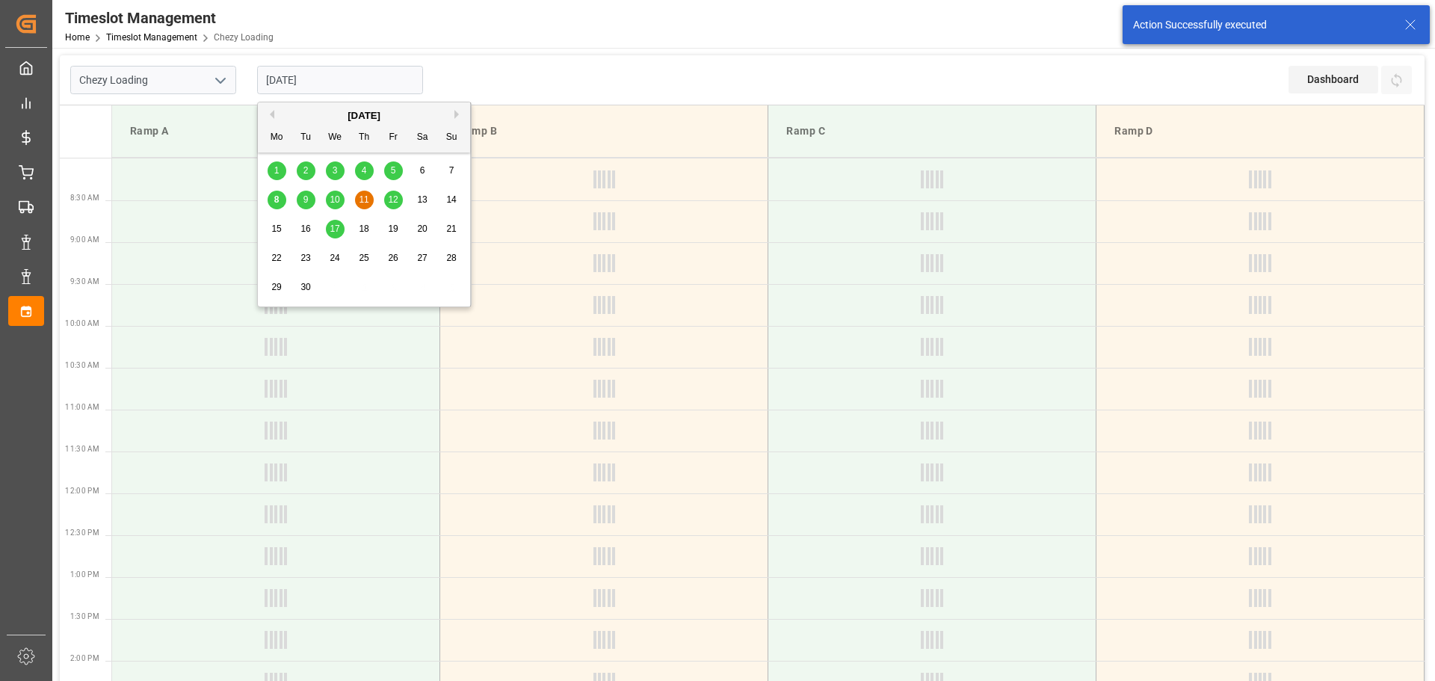
click at [336, 197] on span "10" at bounding box center [335, 199] width 10 height 10
type input "10-09-2025"
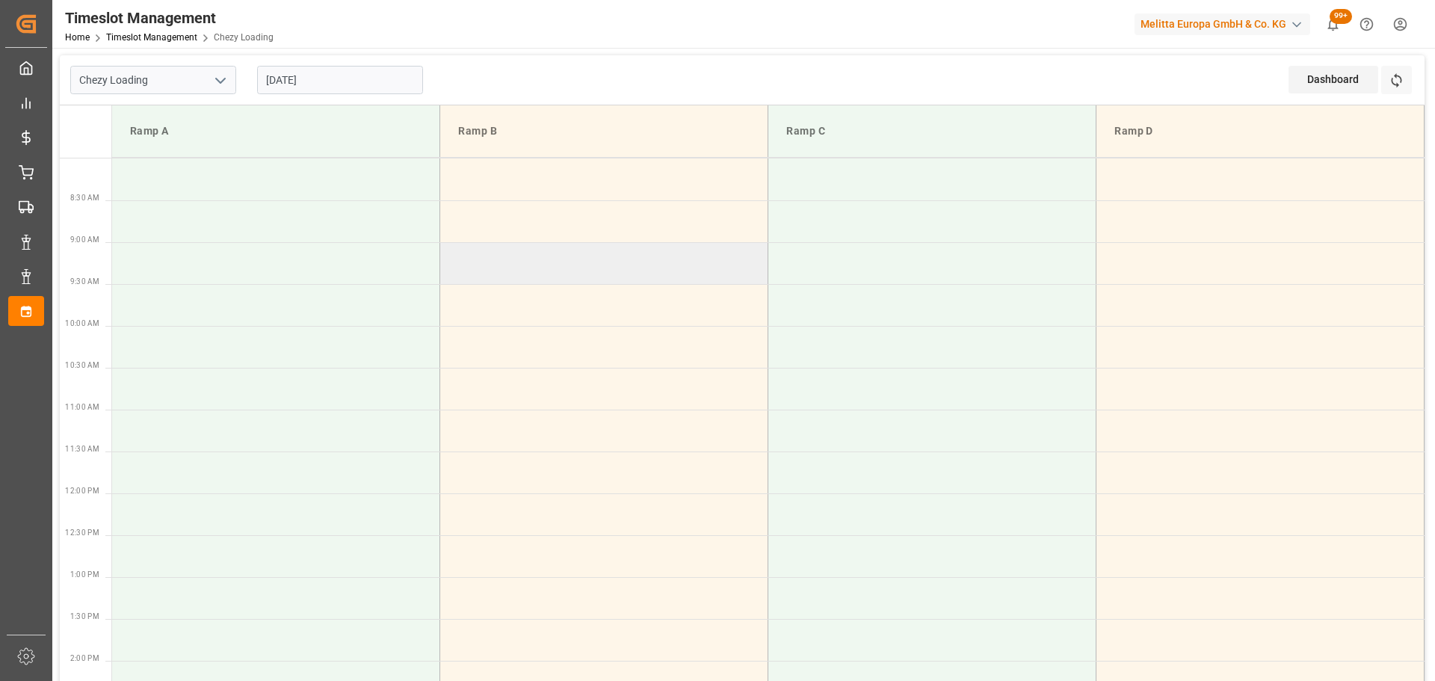
click at [451, 252] on td at bounding box center [604, 263] width 328 height 42
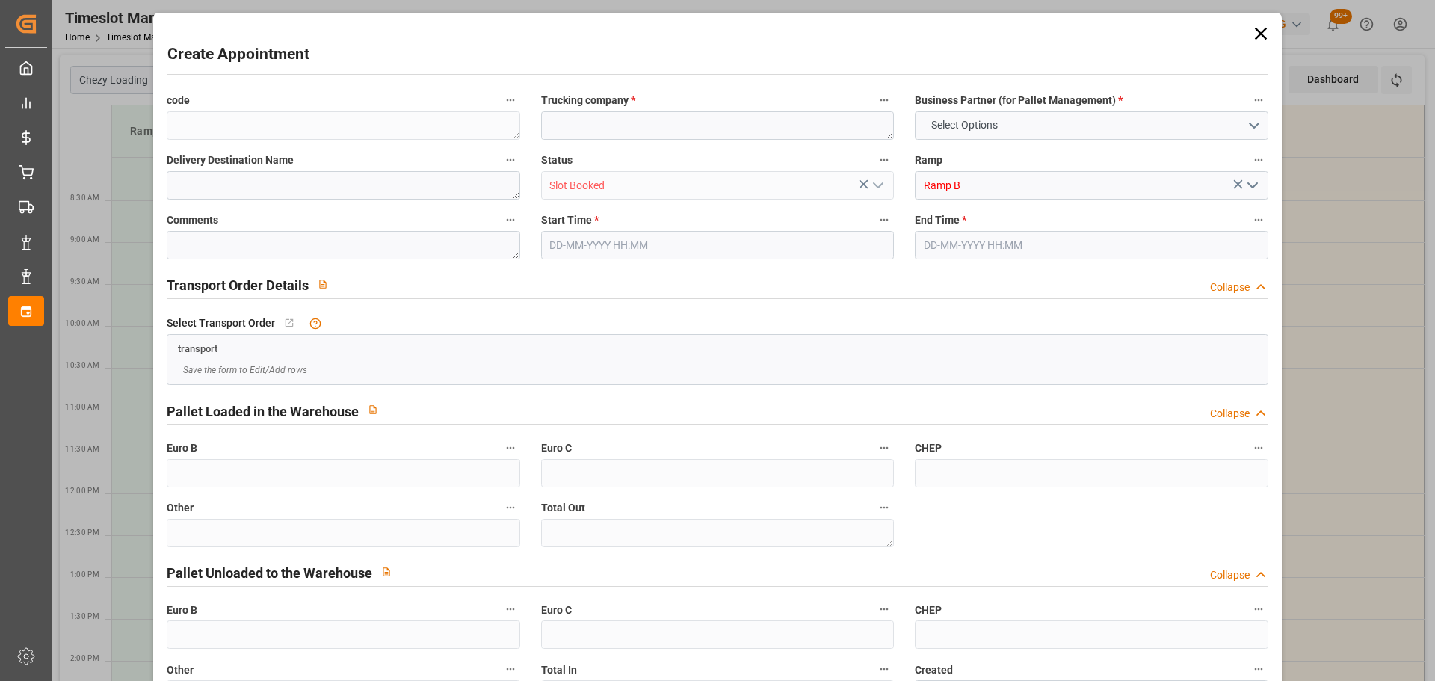
type input "0"
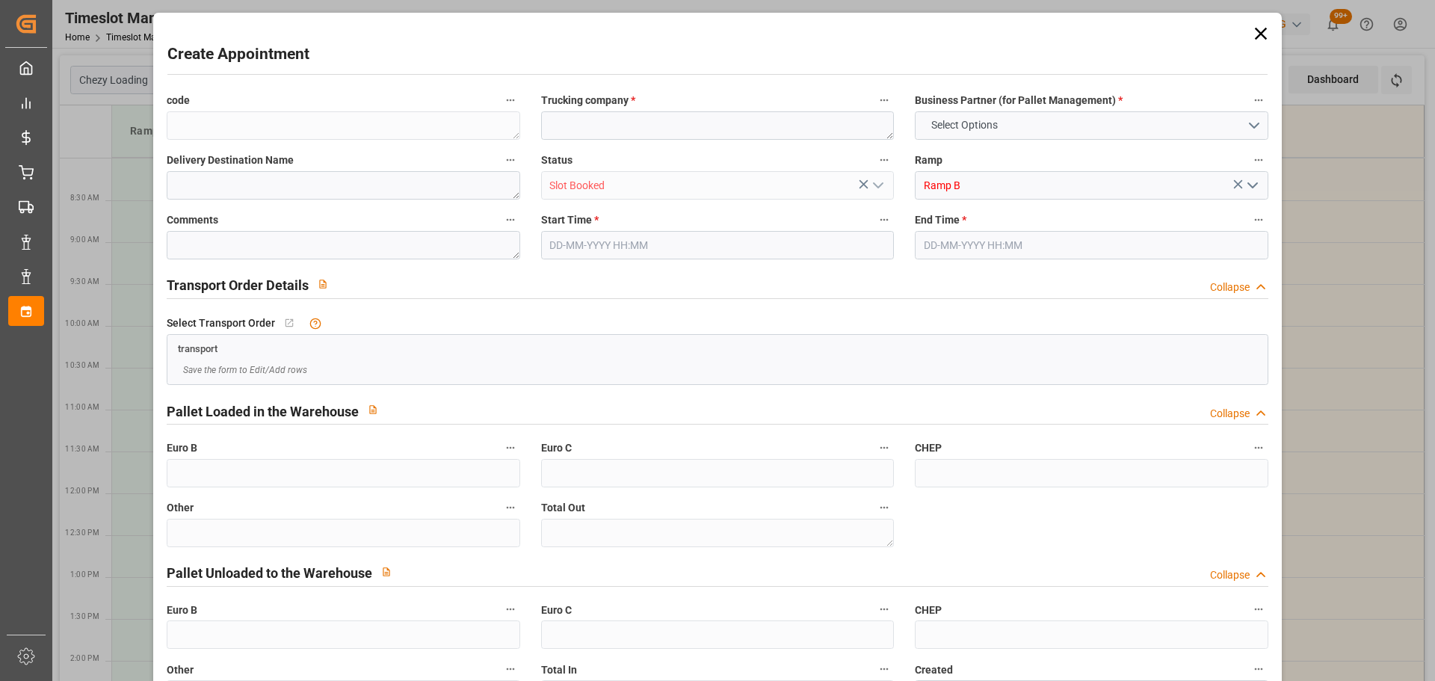
type input "0"
type input "10-09-2025 09:00"
type input "10-09-2025 09:15"
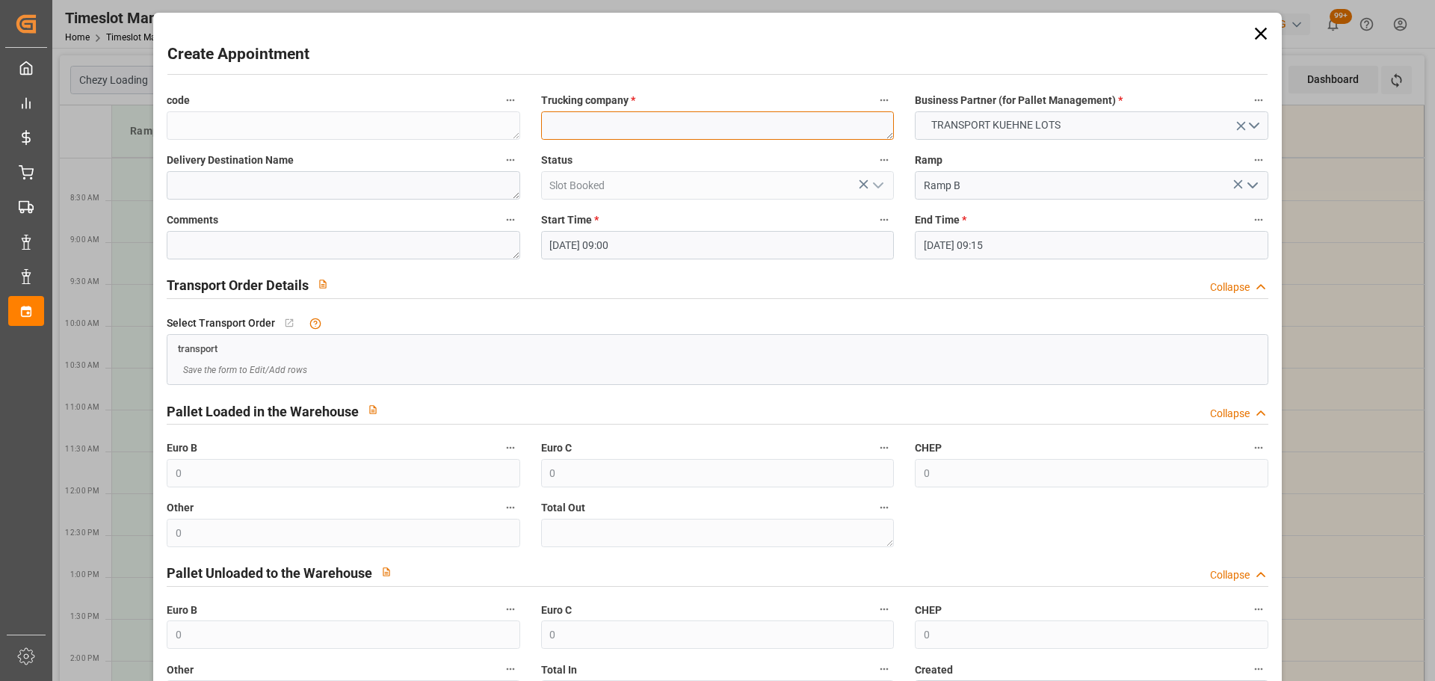
click at [611, 127] on textarea at bounding box center [717, 125] width 353 height 28
type textarea "FOURNIE"
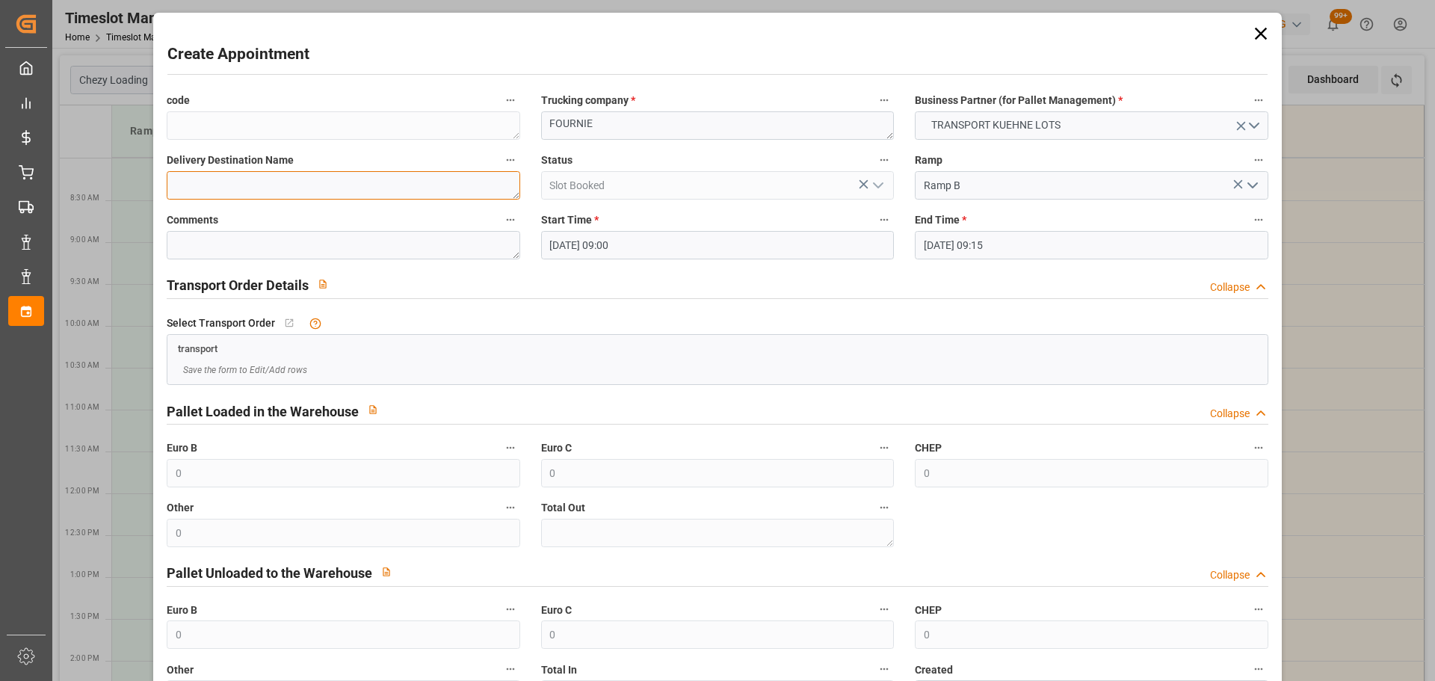
click at [282, 185] on textarea at bounding box center [343, 185] width 353 height 28
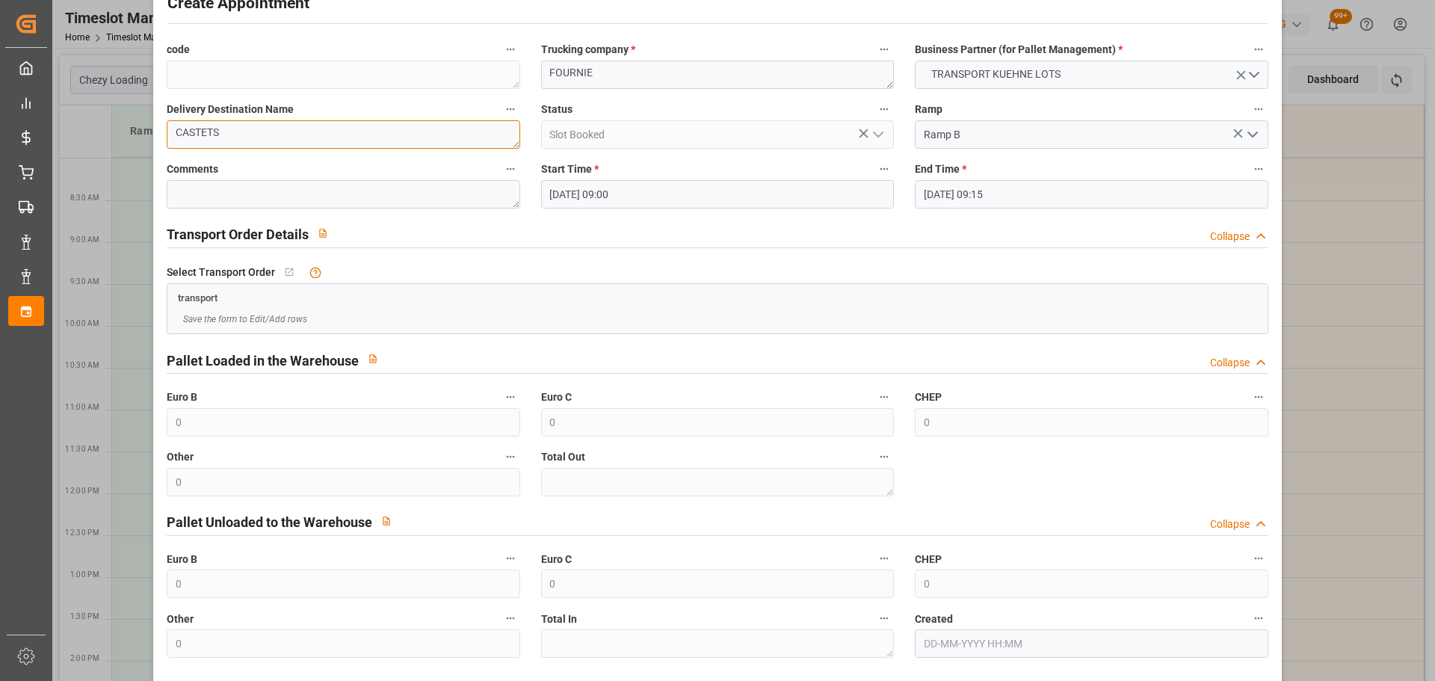
scroll to position [114, 0]
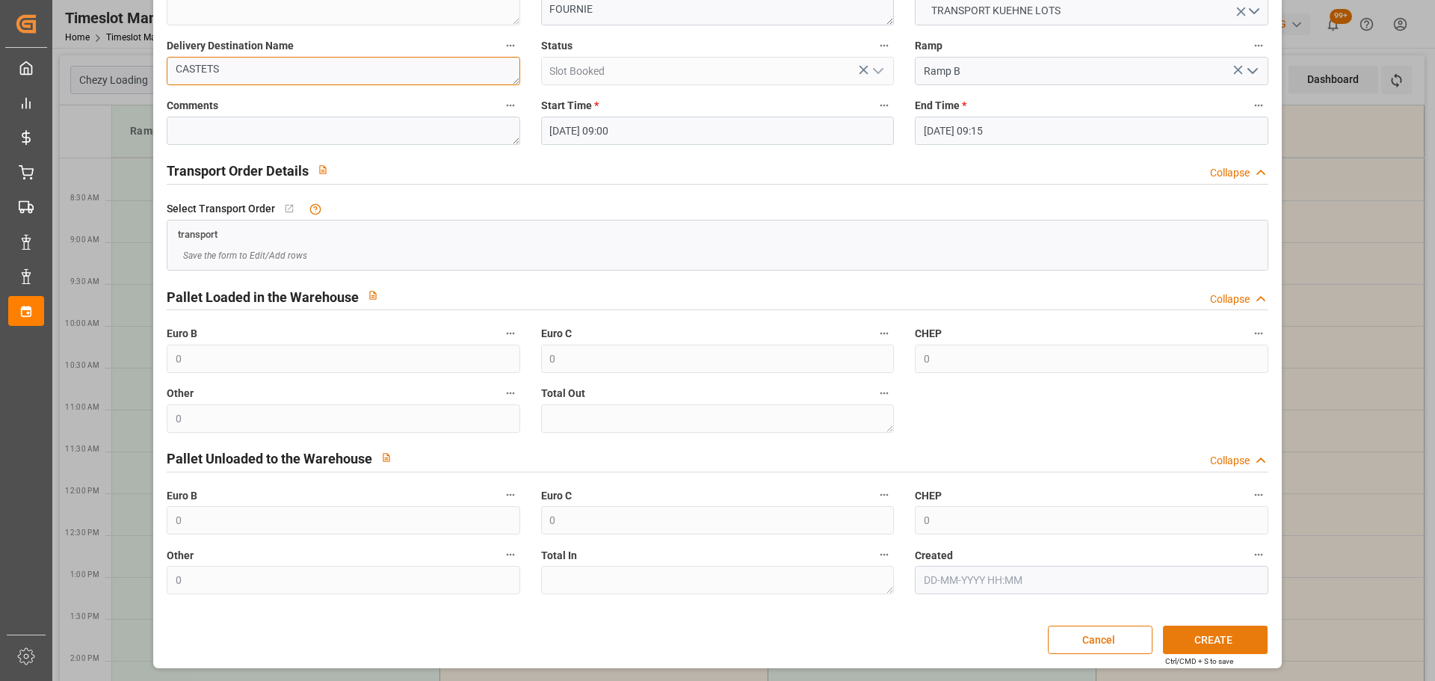
type textarea "CASTETS"
click at [1222, 640] on button "CREATE" at bounding box center [1215, 639] width 105 height 28
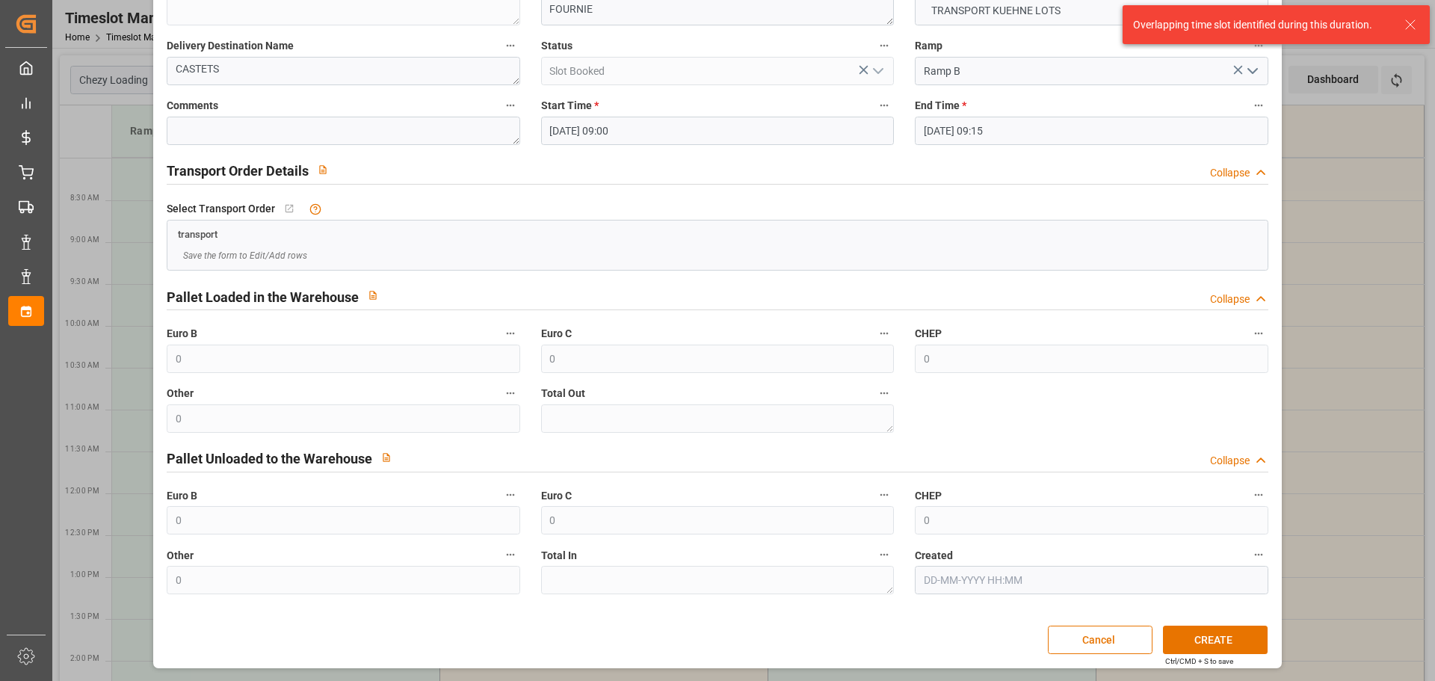
click at [582, 127] on input "10-09-2025 09:00" at bounding box center [717, 131] width 353 height 28
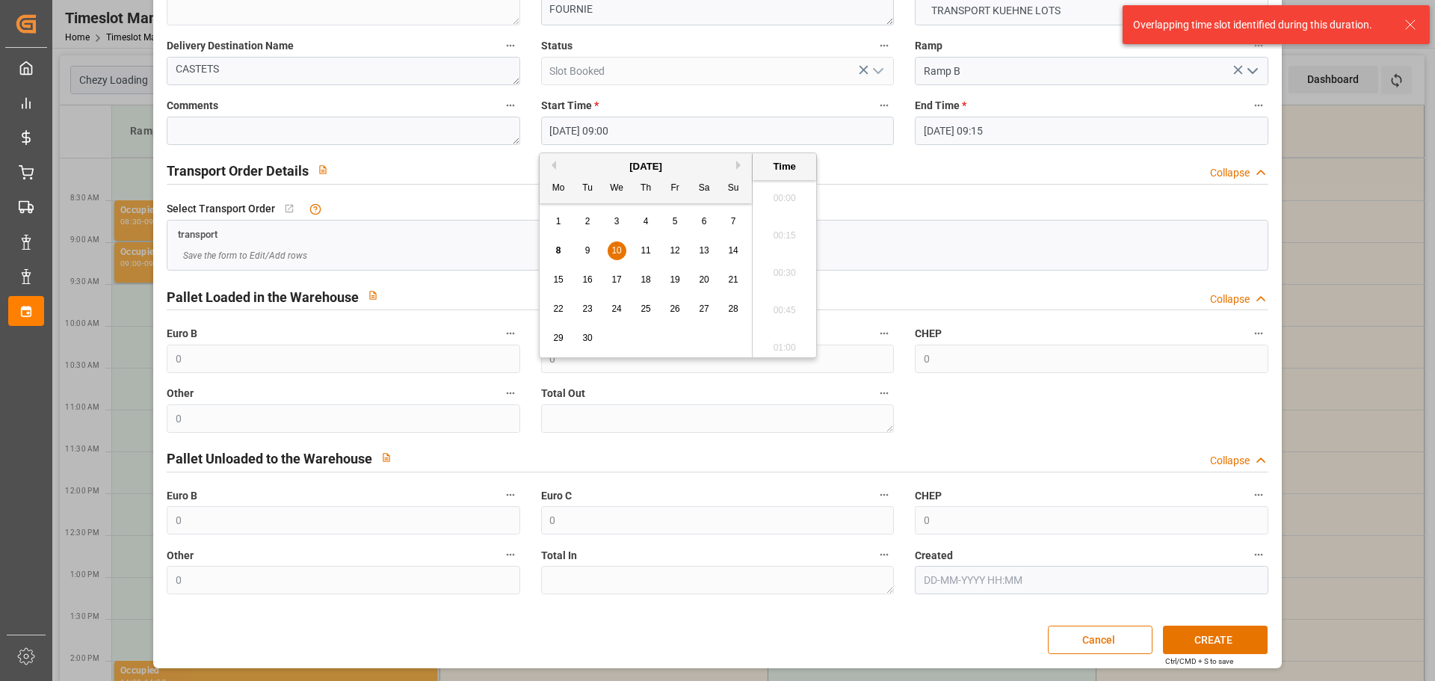
scroll to position [1276, 0]
click at [622, 251] on div "10" at bounding box center [617, 251] width 19 height 18
drag, startPoint x: 780, startPoint y: 303, endPoint x: 818, endPoint y: 303, distance: 38.1
click at [784, 303] on li "09:15" at bounding box center [784, 305] width 64 height 37
type input "10-09-2025 09:15"
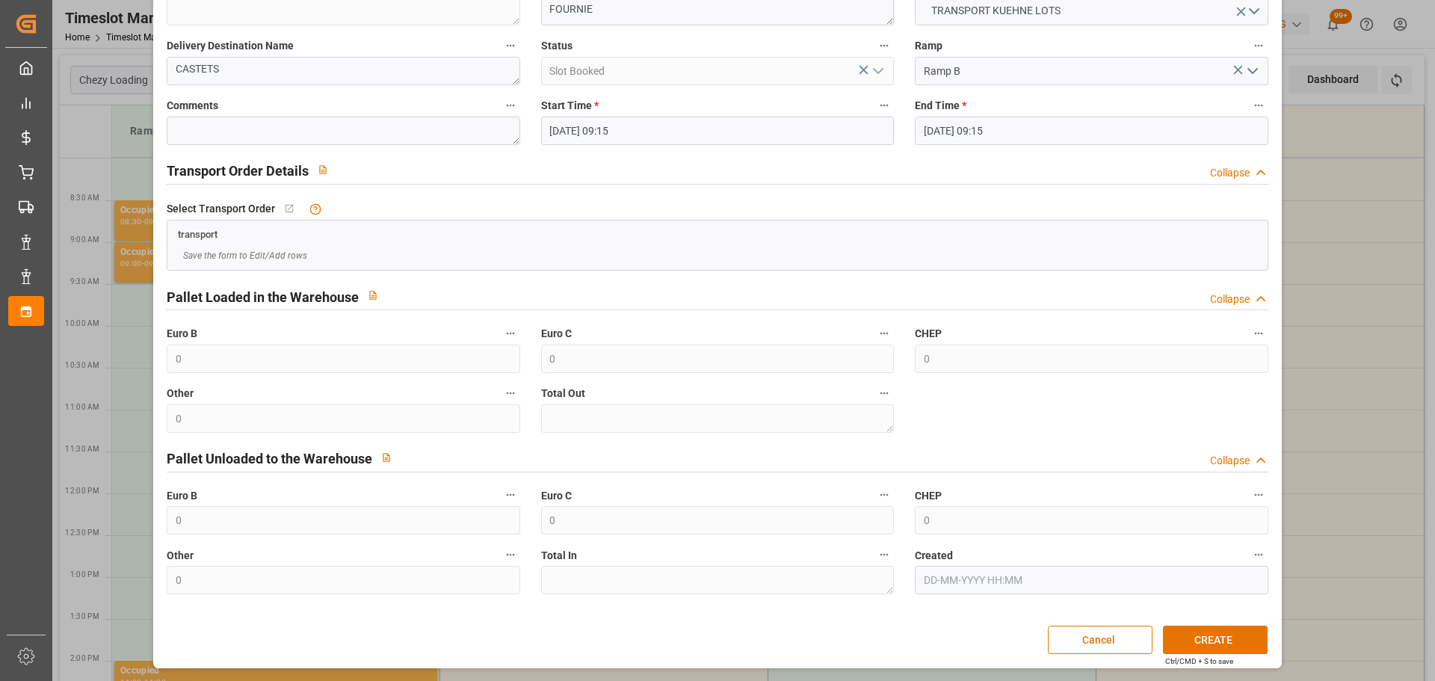
drag, startPoint x: 939, startPoint y: 126, endPoint x: 950, endPoint y: 144, distance: 21.8
click at [939, 126] on input "10-09-2025 09:15" at bounding box center [1091, 131] width 353 height 28
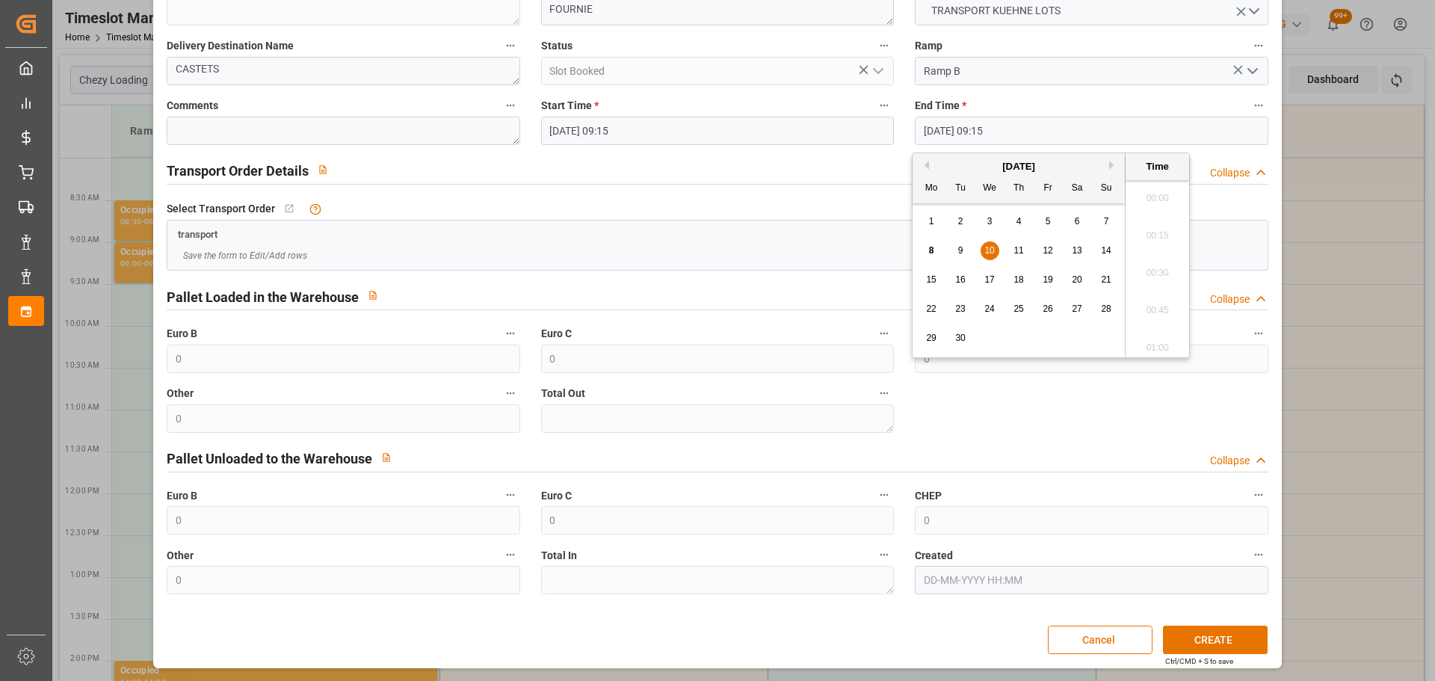
scroll to position [1313, 0]
click at [990, 247] on span "10" at bounding box center [989, 250] width 10 height 10
click at [1154, 296] on li "09:30" at bounding box center [1157, 305] width 64 height 37
type input "10-09-2025 09:30"
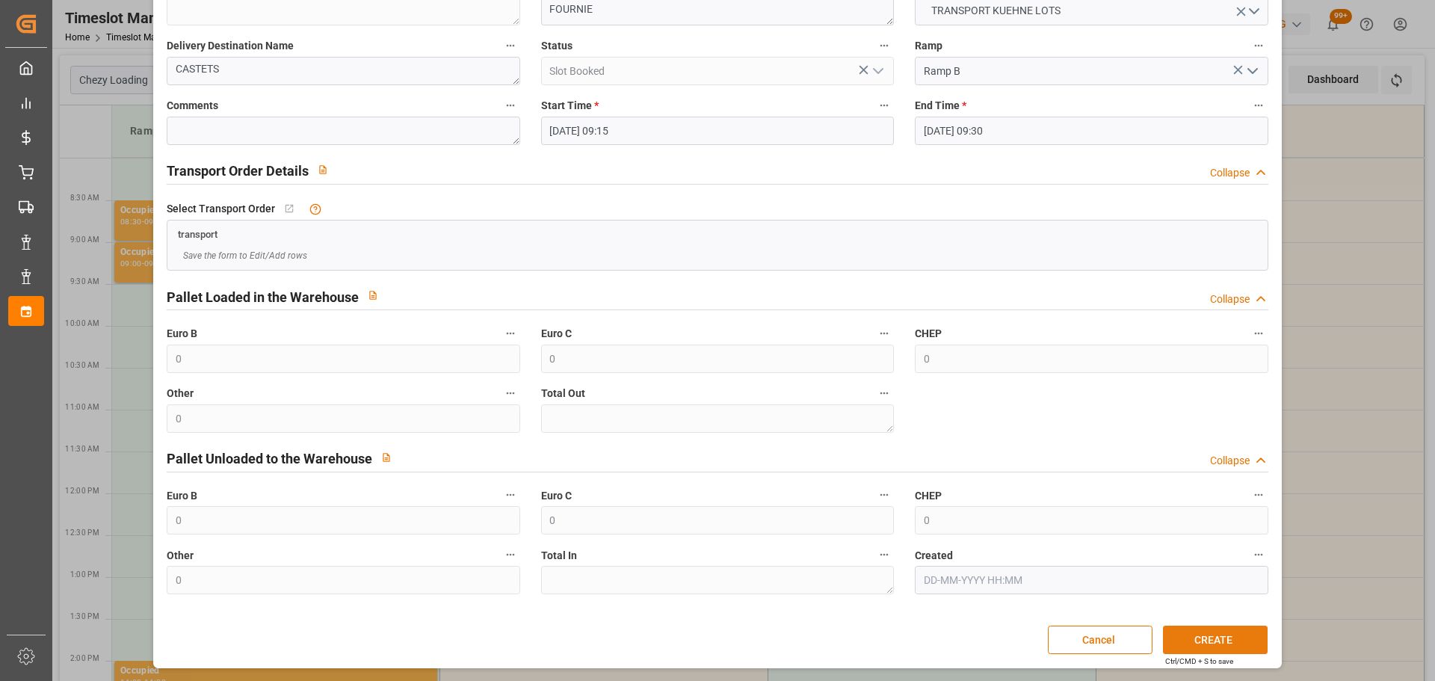
click at [1207, 633] on button "CREATE" at bounding box center [1215, 639] width 105 height 28
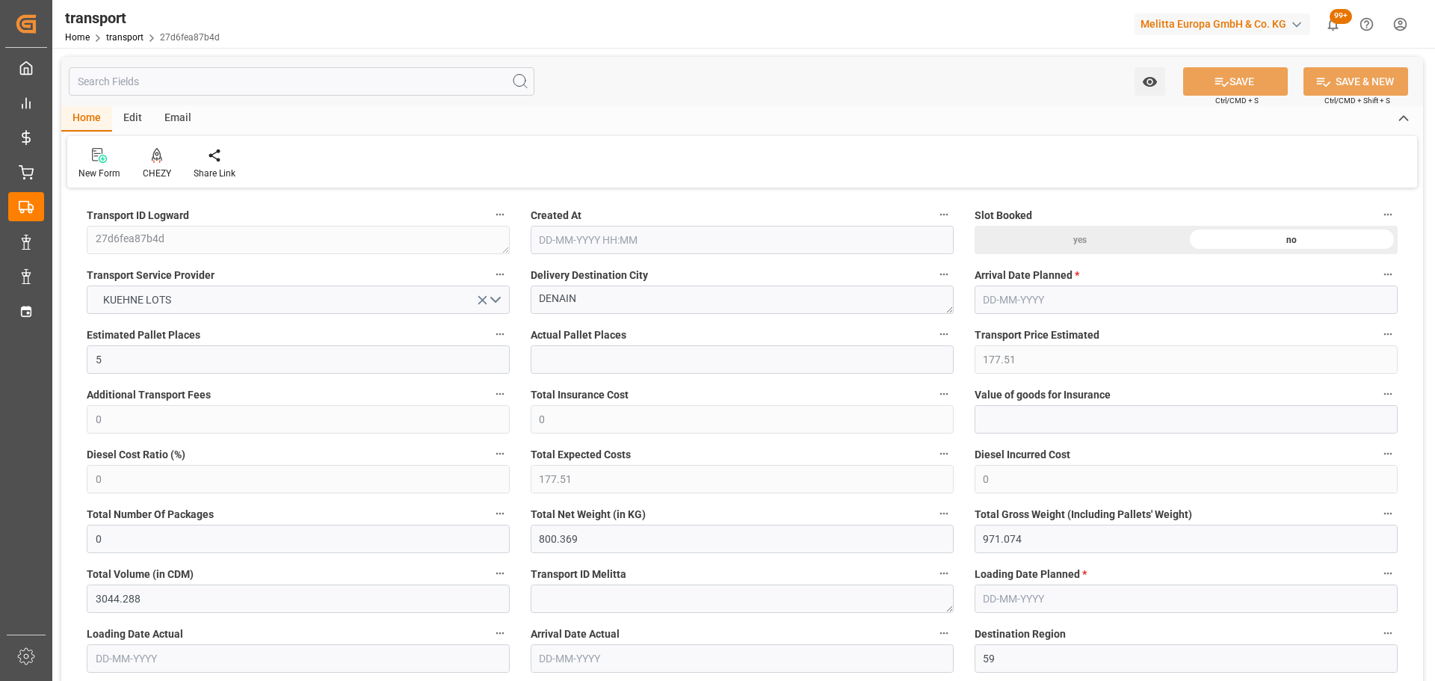
type input "[DATE] 11:23"
type input "[DATE]"
click at [155, 153] on icon at bounding box center [157, 154] width 10 height 13
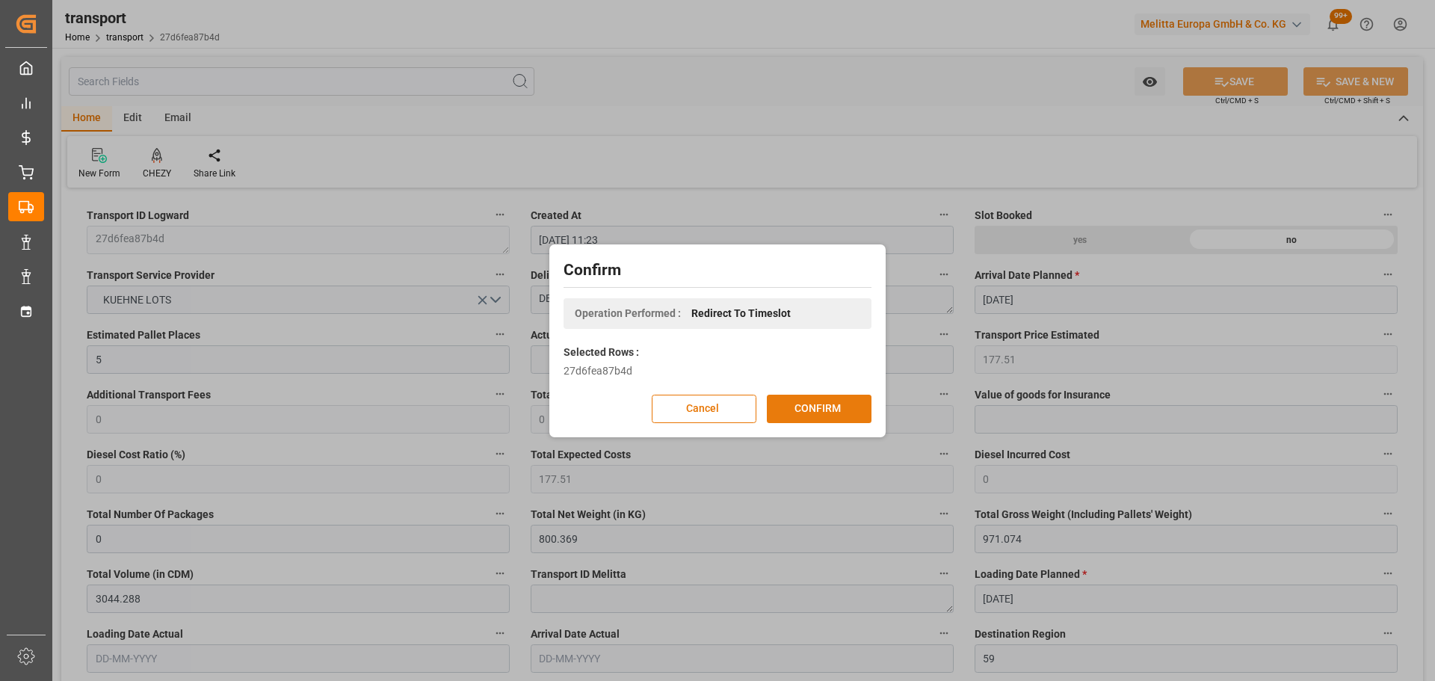
click at [826, 404] on button "CONFIRM" at bounding box center [819, 409] width 105 height 28
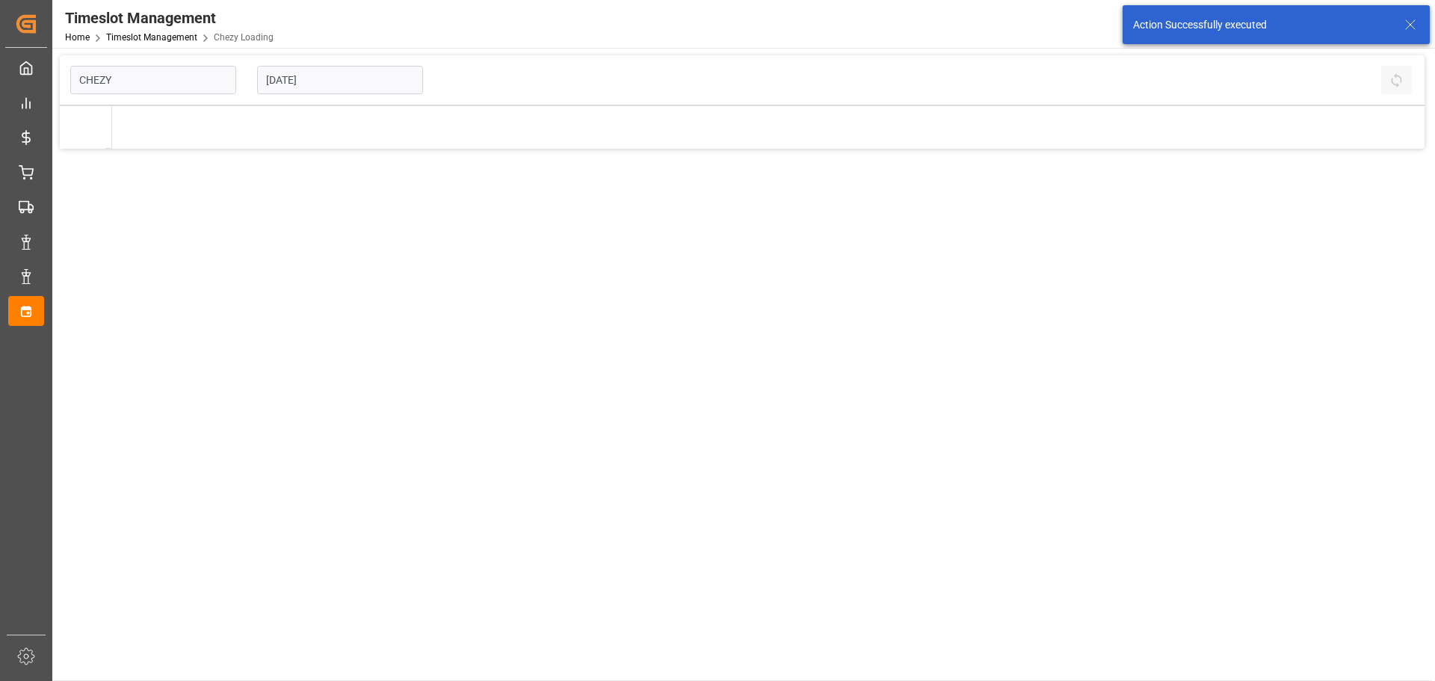
type input "Chezy Loading"
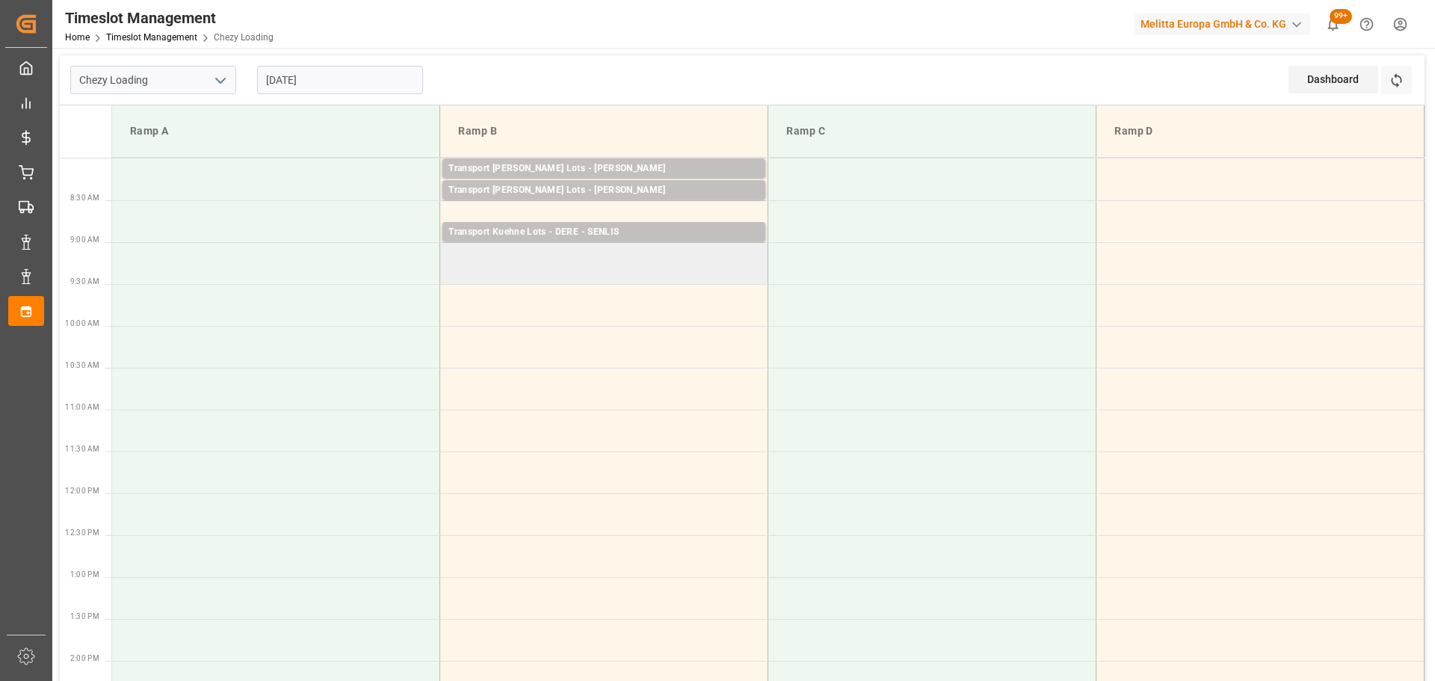
click at [450, 276] on td at bounding box center [604, 263] width 328 height 42
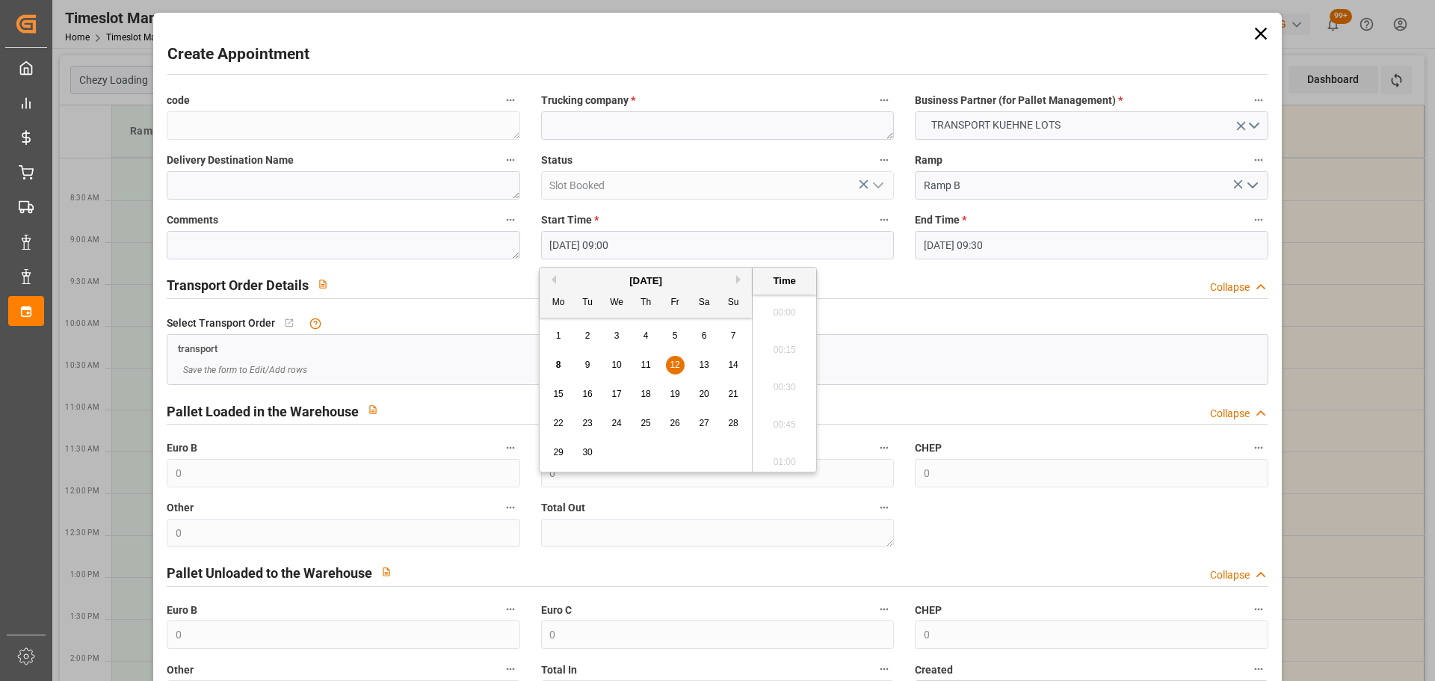
click at [594, 243] on input "12-09-2025 09:00" at bounding box center [717, 245] width 353 height 28
click at [676, 363] on span "12" at bounding box center [675, 364] width 10 height 10
click at [791, 417] on li "09:15" at bounding box center [784, 419] width 64 height 37
type input "12-09-2025 09:15"
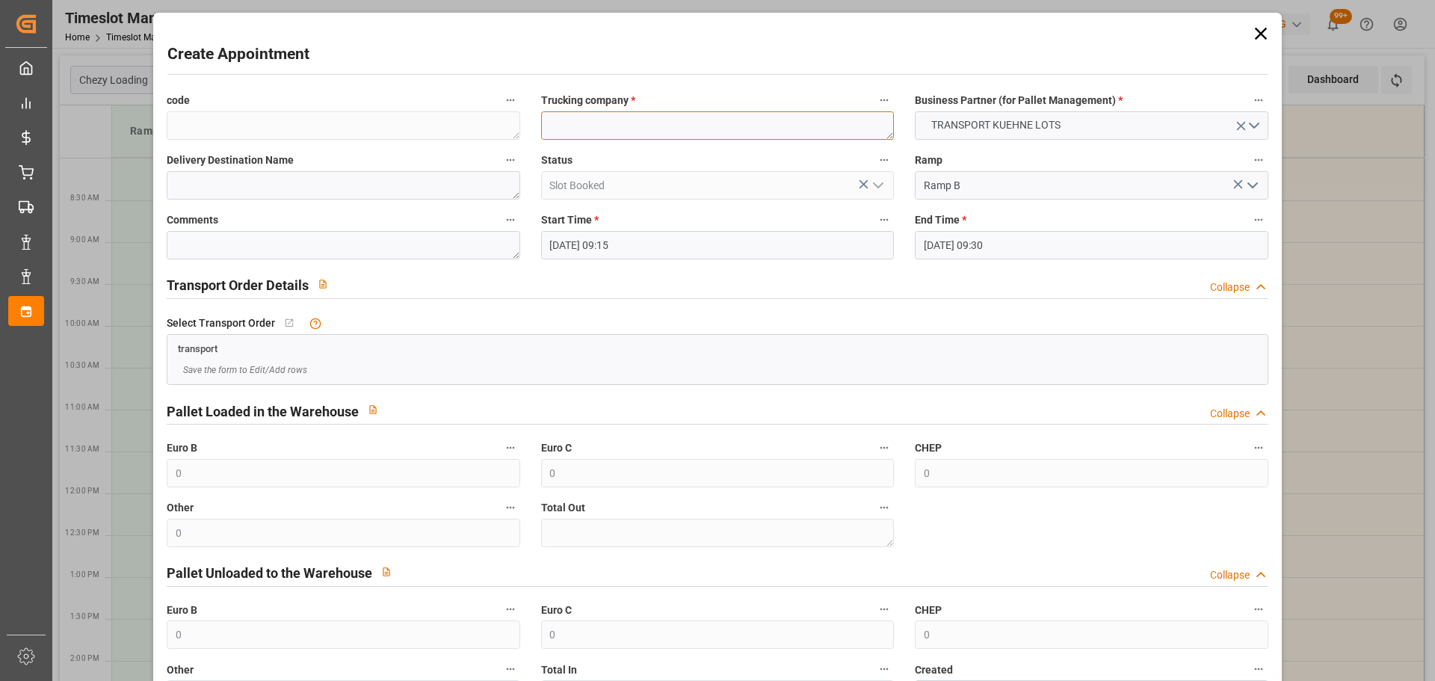
click at [591, 126] on textarea at bounding box center [717, 125] width 353 height 28
type textarea "?"
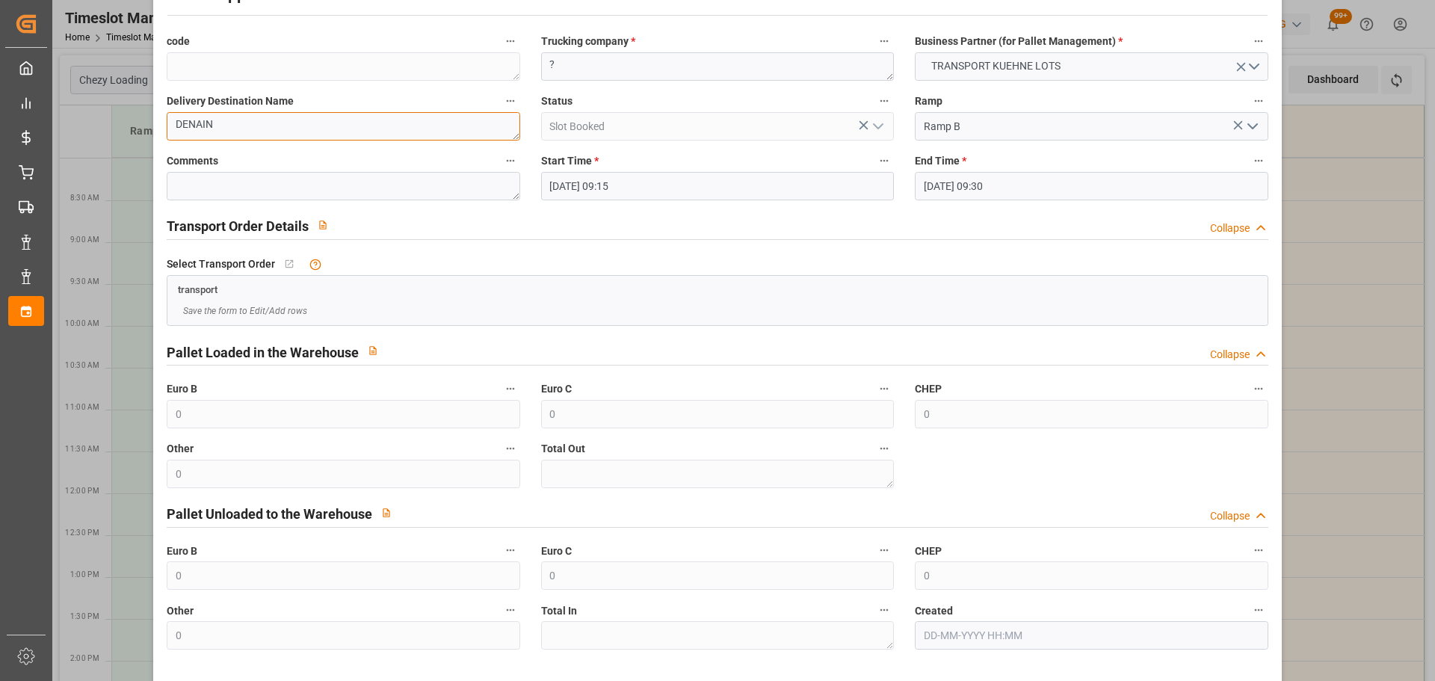
scroll to position [114, 0]
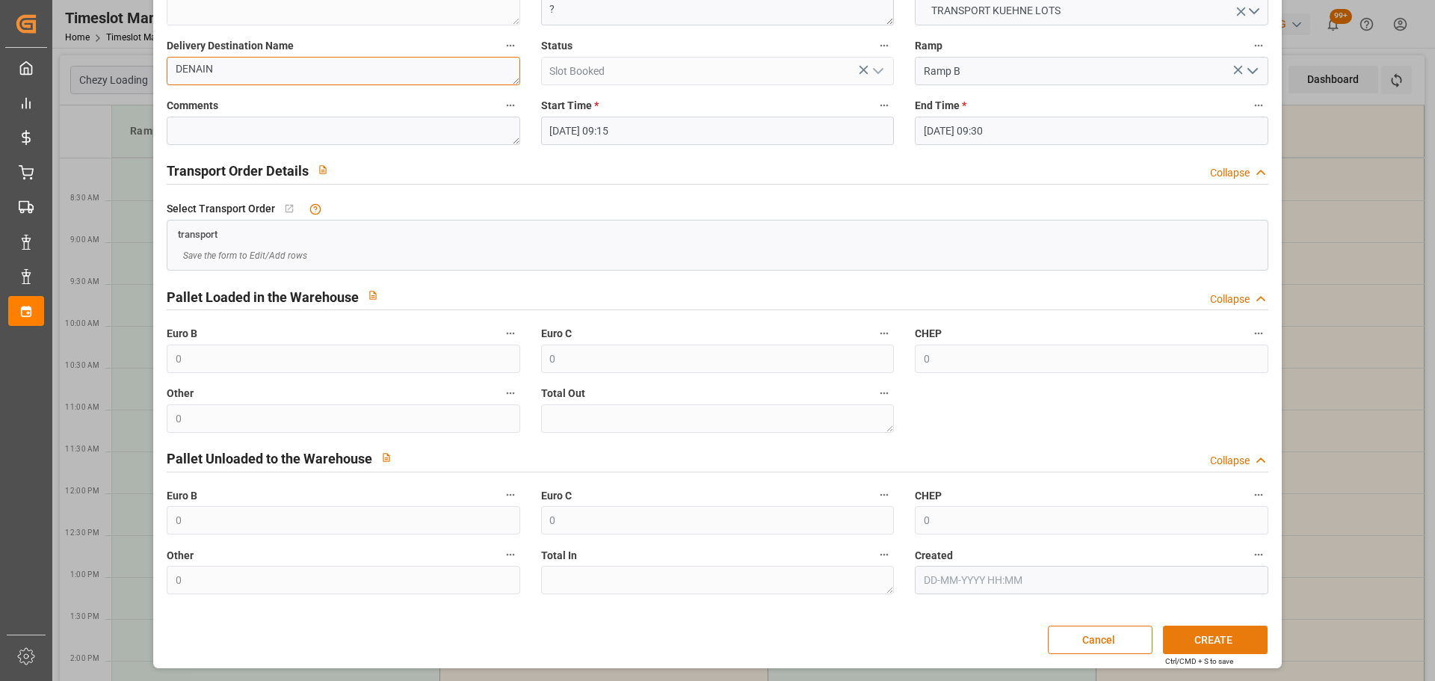
type textarea "DENAIN"
click at [1201, 639] on button "CREATE" at bounding box center [1215, 639] width 105 height 28
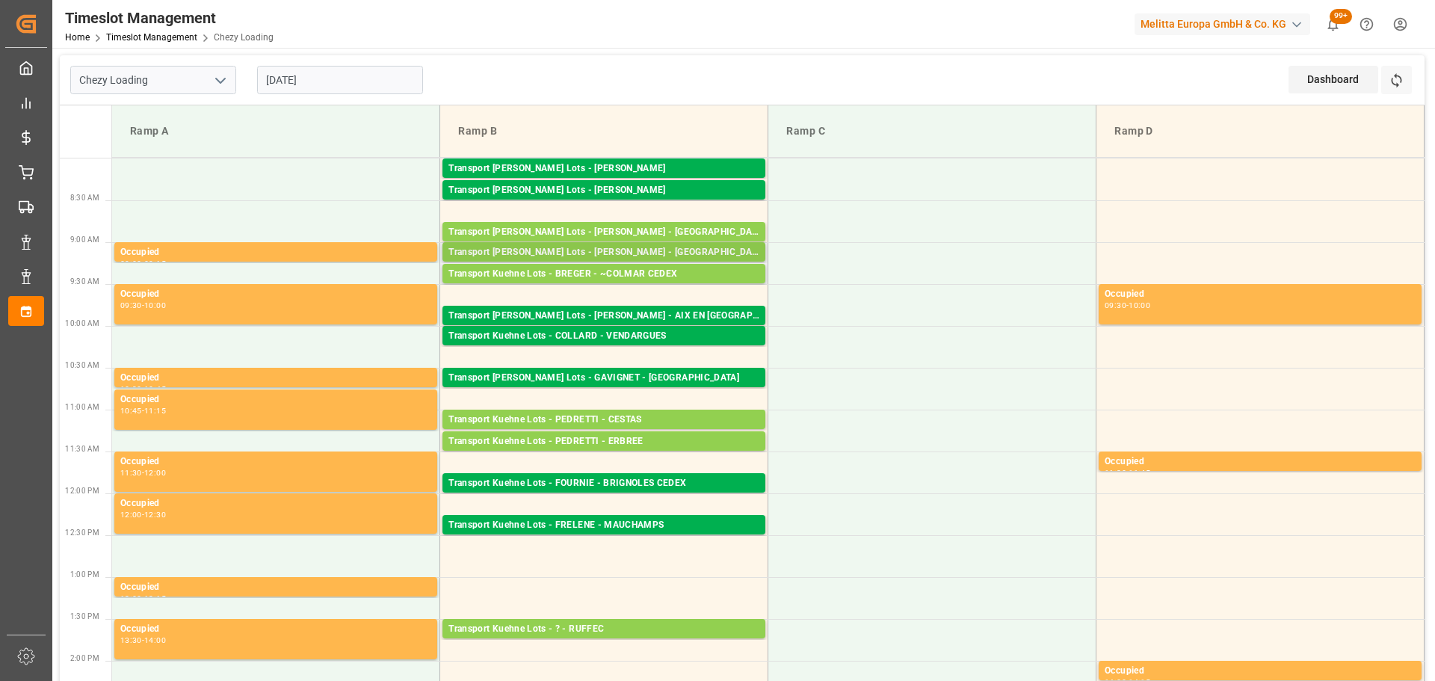
click at [602, 251] on div "Transport [PERSON_NAME] Lots - [PERSON_NAME] - [GEOGRAPHIC_DATA]" at bounding box center [603, 252] width 311 height 15
click at [572, 268] on div "Transport Kuehne Lots - BREGER - ~COLMAR CEDEX" at bounding box center [603, 274] width 311 height 15
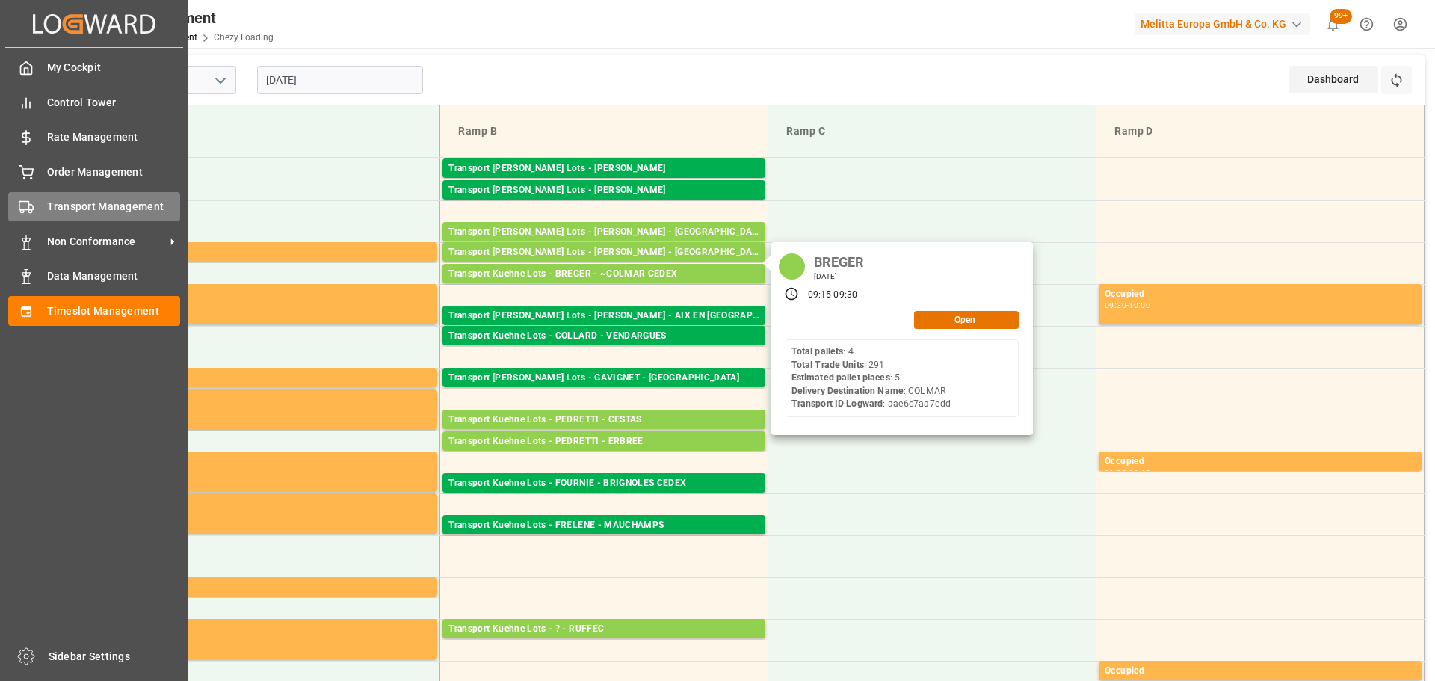
click at [114, 205] on span "Transport Management" at bounding box center [114, 207] width 134 height 16
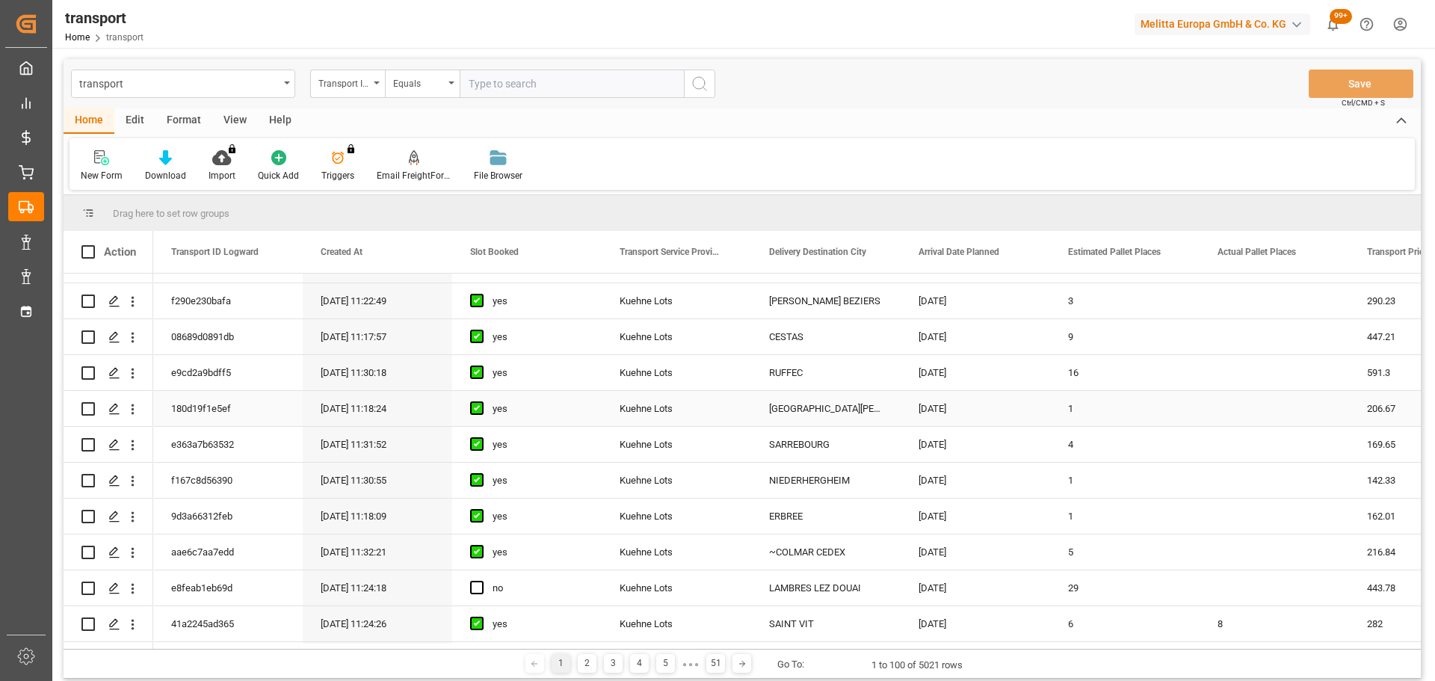
scroll to position [224, 0]
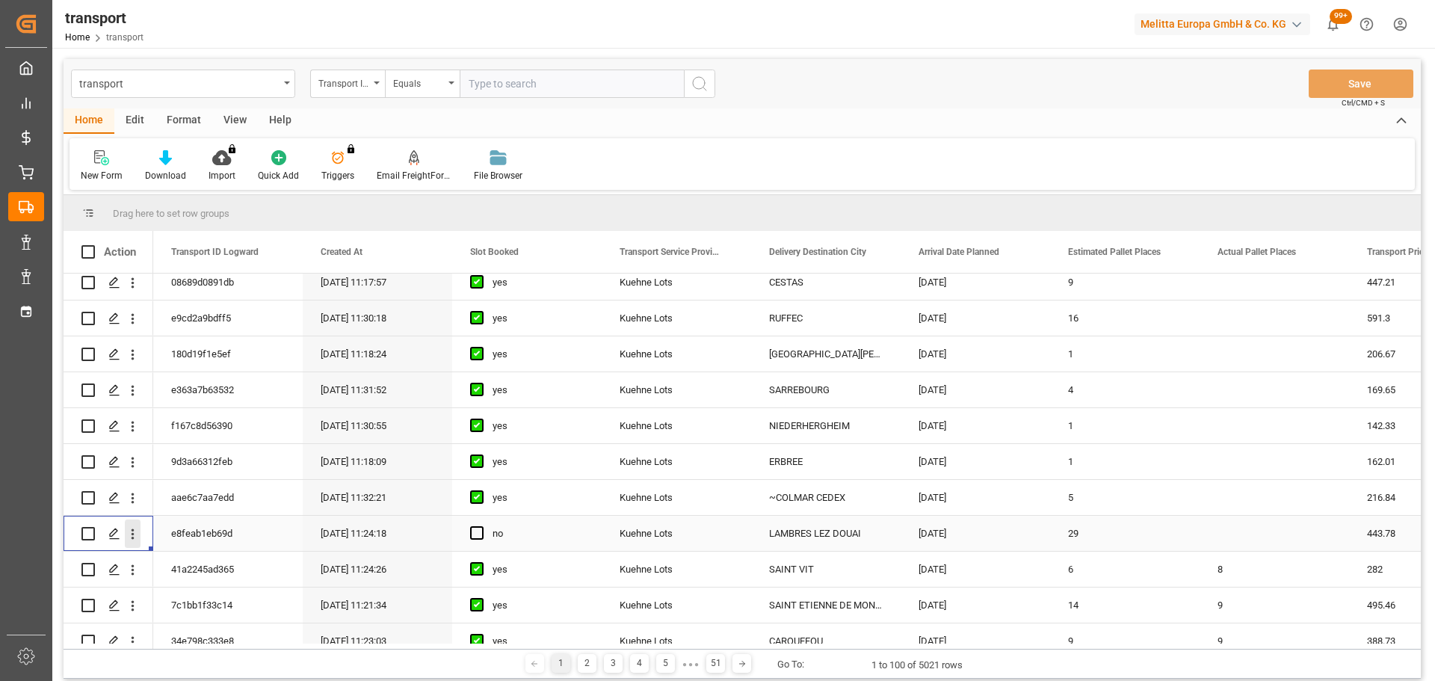
click at [135, 531] on icon "open menu" at bounding box center [133, 534] width 16 height 16
click at [178, 561] on span "Open in new tab" at bounding box center [231, 565] width 136 height 16
click at [480, 537] on span "Press SPACE to select this row." at bounding box center [476, 532] width 13 height 13
click at [481, 526] on input "Press SPACE to select this row." at bounding box center [481, 526] width 0 height 0
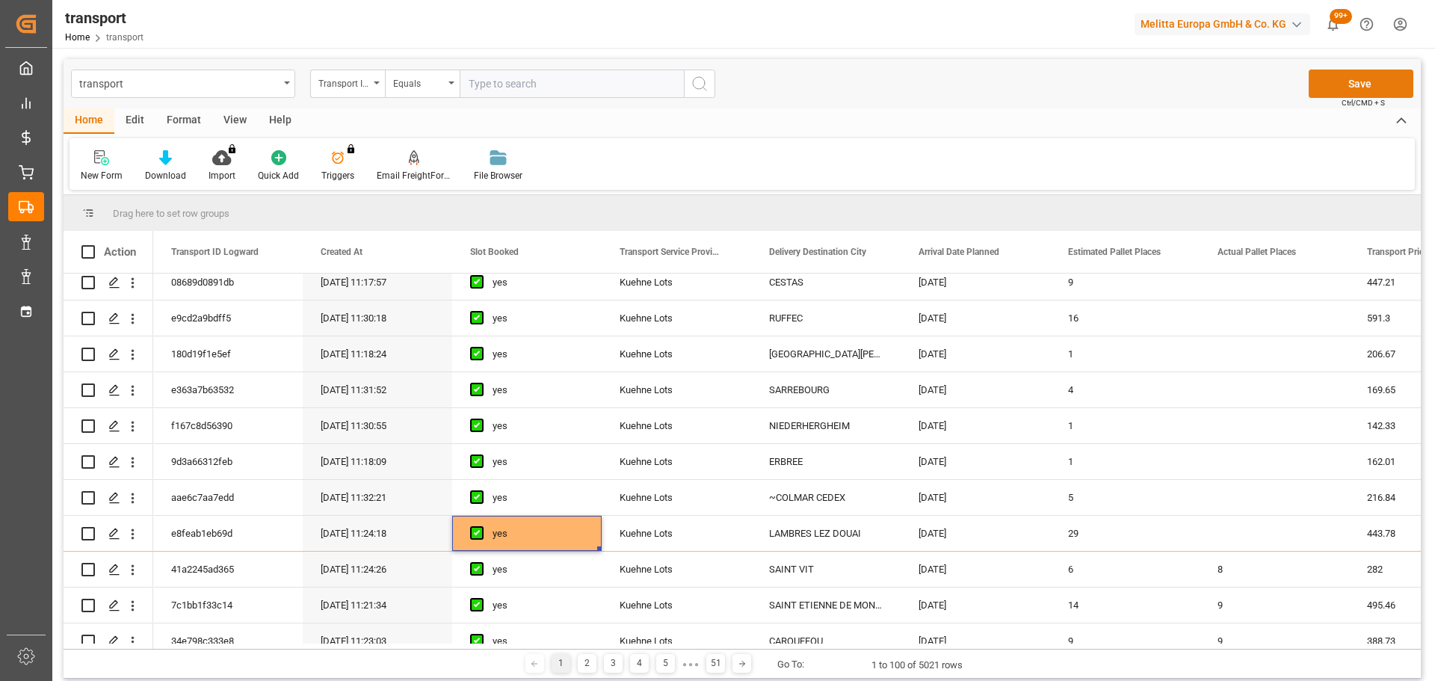
click at [1371, 83] on button "Save" at bounding box center [1360, 83] width 105 height 28
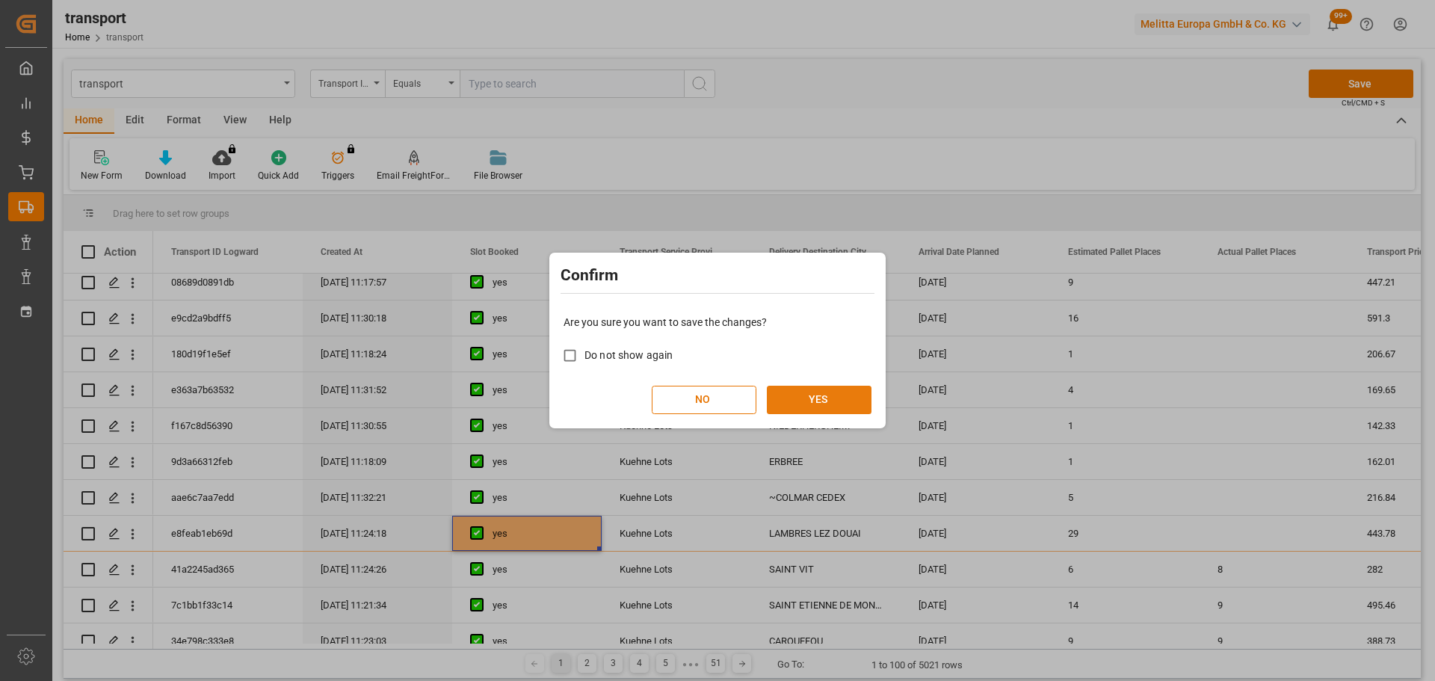
click at [844, 408] on button "YES" at bounding box center [819, 400] width 105 height 28
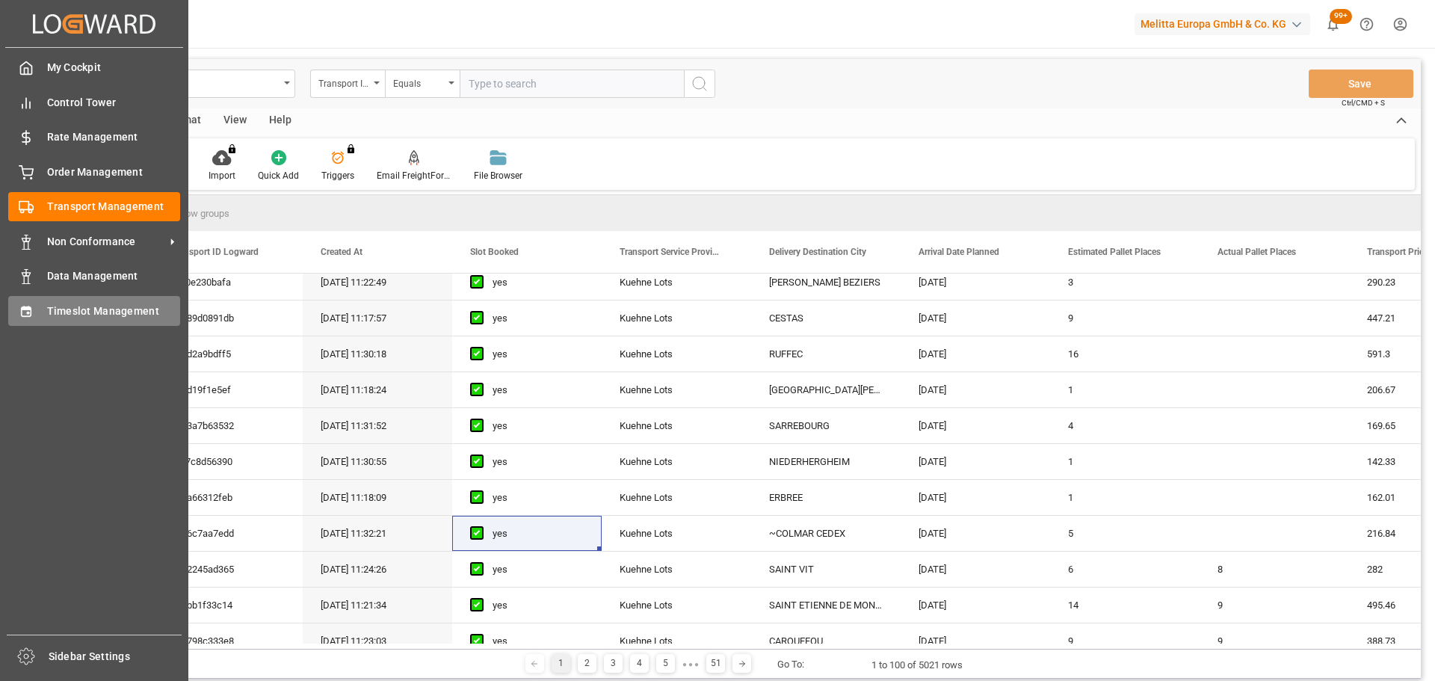
click at [95, 315] on span "Timeslot Management" at bounding box center [114, 311] width 134 height 16
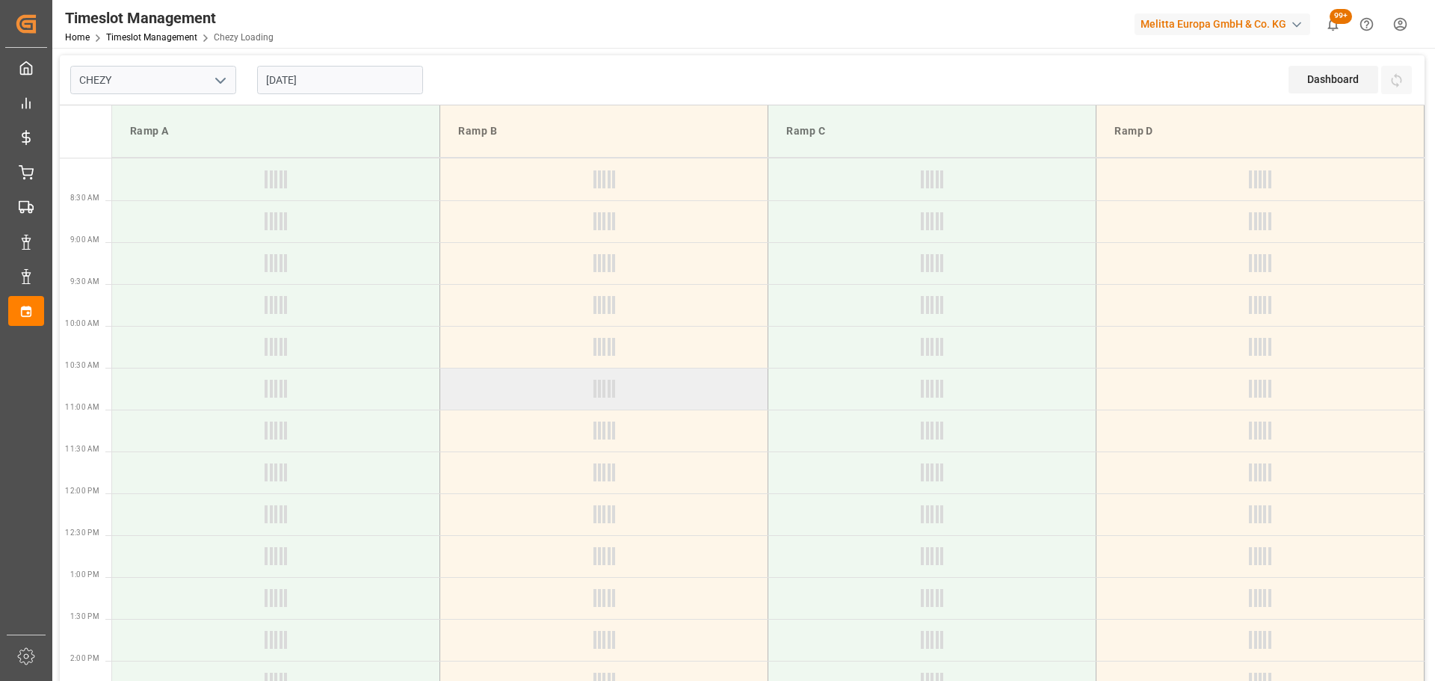
type input "Chezy Loading"
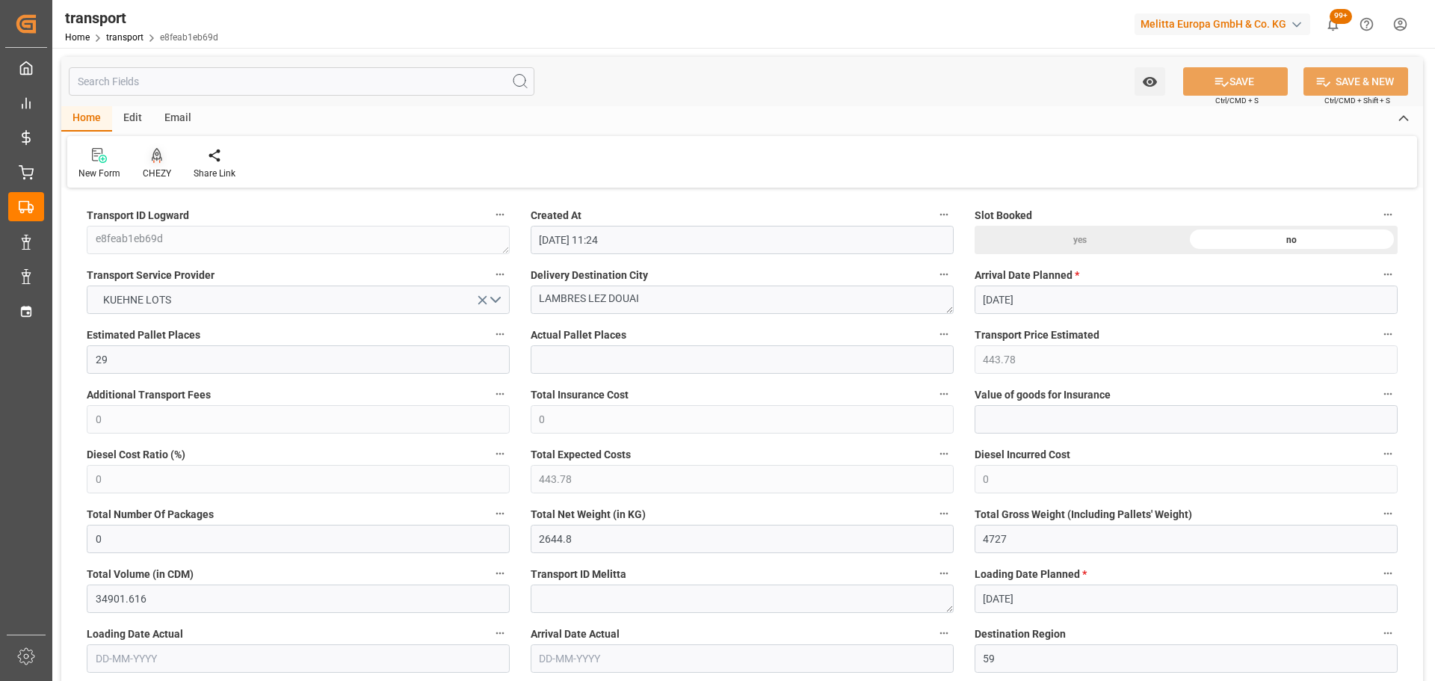
click at [159, 159] on icon at bounding box center [157, 155] width 10 height 15
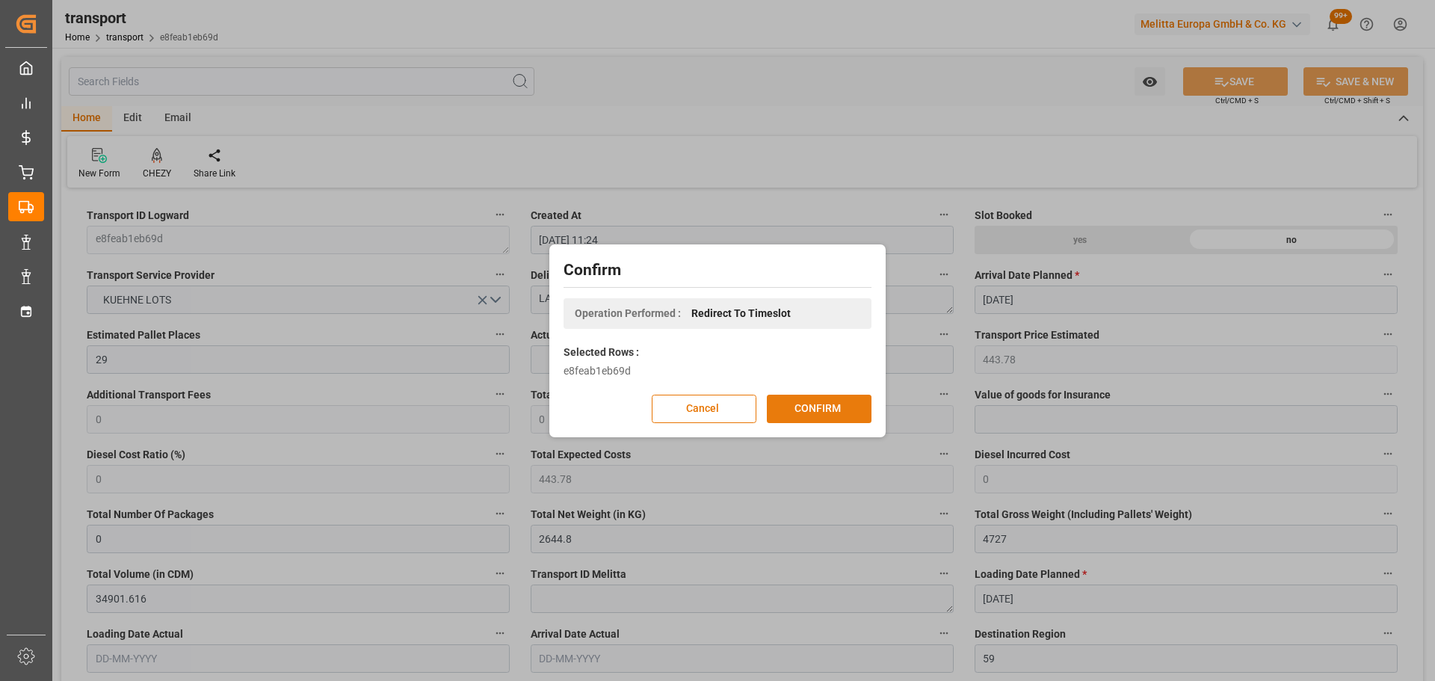
click at [811, 404] on button "CONFIRM" at bounding box center [819, 409] width 105 height 28
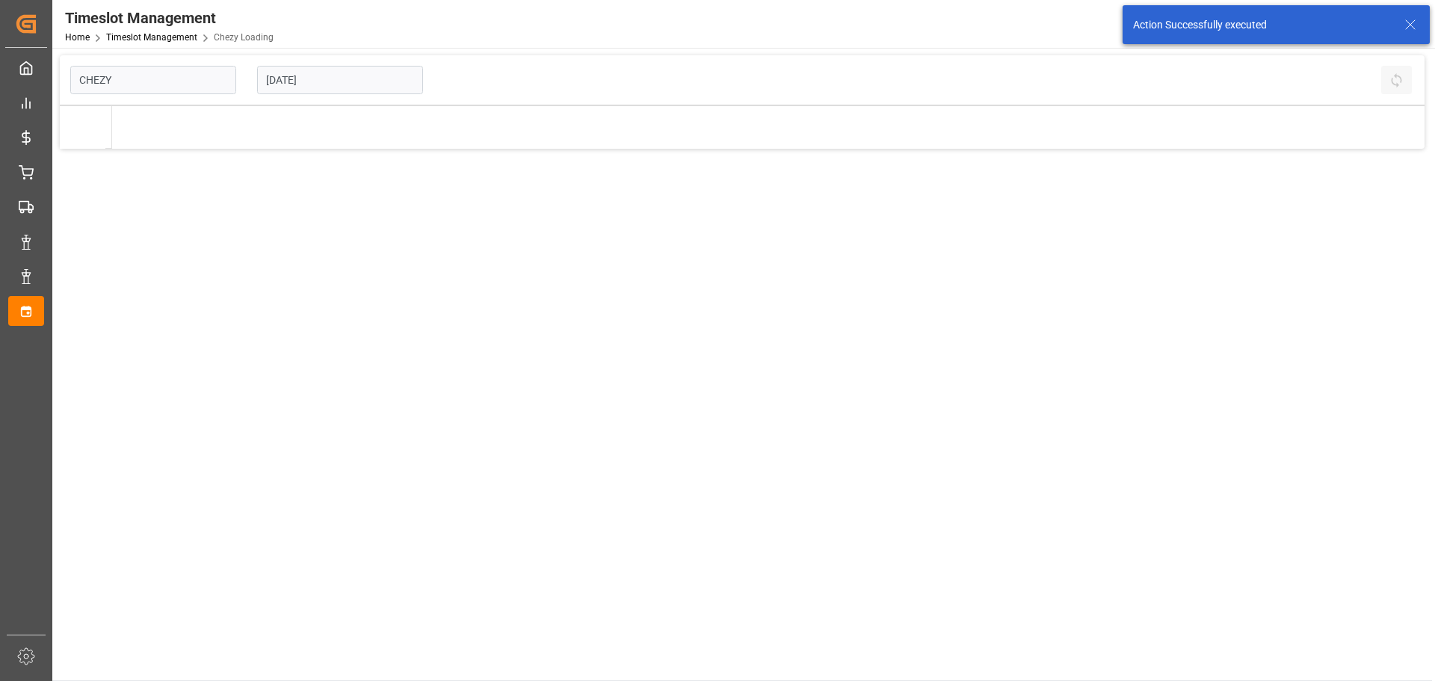
type input "Chezy Loading"
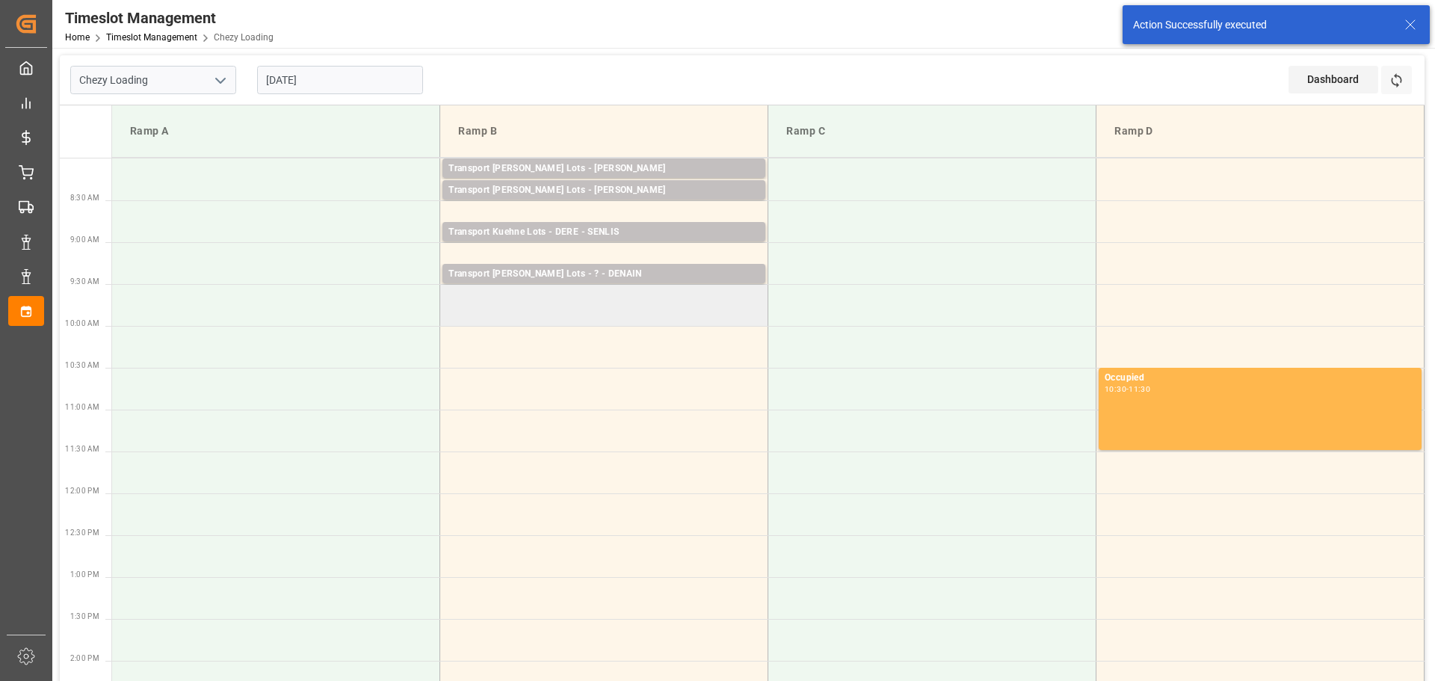
click at [451, 319] on td at bounding box center [604, 305] width 328 height 42
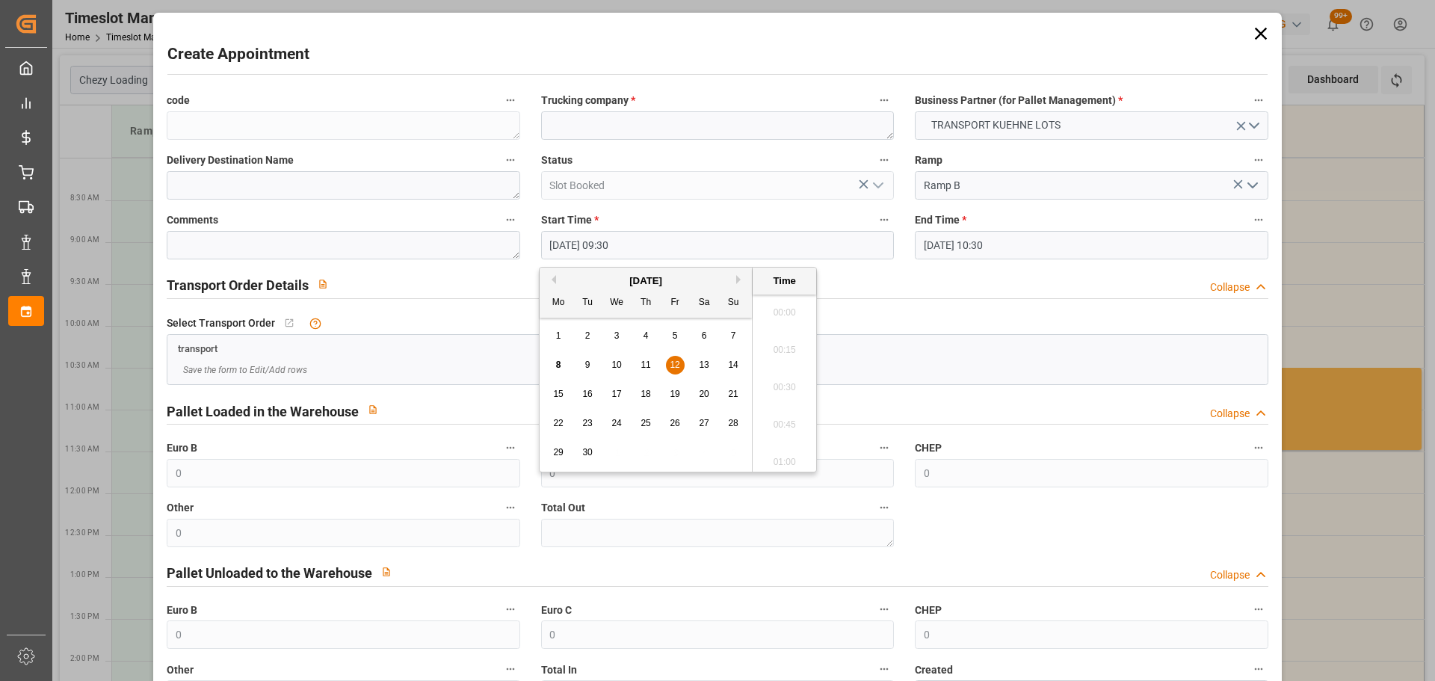
click at [596, 246] on input "[DATE] 09:30" at bounding box center [717, 245] width 353 height 28
click at [668, 359] on div "12" at bounding box center [675, 365] width 19 height 18
click at [776, 412] on li "09:45" at bounding box center [784, 419] width 64 height 37
type input "[DATE] 09:45"
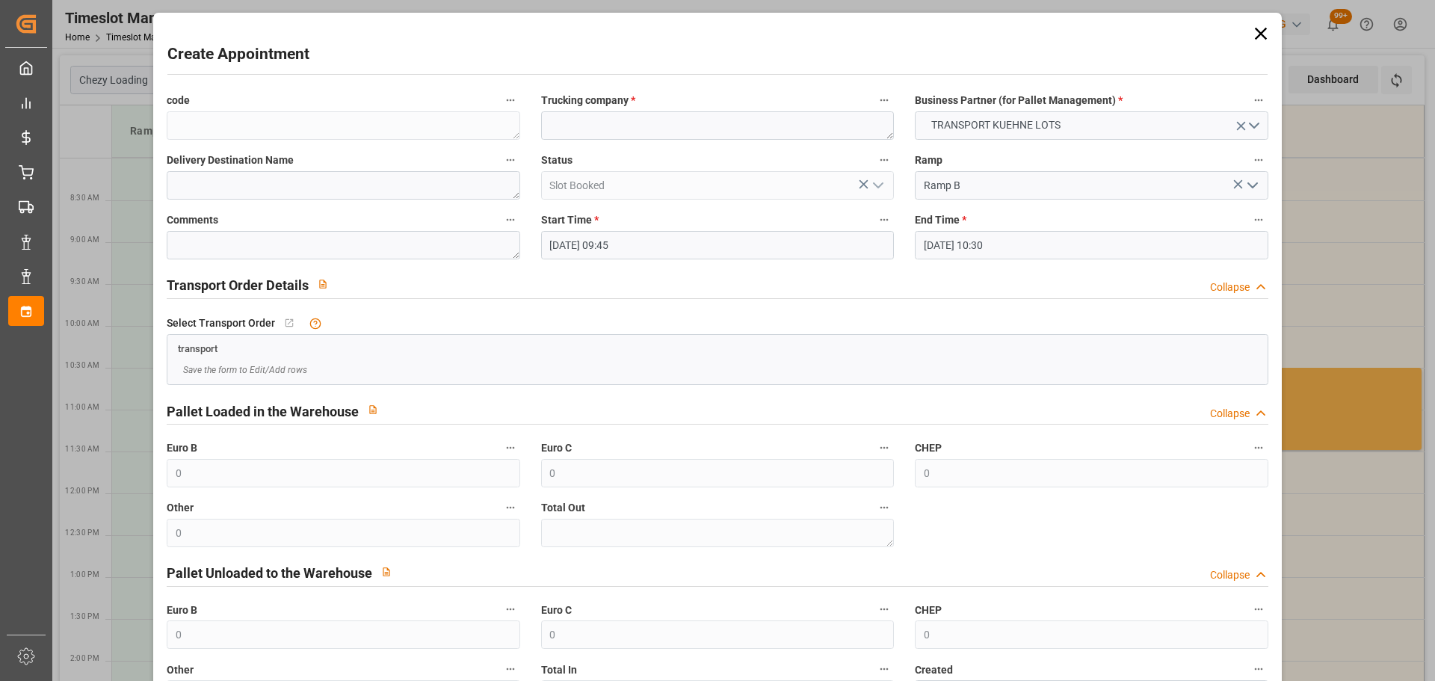
click at [1024, 238] on input "[DATE] 10:30" at bounding box center [1091, 245] width 353 height 28
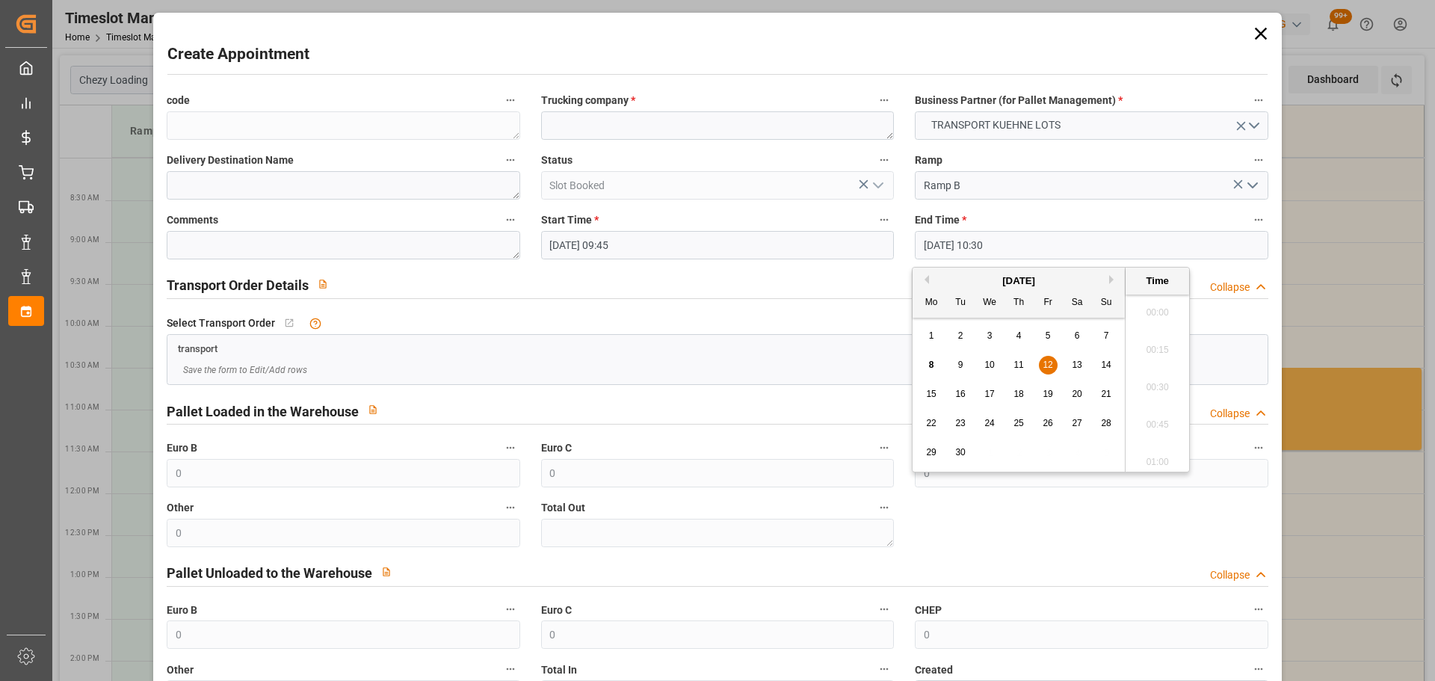
scroll to position [1500, 0]
click at [1046, 356] on div "12" at bounding box center [1048, 365] width 19 height 18
drag, startPoint x: 1157, startPoint y: 302, endPoint x: 676, endPoint y: 214, distance: 489.8
click at [1154, 302] on li "10:00" at bounding box center [1157, 307] width 64 height 37
type input "[DATE] 10:00"
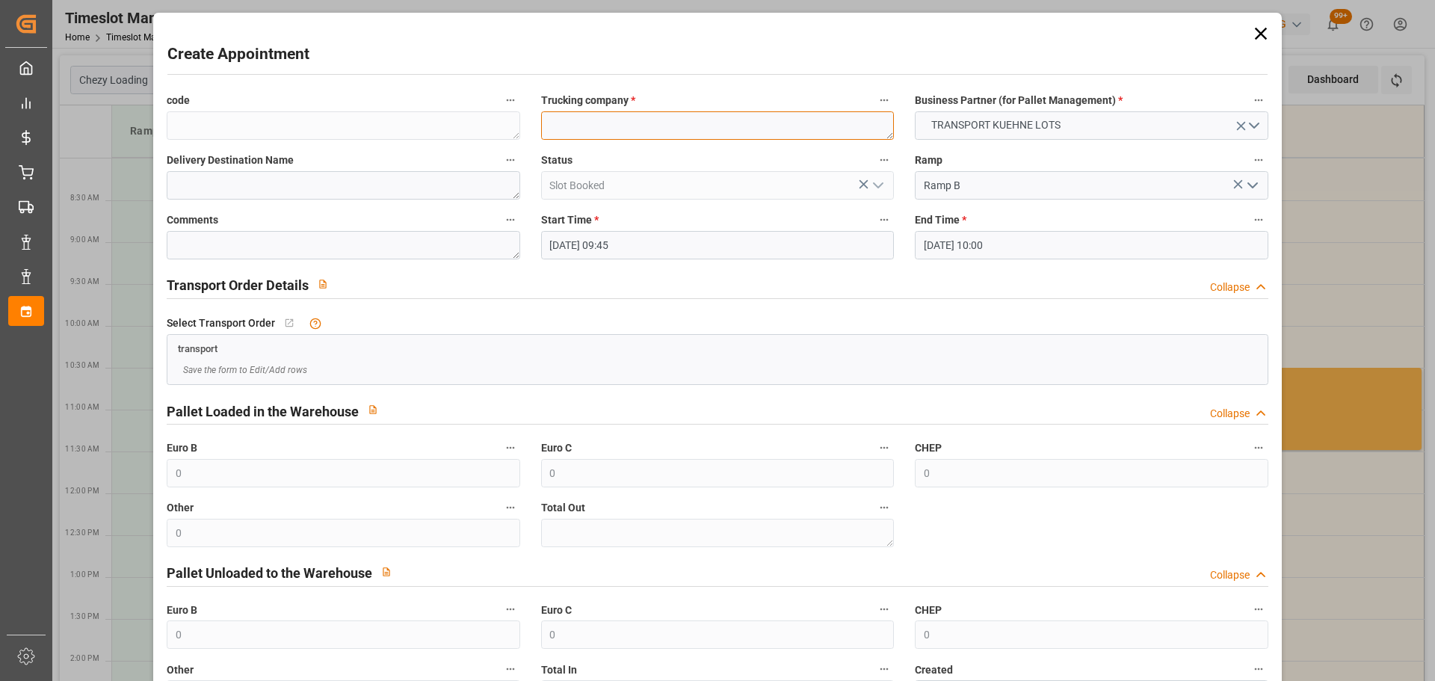
click at [584, 123] on textarea at bounding box center [717, 125] width 353 height 28
type textarea ","
type textarea "?"
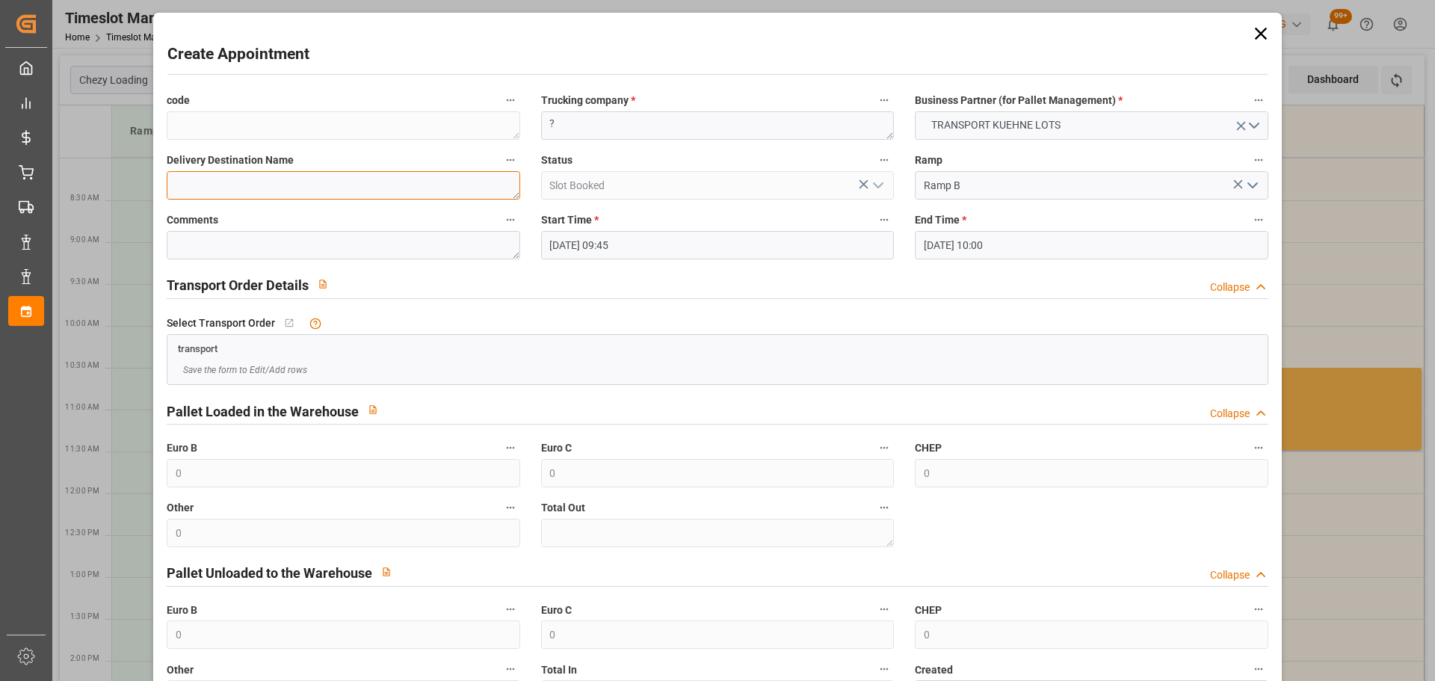
click at [398, 188] on textarea at bounding box center [343, 185] width 353 height 28
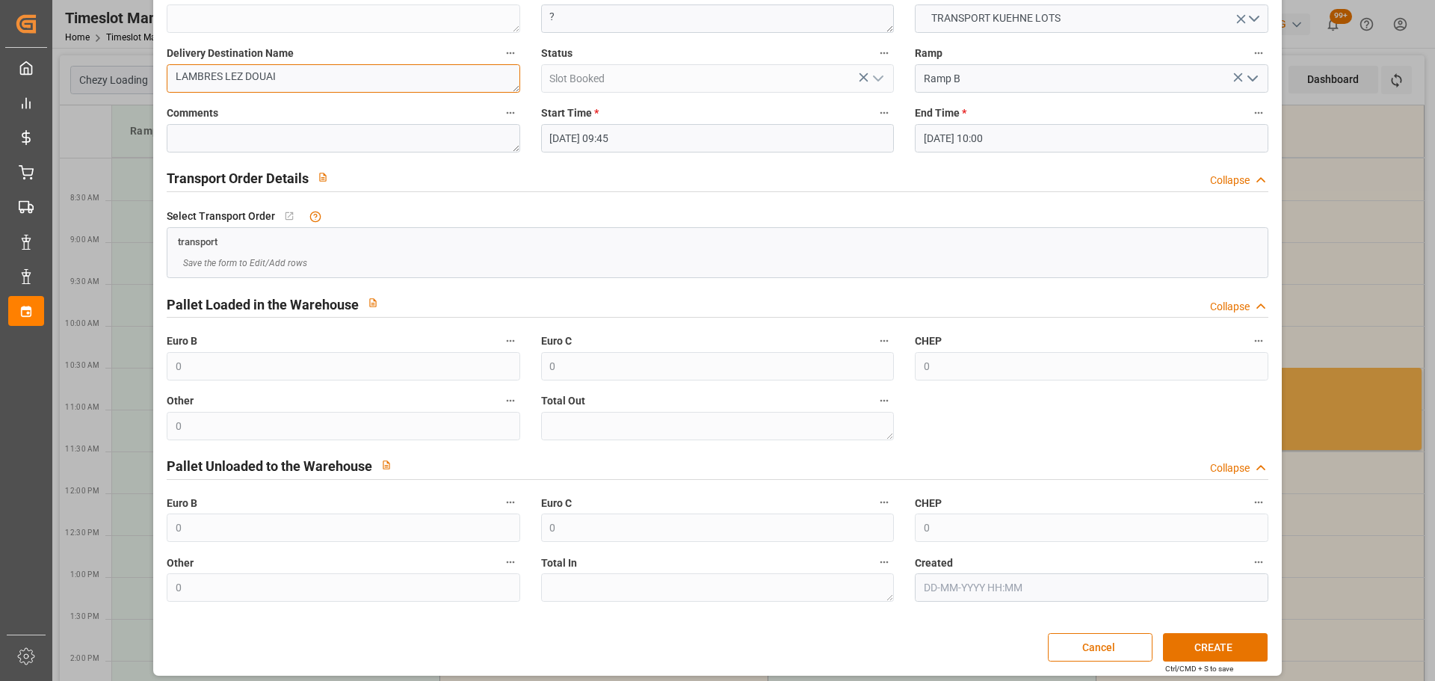
scroll to position [114, 0]
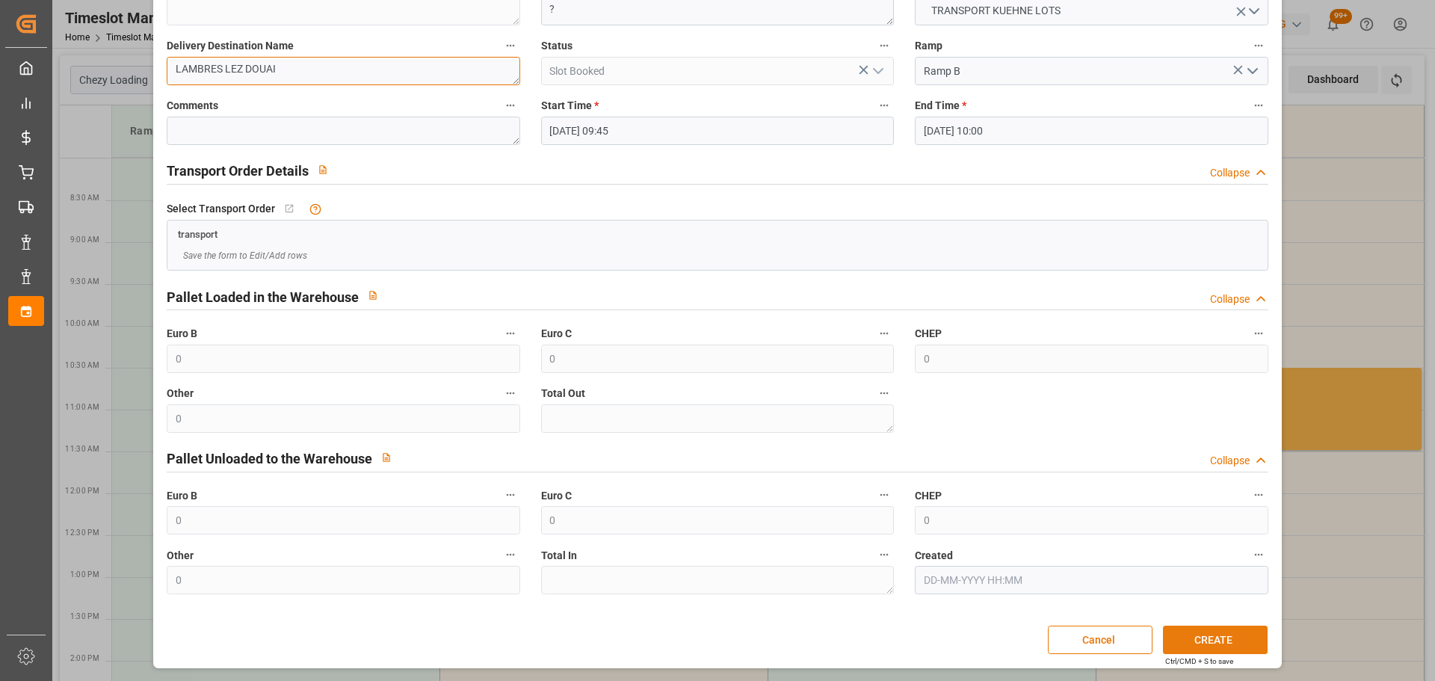
type textarea "LAMBRES LEZ DOUAI"
click at [1205, 633] on button "CREATE" at bounding box center [1215, 639] width 105 height 28
